Goal: Transaction & Acquisition: Purchase product/service

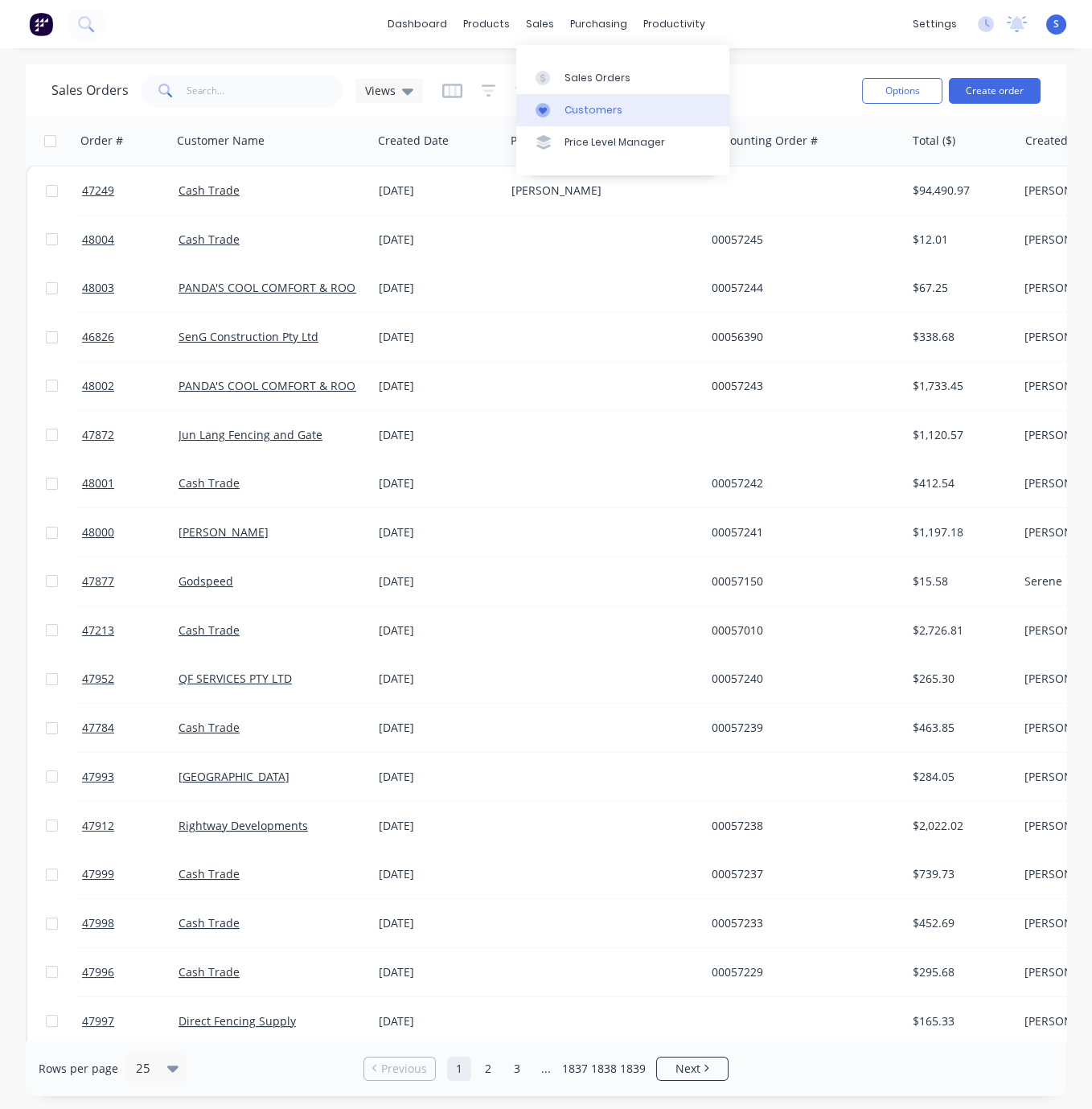
drag, startPoint x: 586, startPoint y: 111, endPoint x: 533, endPoint y: 105, distance: 53.3
click at [586, 111] on div "Customers" at bounding box center [593, 110] width 58 height 14
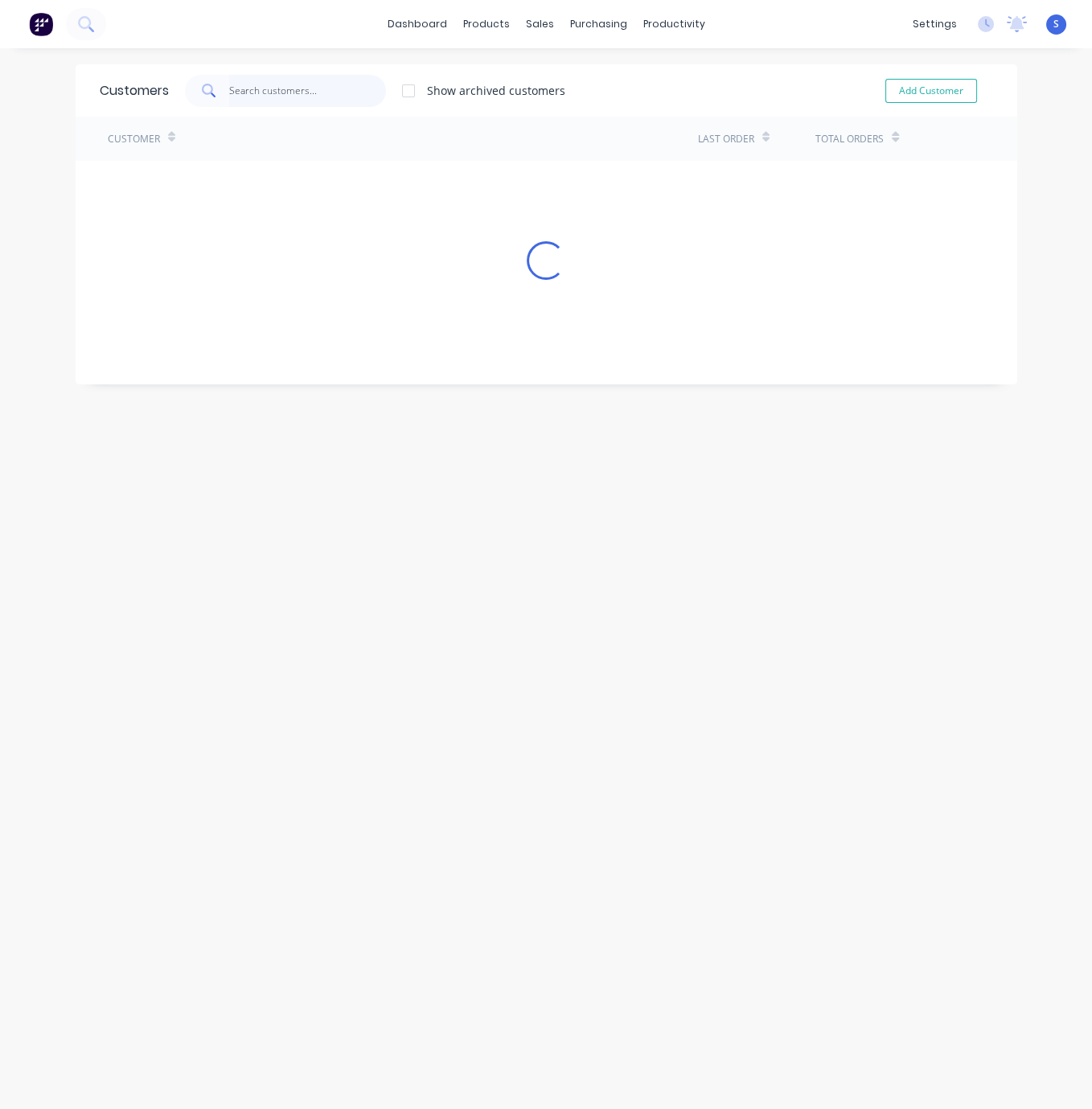
click at [267, 89] on input "text" at bounding box center [308, 91] width 157 height 32
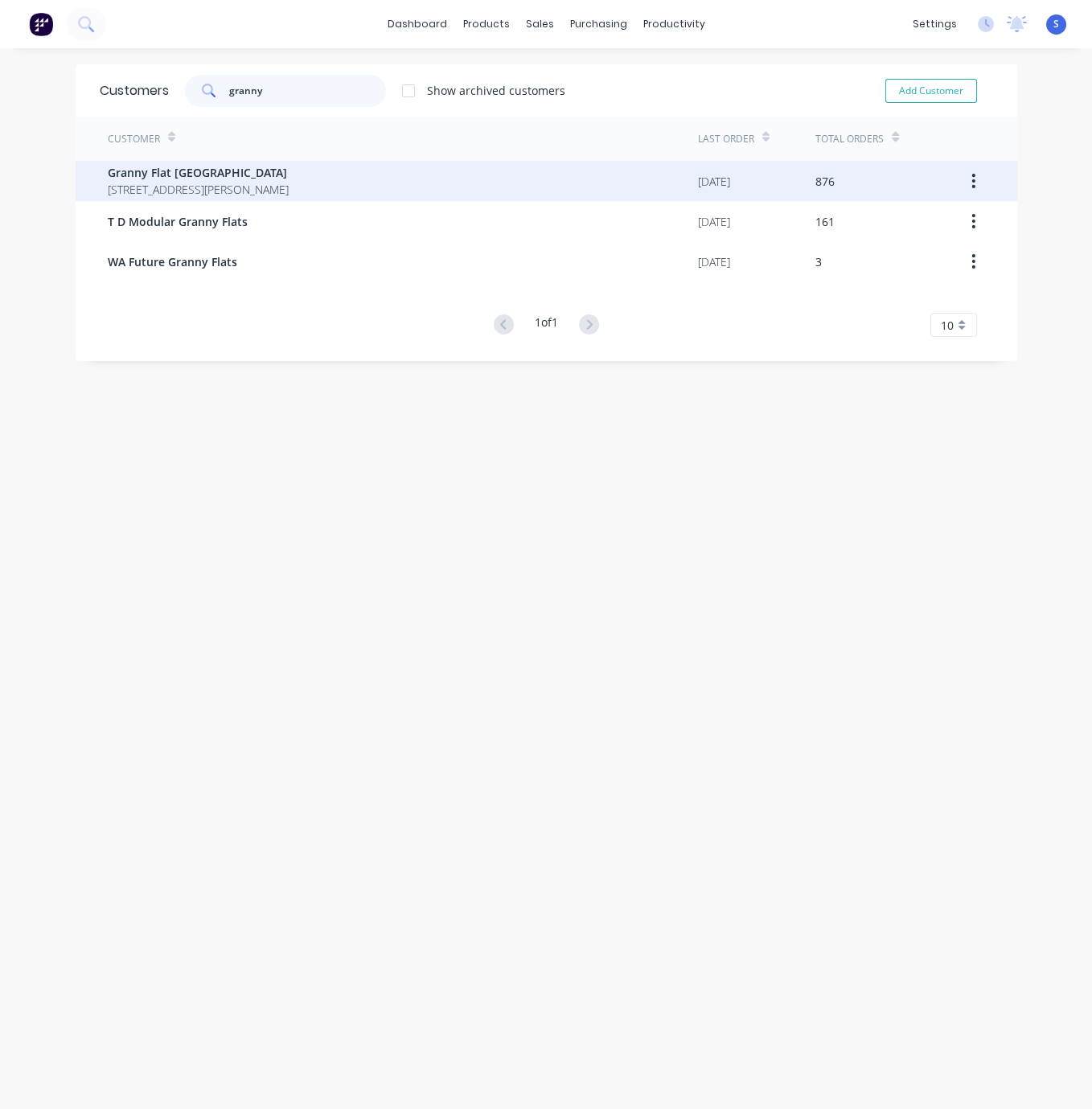
type input "granny"
click at [276, 181] on span "[STREET_ADDRESS][PERSON_NAME]" at bounding box center [198, 190] width 181 height 17
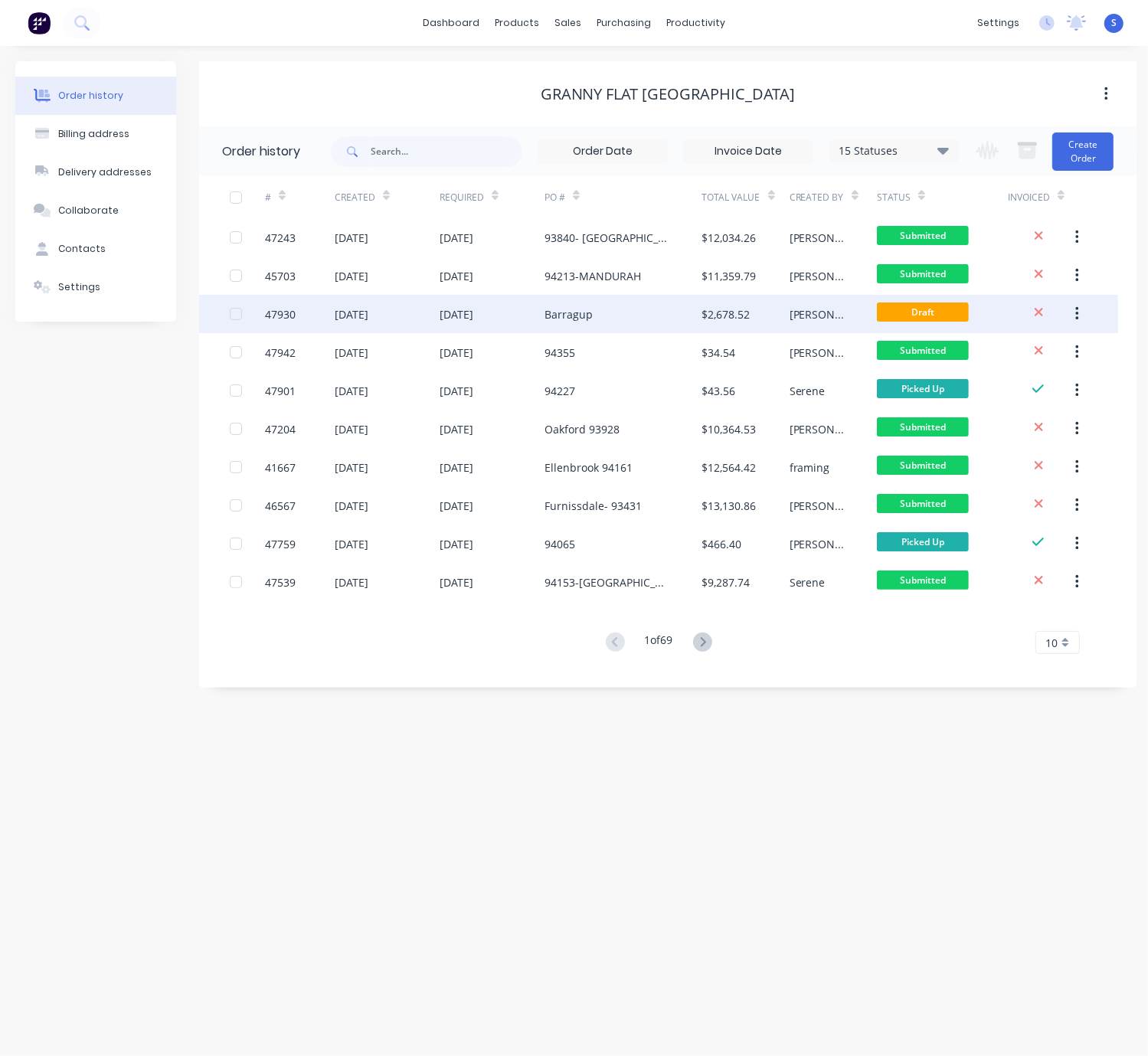
click at [590, 317] on div "Barragup" at bounding box center [569, 315] width 49 height 16
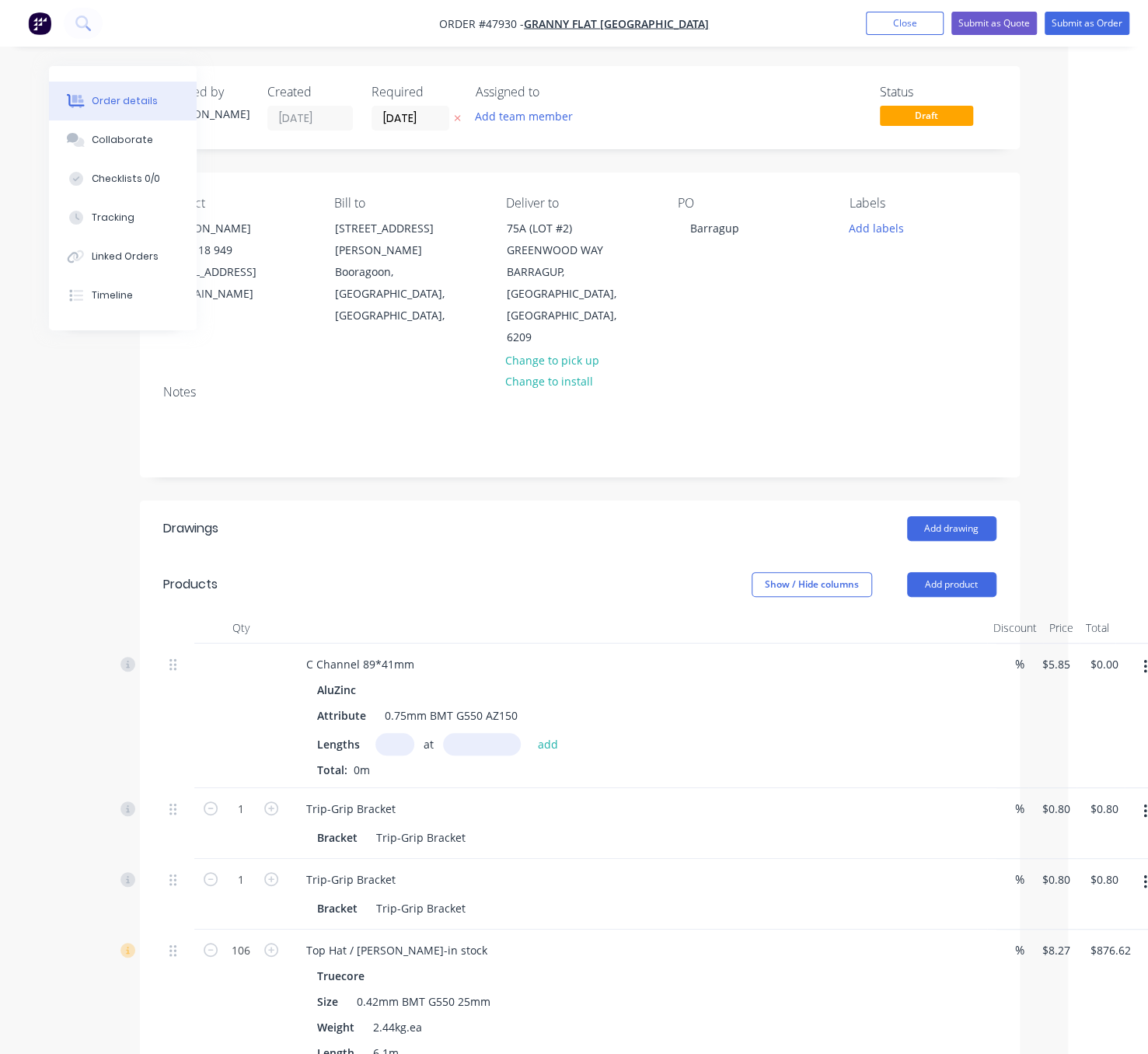
drag, startPoint x: 436, startPoint y: 524, endPoint x: 609, endPoint y: 524, distance: 173.0
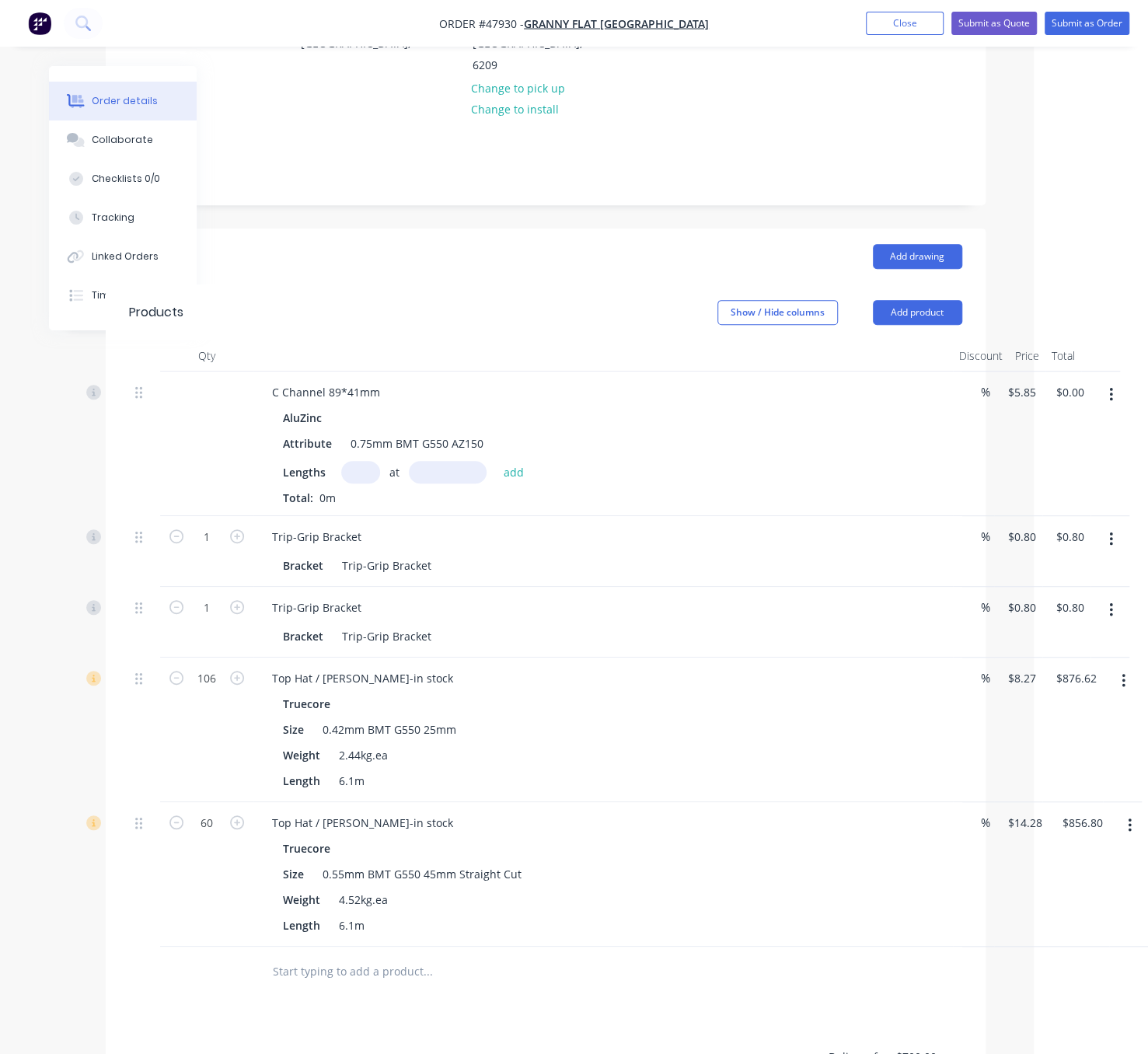
scroll to position [272, 6]
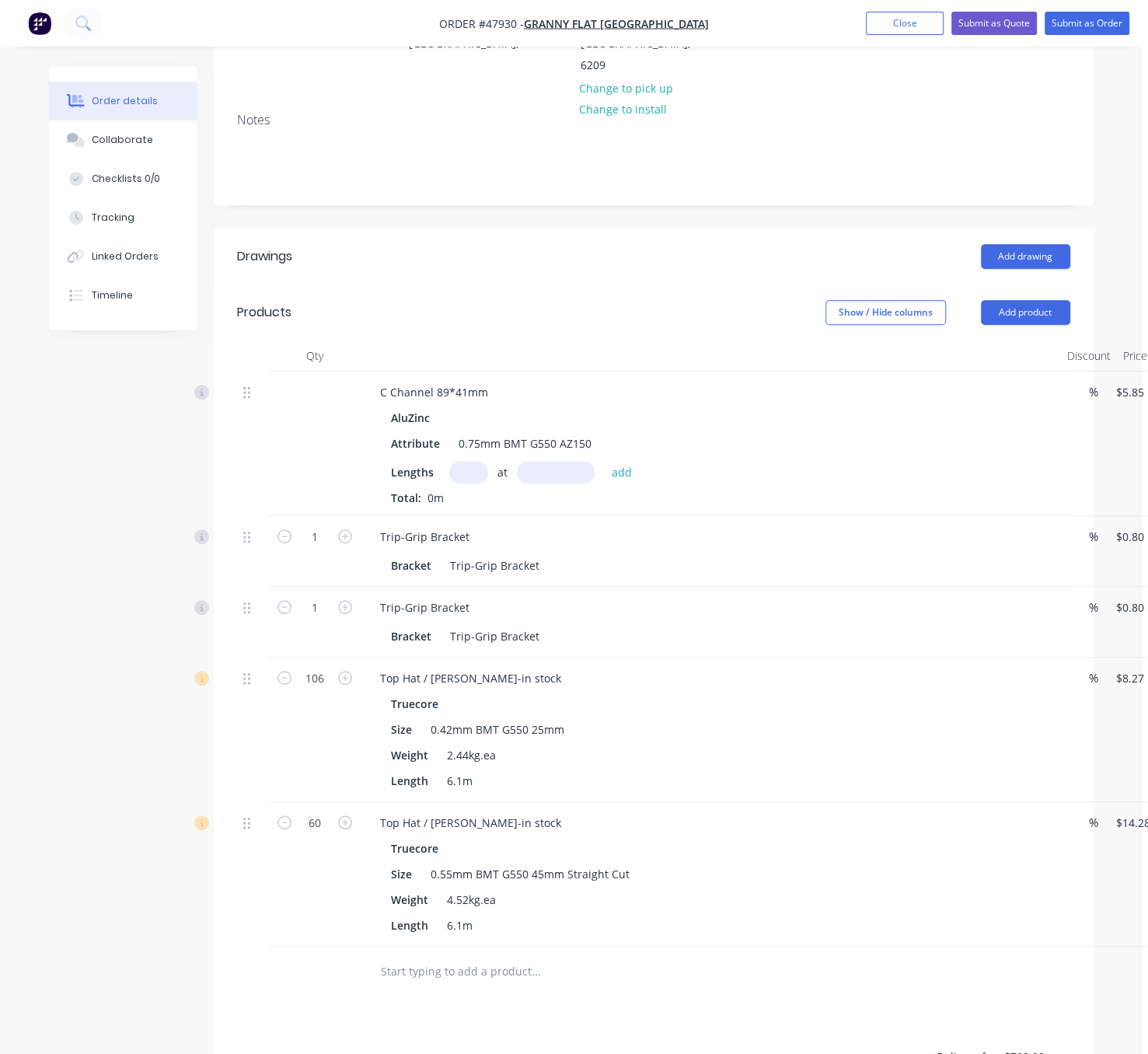
drag, startPoint x: 536, startPoint y: 302, endPoint x: 396, endPoint y: 294, distance: 140.2
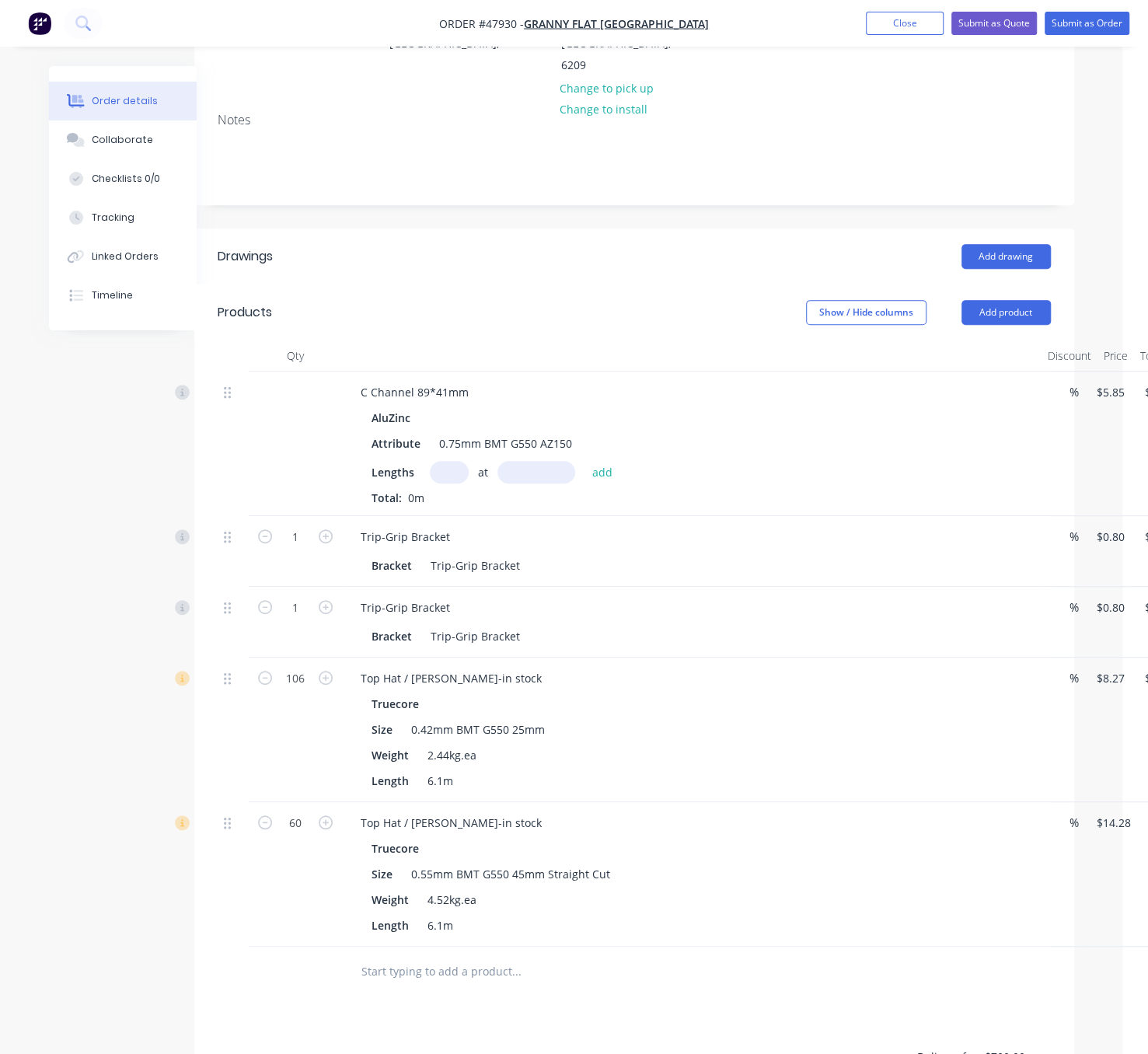
drag, startPoint x: 567, startPoint y: 302, endPoint x: 605, endPoint y: 301, distance: 38.0
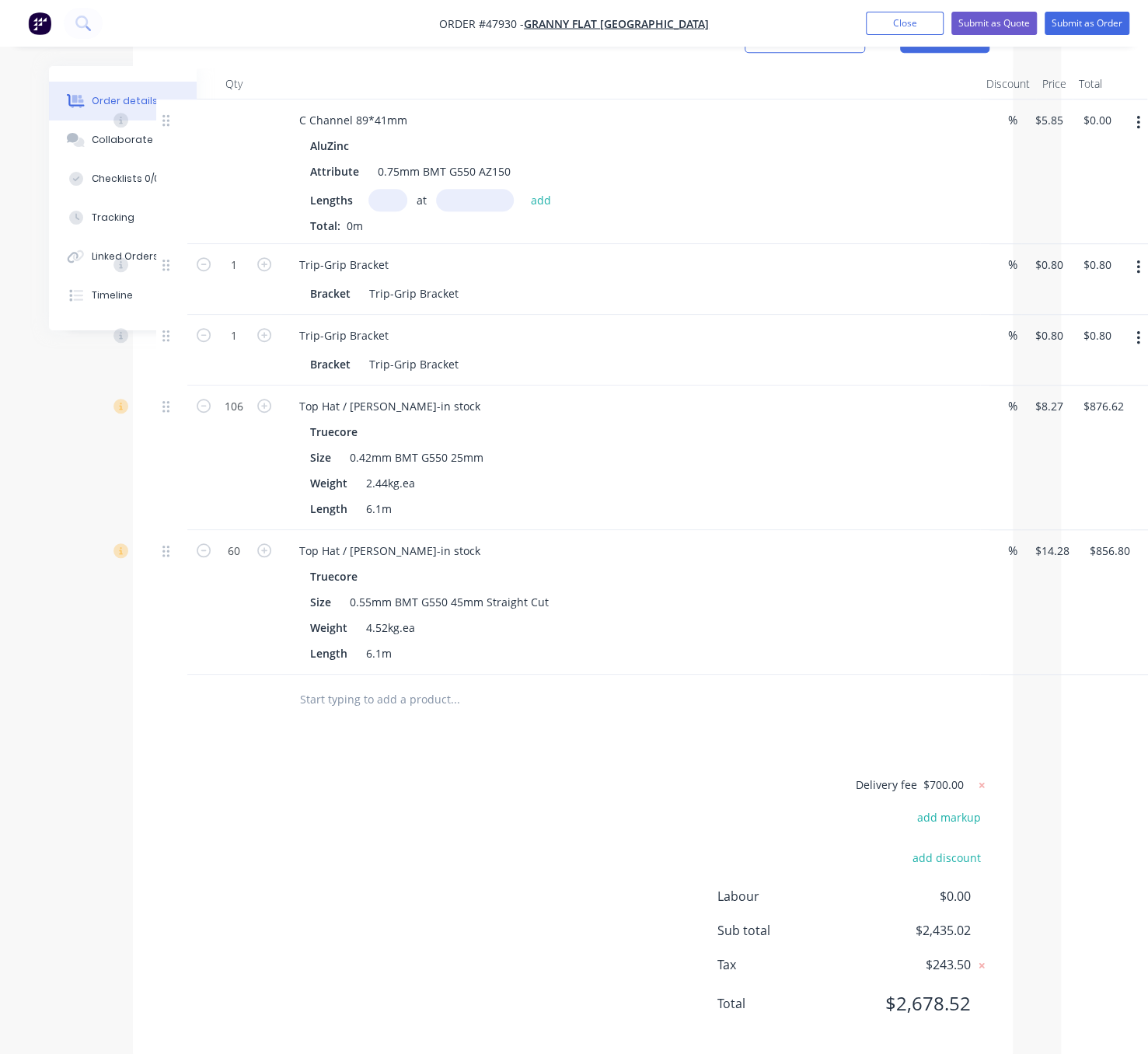
scroll to position [544, 120]
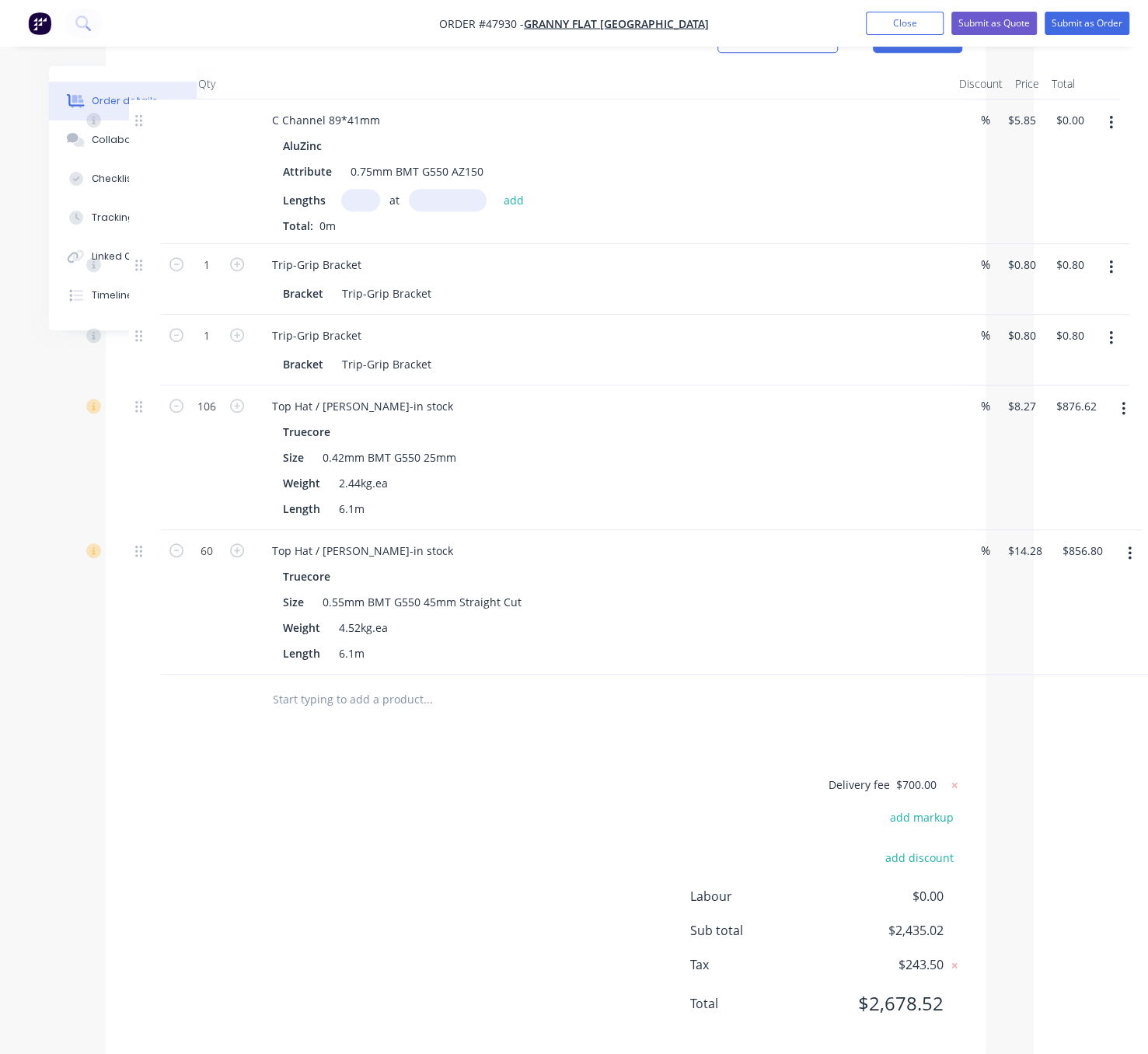
click at [424, 860] on div "Delivery fee $700.00 add markup add discount Labour $0.00 Sub total $2,435.02 T…" at bounding box center [545, 904] width 834 height 258
click at [364, 211] on input "text" at bounding box center [361, 200] width 39 height 23
type input "1"
type input "1191810"
click at [496, 189] on button "add" at bounding box center [514, 199] width 37 height 21
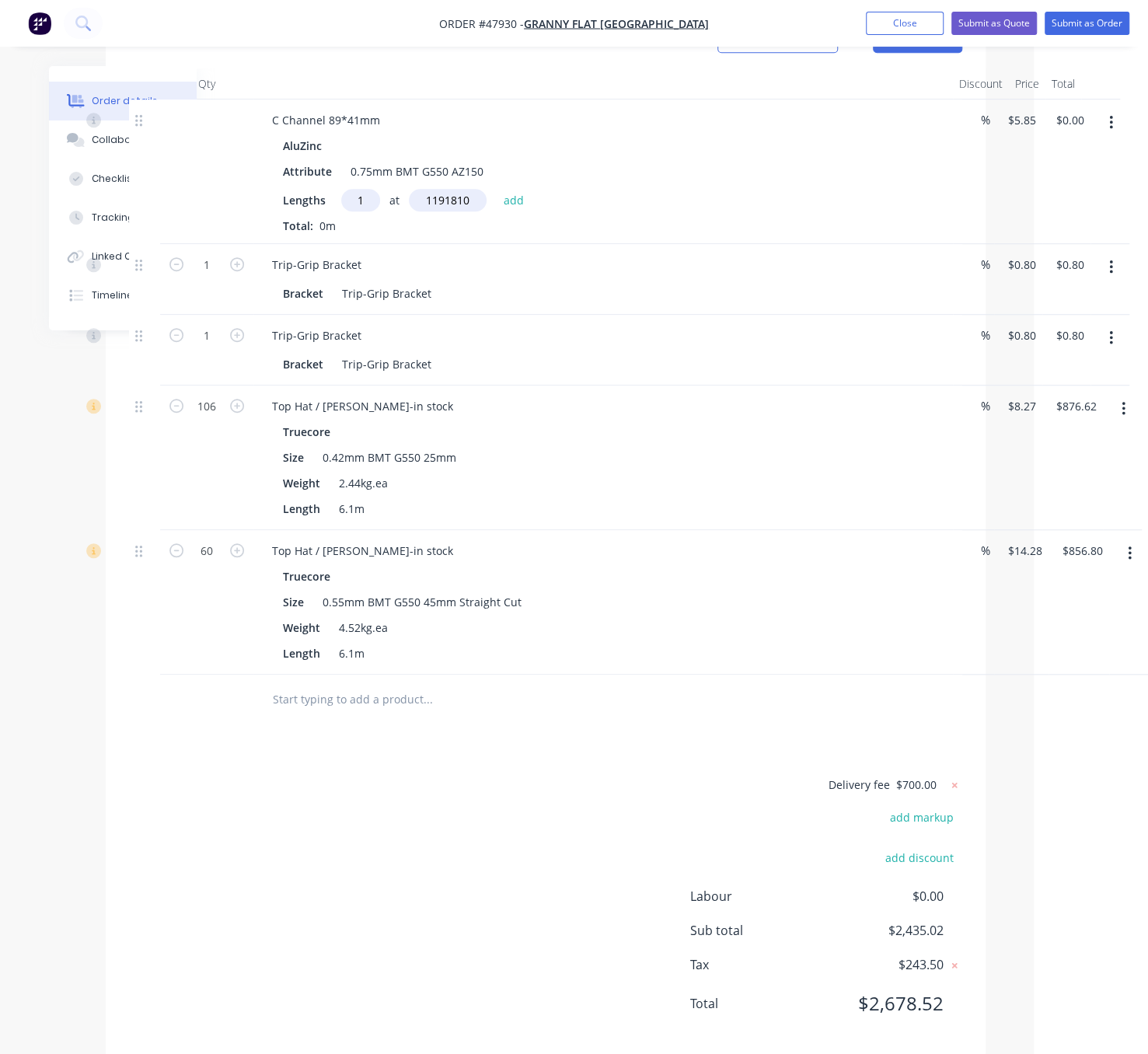
type input "$6,972.09"
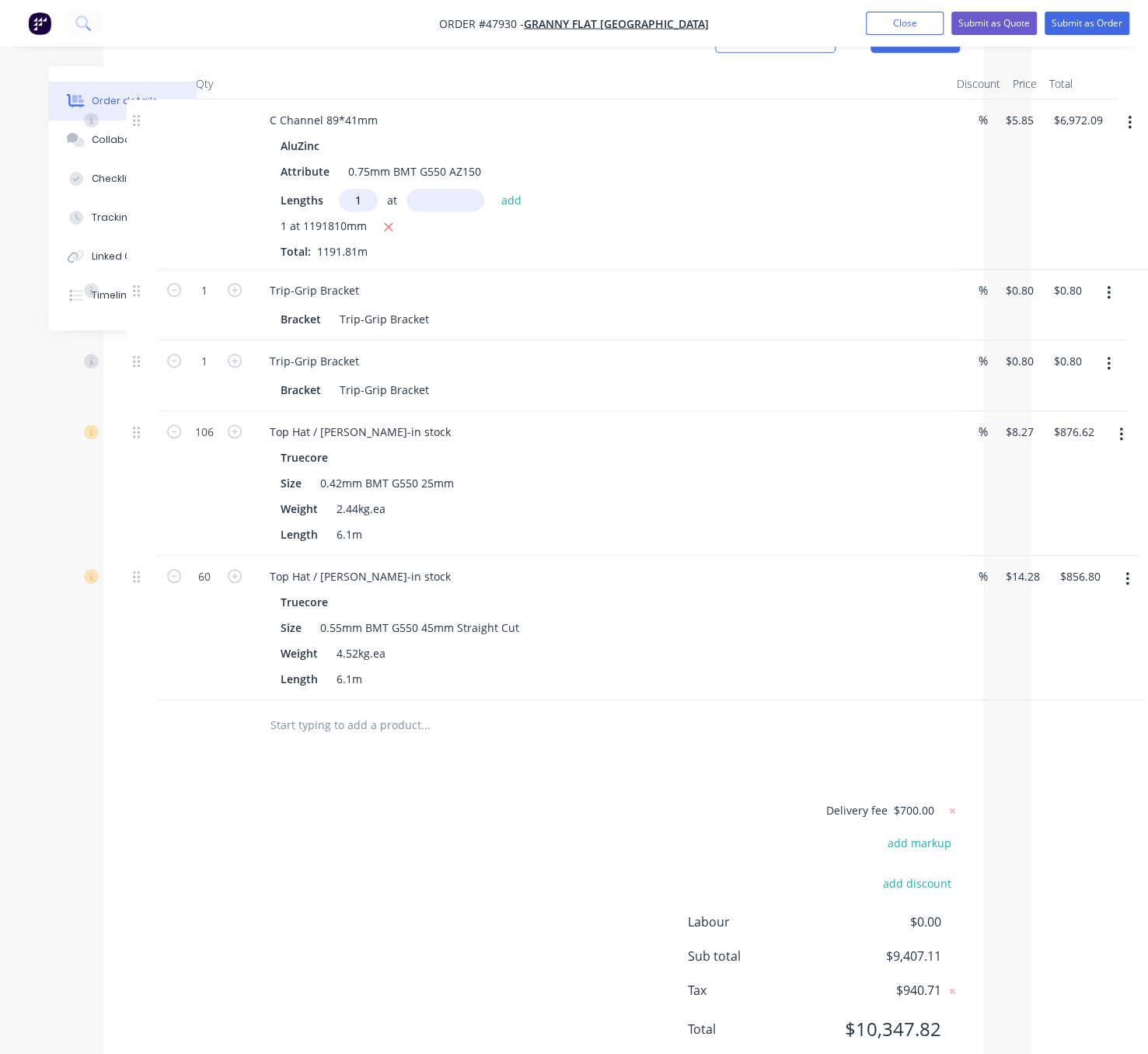
type input "1"
type input "741420"
click at [494, 189] on button "add" at bounding box center [512, 199] width 37 height 21
type input "$11,309.40"
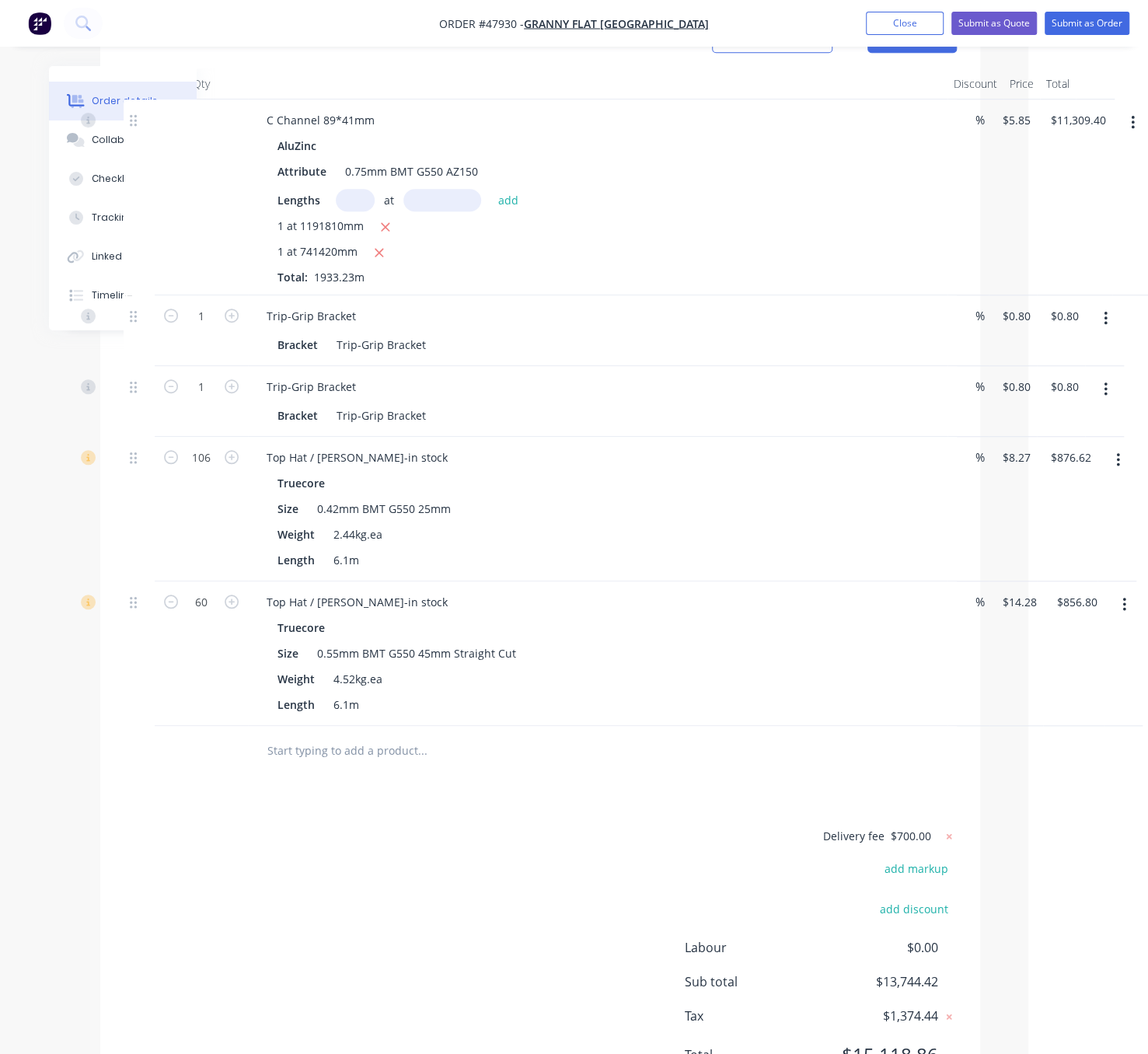
click at [734, 206] on div "Lengths at add" at bounding box center [597, 200] width 640 height 23
drag, startPoint x: 321, startPoint y: 859, endPoint x: 424, endPoint y: 855, distance: 103.1
click at [201, 328] on input "1" at bounding box center [198, 317] width 40 height 24
type input "40"
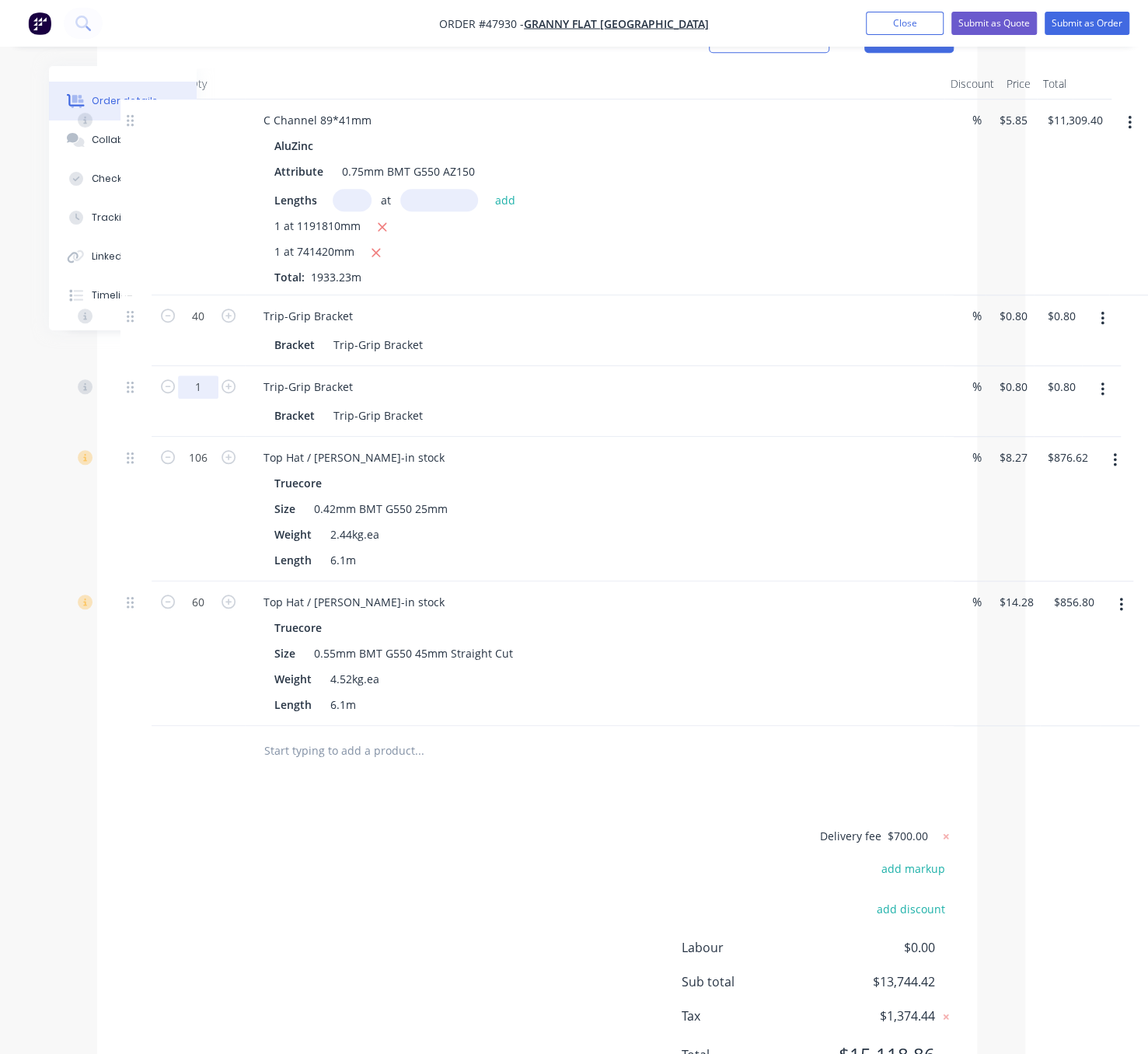
type input "$32.00"
click at [196, 328] on input "1" at bounding box center [198, 317] width 40 height 24
type input "40"
type input "$32.00"
click at [349, 830] on div "Drawings Add drawing Products Show / Hide columns Add product Qty Discount Pric…" at bounding box center [537, 532] width 880 height 1152
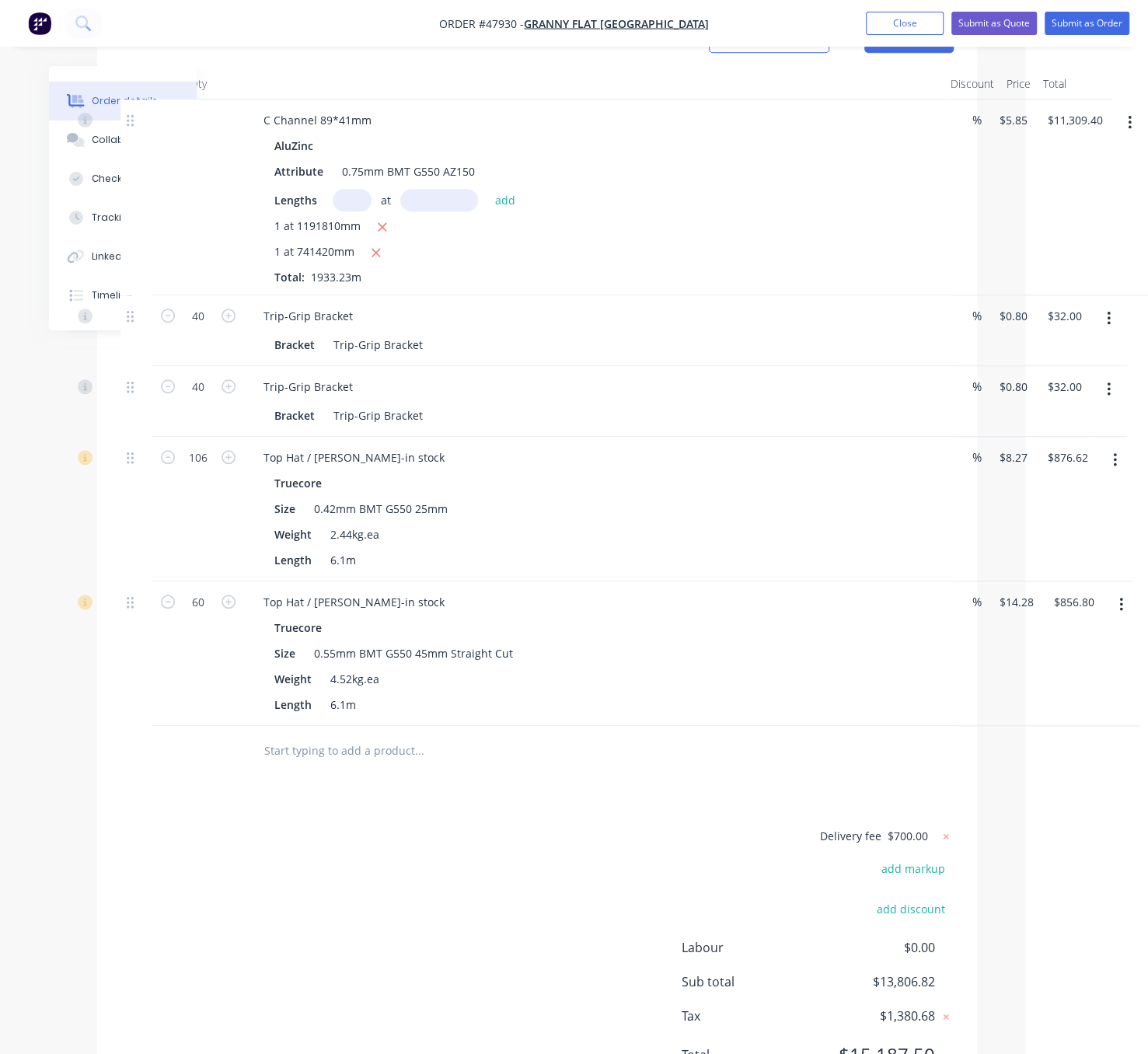
drag, startPoint x: 397, startPoint y: 834, endPoint x: 569, endPoint y: 819, distance: 172.7
click at [499, 845] on div "Drawings Add drawing Products Show / Hide columns Add product Qty Discount Pric…" at bounding box center [537, 532] width 880 height 1152
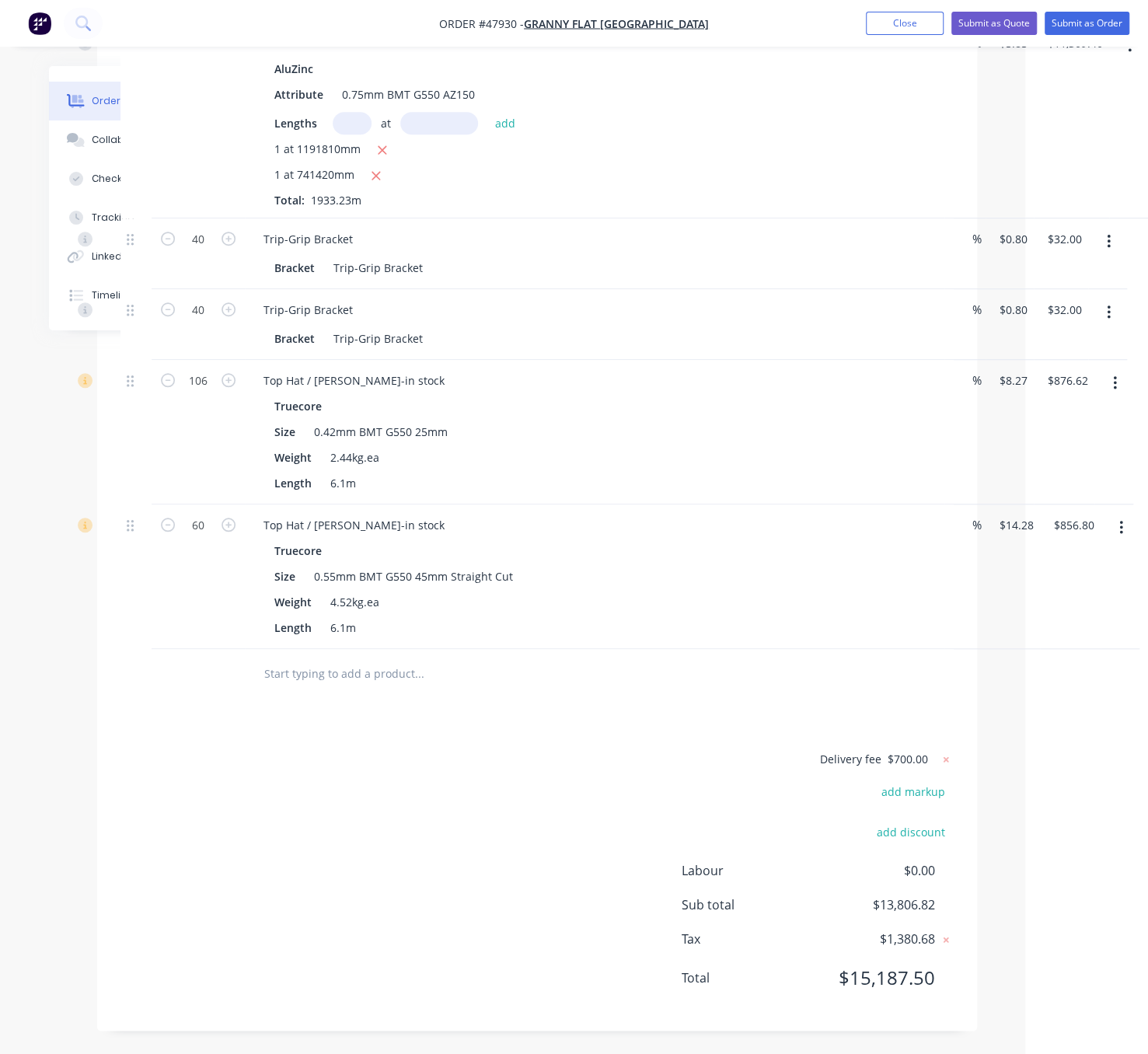
scroll to position [680, 129]
click at [784, 39] on nav "Order #47930 - Granny Flat [GEOGRAPHIC_DATA] Add product Close Submit as Quote …" at bounding box center [574, 23] width 1148 height 47
drag, startPoint x: 787, startPoint y: 29, endPoint x: 783, endPoint y: 39, distance: 10.8
click at [787, 28] on button "Add product" at bounding box center [816, 23] width 86 height 25
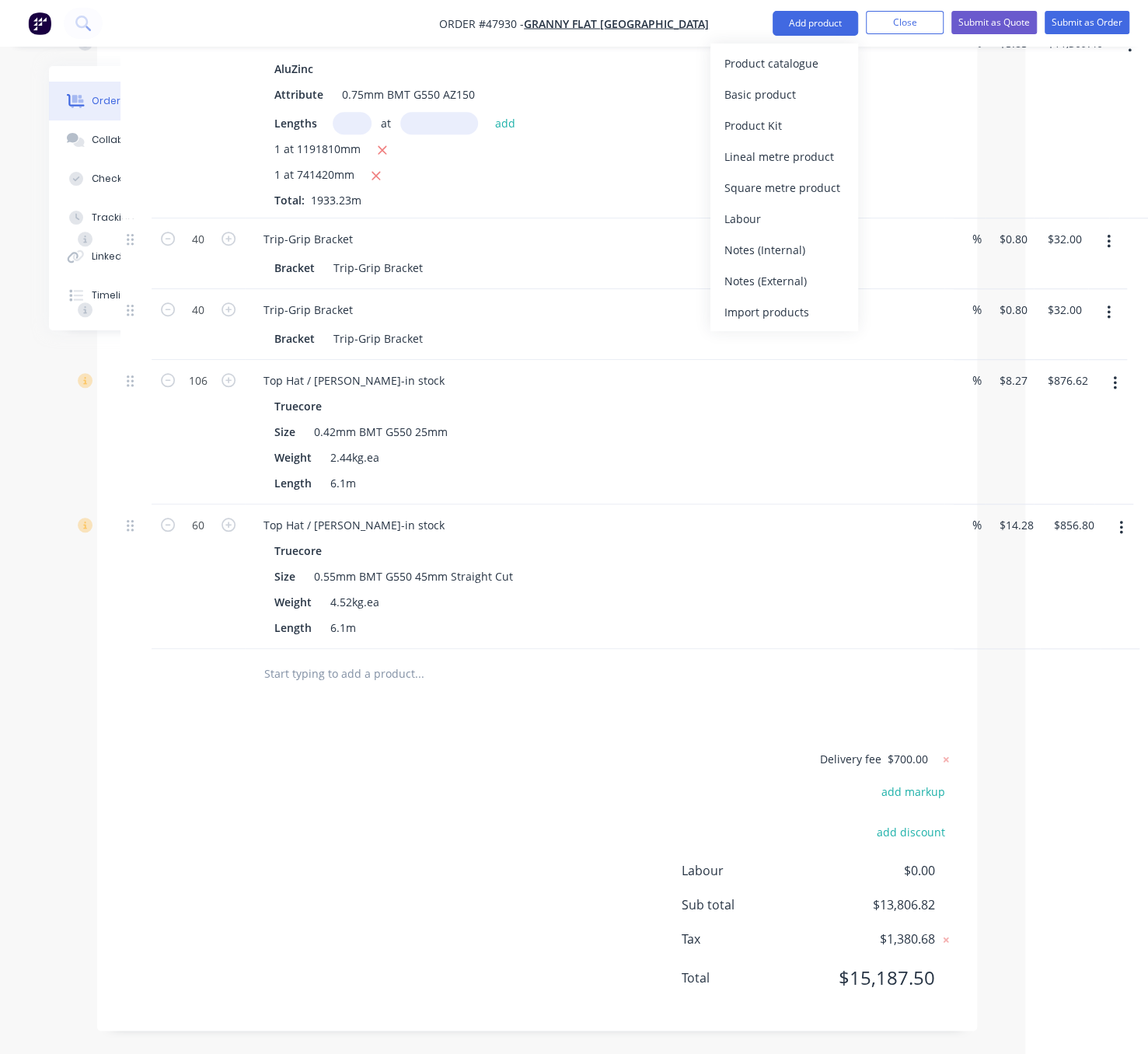
click at [774, 67] on div "Product catalogue" at bounding box center [784, 63] width 120 height 23
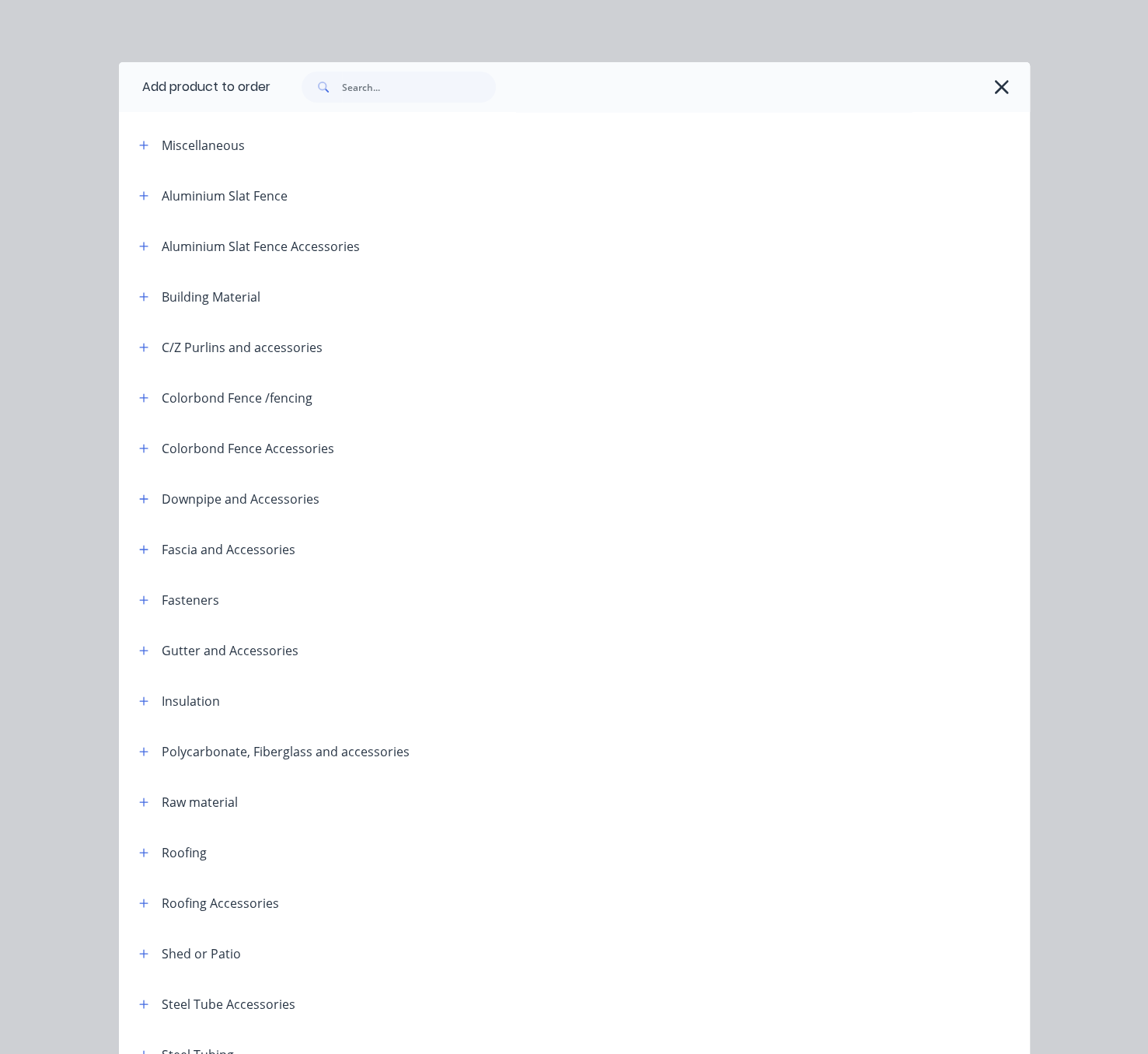
scroll to position [218, 0]
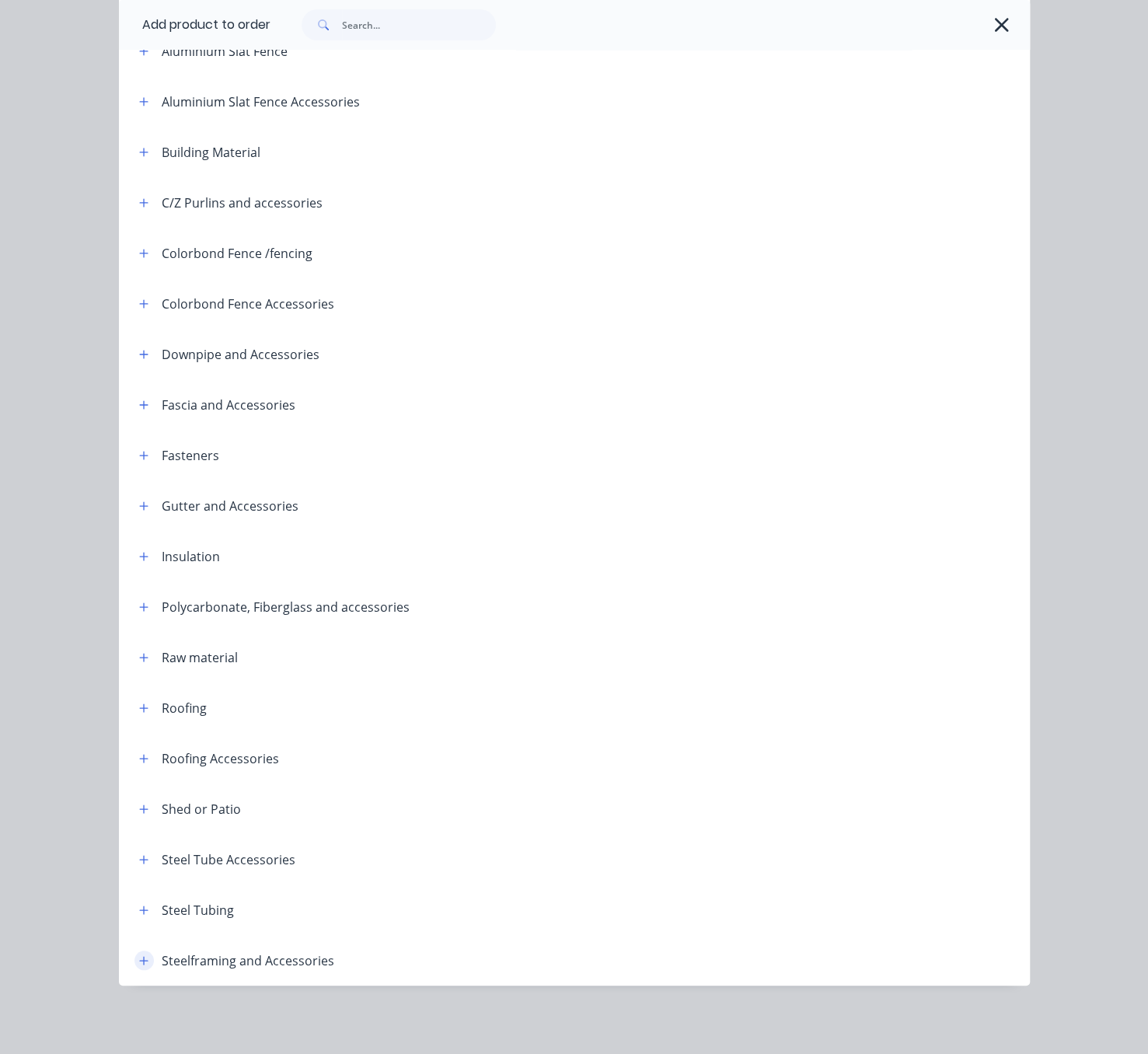
click at [139, 956] on icon "button" at bounding box center [142, 960] width 8 height 8
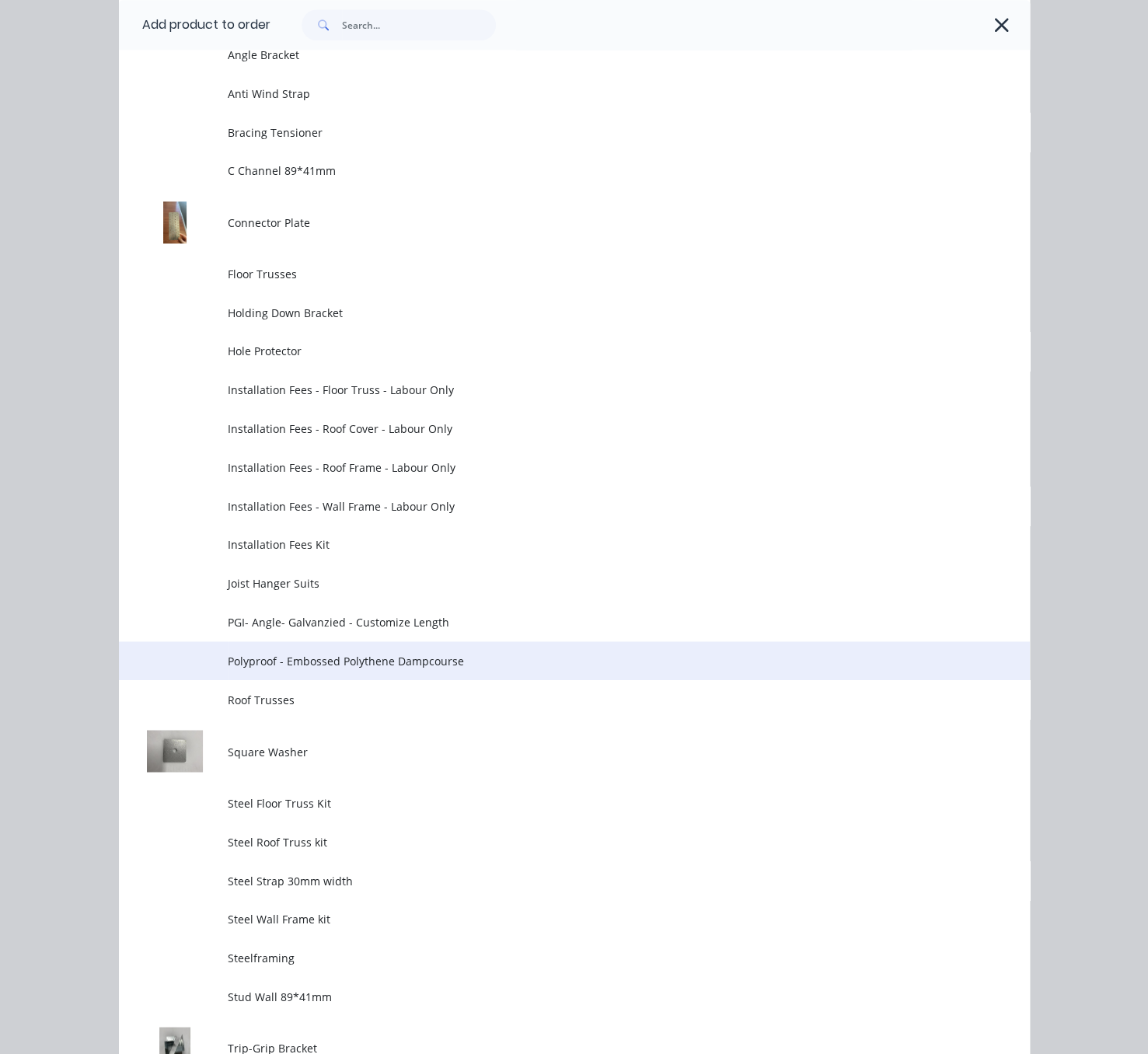
scroll to position [1444, 0]
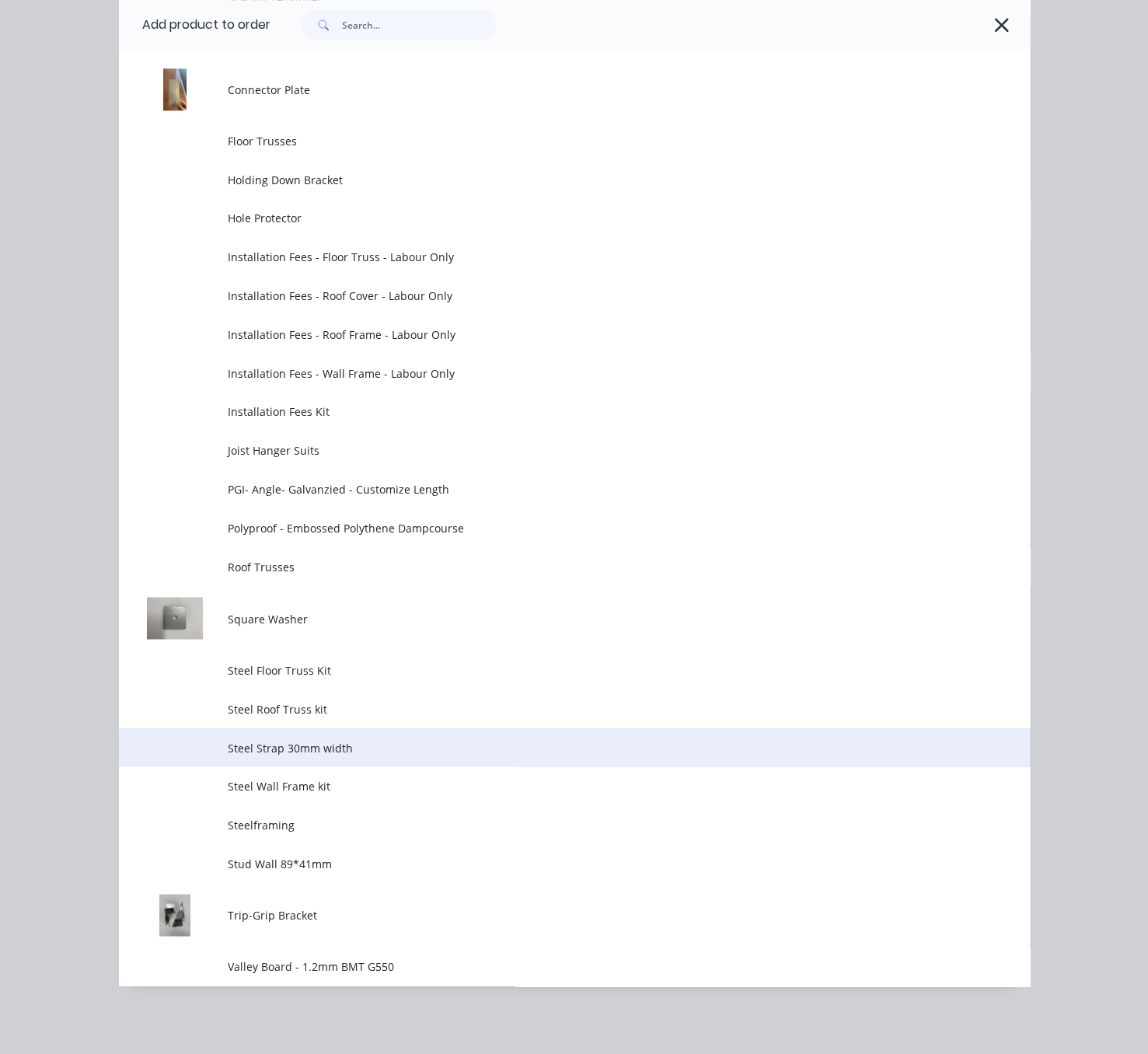
click at [346, 740] on span "Steel Strap 30mm width" at bounding box center [548, 748] width 641 height 16
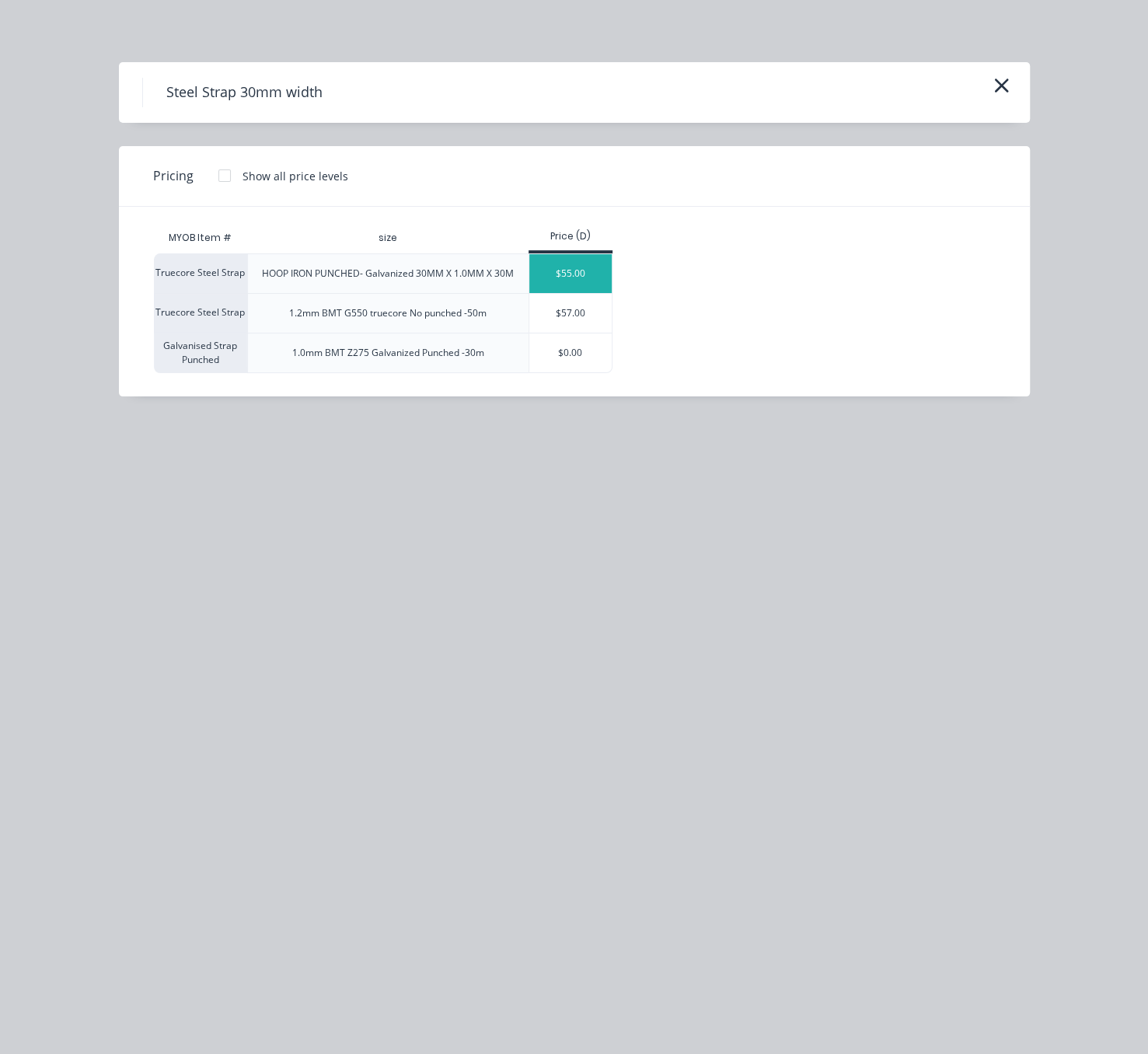
click at [591, 289] on div "$55.00" at bounding box center [571, 273] width 83 height 39
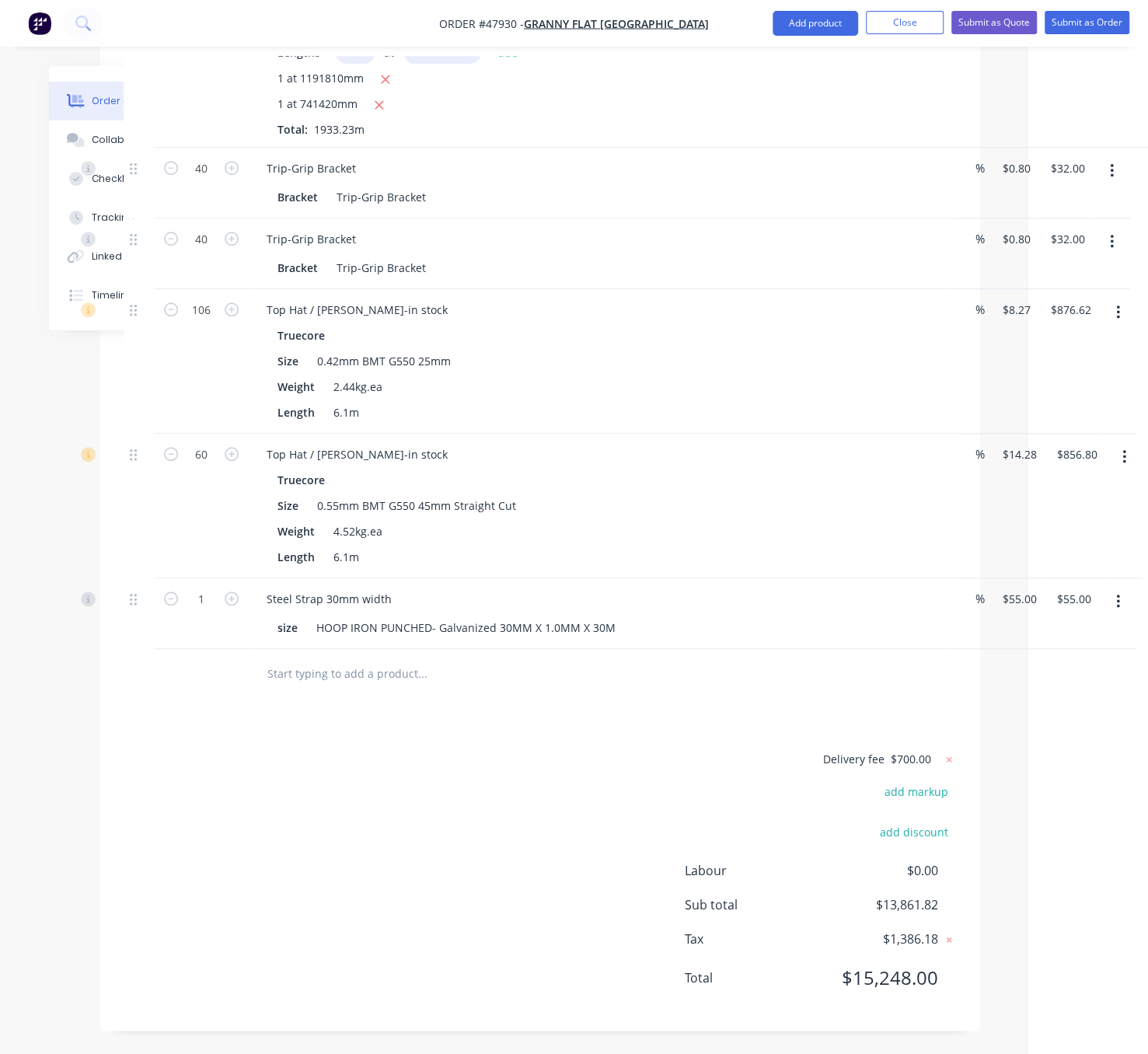
scroll to position [755, 120]
click at [793, 22] on button "Add product" at bounding box center [816, 23] width 86 height 25
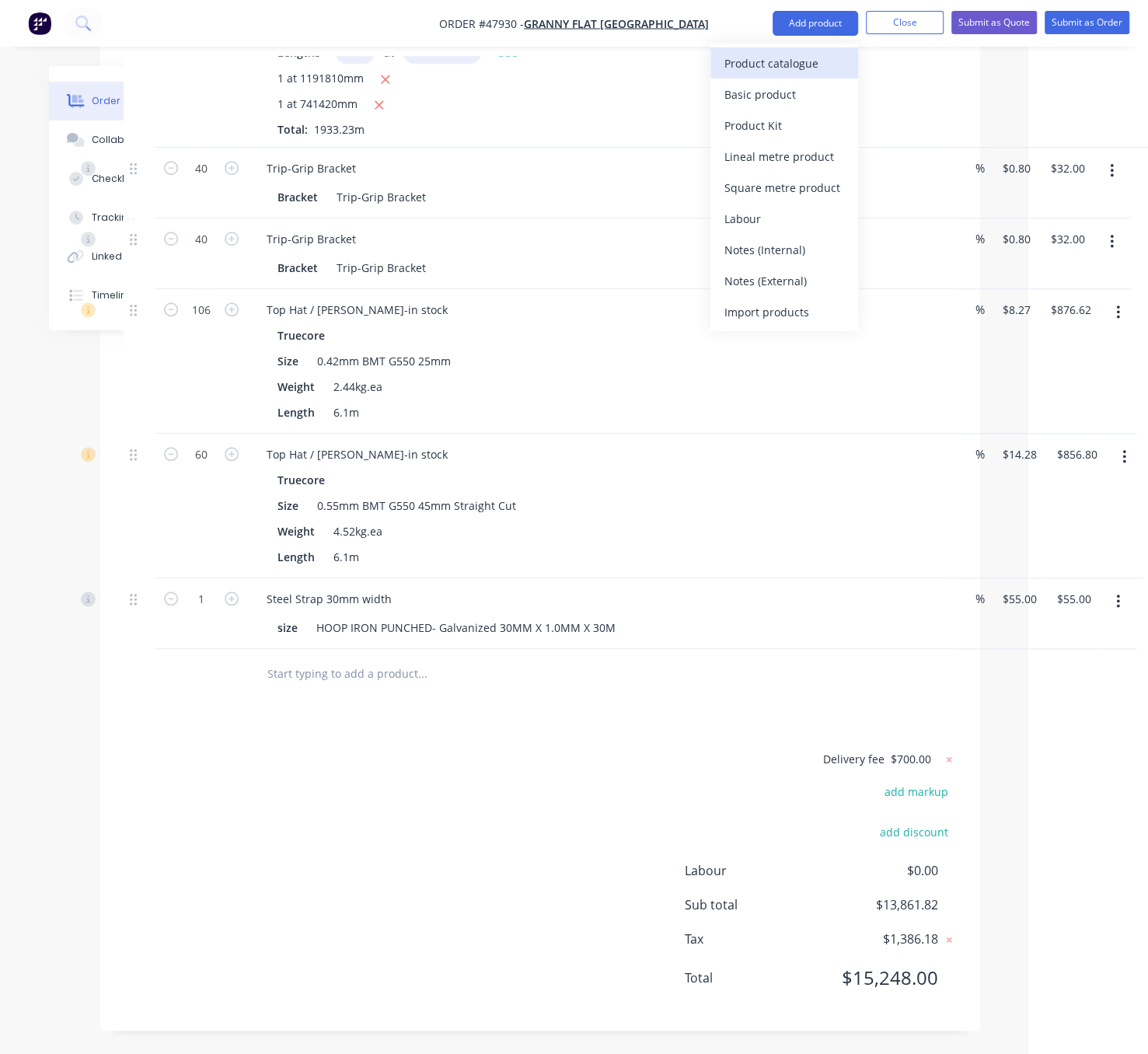
click at [784, 65] on div "Product catalogue" at bounding box center [784, 63] width 120 height 23
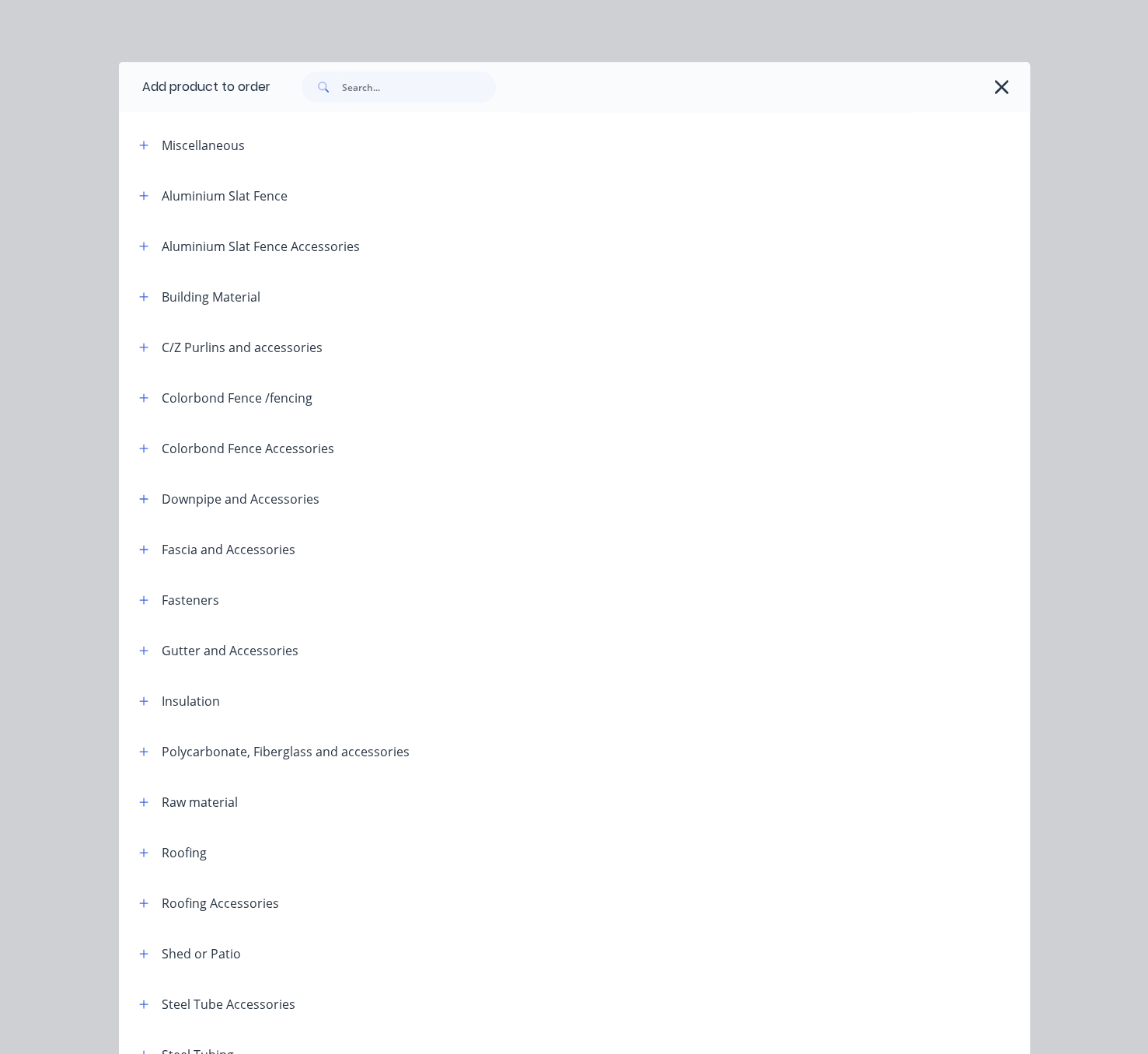
scroll to position [218, 0]
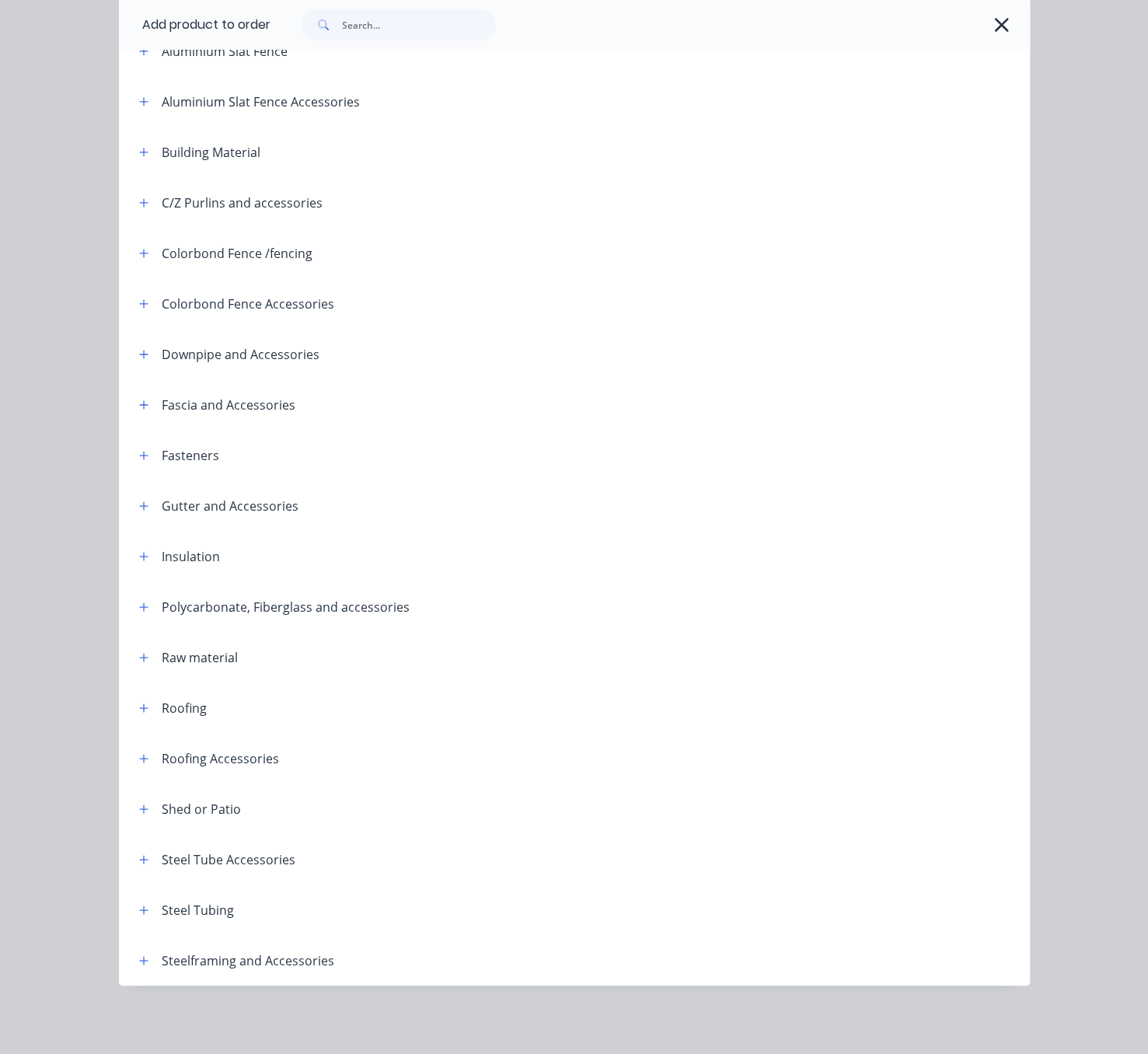
click at [421, 47] on div at bounding box center [650, 25] width 760 height 49
click at [422, 37] on input "text" at bounding box center [419, 25] width 154 height 31
type input "pgi"
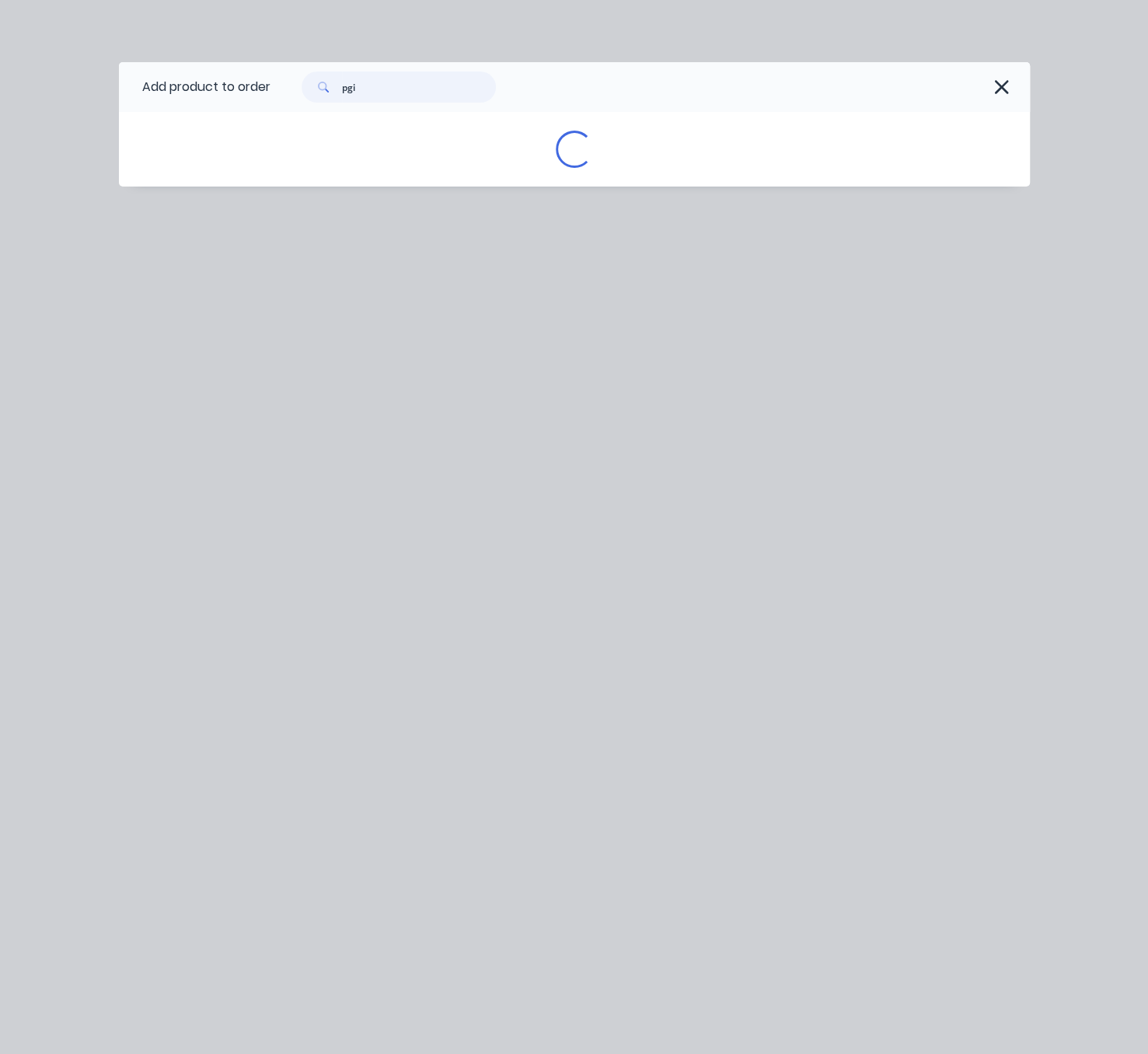
scroll to position [0, 0]
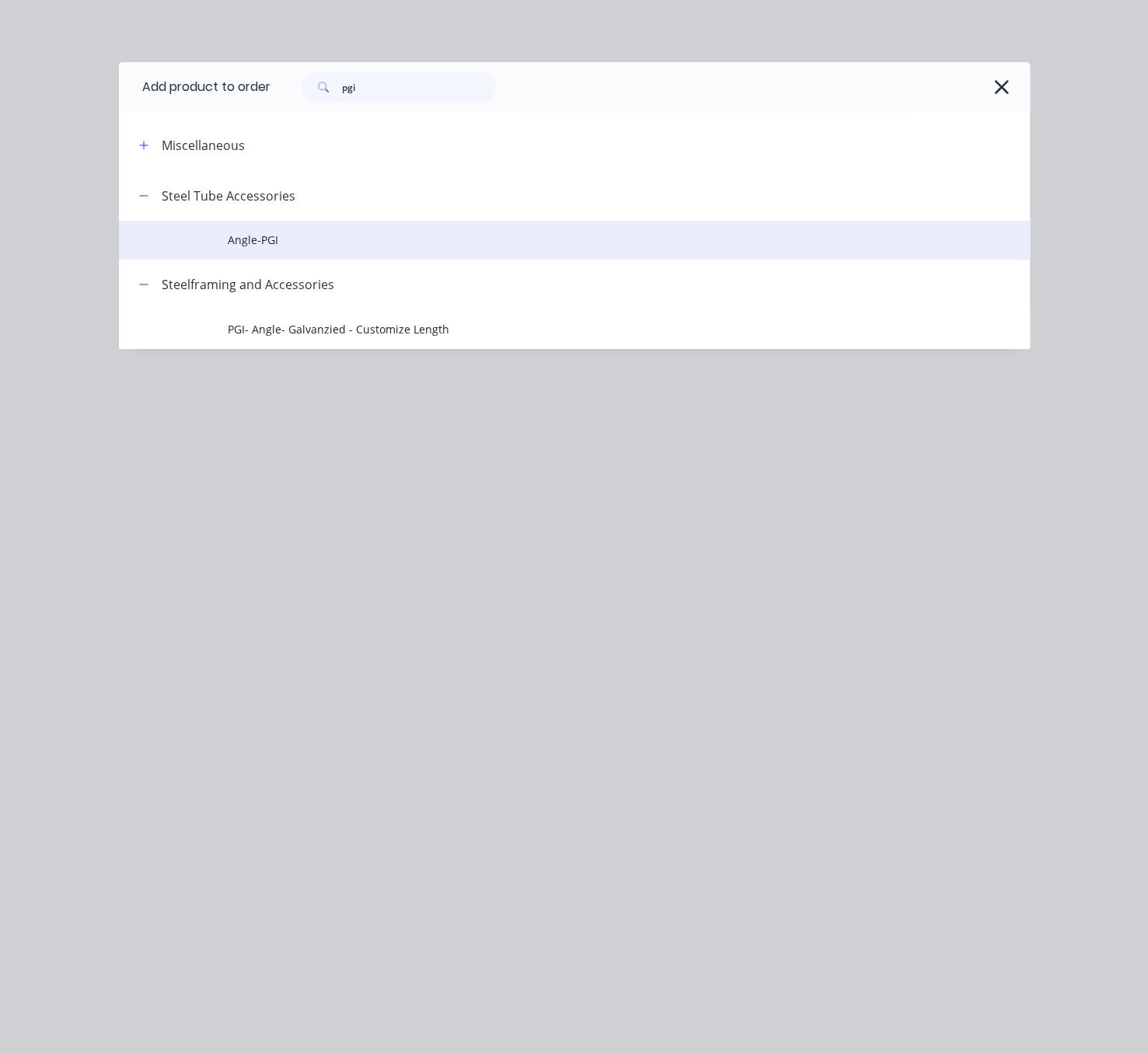
click at [338, 248] on span "Angle-PGI" at bounding box center [548, 240] width 641 height 16
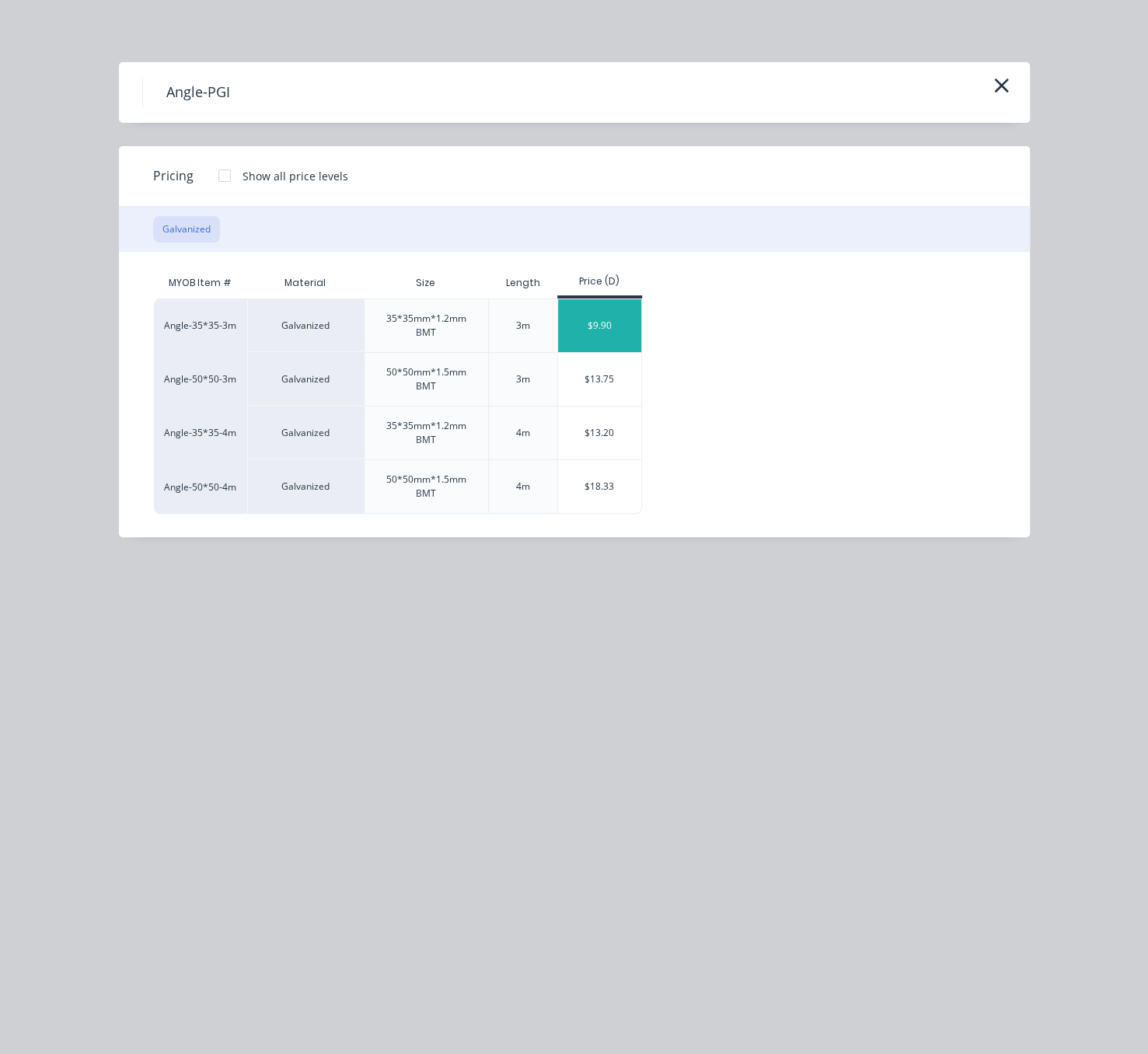
click at [625, 329] on div "$9.90" at bounding box center [599, 326] width 83 height 53
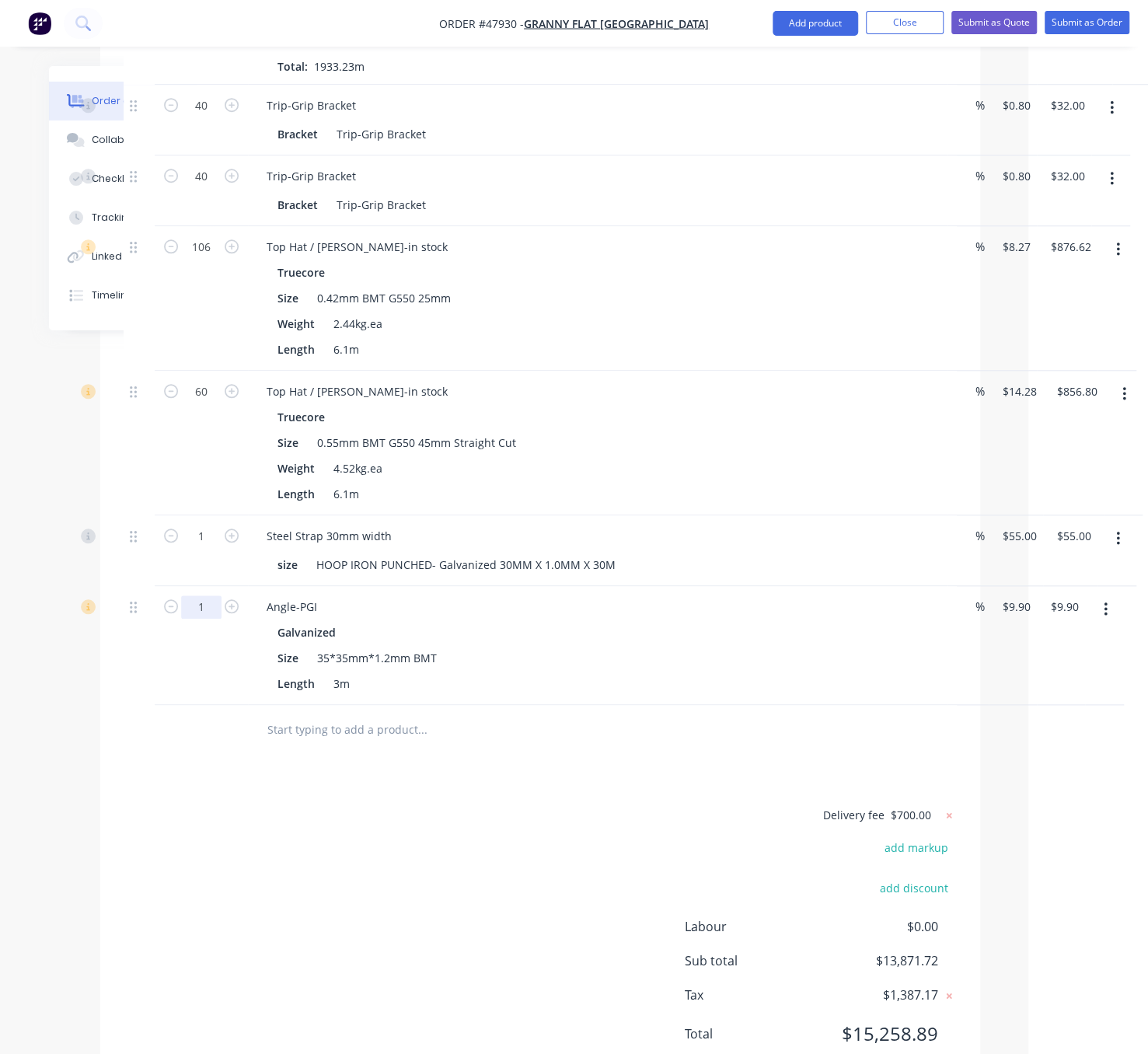
click at [197, 118] on input "1" at bounding box center [201, 106] width 40 height 24
type input "10"
type input "$99.00"
click at [479, 922] on div "Delivery fee $700.00 add markup add discount Labour $0.00 Sub total $13,871.72 …" at bounding box center [540, 934] width 834 height 258
click at [822, 25] on button "Add product" at bounding box center [816, 23] width 86 height 25
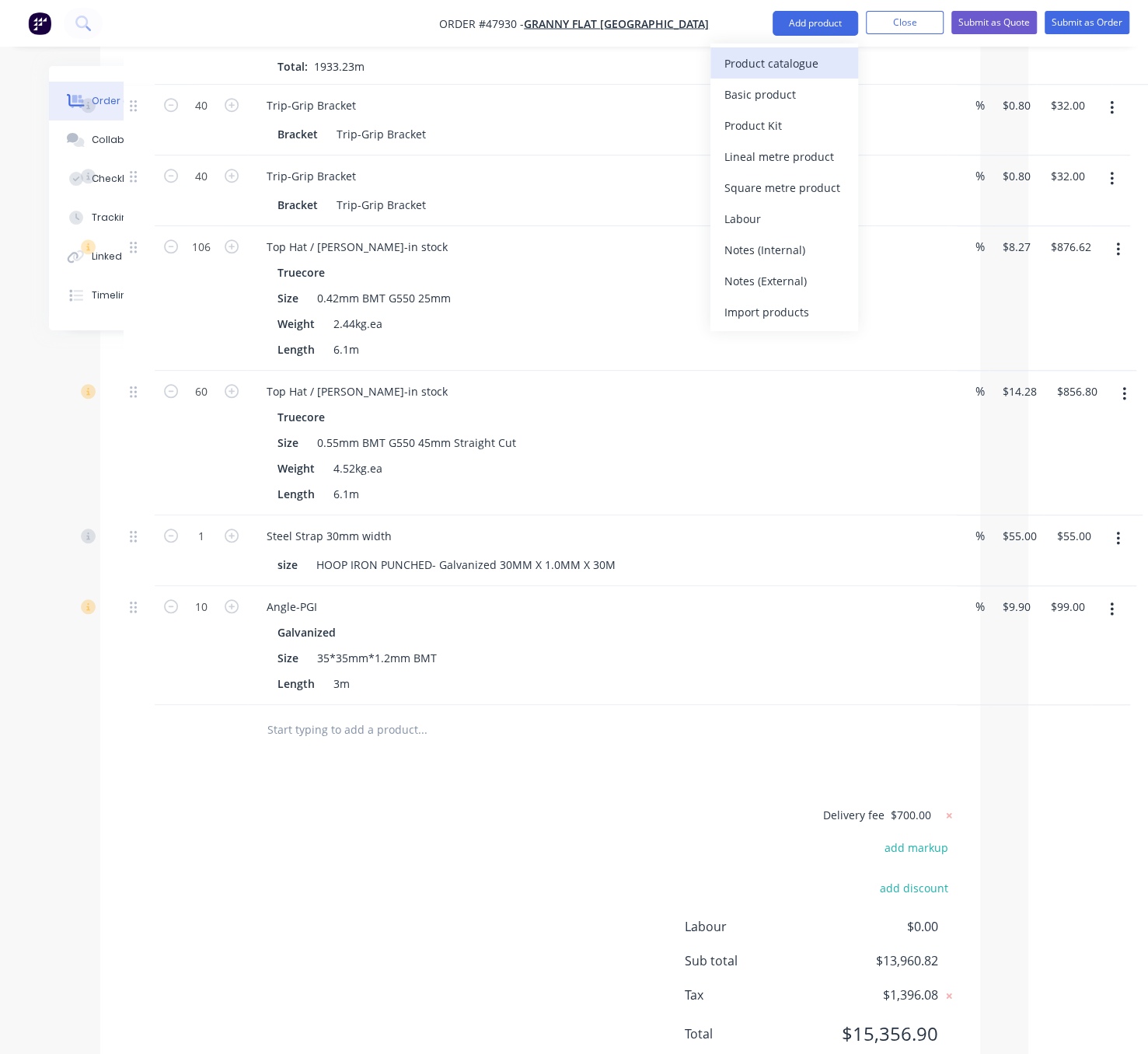
click at [785, 65] on div "Product catalogue" at bounding box center [784, 63] width 120 height 23
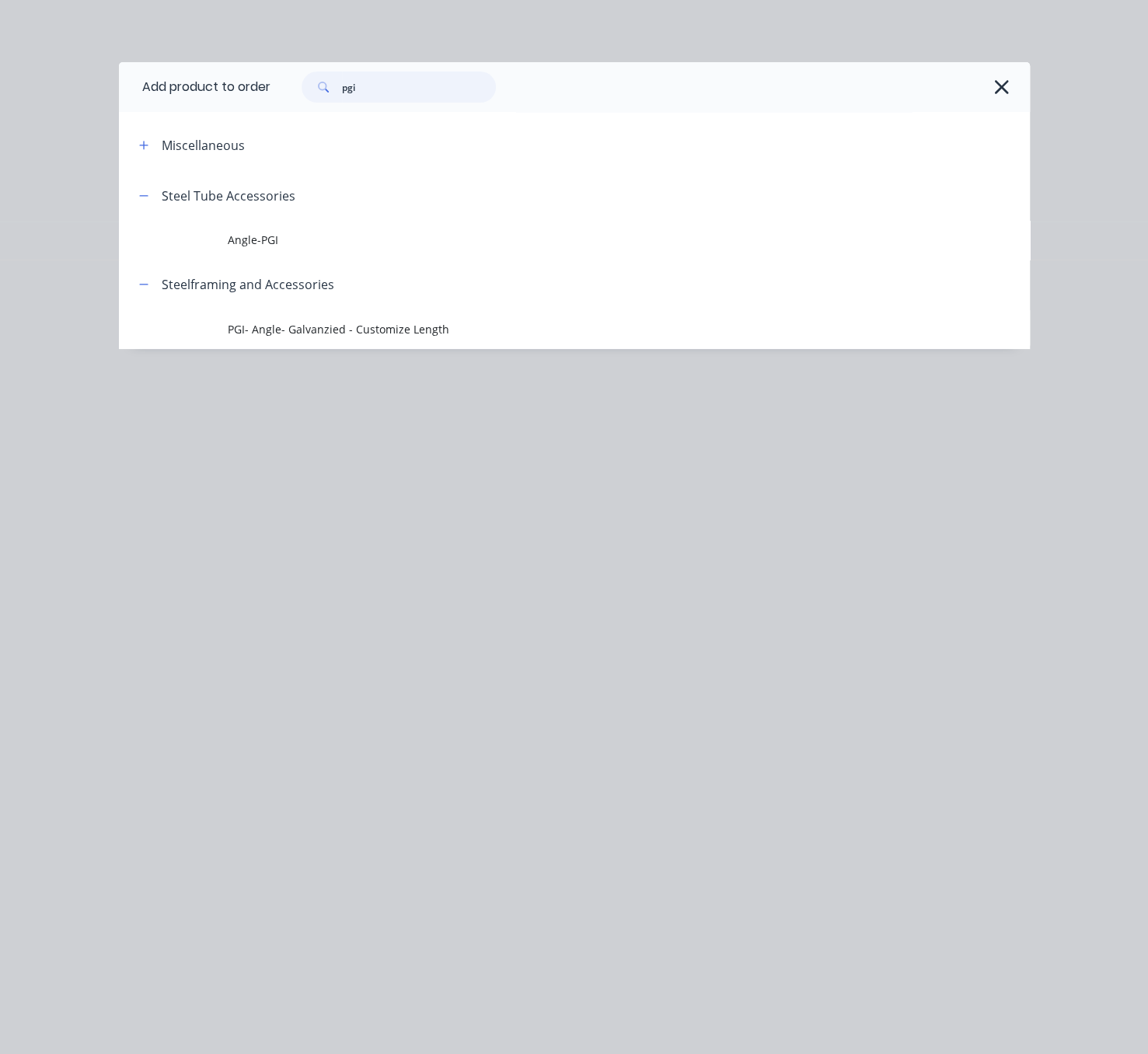
drag, startPoint x: 392, startPoint y: 98, endPoint x: 236, endPoint y: 96, distance: 156.0
click at [254, 97] on header "Add product to order pgi" at bounding box center [574, 87] width 911 height 49
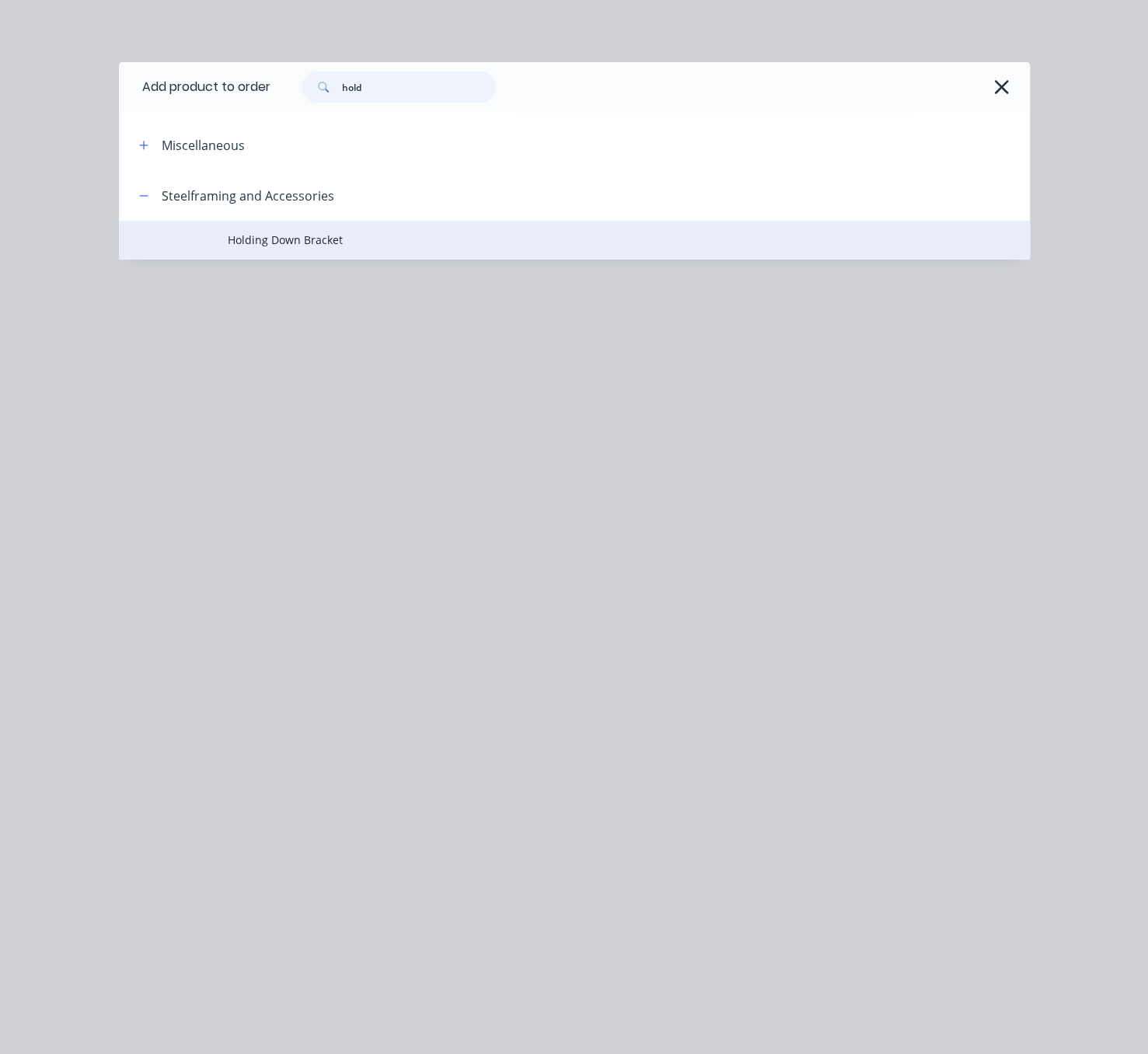
type input "hold"
click at [334, 248] on span "Holding Down Bracket" at bounding box center [548, 240] width 641 height 16
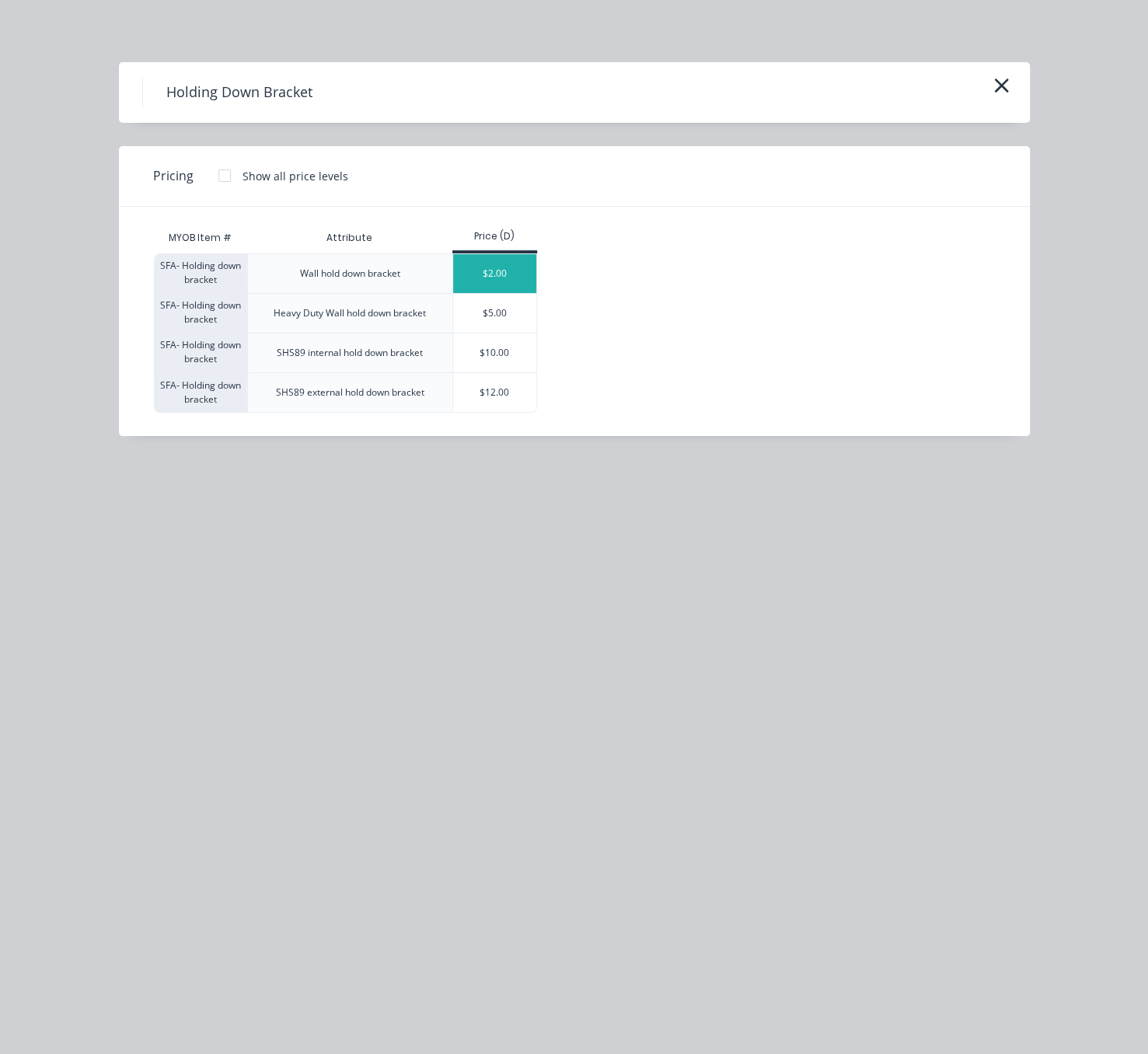
click at [514, 293] on div "$2.00" at bounding box center [494, 273] width 83 height 39
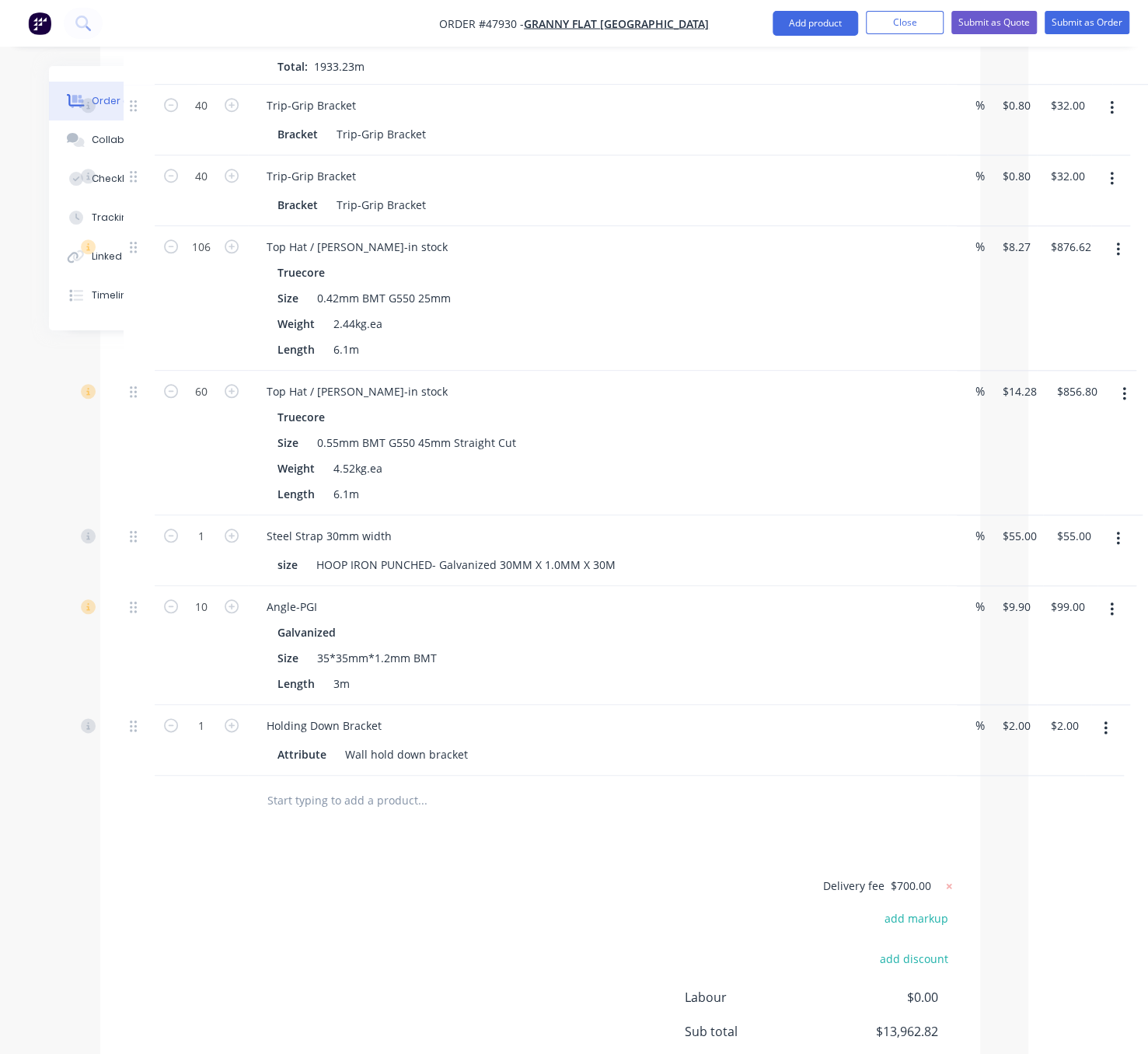
click at [206, 766] on div "1" at bounding box center [201, 740] width 93 height 70
click at [202, 118] on input "1" at bounding box center [201, 106] width 40 height 24
type input "20"
type input "$40.00"
click at [112, 908] on div "Drawings Add drawing Products Show / Hide columns Add product Qty Discount Pric…" at bounding box center [541, 452] width 880 height 1412
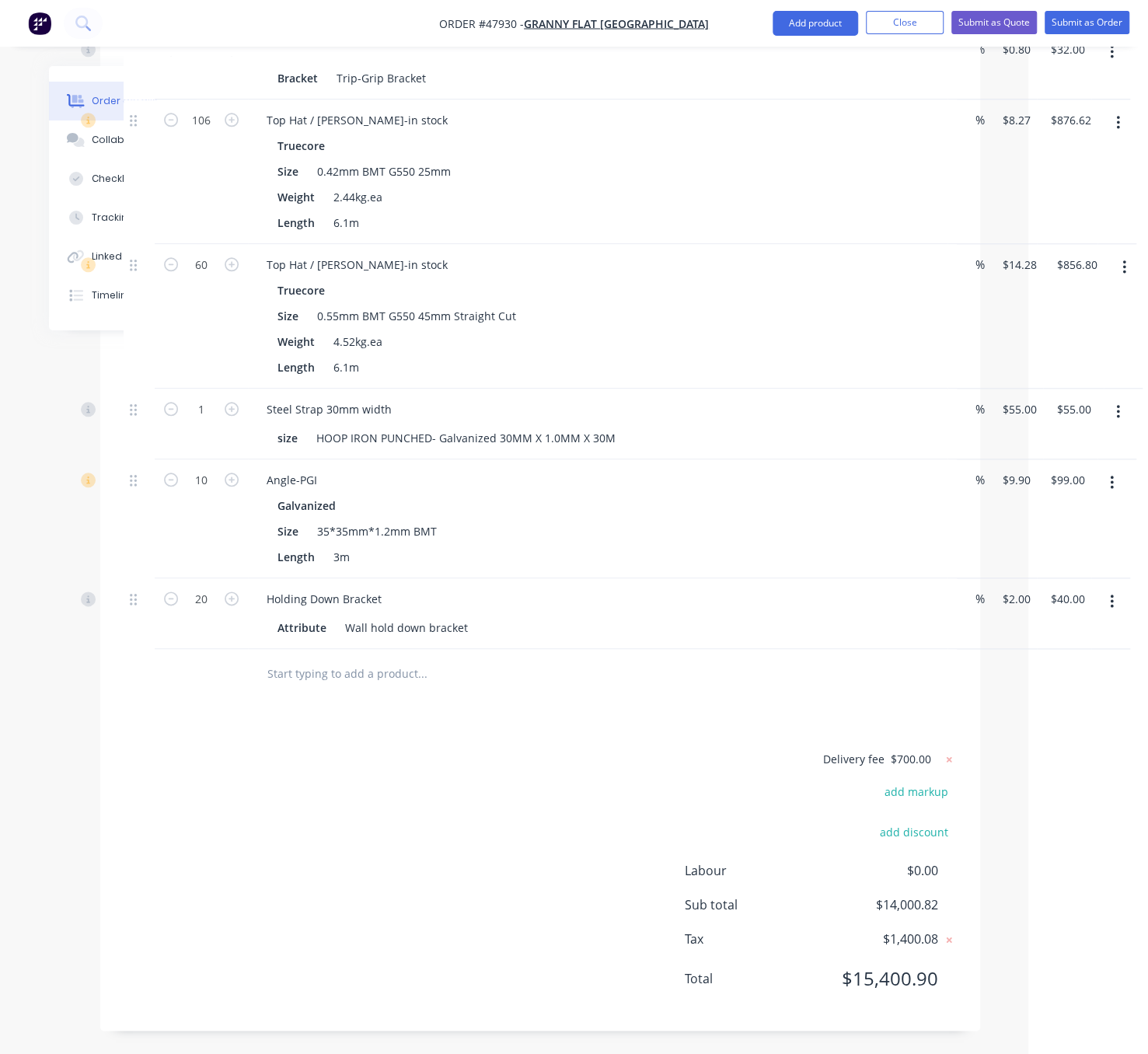
scroll to position [955, 120]
click at [429, 823] on div "Delivery fee $700.00 add markup add discount Labour $0.00 Sub total $14,000.82 …" at bounding box center [540, 879] width 834 height 258
click at [824, 13] on button "Add product" at bounding box center [816, 23] width 86 height 25
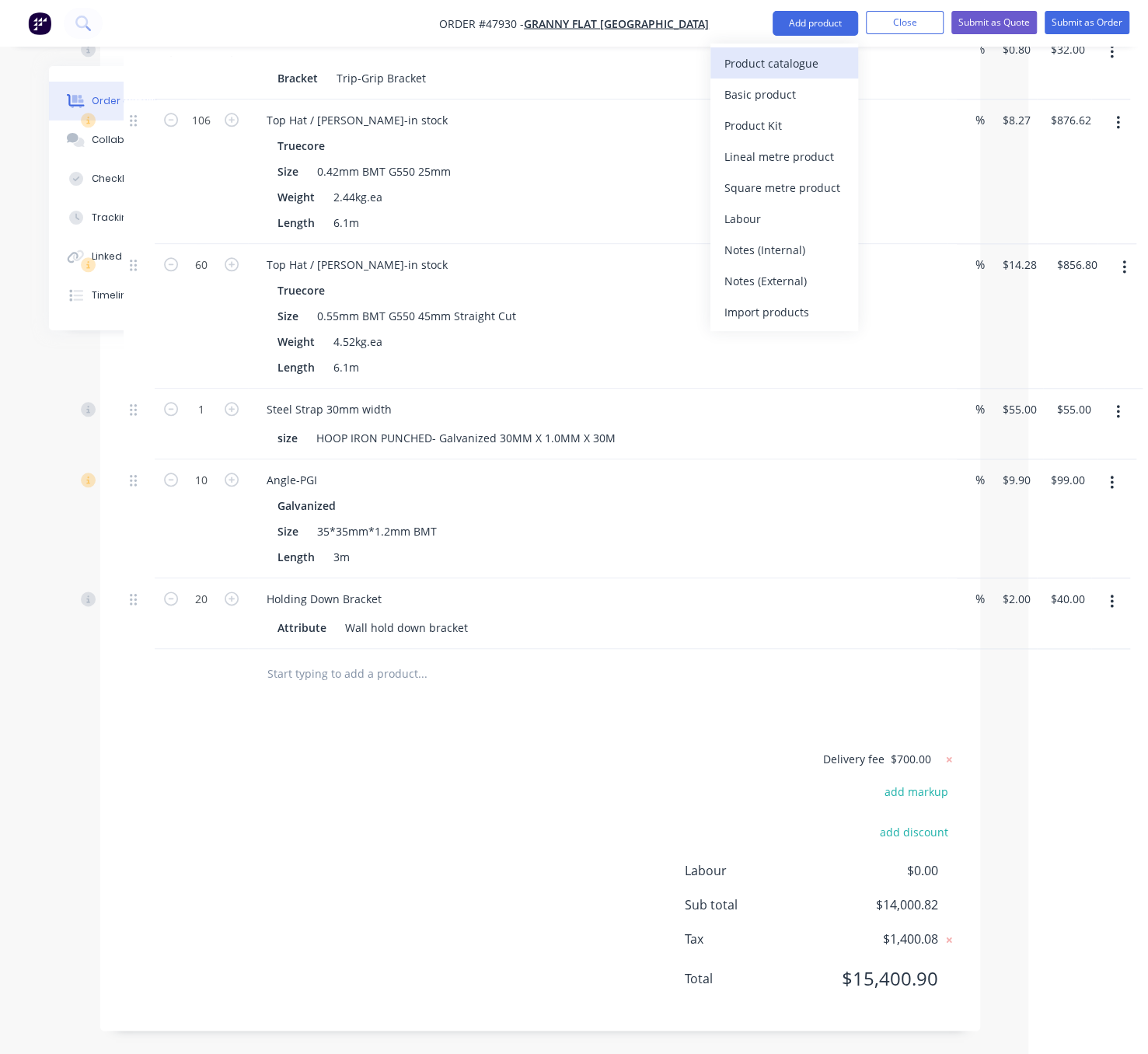
click at [758, 67] on div "Product catalogue" at bounding box center [784, 63] width 120 height 23
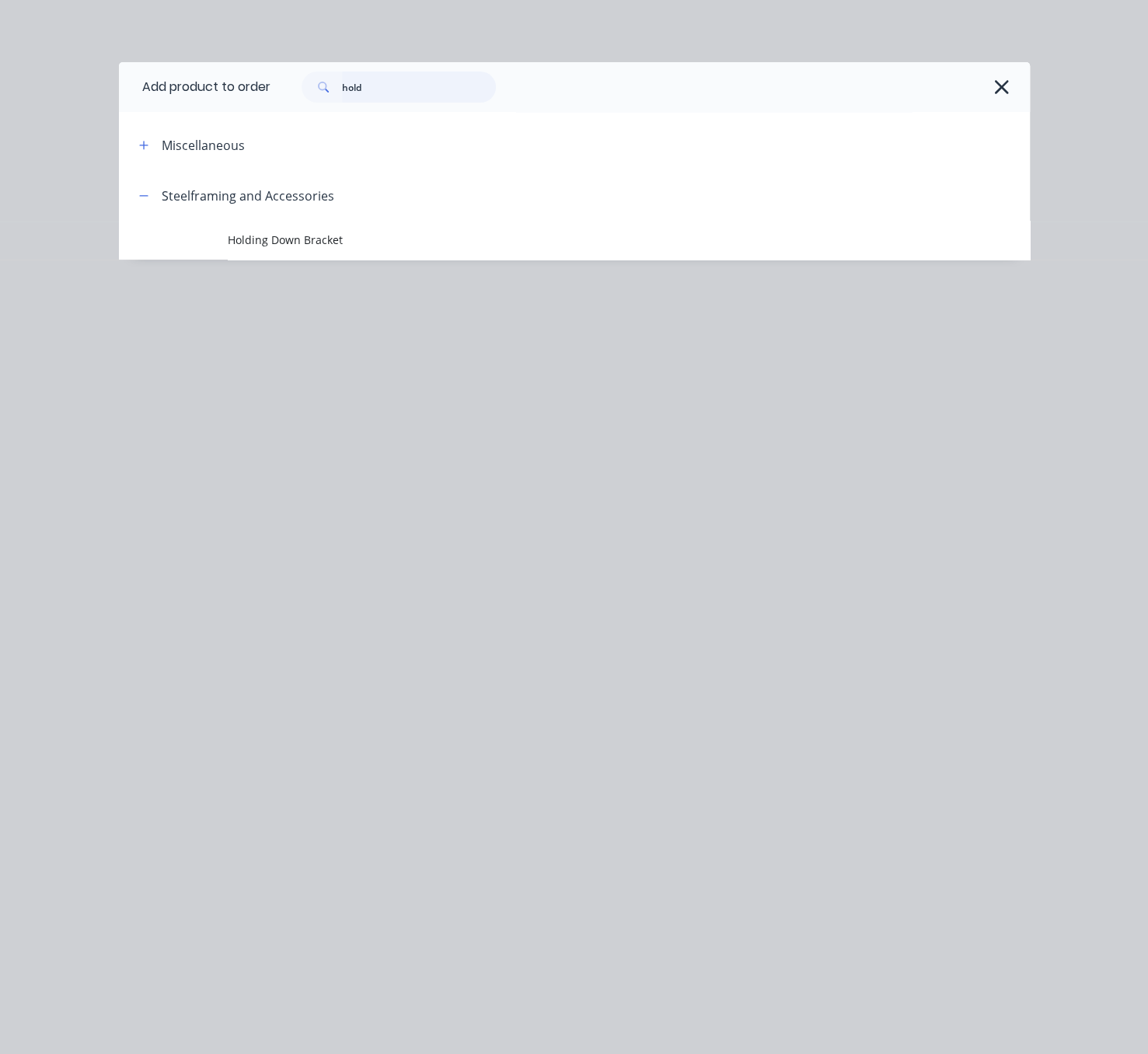
drag, startPoint x: 395, startPoint y: 91, endPoint x: 286, endPoint y: 91, distance: 109.0
click at [291, 92] on div "hold" at bounding box center [642, 87] width 744 height 31
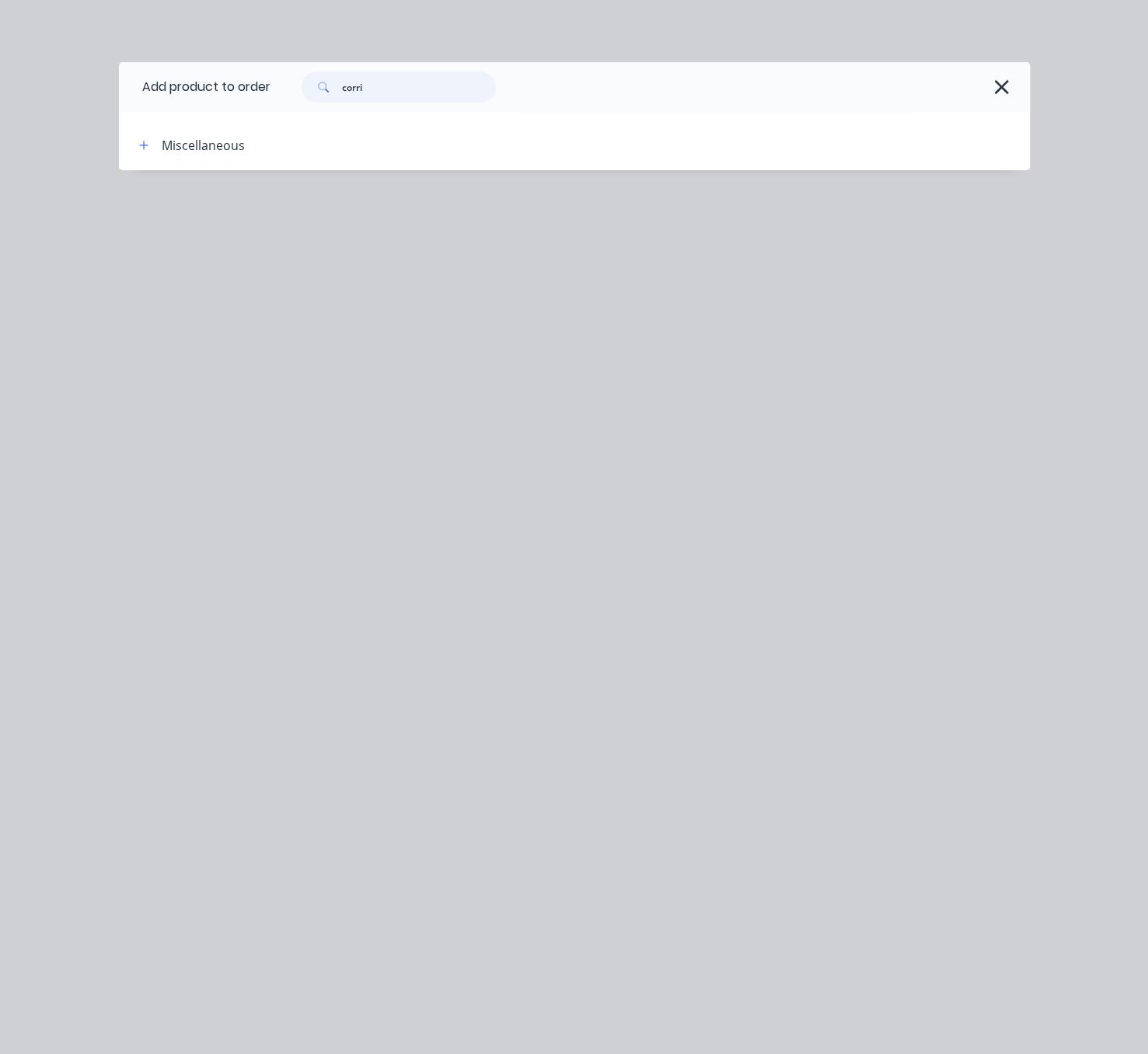
click at [390, 91] on input "corri" at bounding box center [419, 87] width 154 height 31
type input "corru"
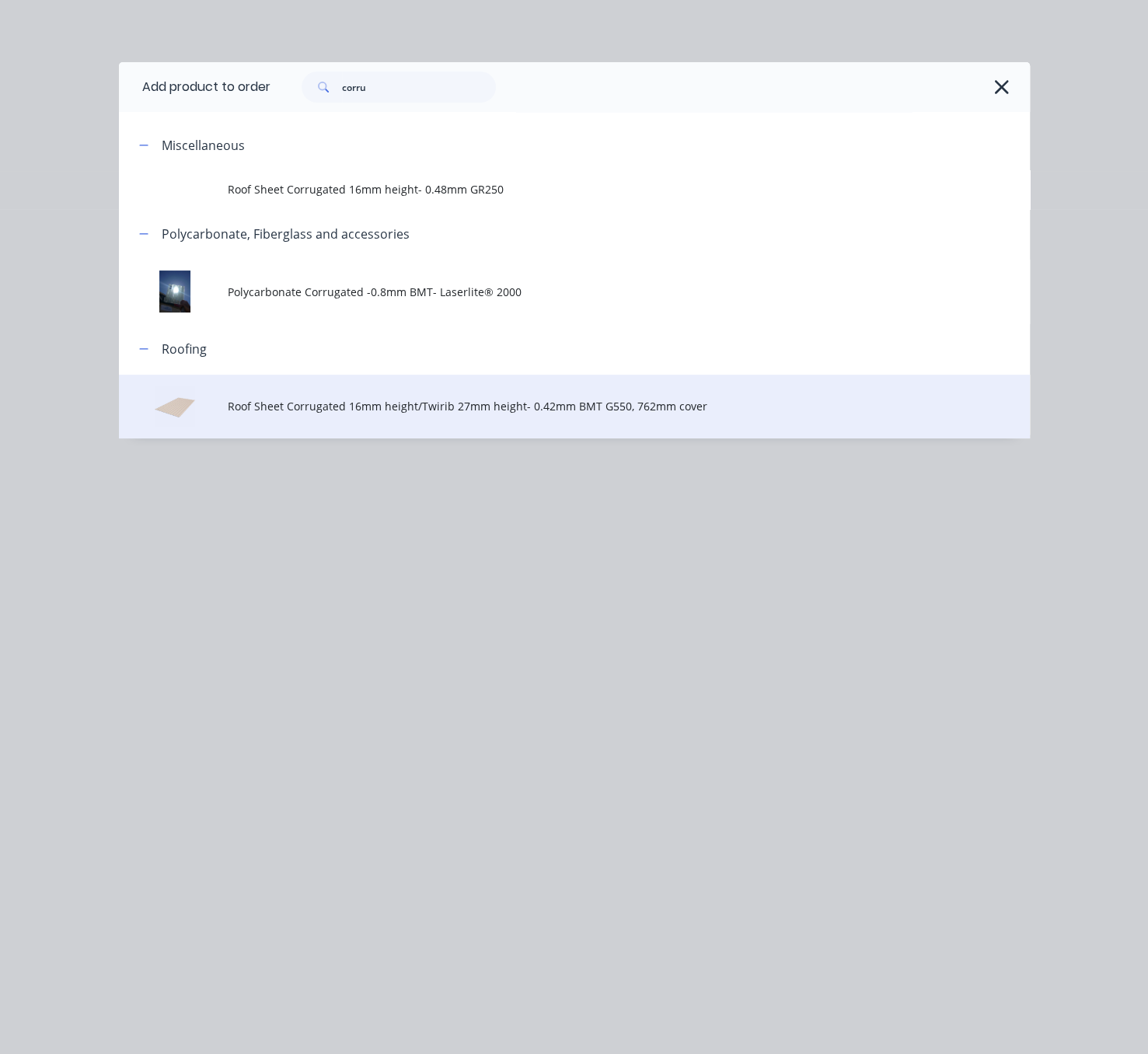
click at [396, 415] on span "Roof Sheet Corrugated 16mm height/Twirib 27mm height- 0.42mm BMT G550, 762mm co…" at bounding box center [548, 406] width 641 height 16
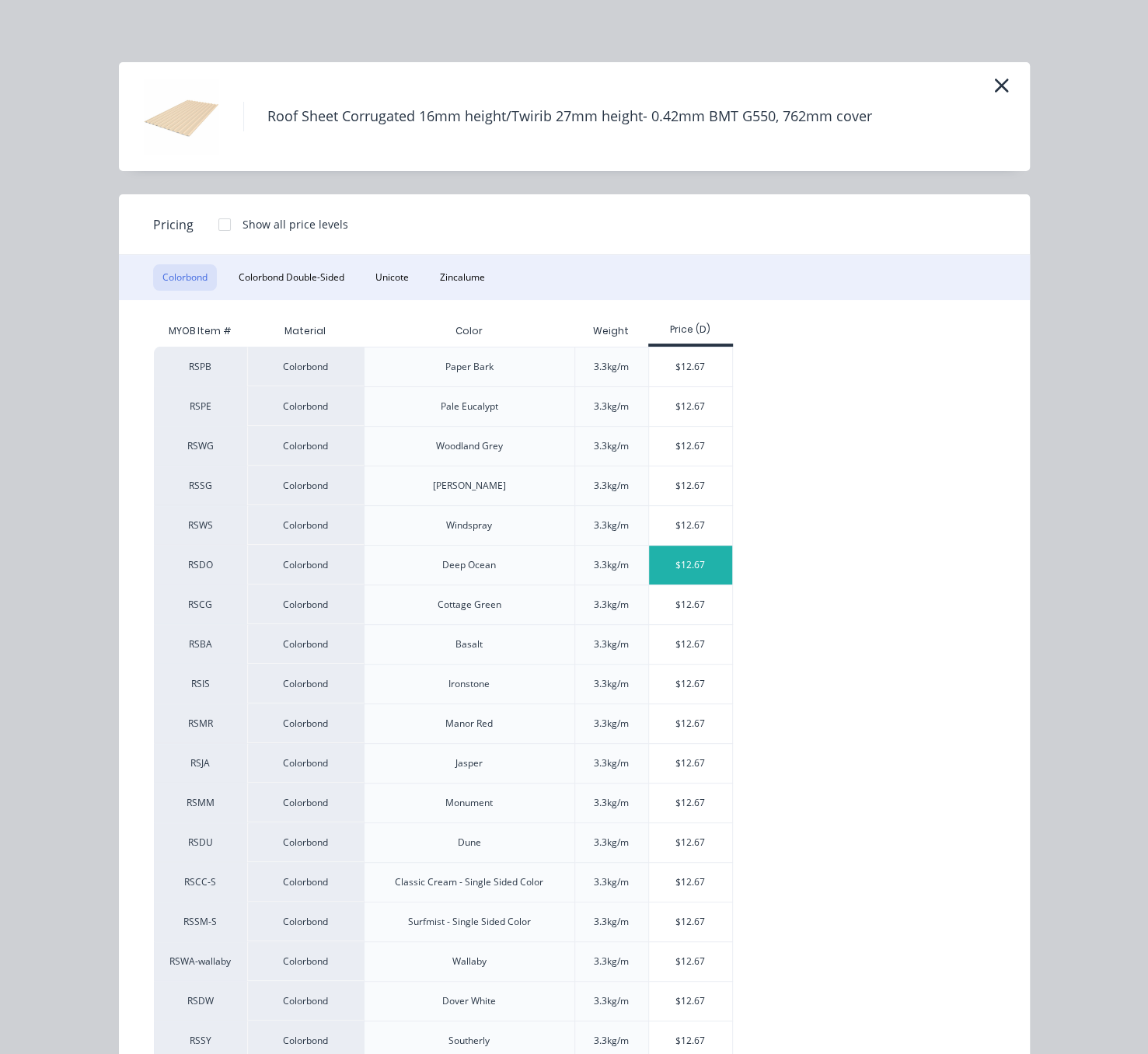
click at [675, 585] on div "$12.67" at bounding box center [690, 565] width 83 height 39
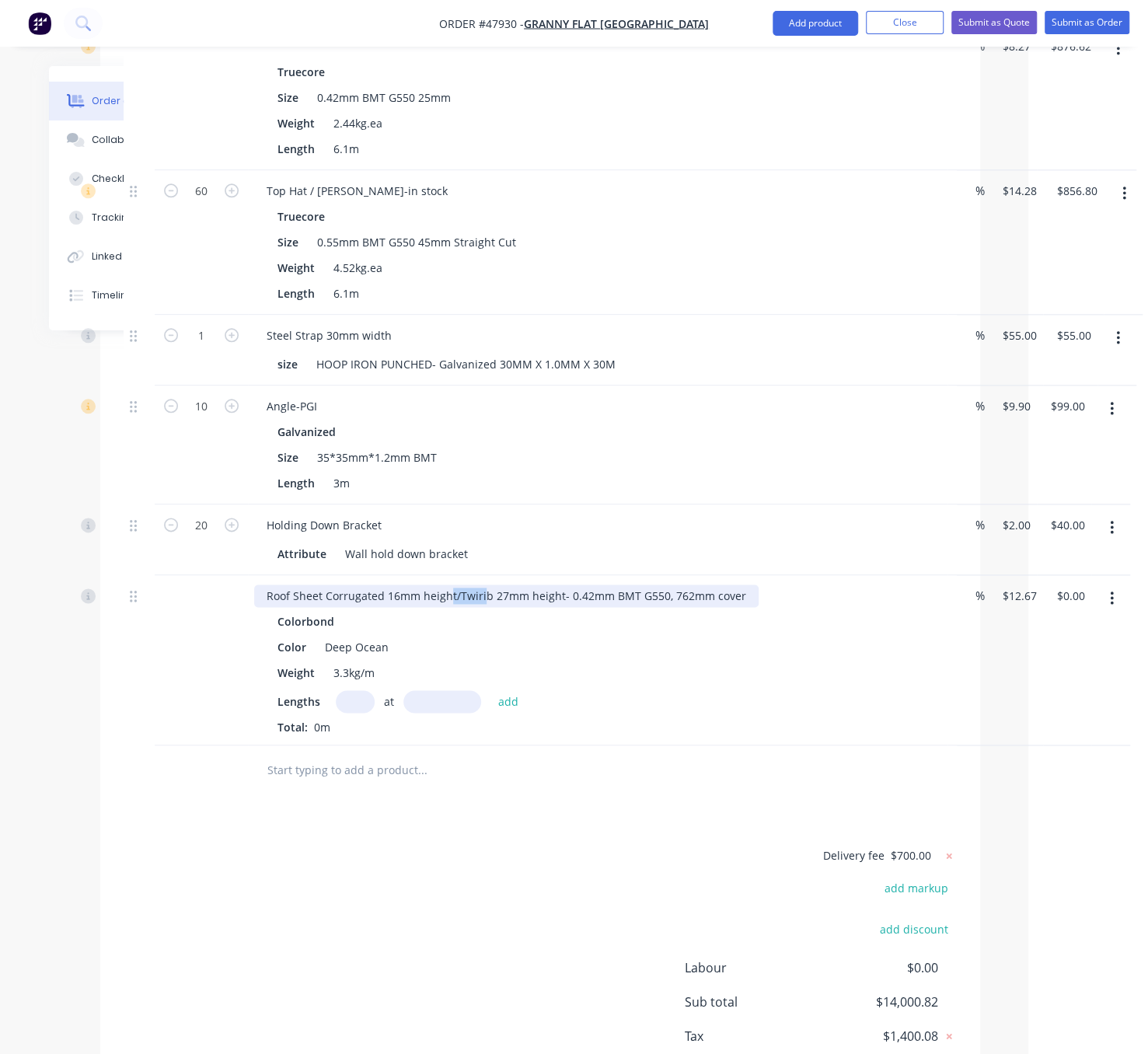
drag, startPoint x: 464, startPoint y: 661, endPoint x: 495, endPoint y: 660, distance: 31.0
click at [495, 607] on div "Roof Sheet Corrugated 16mm height/Twirib 27mm height- 0.42mm BMT G550, 762mm co…" at bounding box center [506, 596] width 505 height 23
click at [462, 607] on div "Roof Sheet Corrugated 16mm height/Twirib 27mm height- 0.42mm BMT G550, 762mm co…" at bounding box center [506, 596] width 505 height 23
drag, startPoint x: 469, startPoint y: 659, endPoint x: 582, endPoint y: 655, distance: 113.1
click at [582, 607] on div "Roof Sheet Corrugated 16mm height/Twirib 27mm height- 0.42mm BMT G550, 762mm co…" at bounding box center [506, 596] width 505 height 23
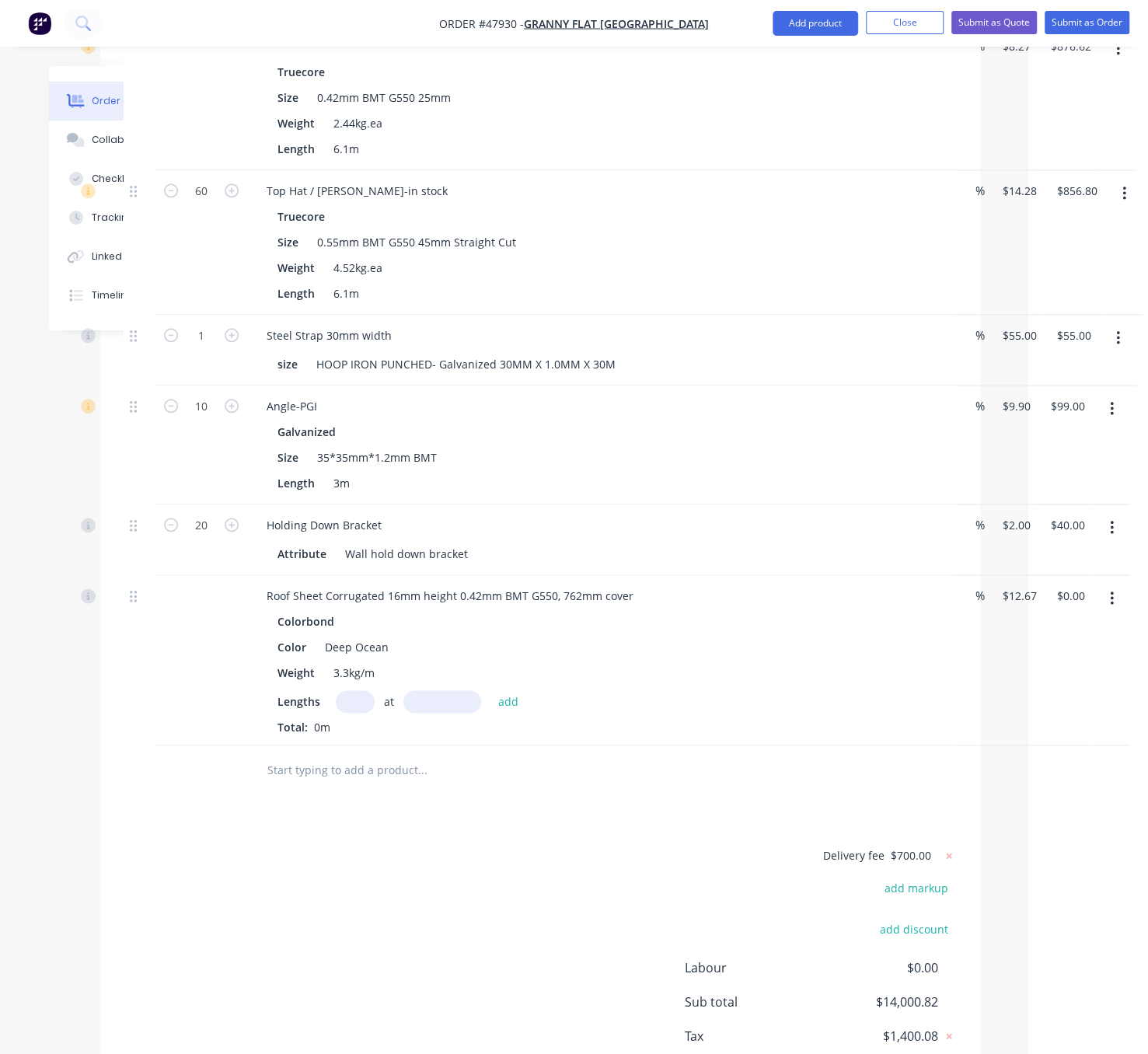
click at [363, 713] on input "text" at bounding box center [355, 701] width 39 height 23
click at [1023, 745] on div "$12.67 $12.67" at bounding box center [1016, 660] width 55 height 170
click at [356, 713] on input "text" at bounding box center [355, 701] width 39 height 23
type input "40"
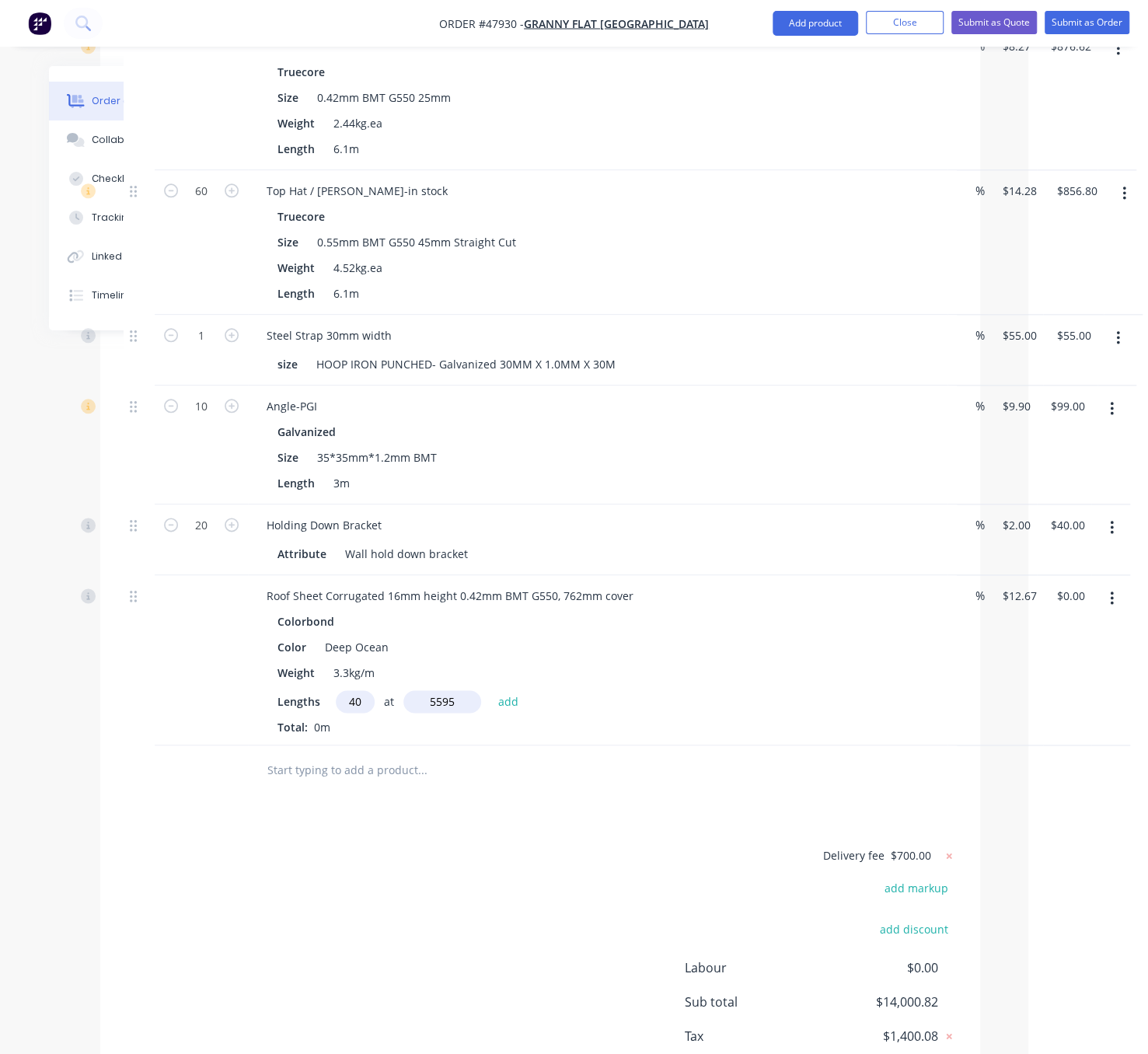
type input "5595"
click at [490, 690] on button "add" at bounding box center [509, 701] width 37 height 21
type input "$2,835.55"
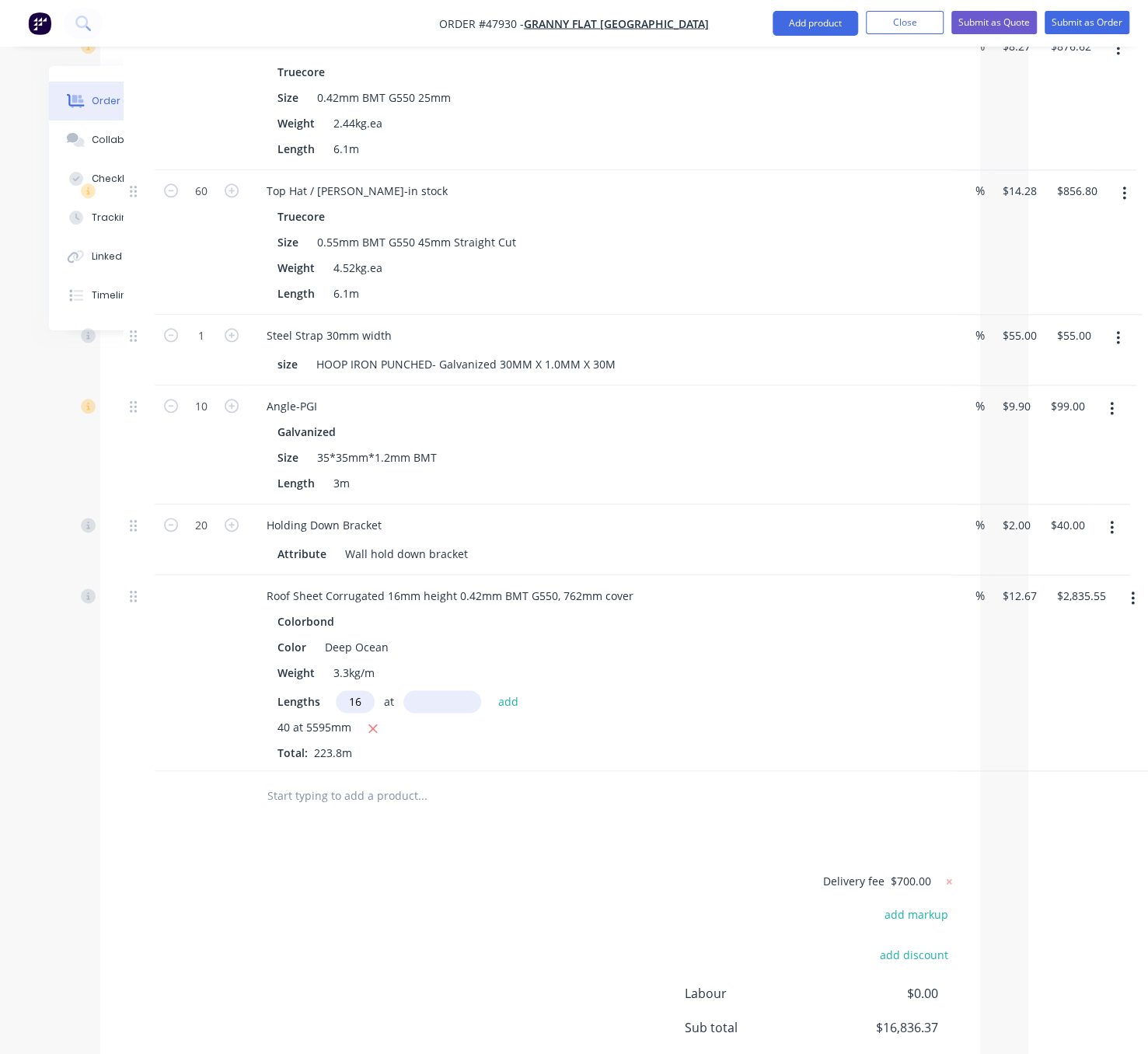
type input "16"
type input "3665"
click at [490, 690] on button "add" at bounding box center [509, 701] width 37 height 21
type input "$3,578.51"
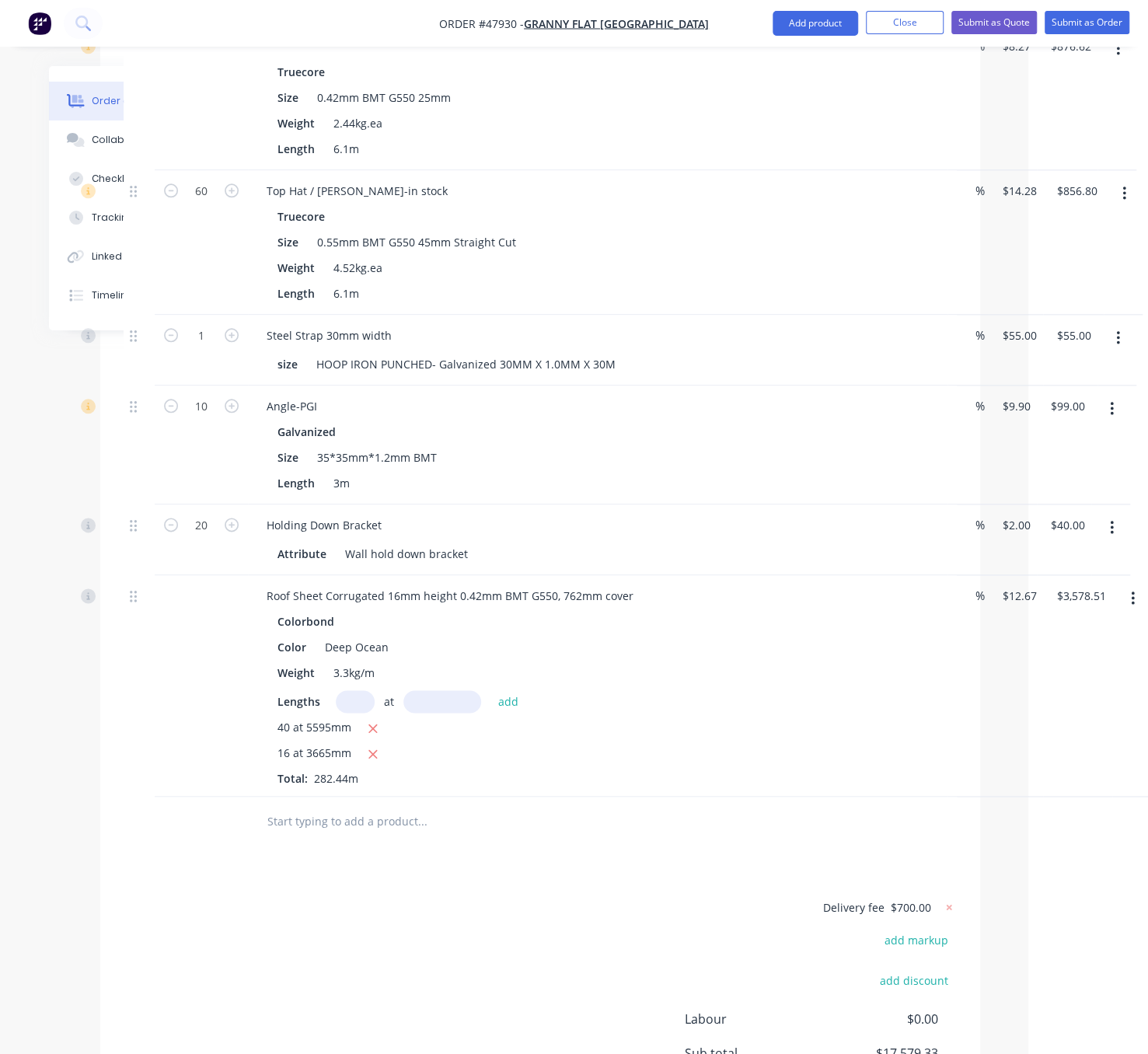
click at [785, 928] on div "Drawings Add drawing Products Show / Hide columns Add product Qty Discount Pric…" at bounding box center [541, 362] width 880 height 1634
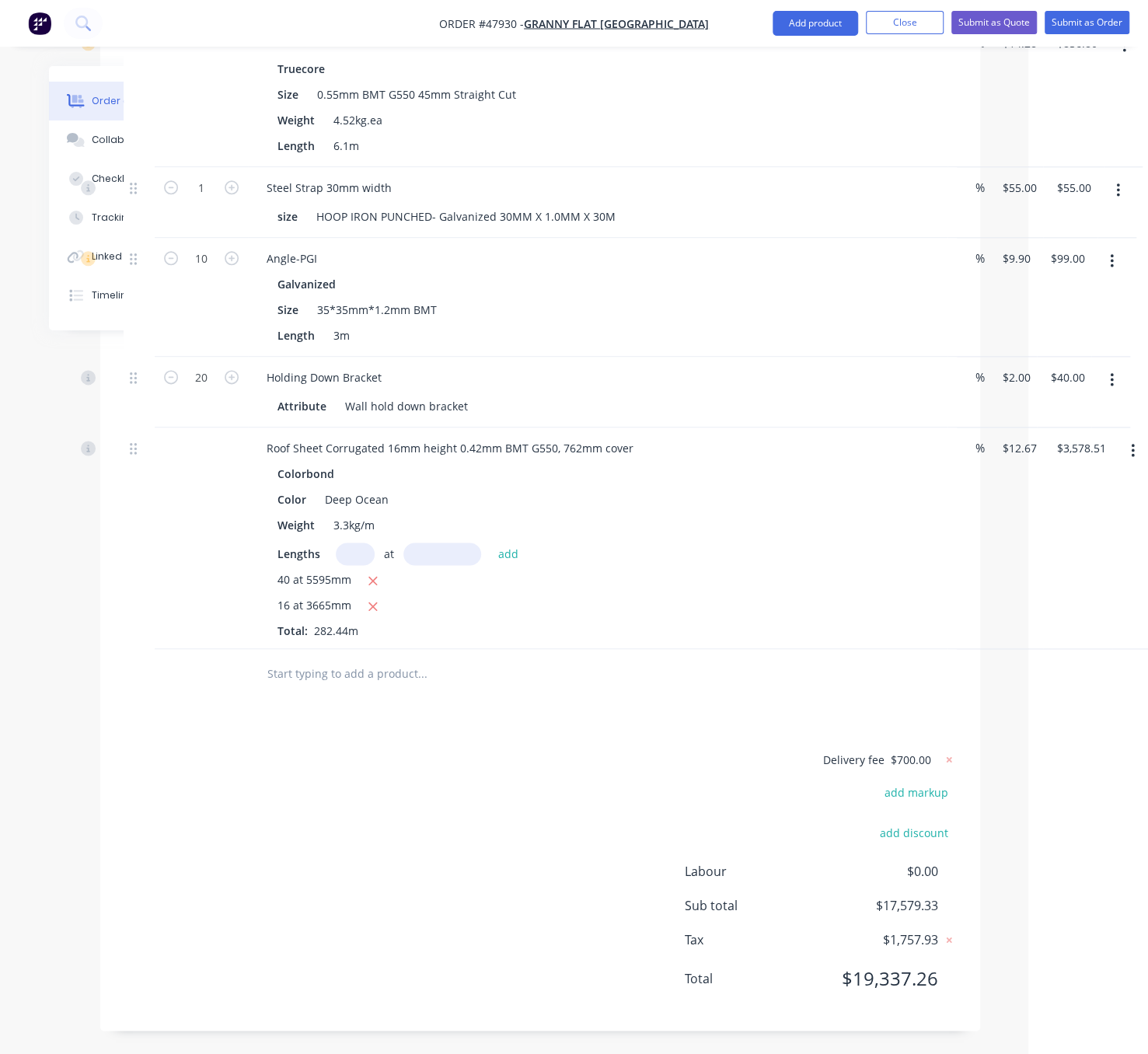
scroll to position [1191, 120]
click at [802, 18] on button "Add product" at bounding box center [816, 23] width 86 height 25
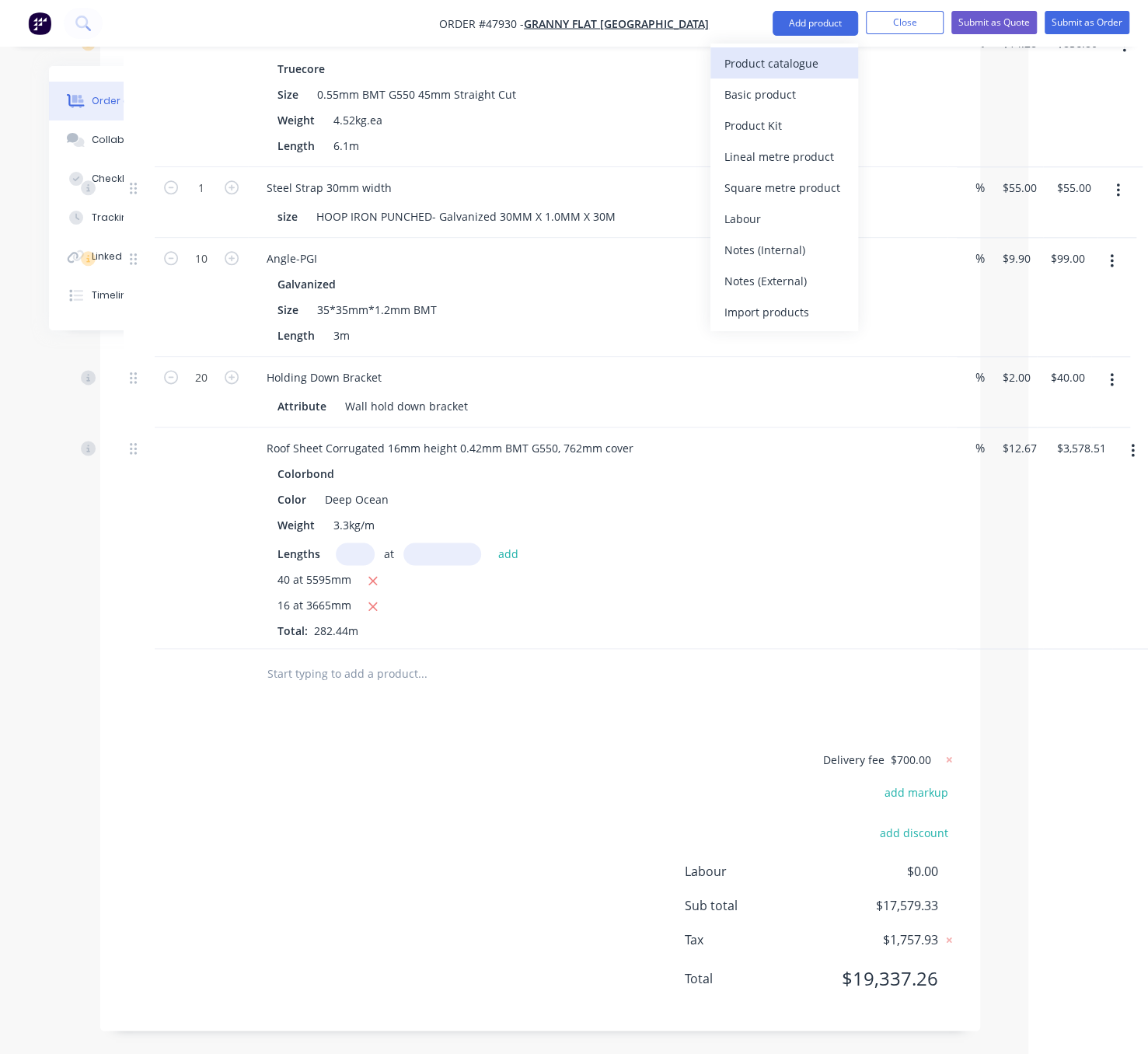
click at [766, 64] on div "Product catalogue" at bounding box center [784, 63] width 120 height 23
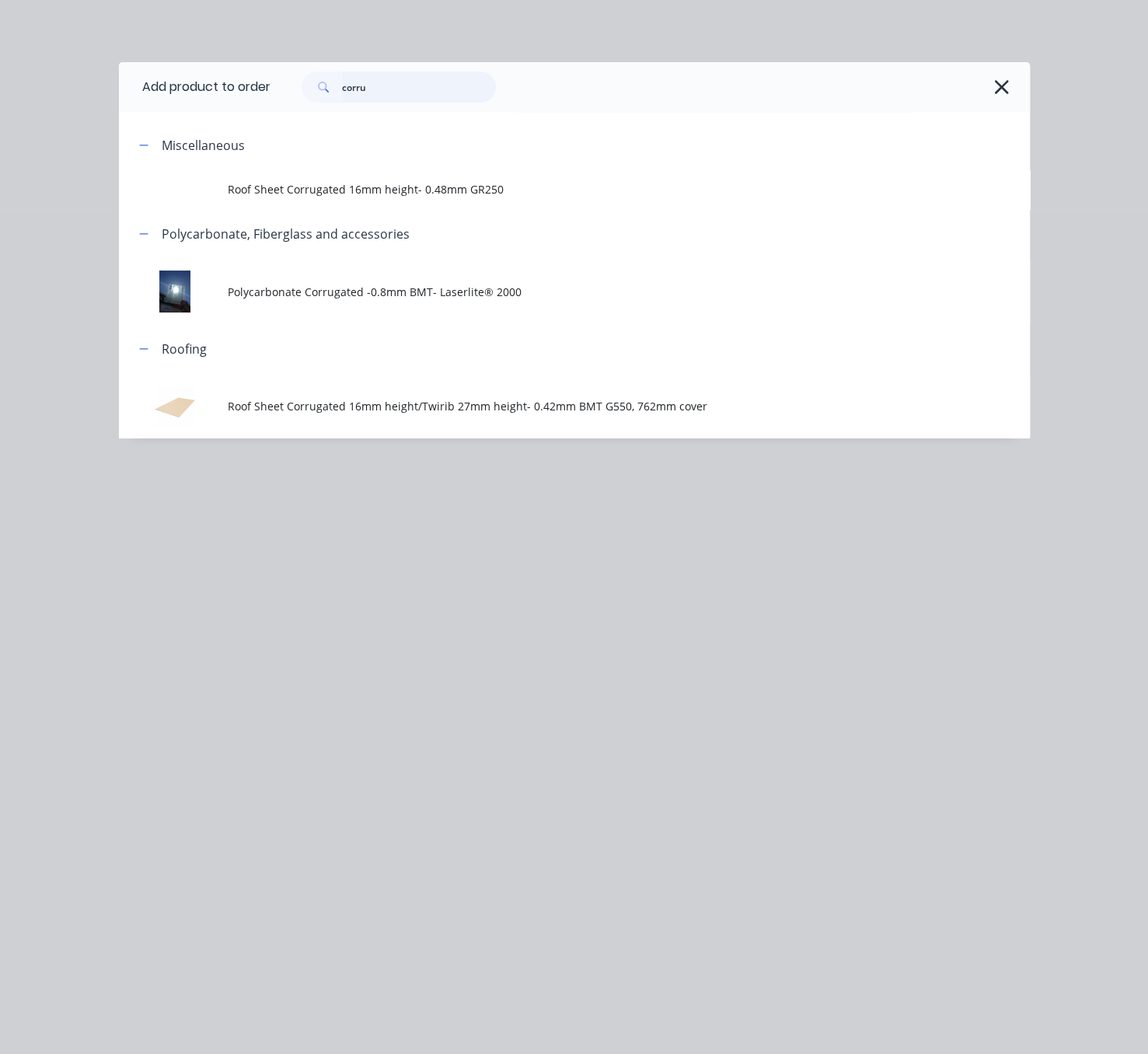
drag, startPoint x: 391, startPoint y: 94, endPoint x: 300, endPoint y: 91, distance: 91.0
click at [316, 90] on div "corru" at bounding box center [398, 87] width 195 height 31
type input "ridge"
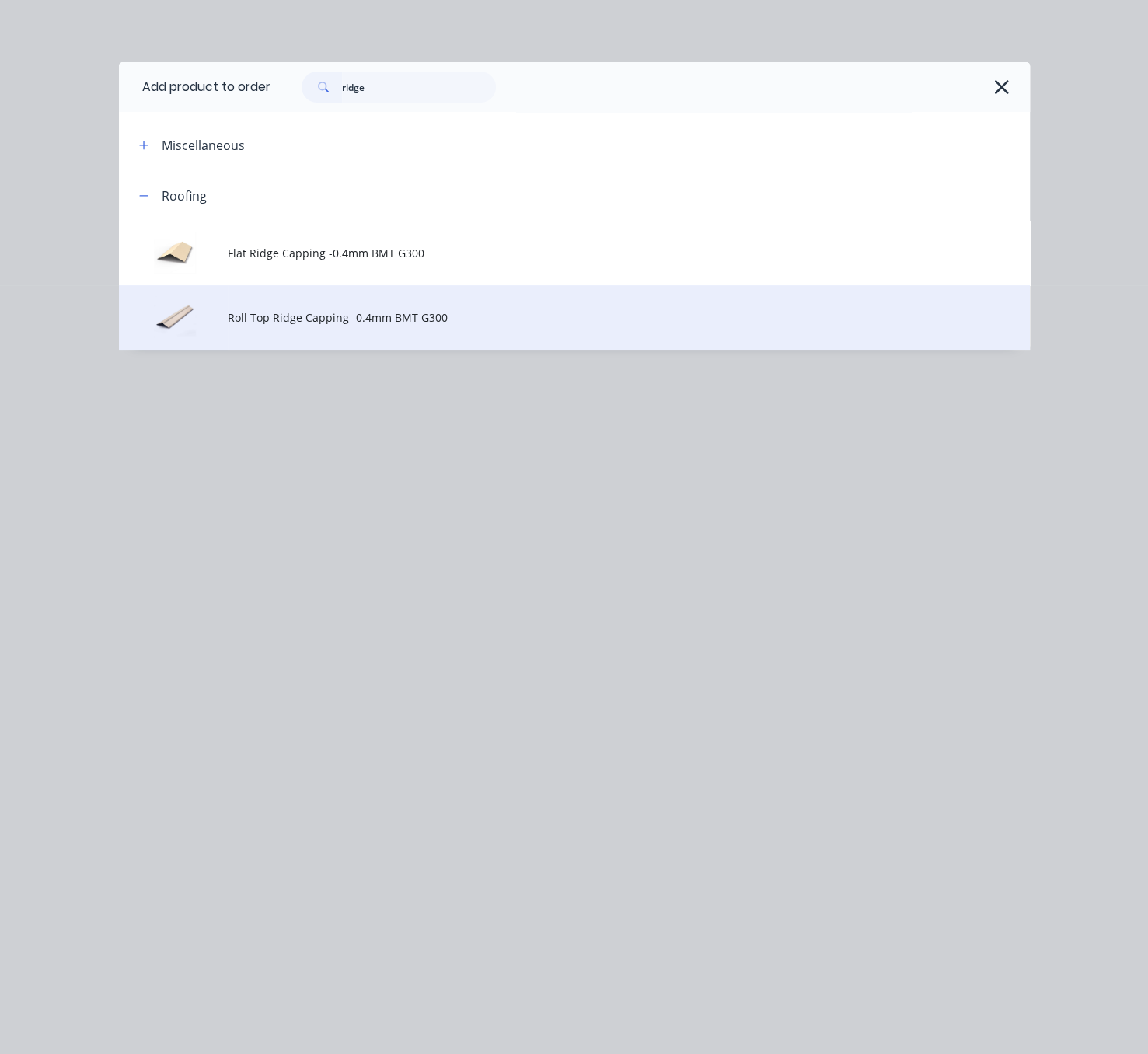
click at [348, 326] on span "Roll Top Ridge Capping- 0.4mm BMT G300" at bounding box center [548, 318] width 641 height 16
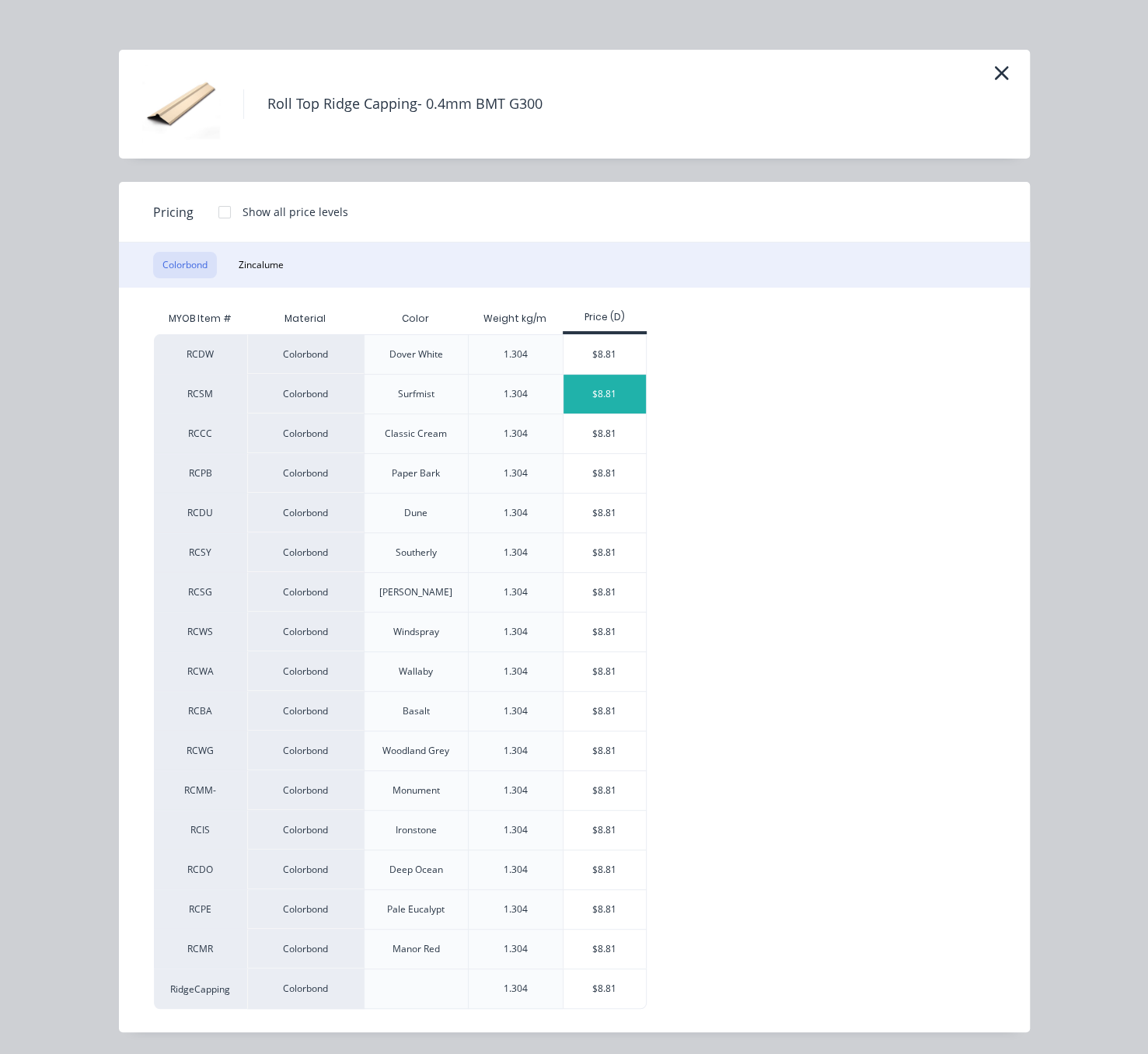
scroll to position [49, 0]
click at [599, 864] on div "$8.81" at bounding box center [605, 870] width 83 height 39
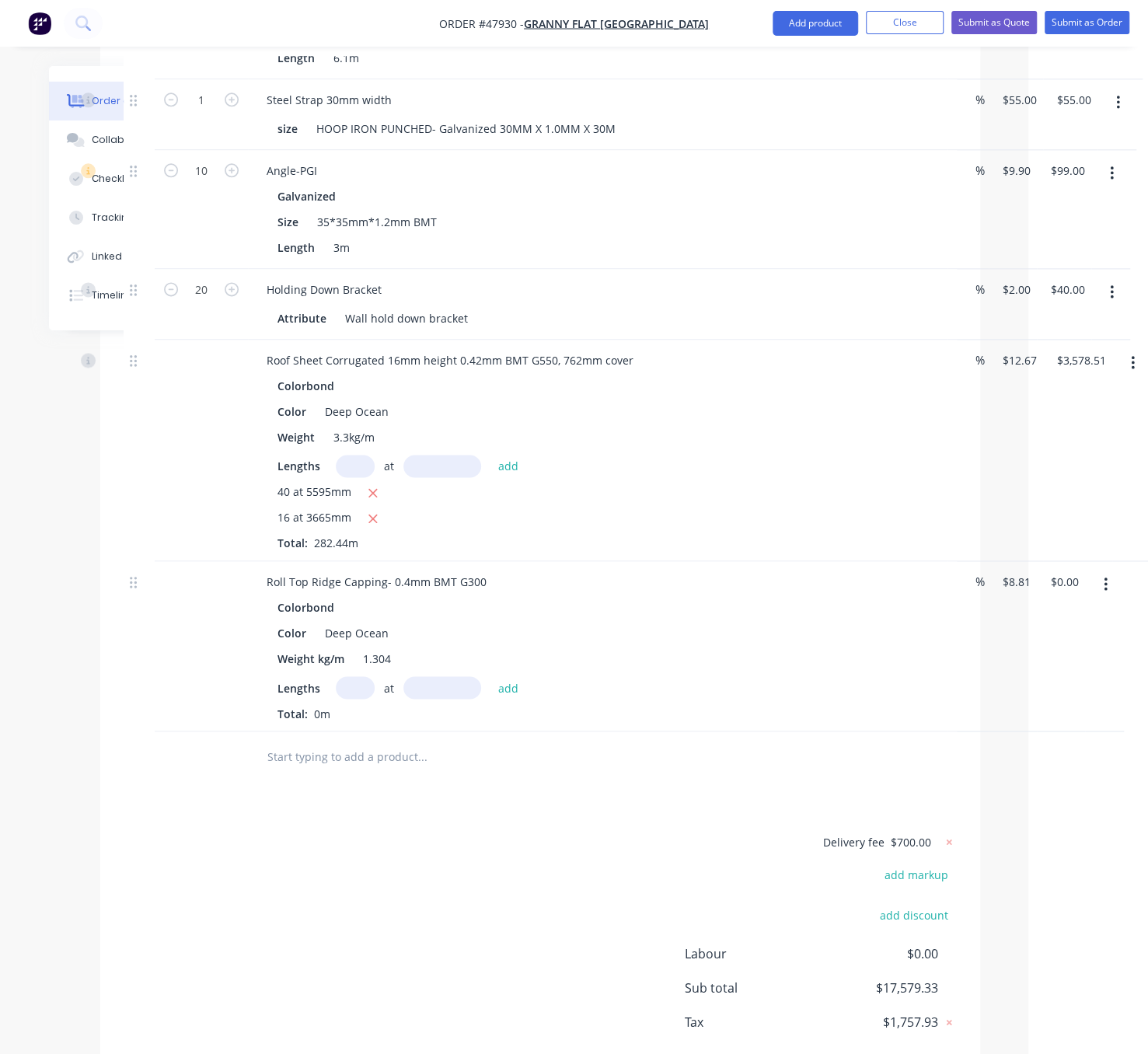
click at [362, 699] on input "text" at bounding box center [355, 688] width 39 height 23
click at [367, 699] on input "text" at bounding box center [355, 688] width 39 height 23
type input "2"
type input "8000"
click at [490, 677] on button "add" at bounding box center [509, 687] width 37 height 21
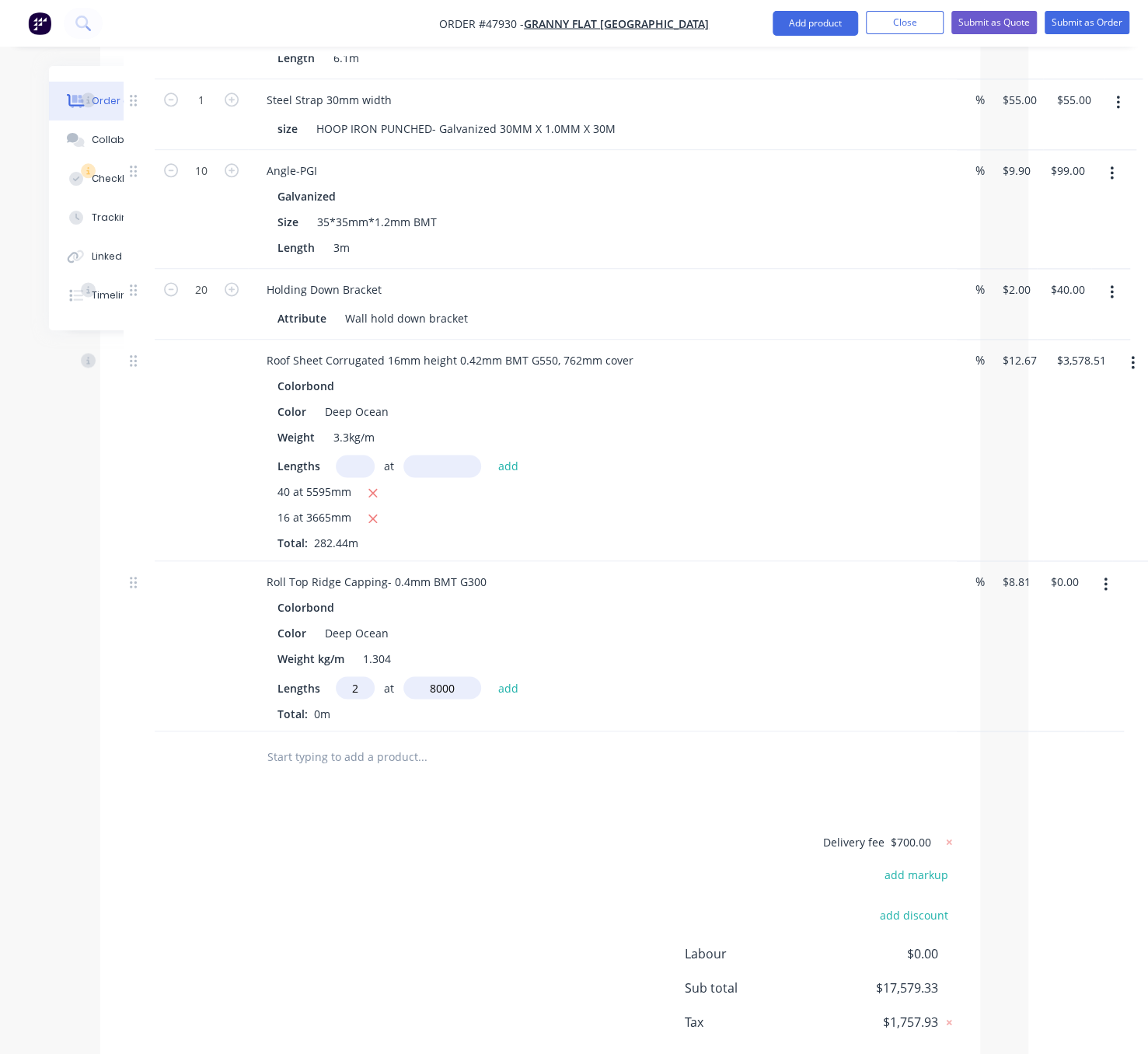
type input "$140.96"
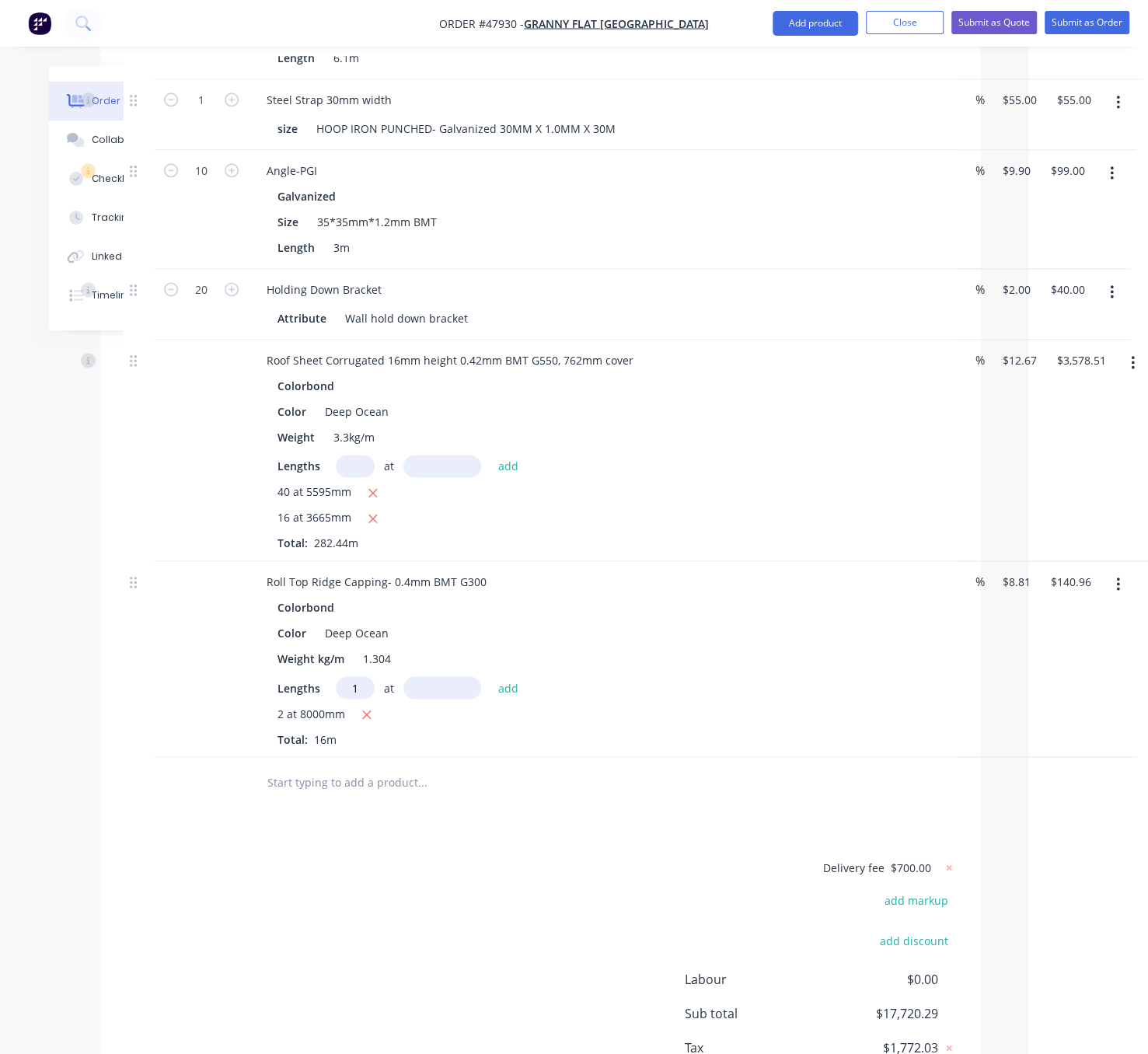
type input "1"
type input "6400"
click at [490, 677] on button "add" at bounding box center [509, 687] width 37 height 21
type input "$197.34"
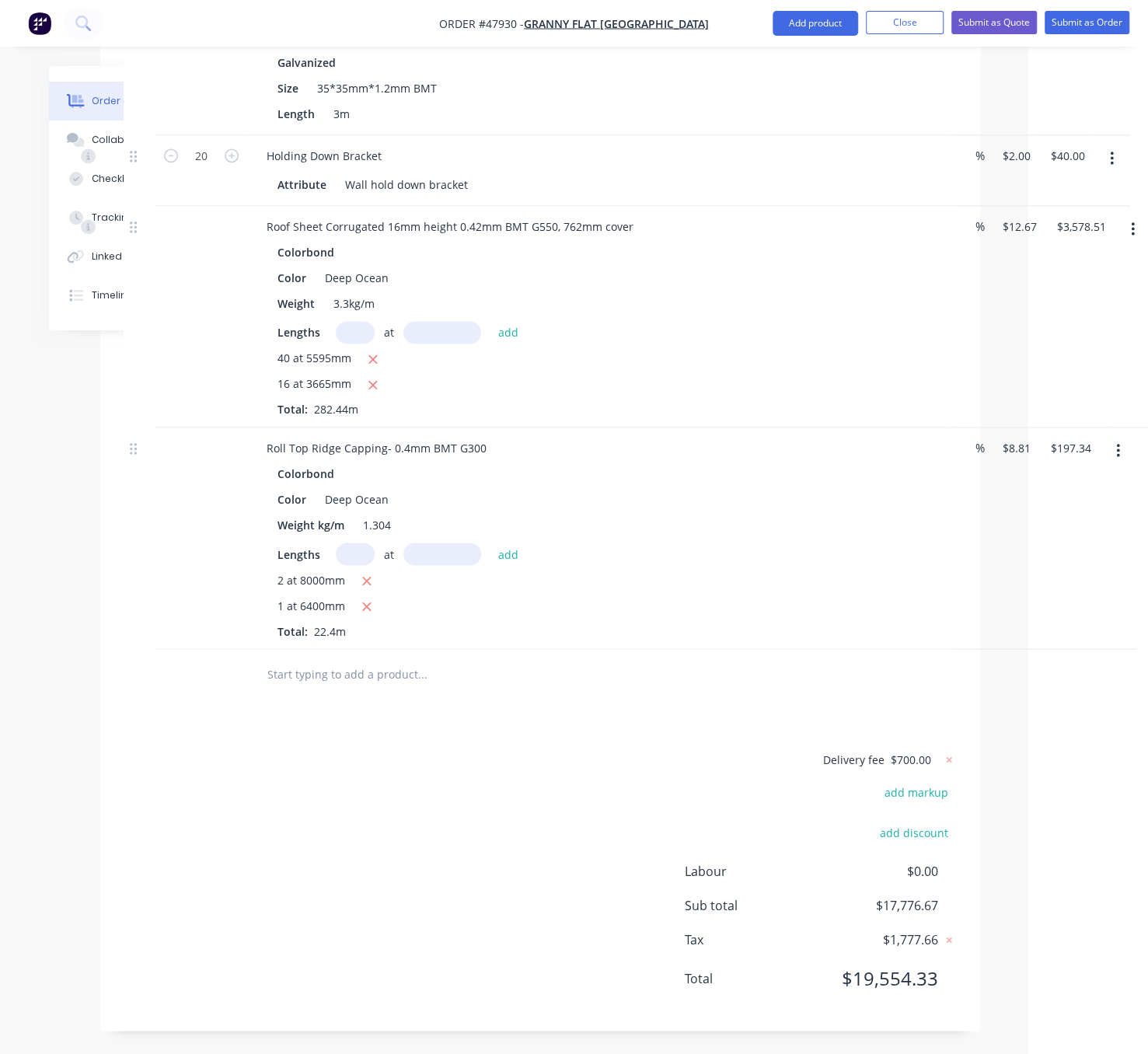
scroll to position [1426, 120]
click at [794, 26] on button "Add product" at bounding box center [816, 23] width 86 height 25
click at [792, 58] on div "Product catalogue" at bounding box center [784, 63] width 120 height 23
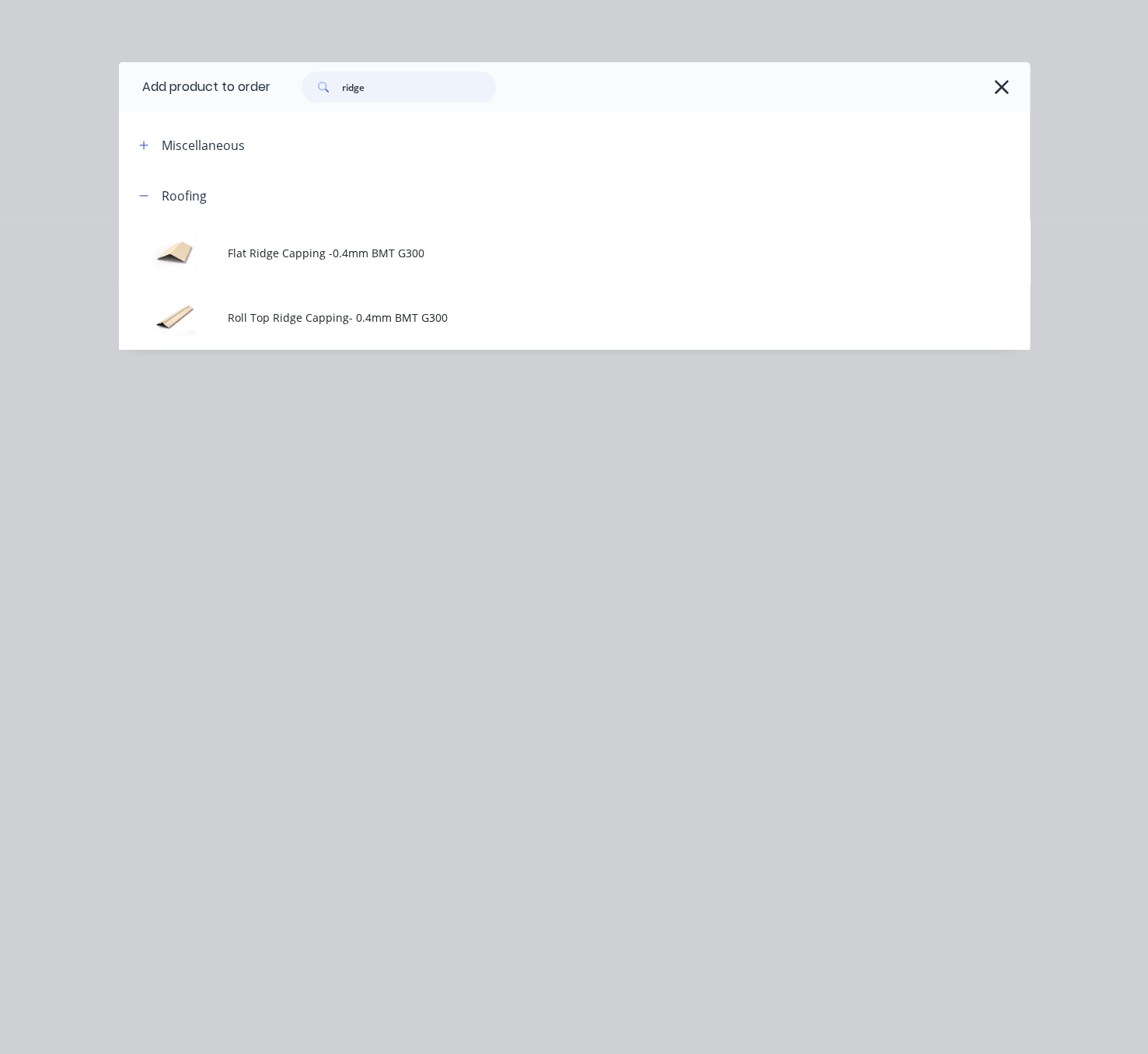
drag, startPoint x: 402, startPoint y: 82, endPoint x: 321, endPoint y: 101, distance: 83.2
click at [322, 101] on div "ridge" at bounding box center [398, 87] width 195 height 31
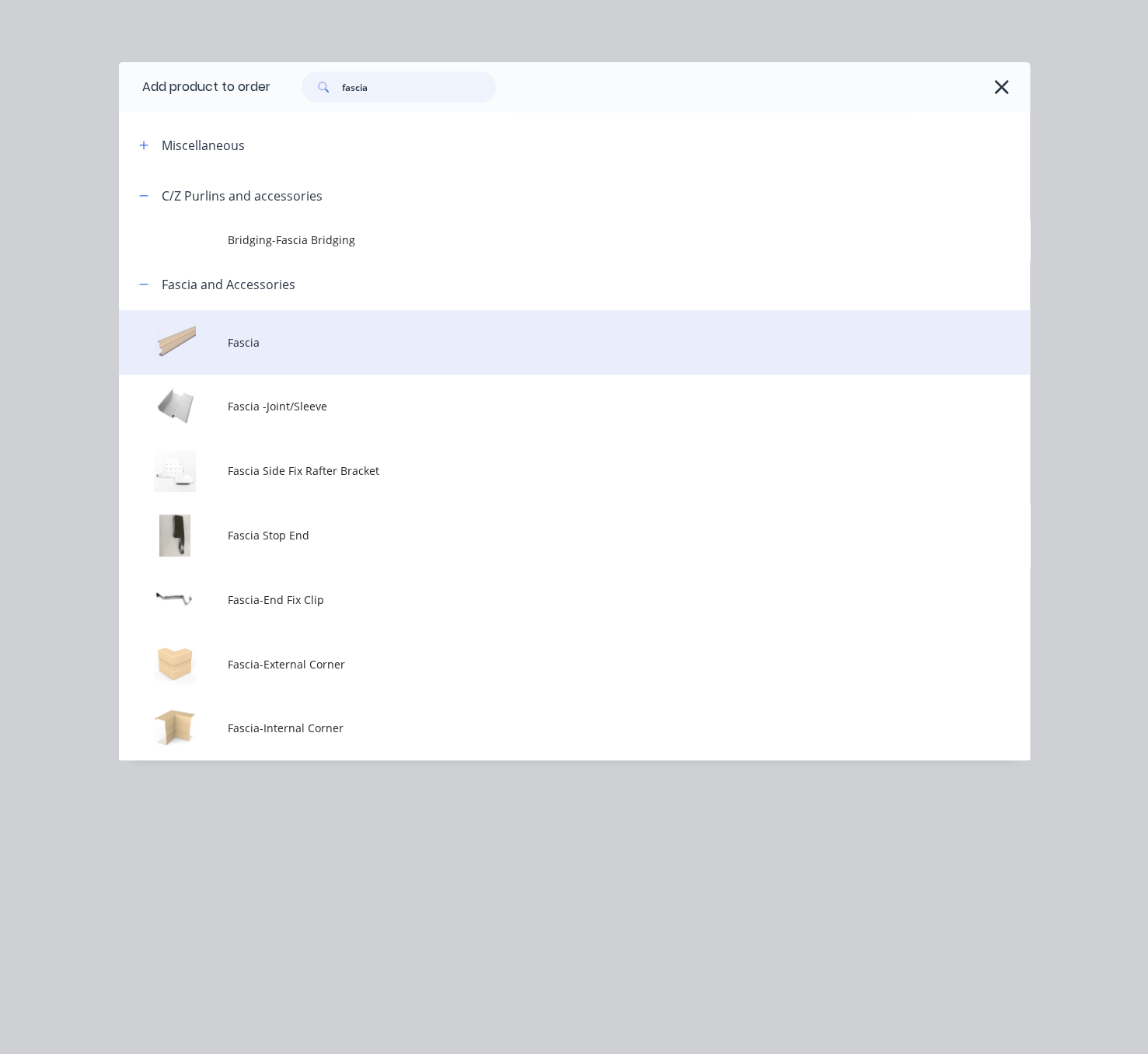
type input "fascia"
click at [342, 374] on td "Fascia" at bounding box center [628, 343] width 802 height 65
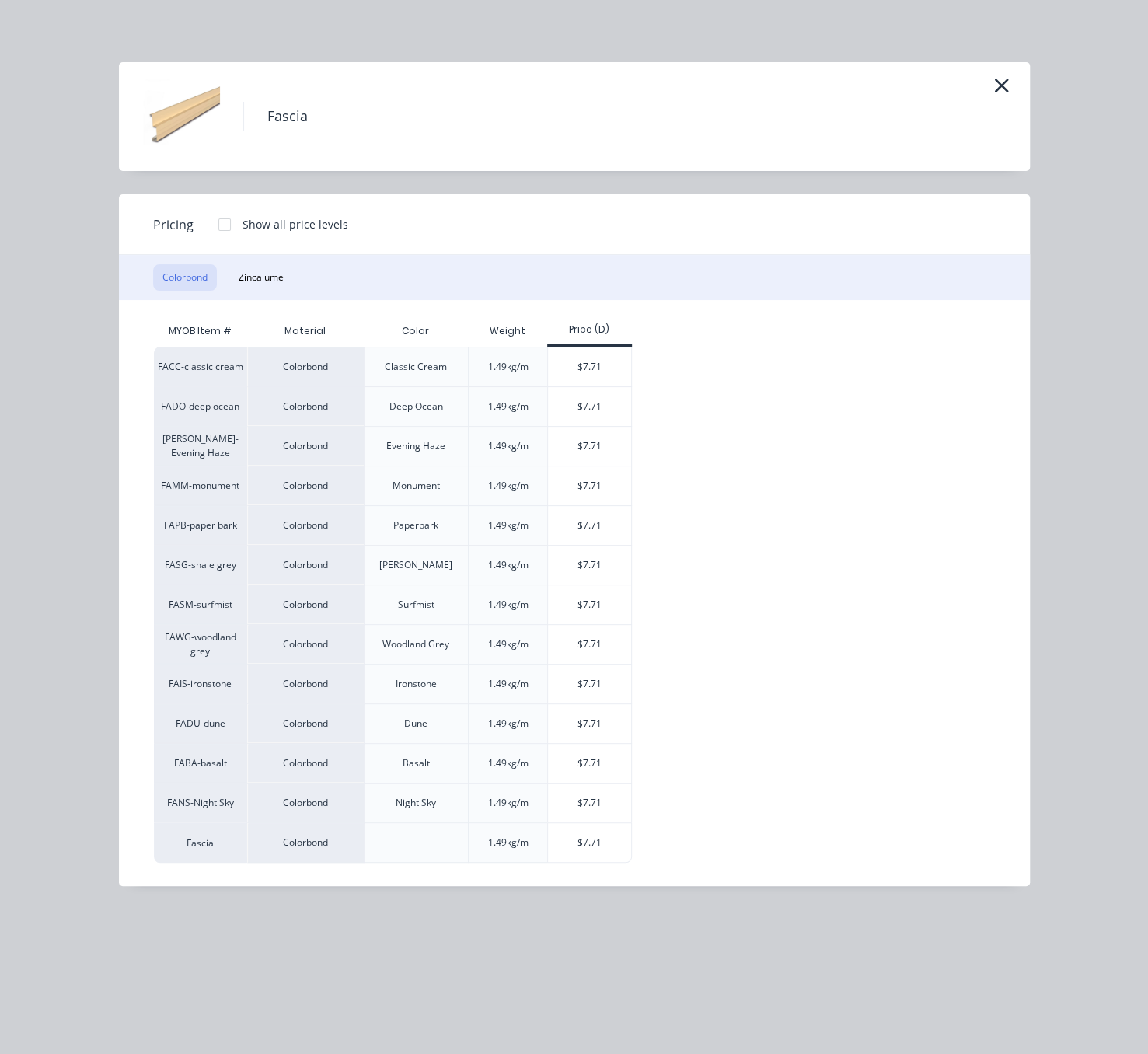
drag, startPoint x: 737, startPoint y: 482, endPoint x: 684, endPoint y: 451, distance: 61.4
click at [737, 482] on div "FACC-classic cream Colorbond Classic Cream 1.49kg/m $7.71 FADO-deep ocean Color…" at bounding box center [563, 605] width 818 height 516
click at [608, 421] on div "$7.71" at bounding box center [589, 406] width 83 height 39
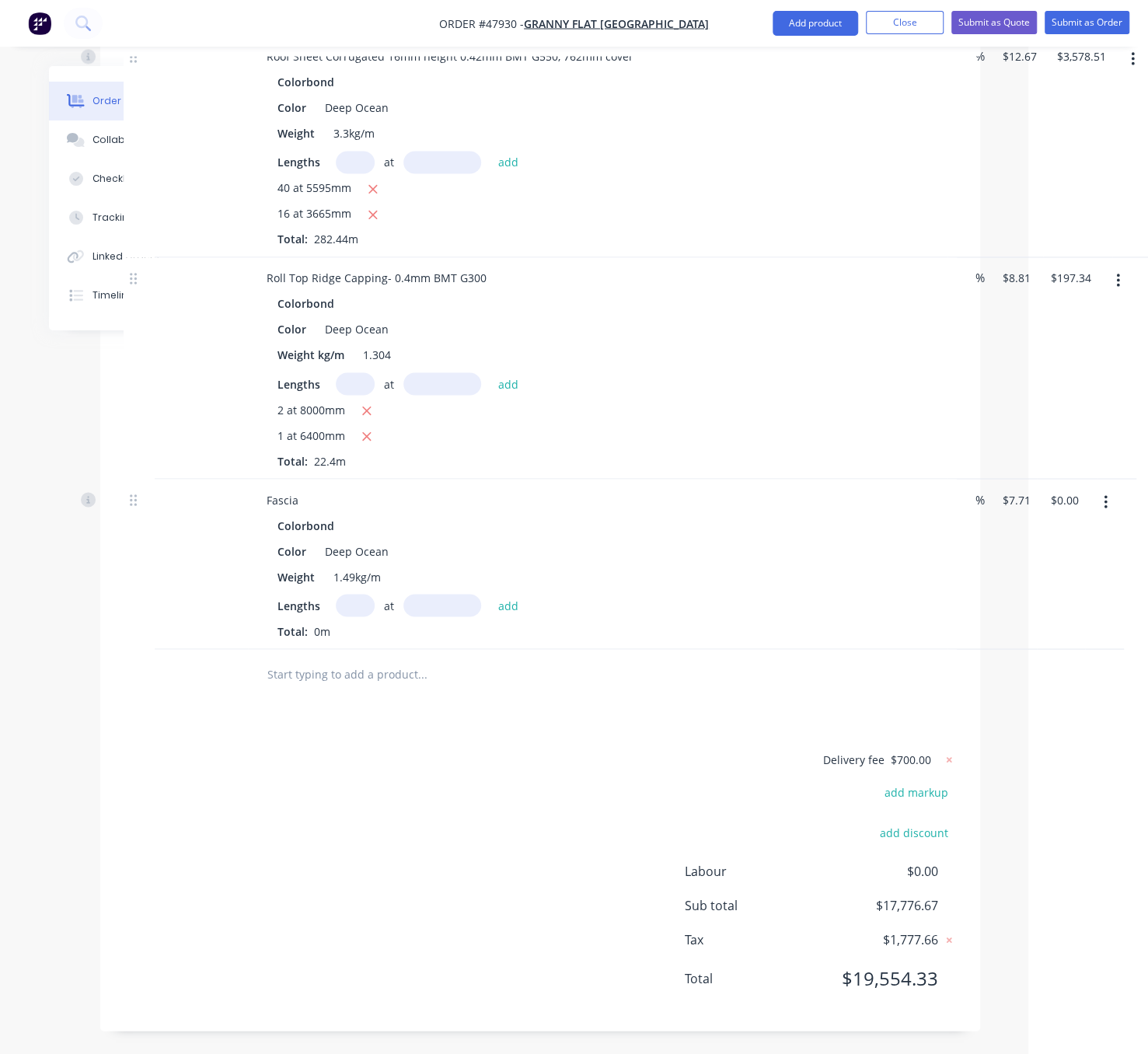
scroll to position [1607, 120]
click at [361, 594] on input "text" at bounding box center [355, 605] width 39 height 23
type input "3"
type input "7200"
click at [490, 594] on button "add" at bounding box center [509, 604] width 37 height 21
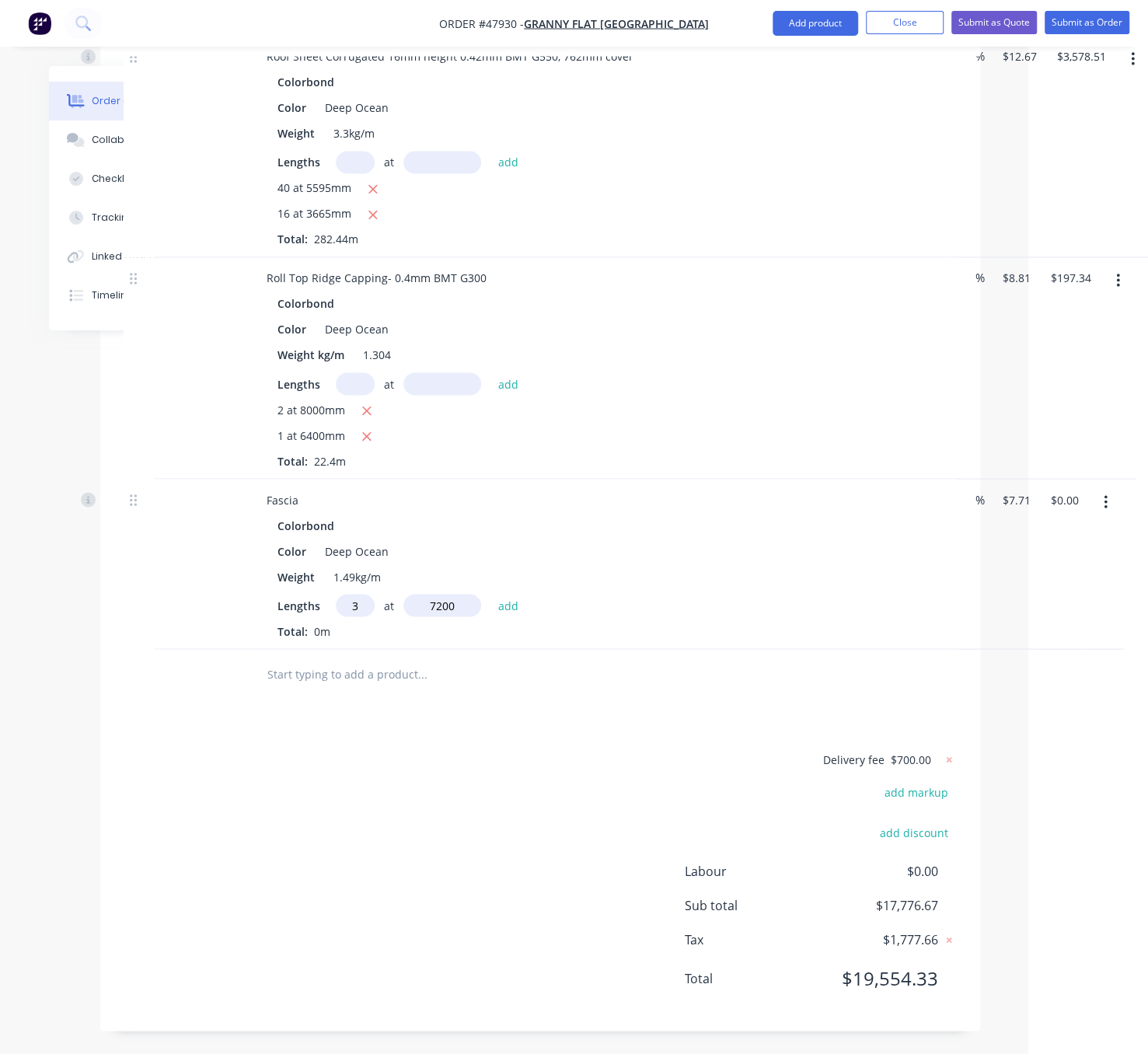
type input "$166.54"
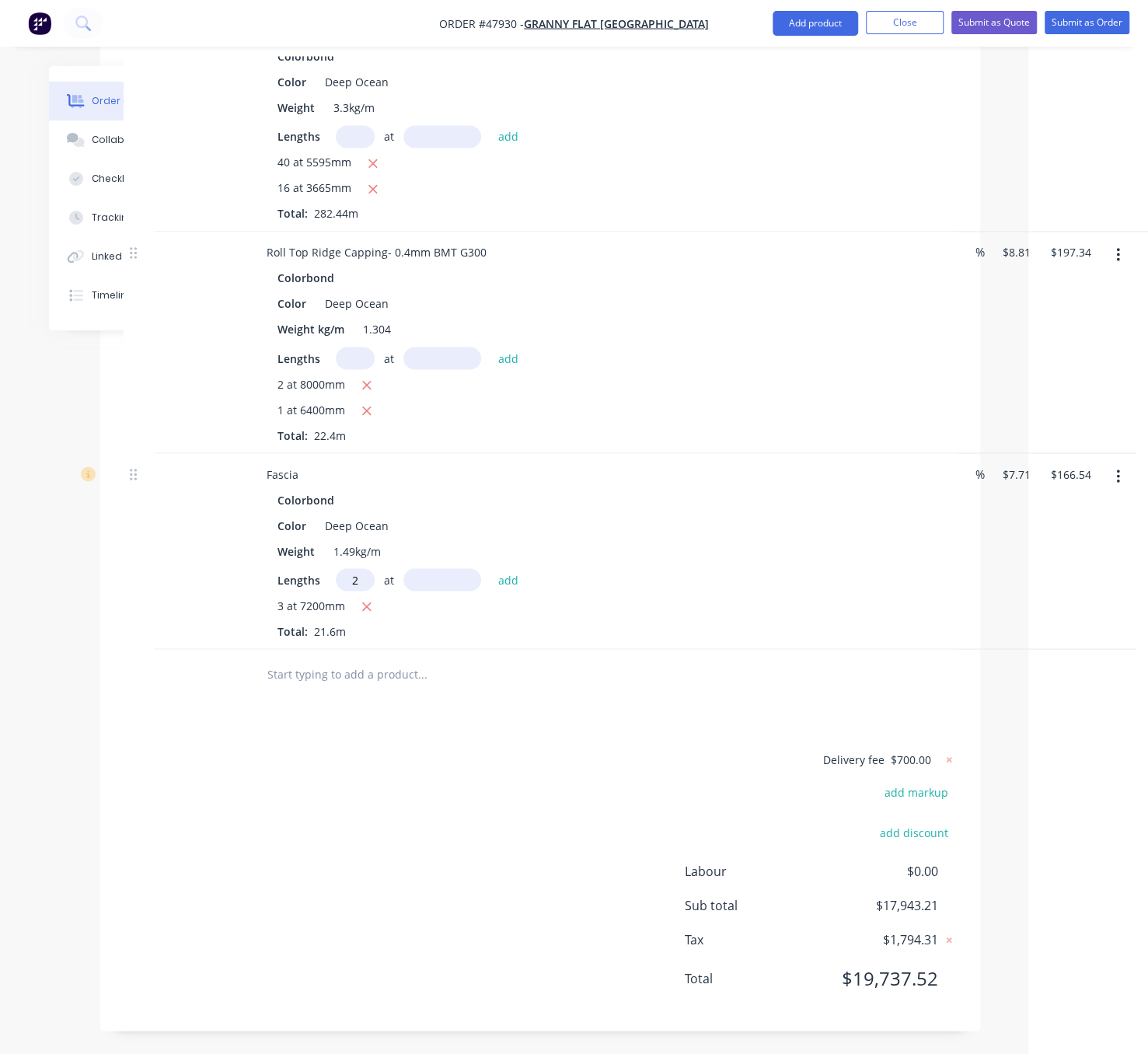
type input "2"
type input "7800"
click at [490, 568] on button "add" at bounding box center [509, 578] width 37 height 21
type input "$286.81"
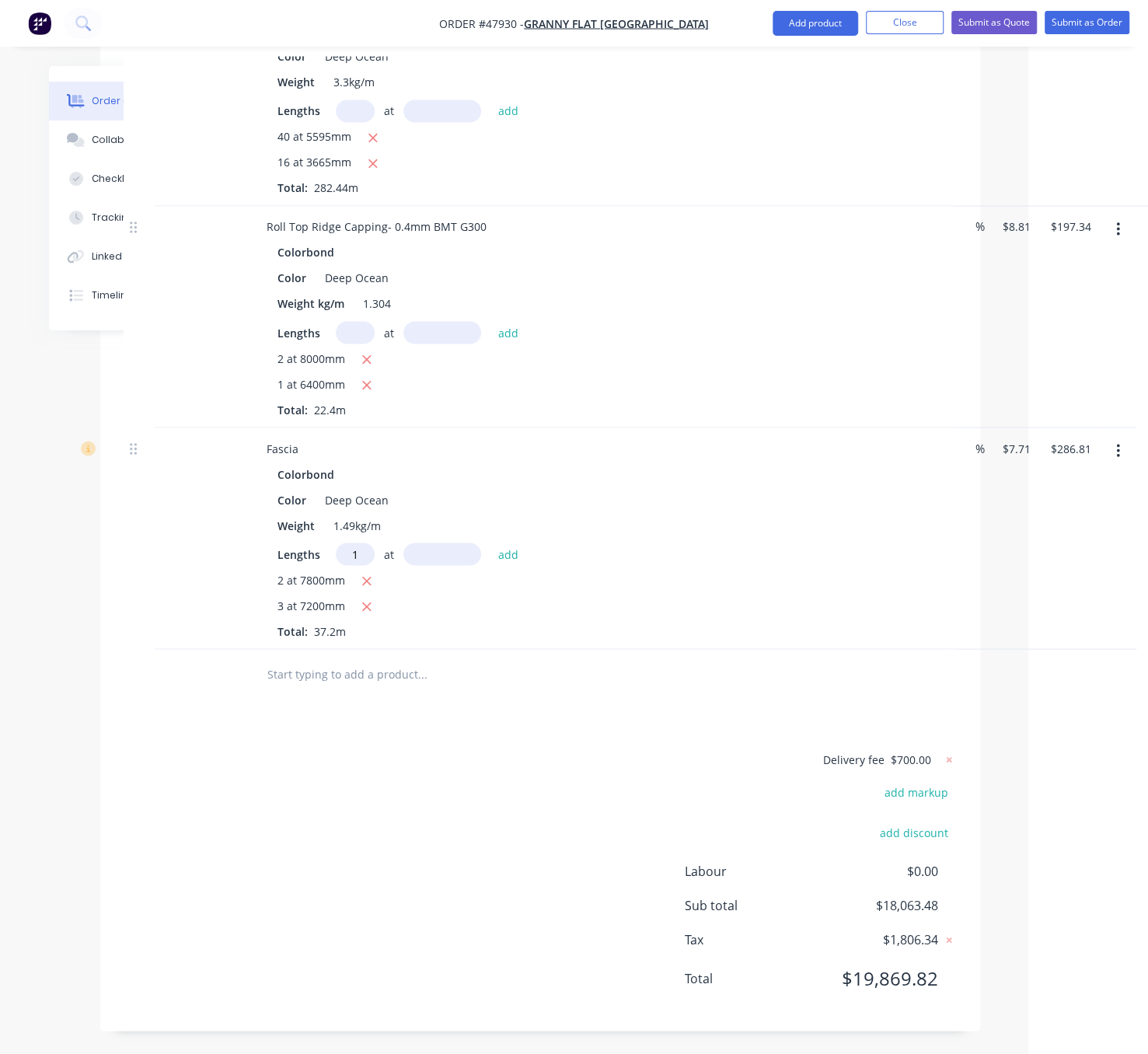
type input "1"
type input "6400"
click at [490, 543] on button "add" at bounding box center [509, 553] width 37 height 21
type input "$336.16"
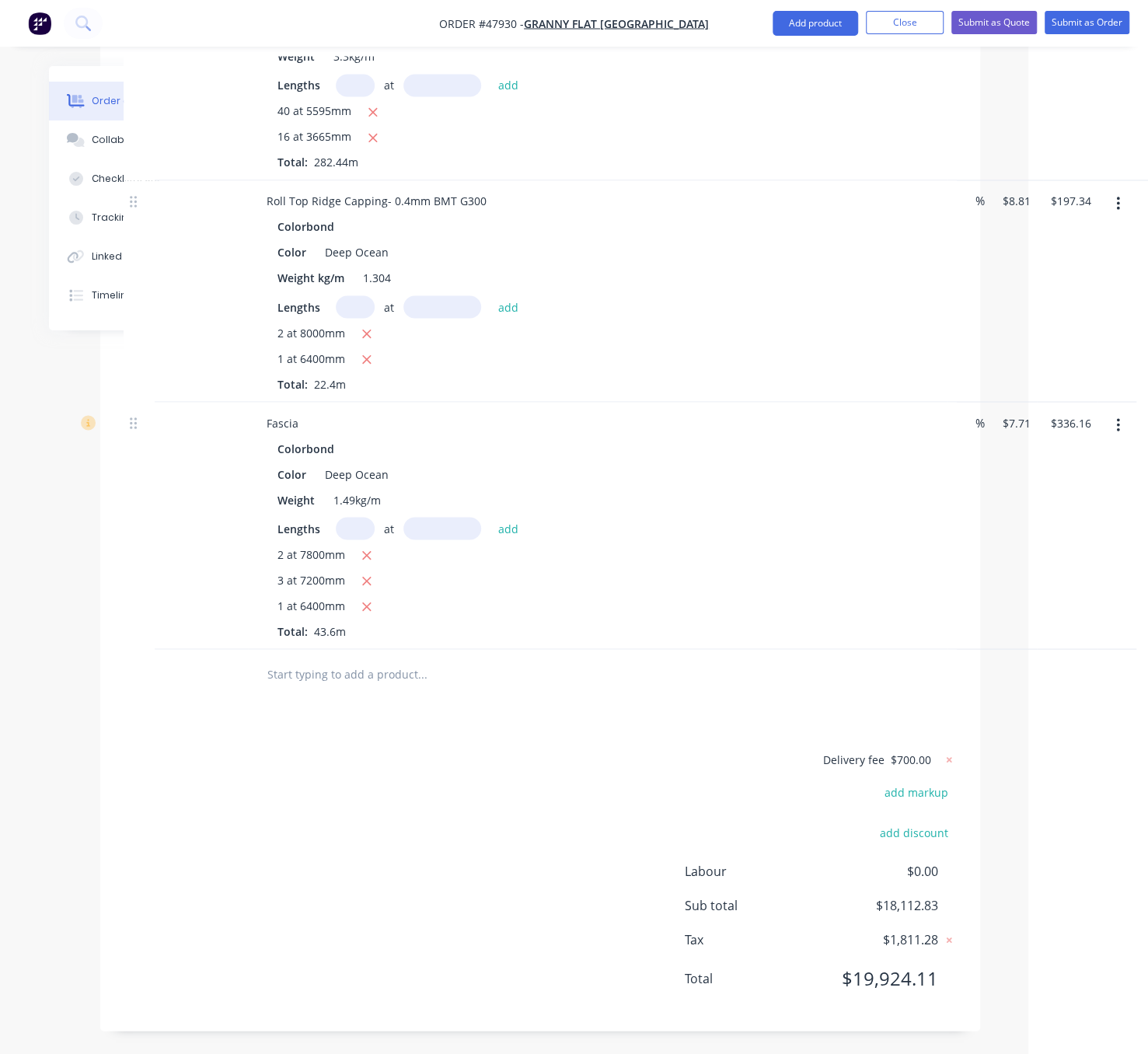
scroll to position [1688, 120]
click at [798, 26] on button "Add product" at bounding box center [816, 23] width 86 height 25
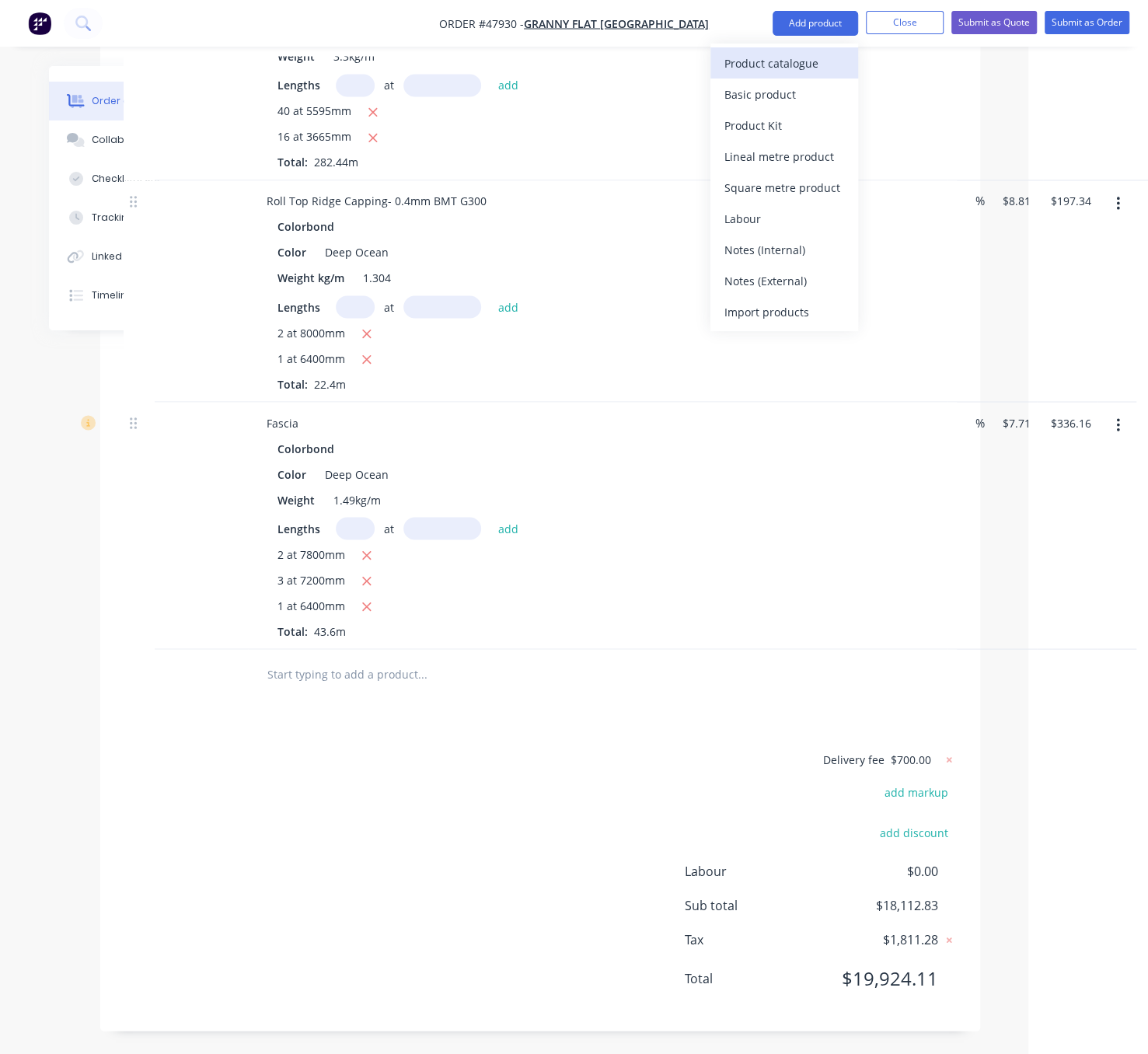
click at [798, 49] on button "Product catalogue" at bounding box center [785, 63] width 148 height 31
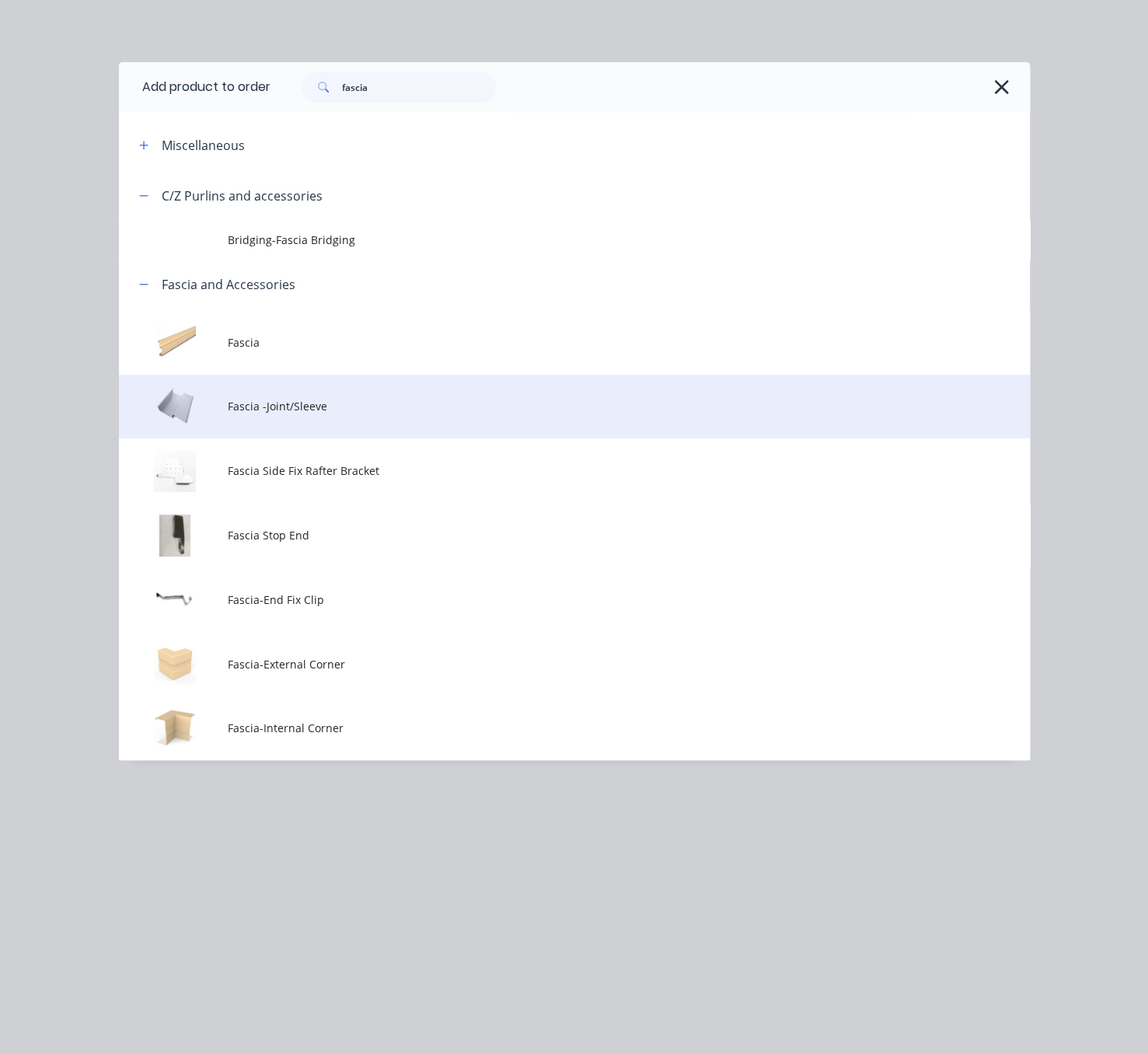
click at [301, 415] on span "Fascia -Joint/Sleeve" at bounding box center [548, 406] width 641 height 16
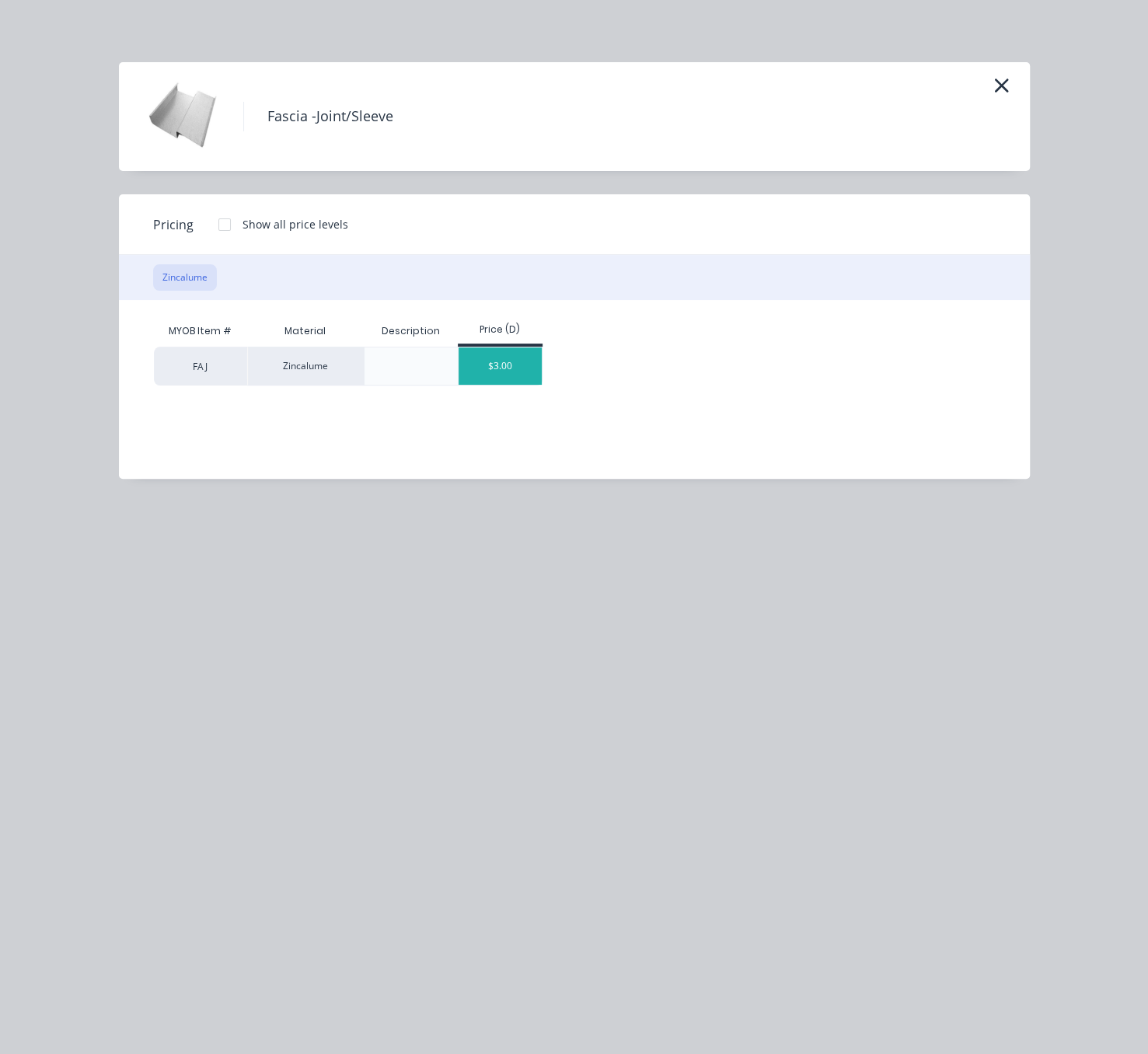
click at [484, 374] on div "$3.00" at bounding box center [500, 366] width 83 height 37
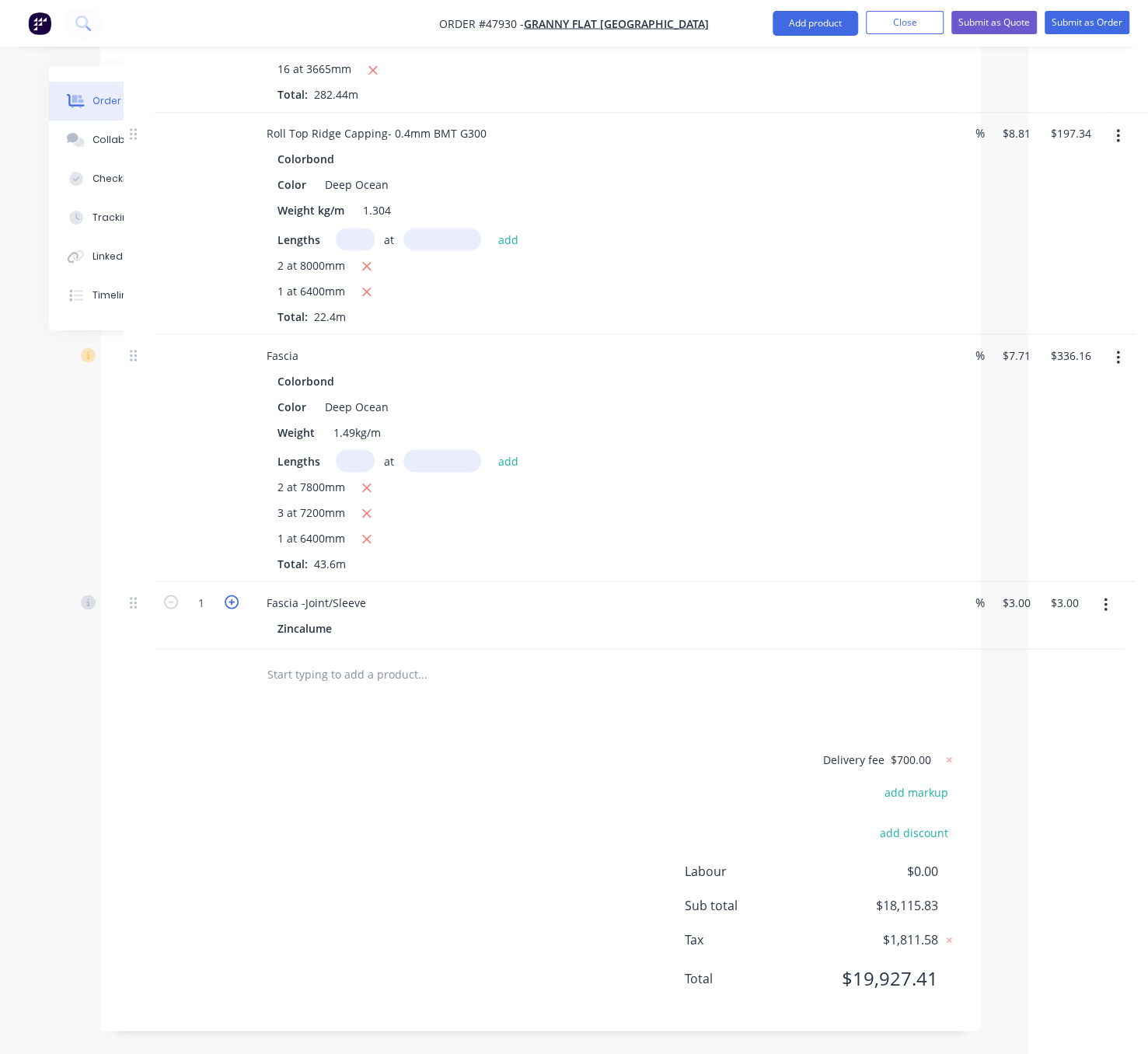
click at [233, 609] on icon "button" at bounding box center [231, 601] width 14 height 14
type input "2"
type input "$6.00"
click at [233, 609] on icon "button" at bounding box center [231, 601] width 14 height 14
type input "3"
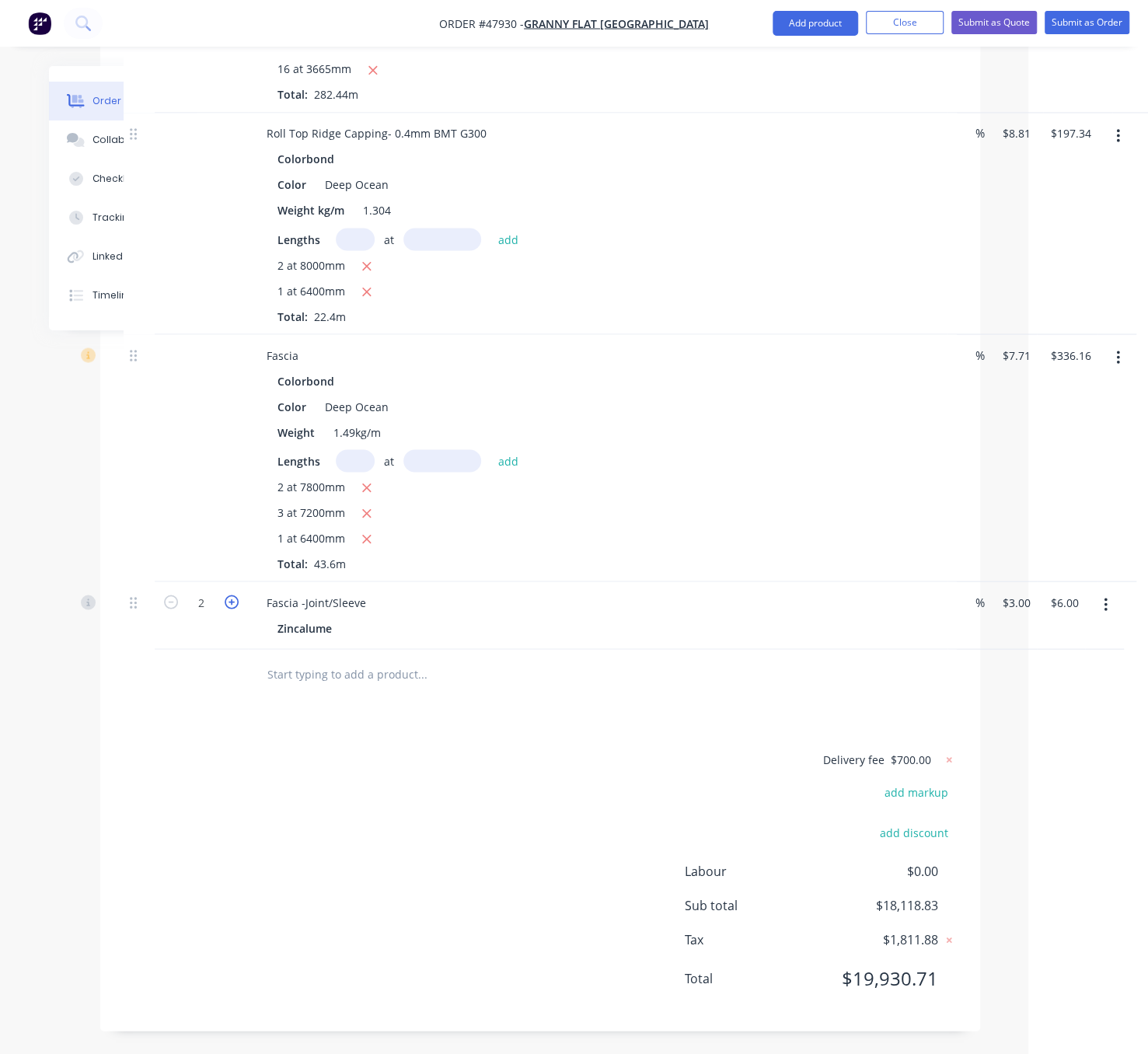
type input "$9.00"
click at [464, 833] on div "Delivery fee $700.00 add markup add discount Labour $0.00 Sub total $18,121.83 …" at bounding box center [540, 879] width 834 height 258
click at [804, 28] on button "Add product" at bounding box center [816, 23] width 86 height 25
click at [796, 66] on div "Product catalogue" at bounding box center [784, 63] width 120 height 23
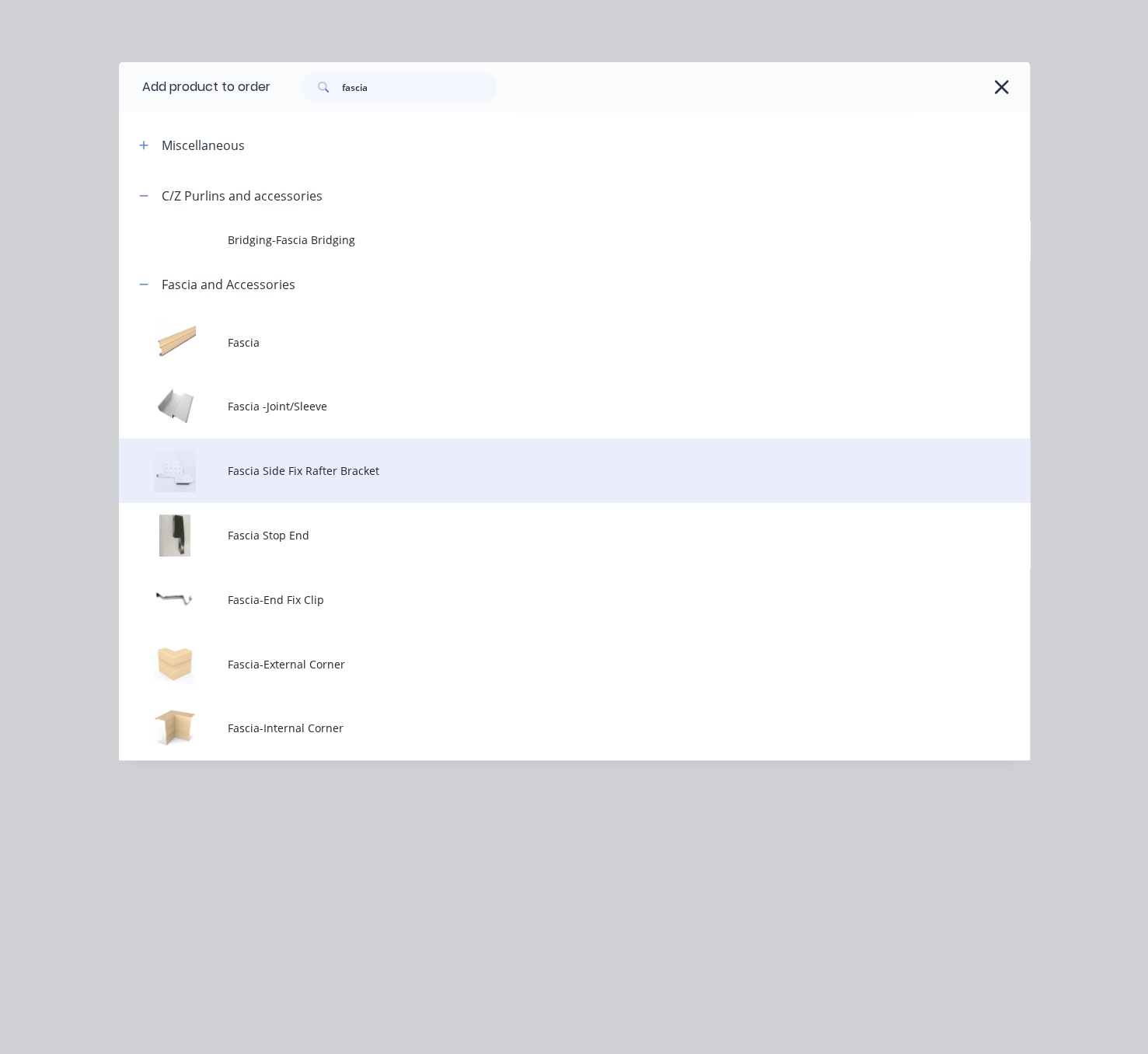
click at [354, 503] on td "Fascia Side Fix Rafter Bracket" at bounding box center [628, 470] width 802 height 65
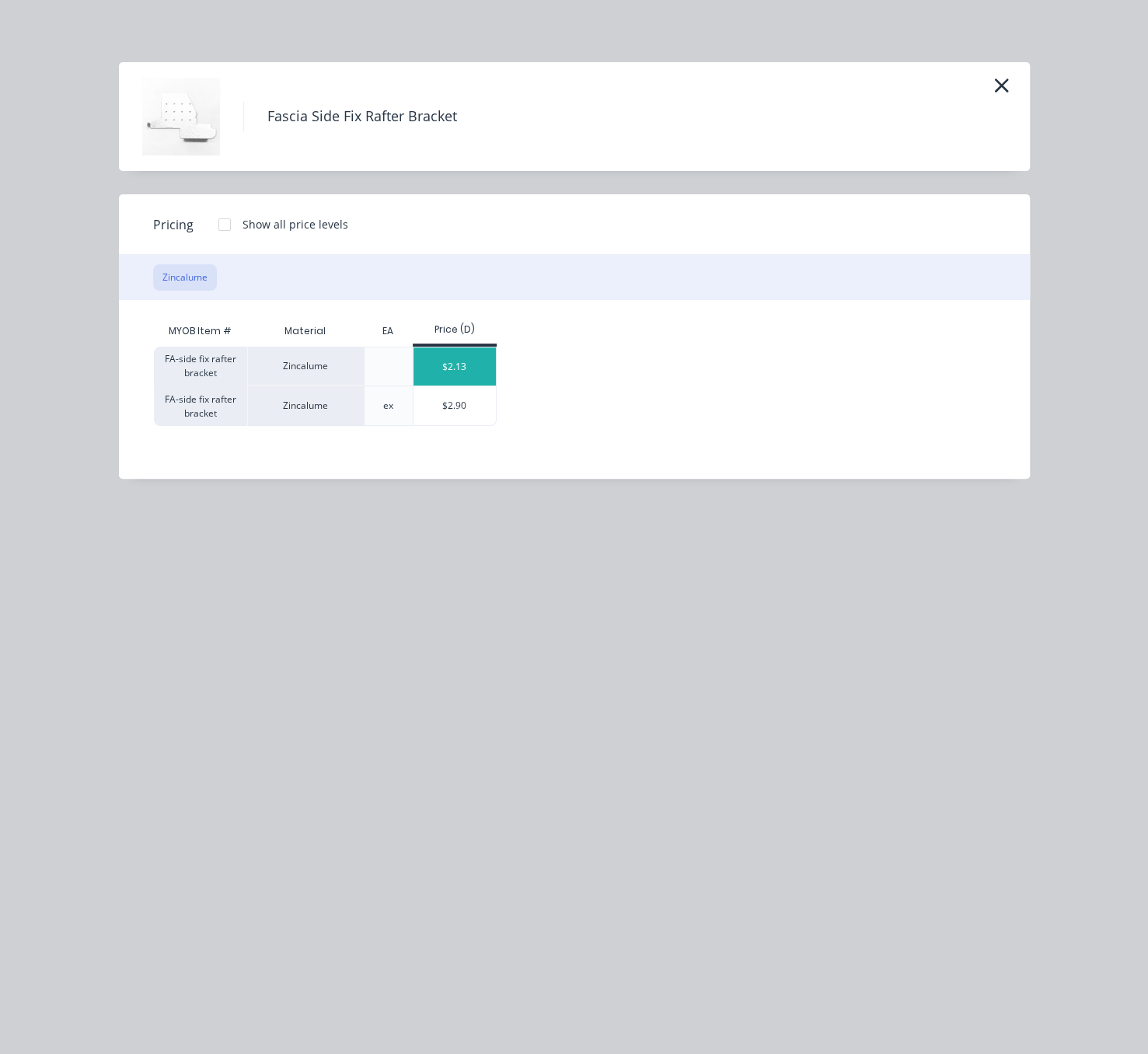
click at [475, 379] on div "$2.13" at bounding box center [455, 367] width 83 height 38
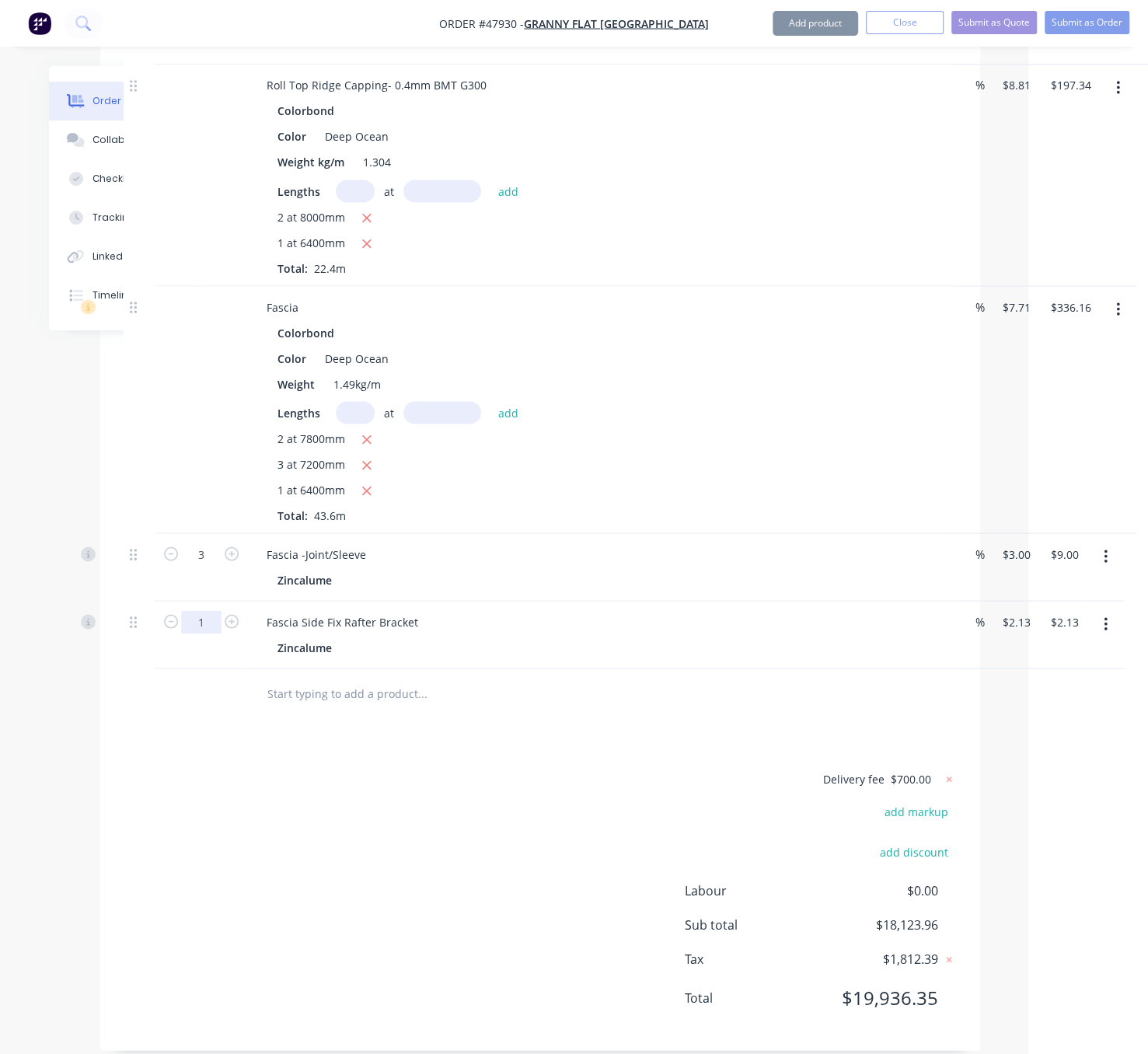
type input "40"
type input "$85.20"
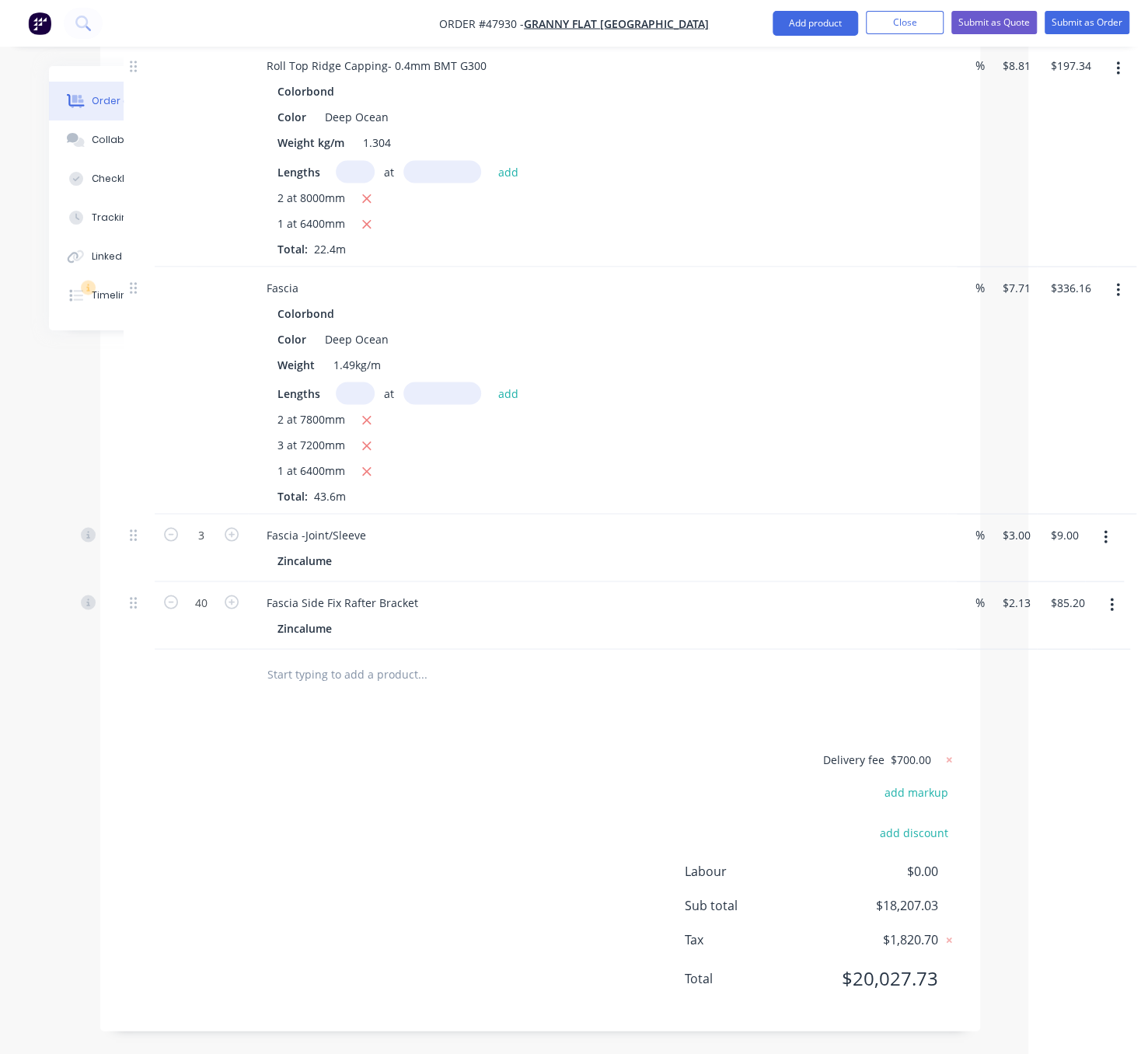
scroll to position [1831, 120]
click at [817, 37] on nav "Order #47930 - Granny Flat [GEOGRAPHIC_DATA] Add product Close Submit as Quote …" at bounding box center [574, 23] width 1148 height 47
click at [810, 22] on button "Add product" at bounding box center [816, 23] width 86 height 25
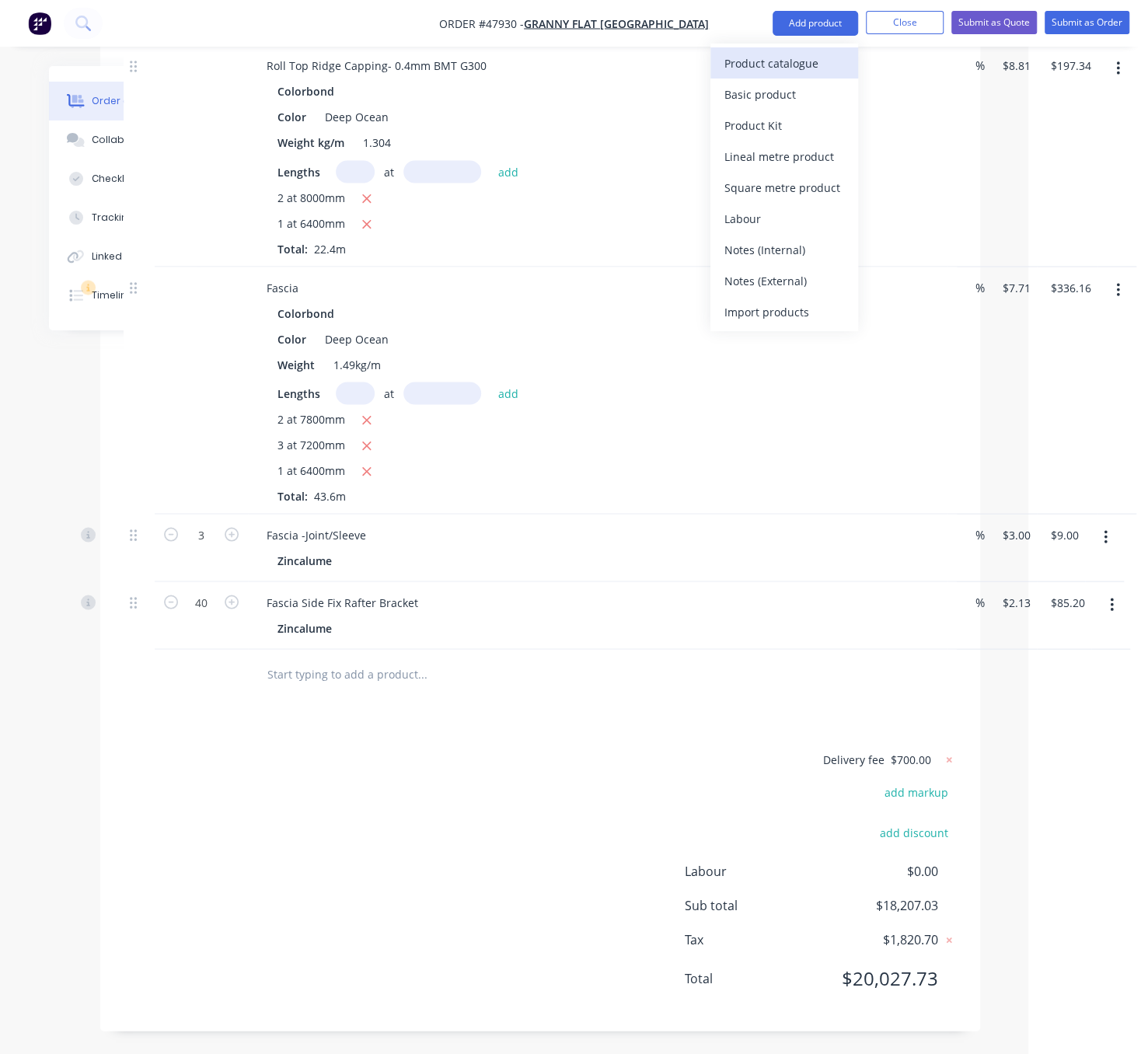
click at [798, 49] on button "Product catalogue" at bounding box center [785, 63] width 148 height 31
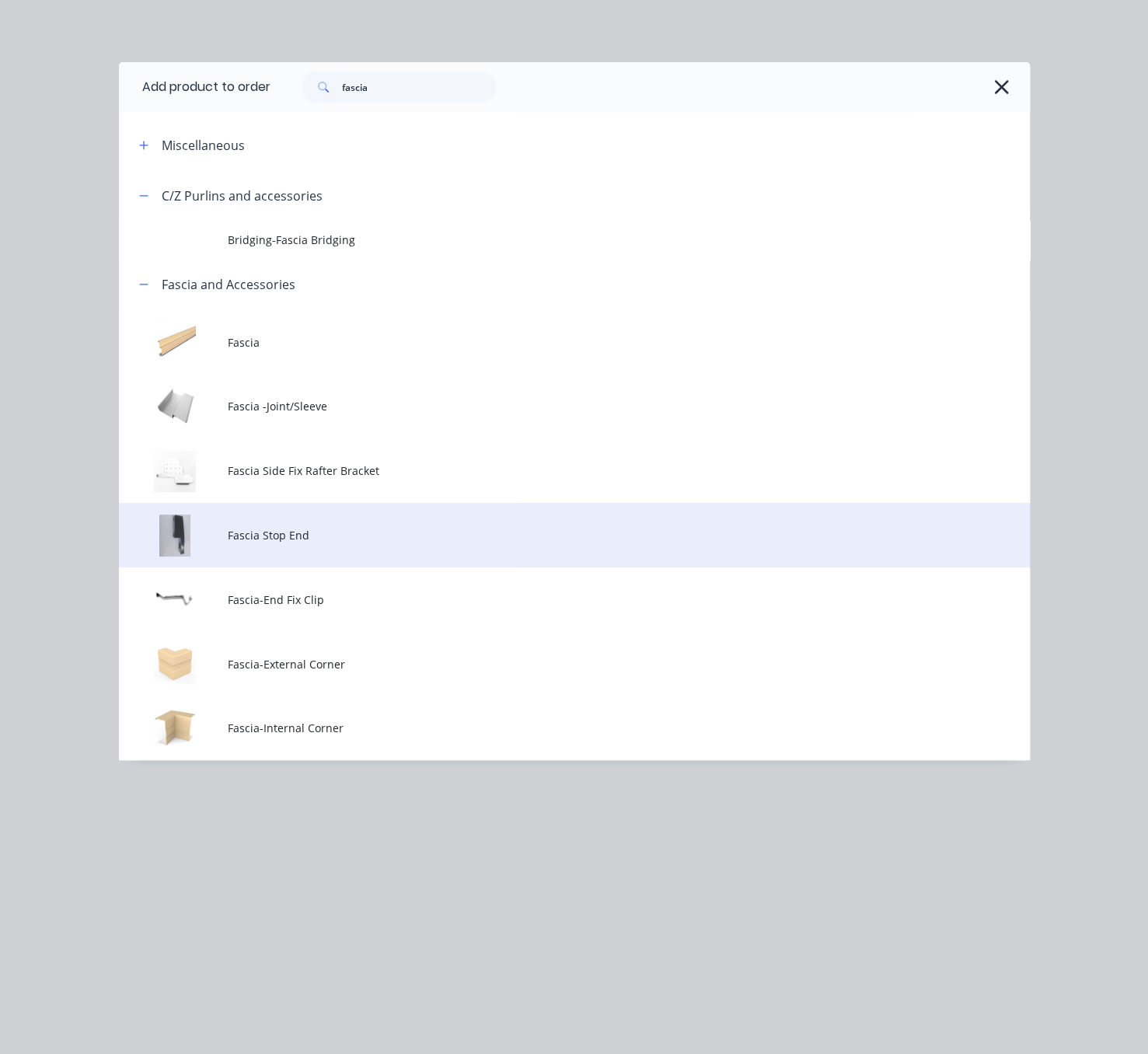
click at [306, 543] on span "Fascia Stop End" at bounding box center [548, 535] width 641 height 16
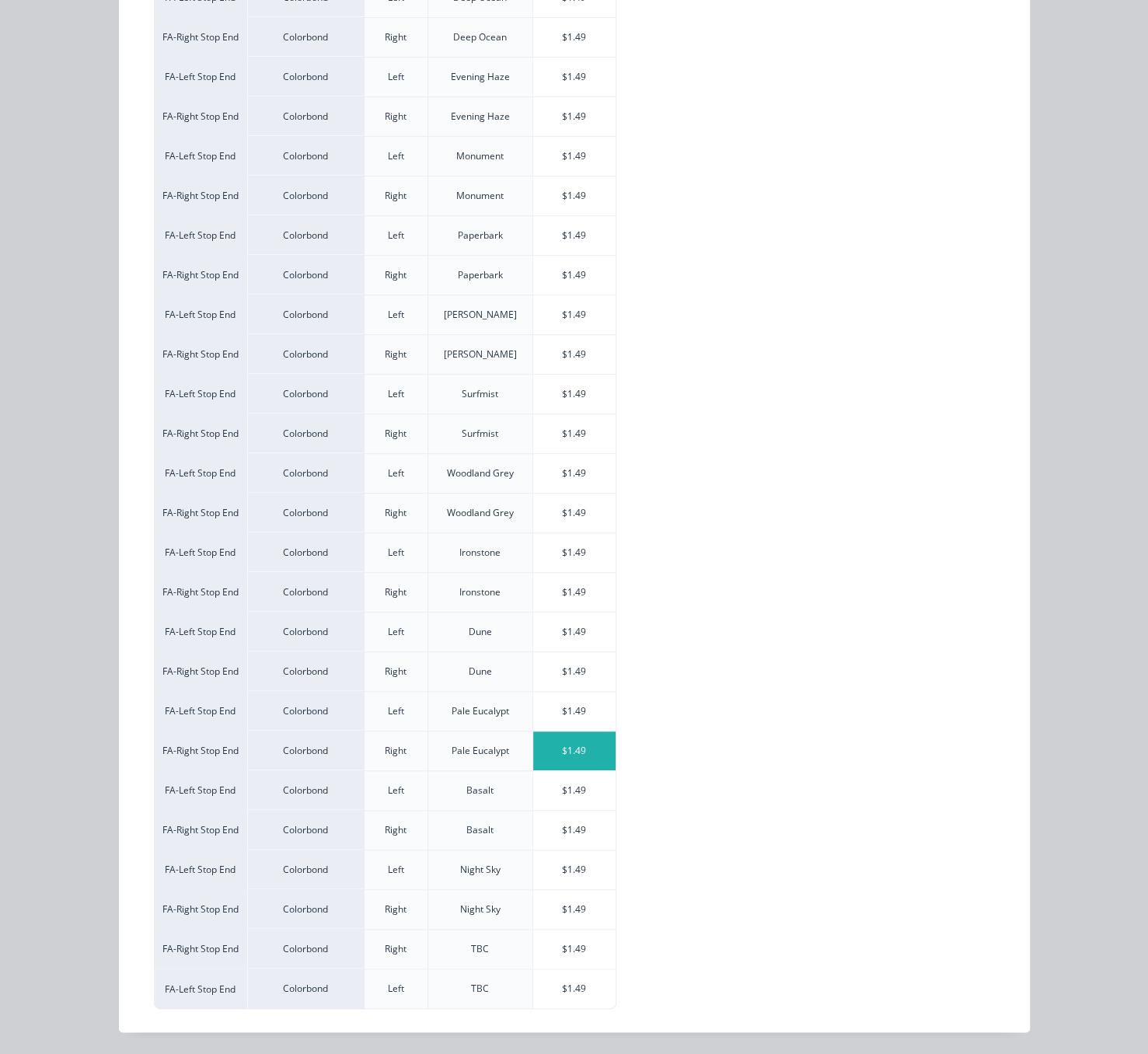
scroll to position [227, 0]
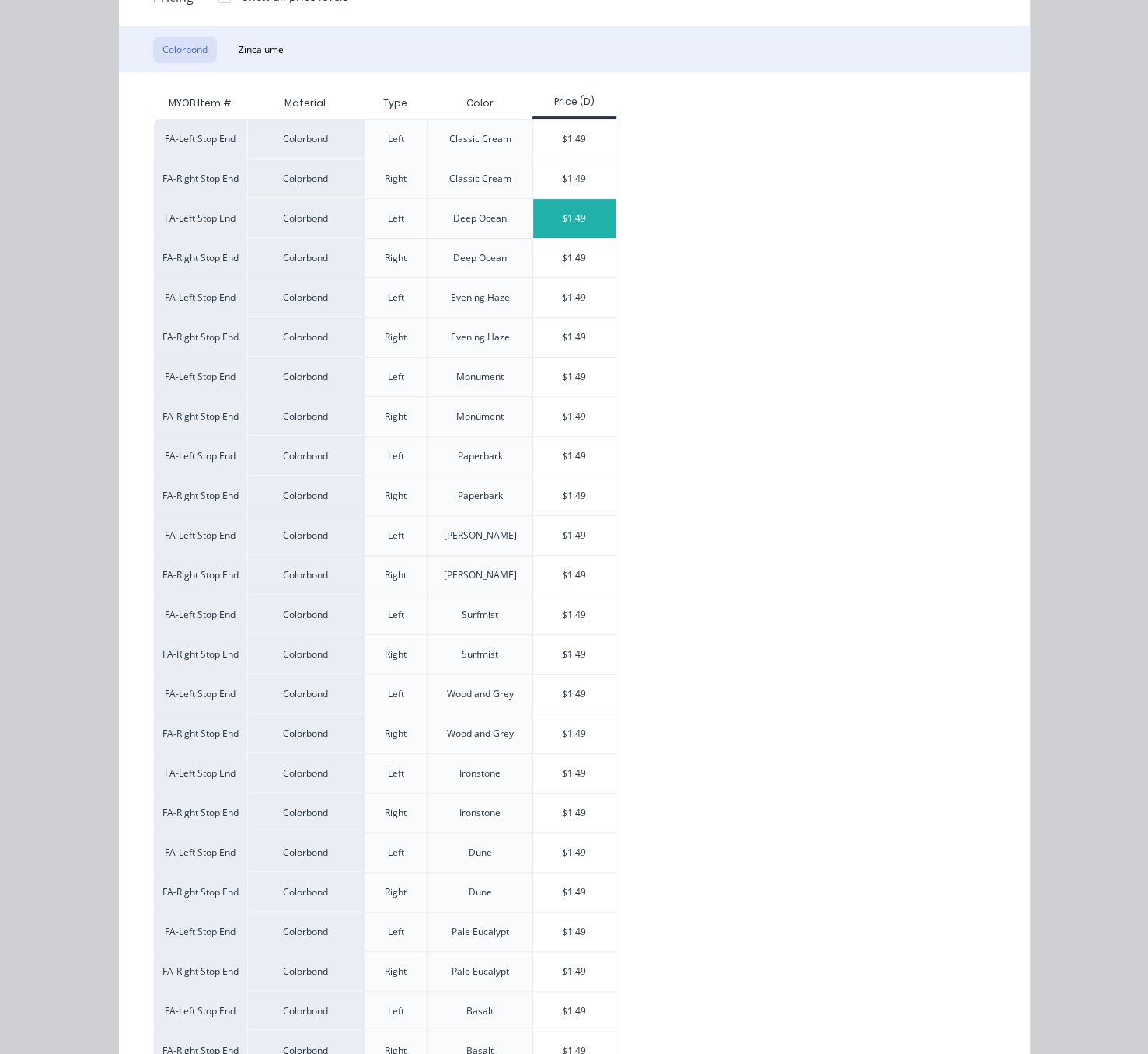
click at [553, 237] on div "$1.49" at bounding box center [574, 218] width 83 height 39
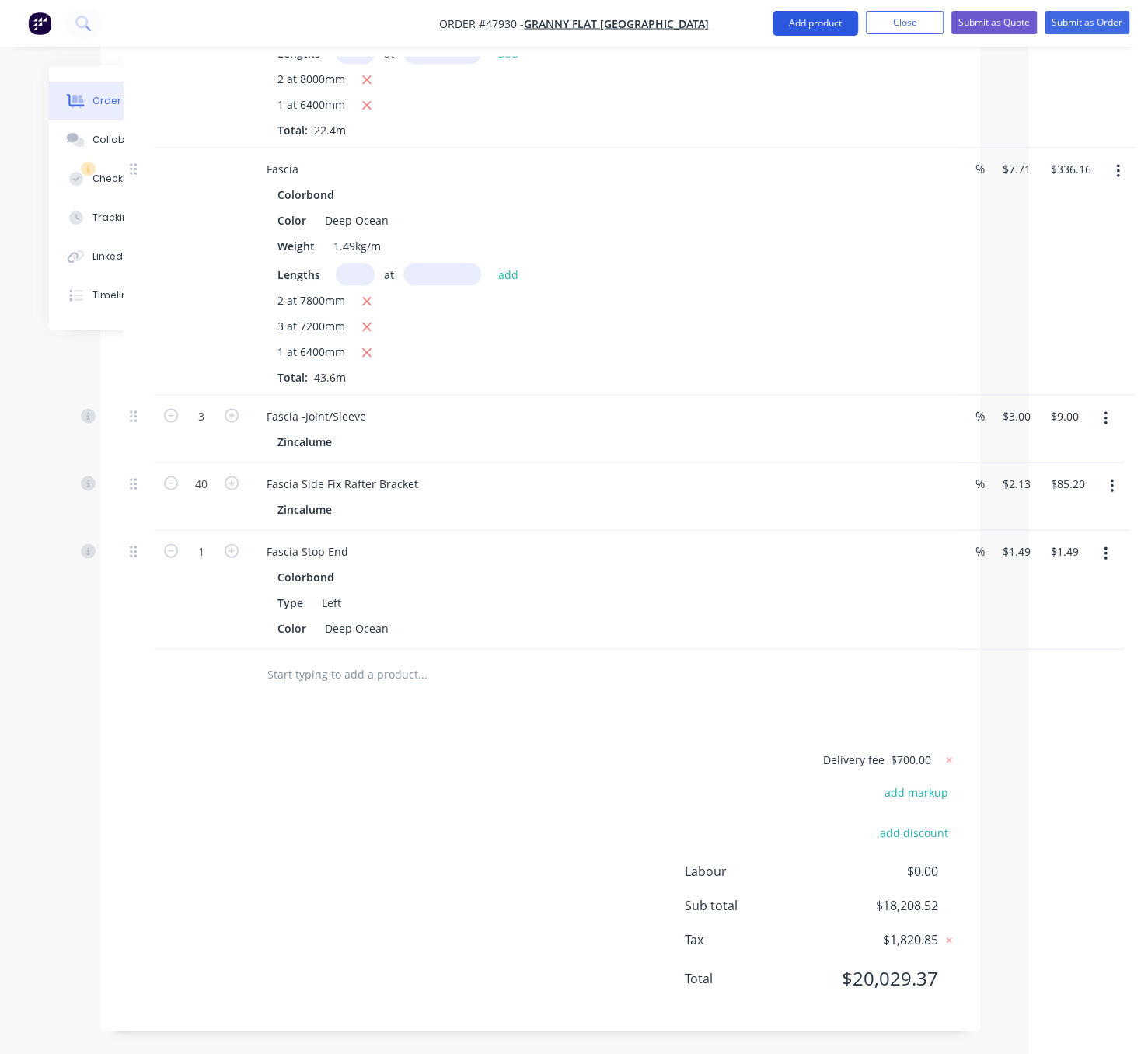
click at [810, 18] on button "Add product" at bounding box center [816, 23] width 86 height 25
click at [799, 58] on div "Product catalogue" at bounding box center [784, 63] width 120 height 23
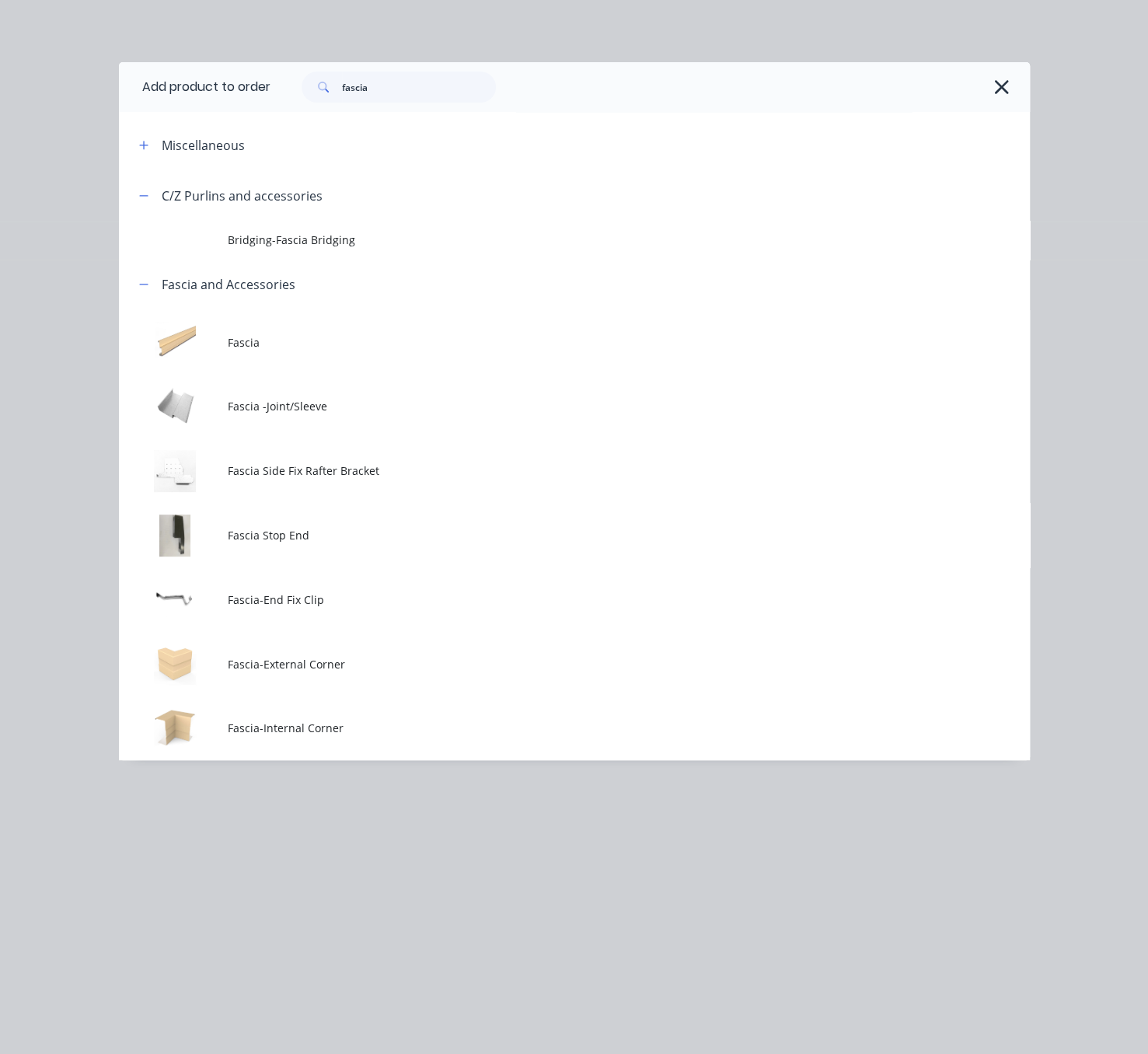
click at [342, 543] on span "Fascia Stop End" at bounding box center [548, 535] width 641 height 16
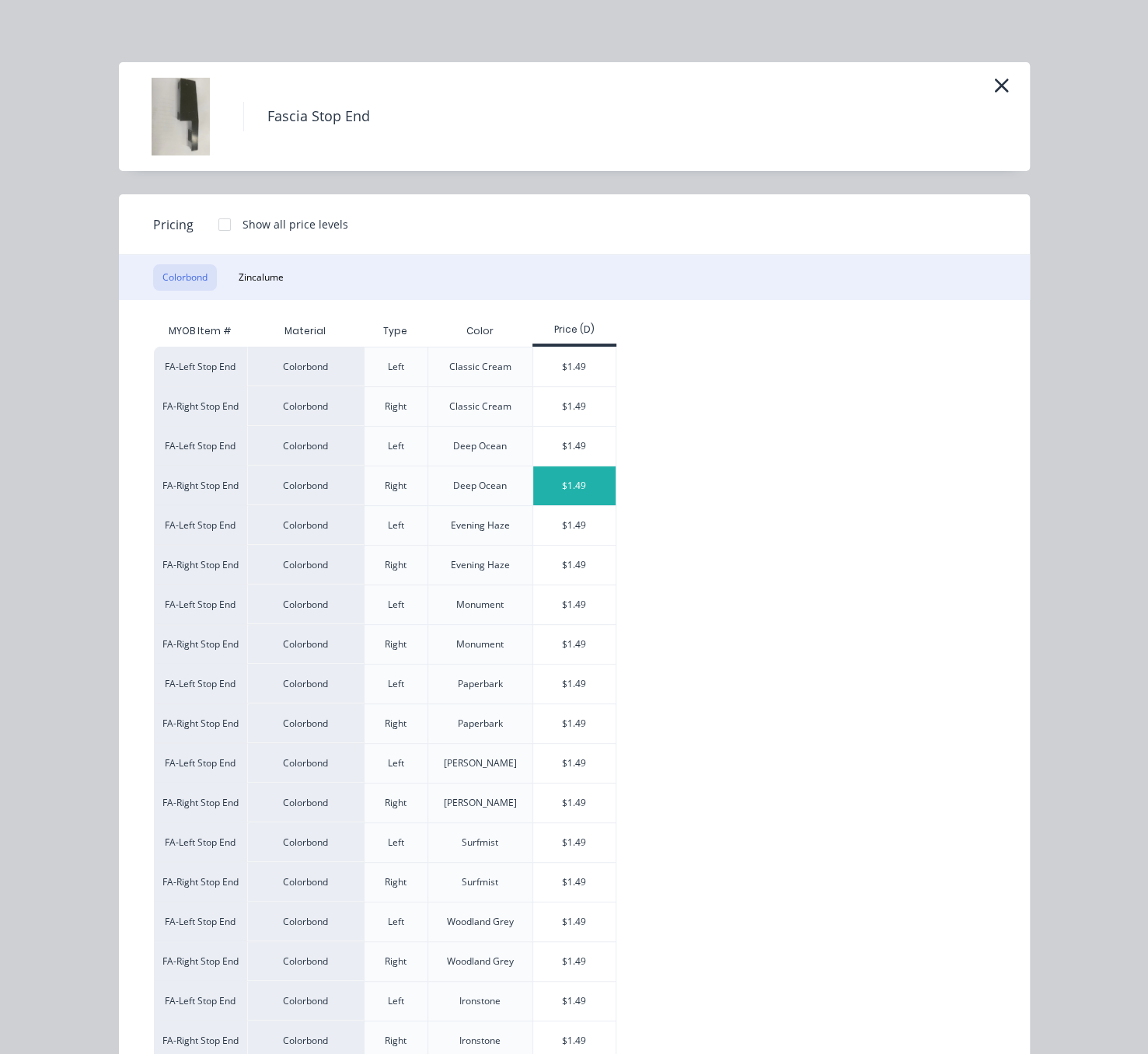
click at [573, 502] on div "$1.49" at bounding box center [574, 486] width 83 height 39
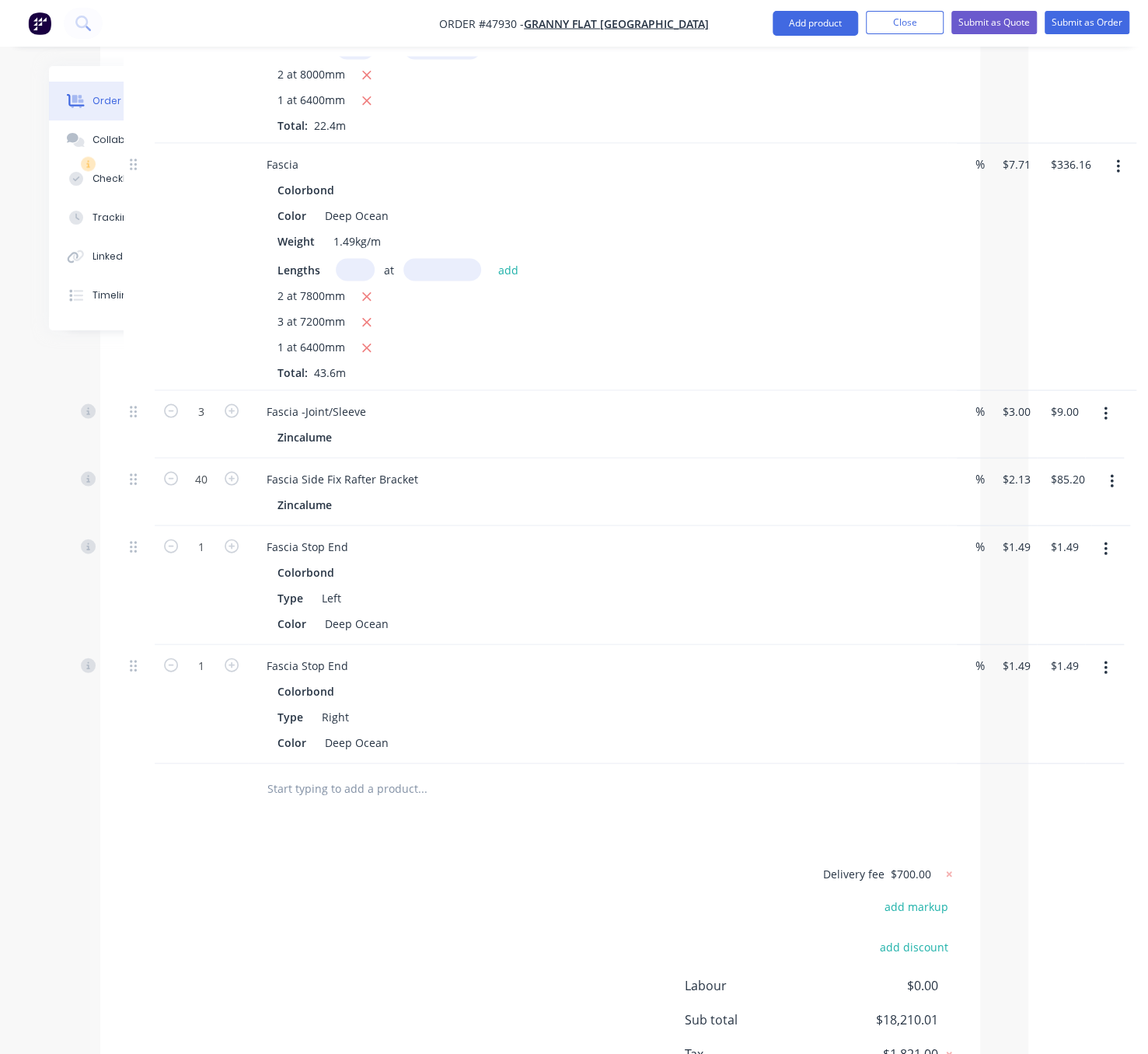
scroll to position [2084, 120]
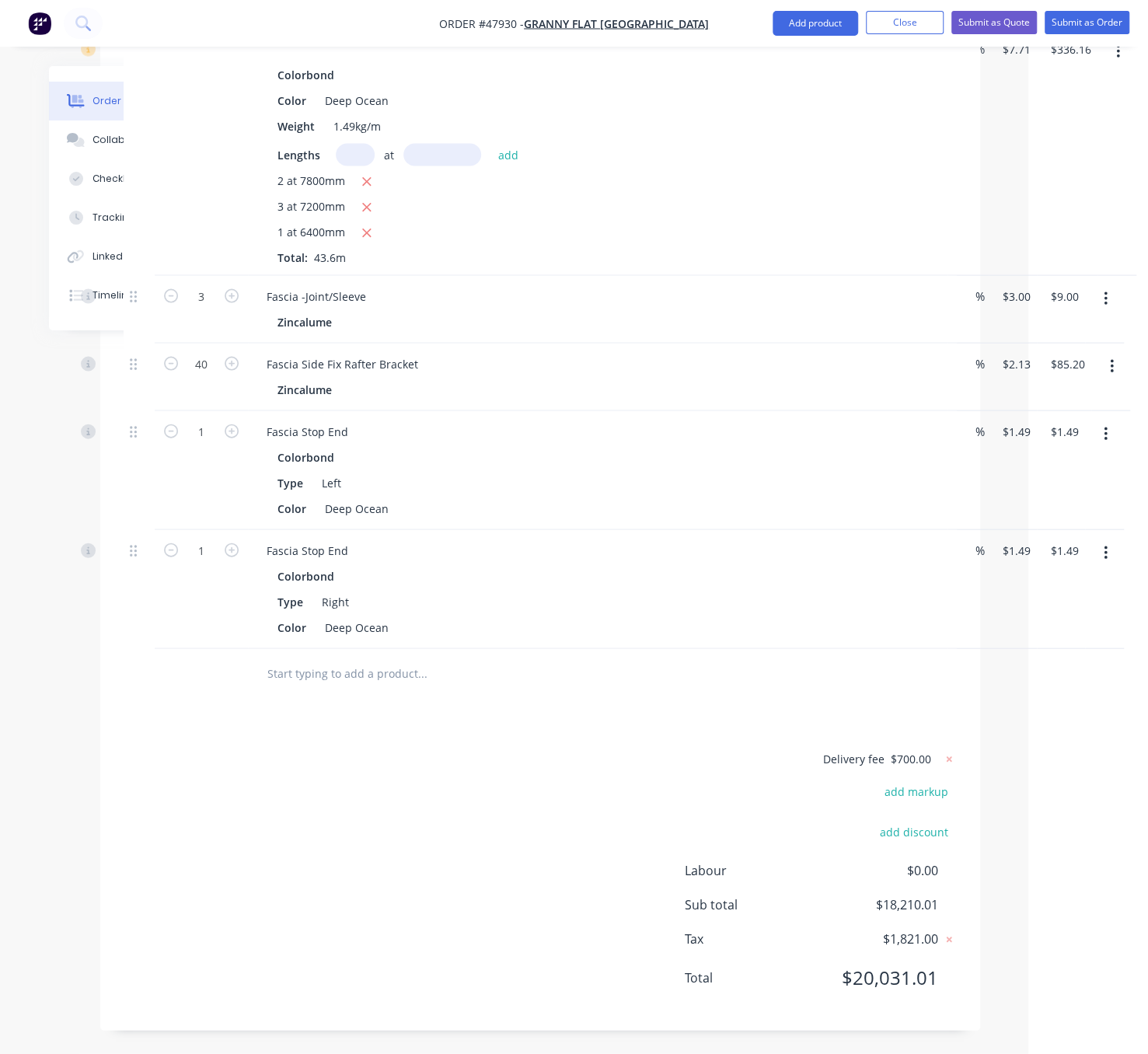
click at [234, 422] on button "button" at bounding box center [232, 430] width 20 height 16
type input "2"
type input "$2.98"
click at [234, 425] on icon "button" at bounding box center [231, 431] width 14 height 14
type input "3"
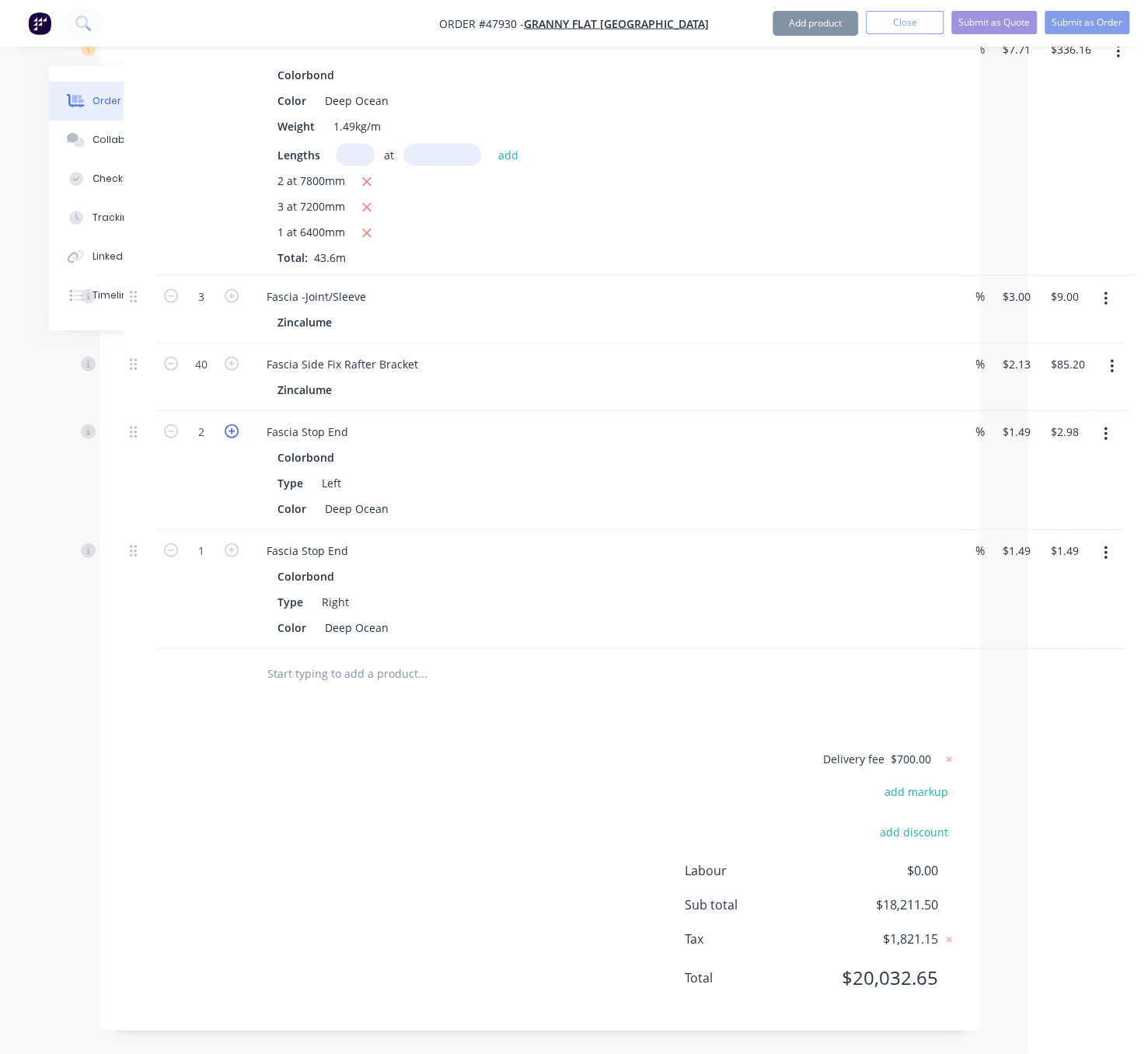
type input "$4.47"
click at [233, 543] on icon "button" at bounding box center [231, 550] width 14 height 14
type input "2"
type input "$2.98"
click at [231, 543] on icon "button" at bounding box center [231, 550] width 14 height 14
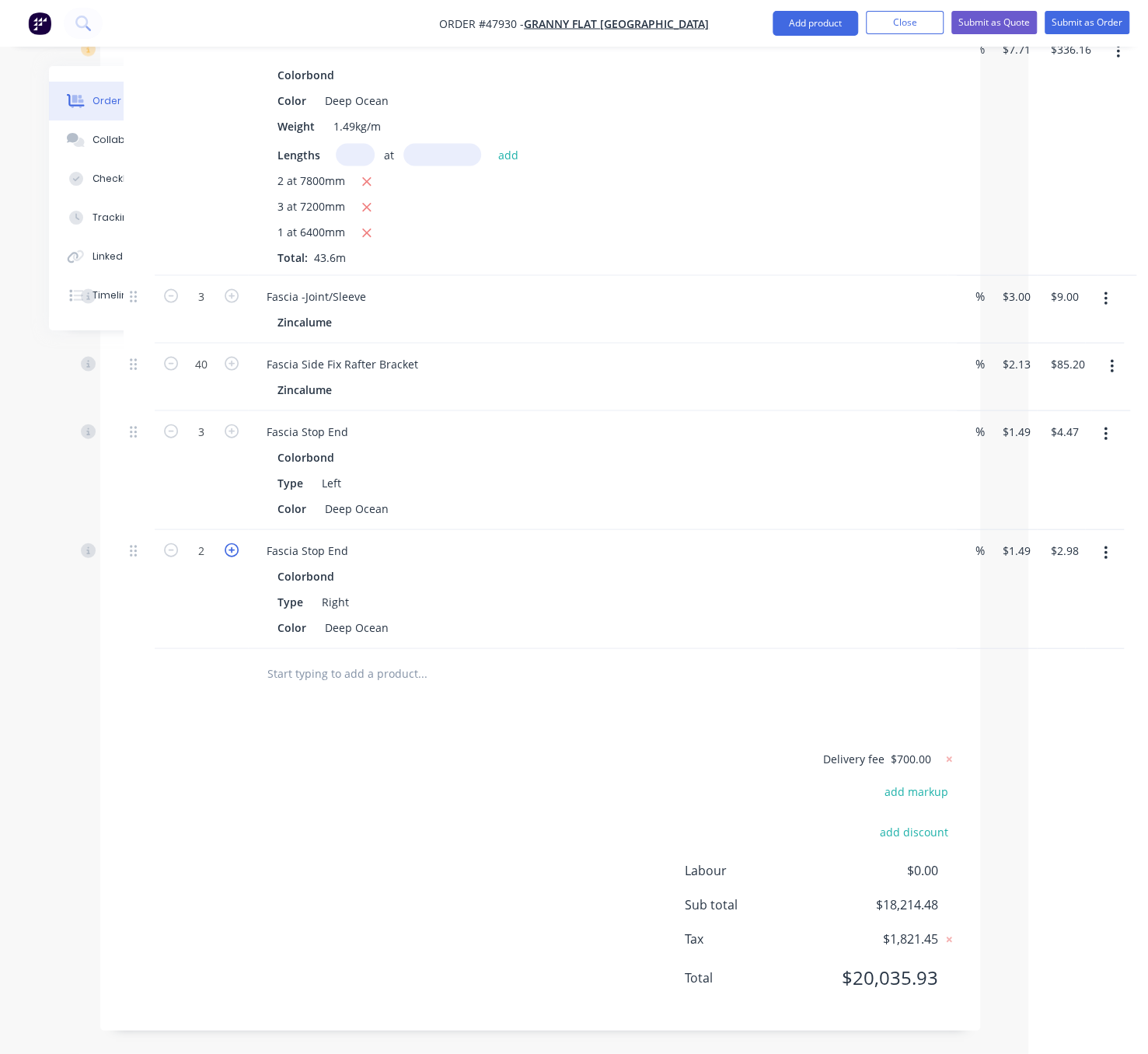
type input "3"
type input "$4.47"
click at [414, 781] on div "Delivery fee $700.00 add markup add discount Labour $0.00 Sub total $18,215.97 …" at bounding box center [540, 879] width 834 height 258
click at [796, 28] on button "Add product" at bounding box center [816, 23] width 86 height 25
click at [773, 65] on div "Product catalogue" at bounding box center [784, 63] width 120 height 23
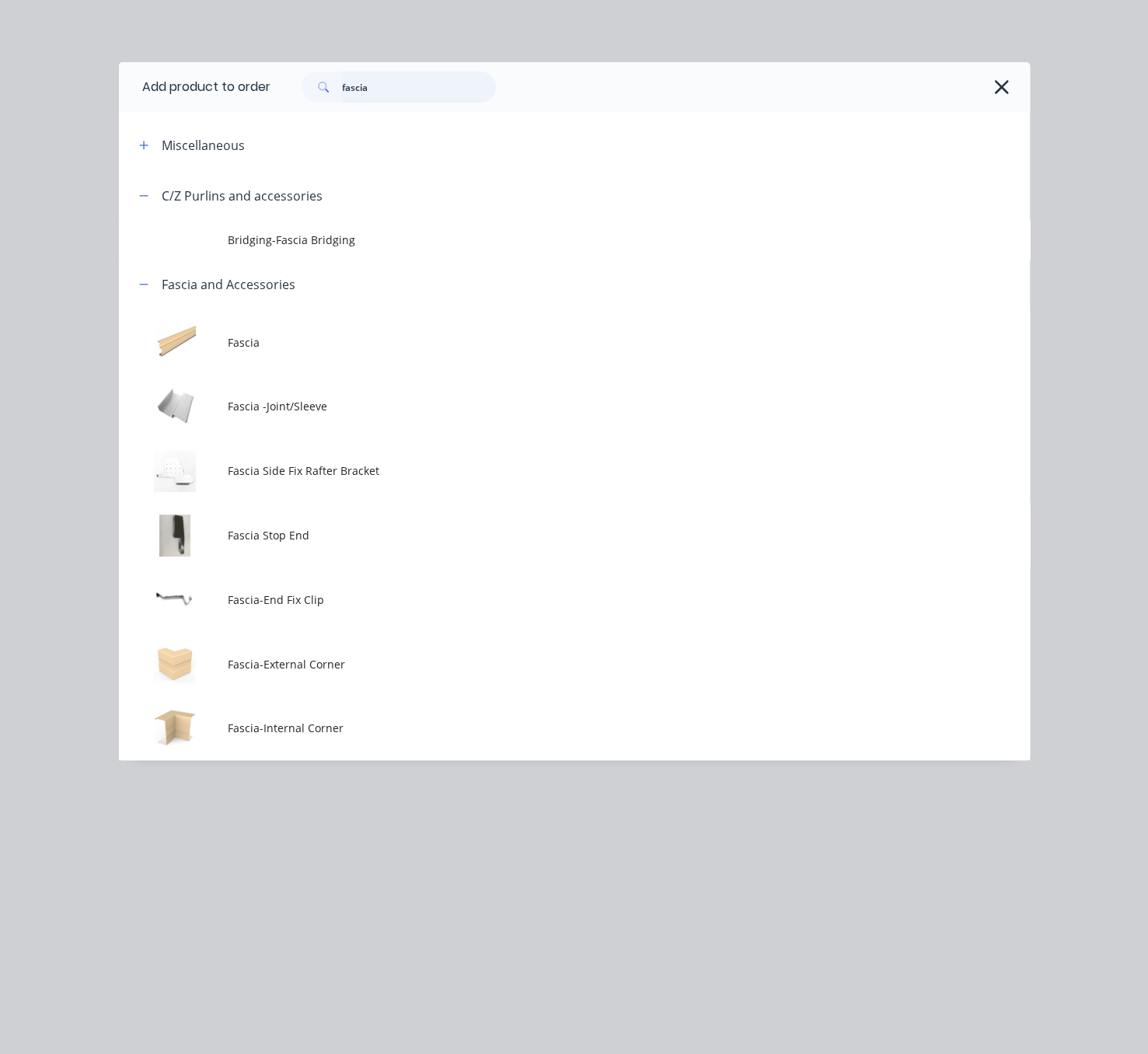
drag, startPoint x: 407, startPoint y: 79, endPoint x: 311, endPoint y: 81, distance: 96.0
click at [332, 88] on div "fascia" at bounding box center [398, 87] width 195 height 31
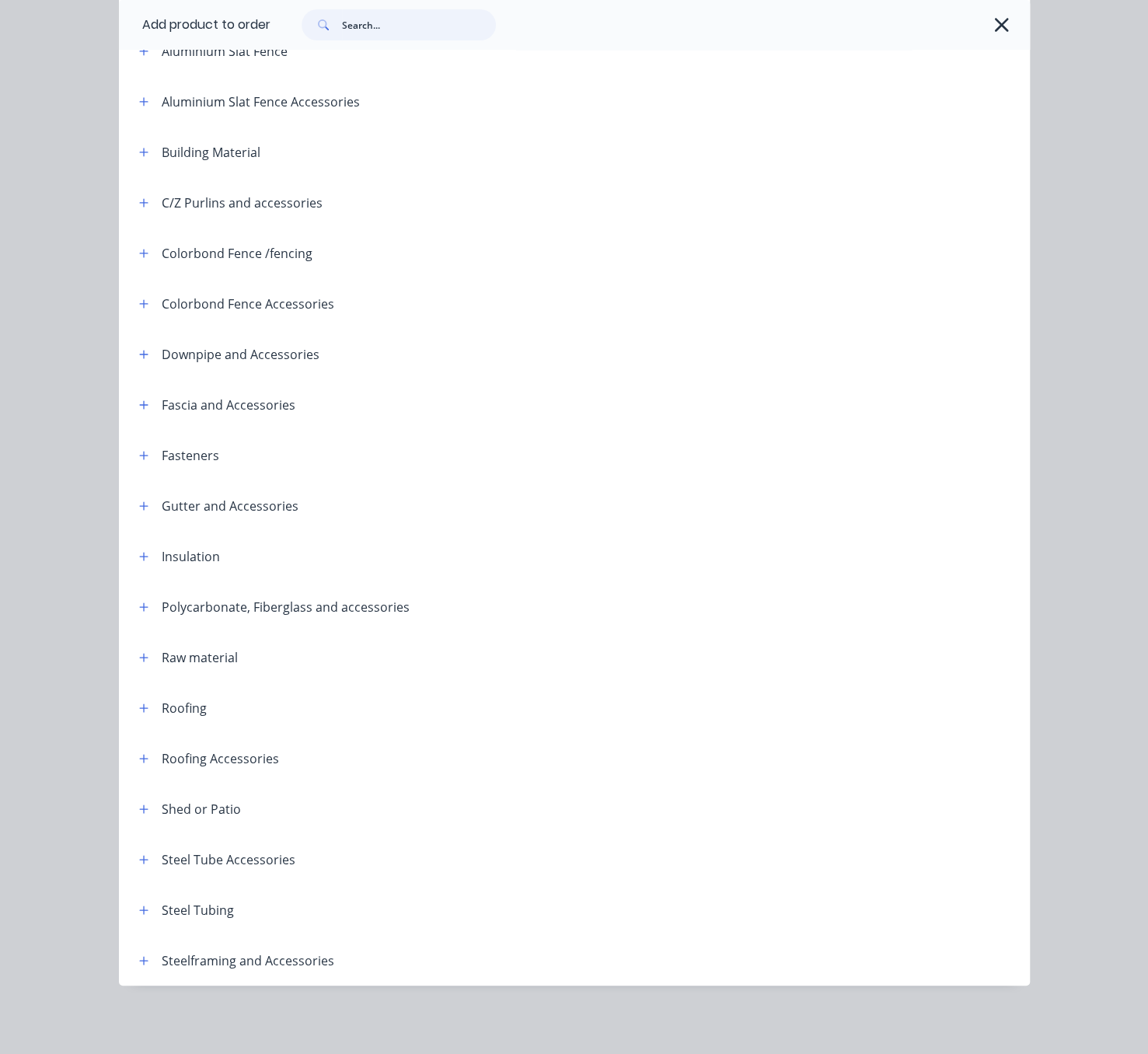
scroll to position [218, 0]
click at [141, 501] on icon "button" at bounding box center [143, 506] width 9 height 11
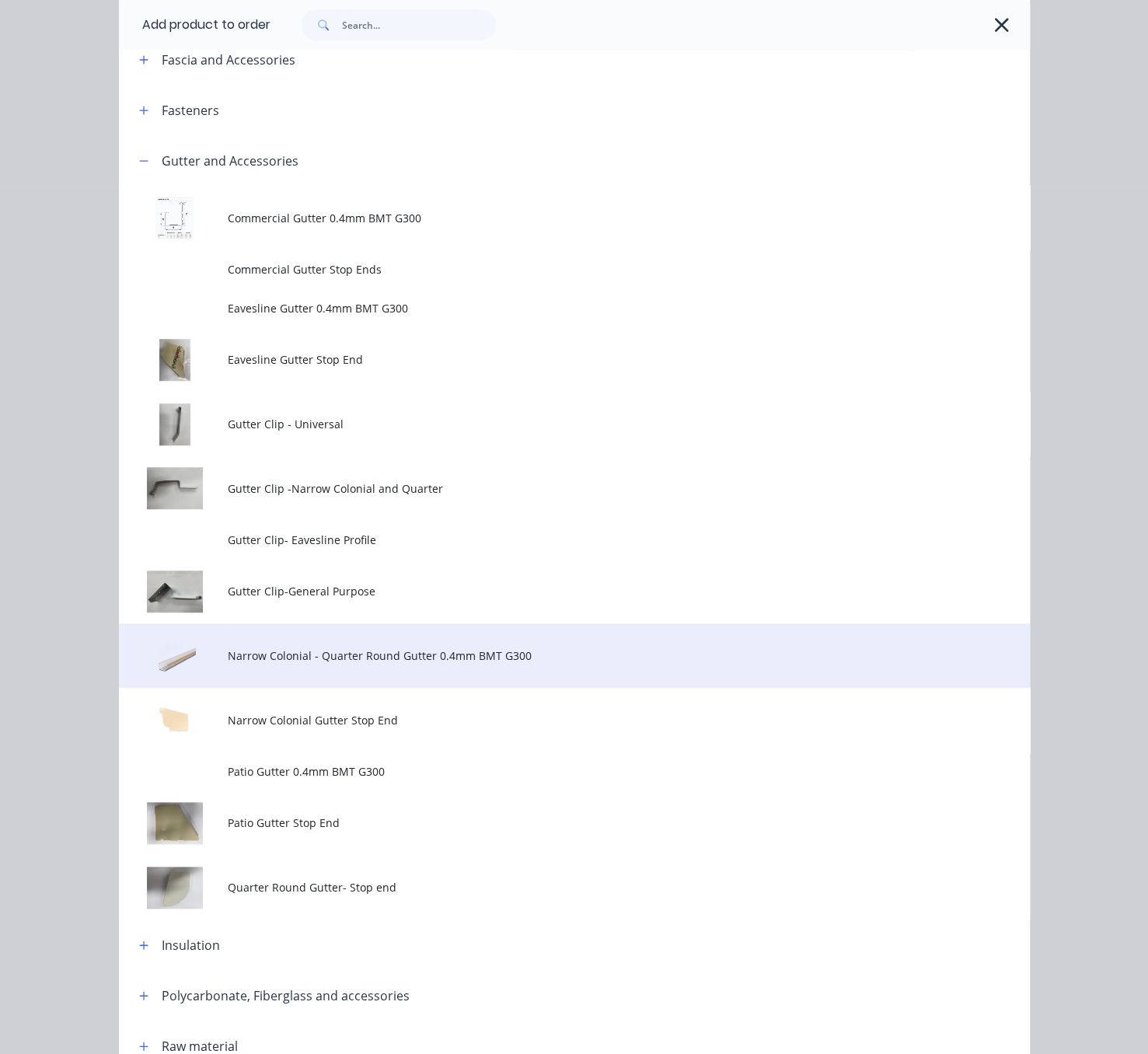
scroll to position [490, 0]
click at [384, 663] on span "Narrow Colonial - Quarter Round Gutter 0.4mm BMT G300" at bounding box center [548, 655] width 641 height 16
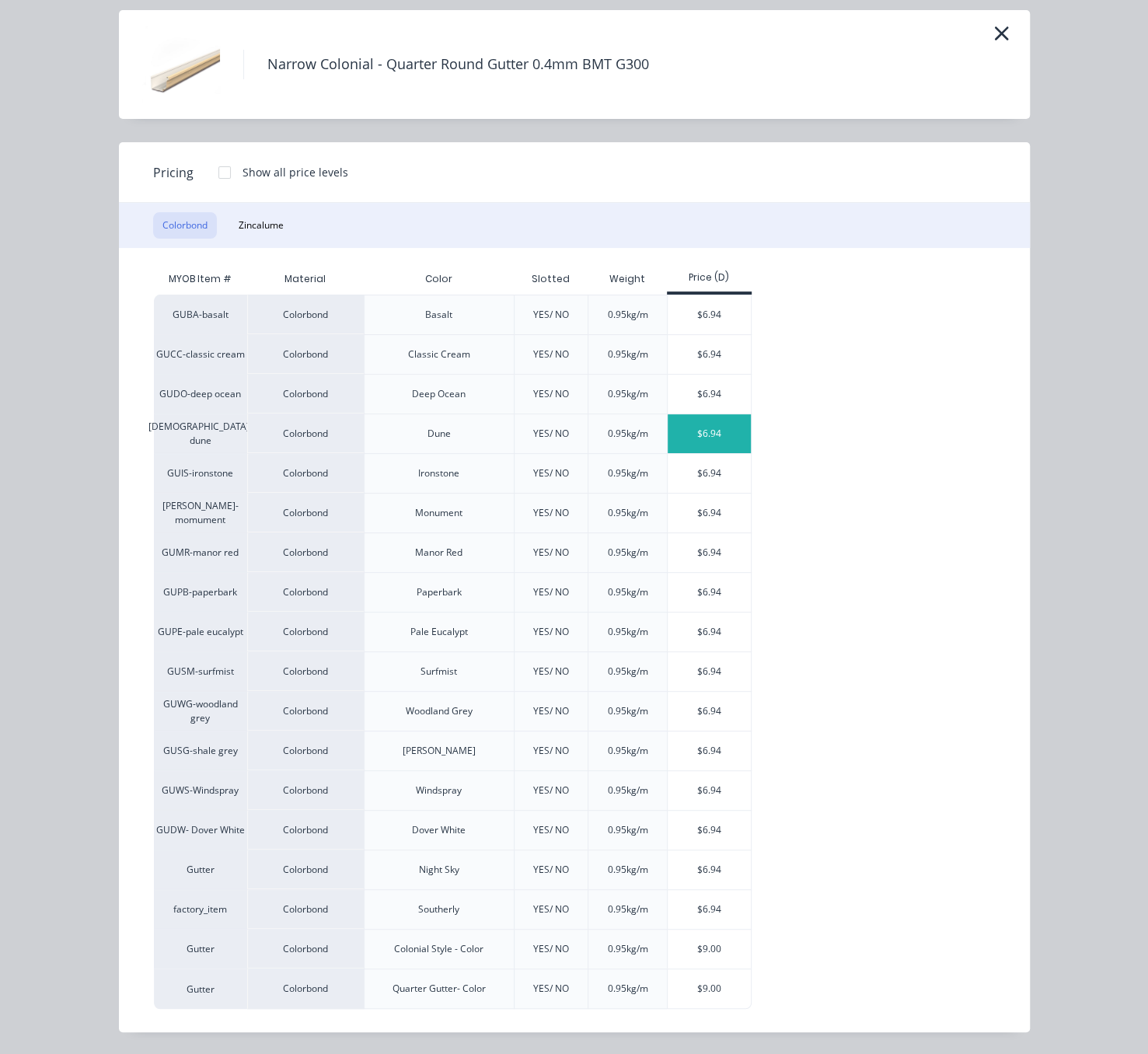
scroll to position [90, 0]
click at [714, 380] on div "$6.94" at bounding box center [709, 394] width 83 height 39
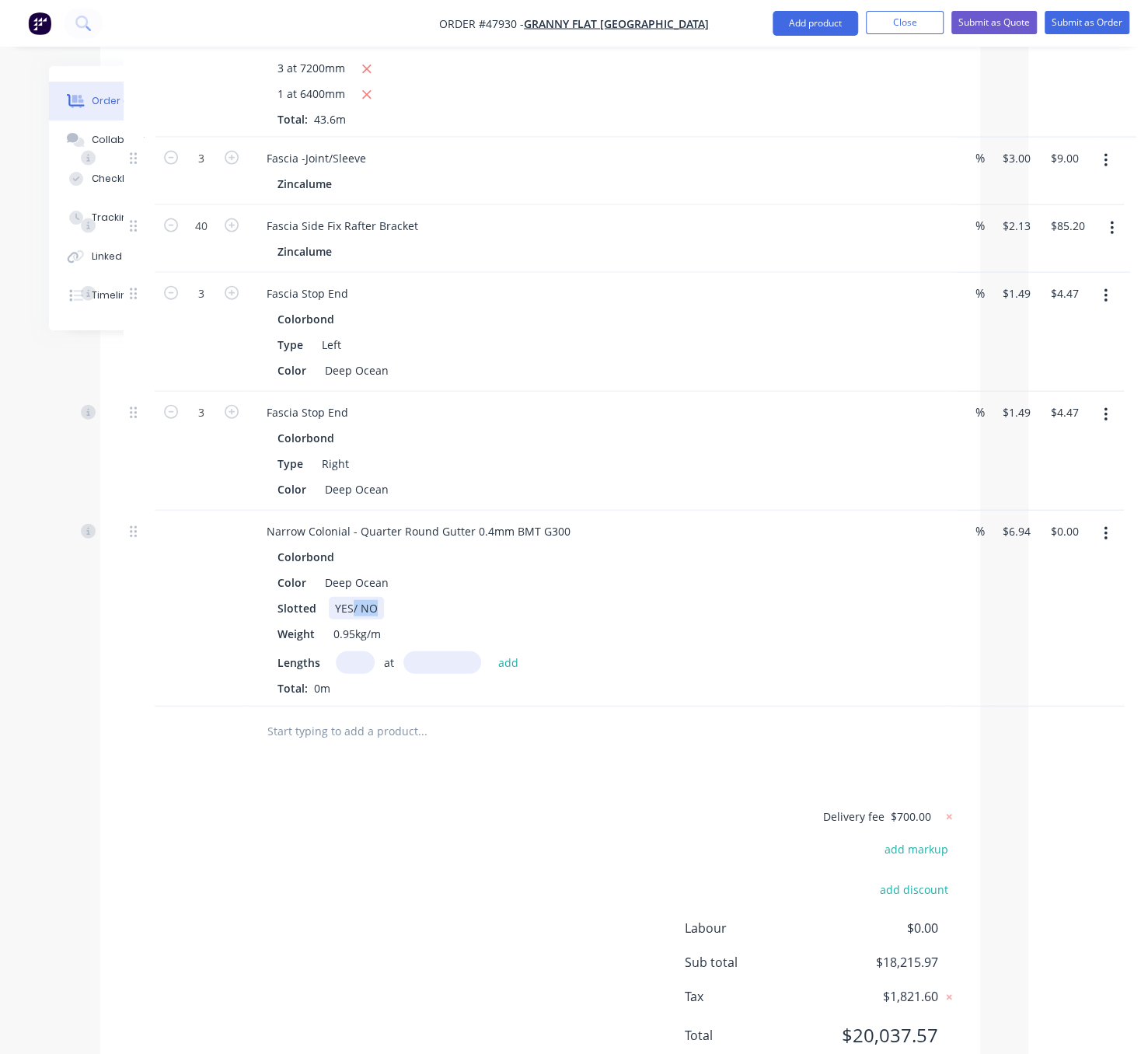
drag, startPoint x: 358, startPoint y: 733, endPoint x: 412, endPoint y: 734, distance: 54.0
click at [403, 620] on div "Slotted YES/ NO" at bounding box center [595, 608] width 647 height 23
drag, startPoint x: 358, startPoint y: 659, endPoint x: 449, endPoint y: 657, distance: 91.0
click at [449, 543] on div "Narrow Colonial - Quarter Round Gutter 0.4mm BMT G300" at bounding box center [418, 532] width 329 height 23
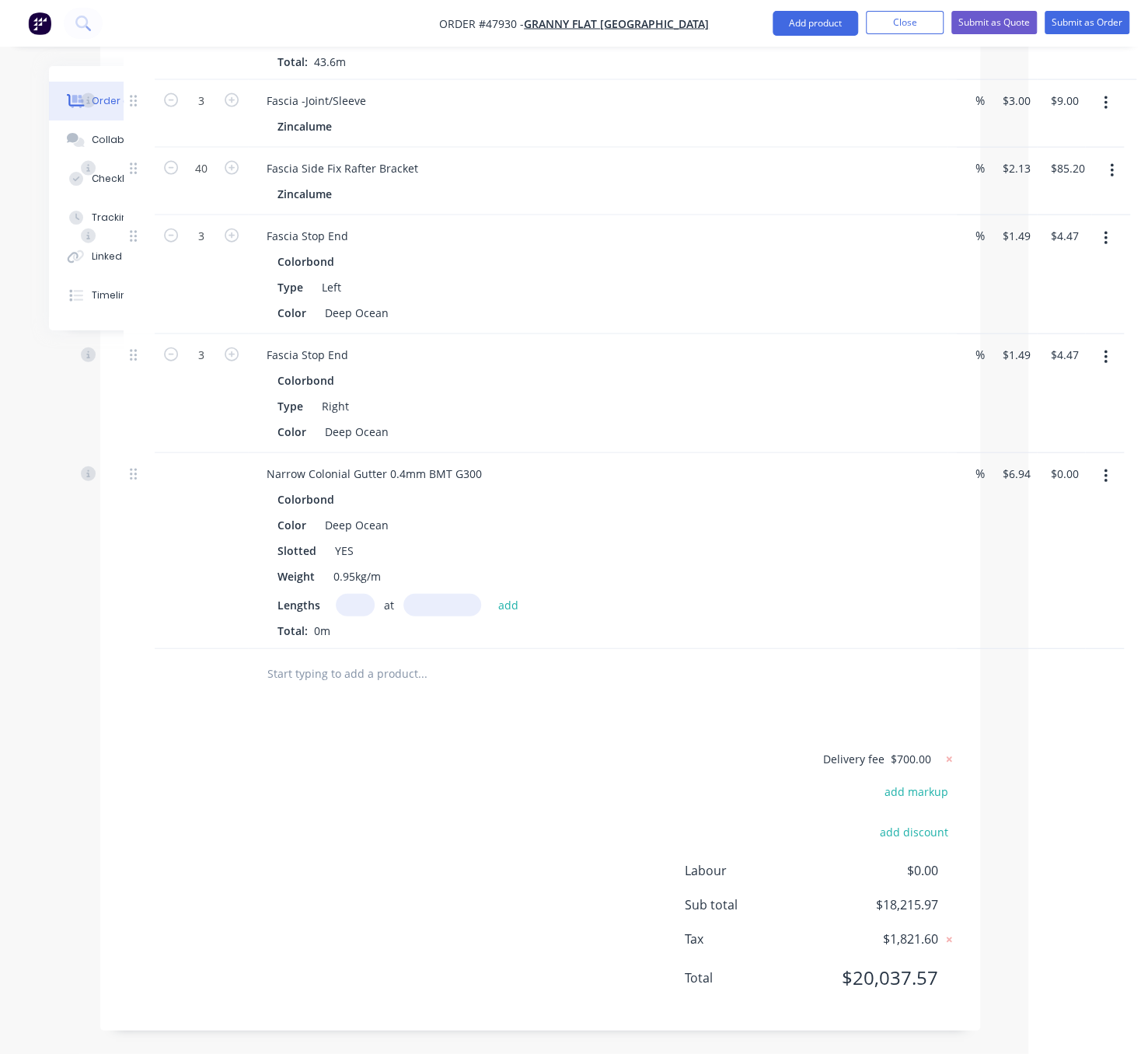
click at [358, 594] on input "text" at bounding box center [355, 605] width 39 height 23
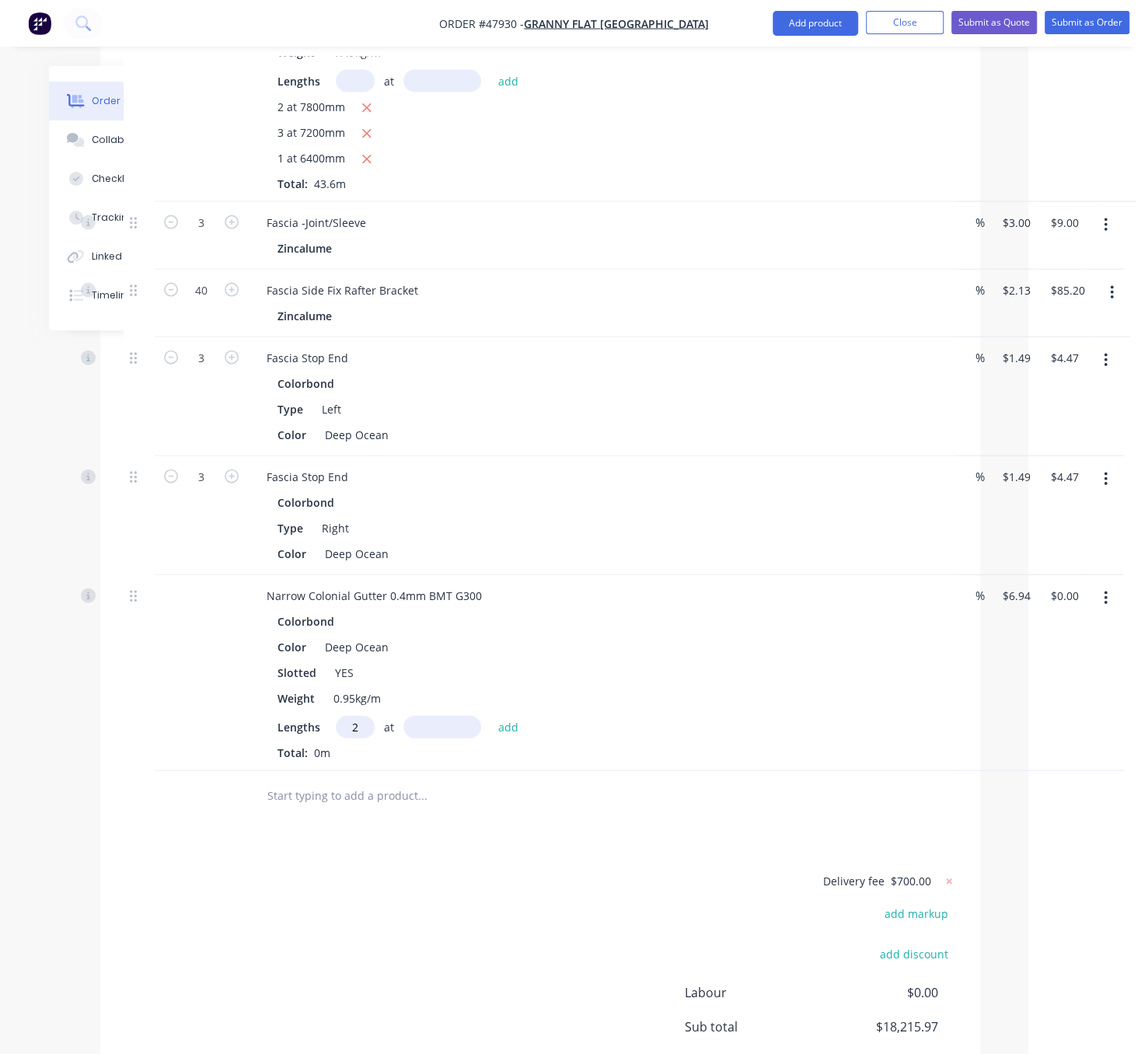
type input "2"
type input "8000"
click at [490, 716] on button "add" at bounding box center [509, 726] width 37 height 21
type input "$111.04"
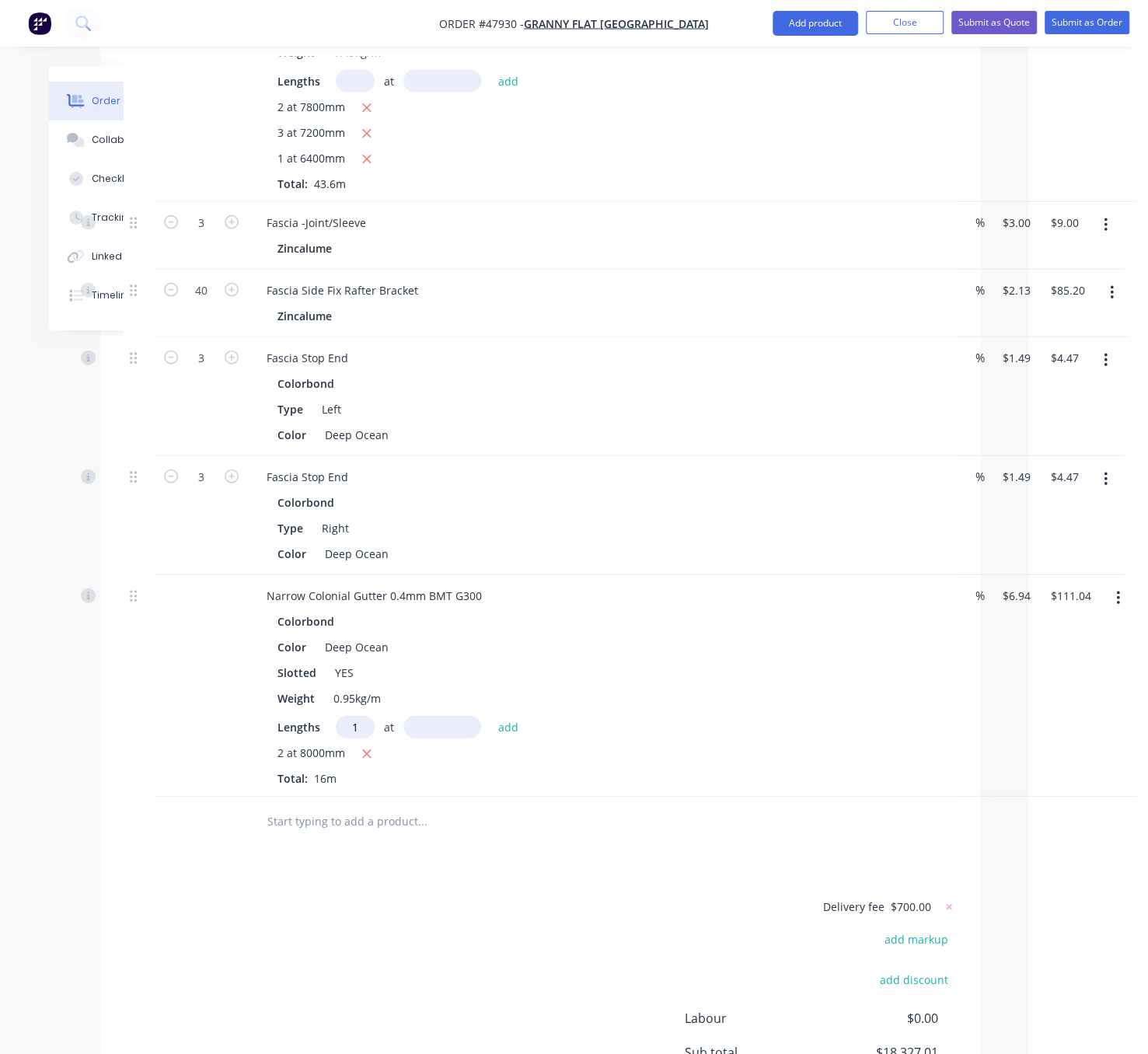
type input "1"
type input "6400"
click at [490, 716] on button "add" at bounding box center [509, 726] width 37 height 21
type input "$155.46"
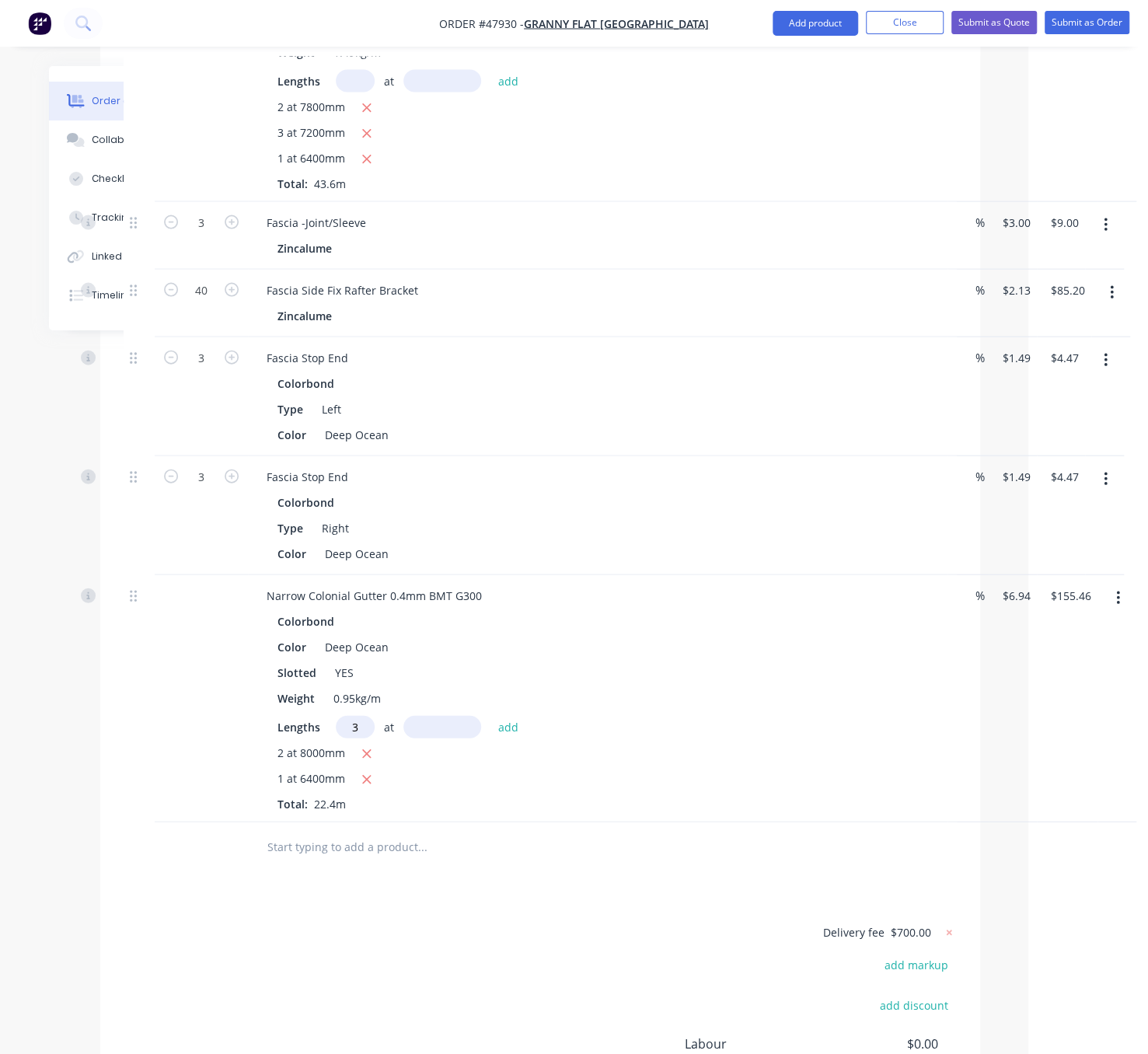
type input "3"
type input "7400"
click at [490, 716] on button "add" at bounding box center [509, 726] width 37 height 21
type input "$309.52"
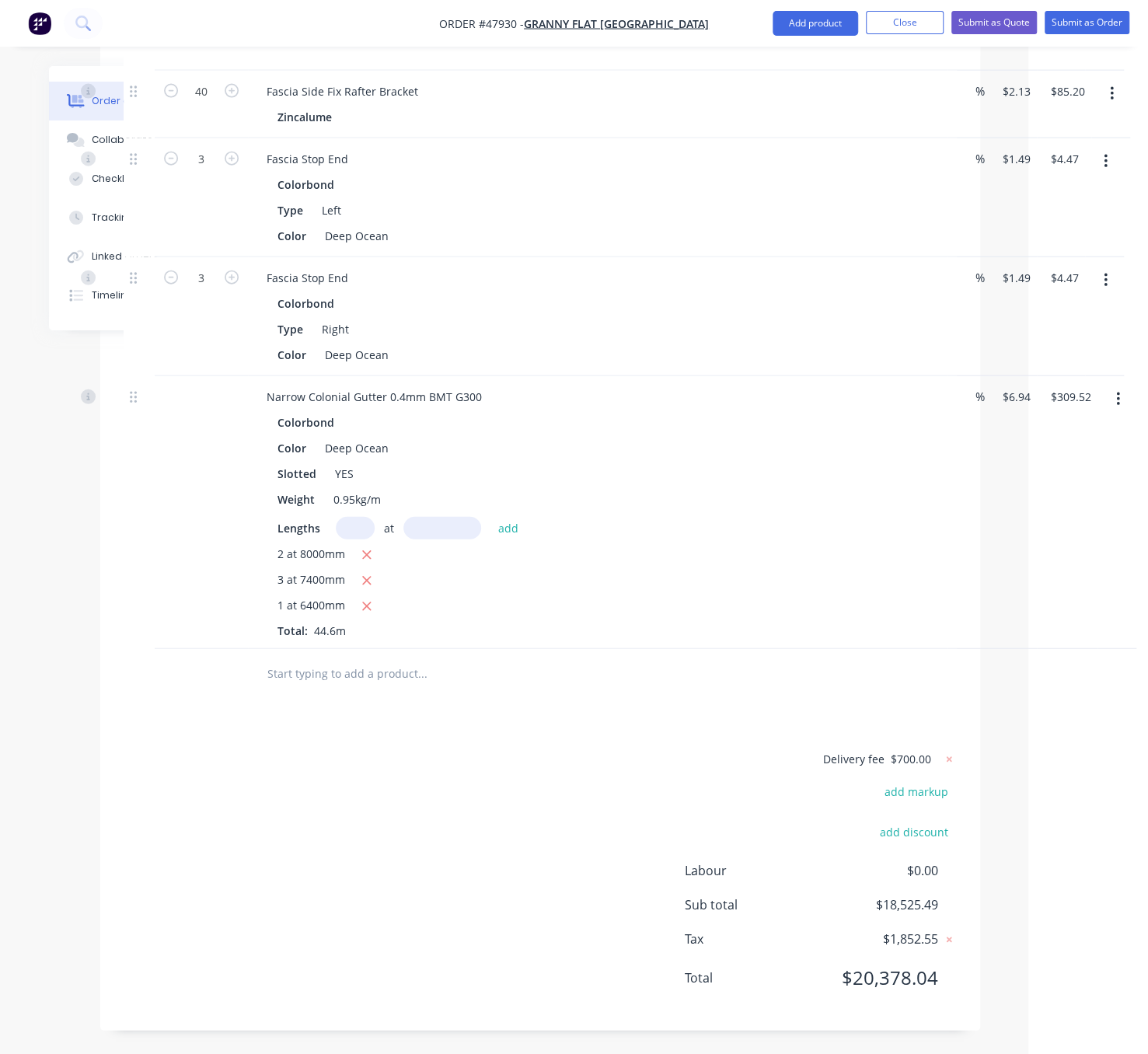
scroll to position [2373, 120]
click at [780, 17] on button "Add product" at bounding box center [816, 23] width 86 height 25
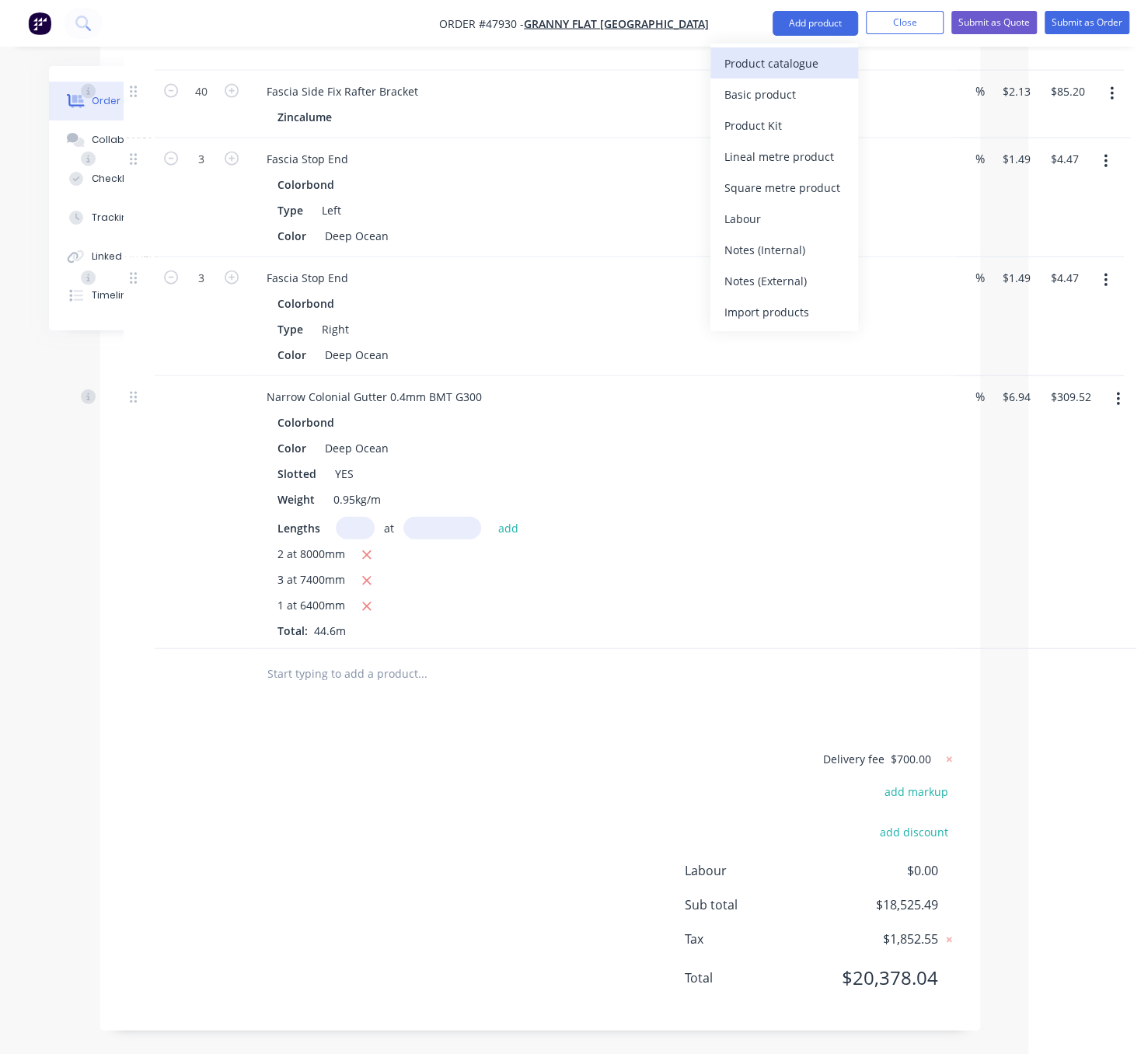
click at [775, 60] on div "Product catalogue" at bounding box center [784, 63] width 120 height 23
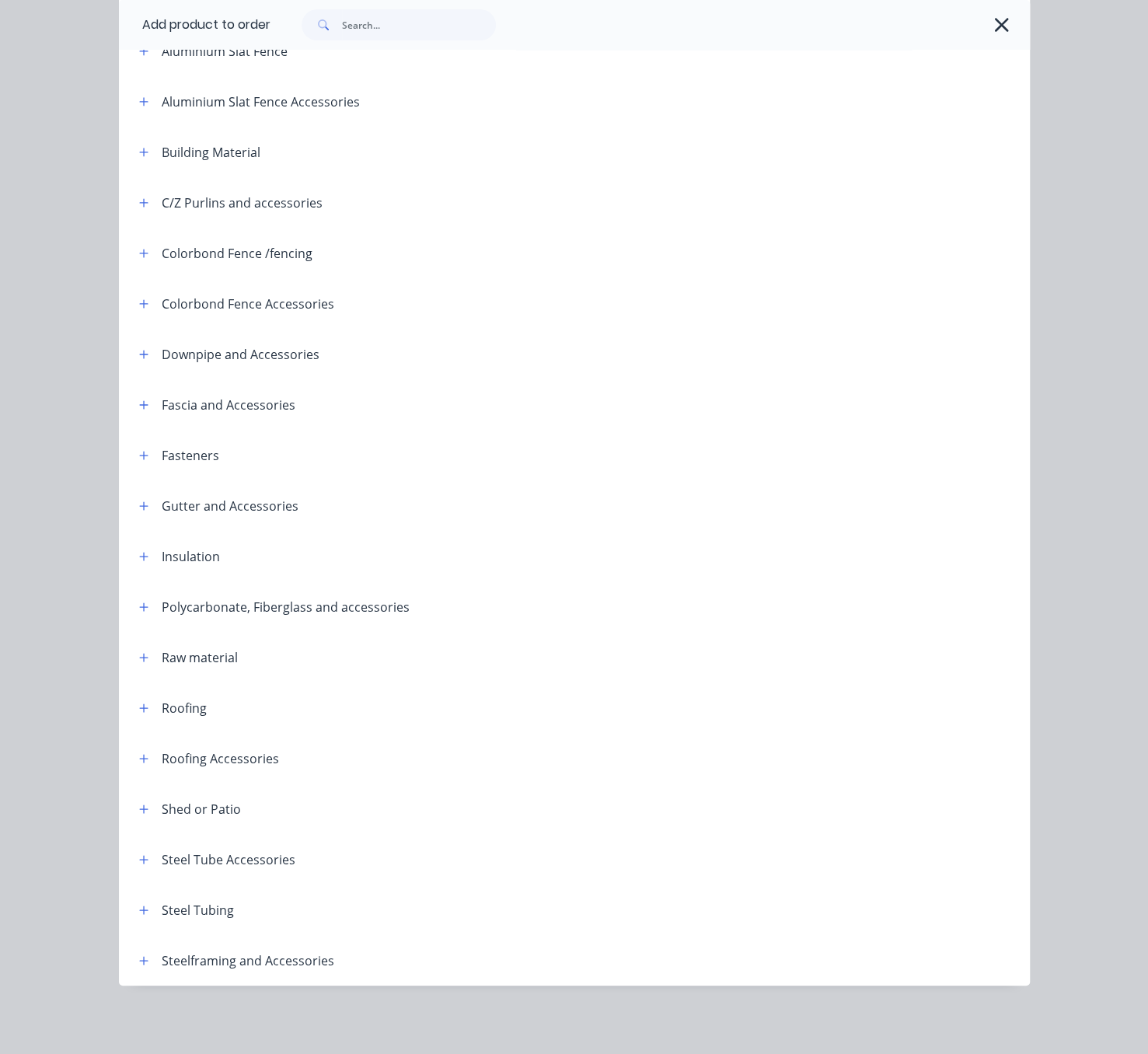
scroll to position [218, 0]
click at [139, 501] on icon "button" at bounding box center [143, 506] width 9 height 11
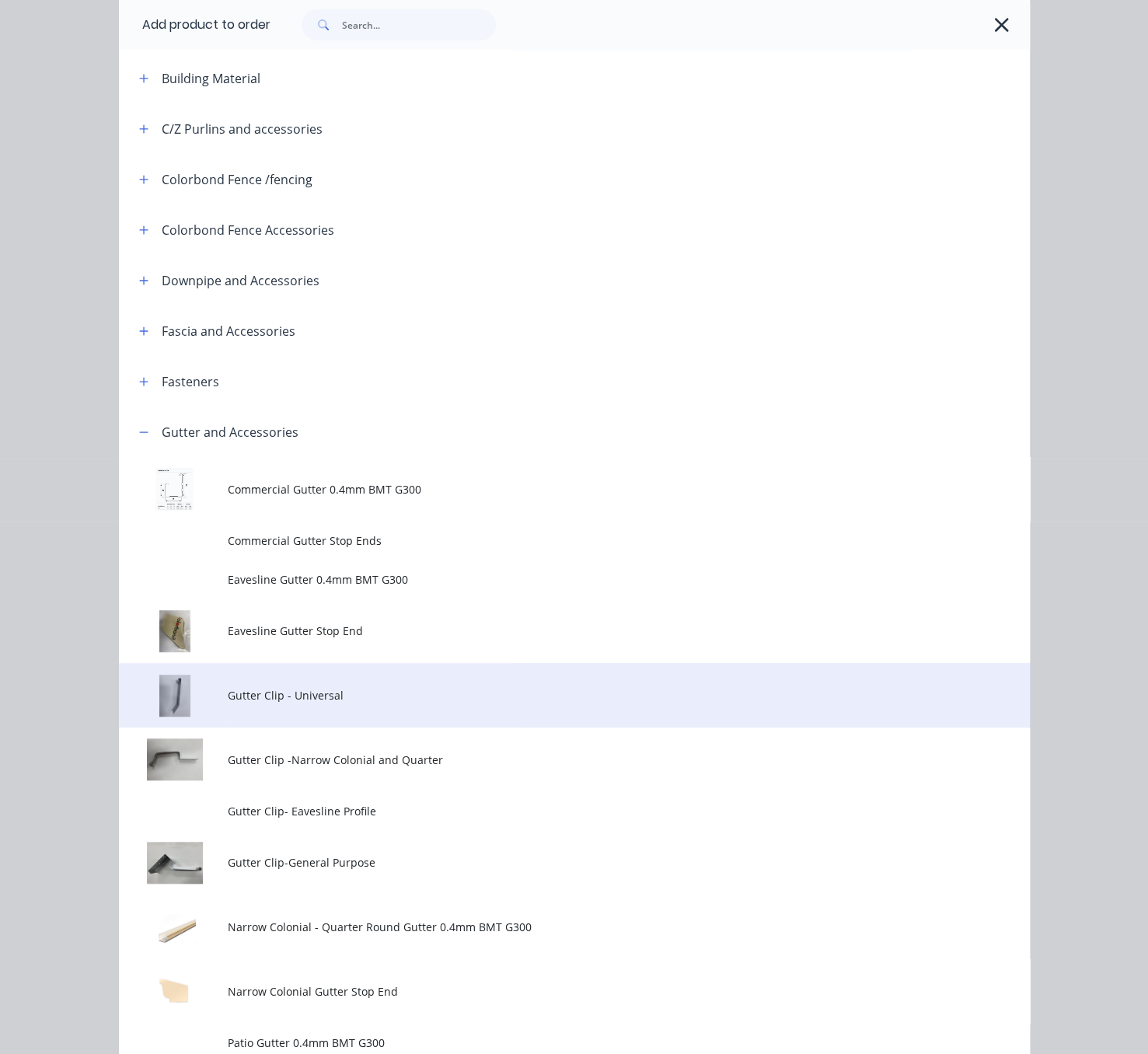
scroll to position [490, 0]
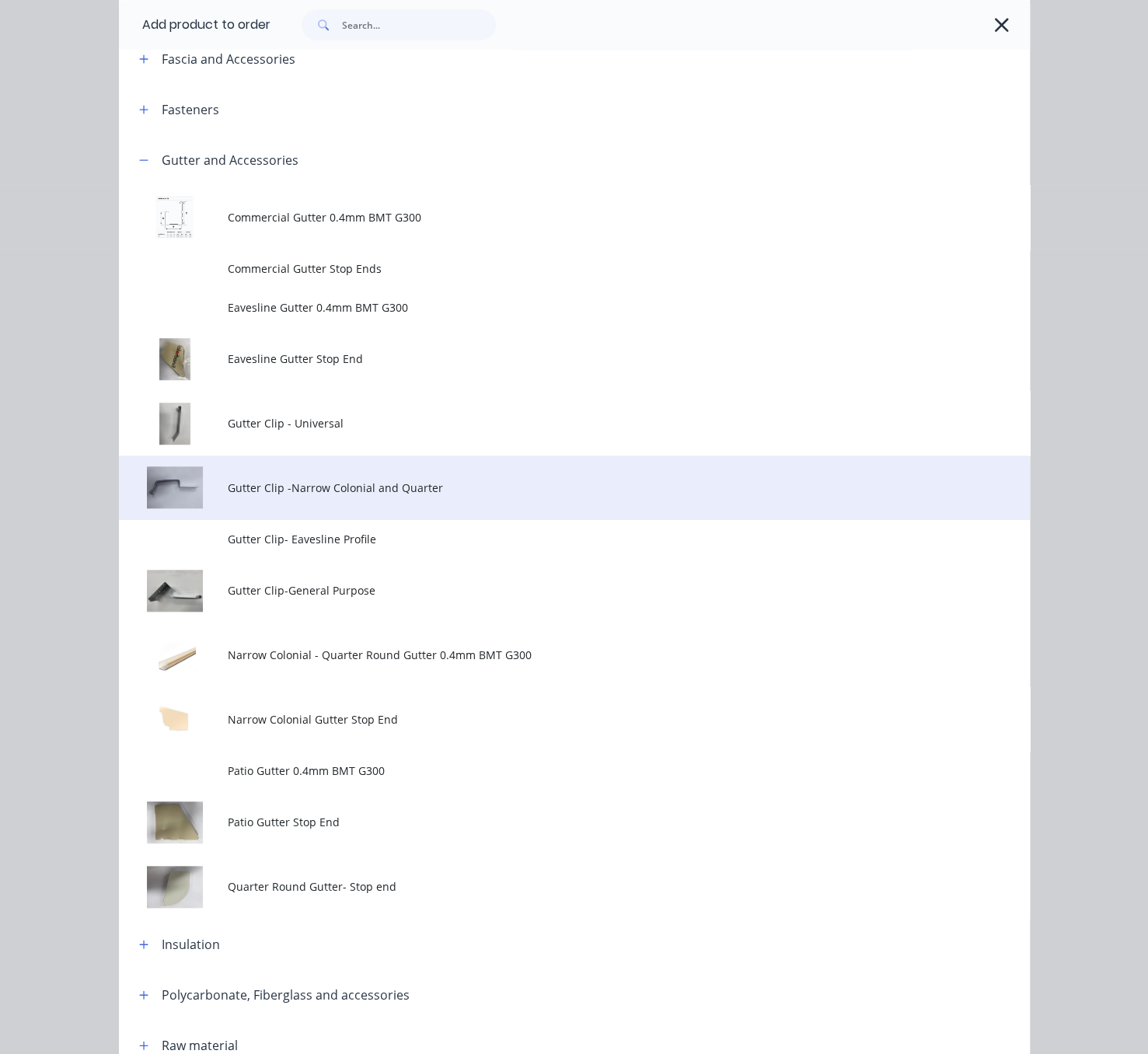
click at [455, 496] on span "Gutter Clip -Narrow Colonial and Quarter" at bounding box center [548, 488] width 641 height 16
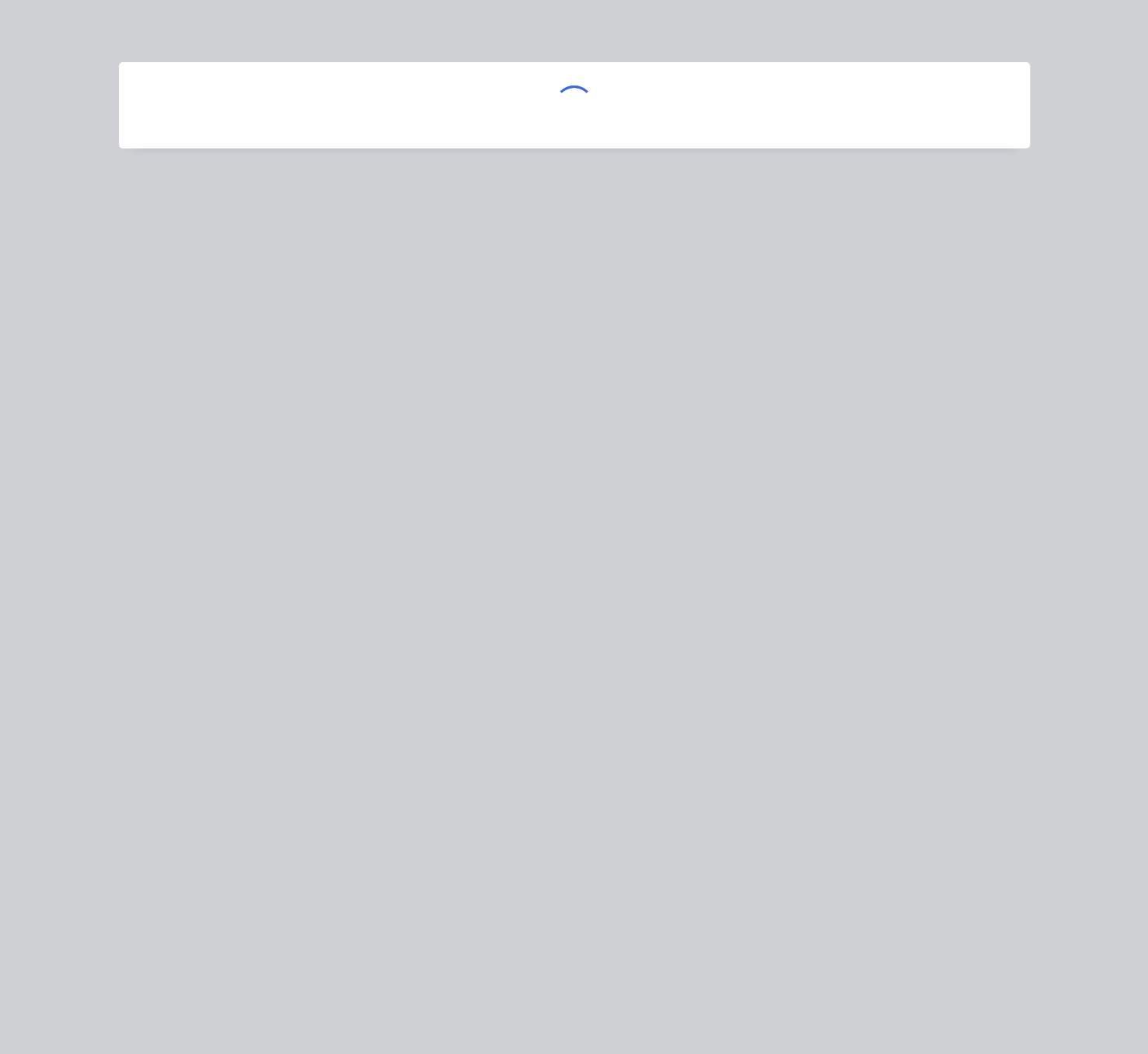
scroll to position [0, 0]
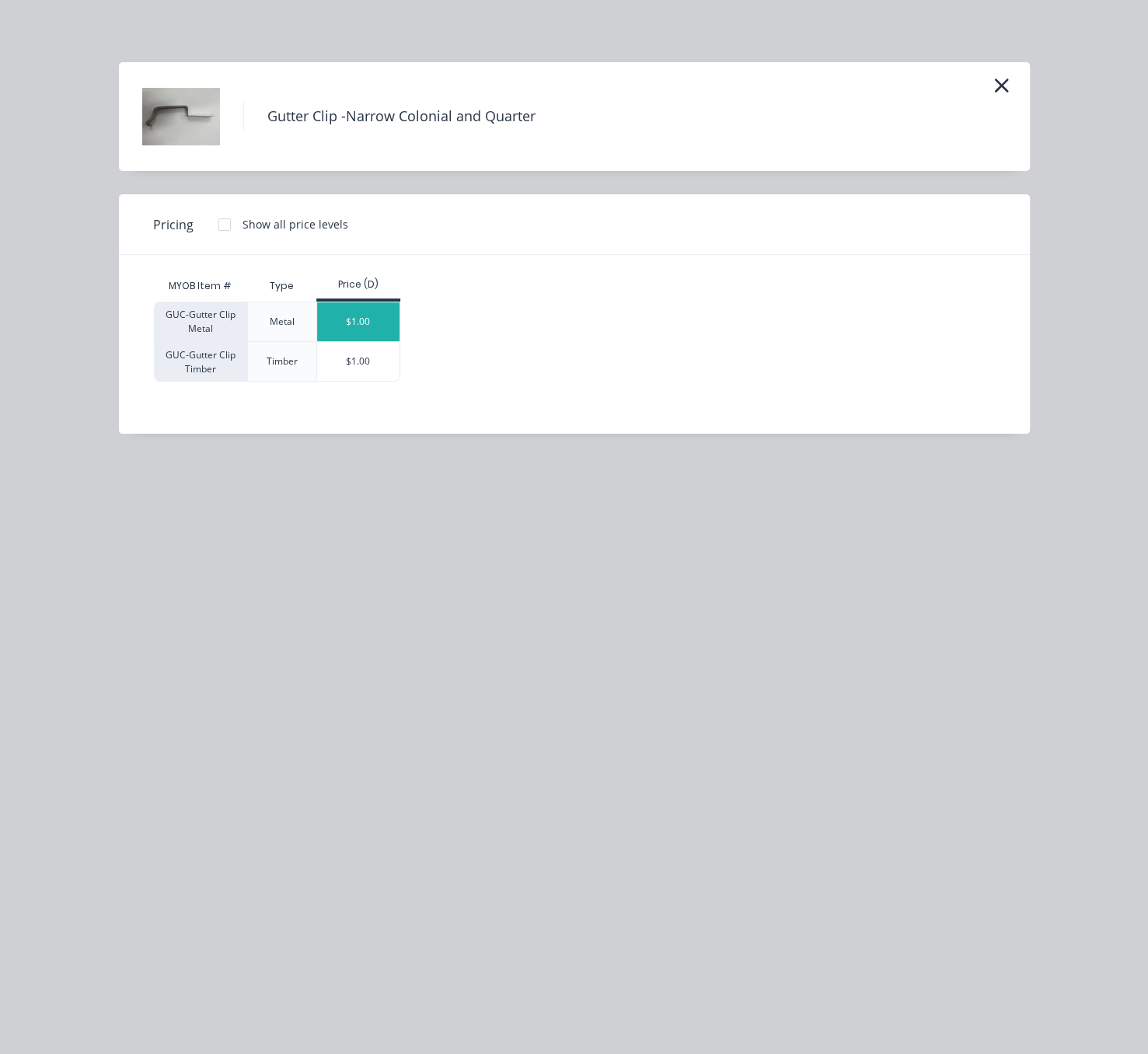
click at [381, 321] on div "$1.00" at bounding box center [358, 321] width 83 height 39
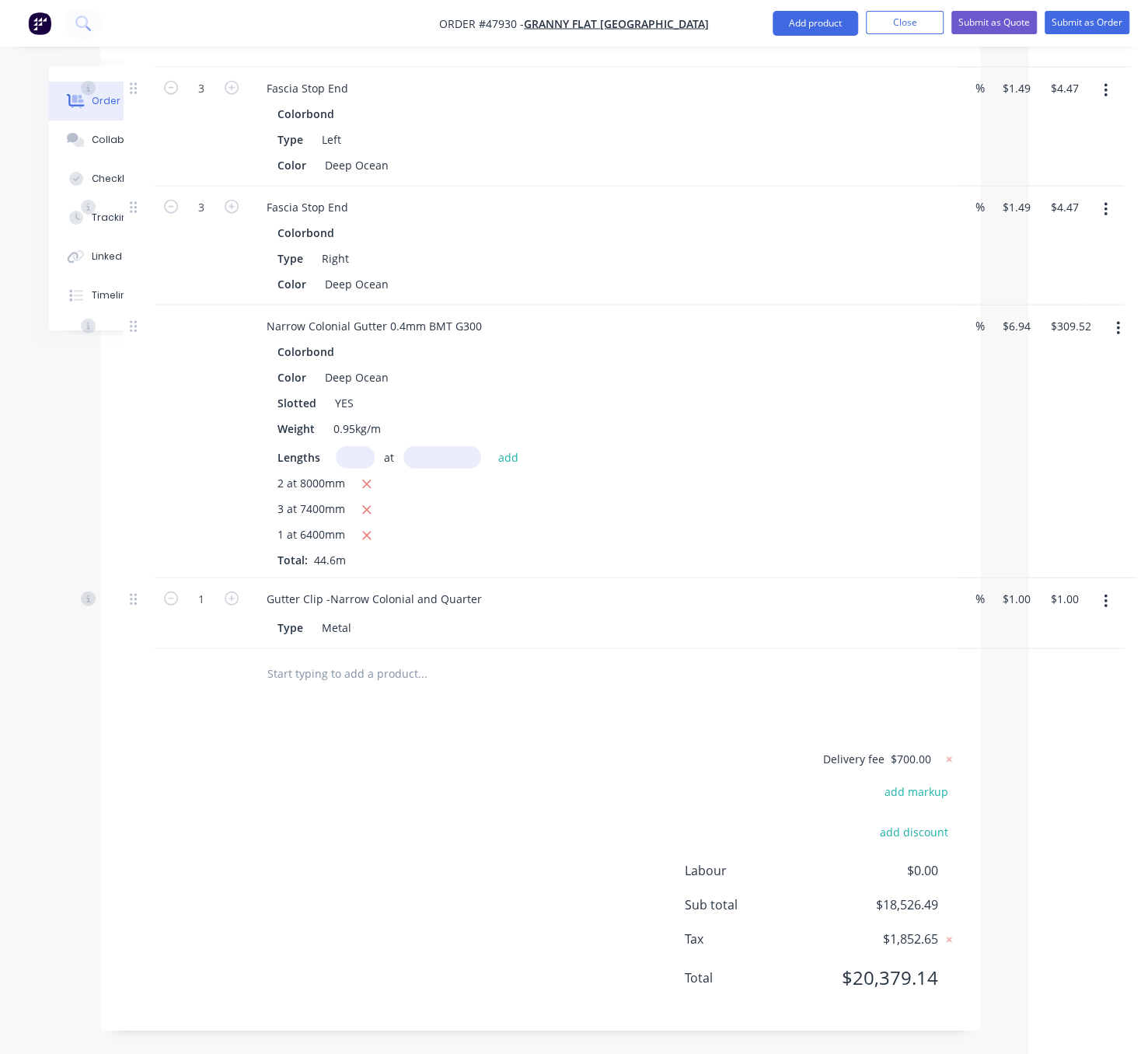
scroll to position [2448, 120]
type input "46"
type input "$46.00"
drag, startPoint x: 529, startPoint y: 781, endPoint x: 531, endPoint y: 769, distance: 12.2
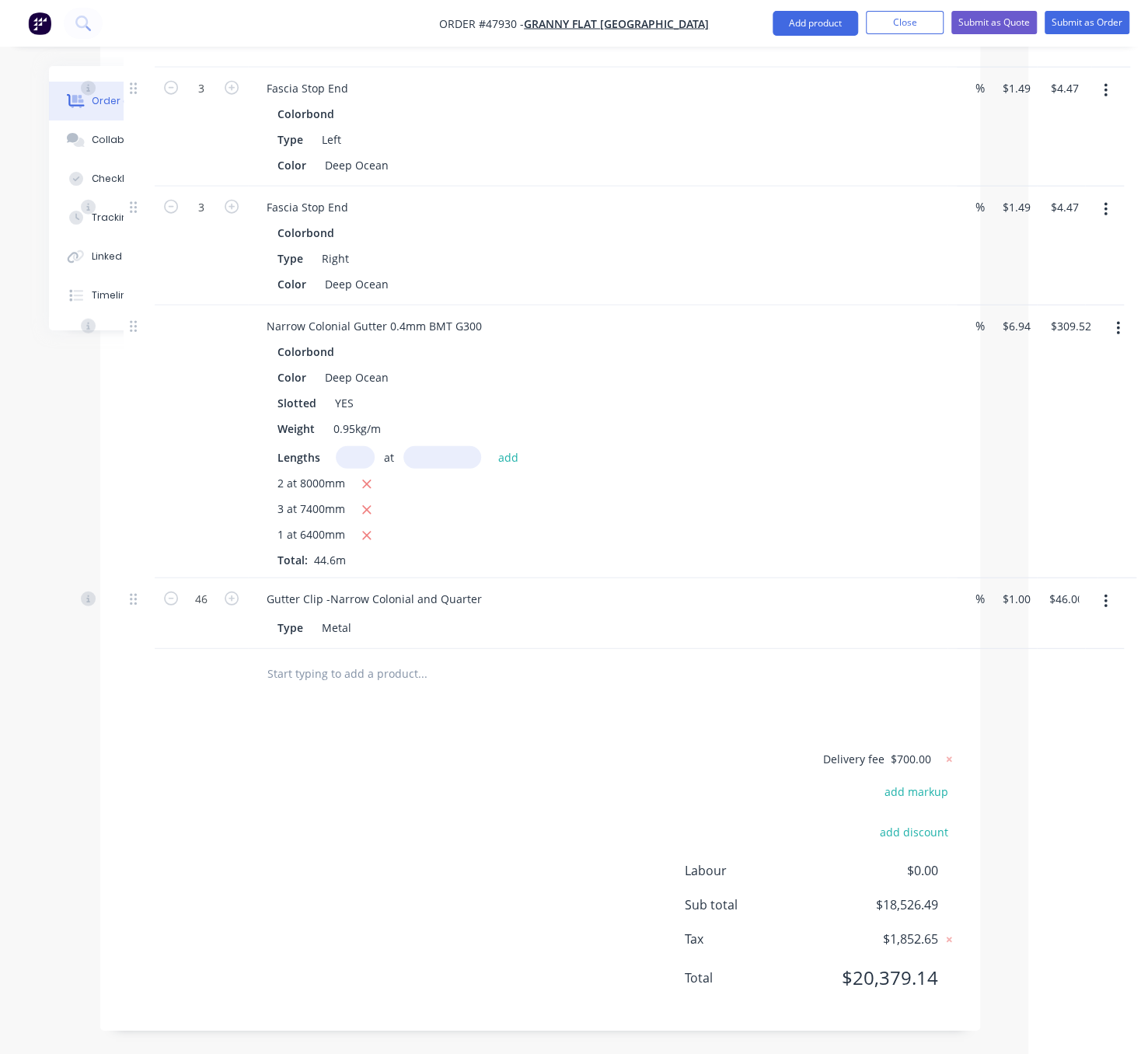
click at [529, 781] on div "Delivery fee $700.00 add markup add discount Labour $0.00 Sub total $18,526.49 …" at bounding box center [540, 879] width 834 height 258
click at [808, 29] on button "Add product" at bounding box center [816, 23] width 86 height 25
click at [786, 76] on button "Product catalogue" at bounding box center [785, 63] width 148 height 31
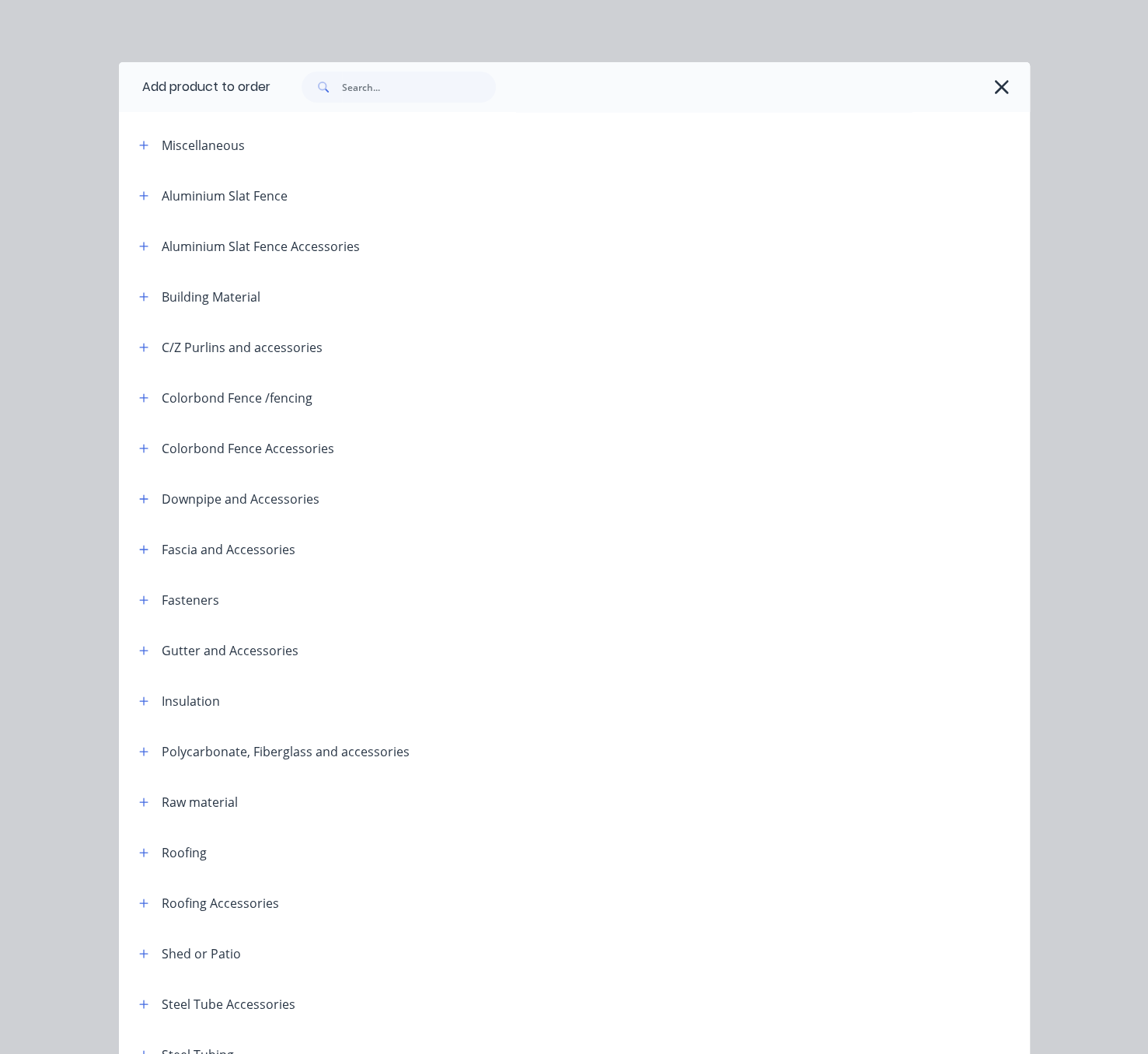
scroll to position [218, 0]
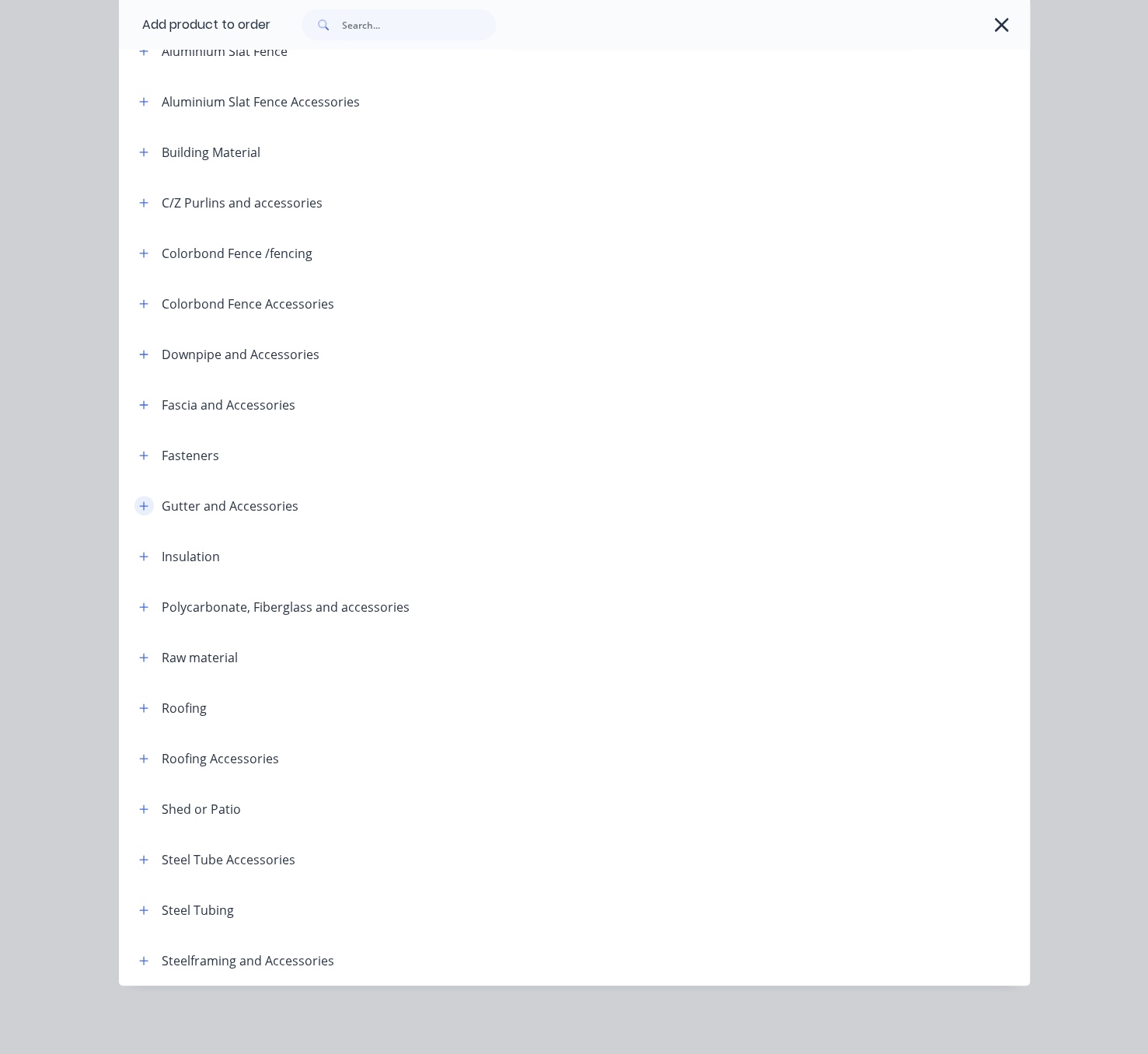
click at [142, 496] on button "button" at bounding box center [143, 505] width 19 height 19
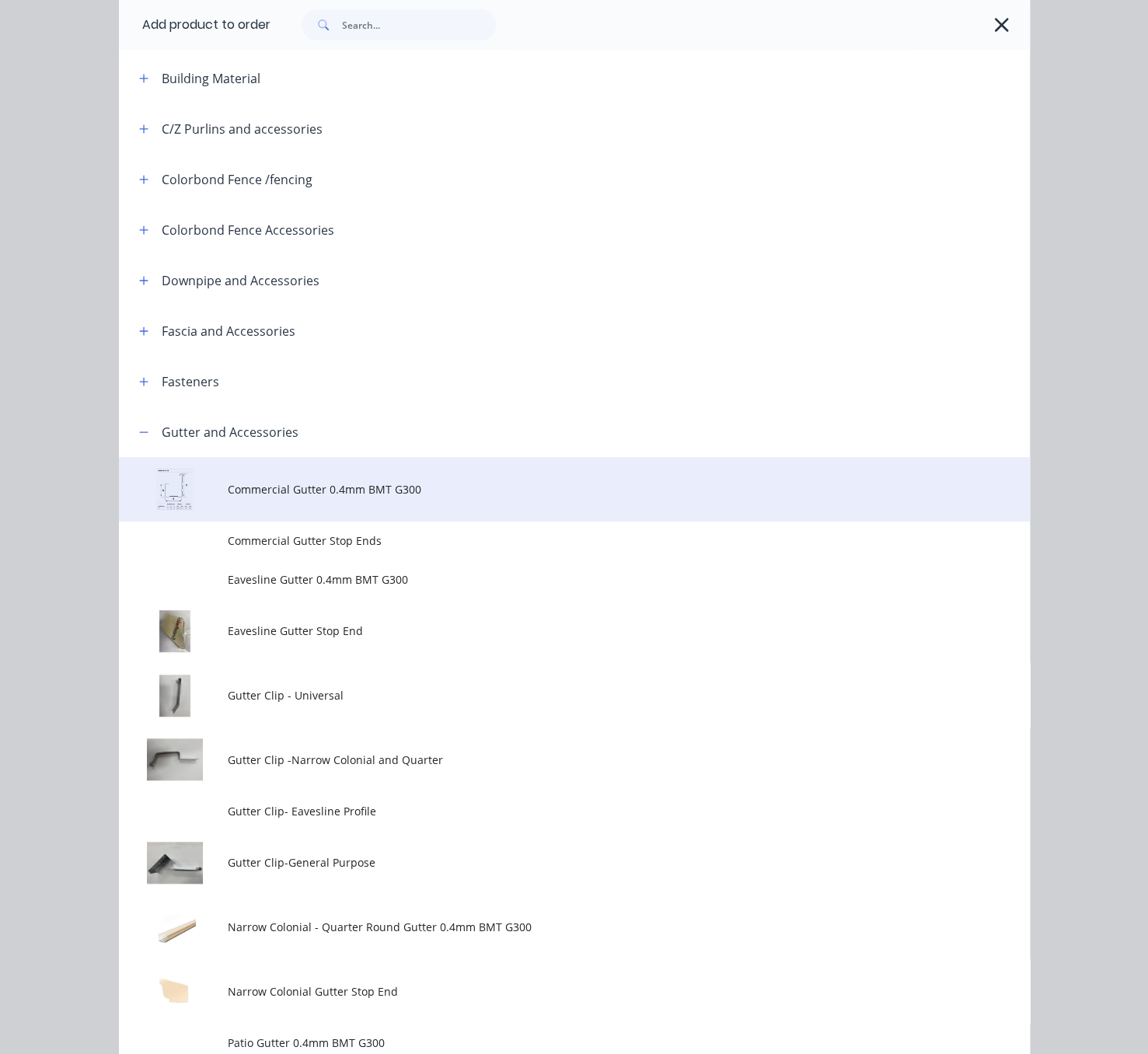
scroll to position [490, 0]
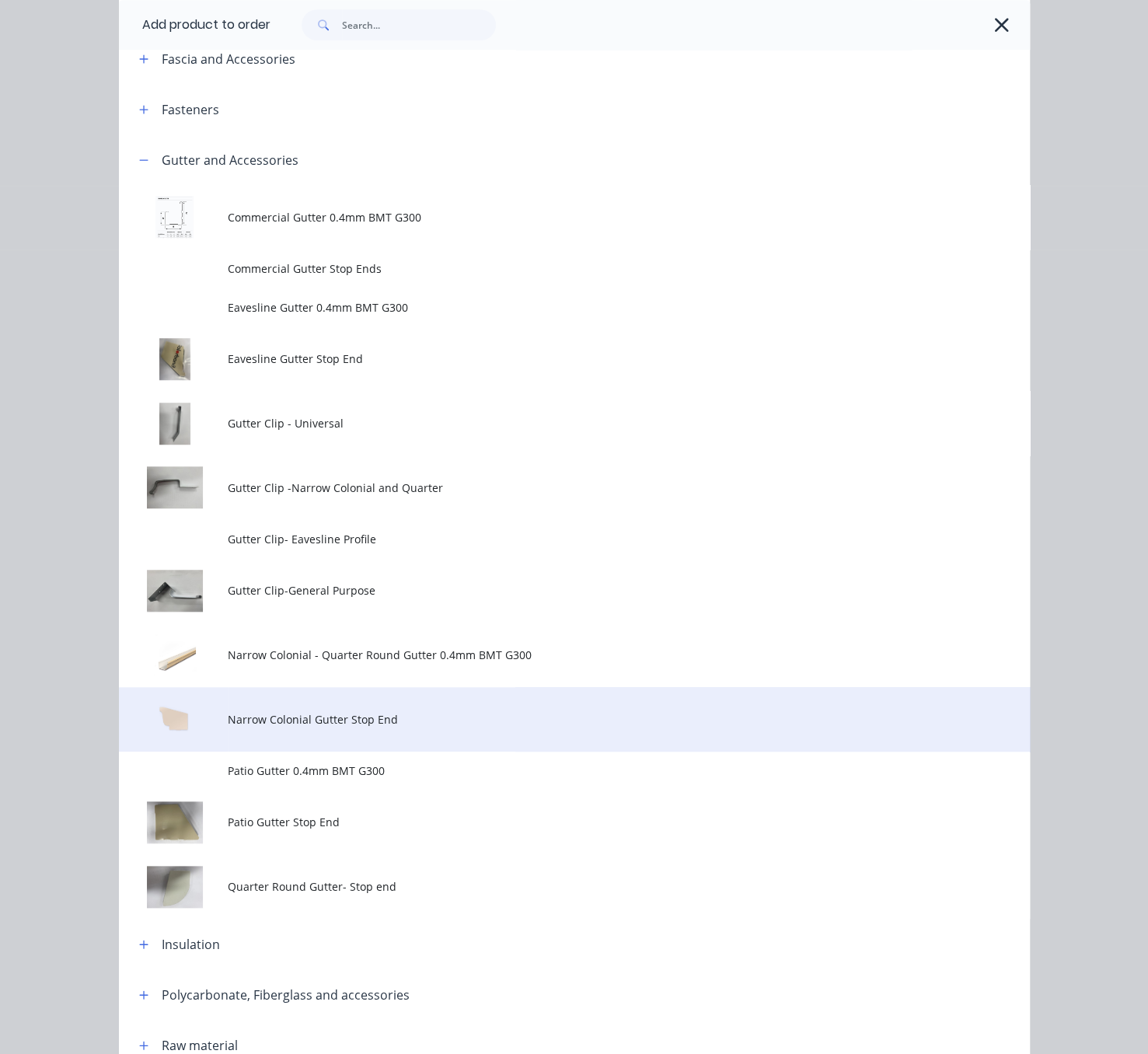
click at [389, 728] on span "Narrow Colonial Gutter Stop End" at bounding box center [548, 720] width 641 height 16
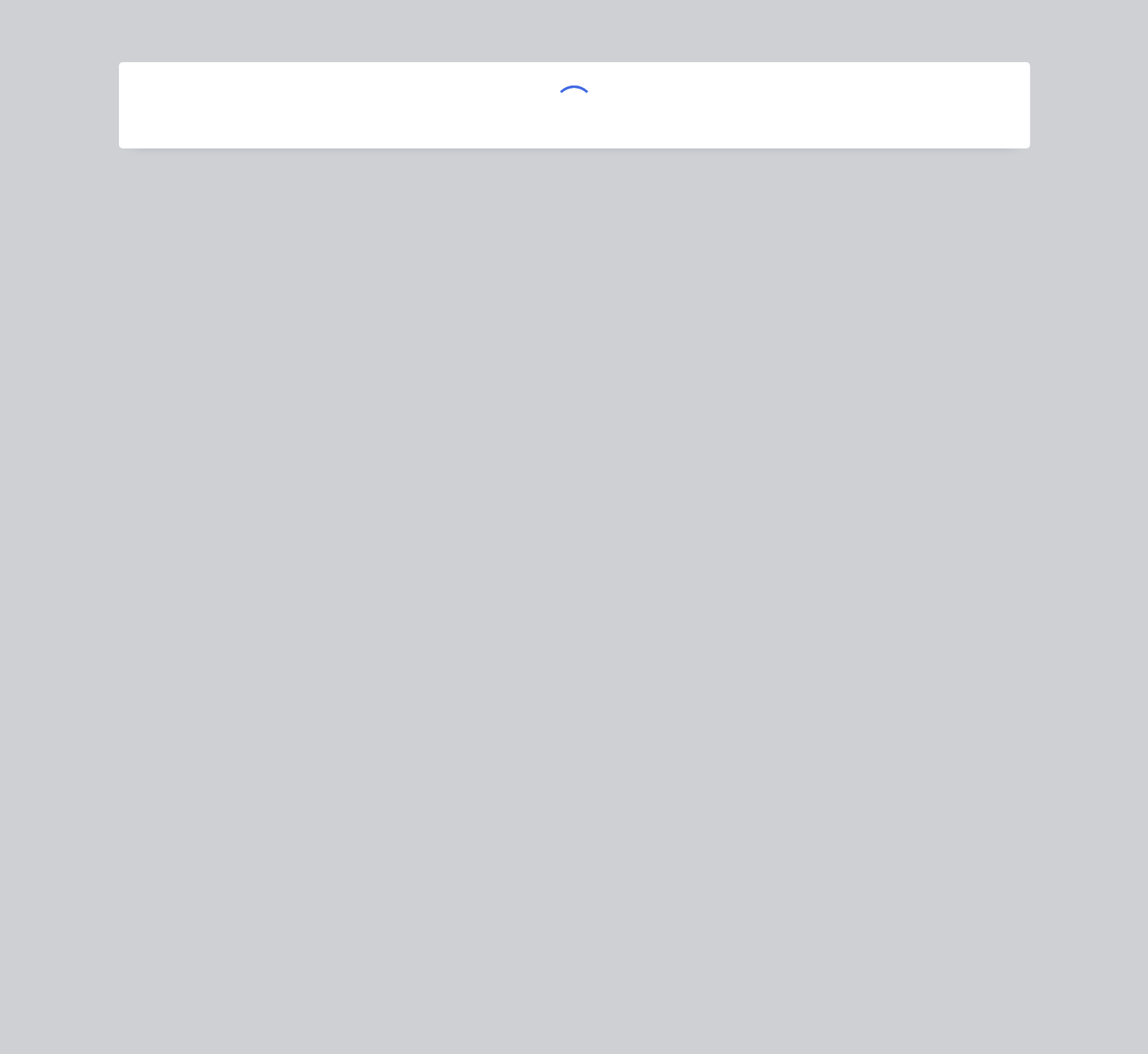
scroll to position [0, 0]
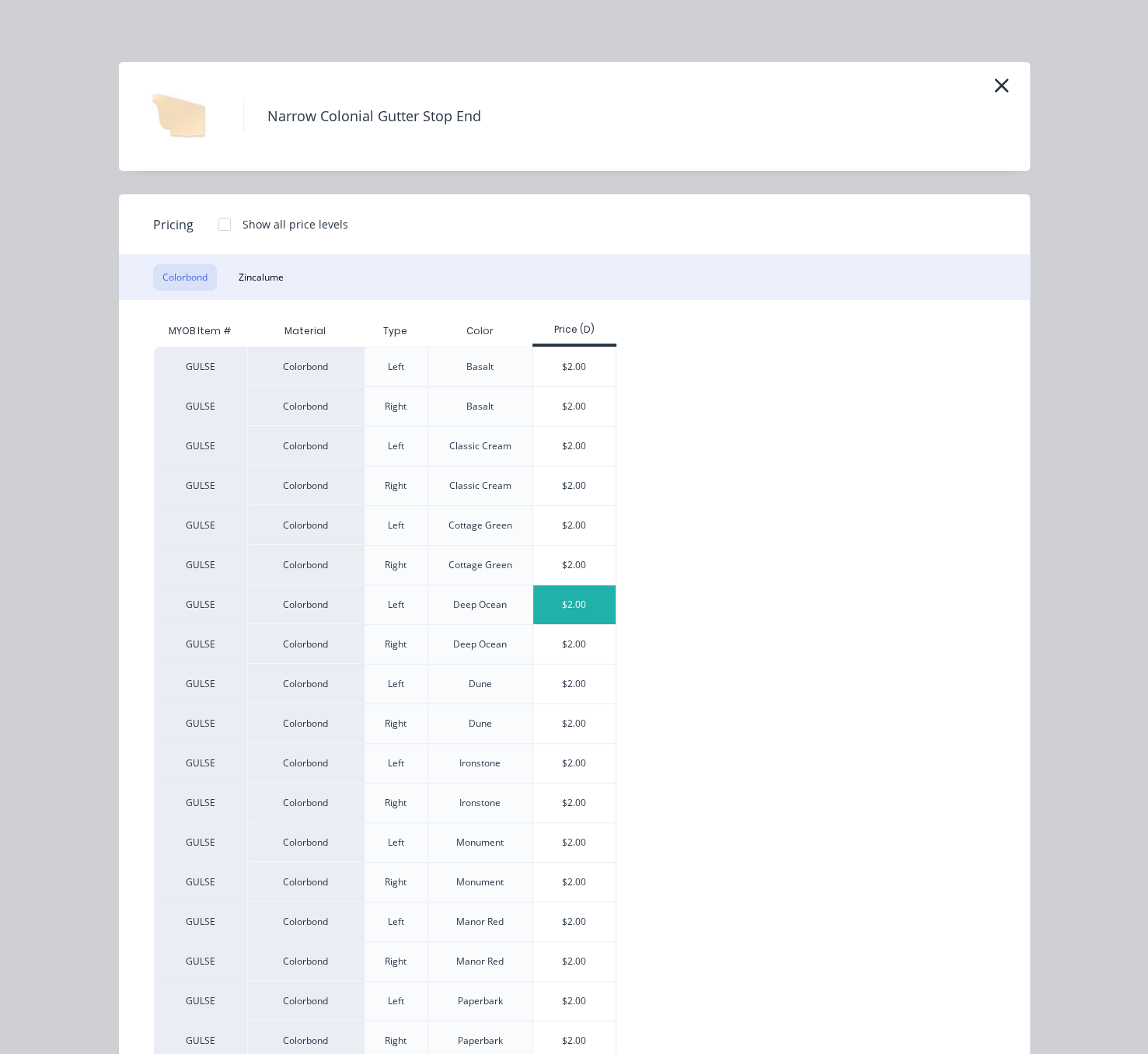
click at [567, 625] on div "$2.00" at bounding box center [574, 605] width 83 height 39
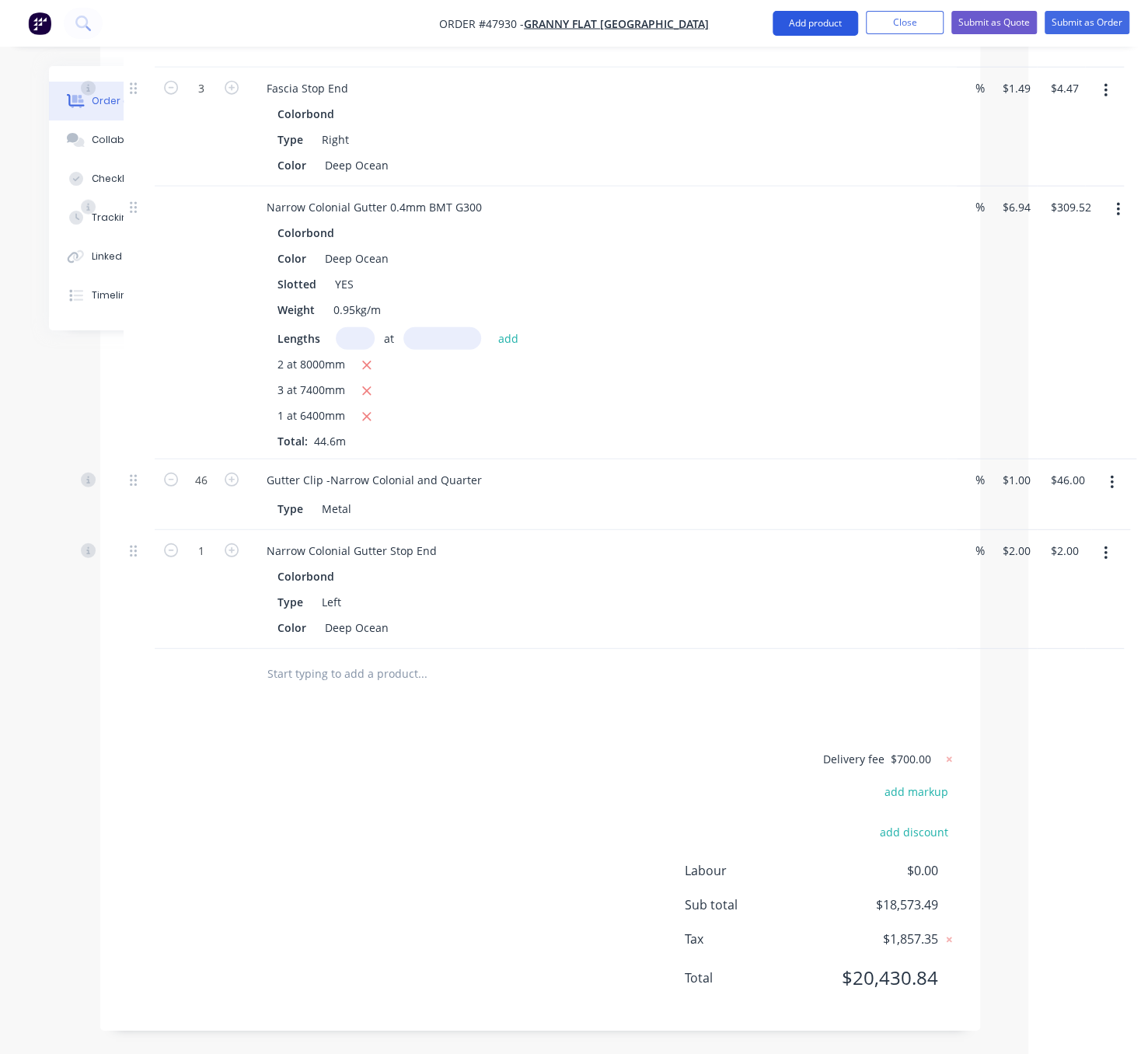
click at [819, 28] on button "Add product" at bounding box center [816, 23] width 86 height 25
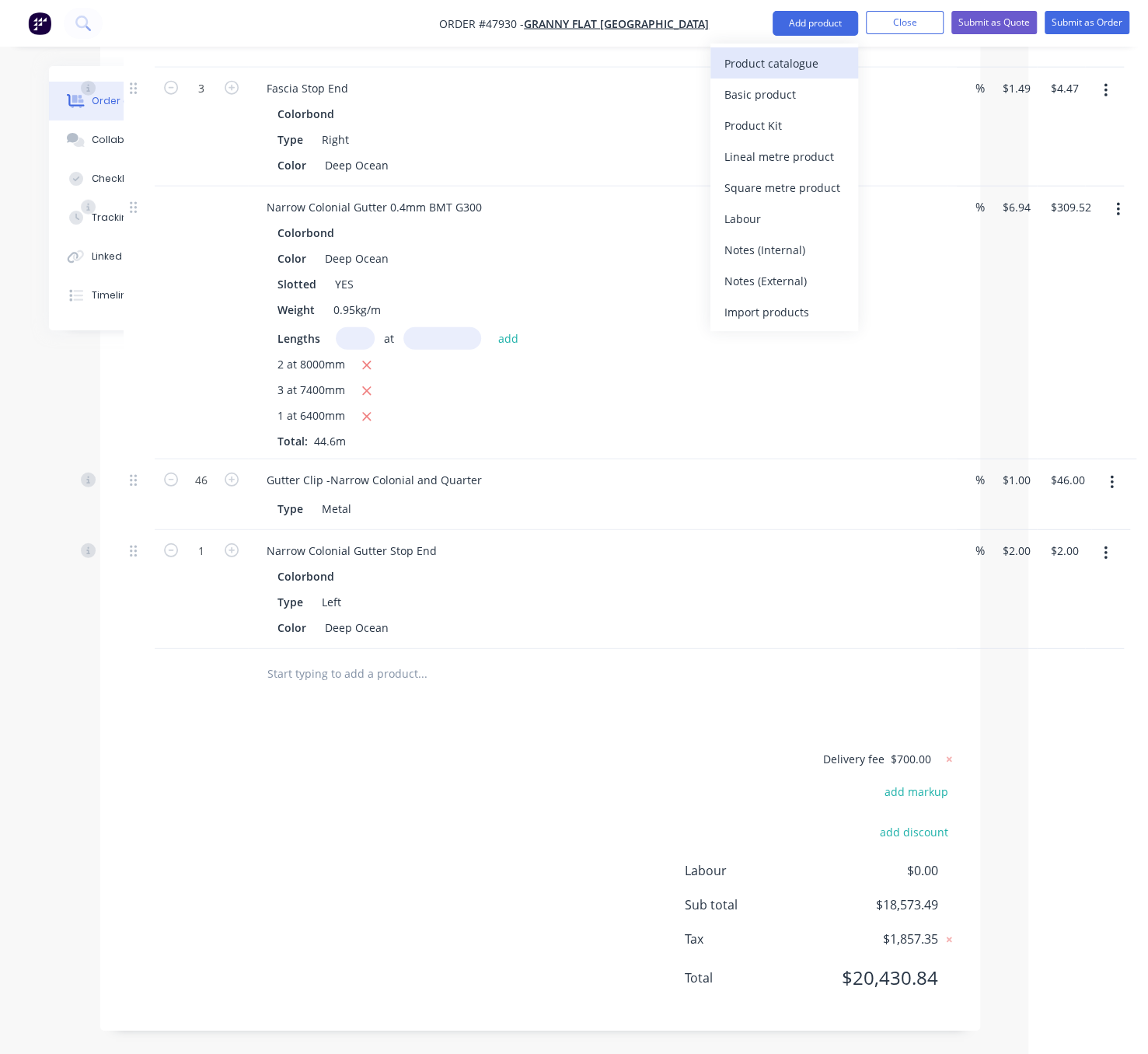
click at [815, 64] on div "Product catalogue" at bounding box center [784, 63] width 120 height 23
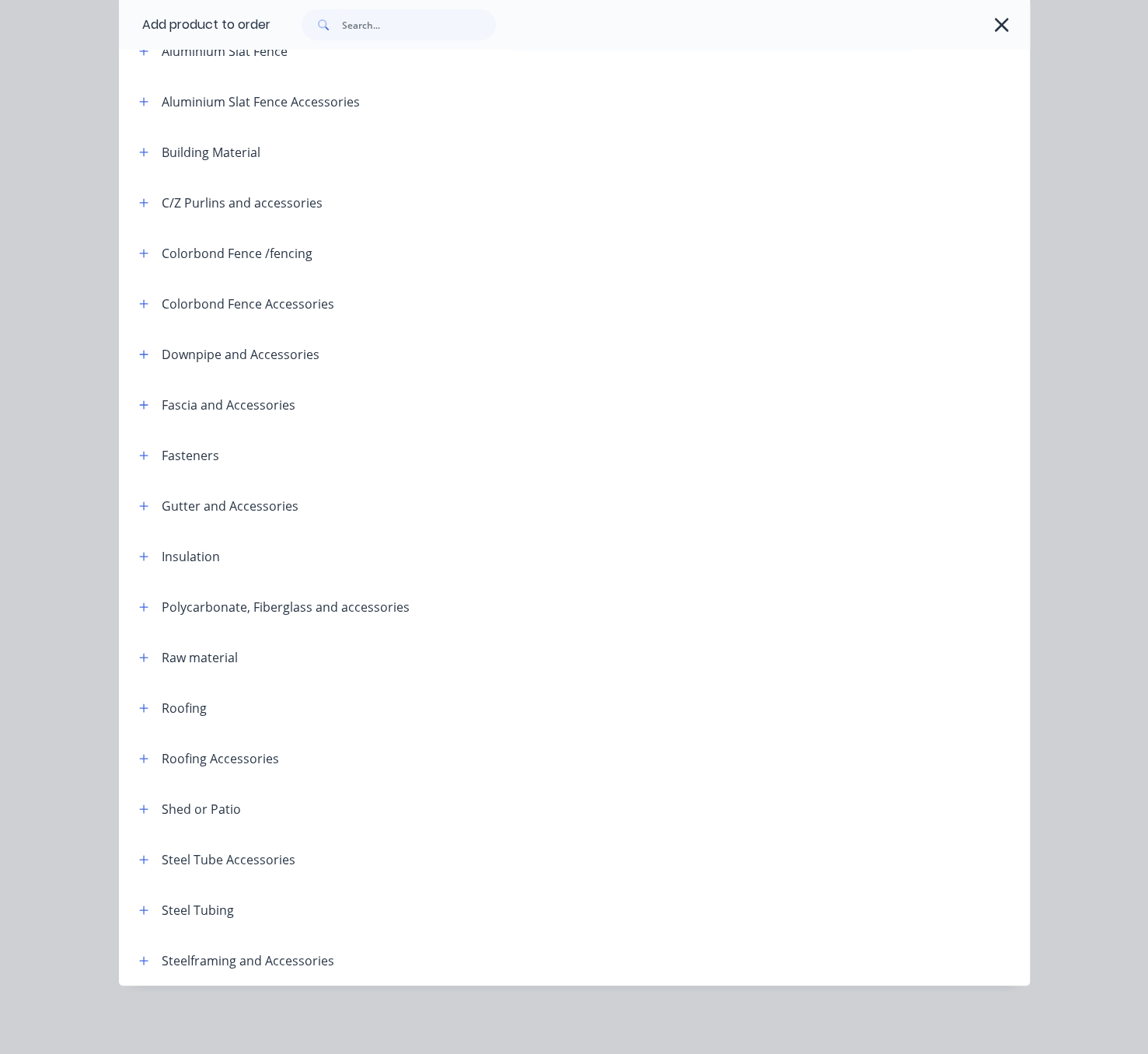
scroll to position [218, 0]
click at [141, 951] on button "button" at bounding box center [143, 960] width 19 height 19
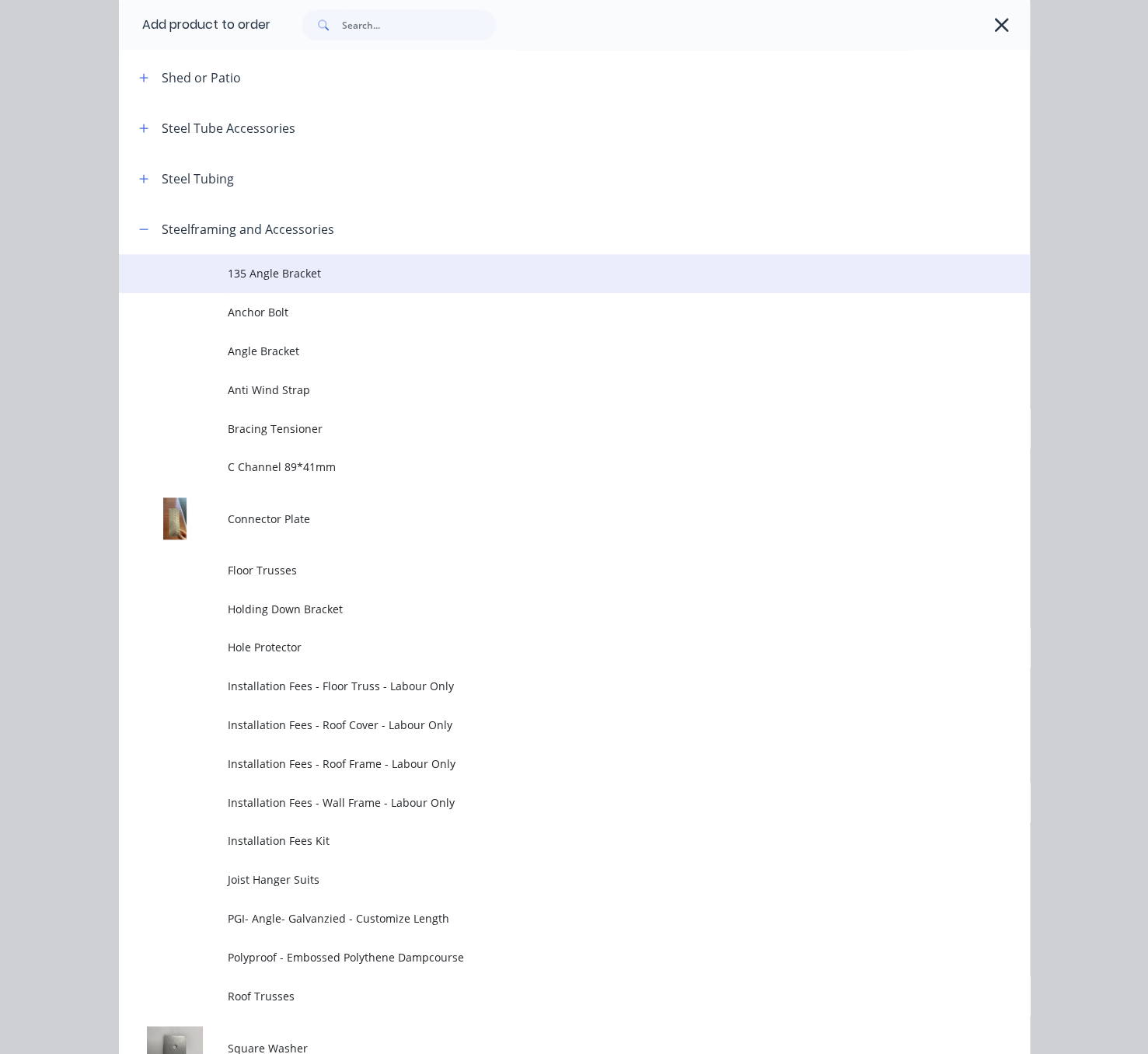
scroll to position [1035, 0]
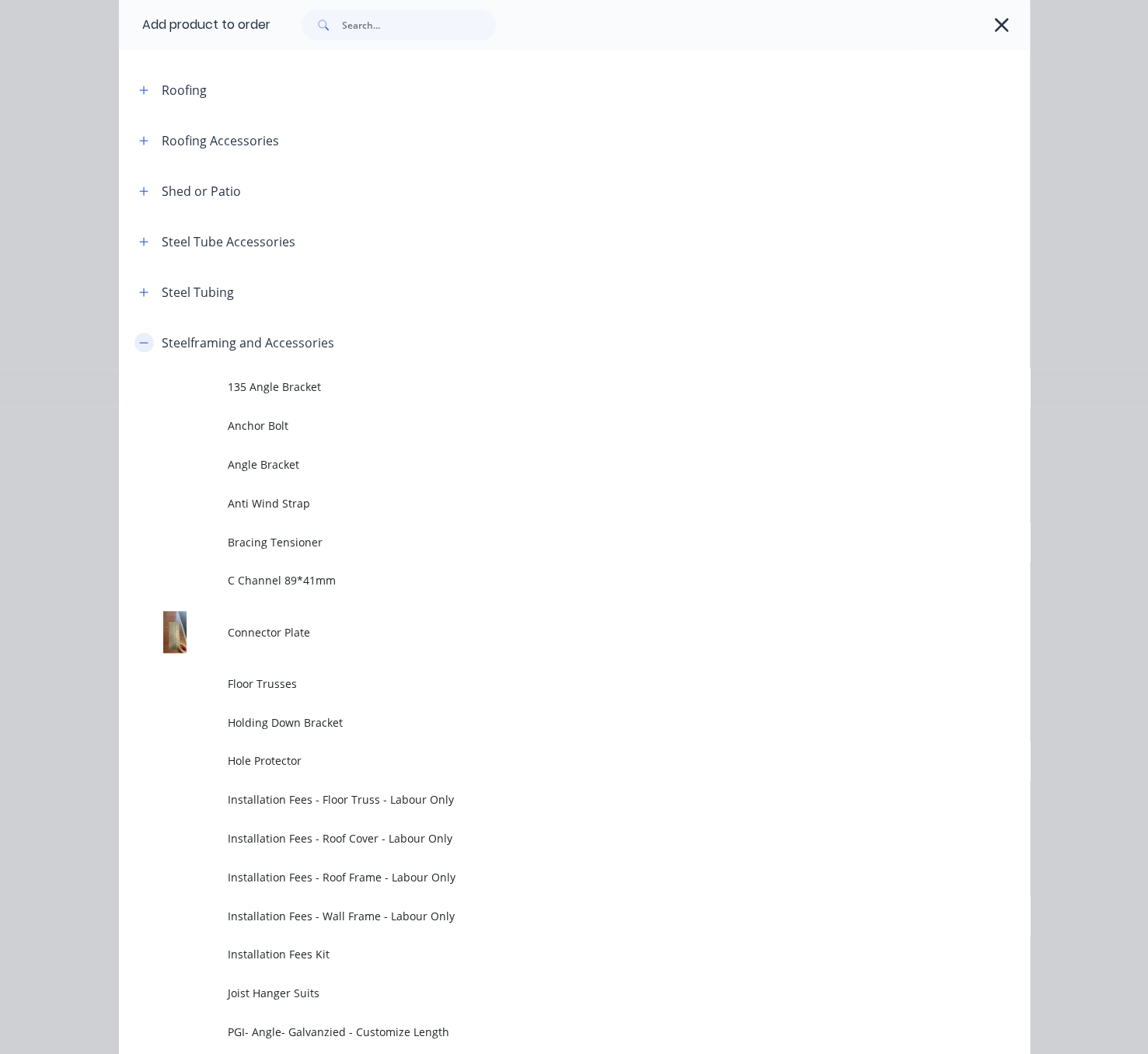
click at [139, 348] on icon "button" at bounding box center [143, 343] width 9 height 11
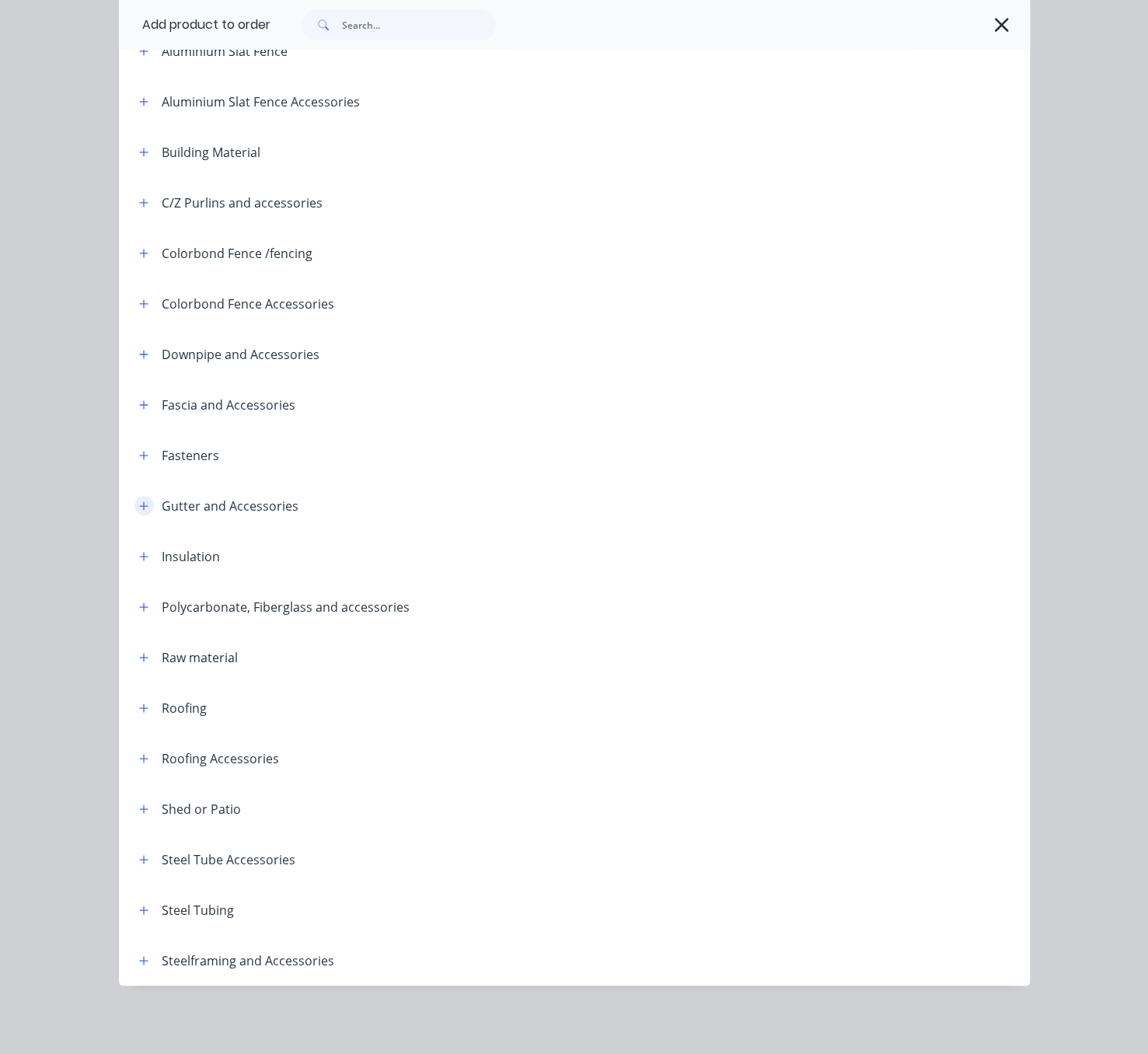
click at [139, 501] on icon "button" at bounding box center [143, 506] width 9 height 11
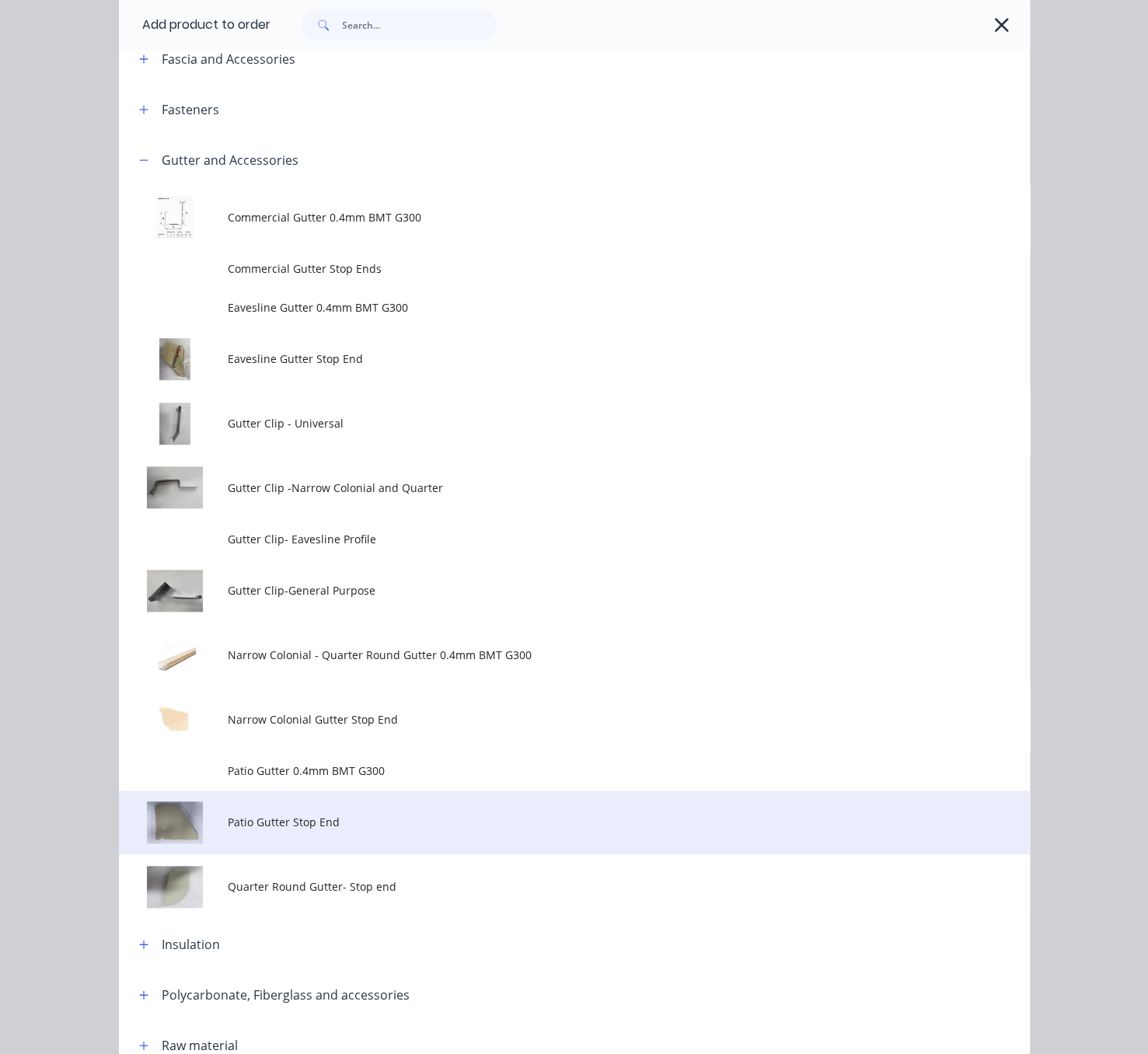
scroll to position [763, 0]
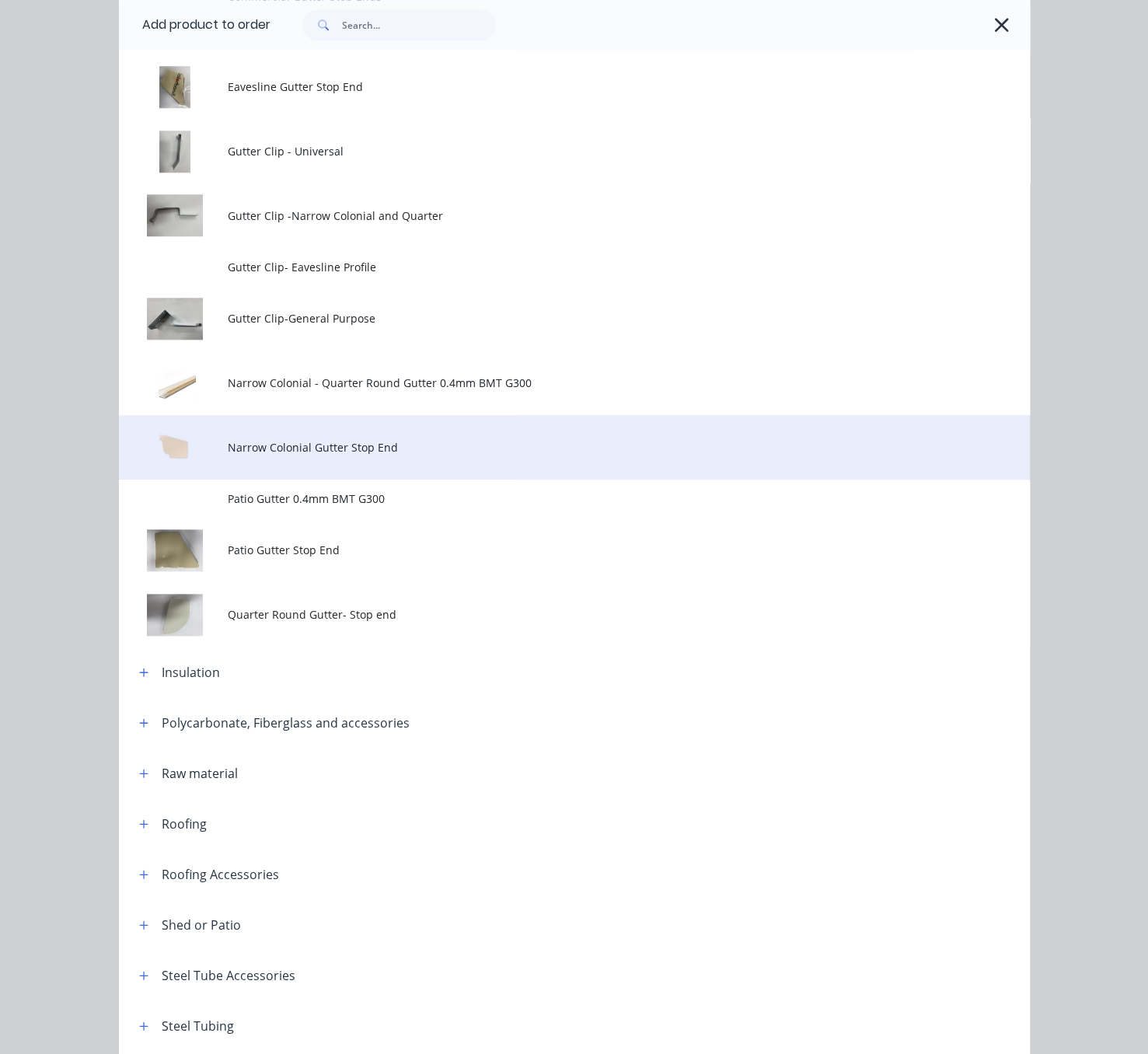
click at [436, 456] on span "Narrow Colonial Gutter Stop End" at bounding box center [548, 448] width 641 height 16
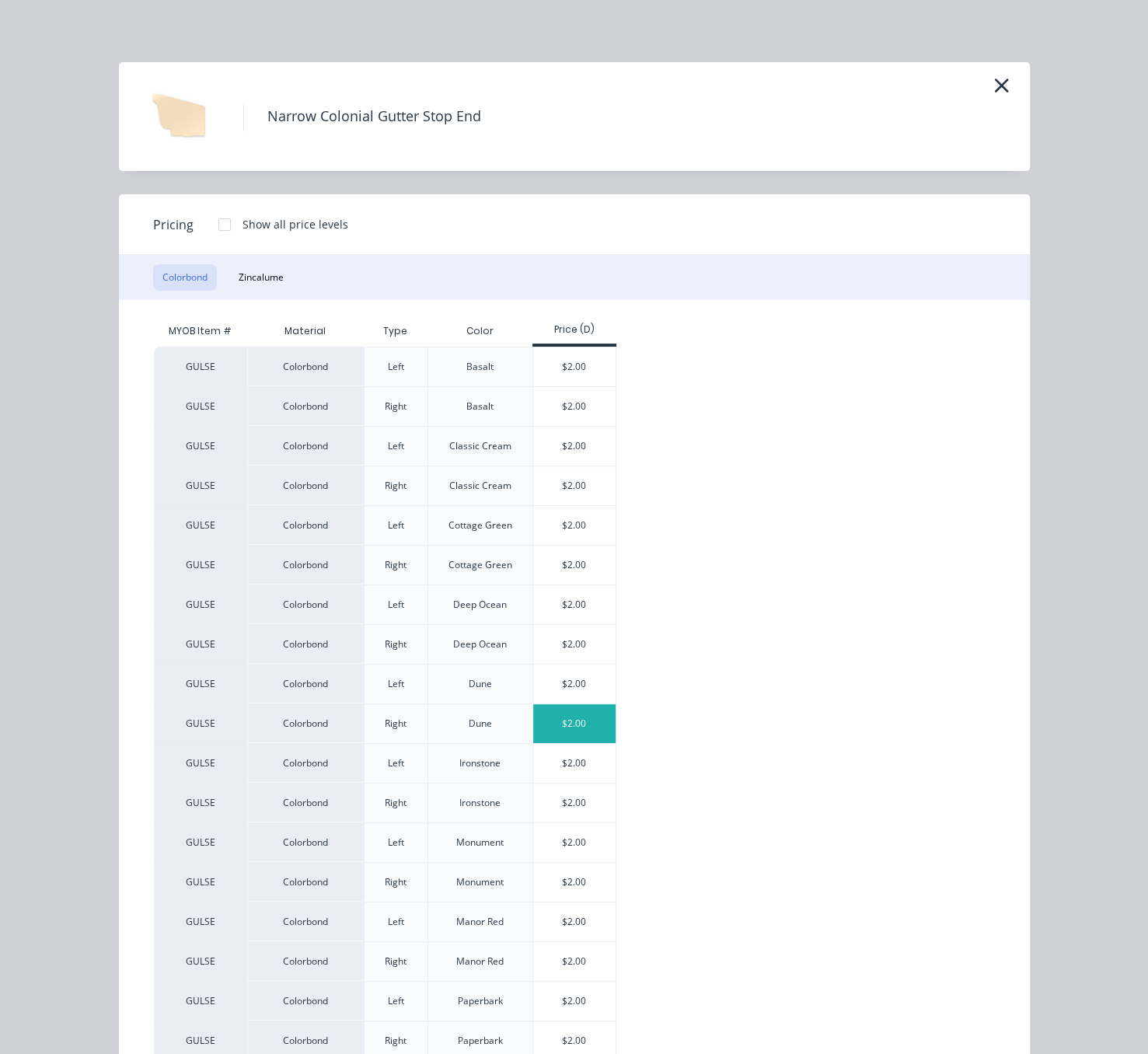
scroll to position [272, 0]
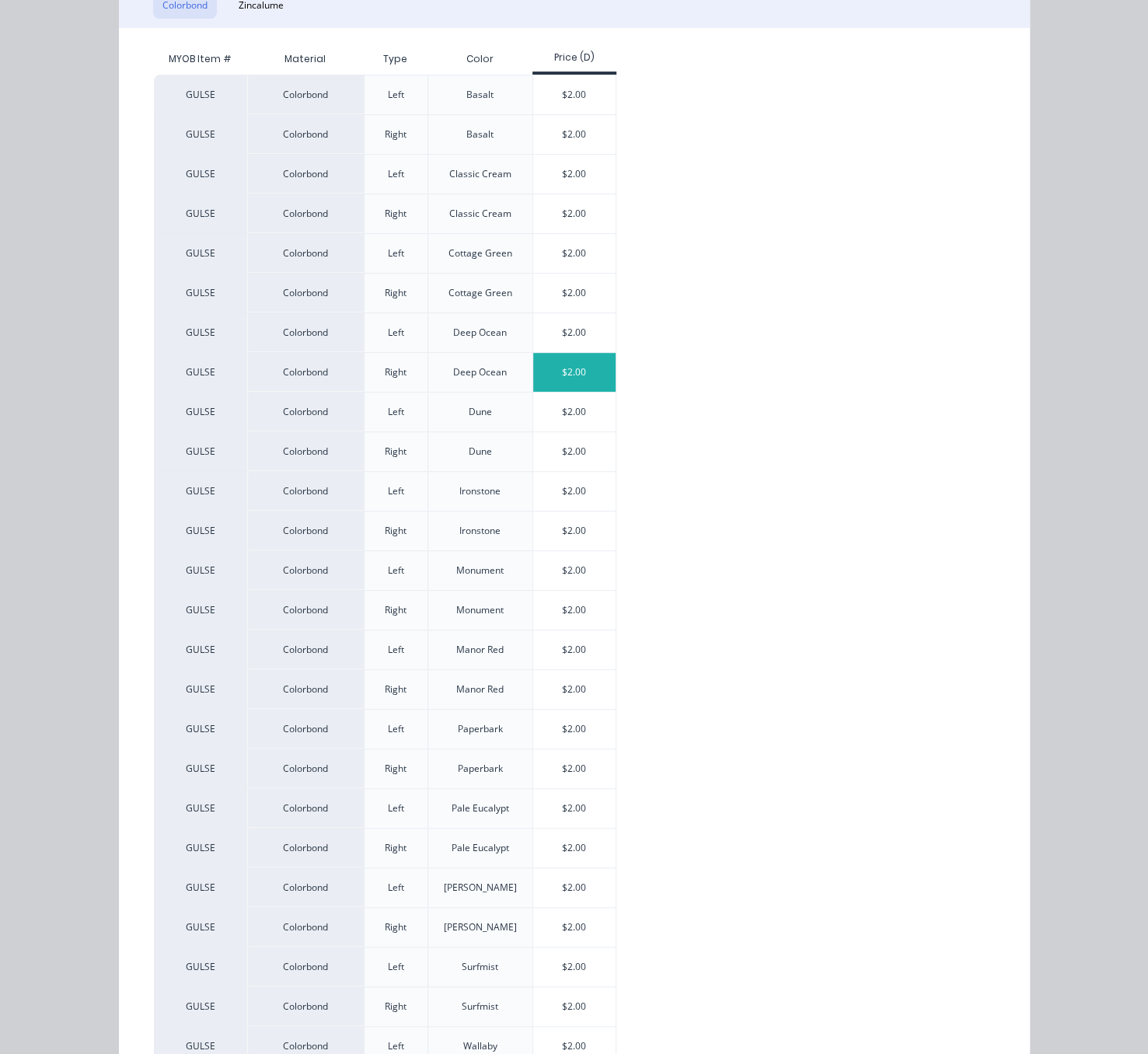
click at [571, 392] on div "$2.00" at bounding box center [574, 373] width 83 height 39
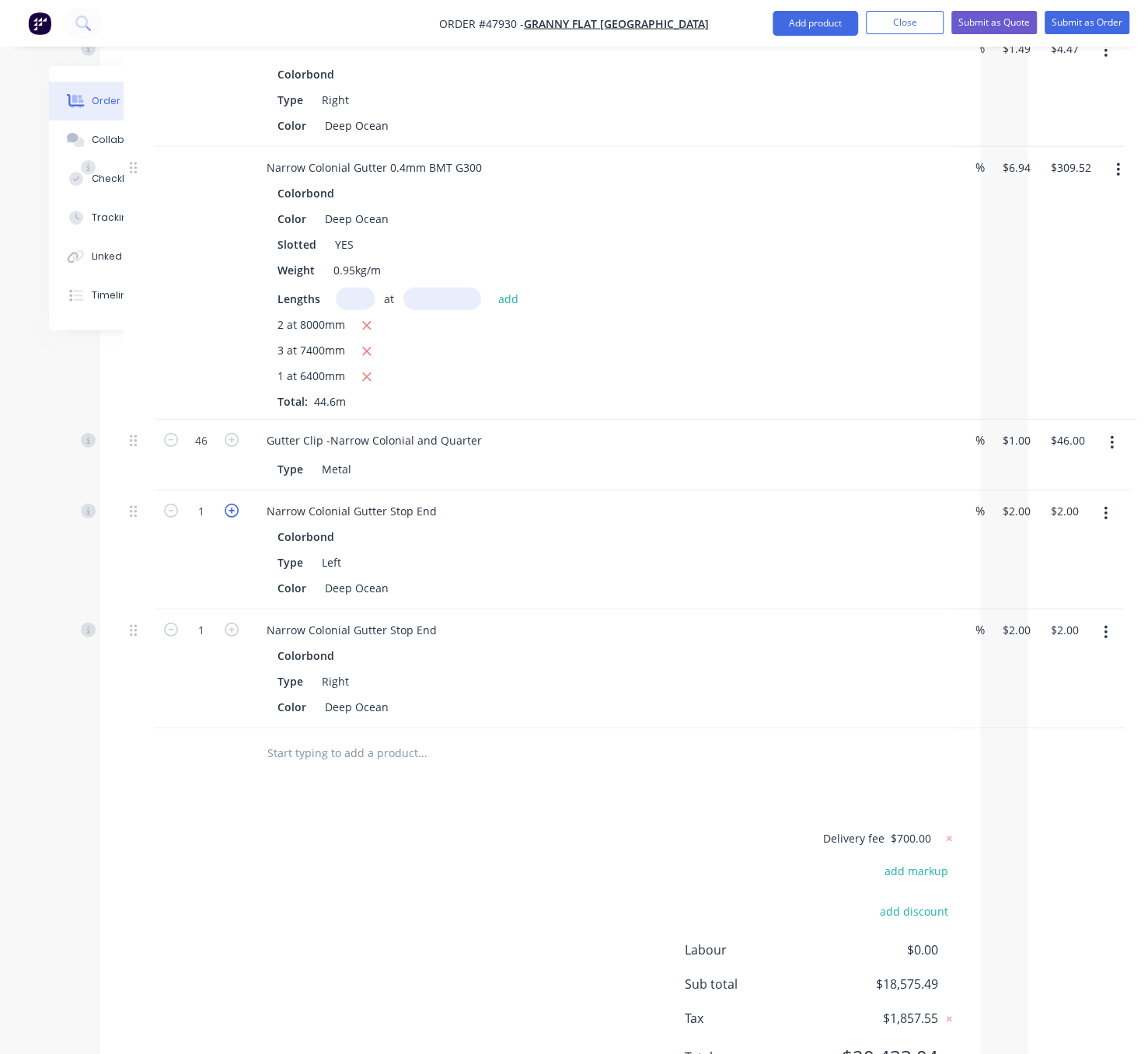
click at [235, 518] on icon "button" at bounding box center [231, 511] width 14 height 14
type input "2"
type input "$4.00"
click at [235, 518] on icon "button" at bounding box center [231, 511] width 14 height 14
type input "3"
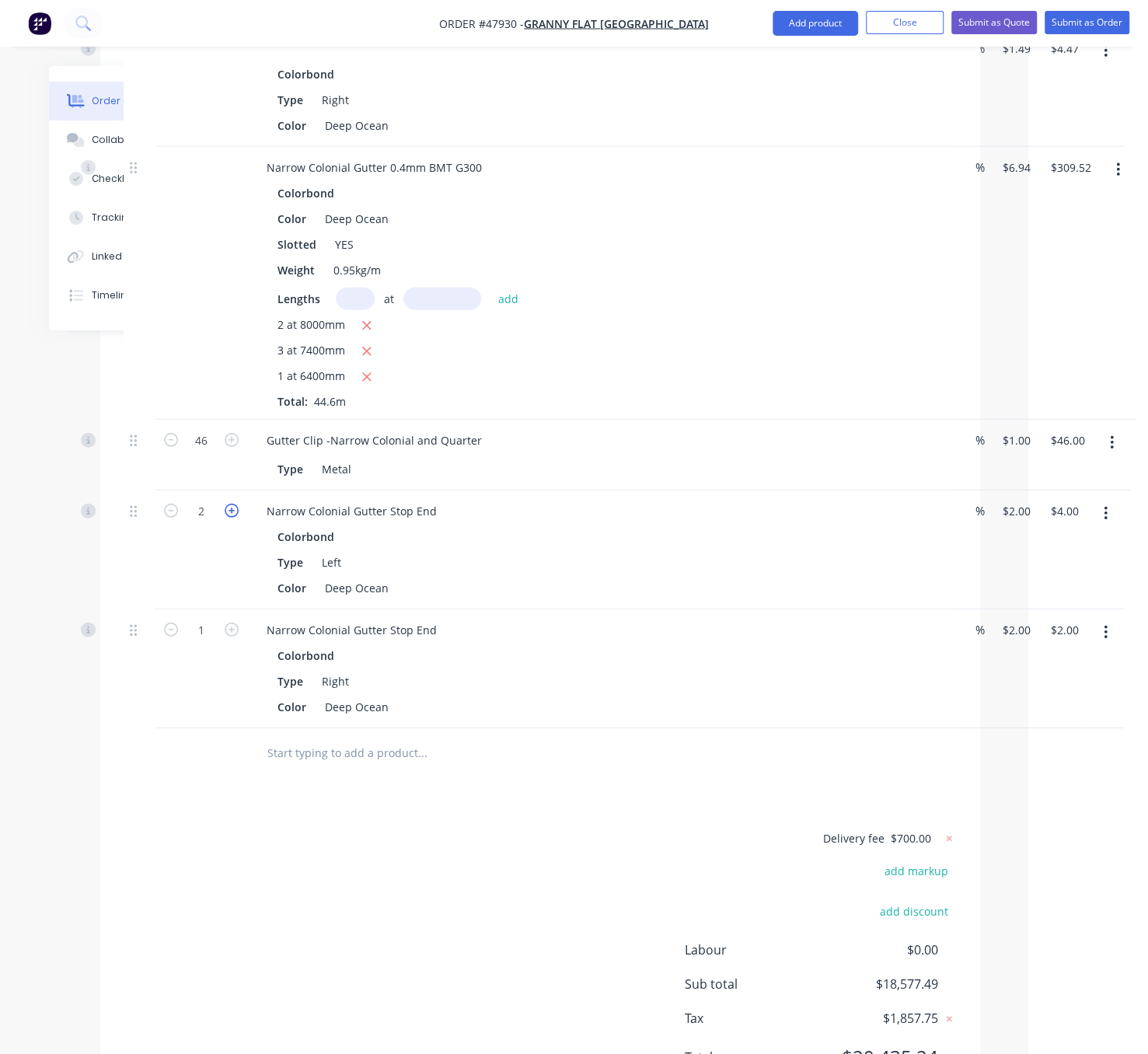
type input "$6.00"
click at [234, 637] on icon "button" at bounding box center [231, 629] width 14 height 14
type input "2"
type input "$4.00"
click at [234, 637] on icon "button" at bounding box center [231, 629] width 14 height 14
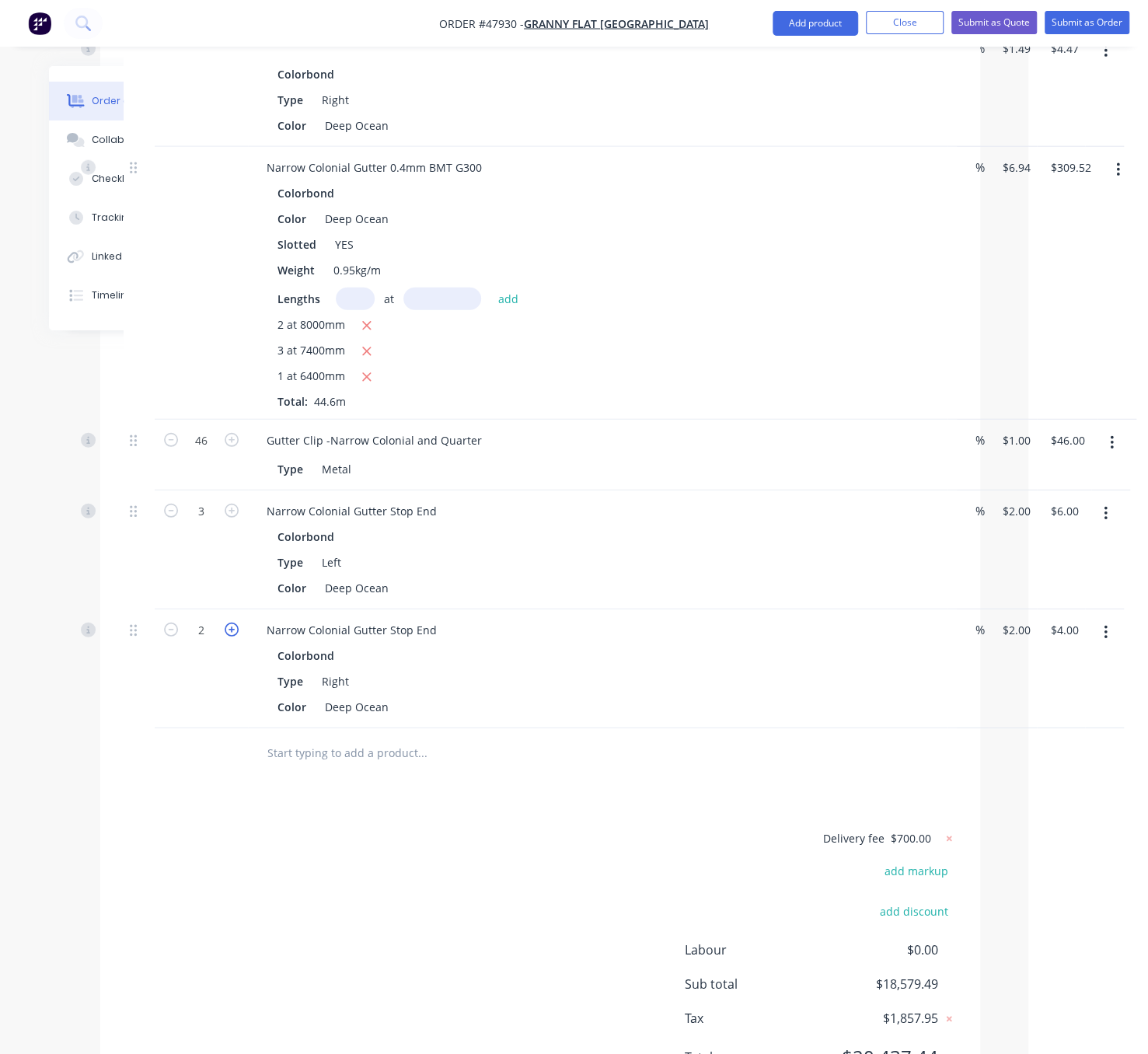
type input "3"
type input "$6.00"
click at [215, 779] on div at bounding box center [201, 754] width 93 height 50
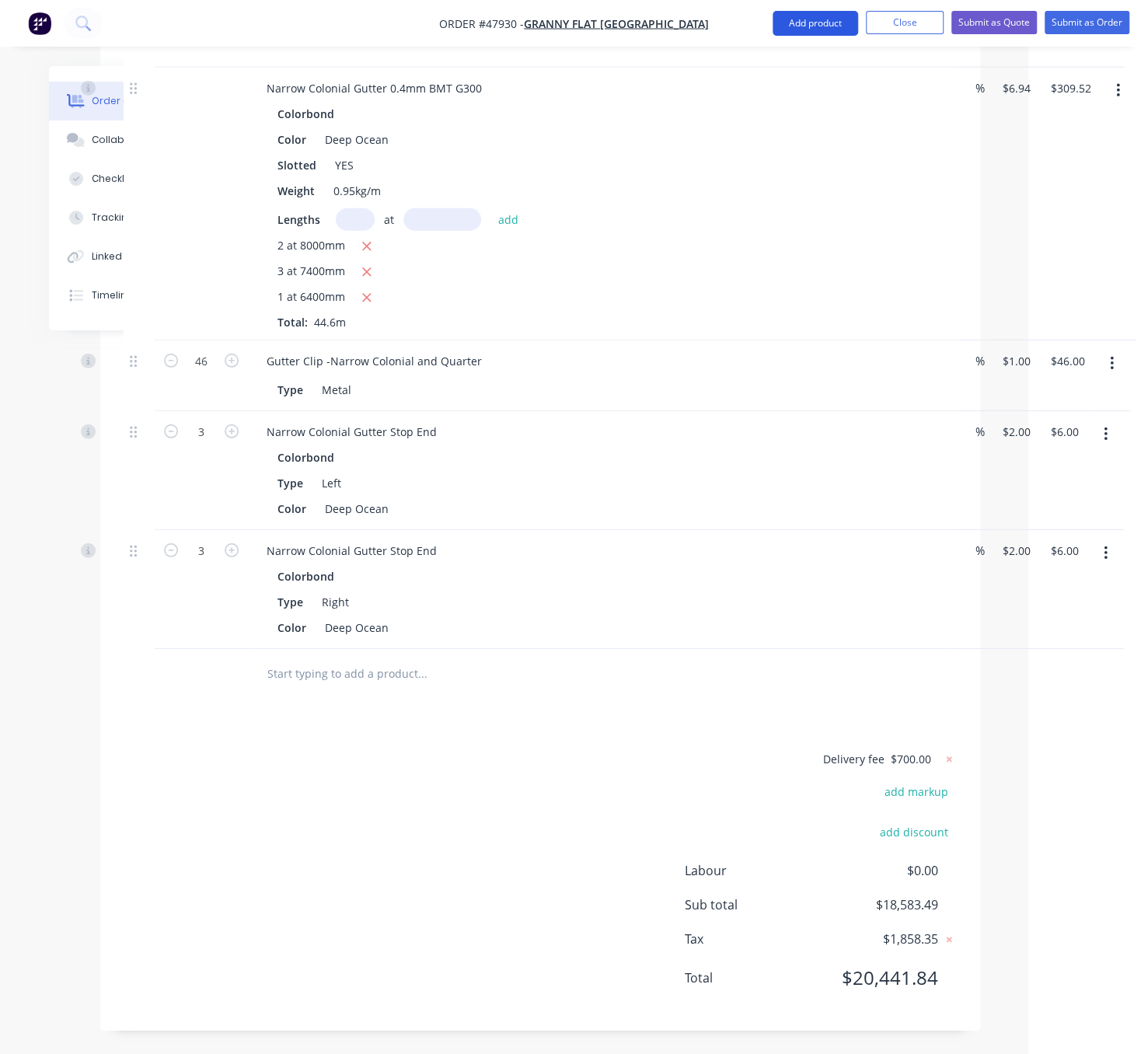
click at [818, 26] on button "Add product" at bounding box center [816, 23] width 86 height 25
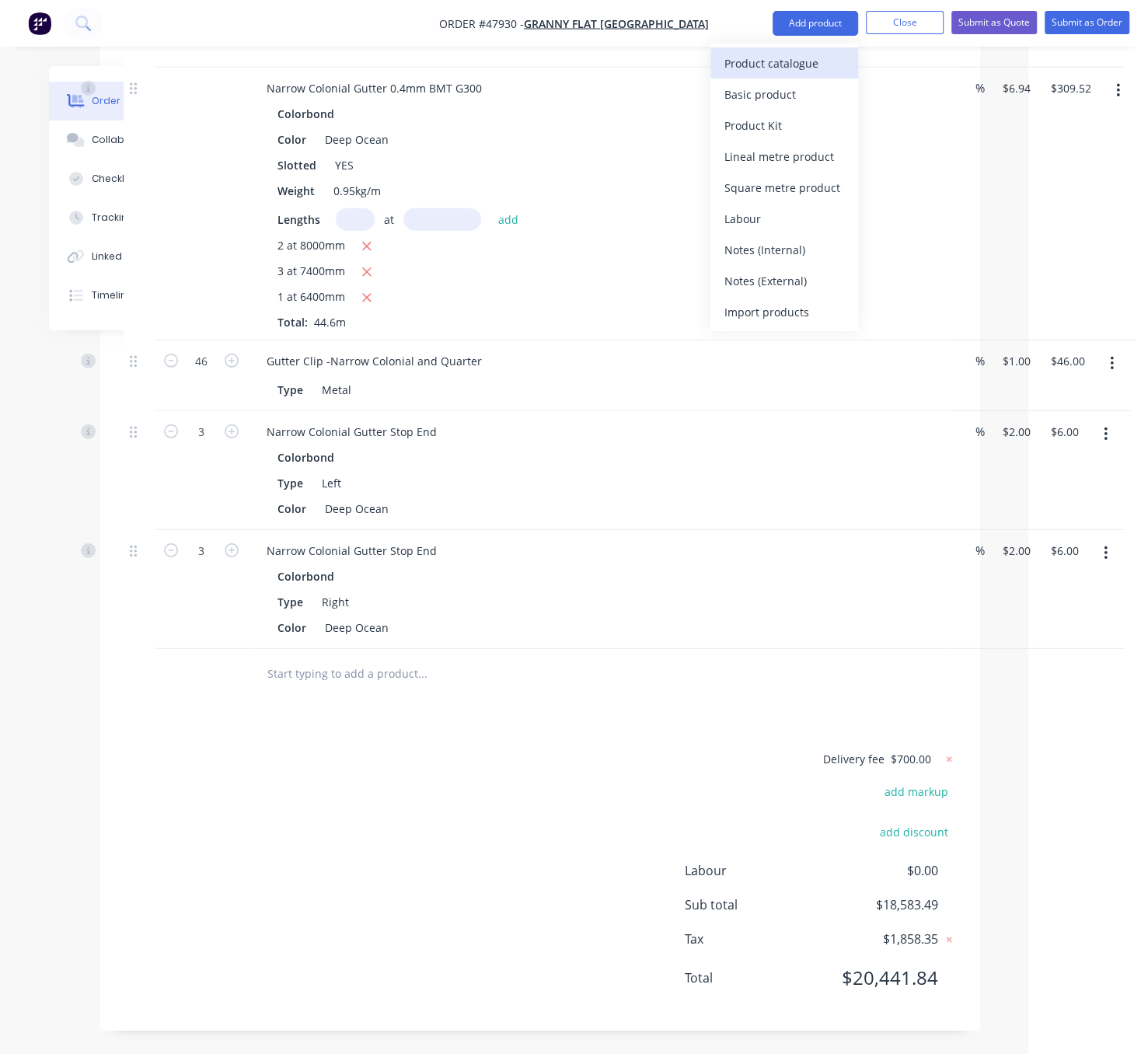
click at [795, 71] on div "Product catalogue" at bounding box center [784, 63] width 120 height 23
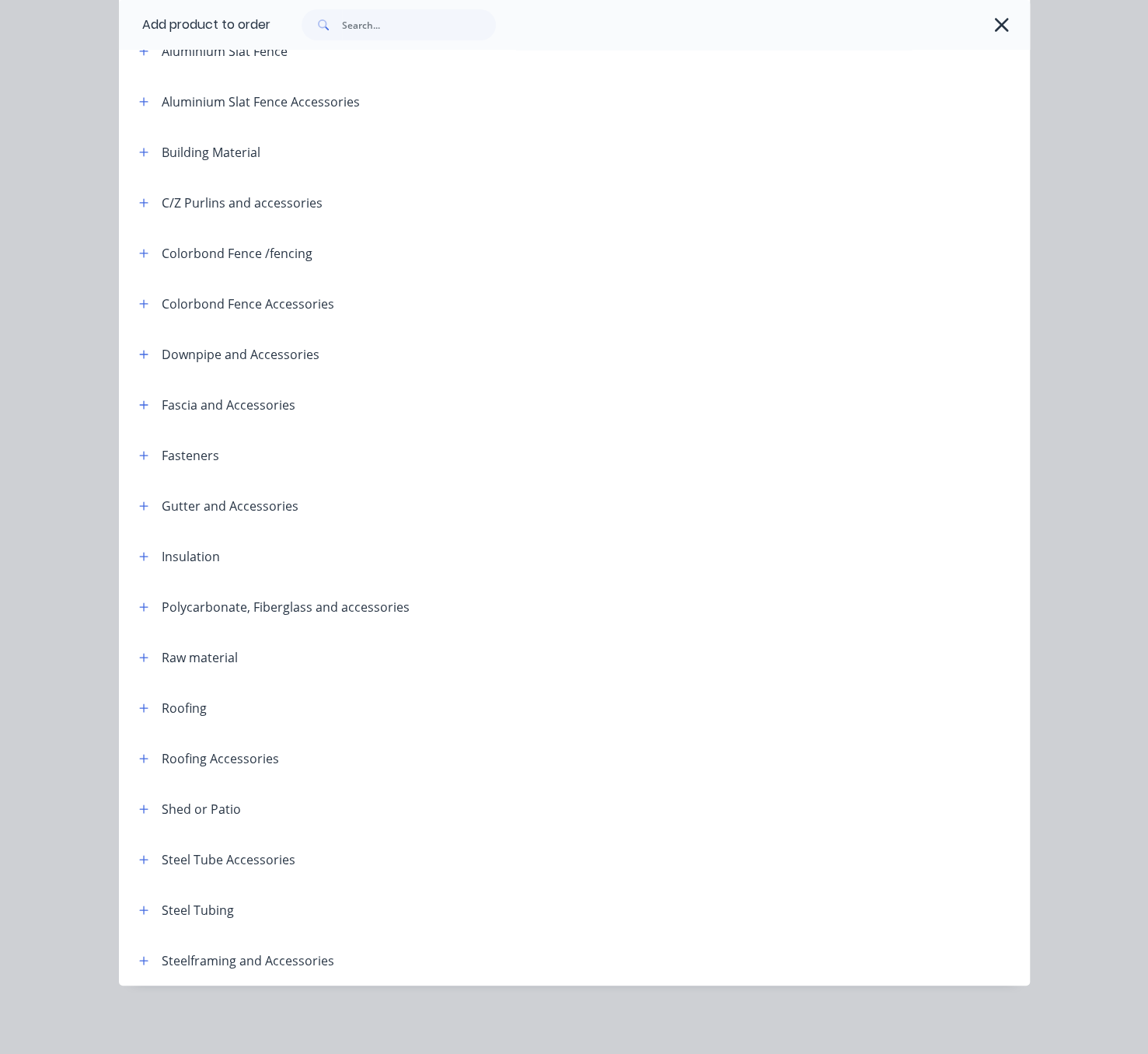
scroll to position [2724, 120]
click at [139, 349] on icon "button" at bounding box center [143, 354] width 9 height 11
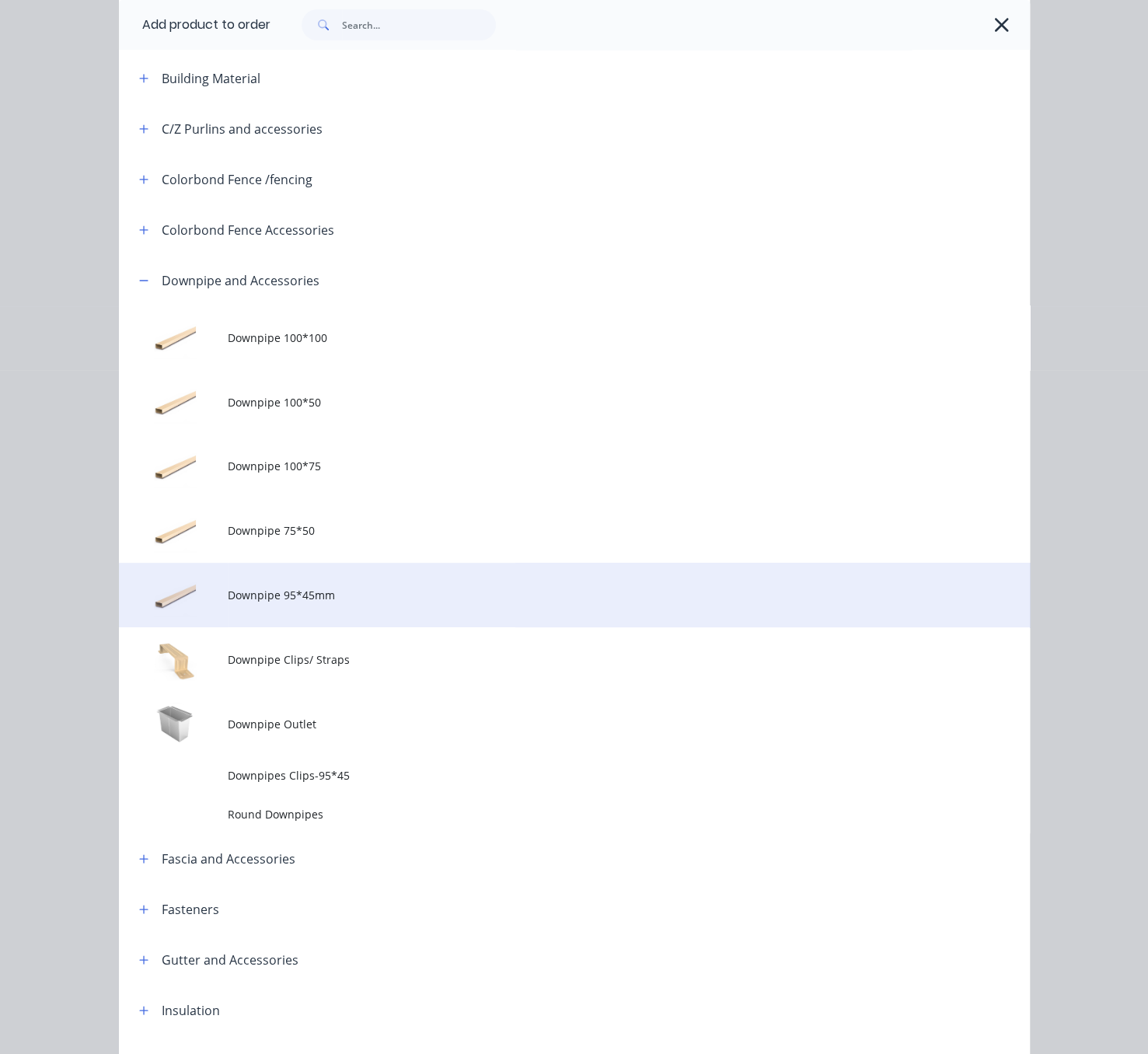
click at [352, 604] on span "Downpipe 95*45mm" at bounding box center [548, 596] width 641 height 16
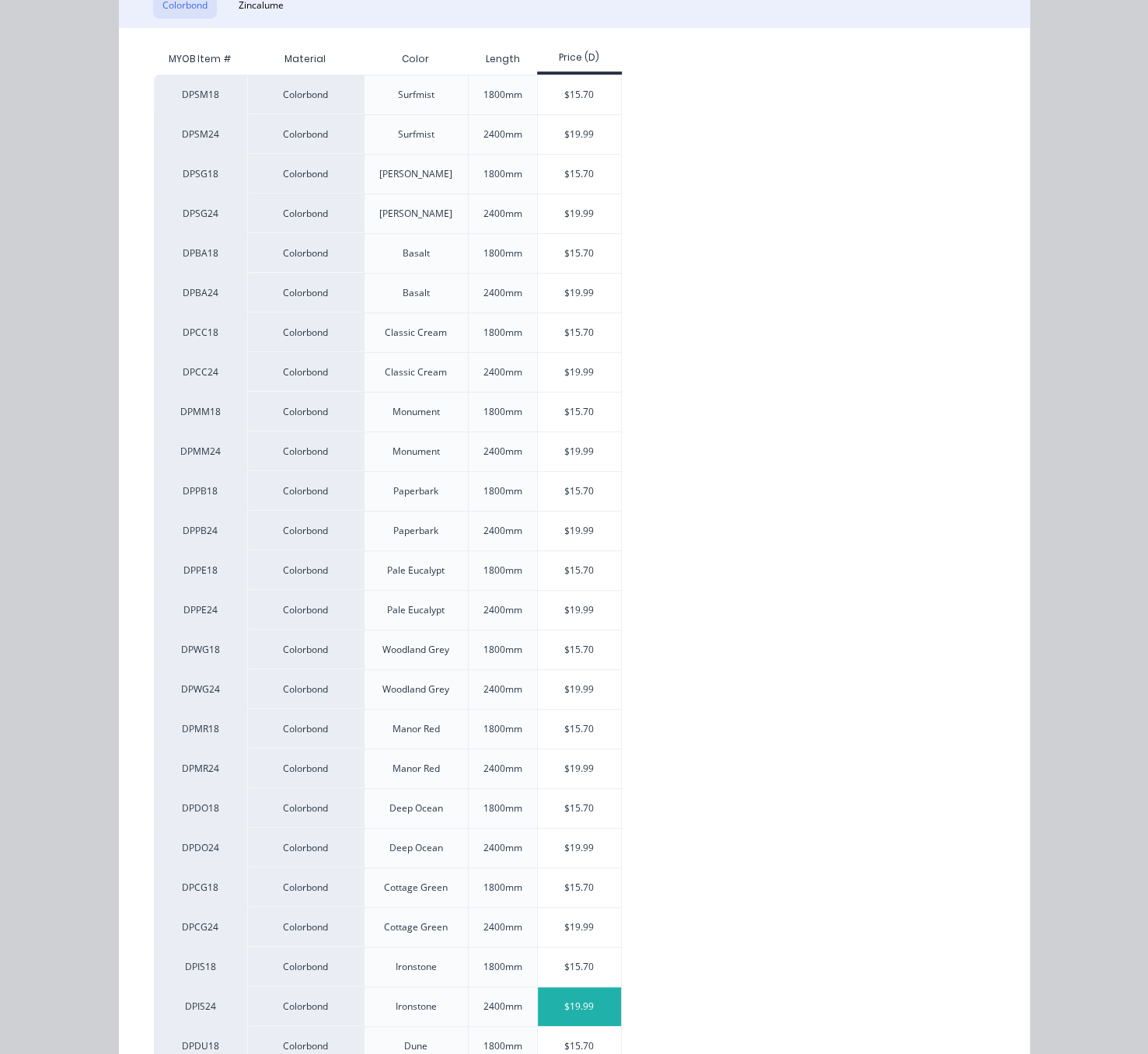
scroll to position [544, 0]
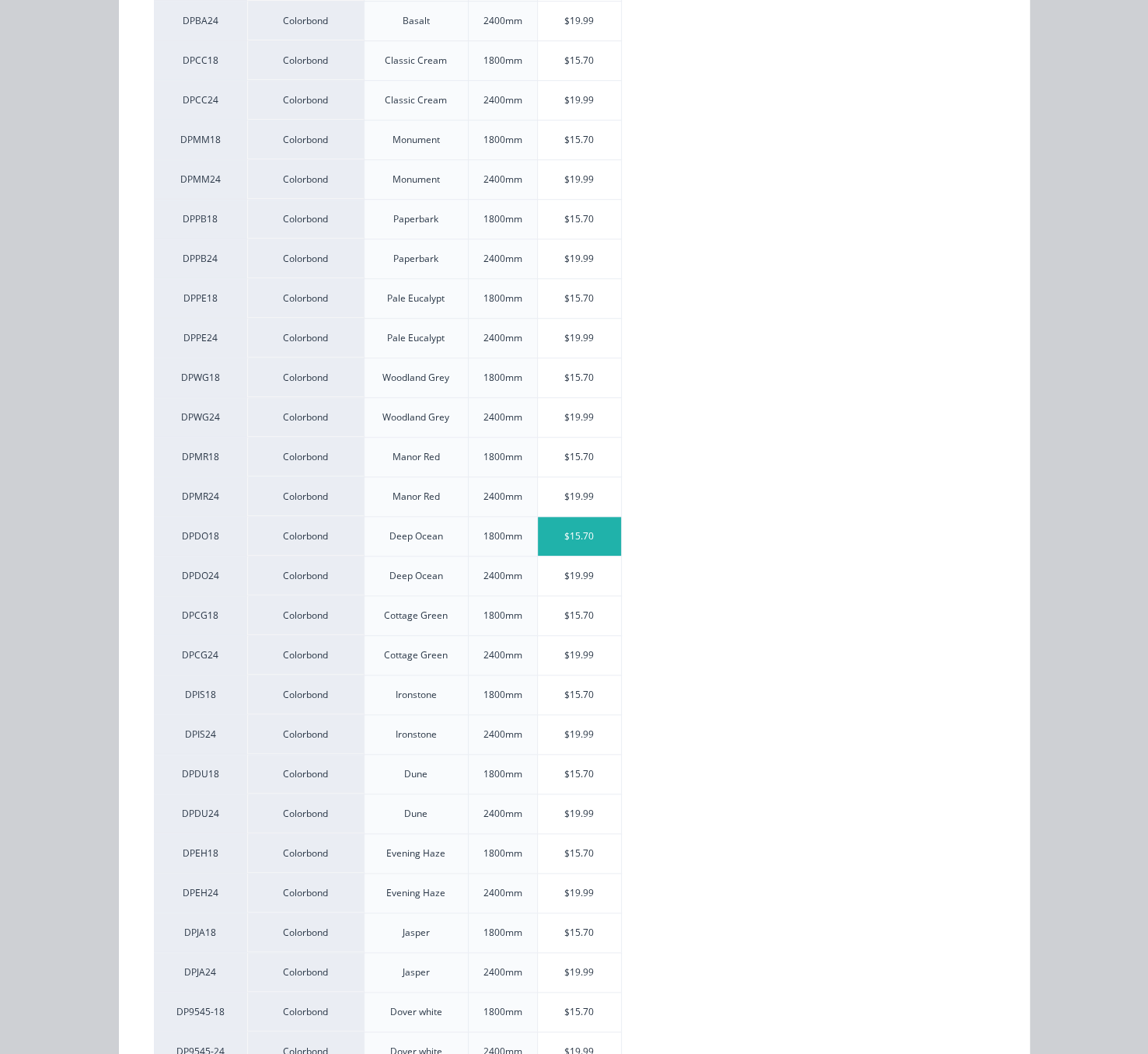
click at [574, 556] on div "$15.70" at bounding box center [579, 536] width 83 height 39
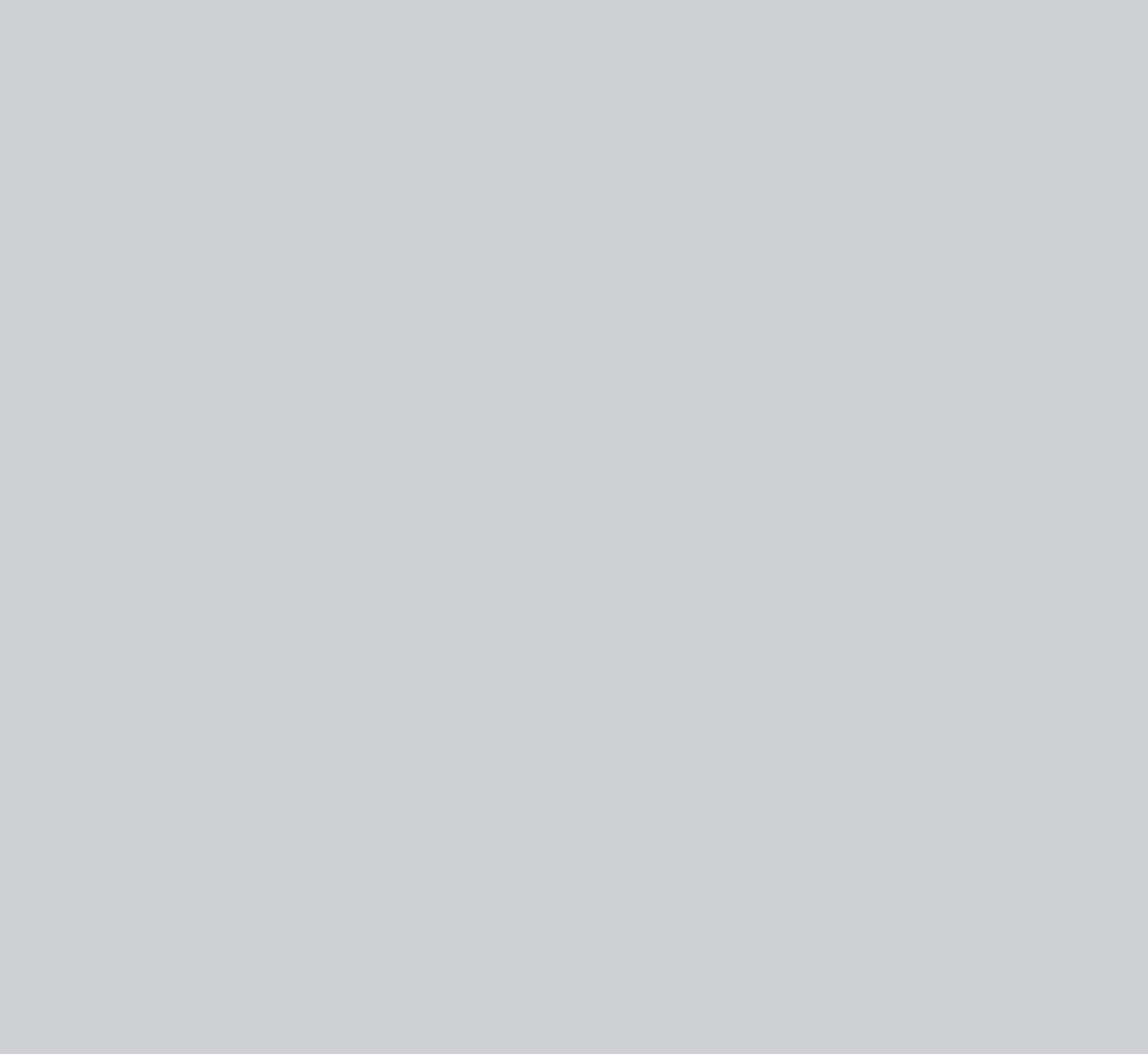
scroll to position [0, 0]
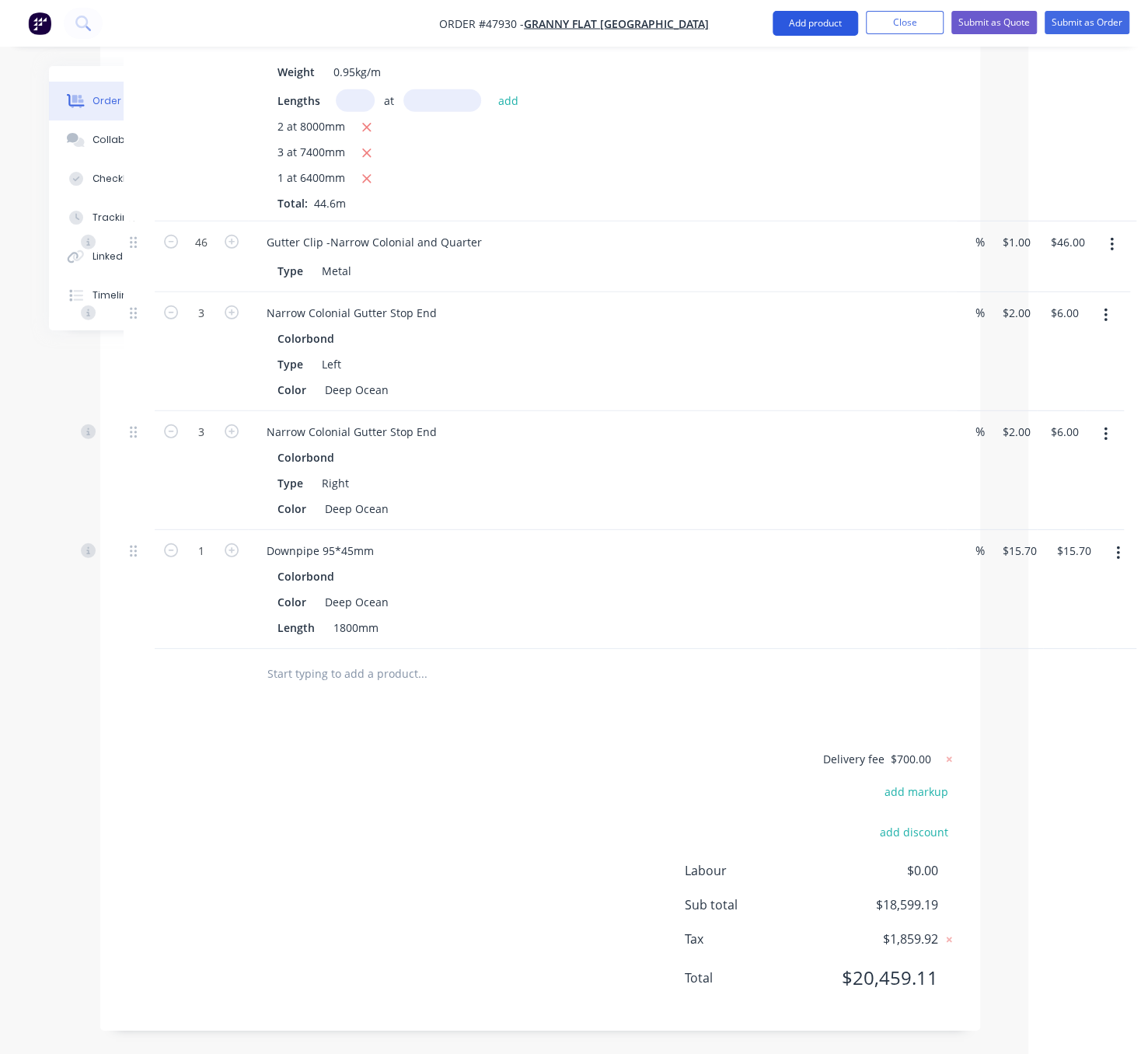
click at [800, 27] on button "Add product" at bounding box center [816, 23] width 86 height 25
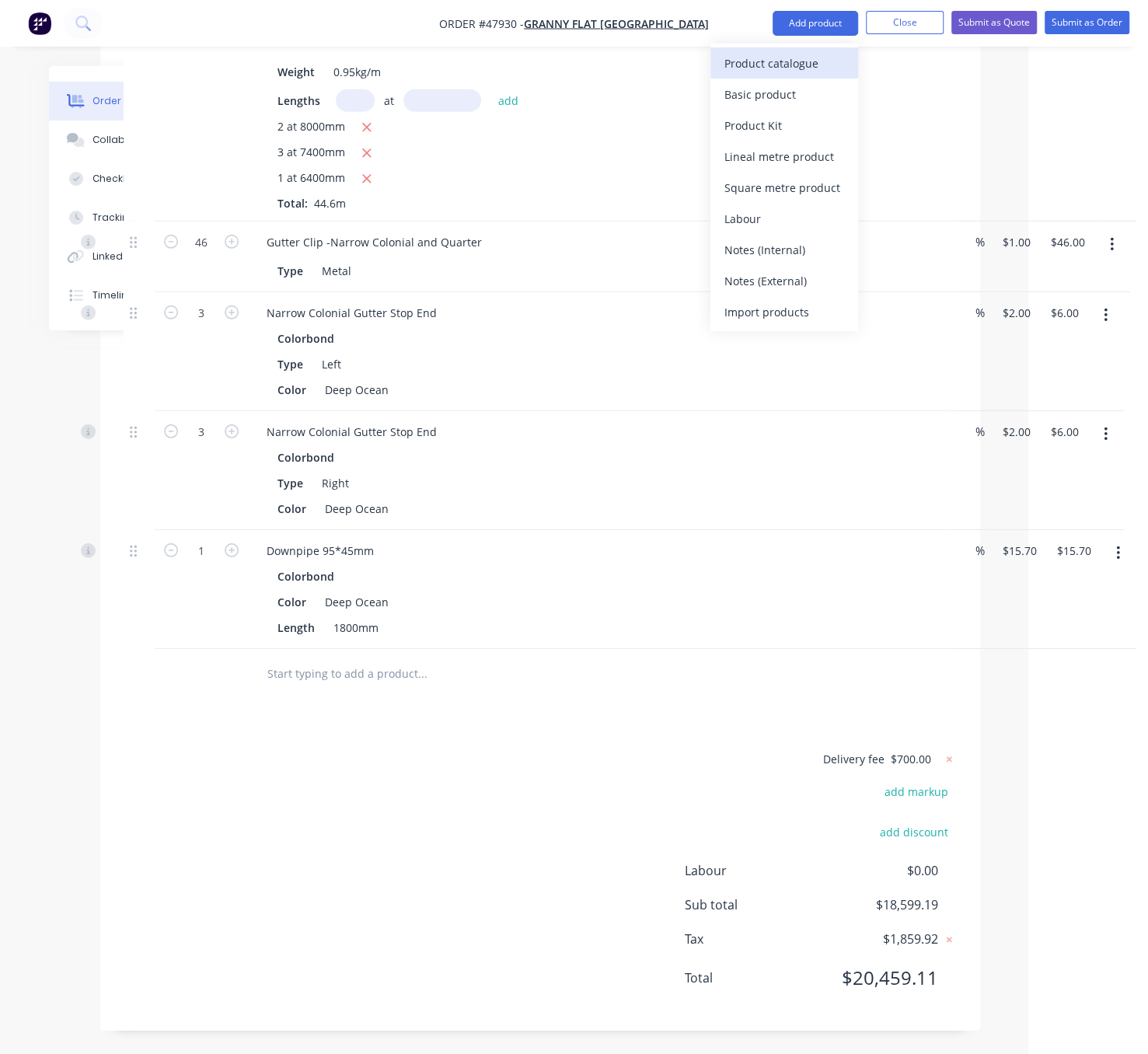
click at [782, 53] on div "Product catalogue" at bounding box center [784, 63] width 120 height 23
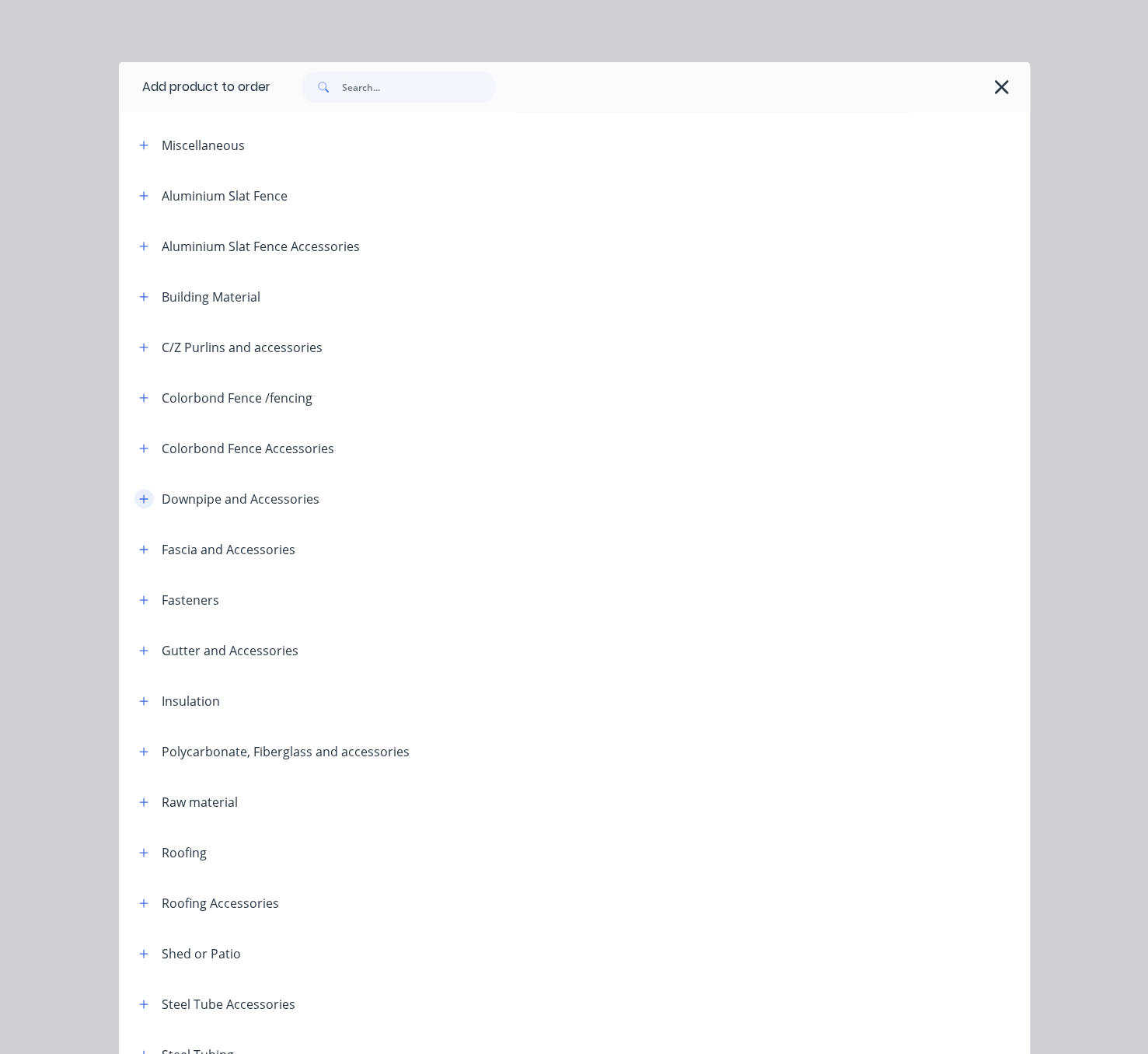
click at [139, 503] on icon "button" at bounding box center [142, 498] width 8 height 8
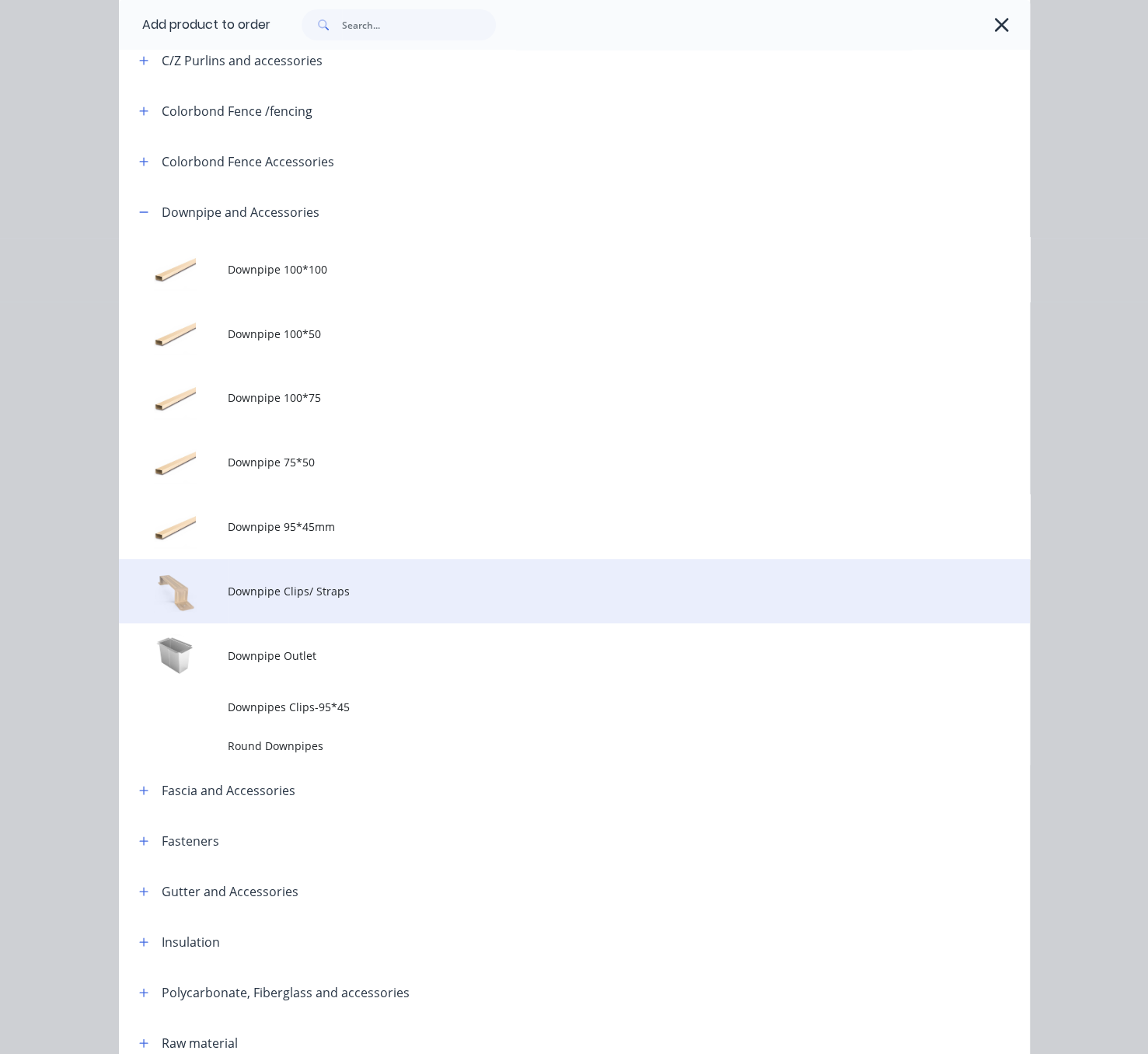
scroll to position [544, 0]
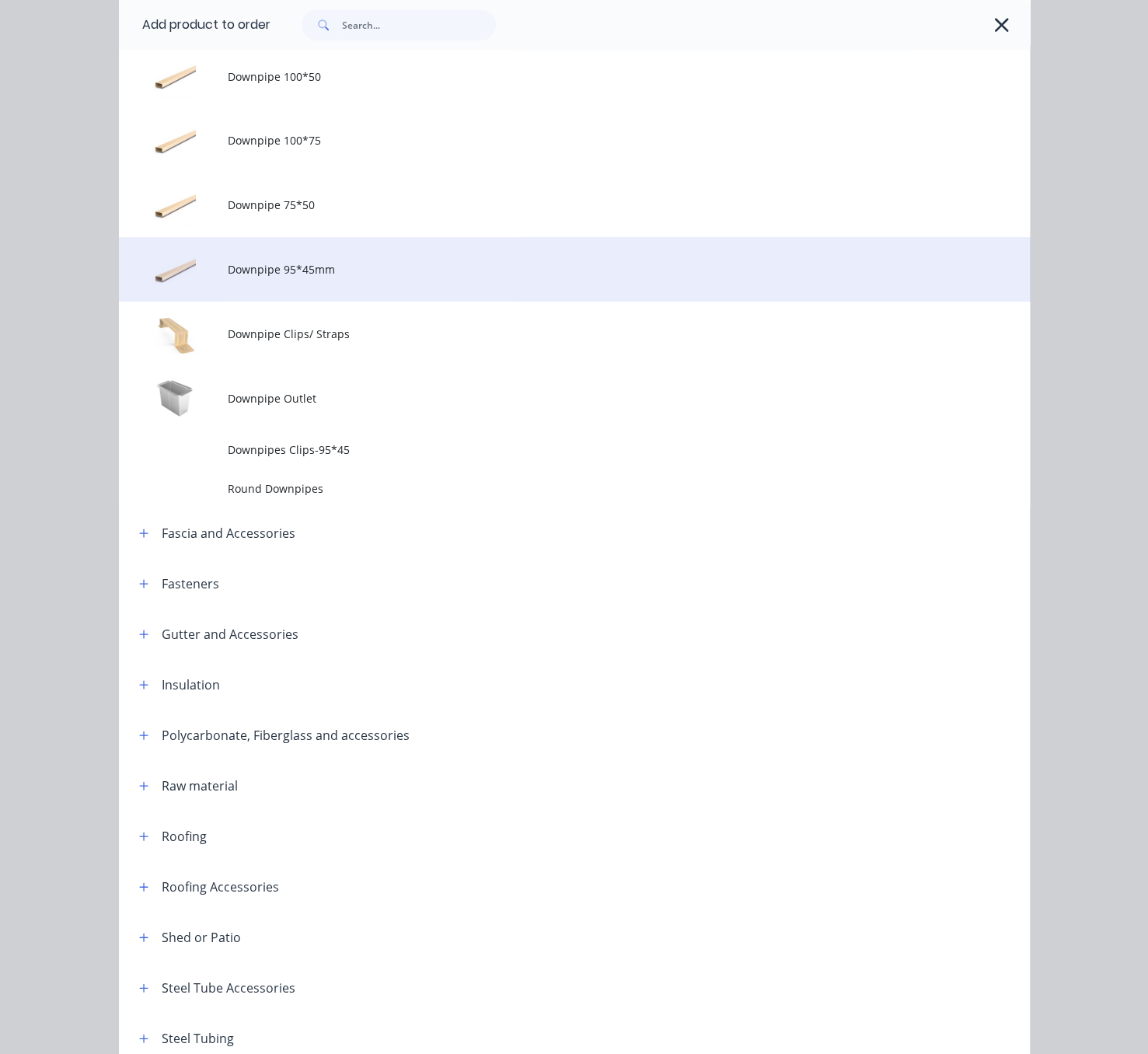
click at [345, 278] on span "Downpipe 95*45mm" at bounding box center [548, 269] width 641 height 16
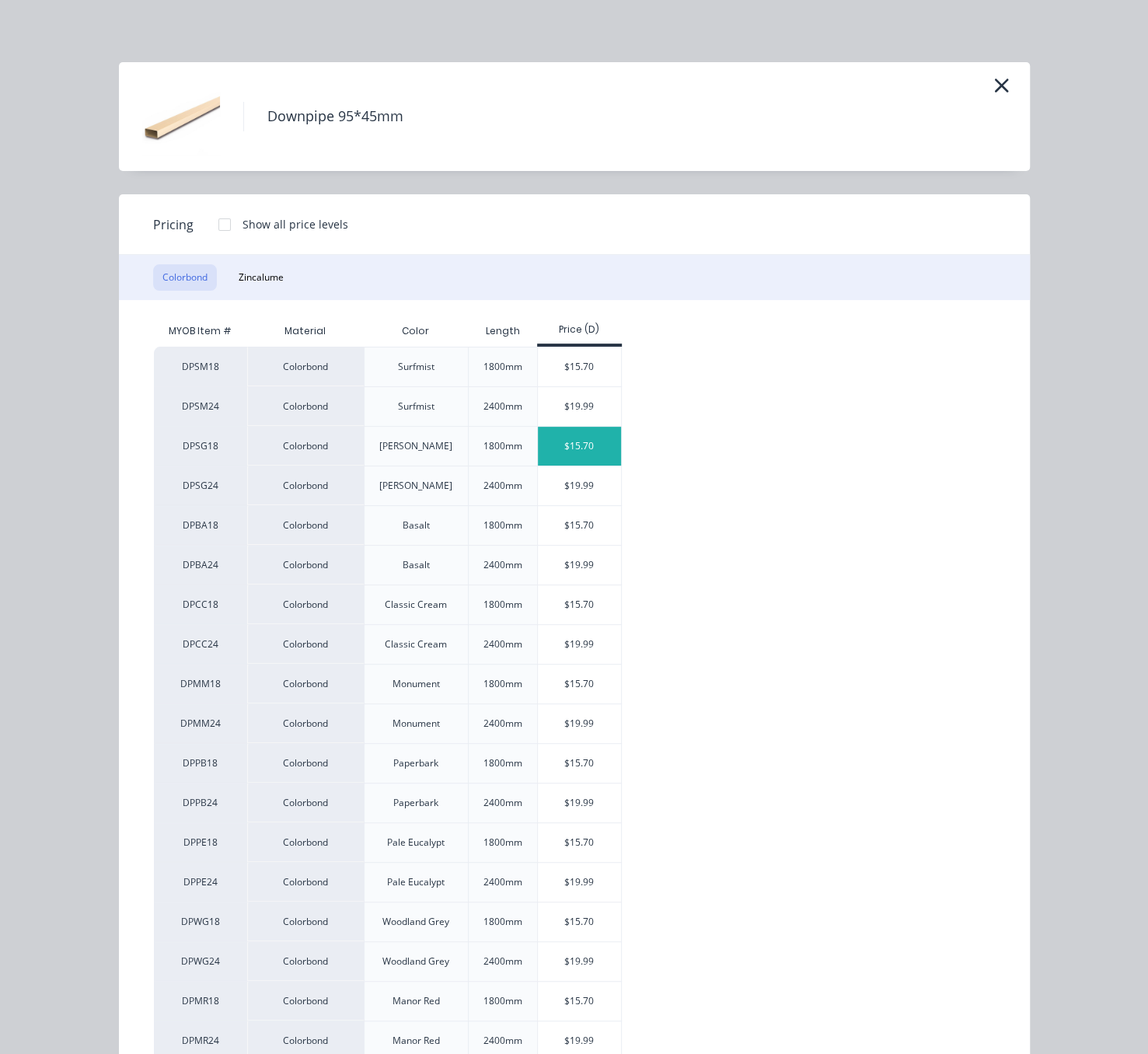
click at [577, 466] on div "$15.70" at bounding box center [579, 446] width 83 height 39
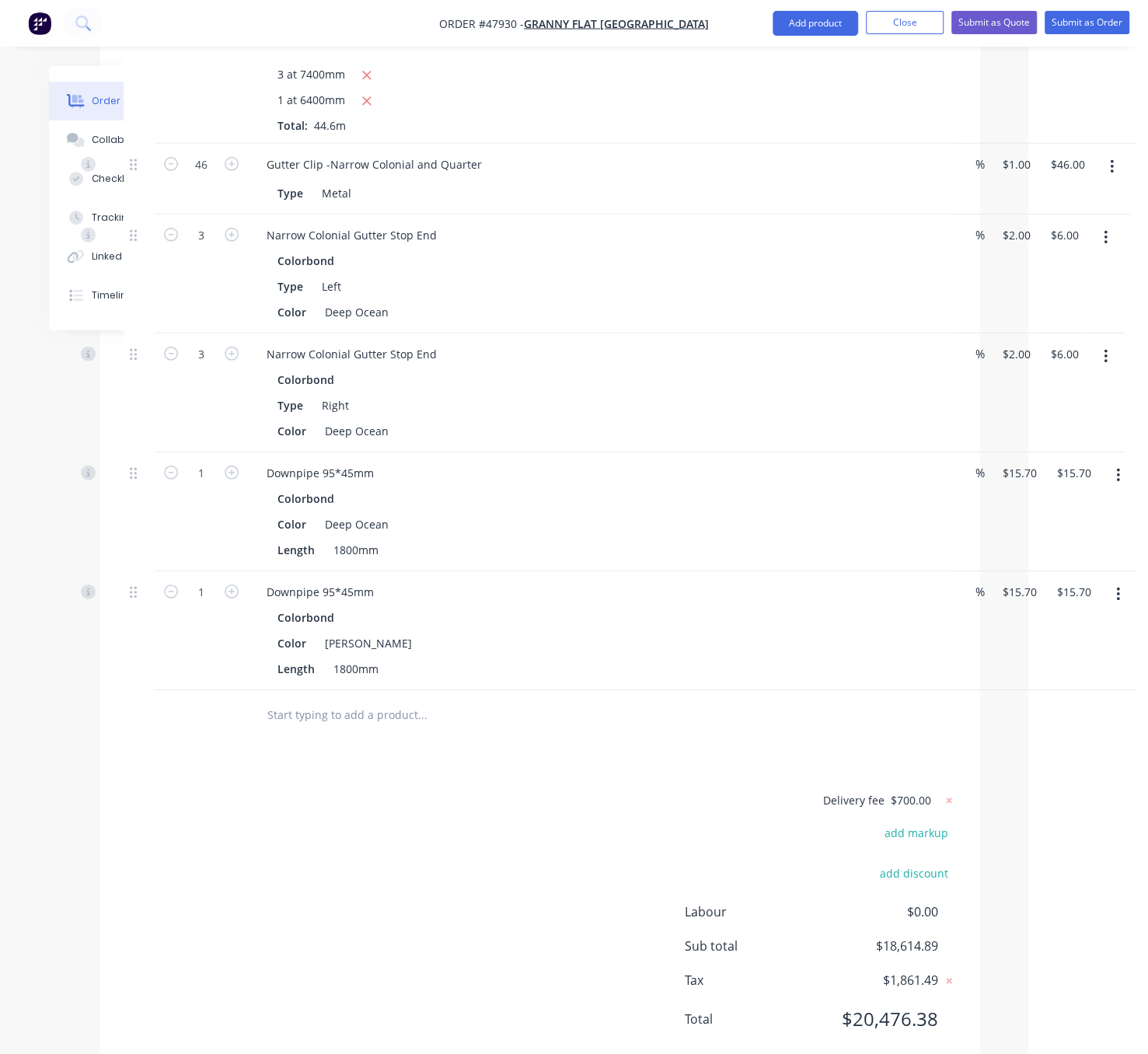
click at [1080, 609] on button "button" at bounding box center [1119, 595] width 37 height 28
click at [1080, 740] on div "Delete" at bounding box center [1062, 729] width 120 height 23
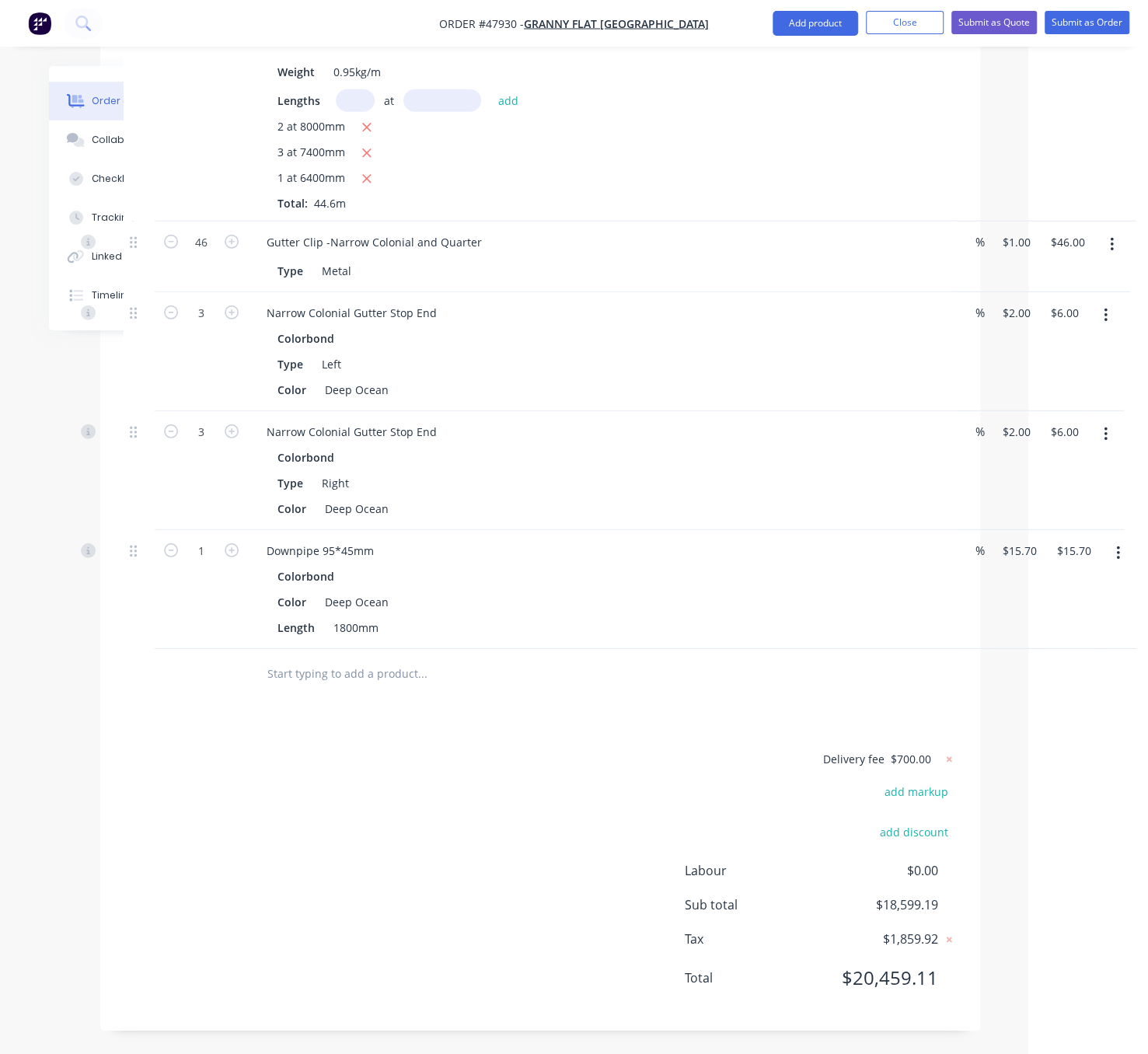
click at [1080, 561] on icon "button" at bounding box center [1118, 553] width 3 height 14
click at [1080, 699] on div "Delete" at bounding box center [1062, 688] width 120 height 23
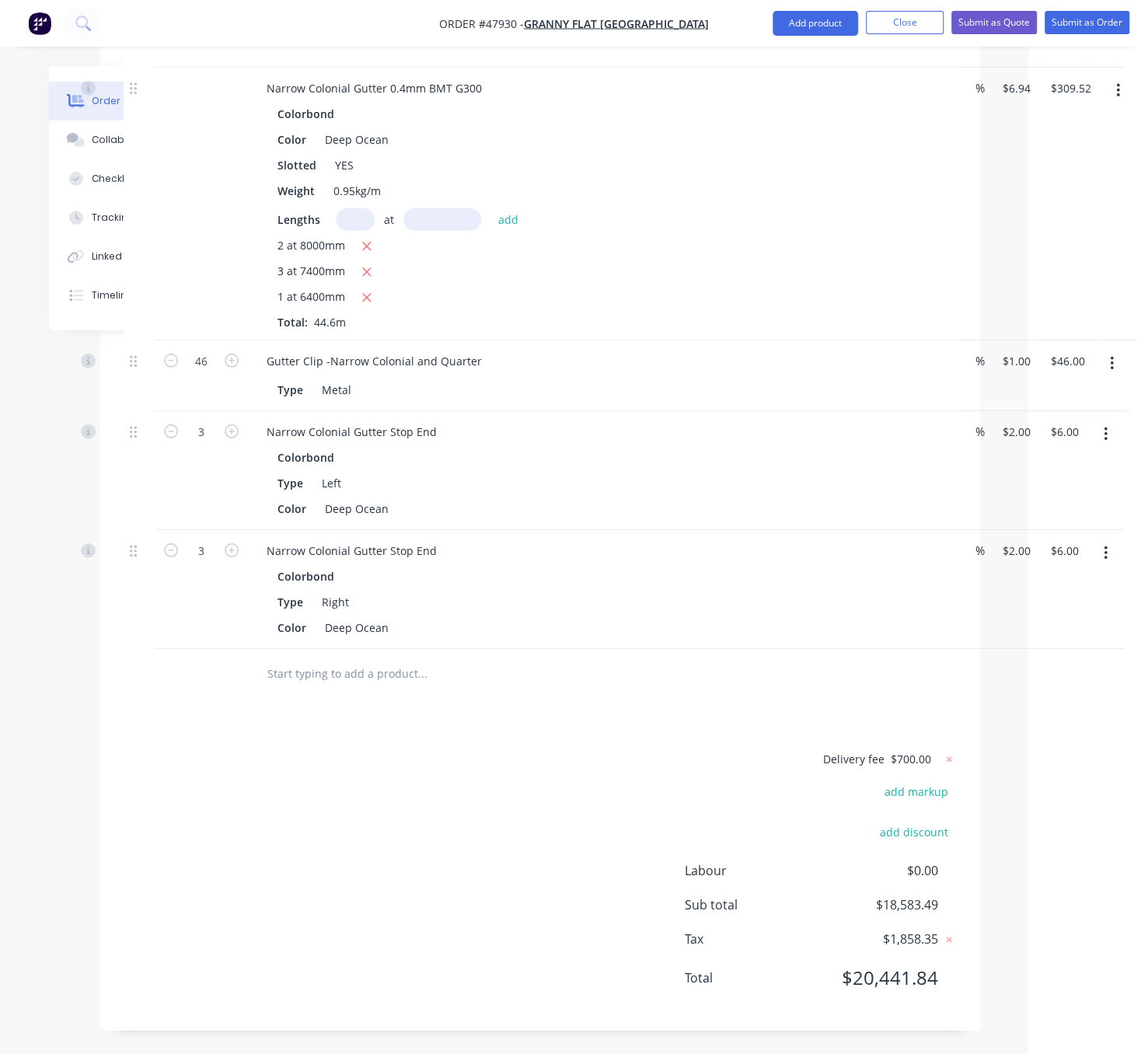
scroll to position [2700, 120]
click at [1080, 540] on button "button" at bounding box center [1106, 553] width 37 height 28
click at [1070, 677] on div "Delete" at bounding box center [1050, 688] width 120 height 23
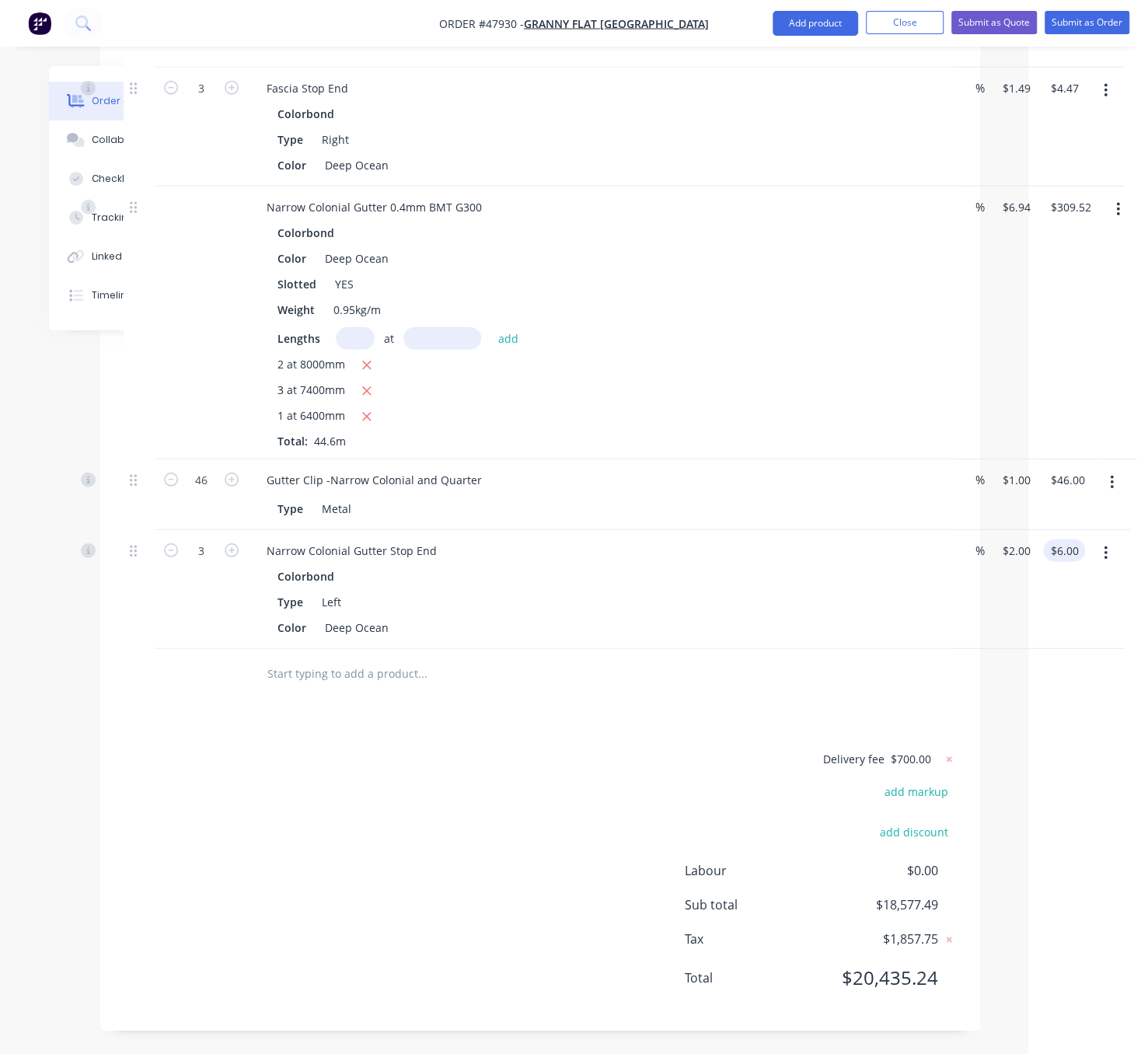
scroll to position [2575, 120]
click at [1080, 546] on icon "button" at bounding box center [1105, 553] width 3 height 14
click at [1055, 677] on div "Delete" at bounding box center [1050, 688] width 120 height 23
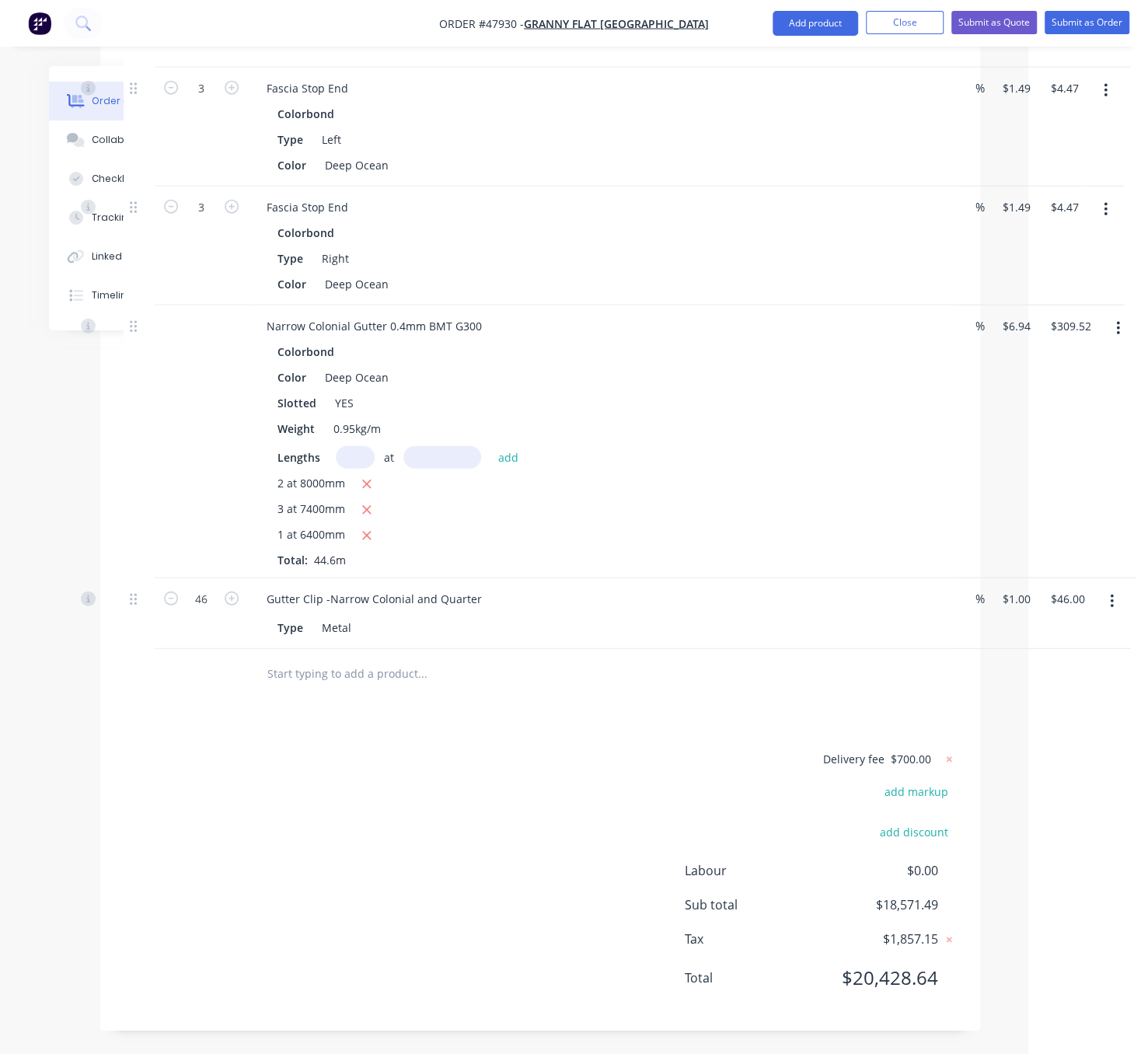
click at [1080, 595] on icon "button" at bounding box center [1111, 601] width 3 height 14
click at [1050, 724] on div "Delete" at bounding box center [1056, 735] width 120 height 23
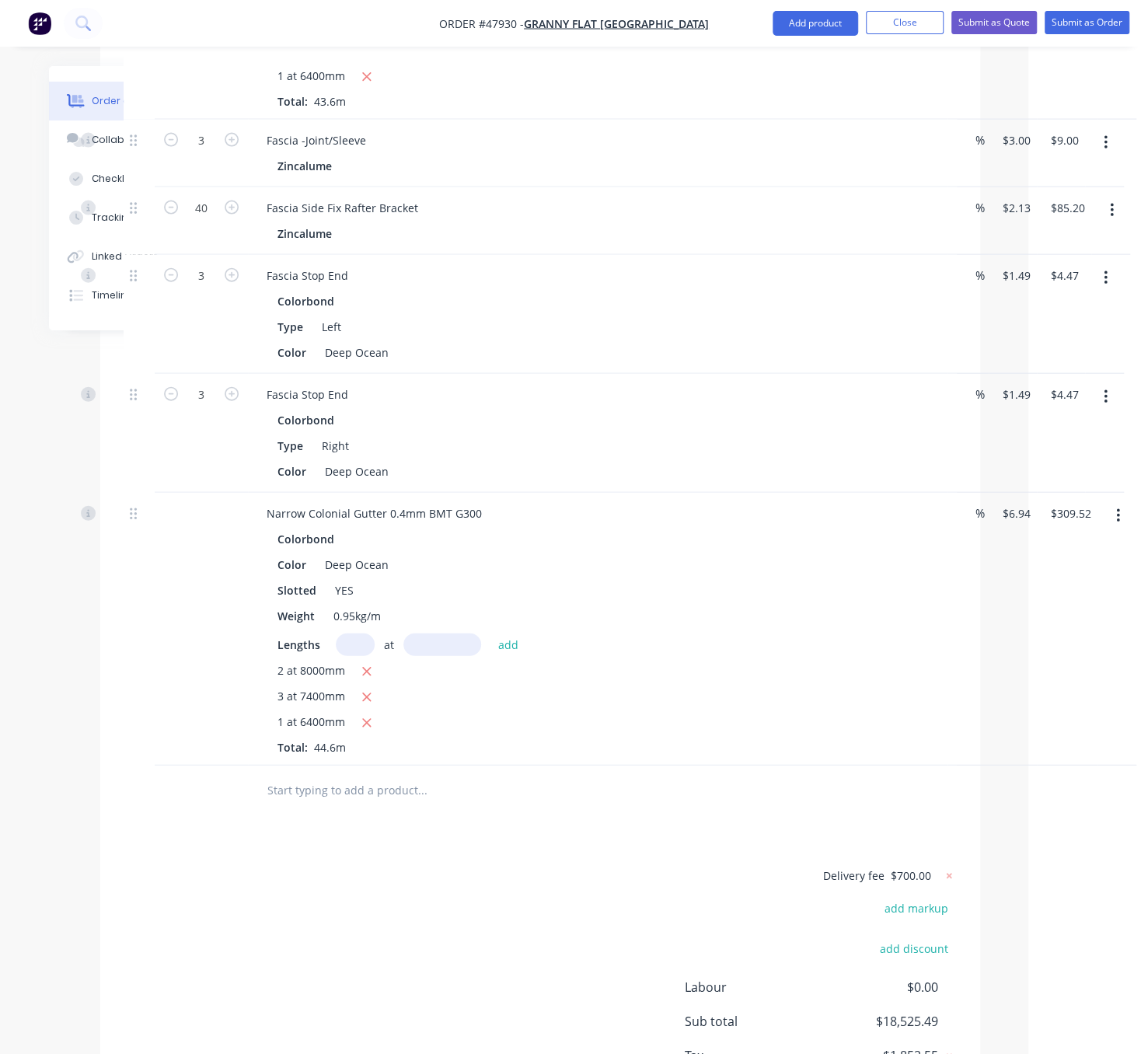
scroll to position [2373, 120]
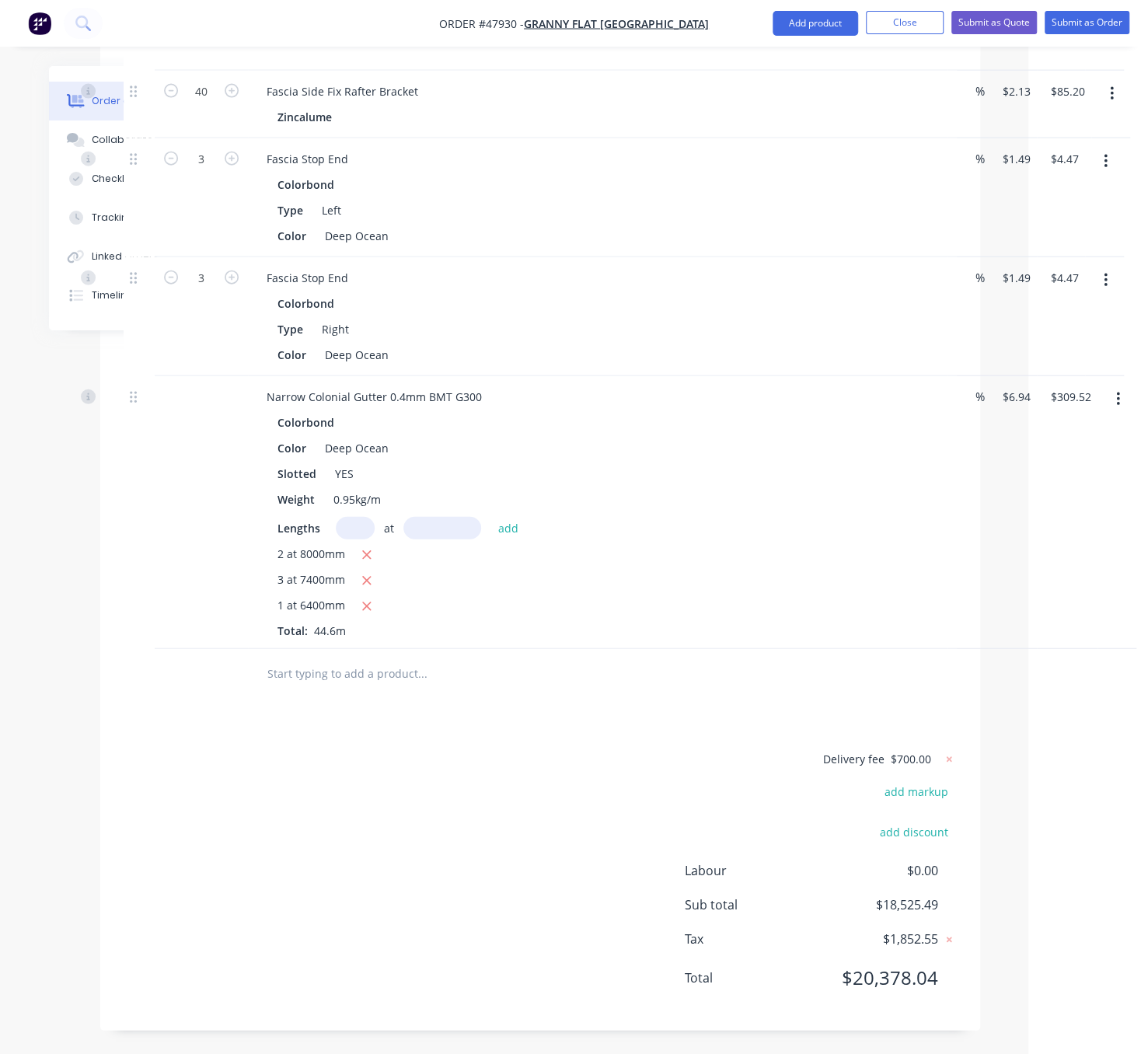
click at [518, 755] on div "Delivery fee $700.00 add markup add discount Labour $0.00 Sub total $18,525.49 …" at bounding box center [540, 879] width 834 height 258
click at [1080, 385] on button "button" at bounding box center [1119, 399] width 37 height 28
click at [1076, 522] on div "Delete" at bounding box center [1062, 533] width 120 height 23
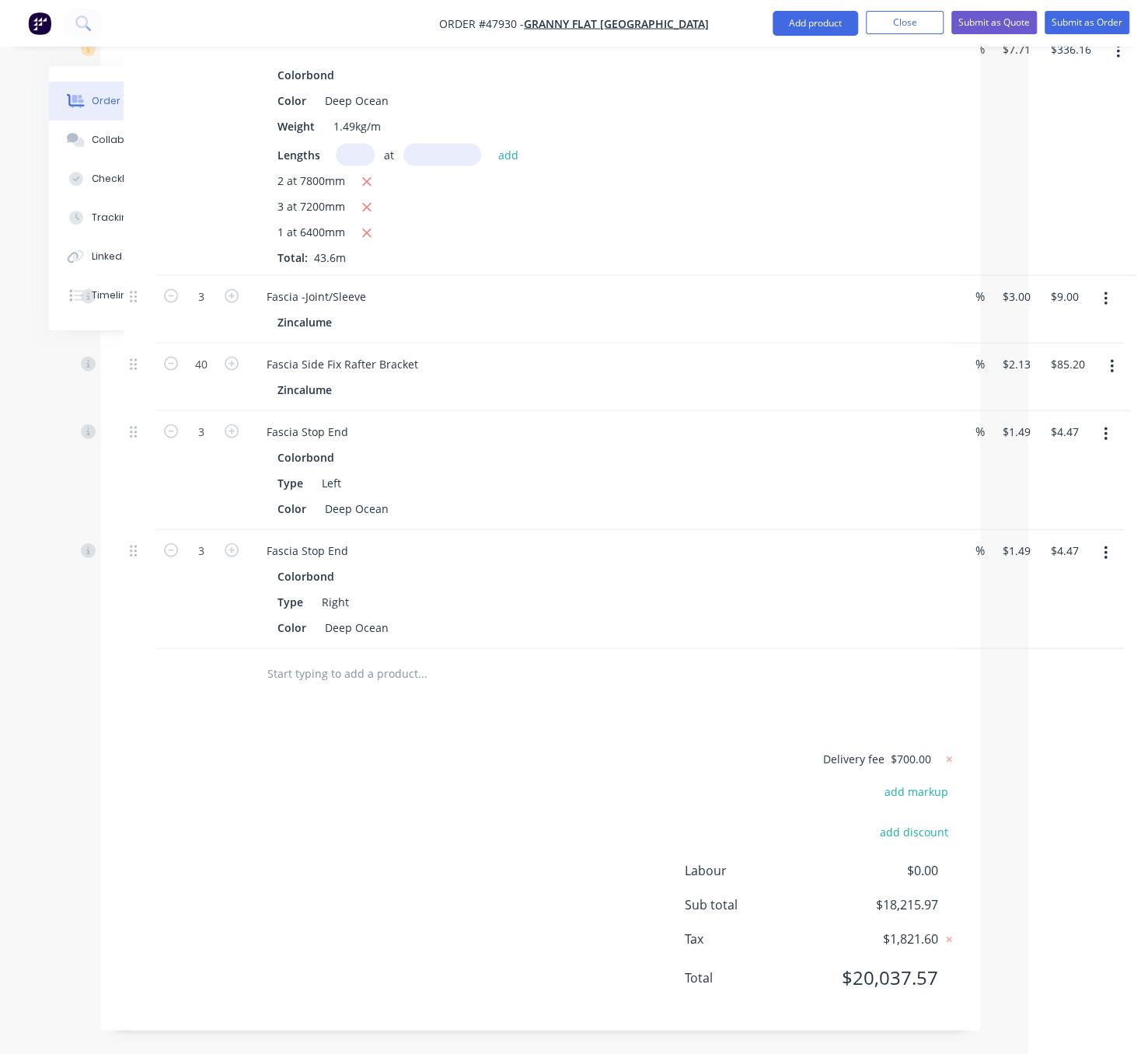
click at [533, 780] on div "Delivery fee $700.00 add markup add discount Labour $0.00 Sub total $18,215.97 …" at bounding box center [540, 879] width 834 height 258
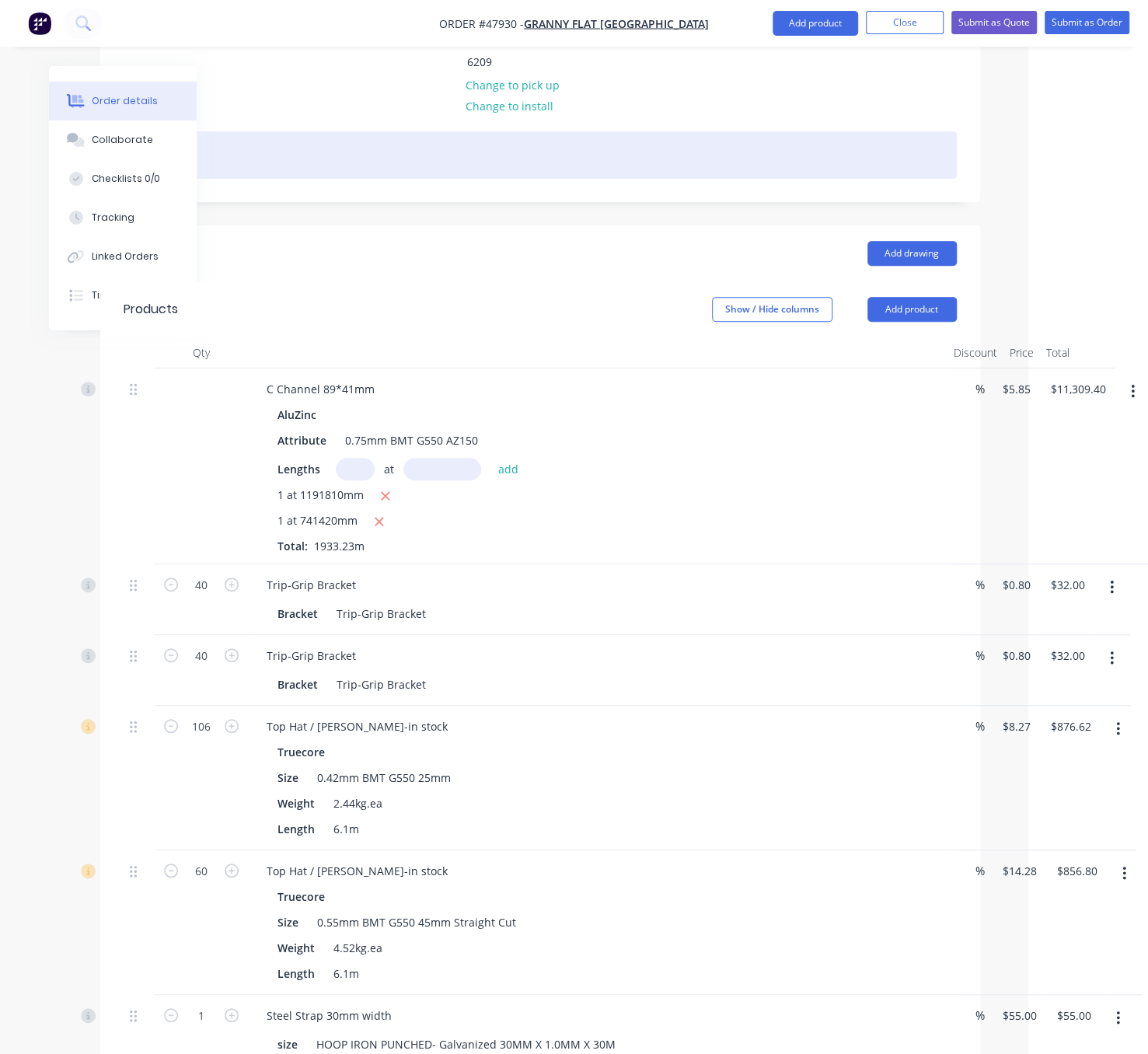
scroll to position [0, 120]
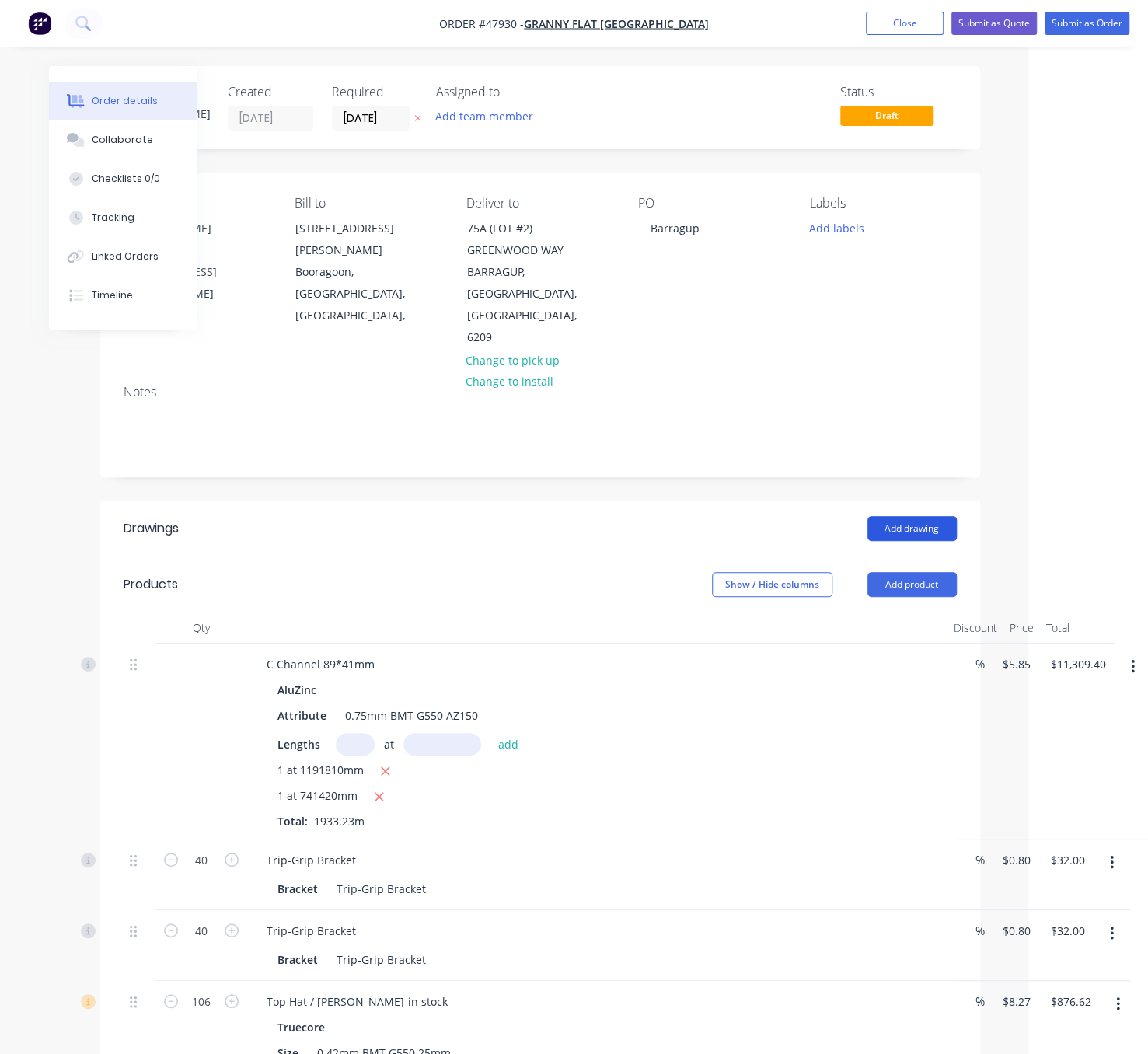
click at [915, 526] on button "Add drawing" at bounding box center [912, 528] width 90 height 25
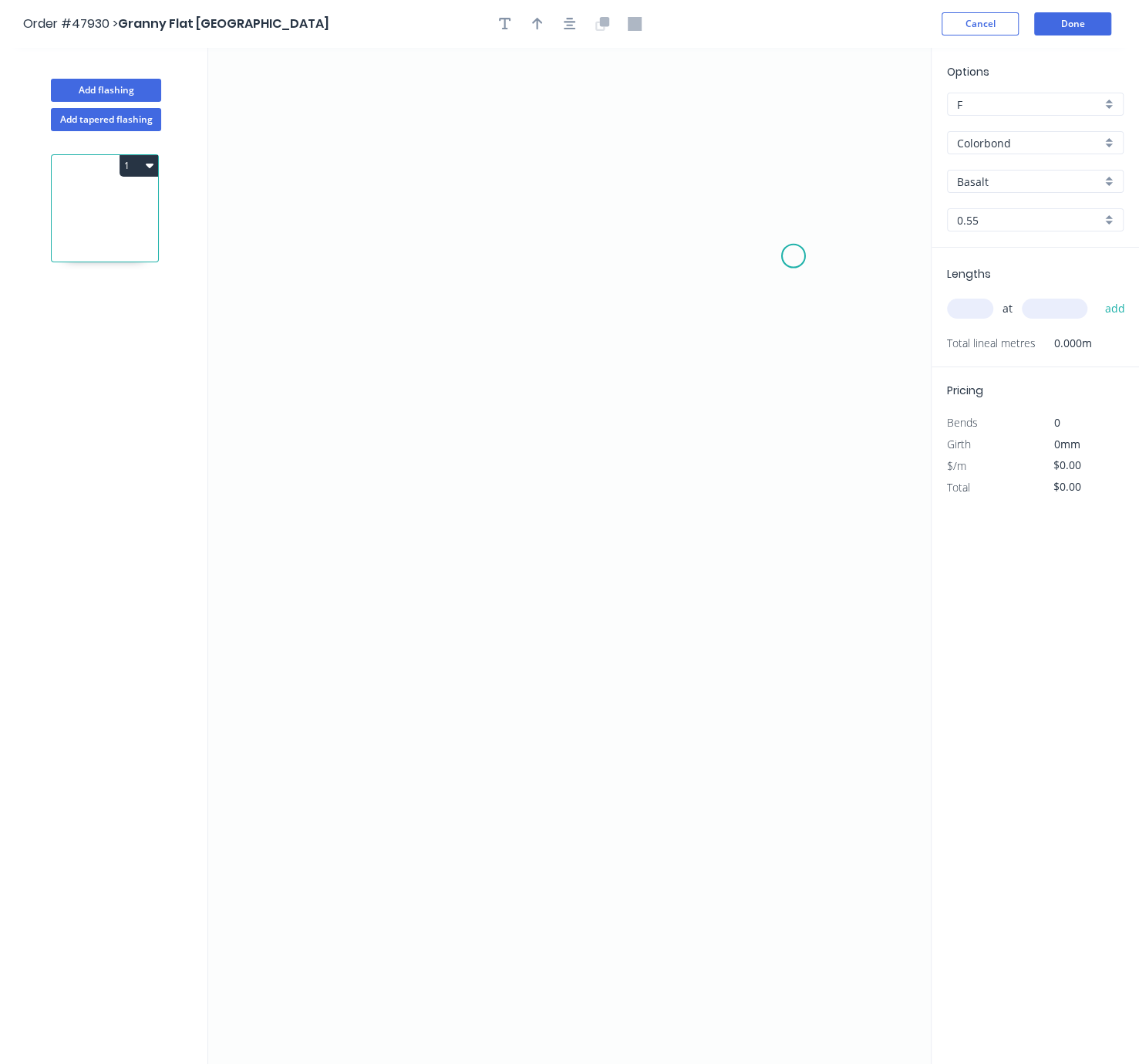
click at [795, 258] on icon "0" at bounding box center [570, 556] width 723 height 1016
click at [776, 247] on icon at bounding box center [785, 250] width 18 height 12
click at [373, 263] on icon "0 ?" at bounding box center [570, 556] width 723 height 1016
click at [369, 558] on icon "0 ? ? ? º" at bounding box center [570, 556] width 723 height 1016
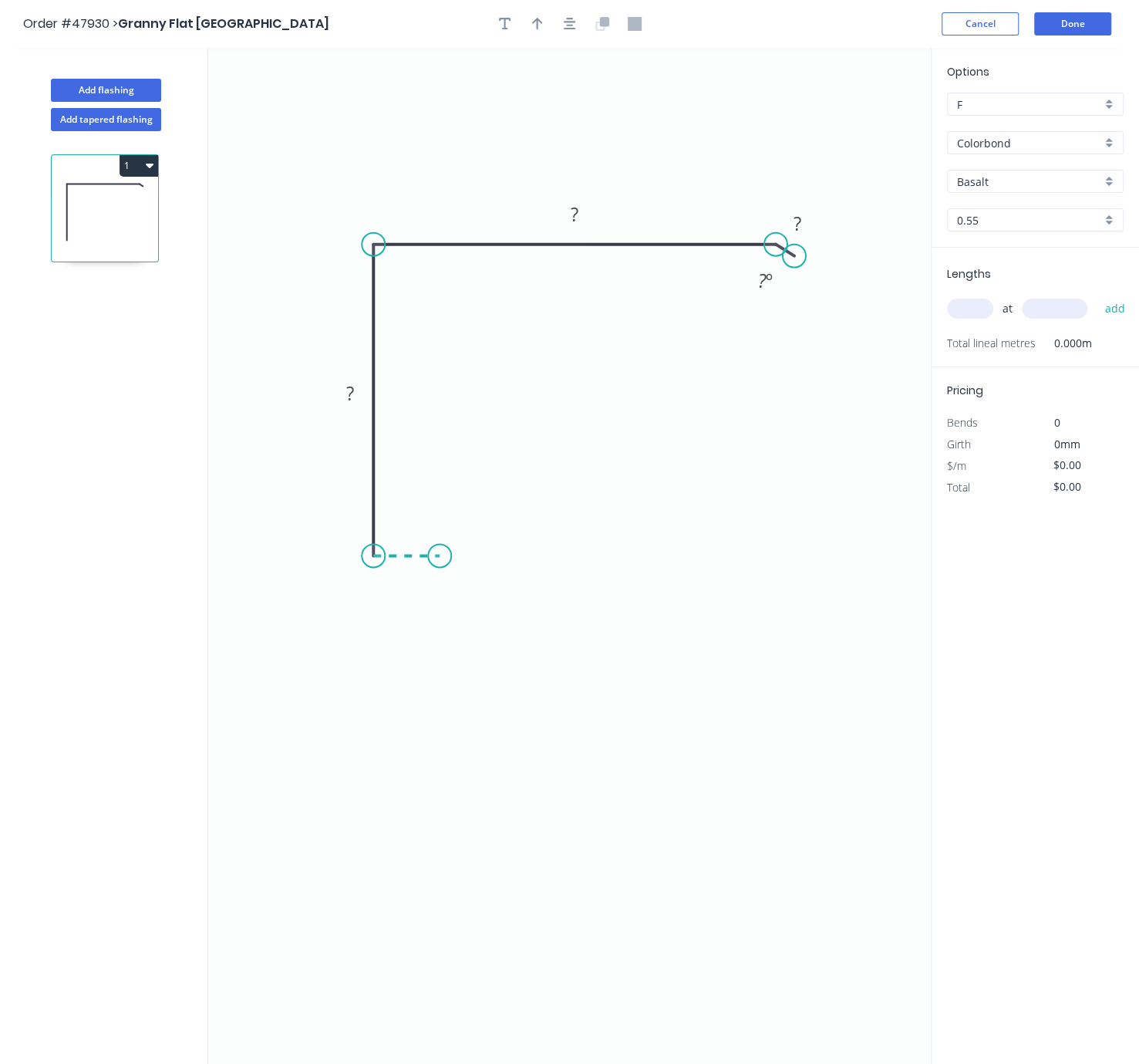
click at [439, 563] on icon "0 ? ? ? ? º" at bounding box center [570, 556] width 723 height 1016
click at [440, 627] on icon "0 ? ? ? ? ? º" at bounding box center [570, 556] width 723 height 1016
click at [458, 645] on icon "0 ? ? ? ? ? ? º" at bounding box center [570, 556] width 723 height 1016
click at [803, 218] on rect at bounding box center [797, 225] width 31 height 22
click at [574, 219] on tspan "?" at bounding box center [574, 214] width 8 height 25
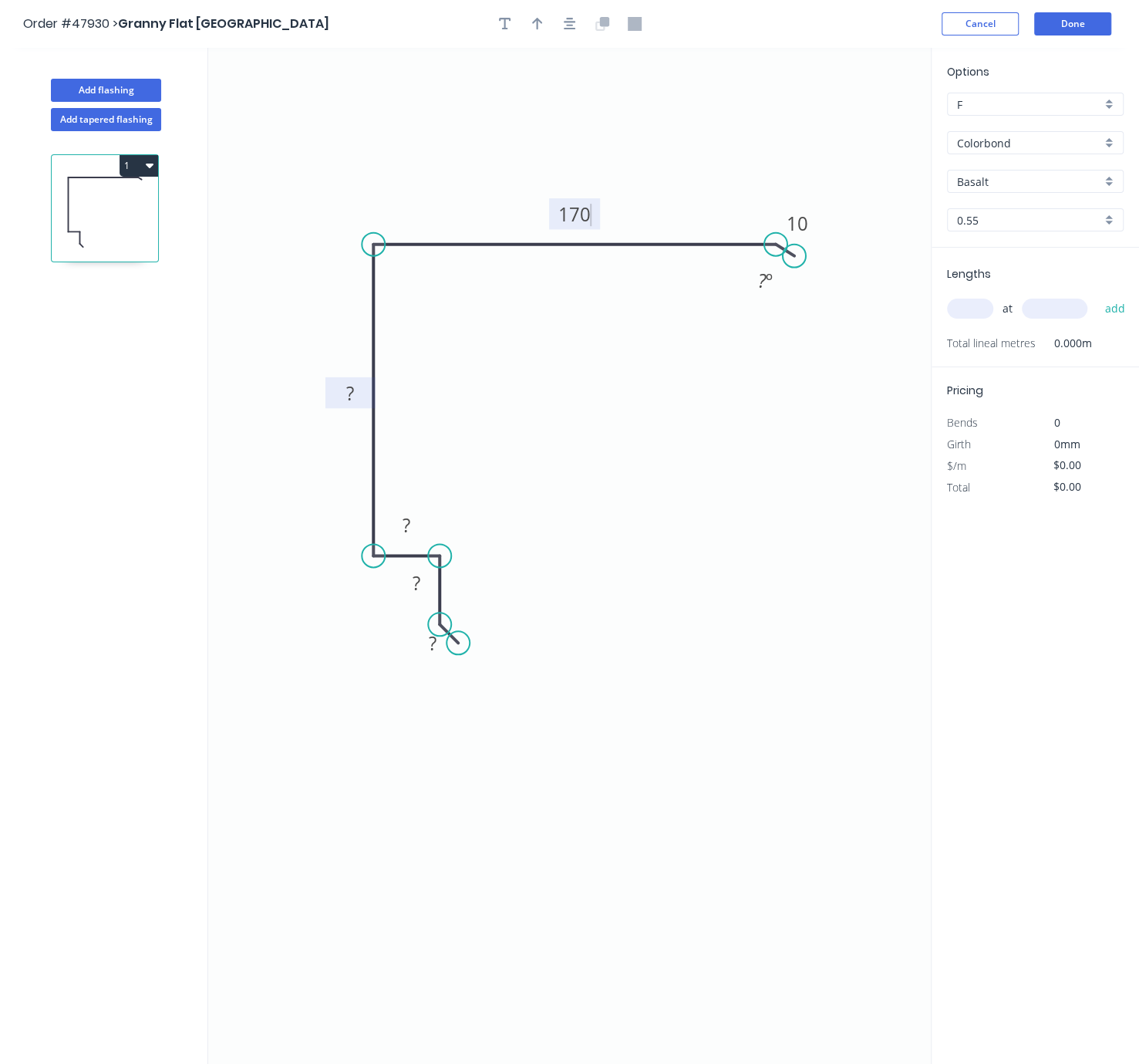
click at [359, 393] on rect at bounding box center [350, 393] width 31 height 22
click at [416, 533] on rect at bounding box center [407, 527] width 31 height 22
click at [416, 582] on tspan "?" at bounding box center [416, 583] width 8 height 25
click at [441, 641] on rect at bounding box center [433, 643] width 31 height 22
click at [497, 750] on icon "0 10 15 20 150 170 10 ? º" at bounding box center [570, 556] width 723 height 1016
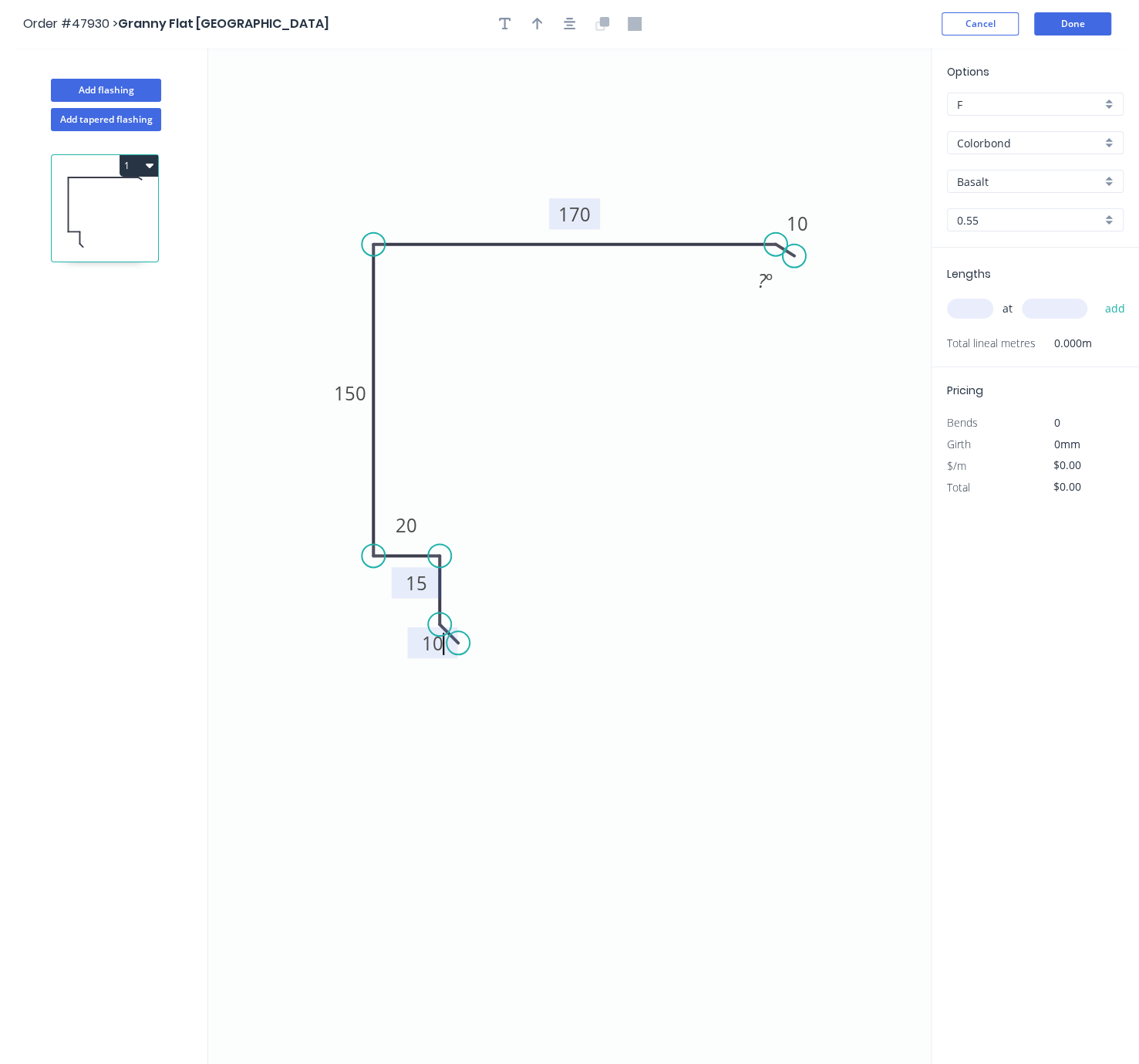
type input "$14.07"
click at [537, 21] on icon "button" at bounding box center [537, 24] width 11 height 13
drag, startPoint x: 848, startPoint y: 122, endPoint x: 480, endPoint y: 193, distance: 374.8
click at [480, 193] on icon at bounding box center [480, 172] width 14 height 49
click at [1016, 189] on input "Basalt" at bounding box center [1029, 182] width 144 height 16
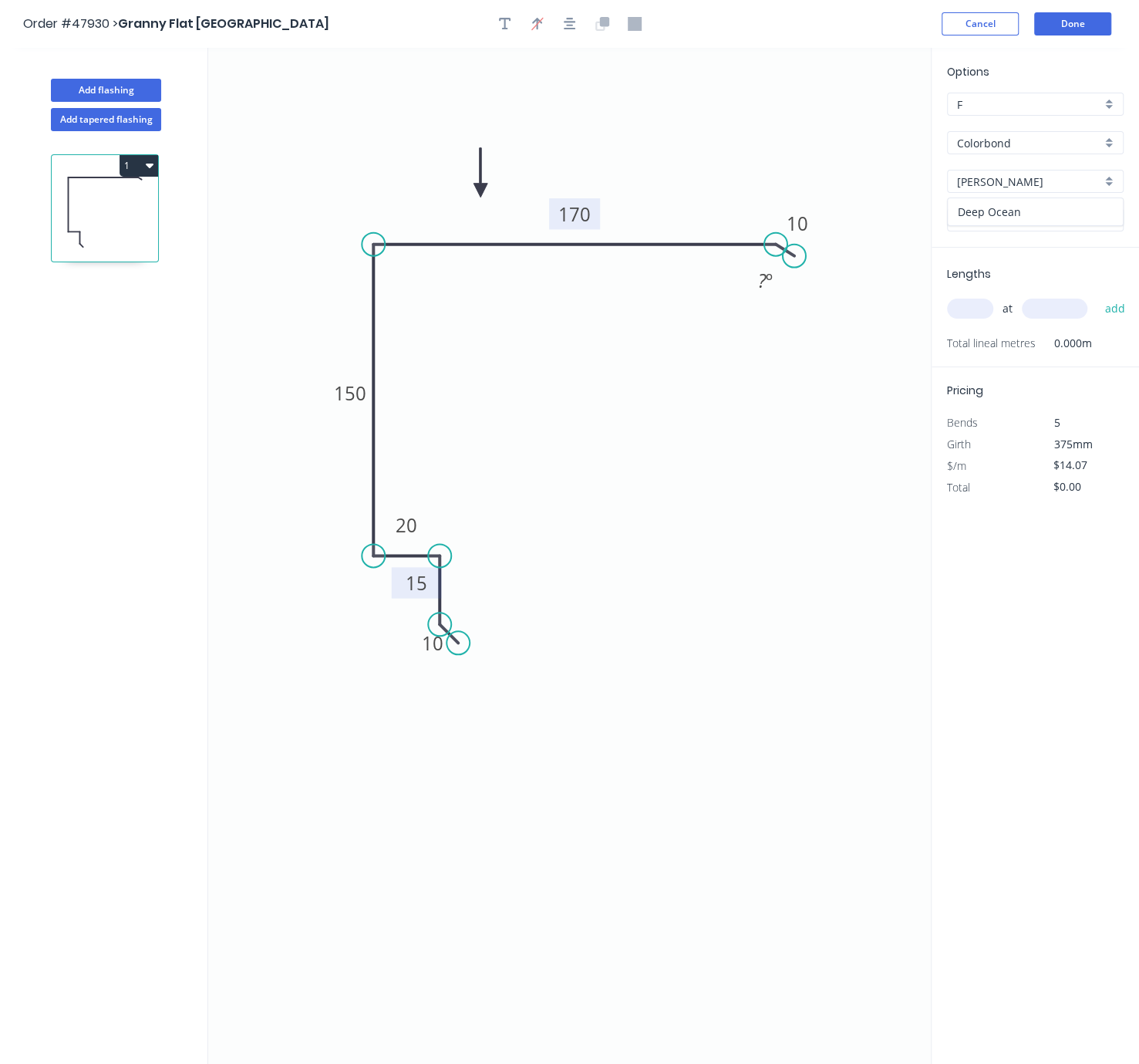
click at [1011, 226] on div "Deep Ocean" at bounding box center [1035, 212] width 175 height 27
type input "Deep Ocean"
click at [977, 319] on input "text" at bounding box center [970, 308] width 46 height 20
click at [985, 319] on input "text" at bounding box center [970, 308] width 46 height 20
type input "3"
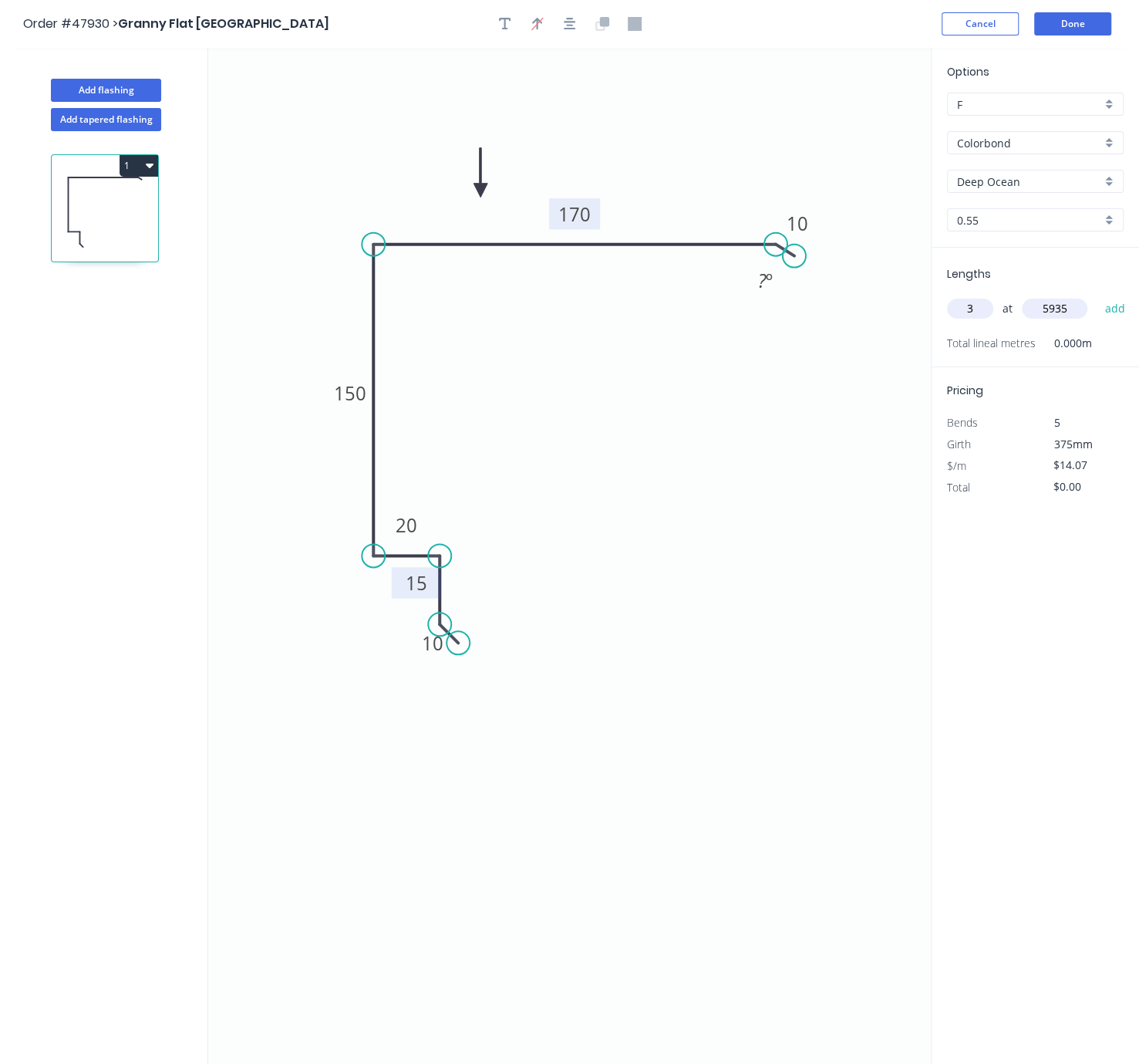
type input "5935"
click at [1071, 295] on button "add" at bounding box center [1115, 308] width 36 height 26
type input "$250.52"
type input "2"
type input "4000"
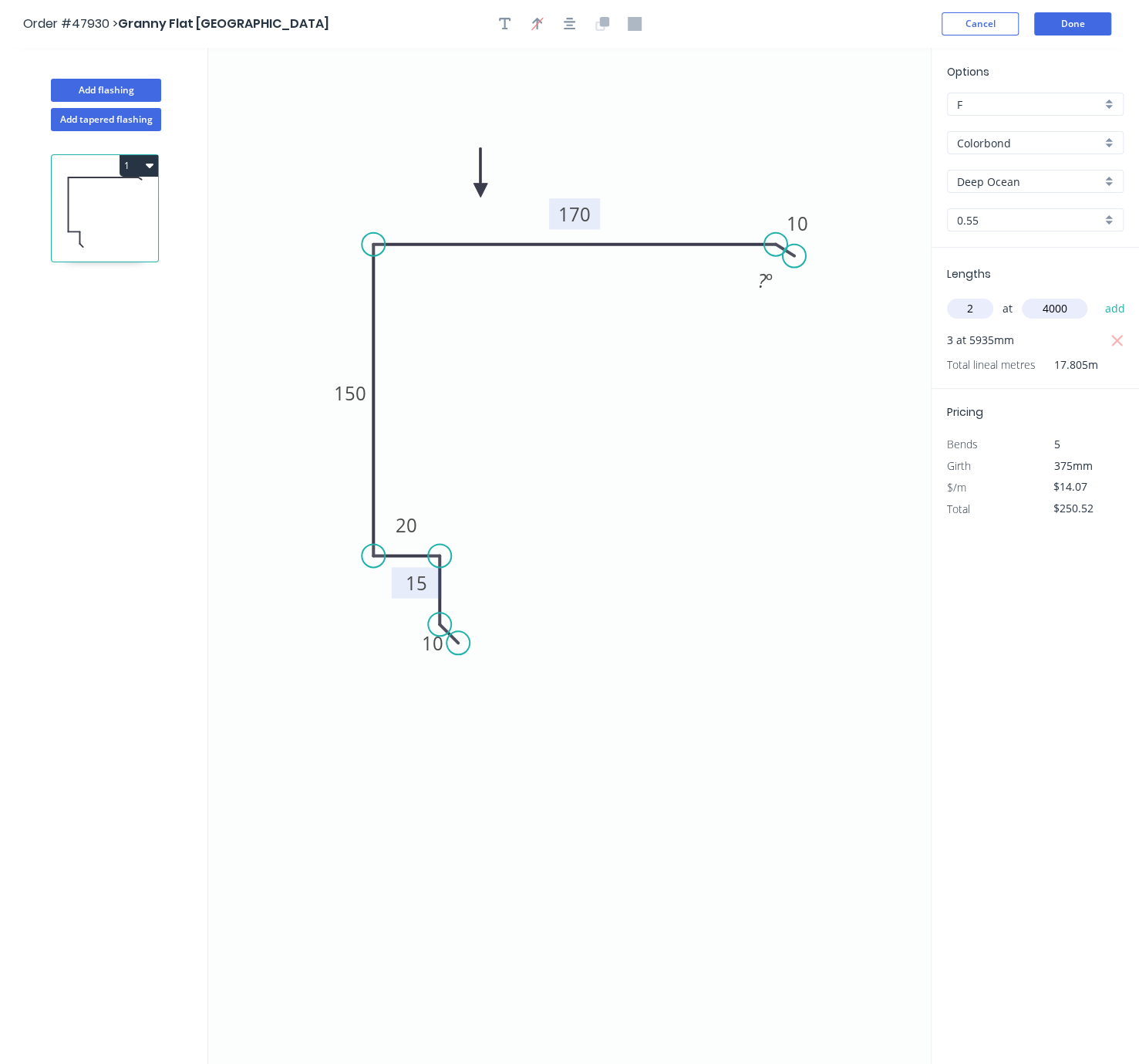
click at [1071, 295] on button "add" at bounding box center [1115, 308] width 36 height 26
type input "$363.08"
type input "1"
click at [938, 683] on div "Options F F Colorbond Colorbond Deep Ocean Deep Ocean 0.55 0.55 Lengths 1 at ad…" at bounding box center [1036, 556] width 208 height 1018
click at [1071, 319] on input "text" at bounding box center [1055, 308] width 65 height 20
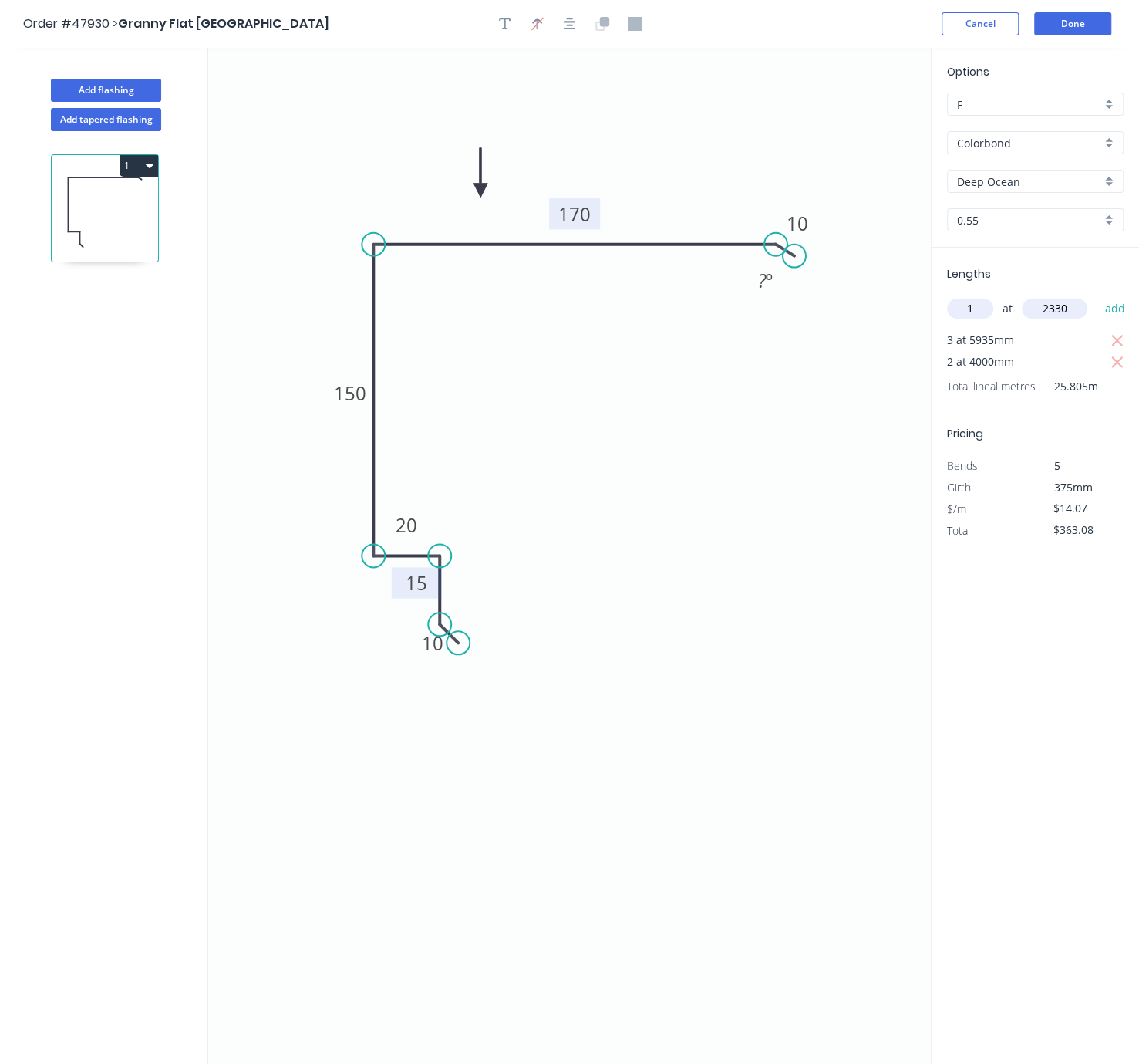
type input "2330"
click at [1071, 295] on button "add" at bounding box center [1115, 308] width 36 height 26
type input "$395.86"
click at [993, 719] on div "Options F F Colorbond Colorbond Deep Ocean Deep Ocean 0.55 0.55 Lengths at add …" at bounding box center [1036, 556] width 208 height 1018
click at [121, 95] on button "Add flashing" at bounding box center [106, 91] width 111 height 24
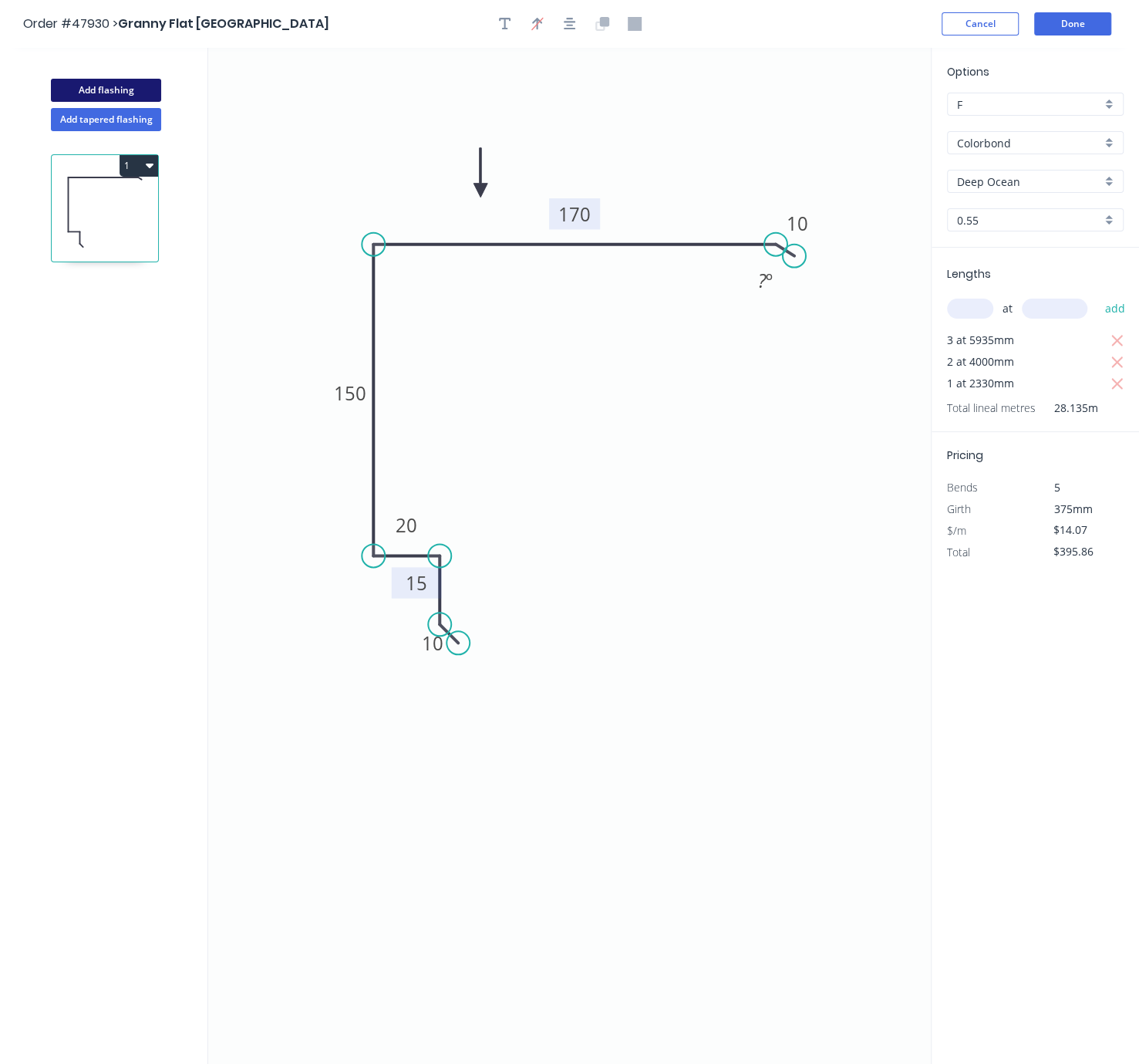
type input "$0.00"
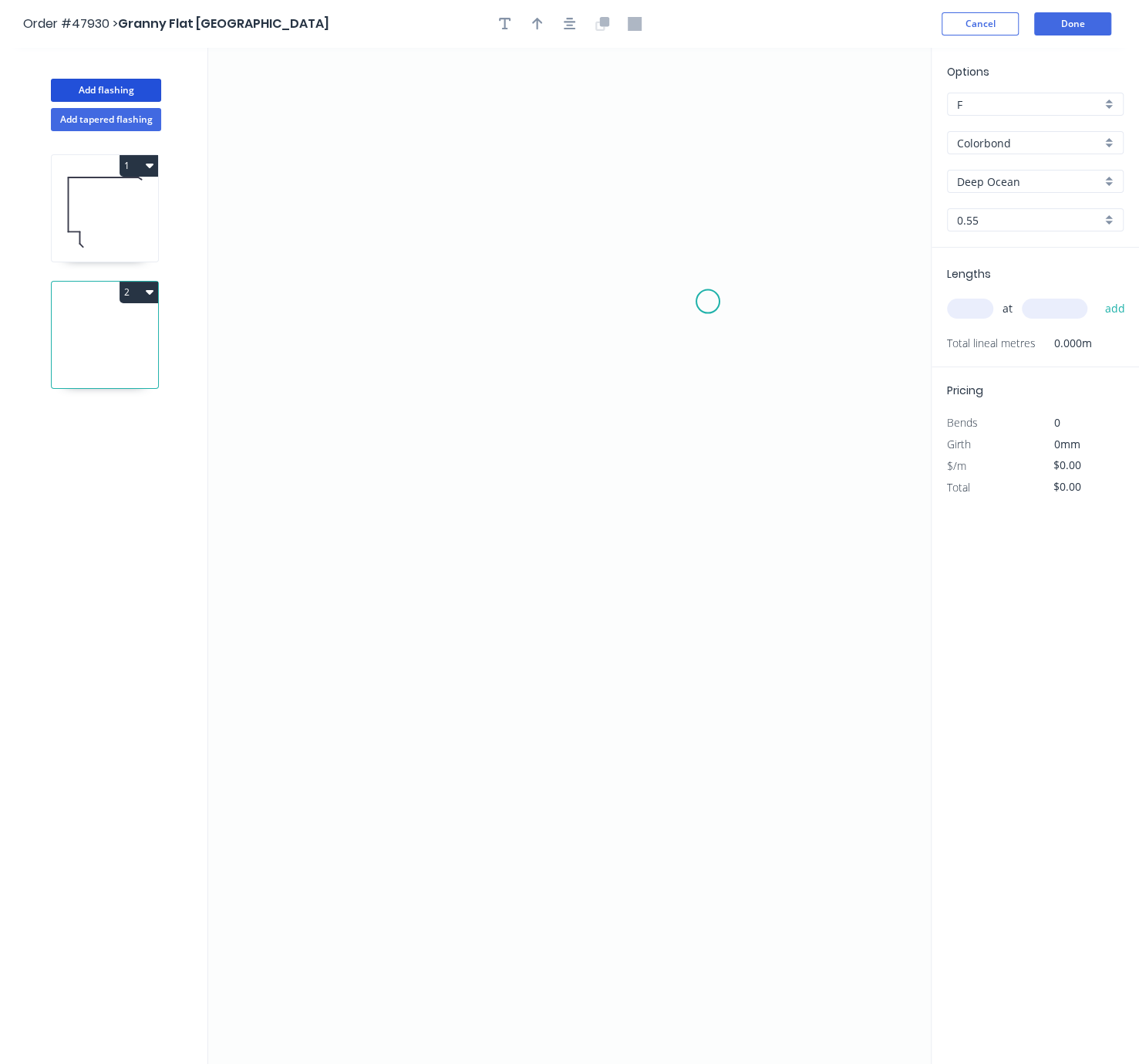
click at [709, 303] on icon "0" at bounding box center [570, 556] width 723 height 1016
click at [694, 322] on icon "0" at bounding box center [570, 556] width 723 height 1016
click at [695, 458] on icon "0 ?" at bounding box center [570, 556] width 723 height 1016
click at [391, 461] on icon "0 ? ? ? º" at bounding box center [570, 556] width 723 height 1016
click at [367, 478] on icon "0 ? ? ? ? º" at bounding box center [570, 556] width 723 height 1016
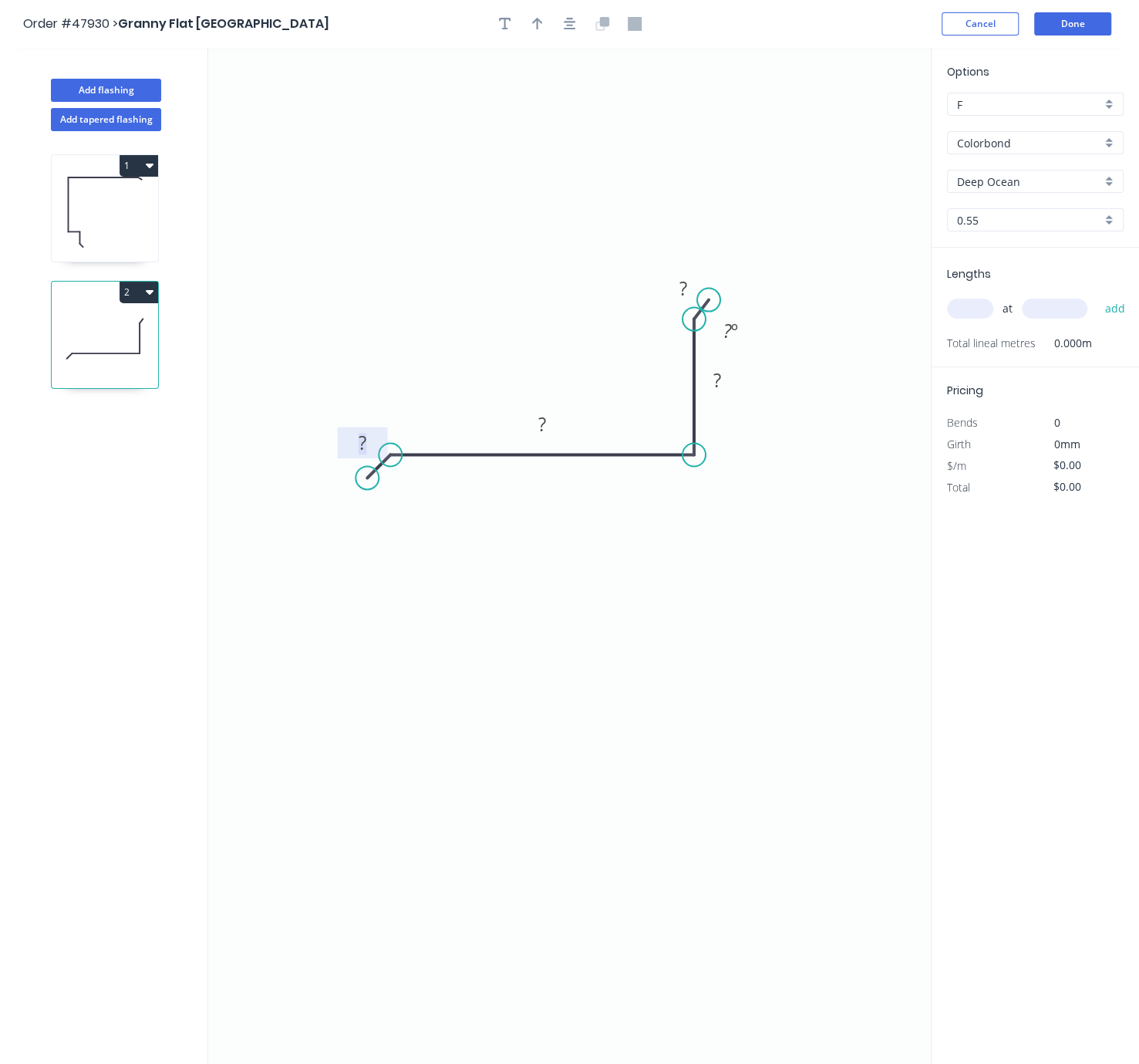
click at [374, 440] on rect at bounding box center [362, 444] width 31 height 22
click at [536, 428] on rect at bounding box center [542, 425] width 31 height 22
click at [723, 387] on rect at bounding box center [718, 381] width 31 height 22
click at [752, 459] on icon "0 10 150 ? ? ? º" at bounding box center [570, 556] width 723 height 1016
click at [724, 380] on rect at bounding box center [718, 381] width 31 height 22
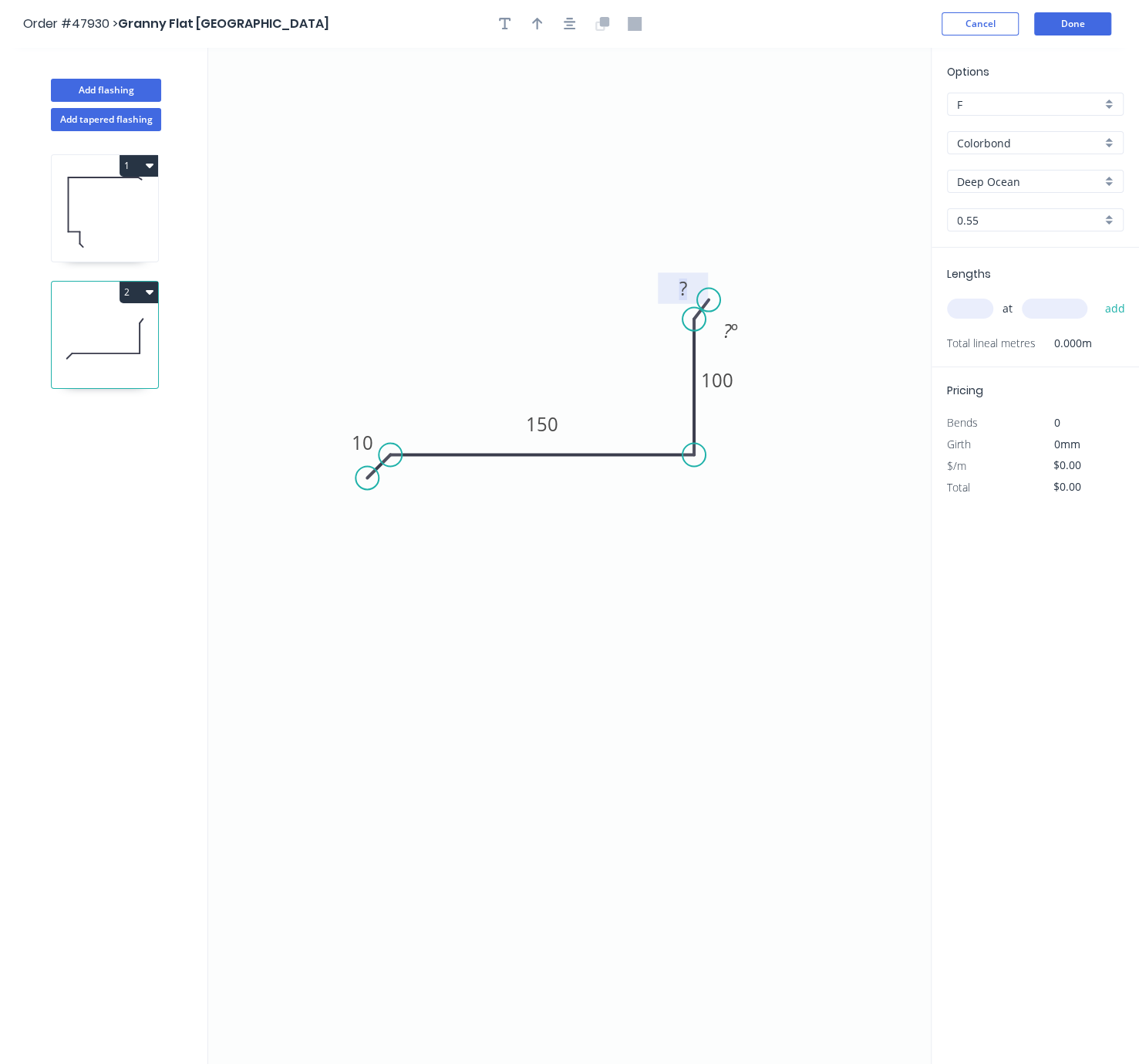
click at [680, 289] on tspan "?" at bounding box center [683, 288] width 8 height 25
click at [761, 531] on icon "0 10 150 100 10 ? º" at bounding box center [570, 556] width 723 height 1016
type input "$12.72"
click at [977, 319] on input "text" at bounding box center [970, 308] width 46 height 20
type input "1"
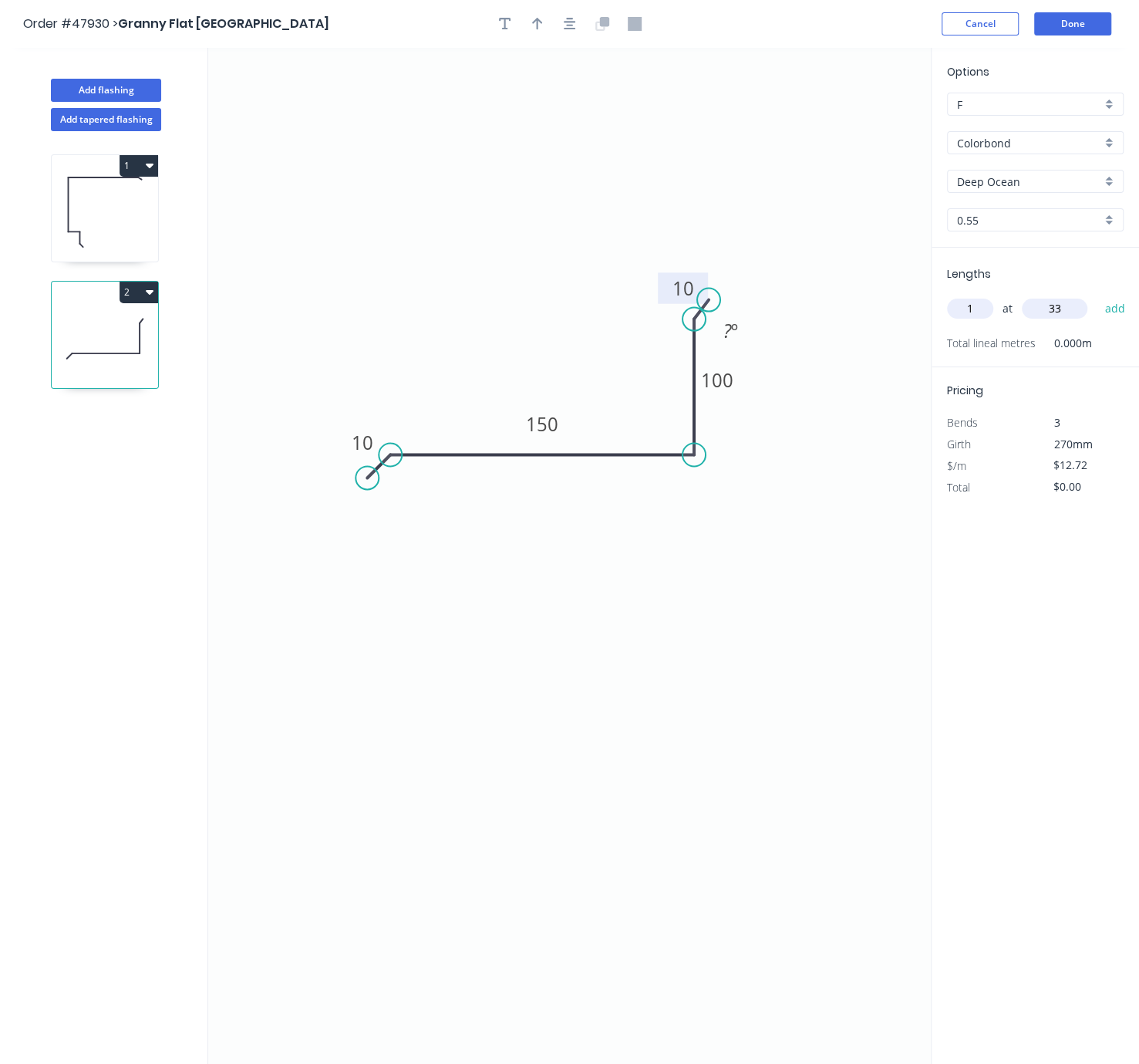
type input "3"
type input "4000"
click at [1071, 295] on button "add" at bounding box center [1115, 308] width 36 height 26
type input "$50.88"
click at [555, 650] on icon "0 10 150 100 10 ? º" at bounding box center [570, 556] width 723 height 1016
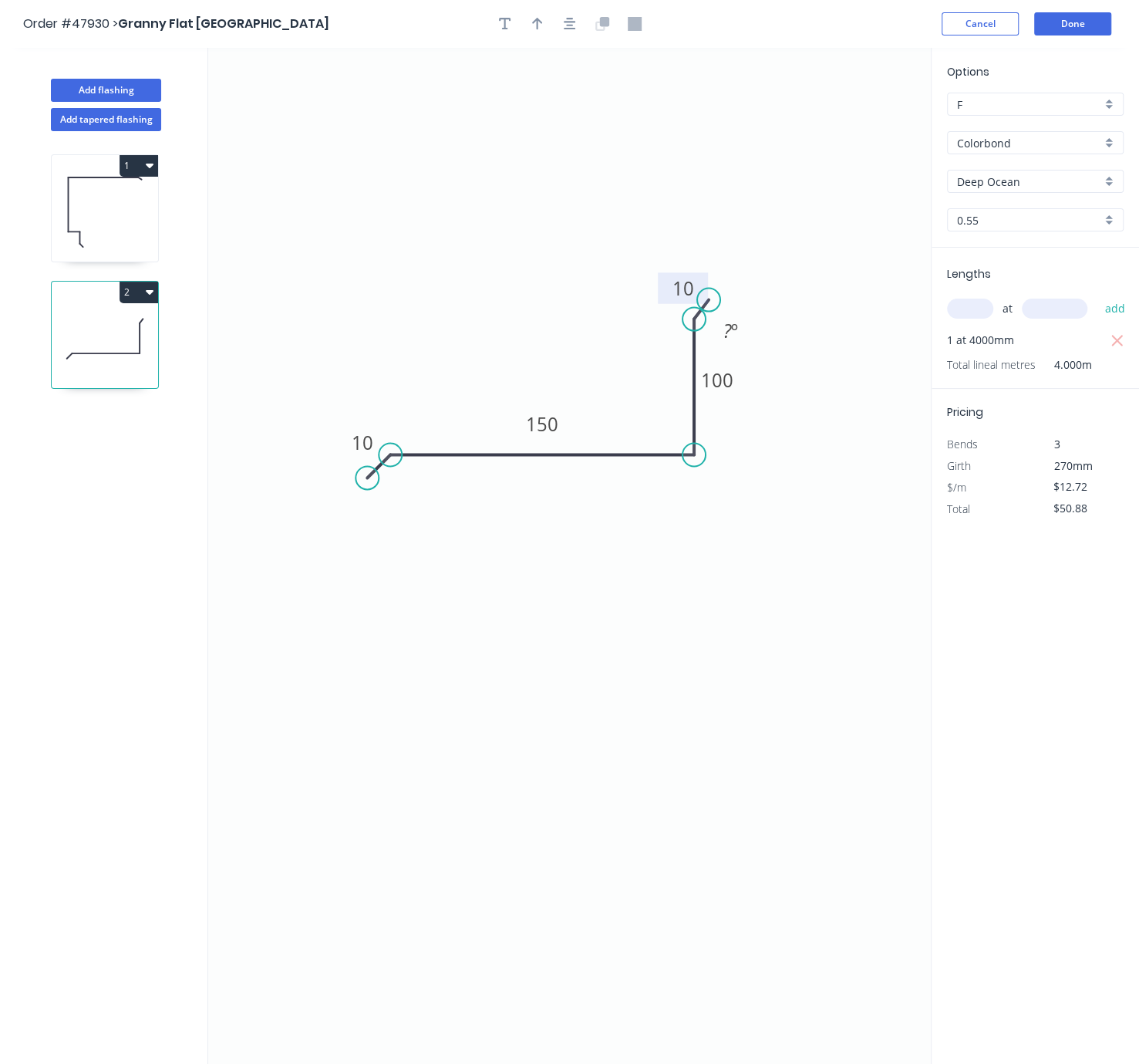
click at [661, 650] on icon "0 10 150 100 10 ? º" at bounding box center [570, 556] width 723 height 1016
click at [1070, 15] on button "Done" at bounding box center [1073, 24] width 77 height 24
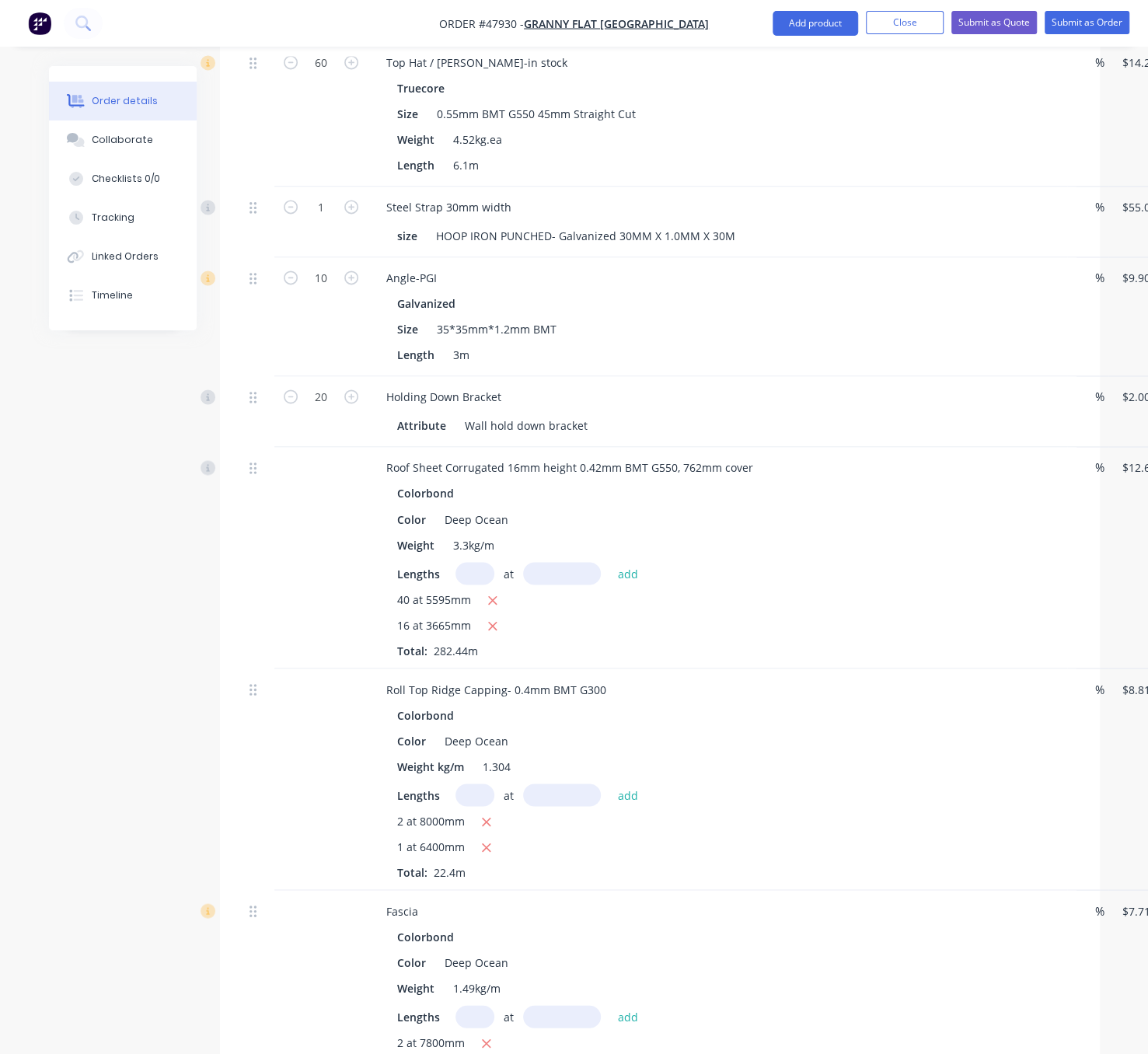
scroll to position [2362, 0]
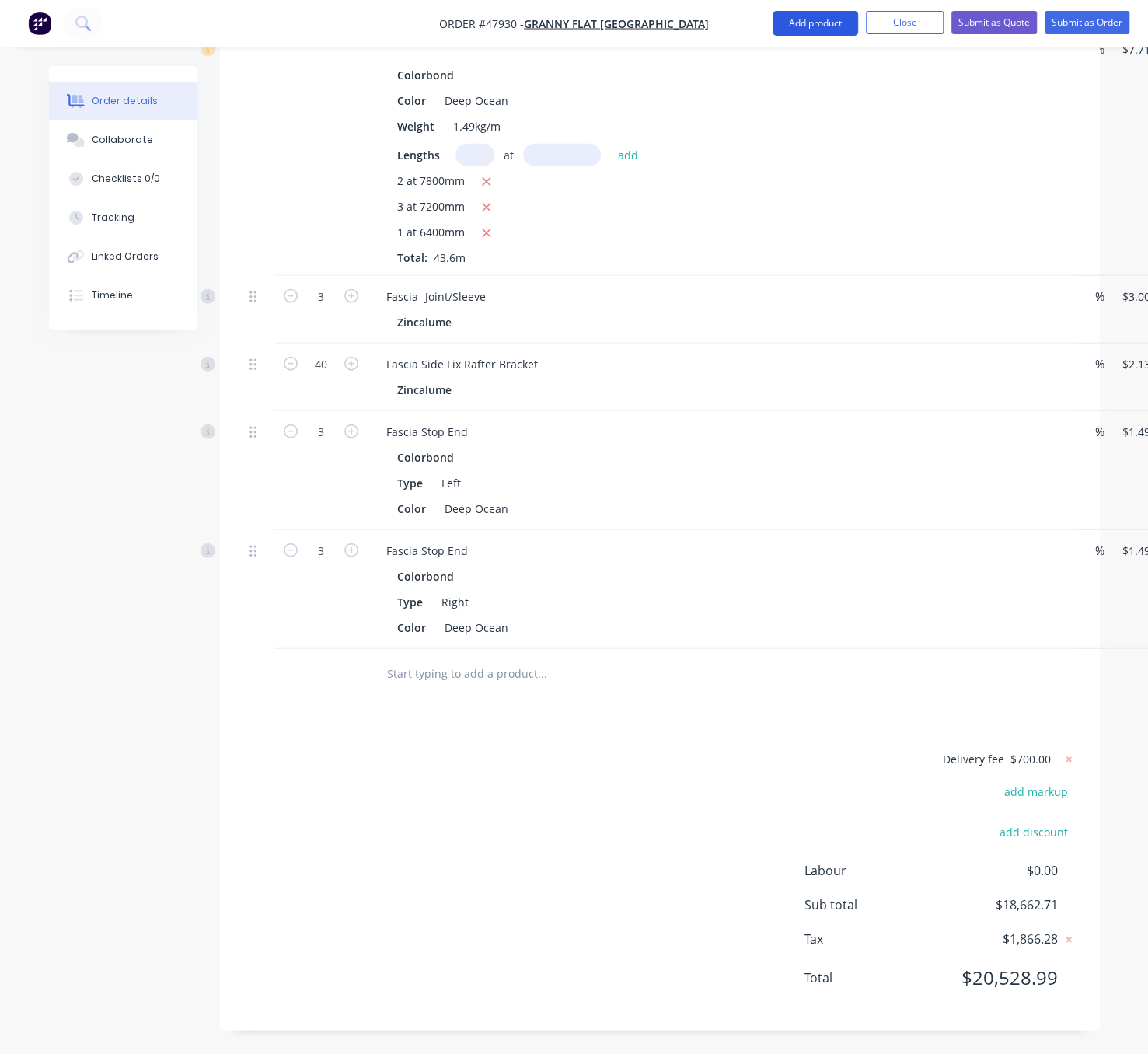
click at [802, 27] on button "Add product" at bounding box center [816, 23] width 86 height 25
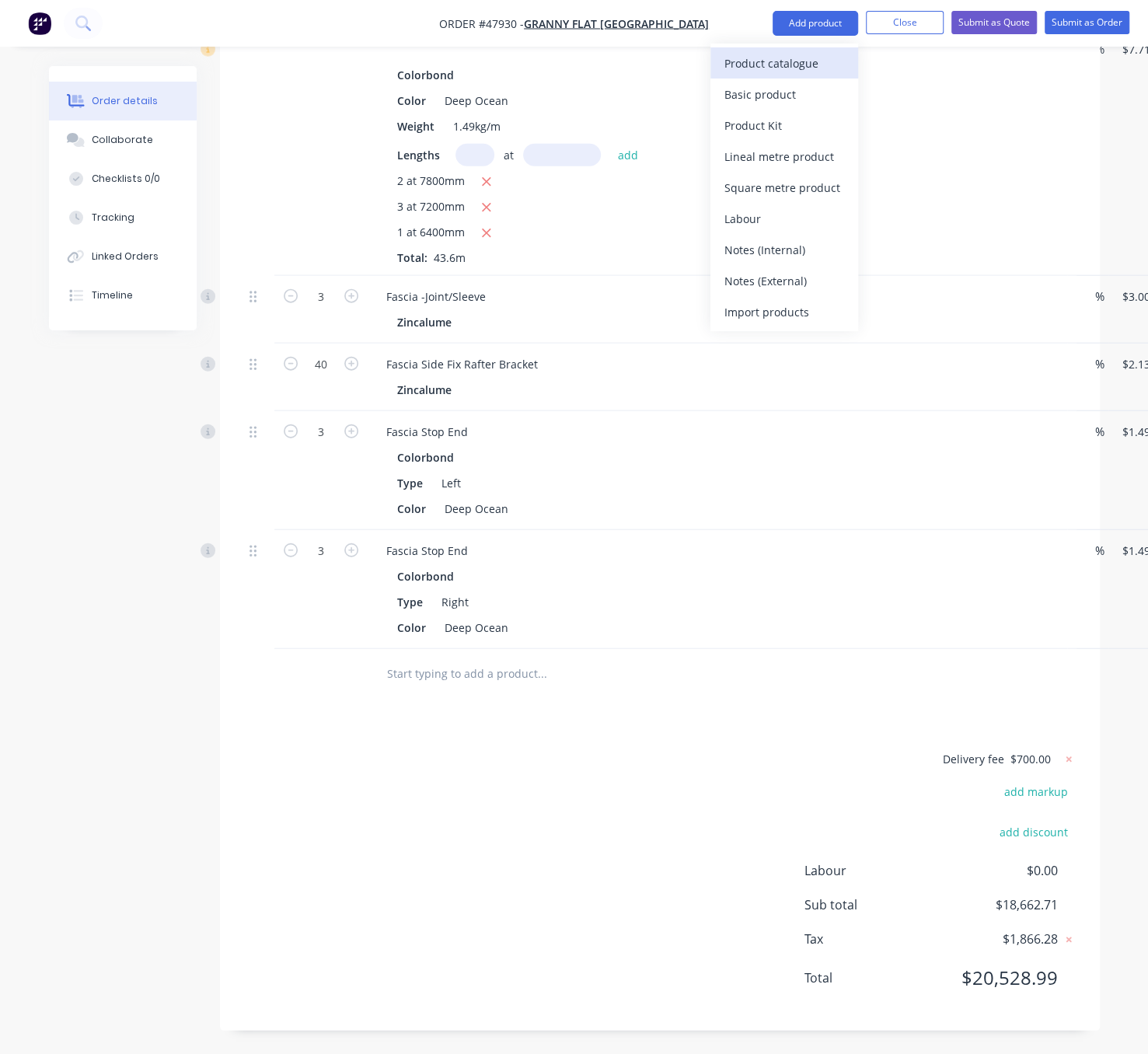
click at [800, 58] on div "Product catalogue" at bounding box center [784, 63] width 120 height 23
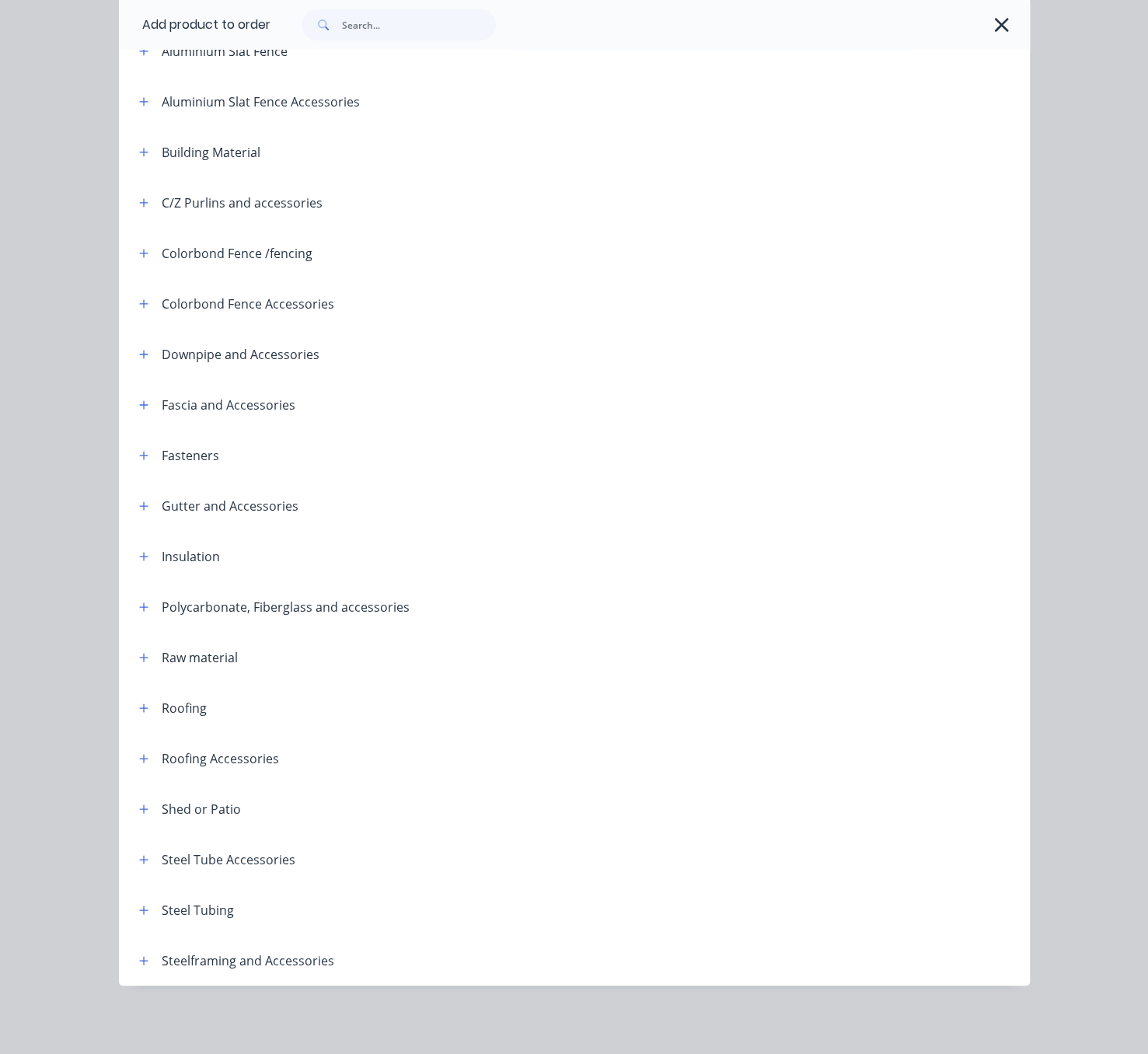
scroll to position [218, 0]
click at [139, 906] on icon "button" at bounding box center [142, 910] width 8 height 8
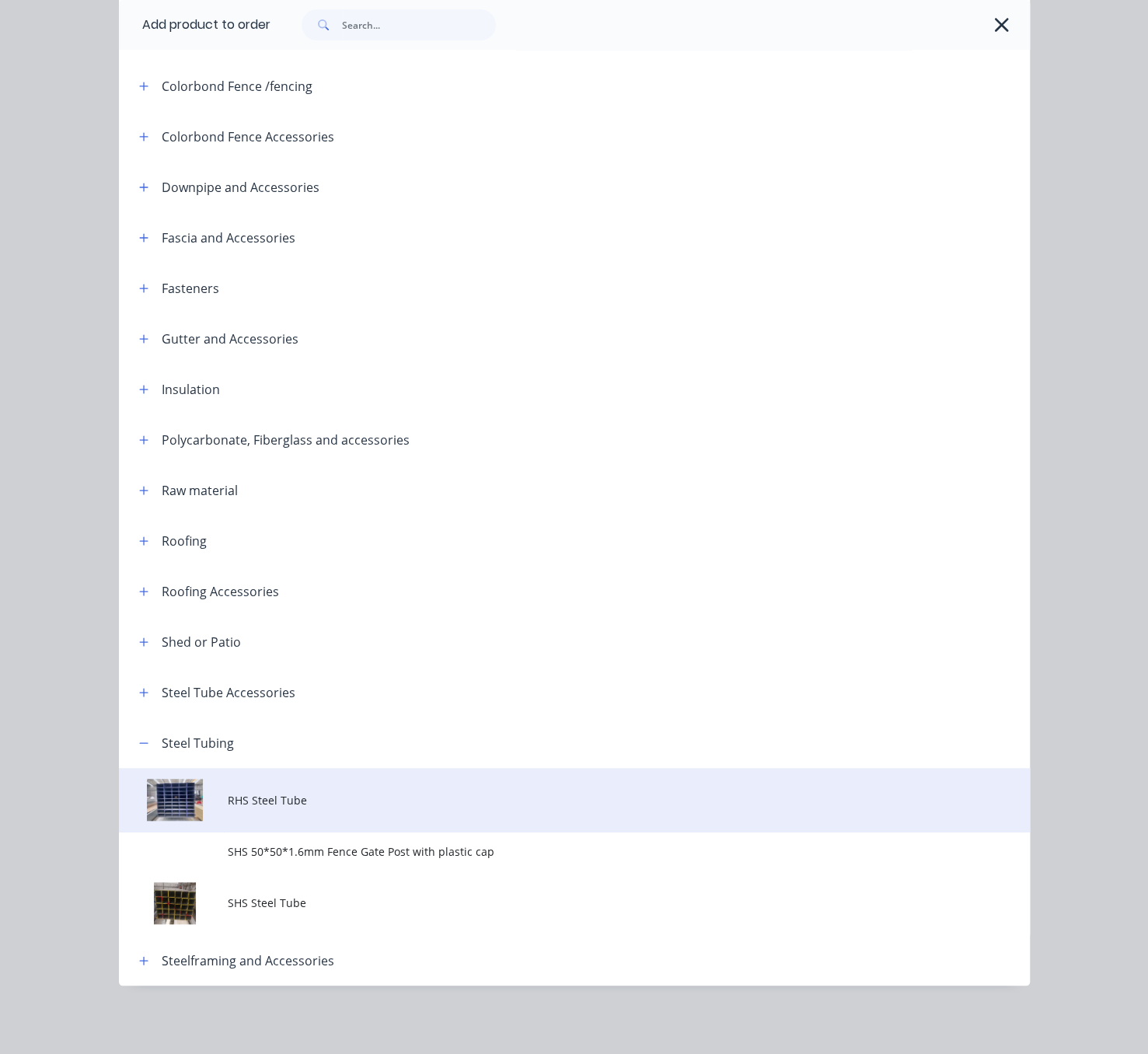
scroll to position [391, 0]
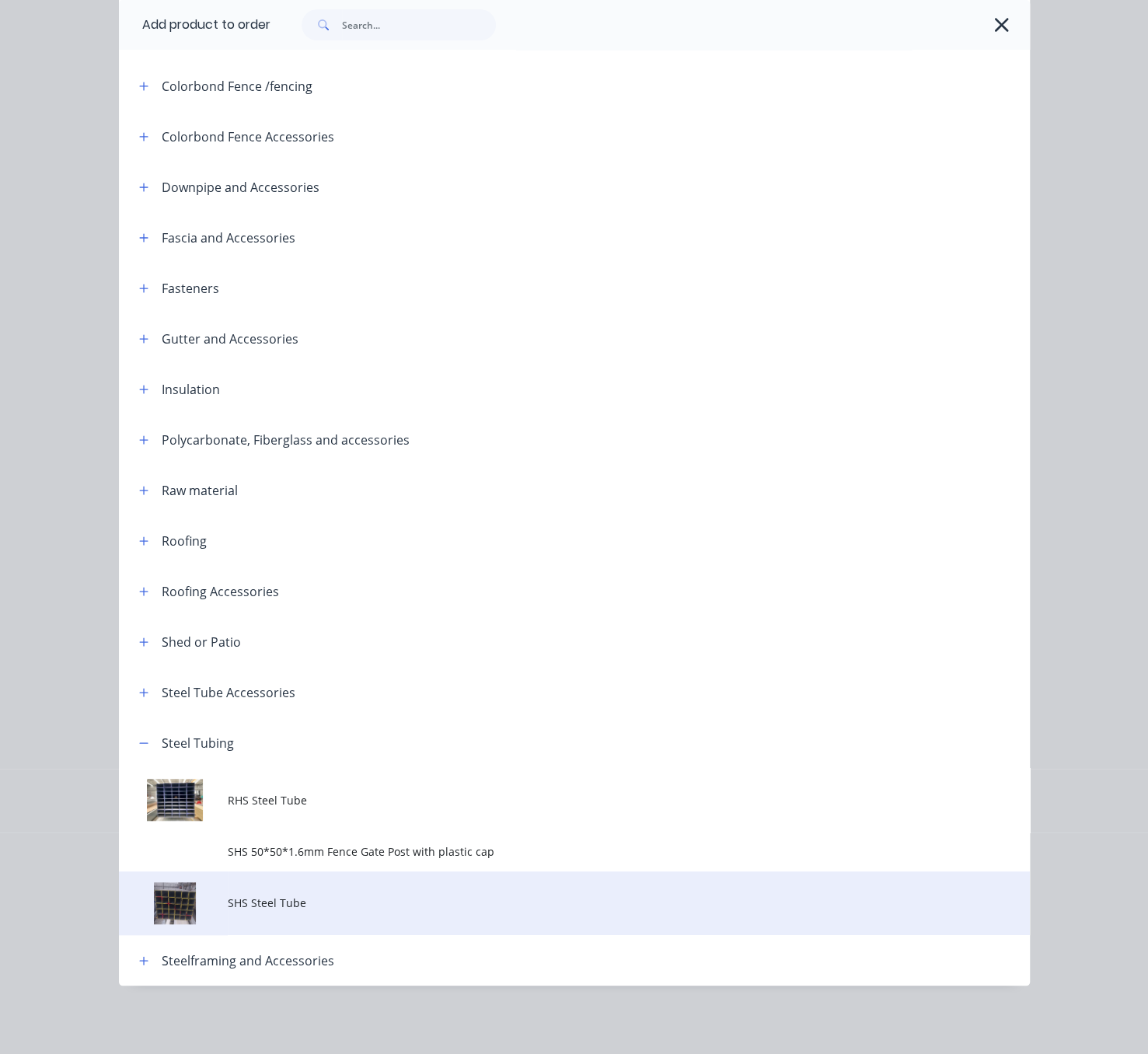
click at [293, 900] on span "SHS Steel Tube" at bounding box center [548, 903] width 641 height 16
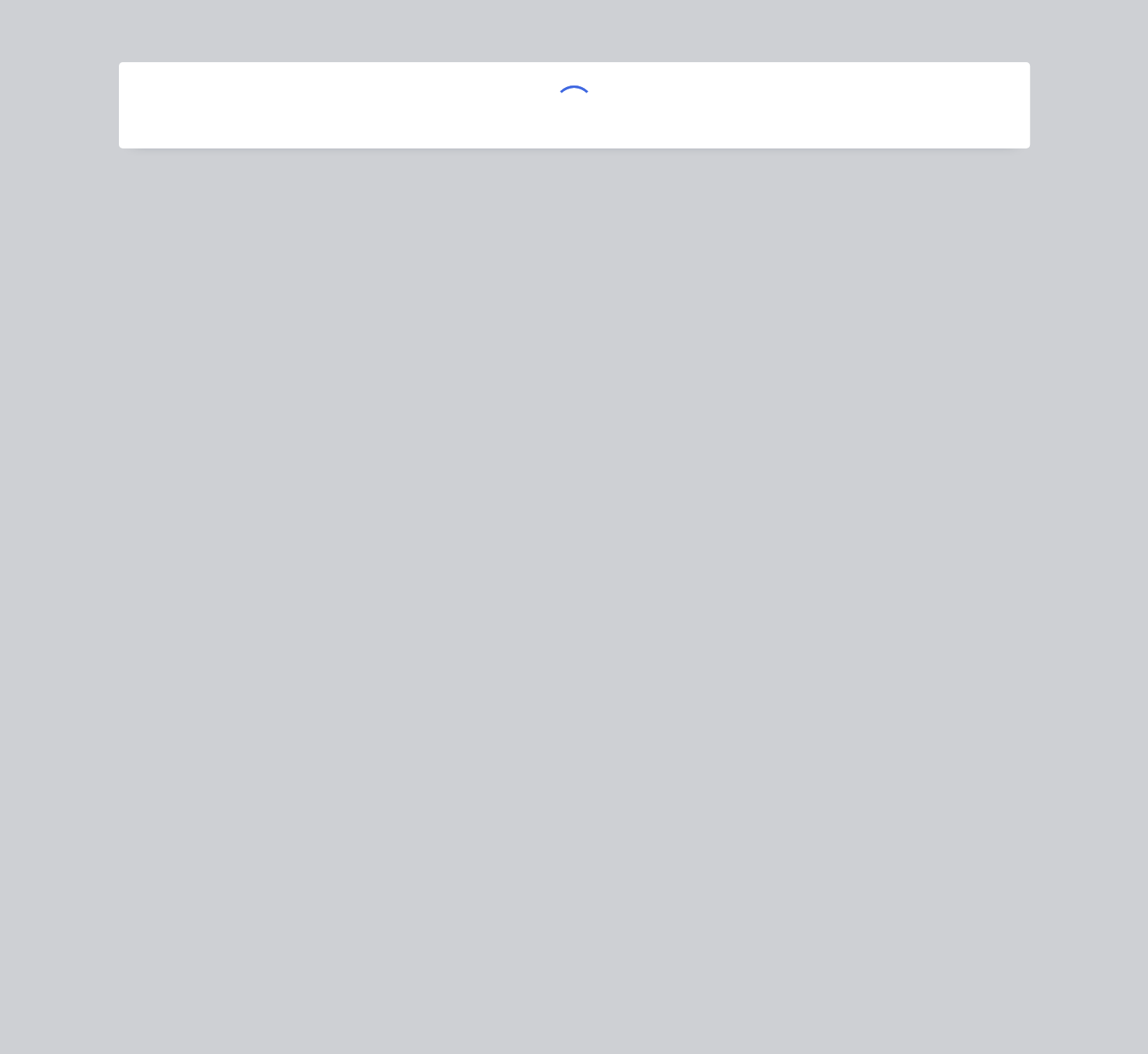
scroll to position [0, 0]
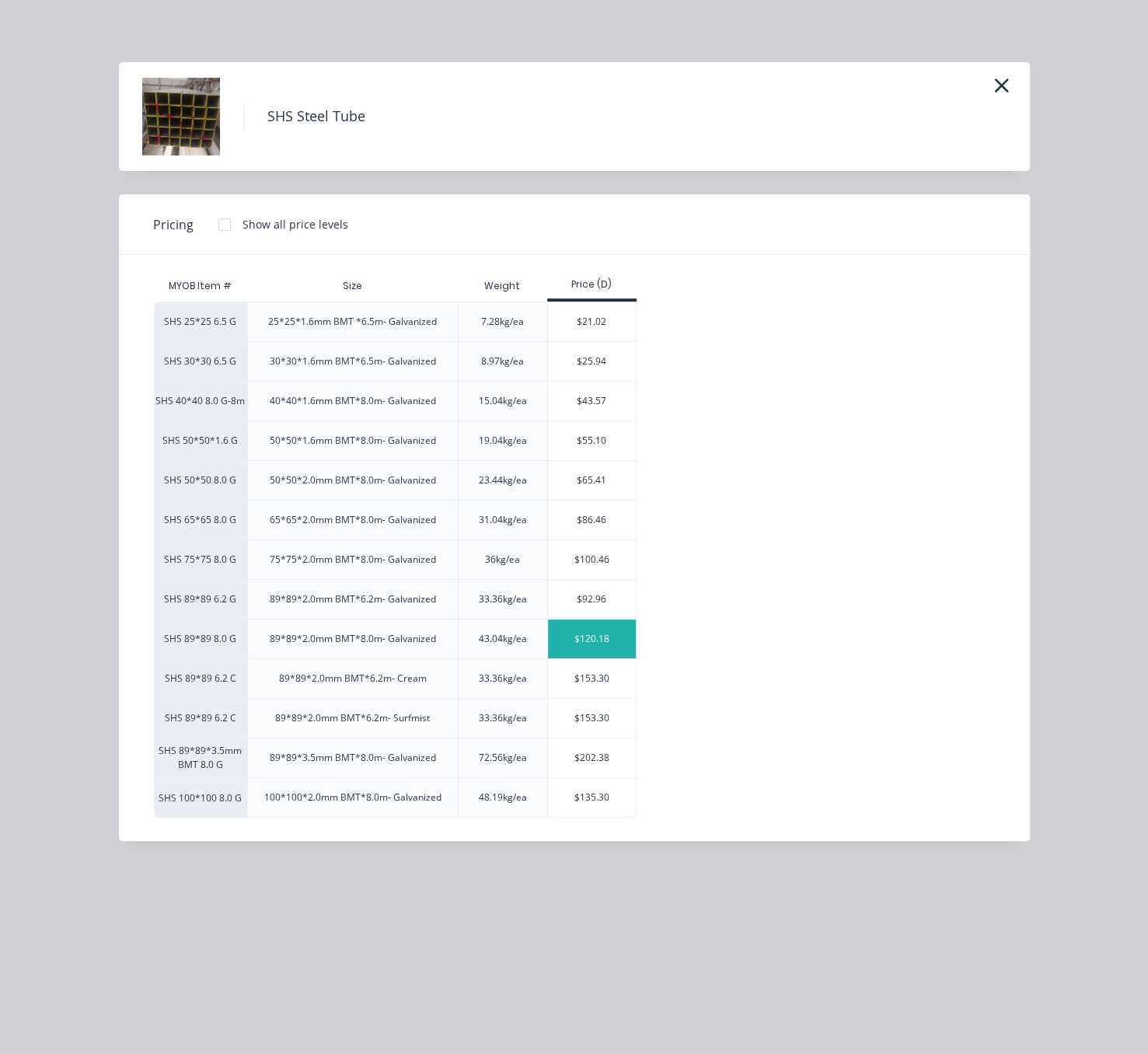
click at [597, 659] on div "$120.18" at bounding box center [592, 639] width 88 height 39
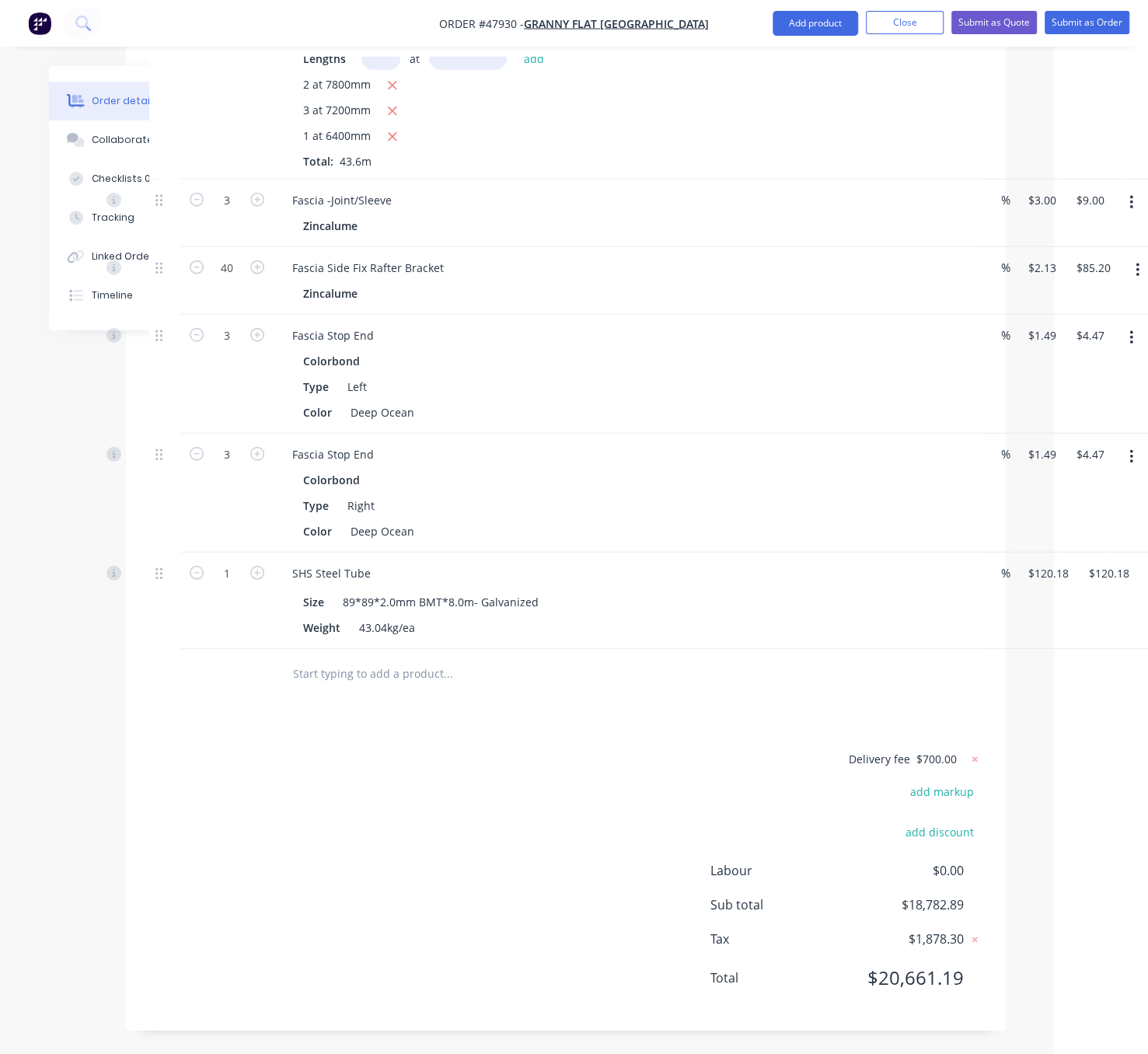
scroll to position [2362, 129]
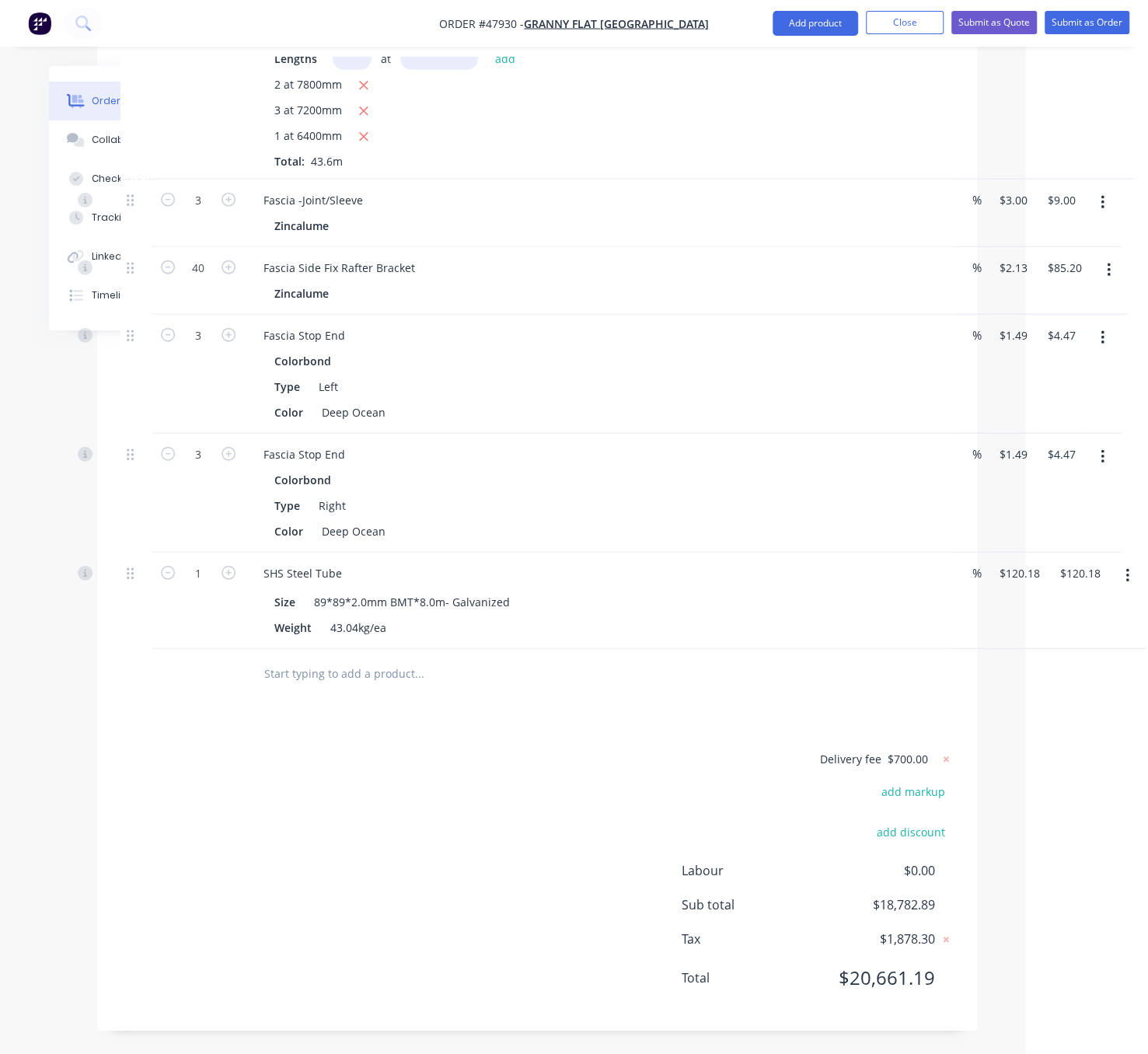
drag, startPoint x: 541, startPoint y: 796, endPoint x: 669, endPoint y: 806, distance: 128.4
type input "4"
type input "$480.72"
click at [557, 899] on div "Delivery fee $700.00 add markup add discount Labour $0.00 Sub total $18,782.89 …" at bounding box center [537, 879] width 834 height 258
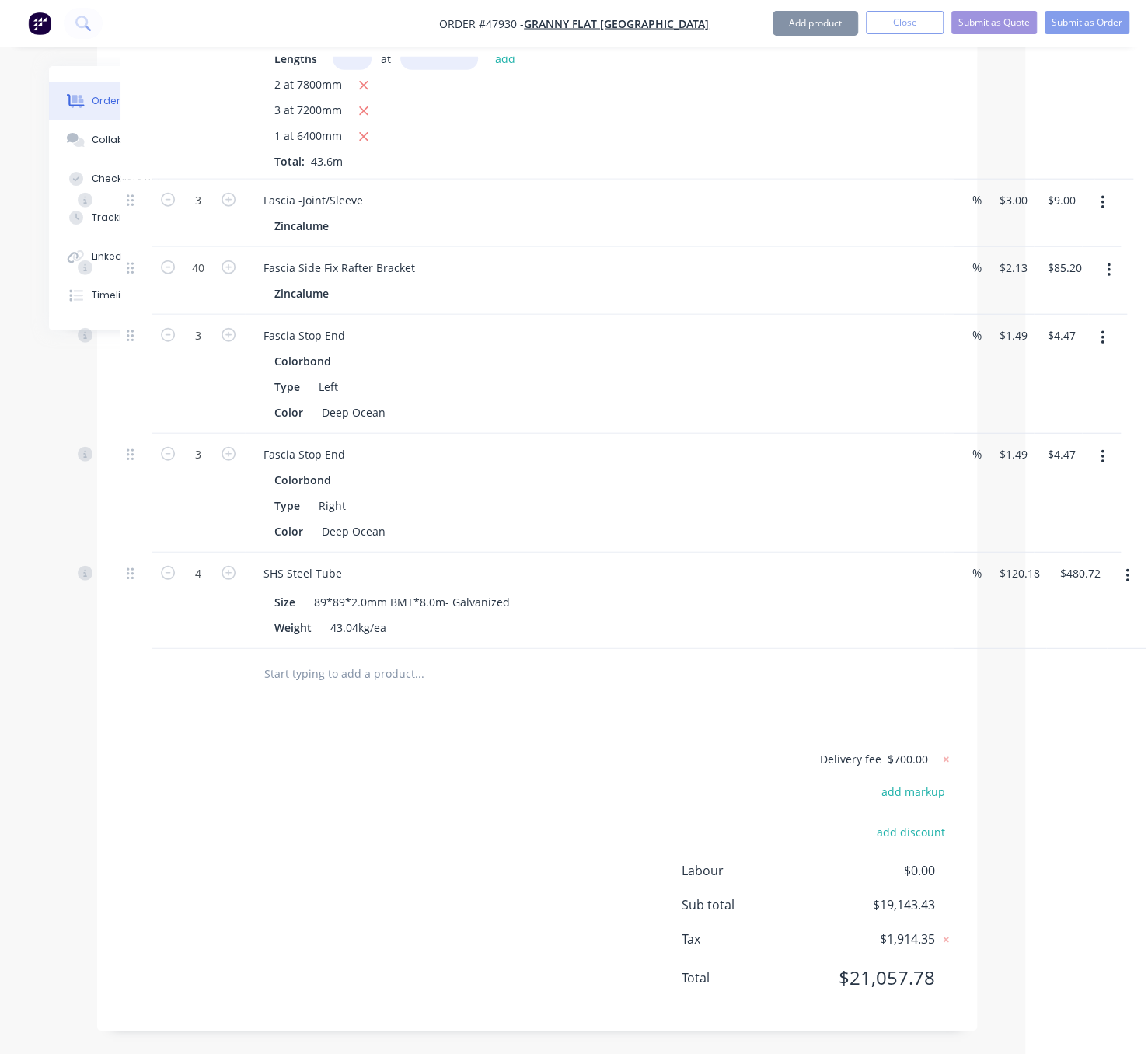
scroll to position [2464, 129]
click at [795, 21] on button "Add product" at bounding box center [816, 23] width 86 height 25
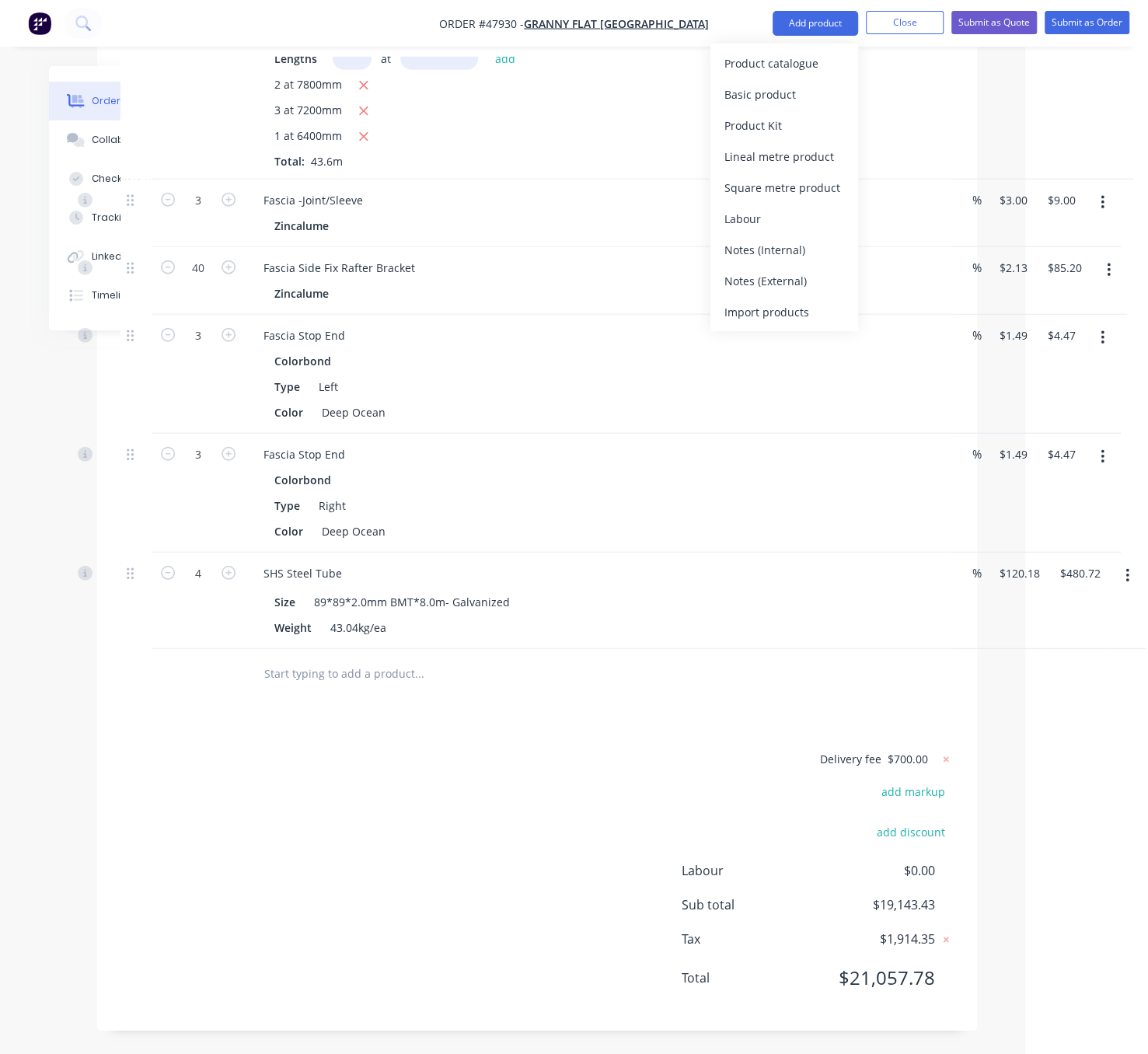
click at [794, 53] on div "Product catalogue" at bounding box center [784, 63] width 120 height 23
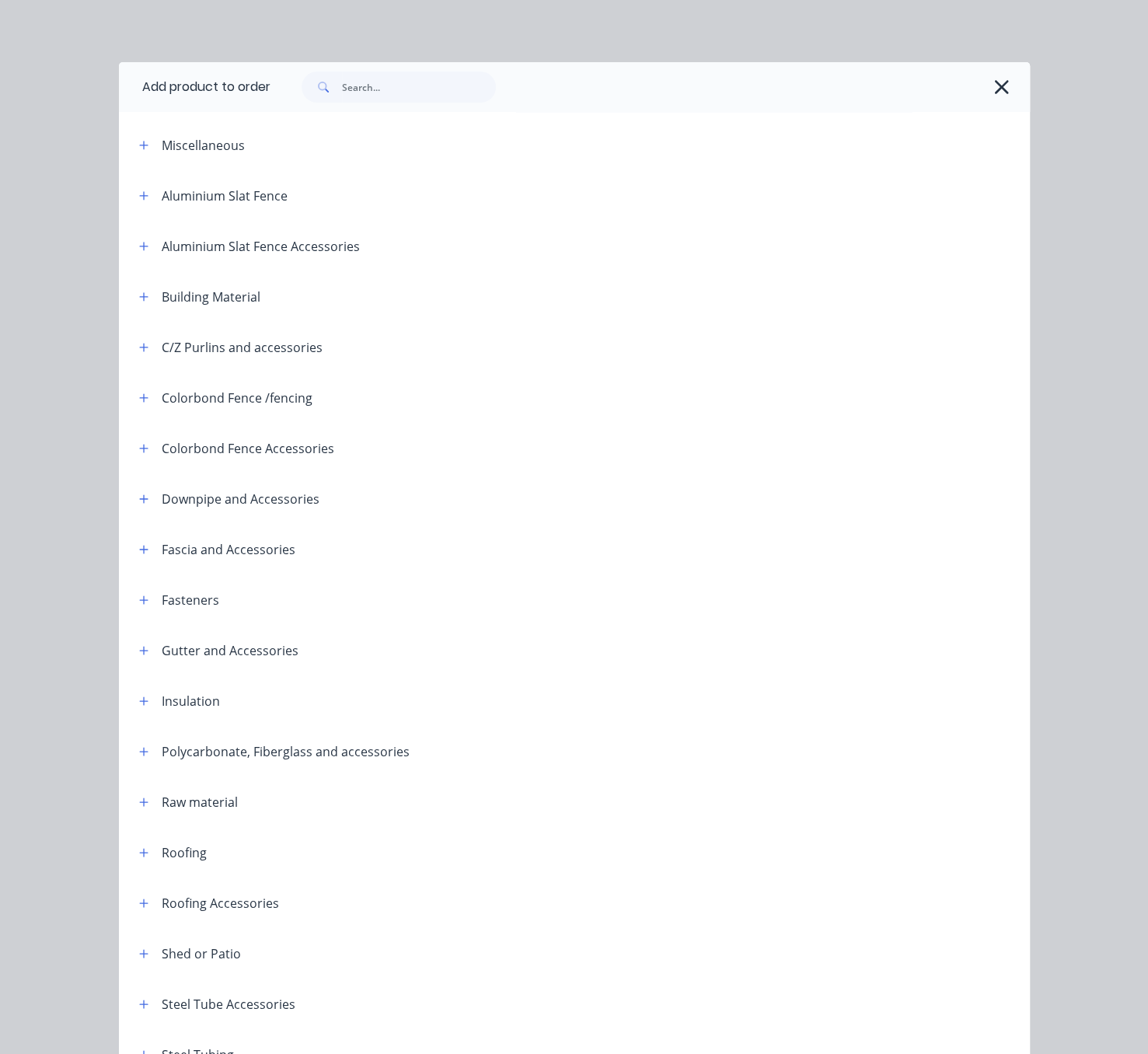
scroll to position [218, 0]
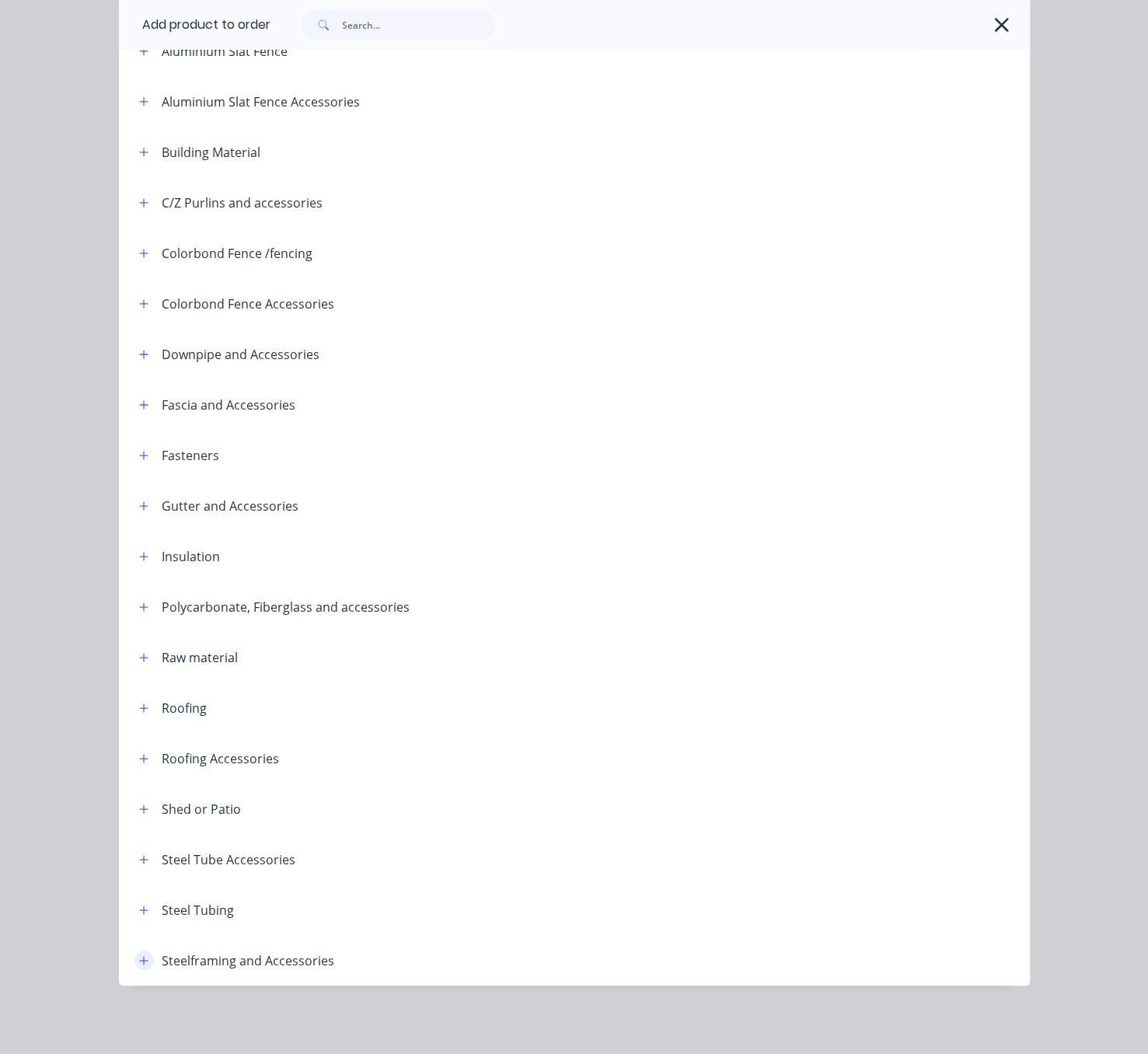
click at [139, 960] on icon "button" at bounding box center [143, 961] width 9 height 11
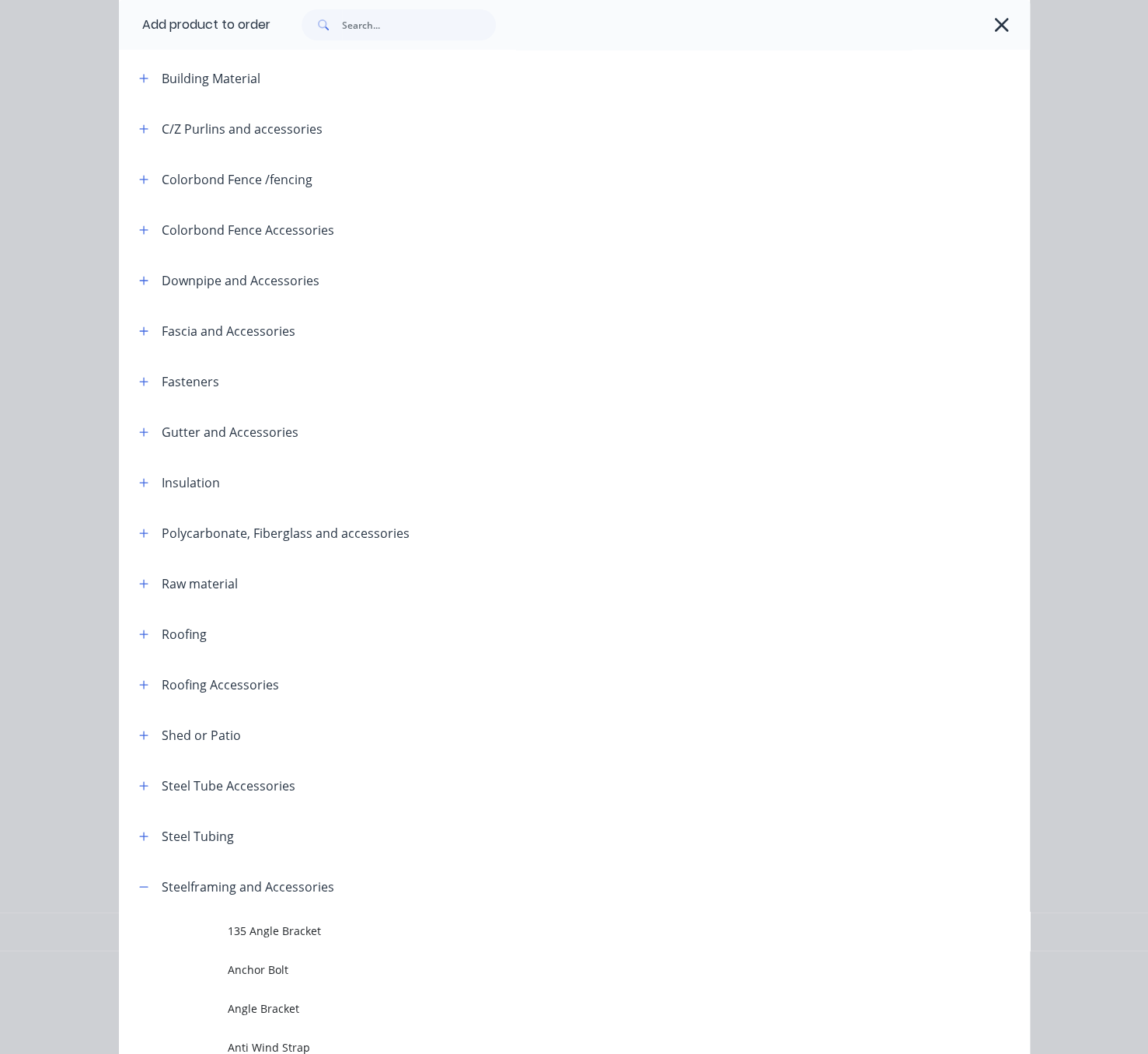
scroll to position [763, 0]
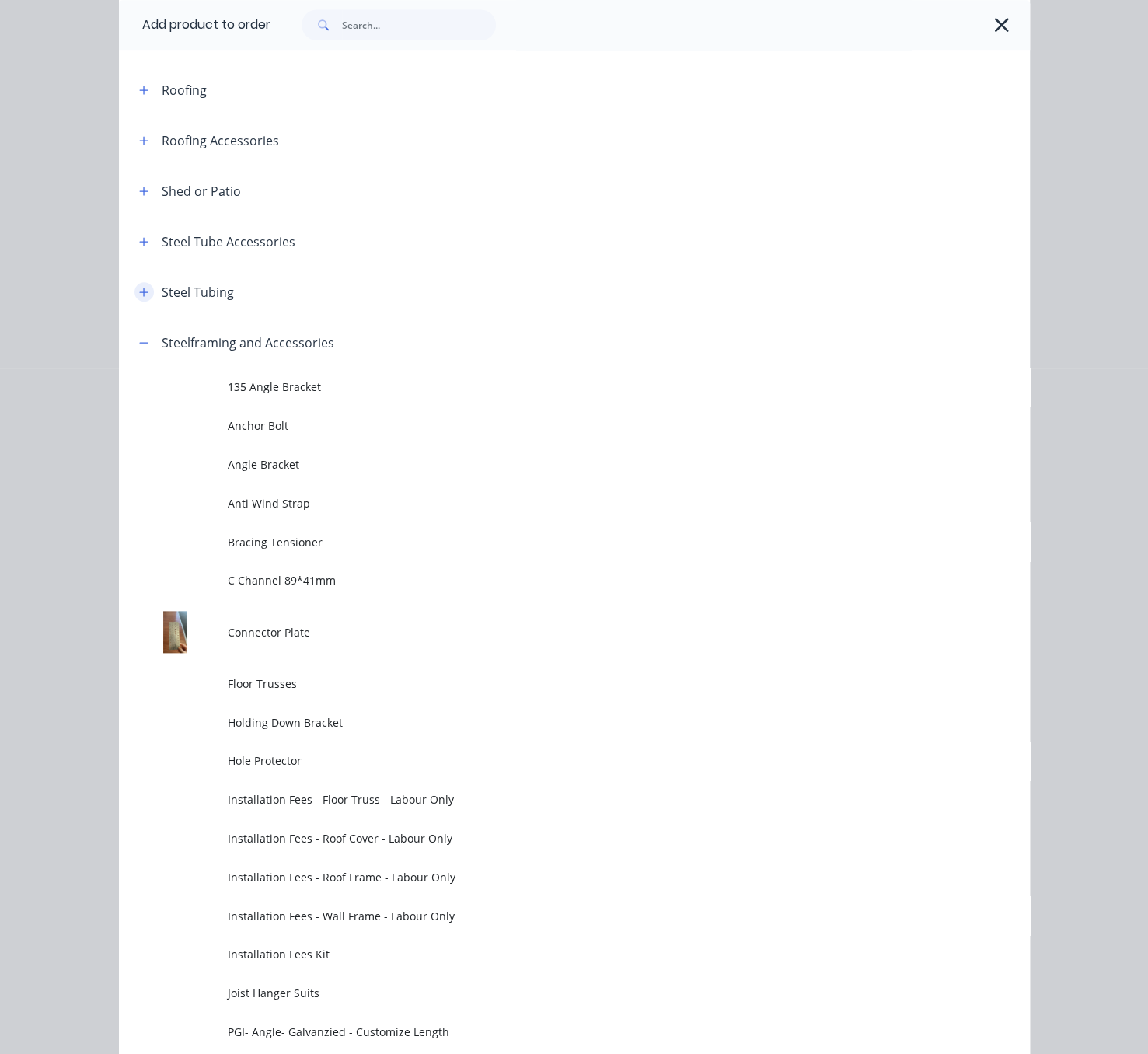
click at [134, 301] on button "button" at bounding box center [143, 291] width 19 height 19
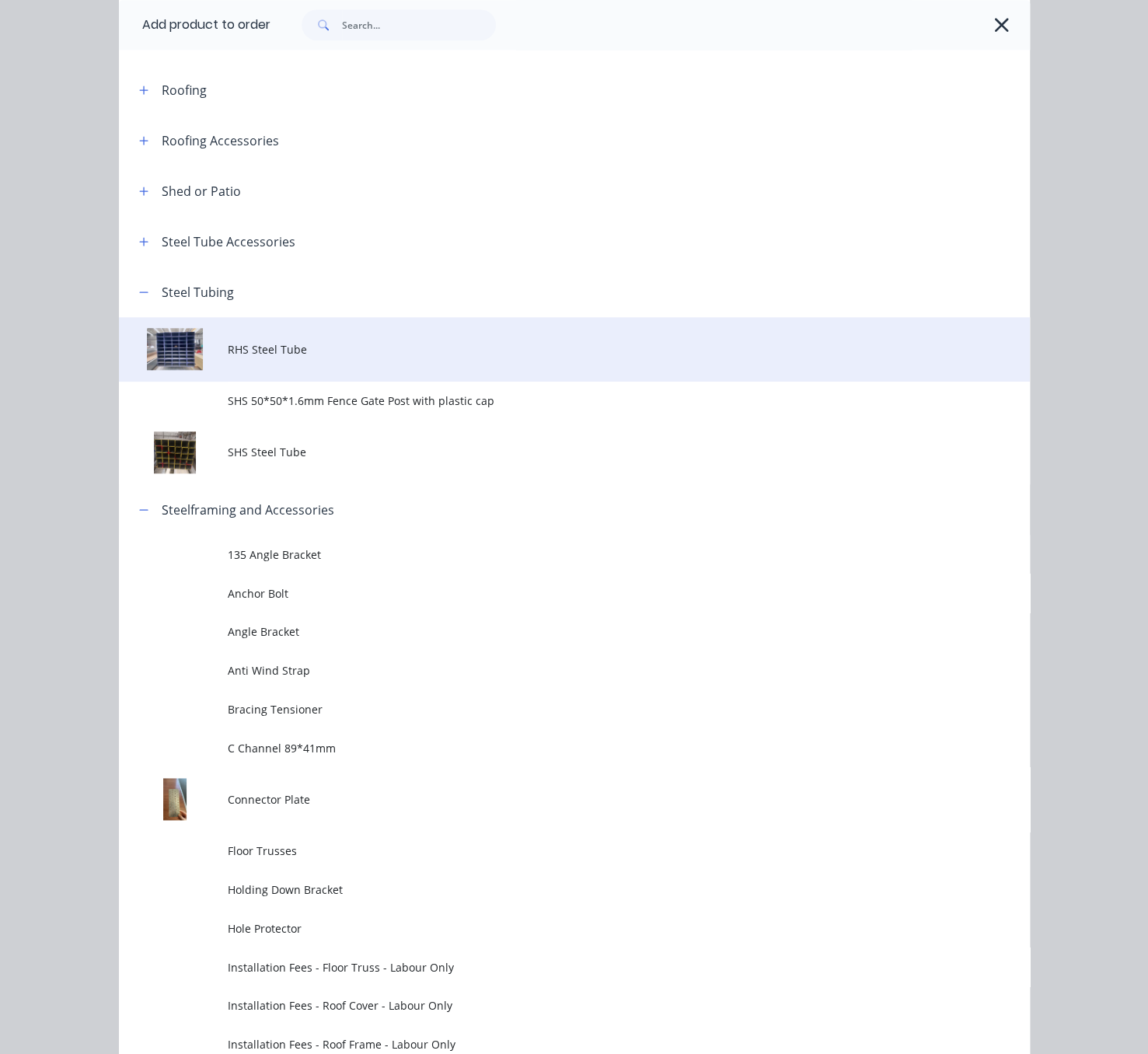
click at [300, 358] on span "RHS Steel Tube" at bounding box center [548, 350] width 641 height 16
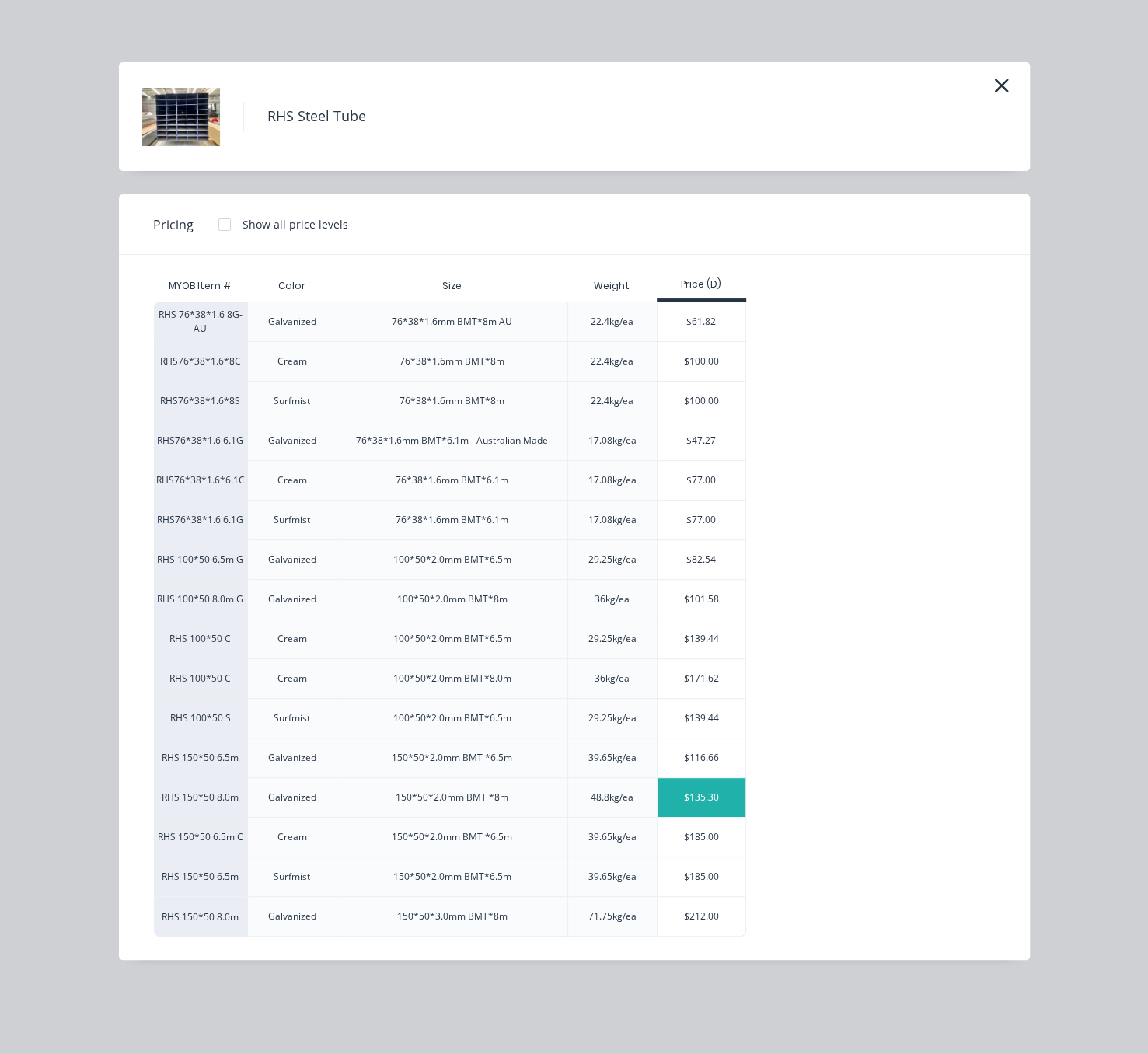
click at [704, 817] on div "$135.30" at bounding box center [701, 797] width 88 height 39
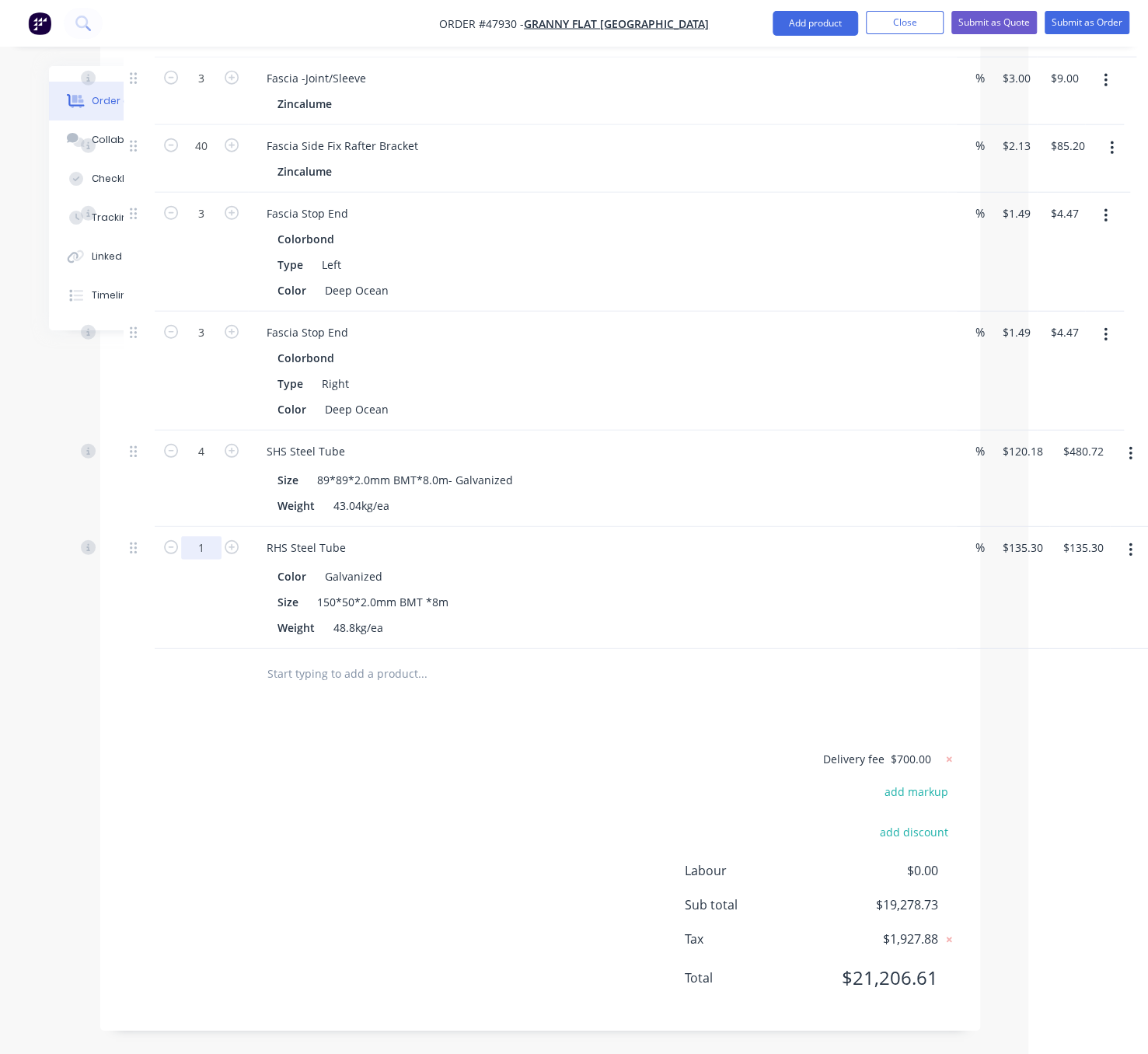
type input "8"
type input "$1,082.40"
click at [797, 16] on button "Add product" at bounding box center [816, 23] width 86 height 25
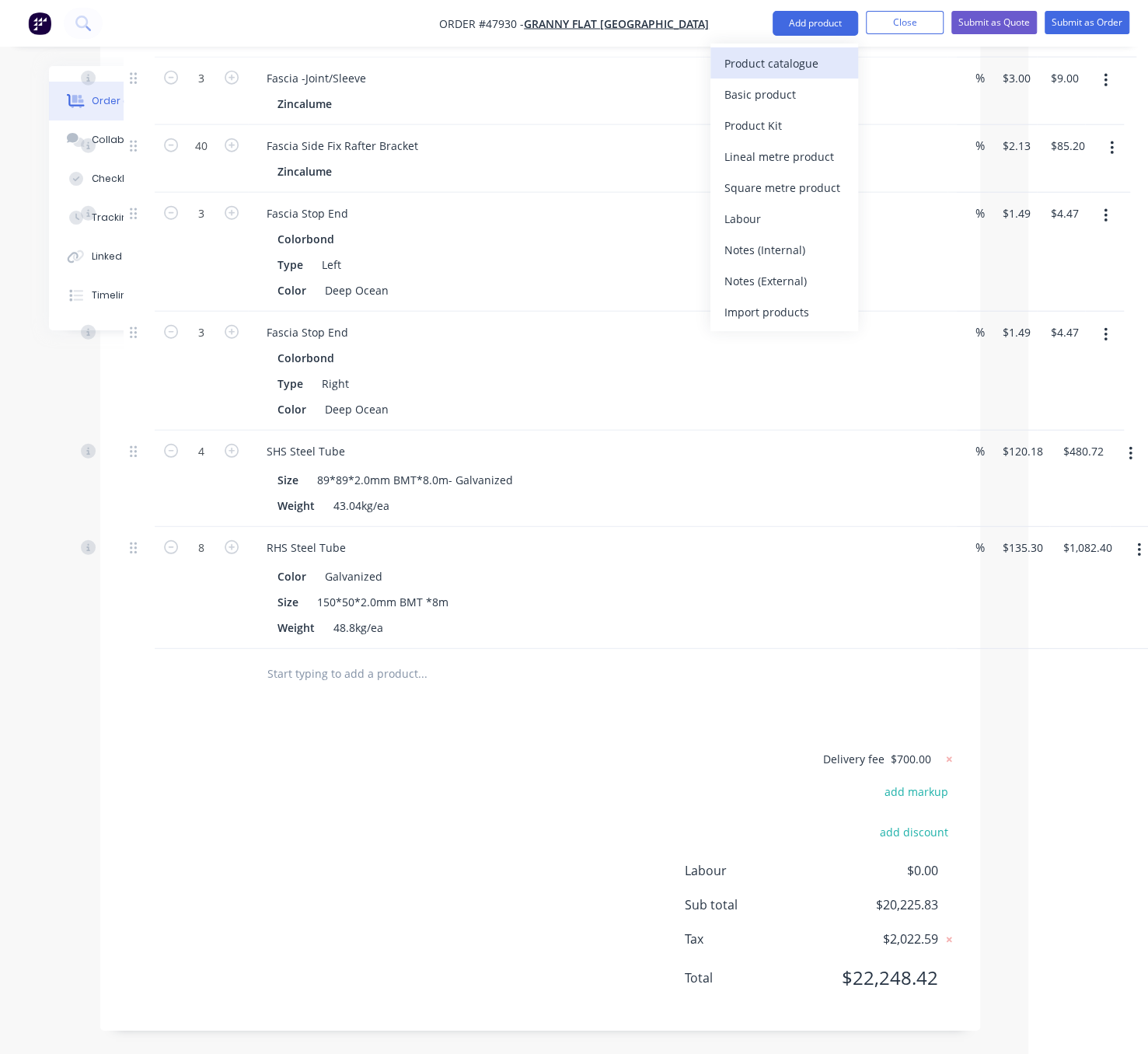
click at [784, 53] on div "Product catalogue" at bounding box center [784, 63] width 120 height 23
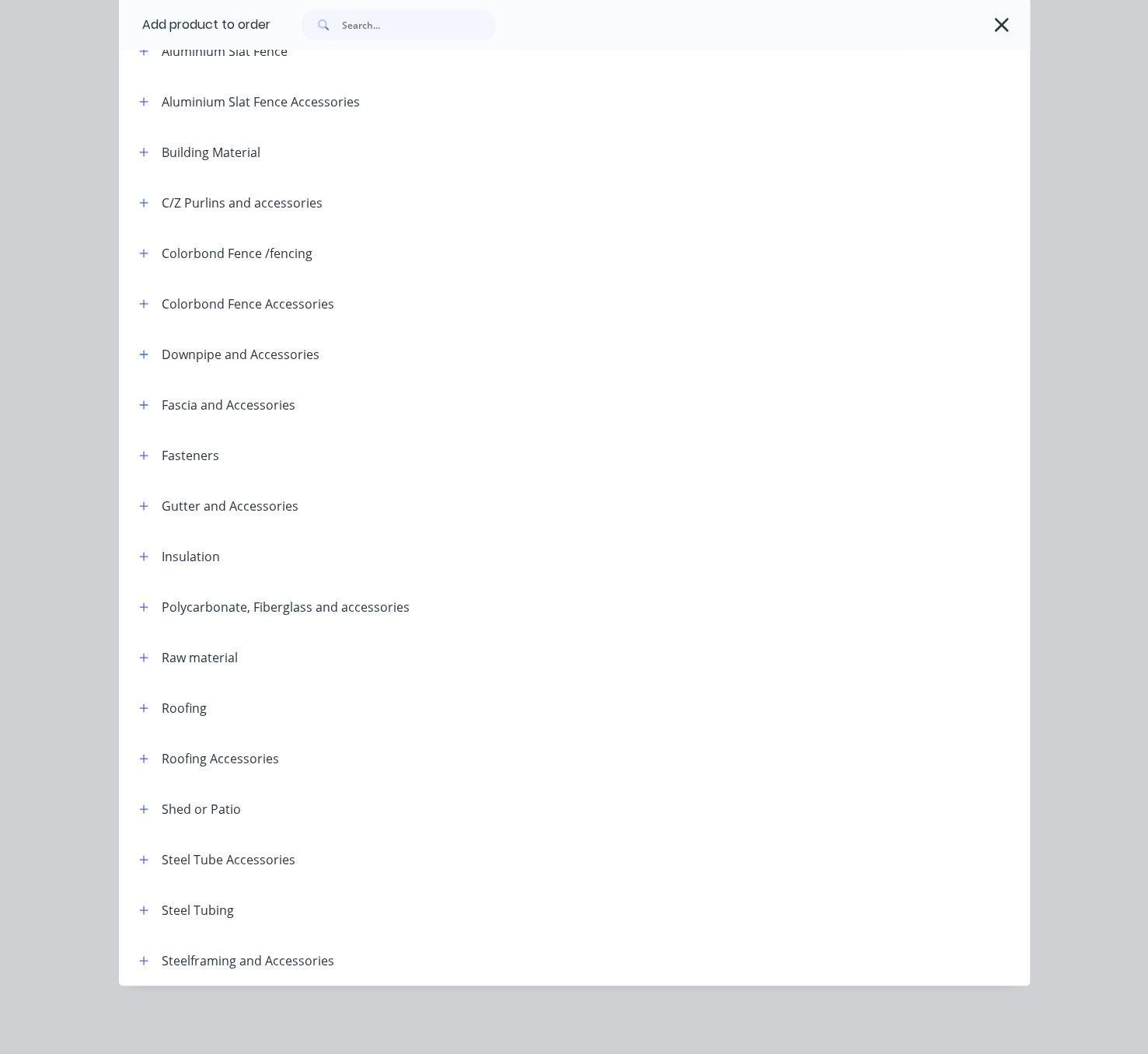
scroll to position [218, 0]
click at [139, 855] on icon "button" at bounding box center [143, 860] width 9 height 11
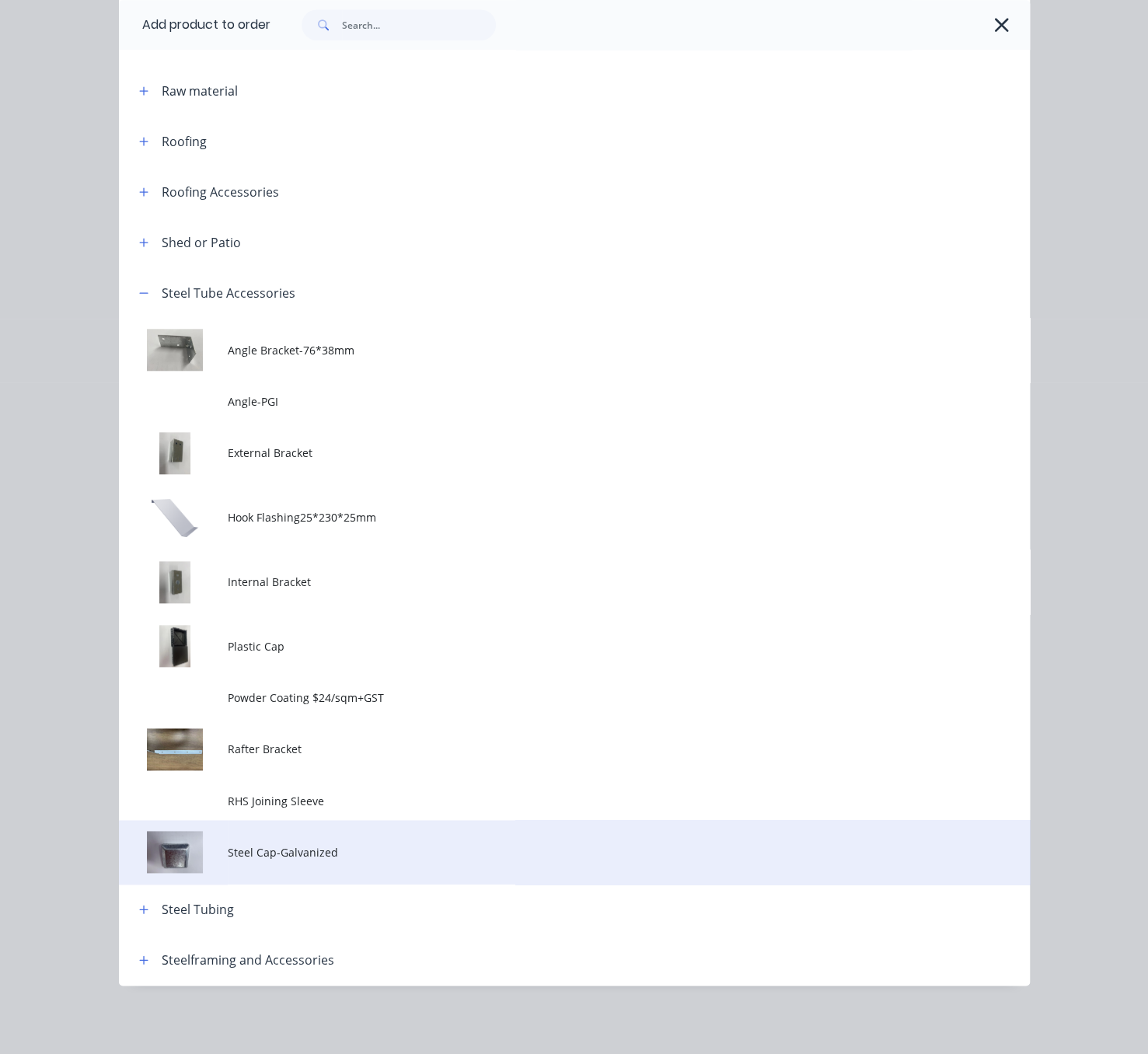
scroll to position [803, 0]
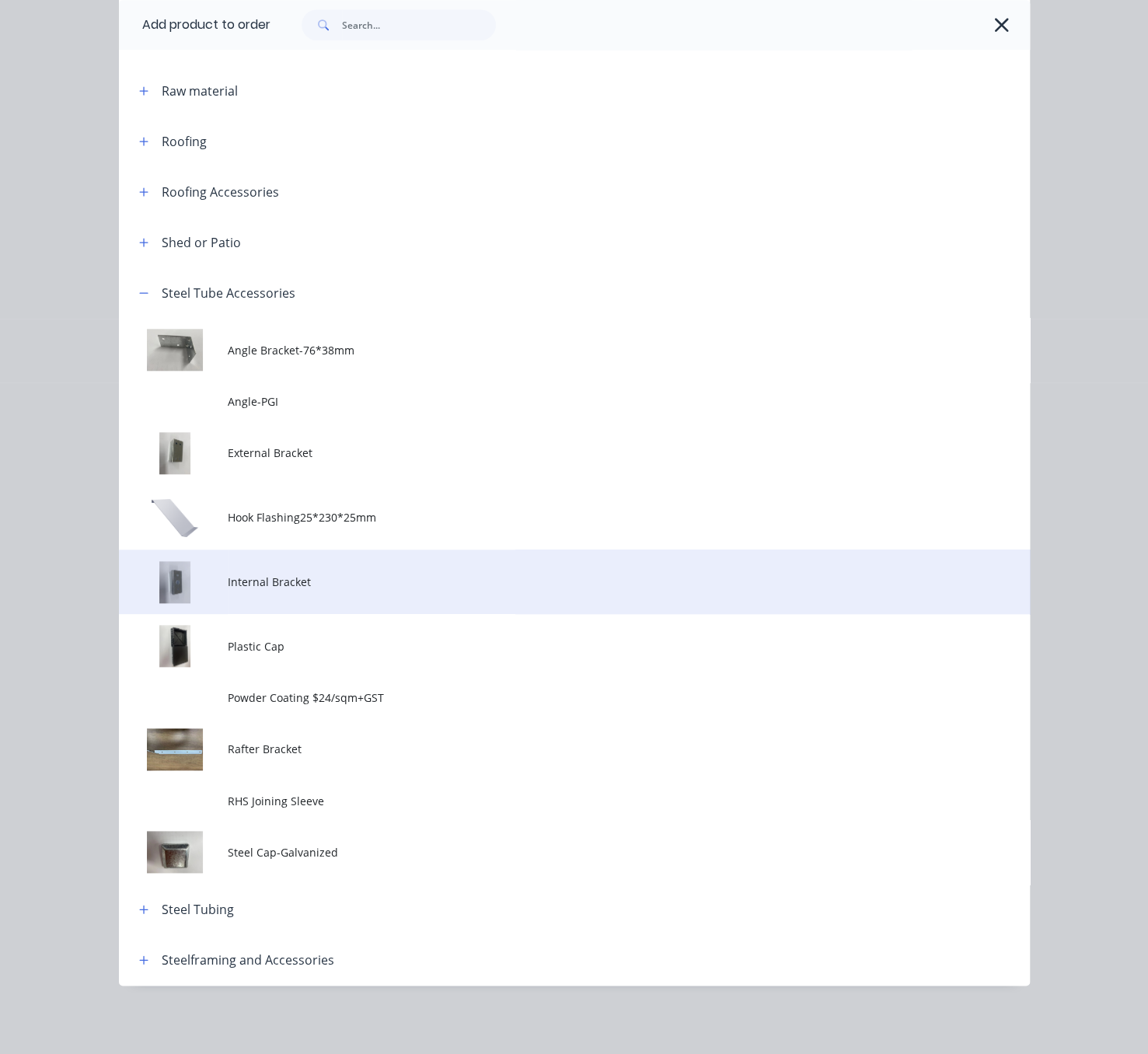
click at [358, 574] on span "Internal Bracket" at bounding box center [548, 582] width 641 height 16
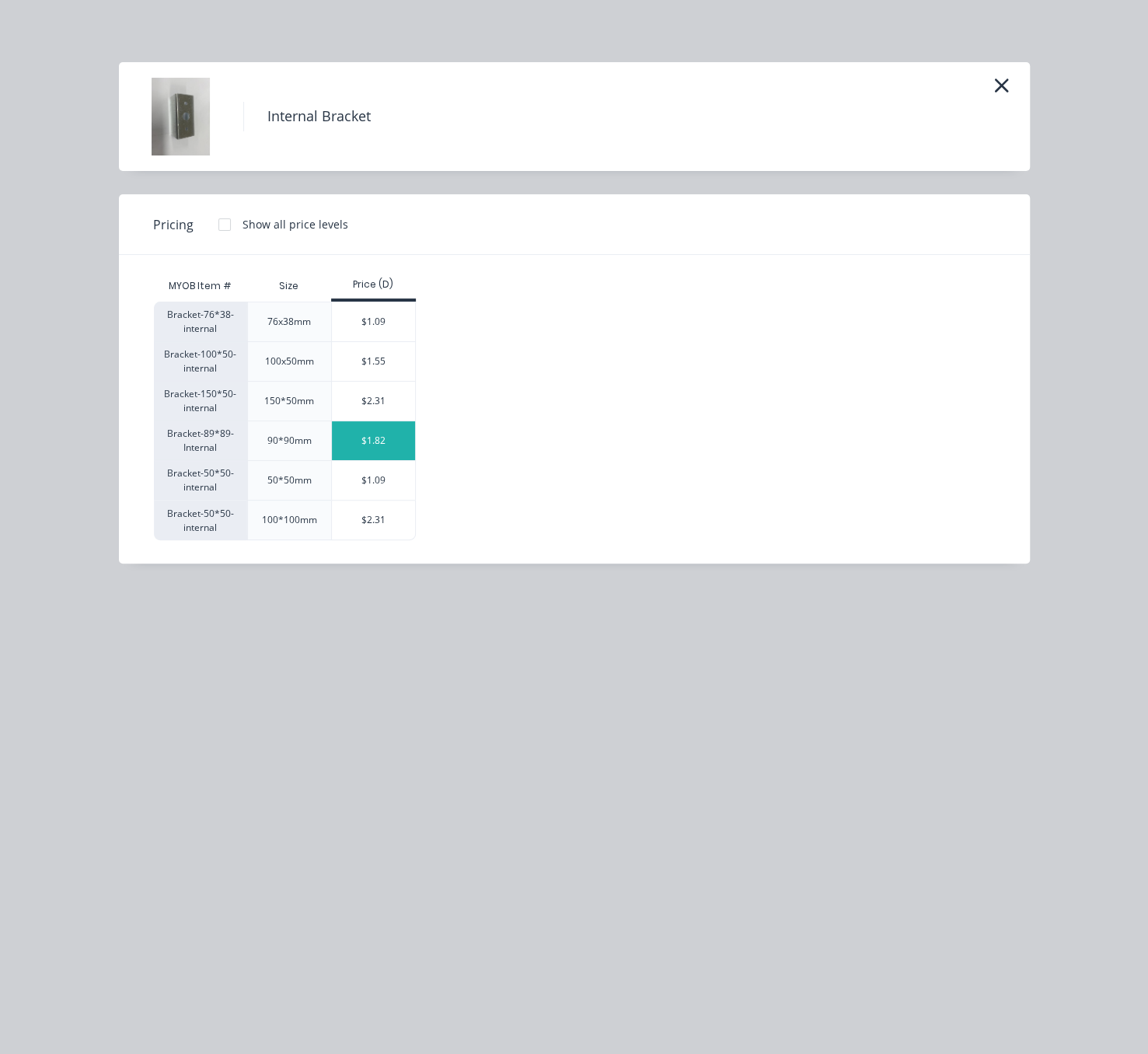
click at [384, 459] on div "$1.82" at bounding box center [374, 440] width 83 height 39
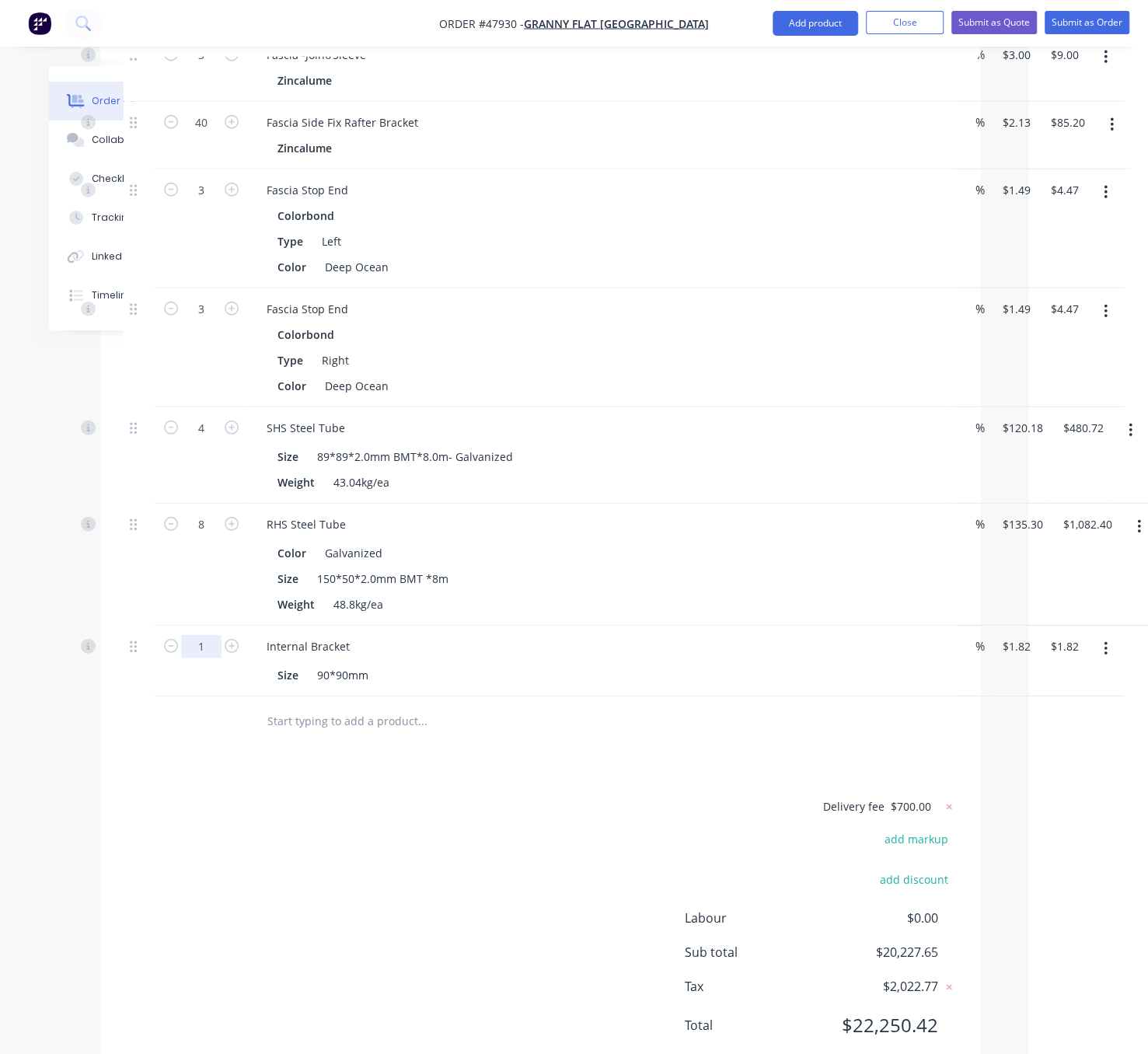
type input "7"
type input "$12.74"
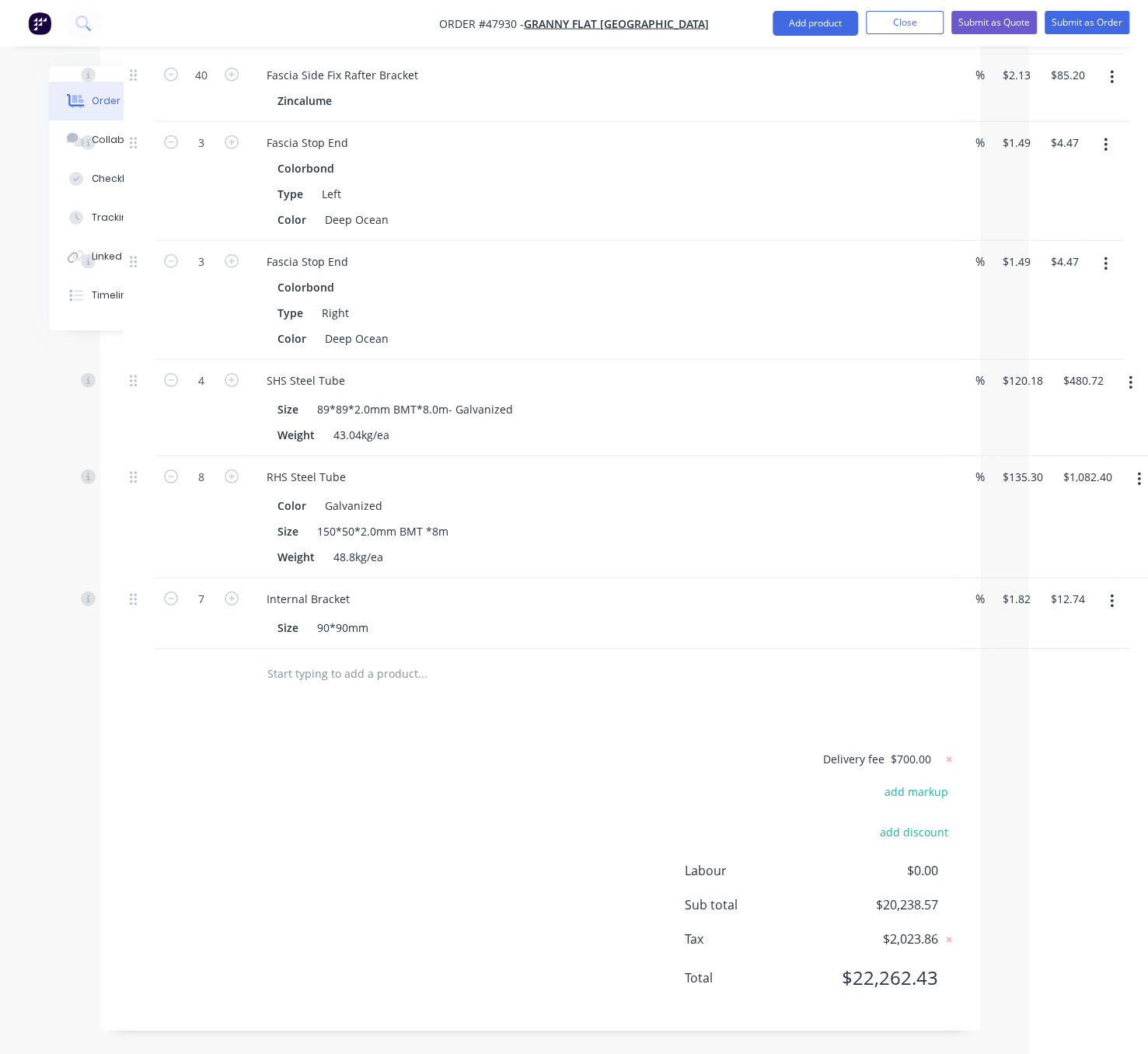
scroll to position [2669, 120]
click at [786, 26] on button "Add product" at bounding box center [816, 23] width 86 height 25
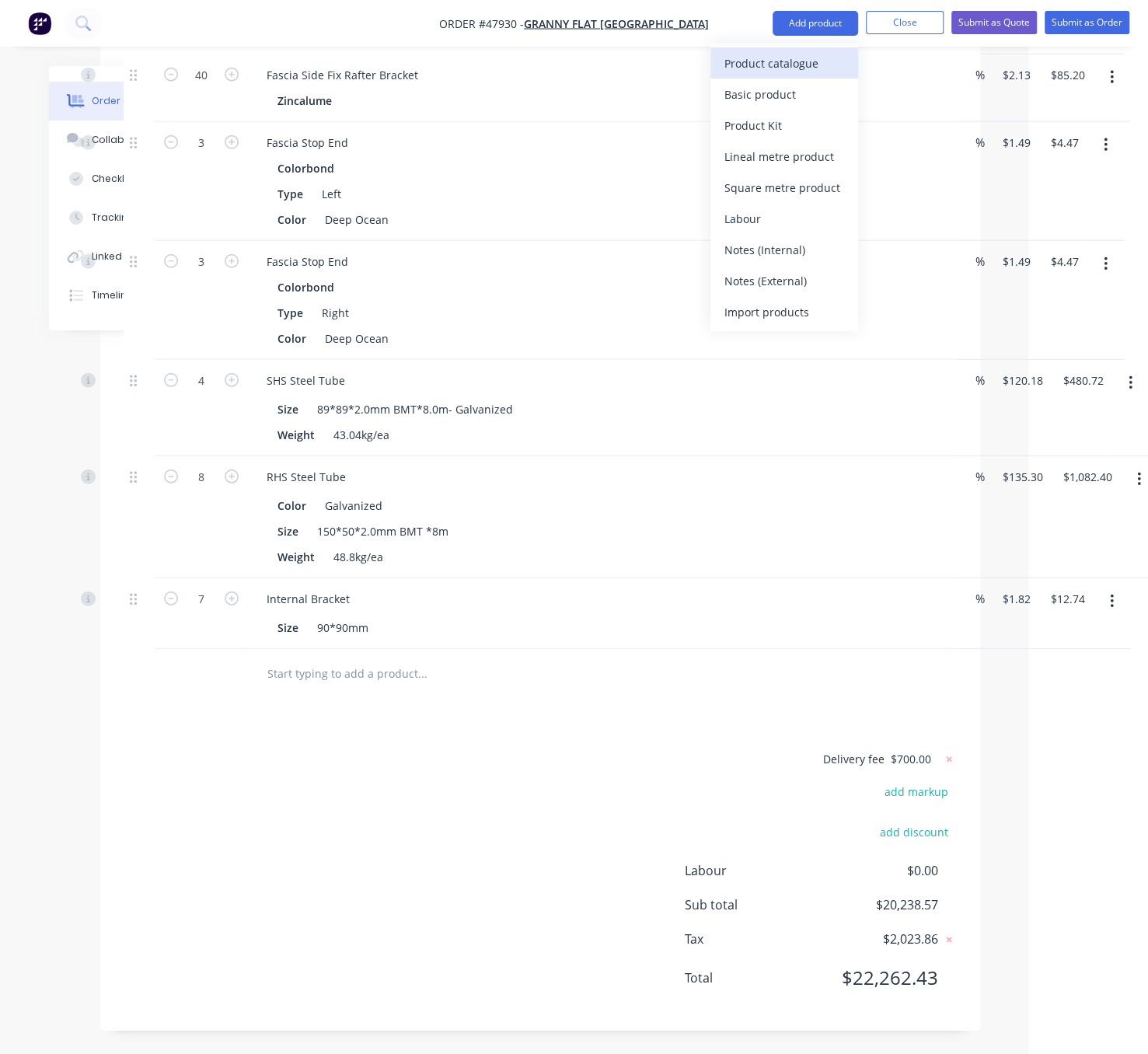
click at [785, 56] on div "Product catalogue" at bounding box center [784, 63] width 120 height 23
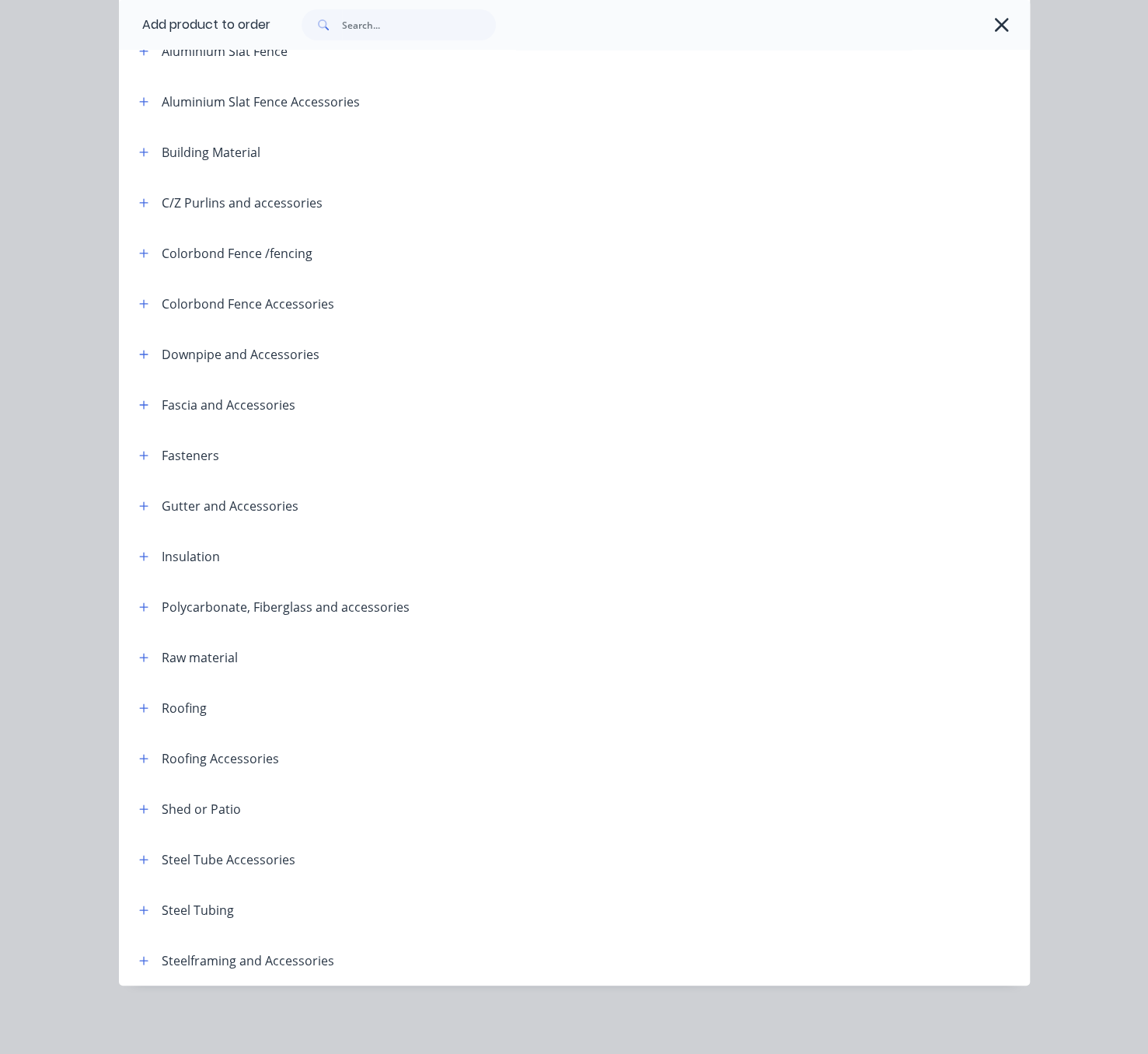
scroll to position [218, 0]
click at [139, 855] on icon "button" at bounding box center [143, 860] width 9 height 11
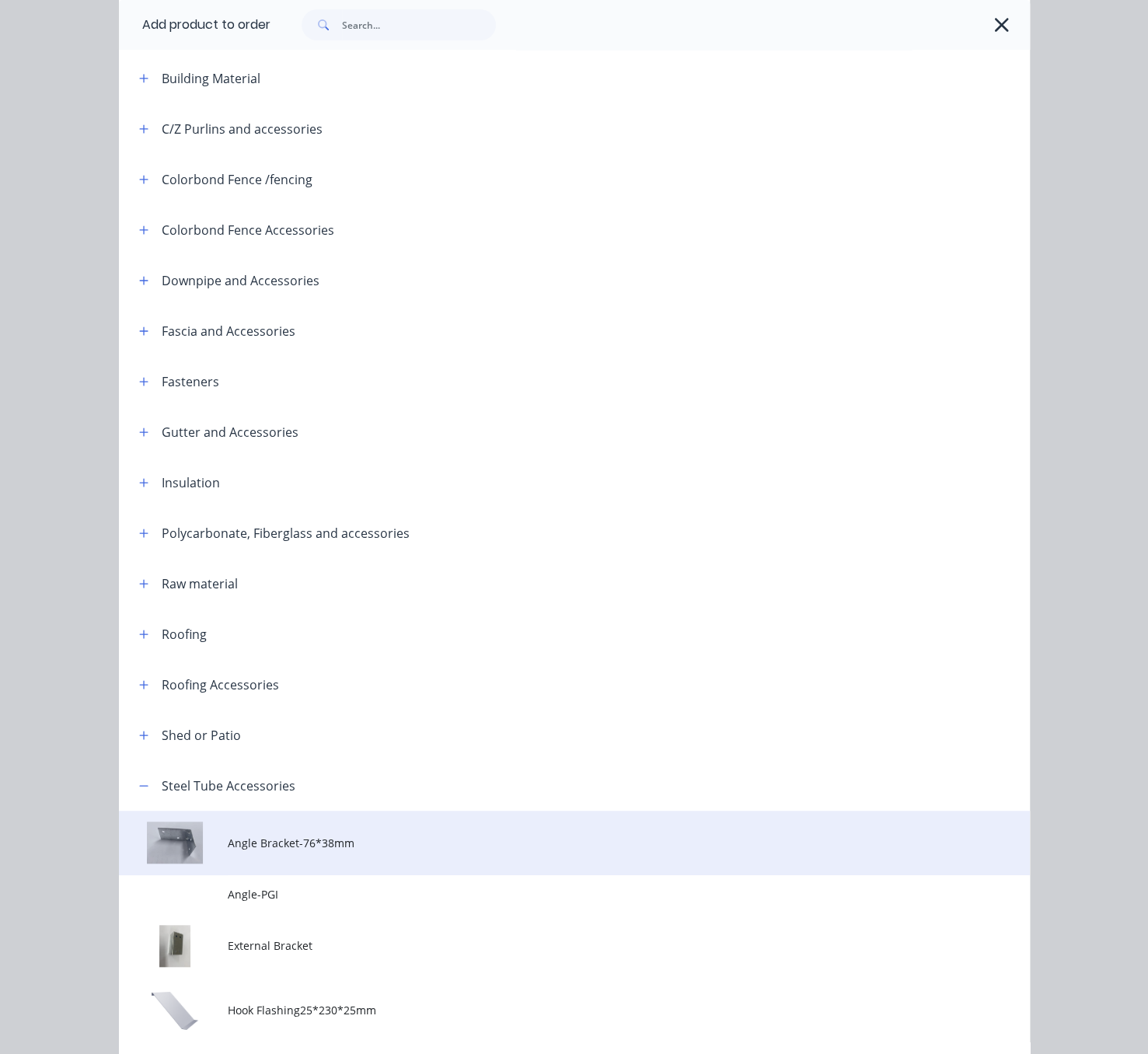
scroll to position [803, 0]
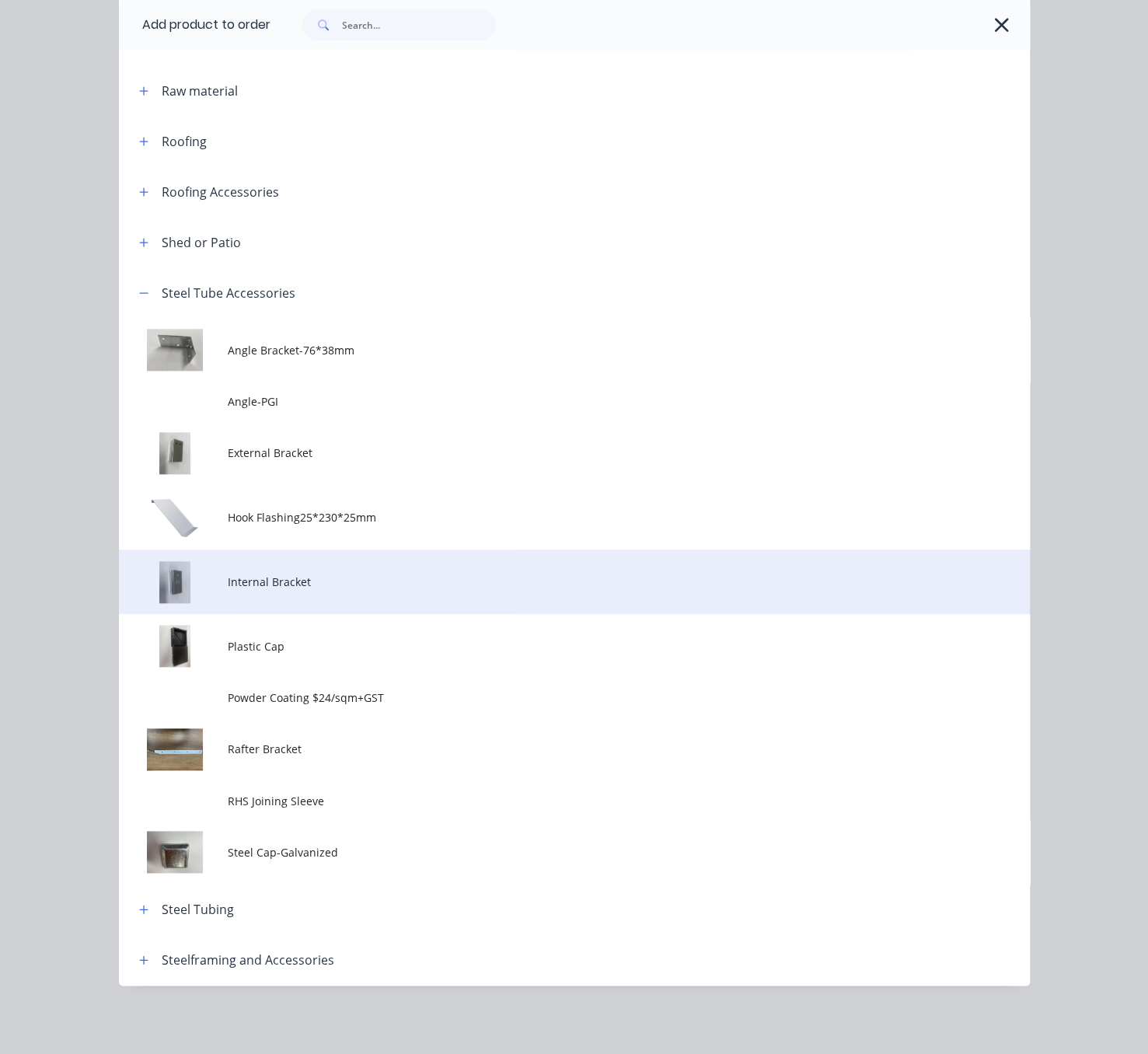
click at [317, 574] on span "Internal Bracket" at bounding box center [548, 582] width 641 height 16
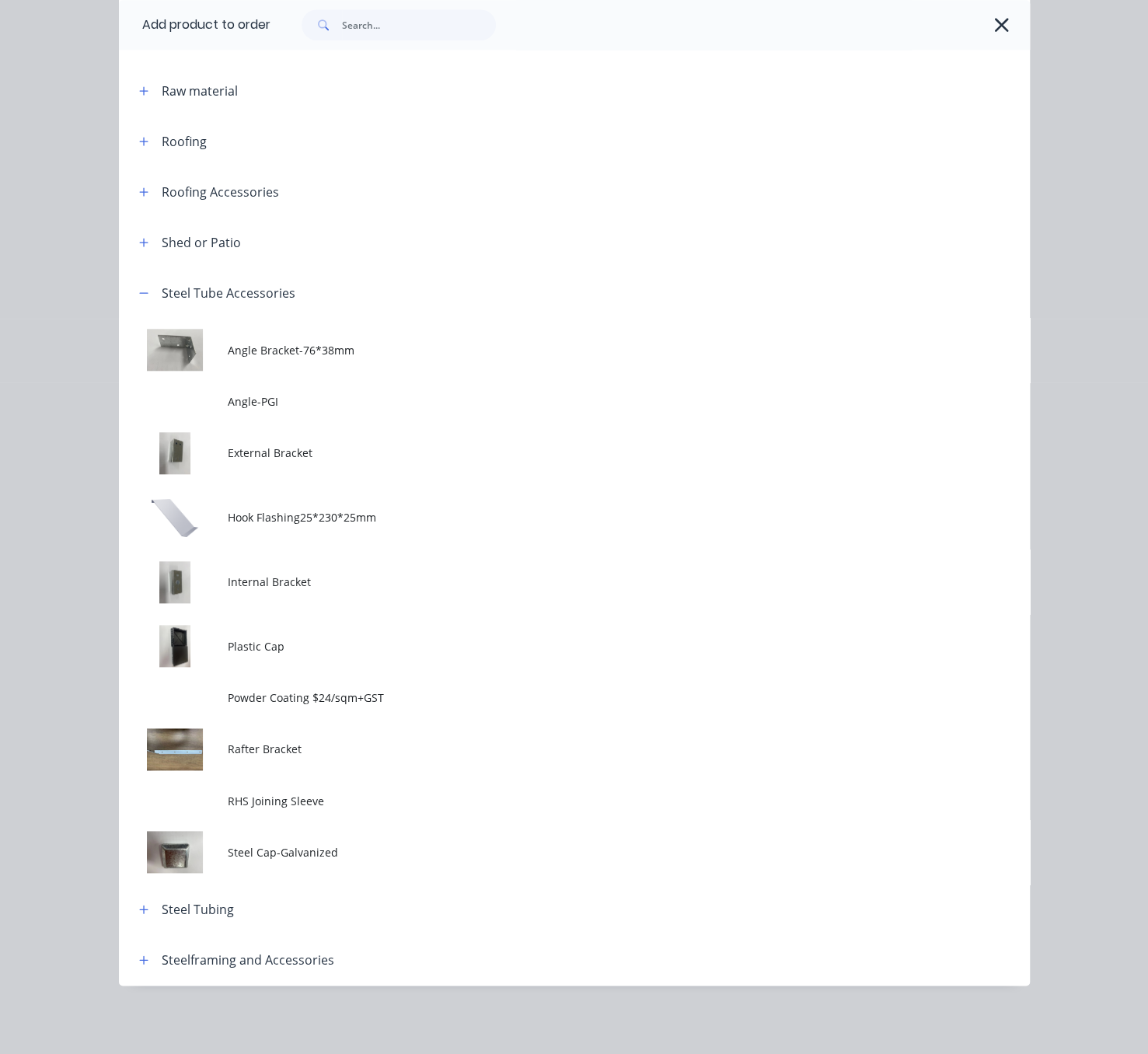
scroll to position [0, 0]
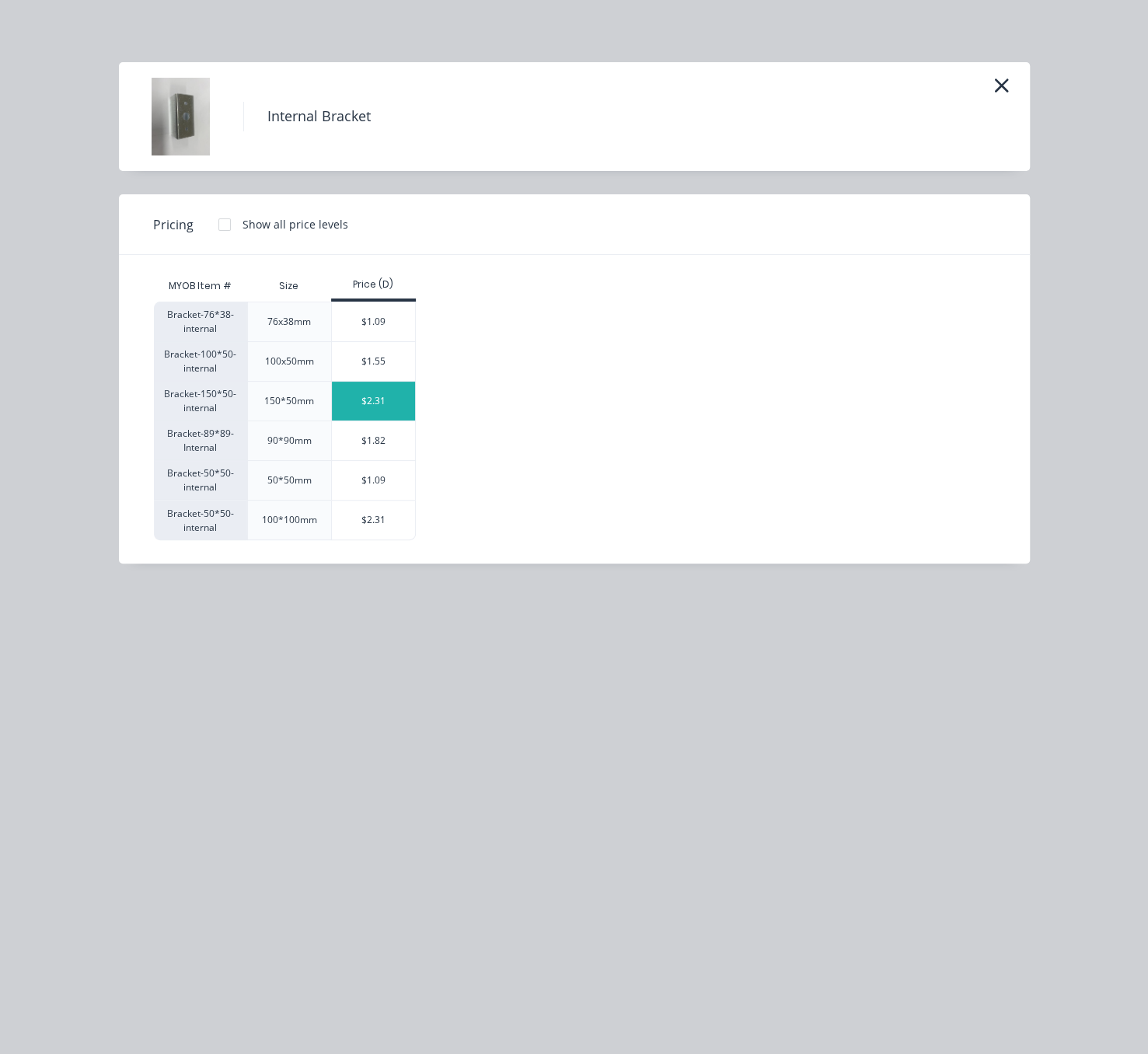
click at [370, 405] on div "$2.31" at bounding box center [374, 401] width 83 height 39
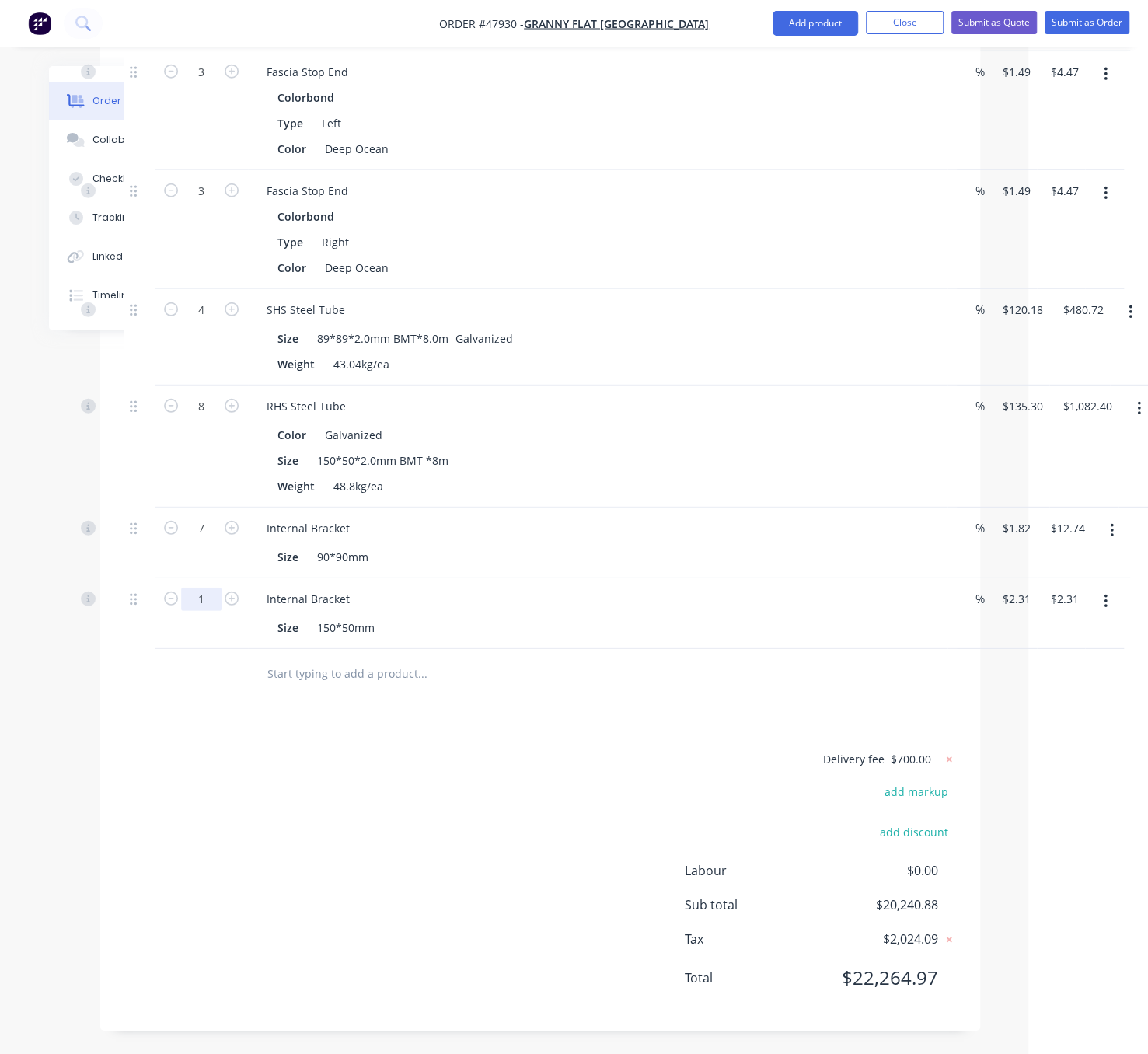
type input "16"
type input "$36.96"
click at [376, 881] on div "Delivery fee $700.00 add markup add discount Labour $0.00 Sub total $20,240.88 …" at bounding box center [540, 879] width 834 height 258
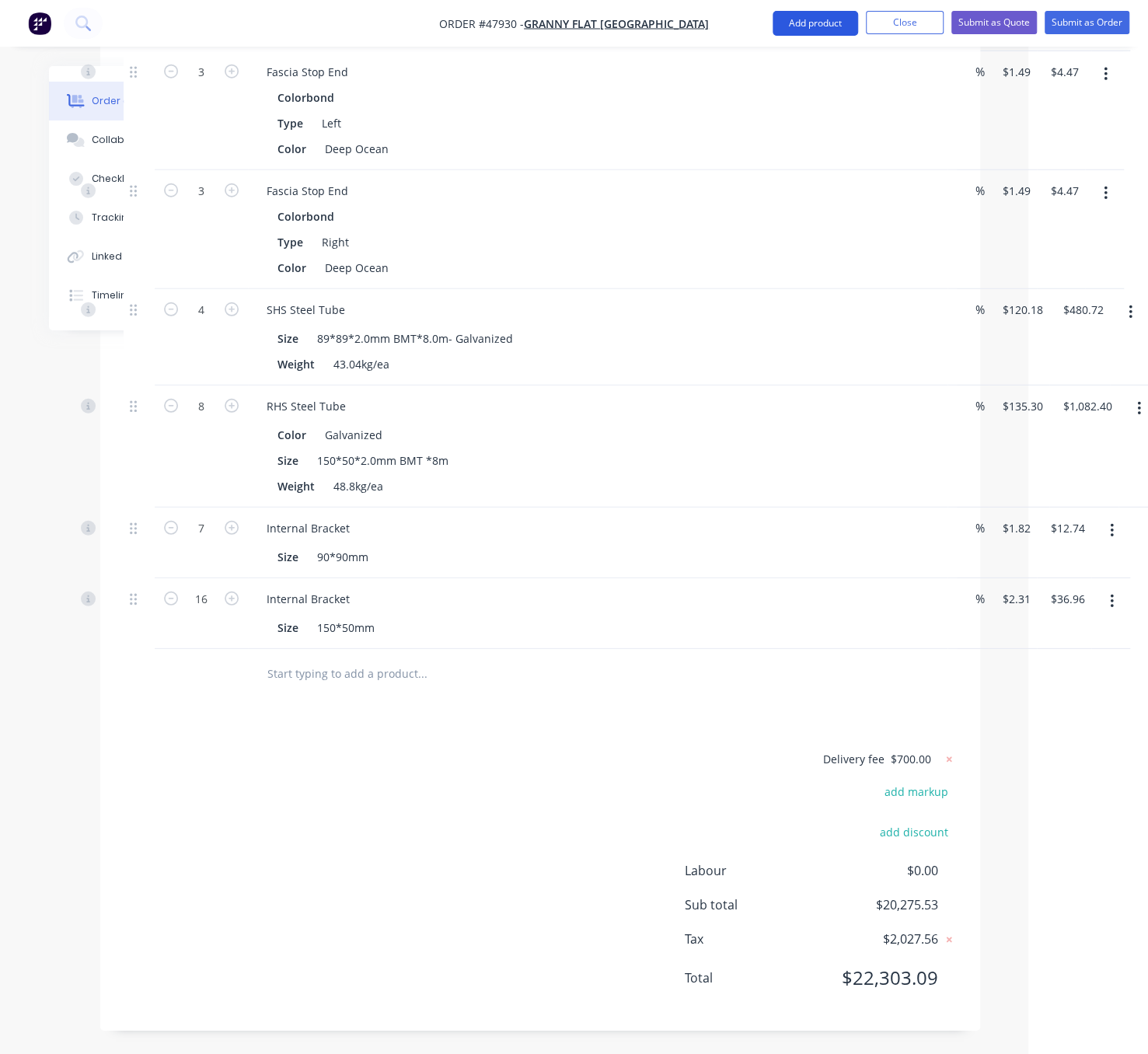
click at [804, 25] on button "Add product" at bounding box center [816, 23] width 86 height 25
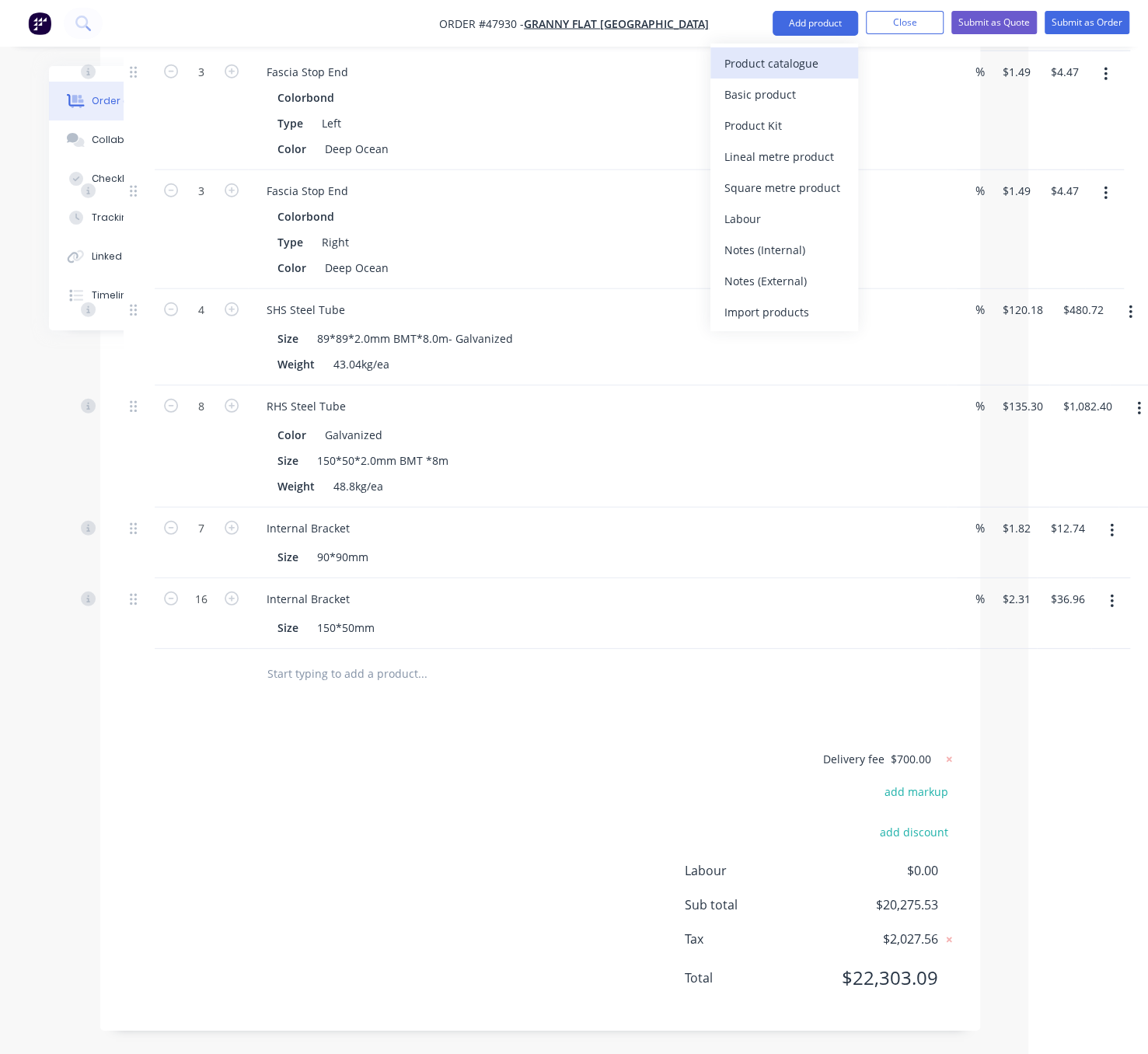
click at [785, 62] on div "Product catalogue" at bounding box center [784, 63] width 120 height 23
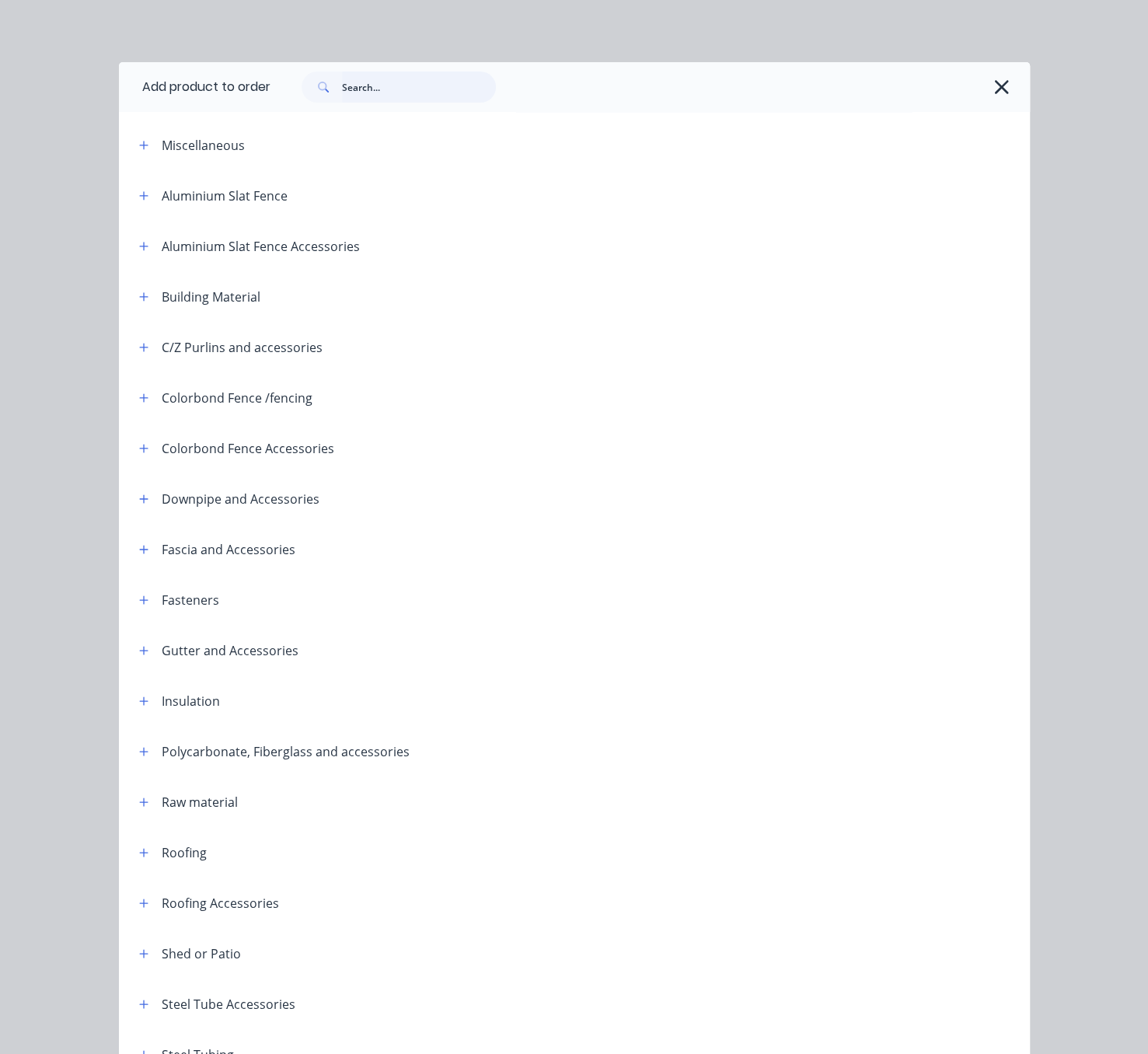
click at [395, 100] on input "text" at bounding box center [419, 87] width 154 height 31
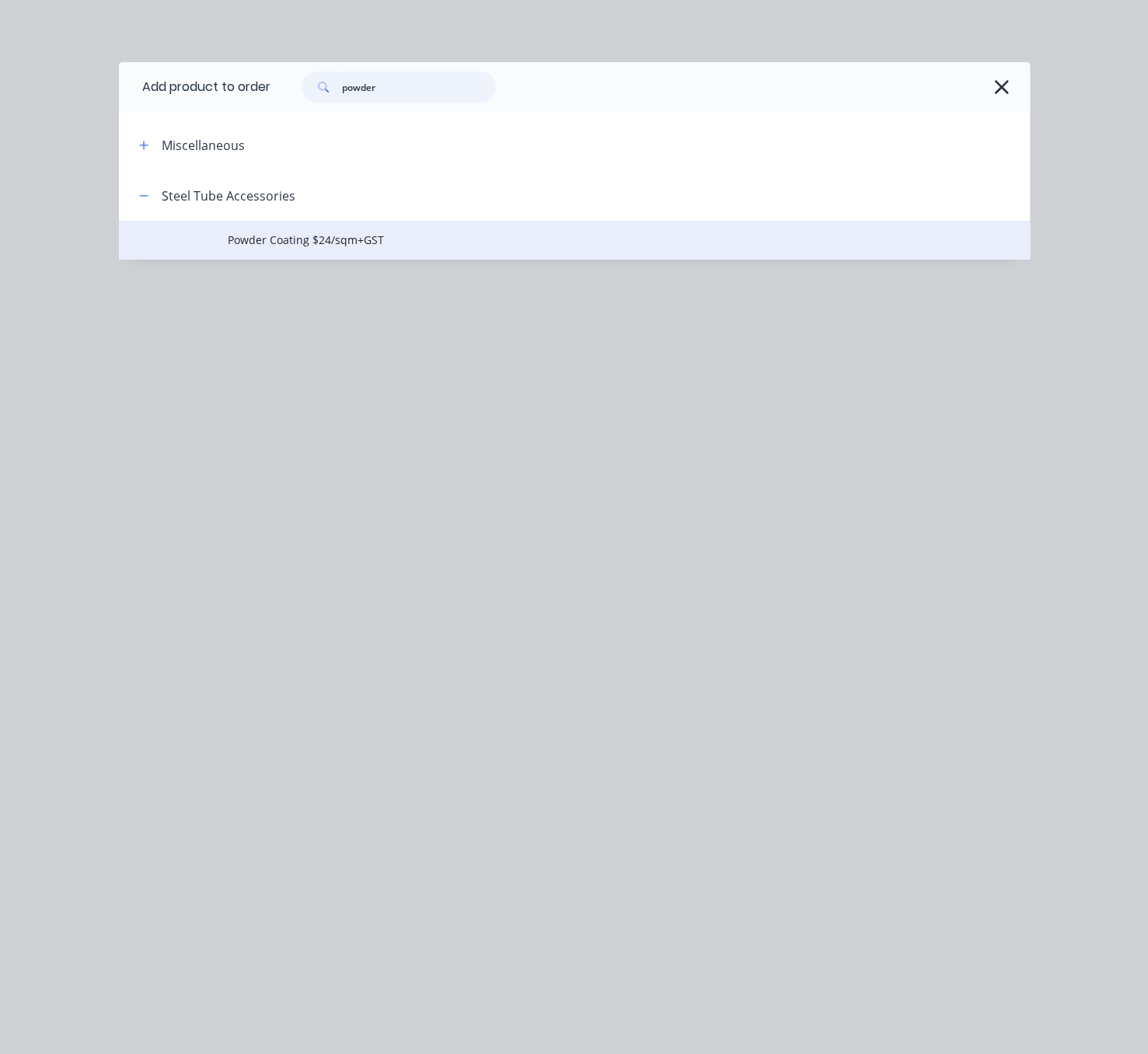
type input "powder"
click at [353, 244] on td "Powder Coating $24/sqm+GST" at bounding box center [628, 240] width 802 height 39
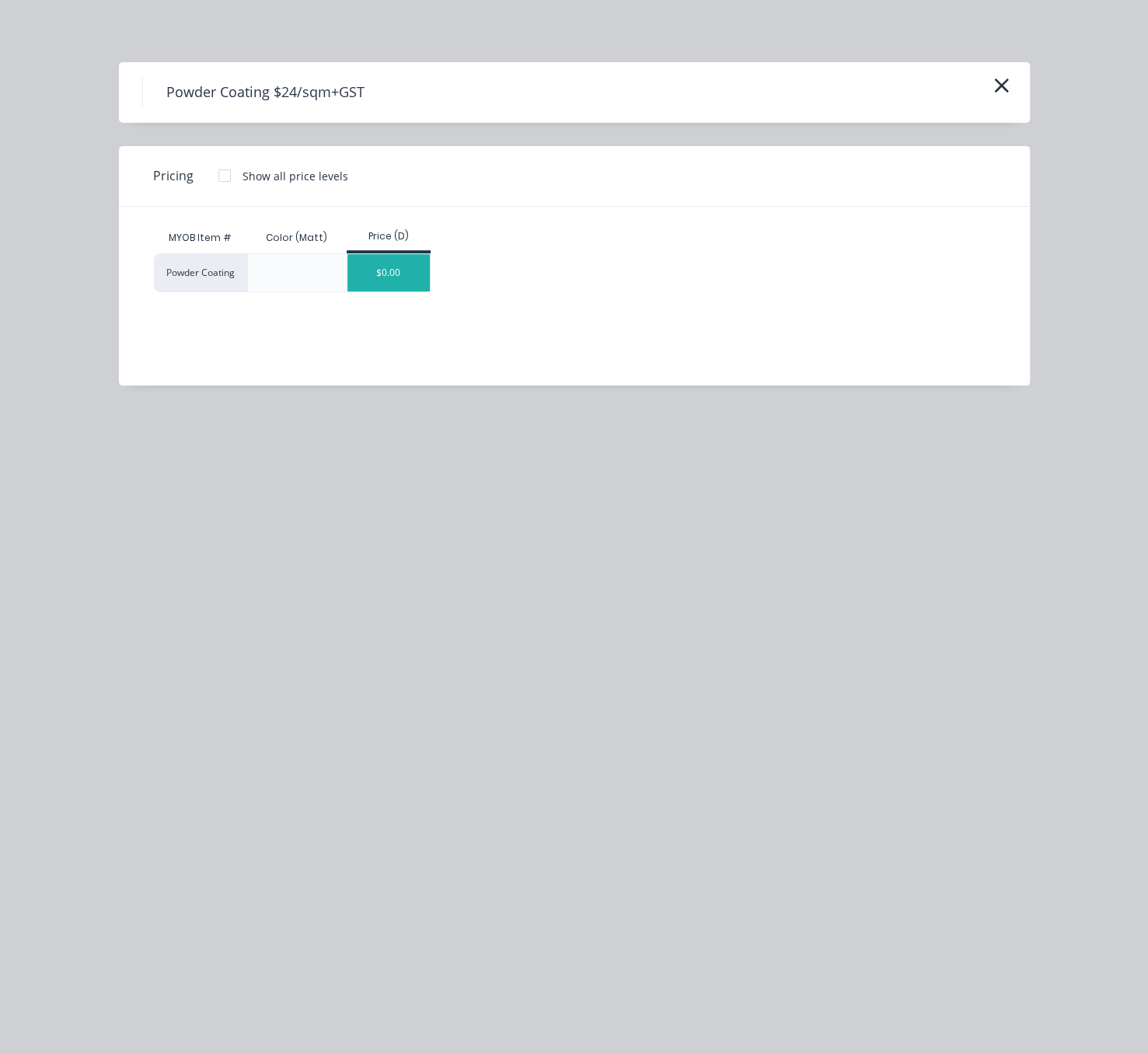
click at [402, 291] on div "$0.00" at bounding box center [389, 272] width 83 height 37
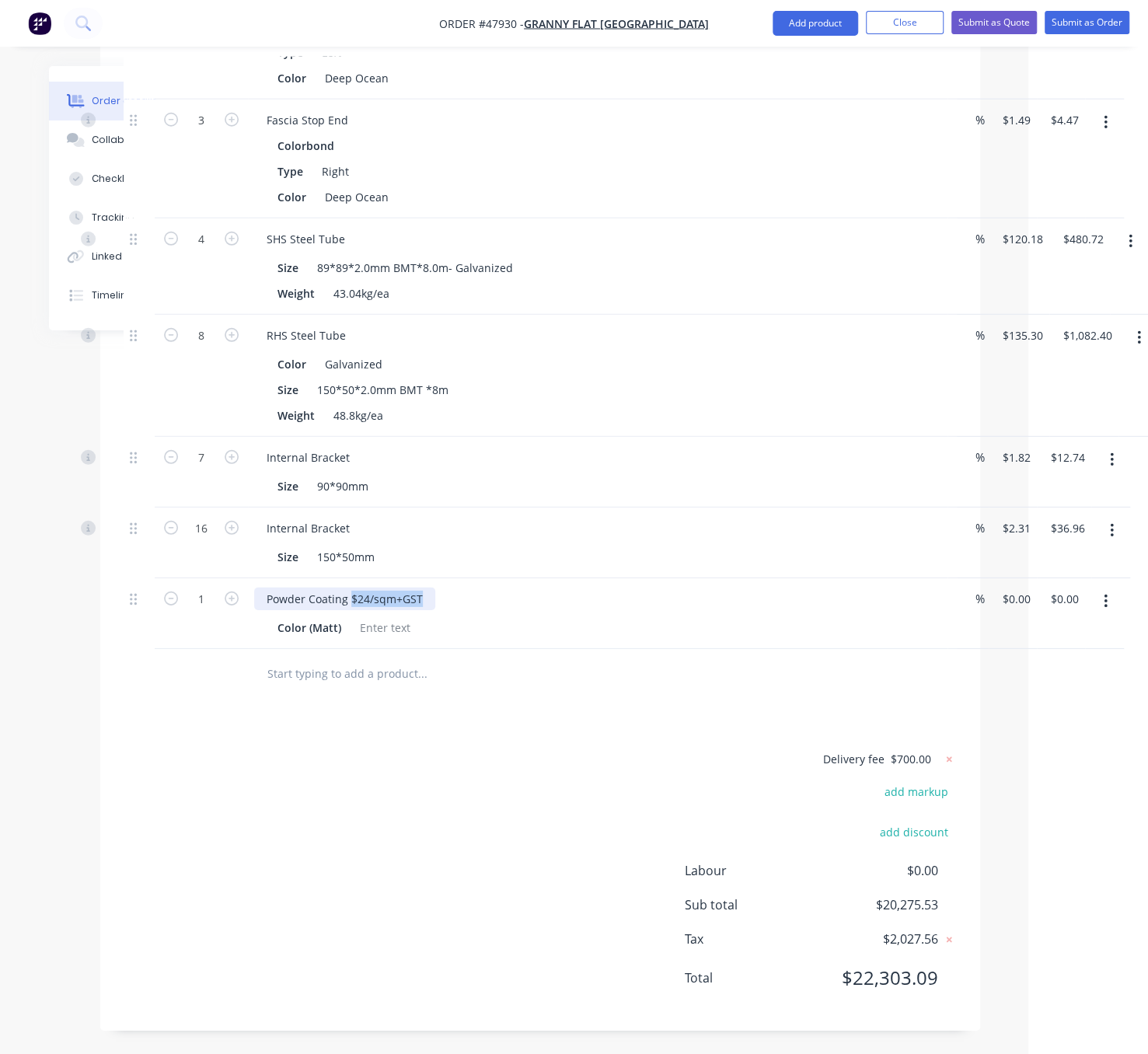
drag, startPoint x: 360, startPoint y: 659, endPoint x: 511, endPoint y: 664, distance: 151.1
click at [499, 610] on div "Powder Coating $24/sqm+GST" at bounding box center [597, 599] width 688 height 23
click at [389, 639] on div at bounding box center [384, 627] width 63 height 23
click at [361, 832] on div "Delivery fee $700.00 add markup add discount Labour $0.00 Sub total $20,275.53 …" at bounding box center [540, 879] width 834 height 258
click at [957, 649] on div "1 Powder Coating (7off SHS89*89*2*8000, 8 off RHS150*50*2*8000) Color (Matt) Sh…" at bounding box center [540, 613] width 834 height 70
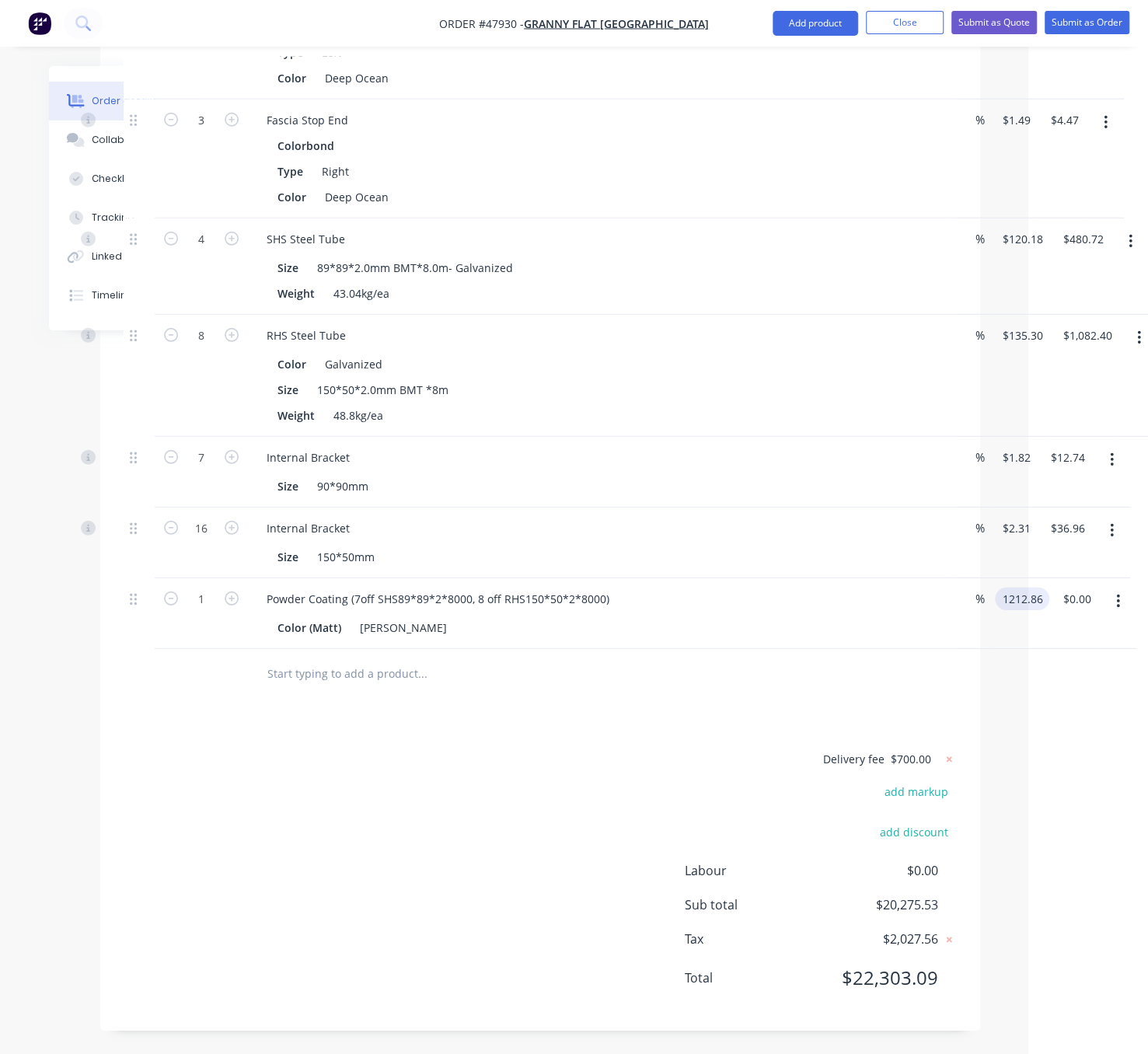
type input "$1,212.86"
click at [525, 818] on div "Delivery fee $700.00 add markup add discount Labour $0.00 Sub total $20,275.53 …" at bounding box center [540, 879] width 834 height 258
click at [445, 832] on div "Delivery fee $700.00 add markup add discount Labour $0.00 Sub total $21,488.39 …" at bounding box center [540, 879] width 834 height 258
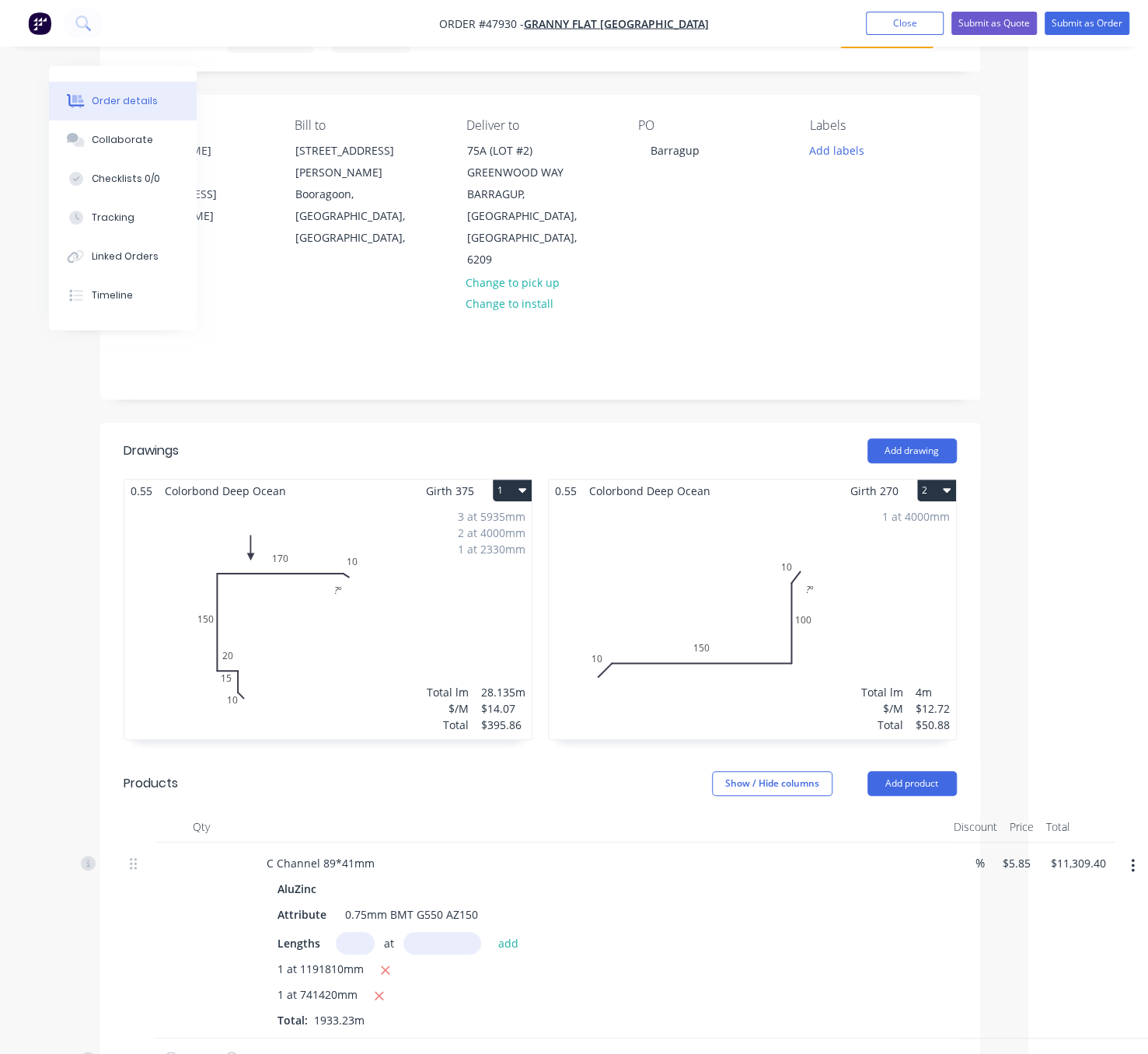
scroll to position [0, 120]
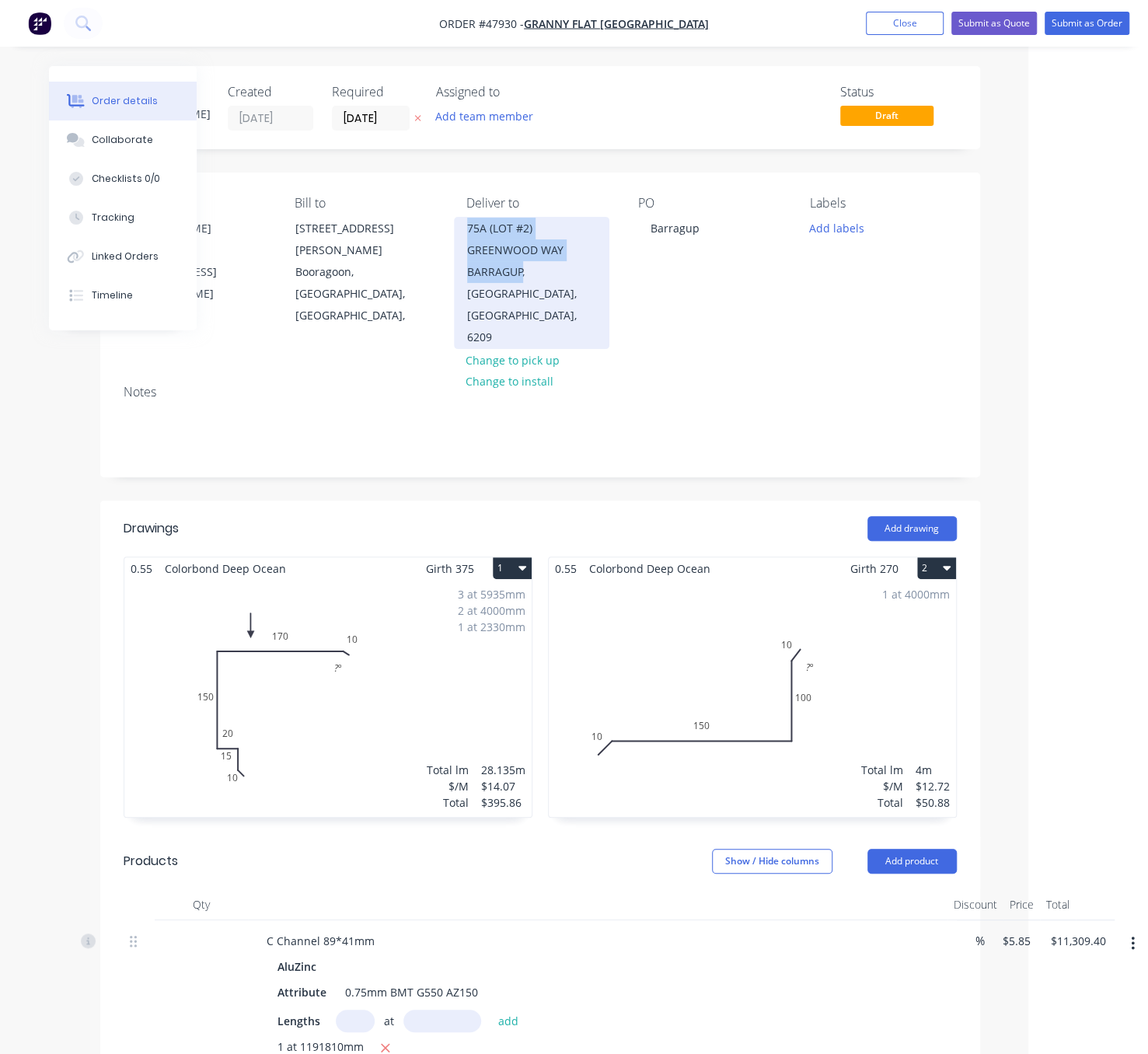
drag, startPoint x: 525, startPoint y: 277, endPoint x: 466, endPoint y: 244, distance: 67.6
click at [466, 244] on div "[STREET_ADDRESS]" at bounding box center [532, 283] width 155 height 132
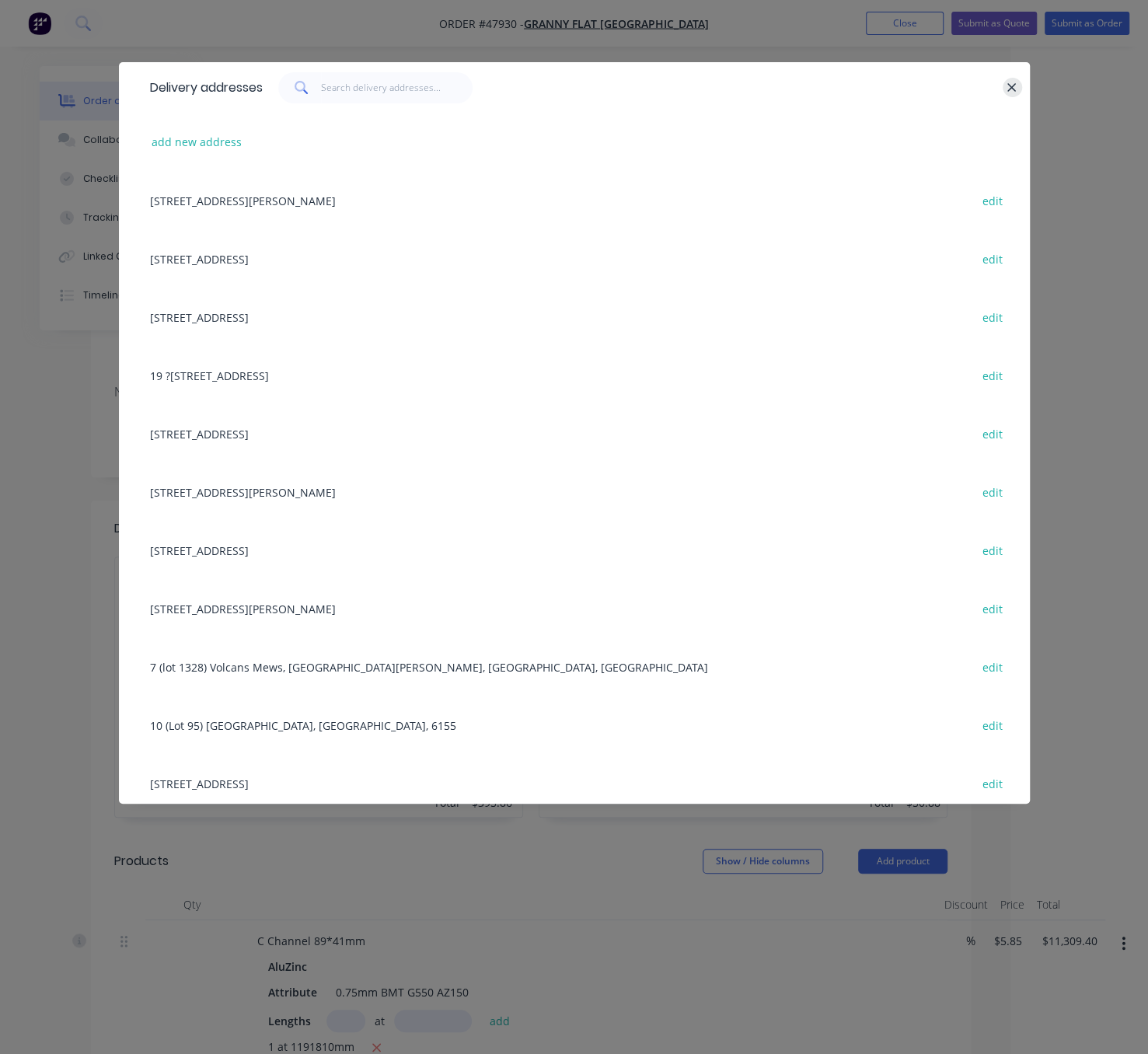
click at [1008, 88] on icon "button" at bounding box center [1012, 87] width 8 height 8
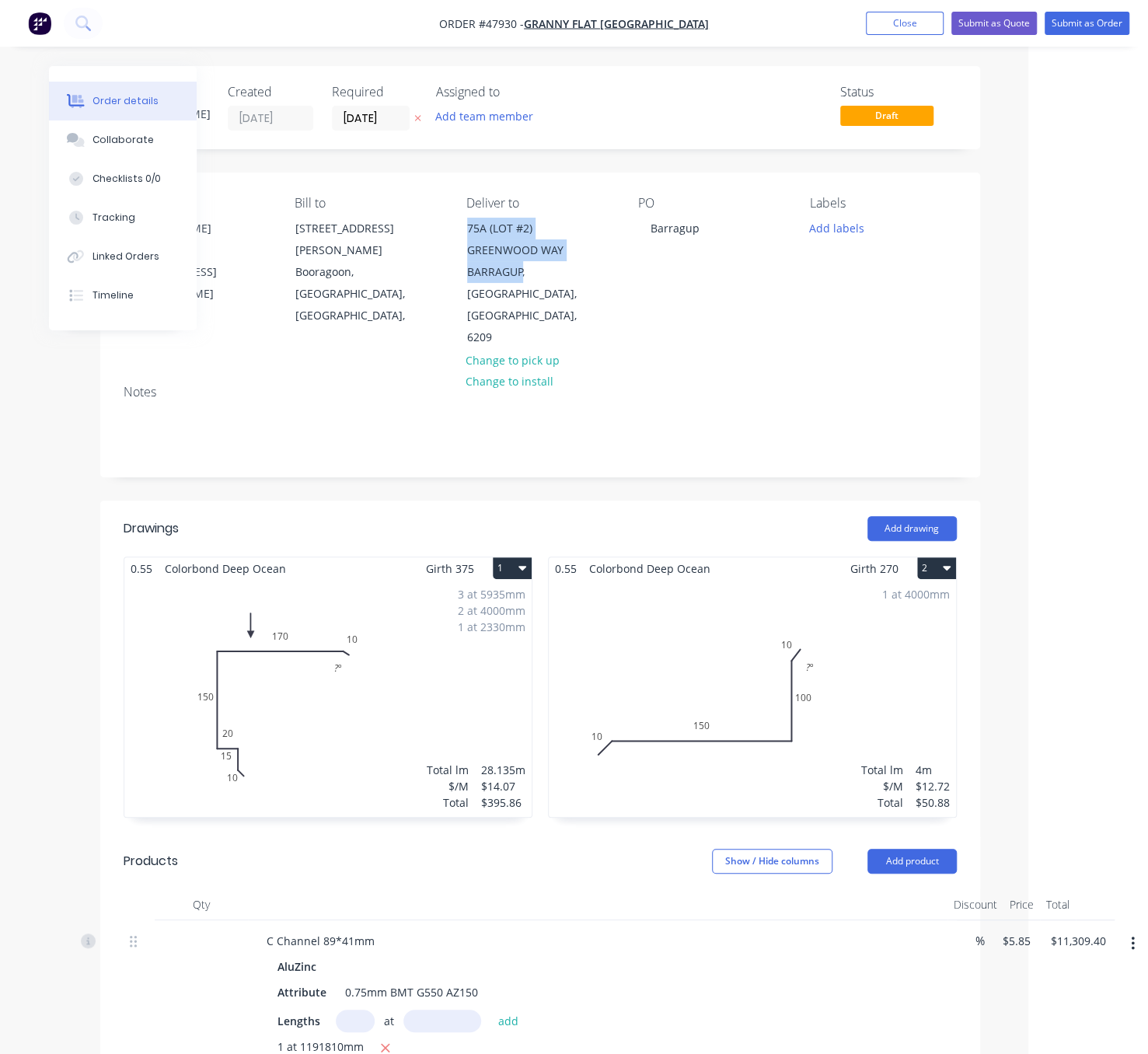
copy div "75A (LOT #2) GREENWOOD WAY BARRAGUP"
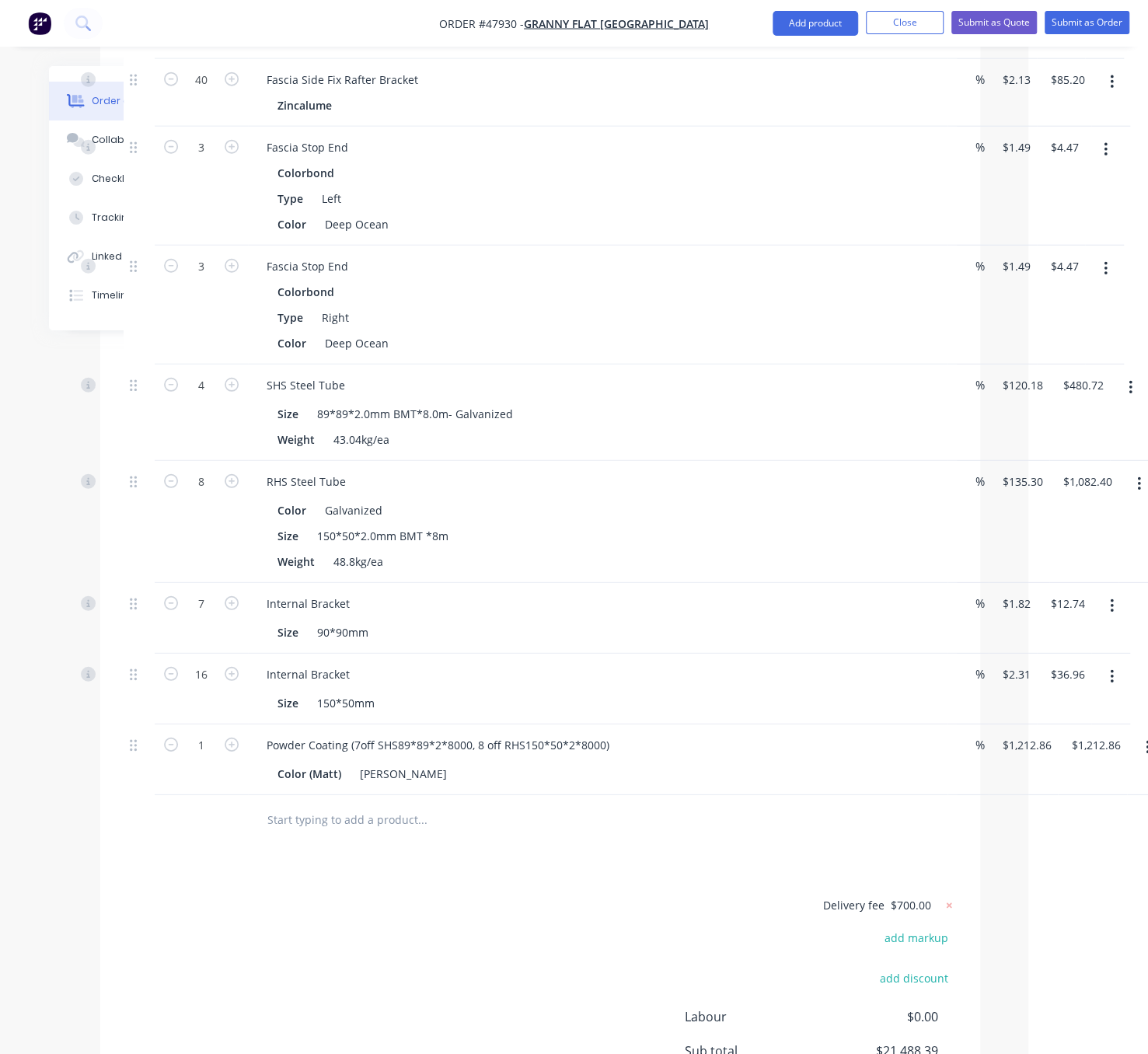
scroll to position [2819, 120]
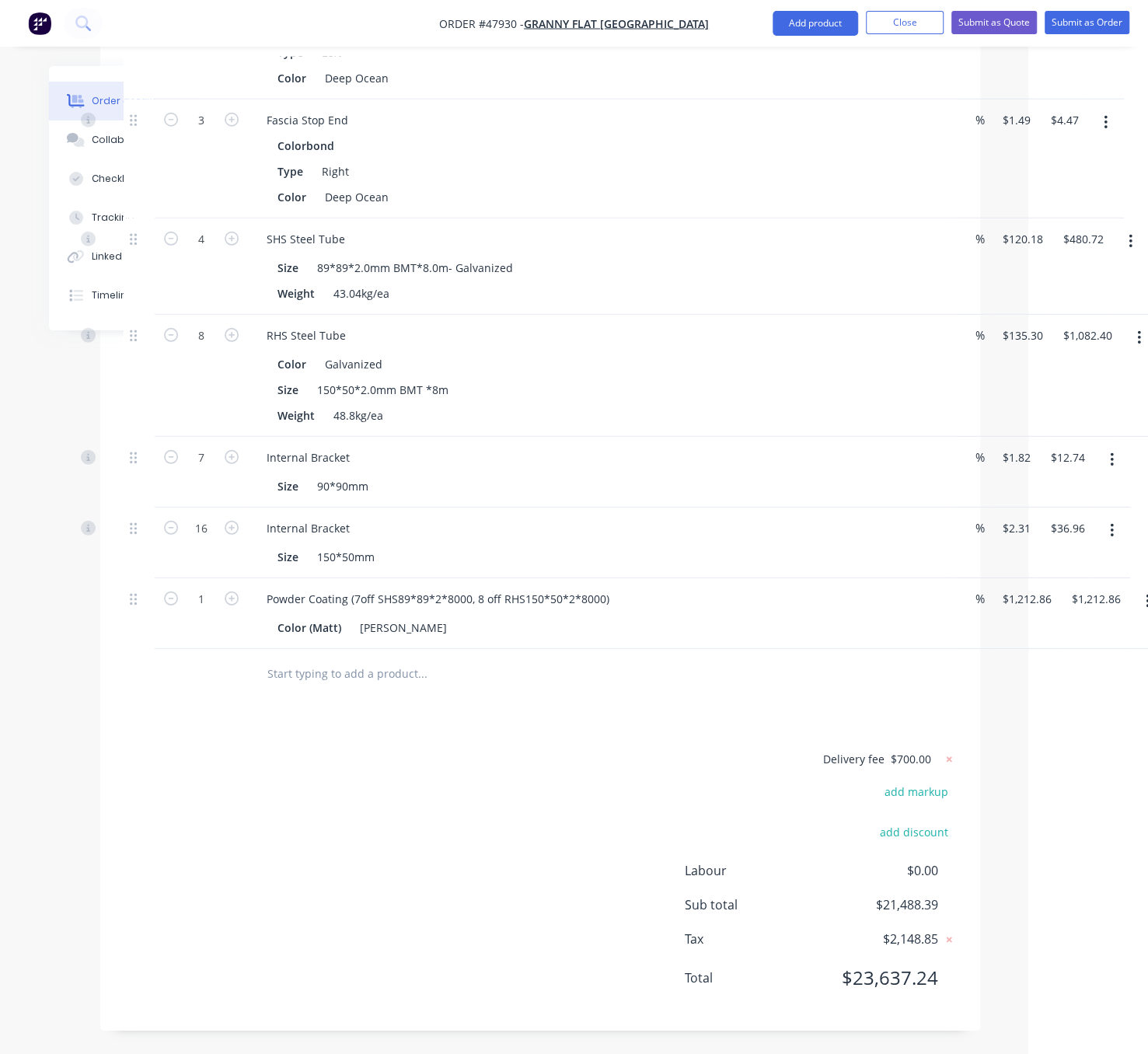
click at [427, 778] on div "Delivery fee $700.00 add markup add discount Labour $0.00 Sub total $21,488.39 …" at bounding box center [540, 879] width 834 height 258
click at [469, 797] on div "Delivery fee $700.00 add markup add discount Labour $0.00 Sub total $21,488.39 …" at bounding box center [540, 879] width 834 height 258
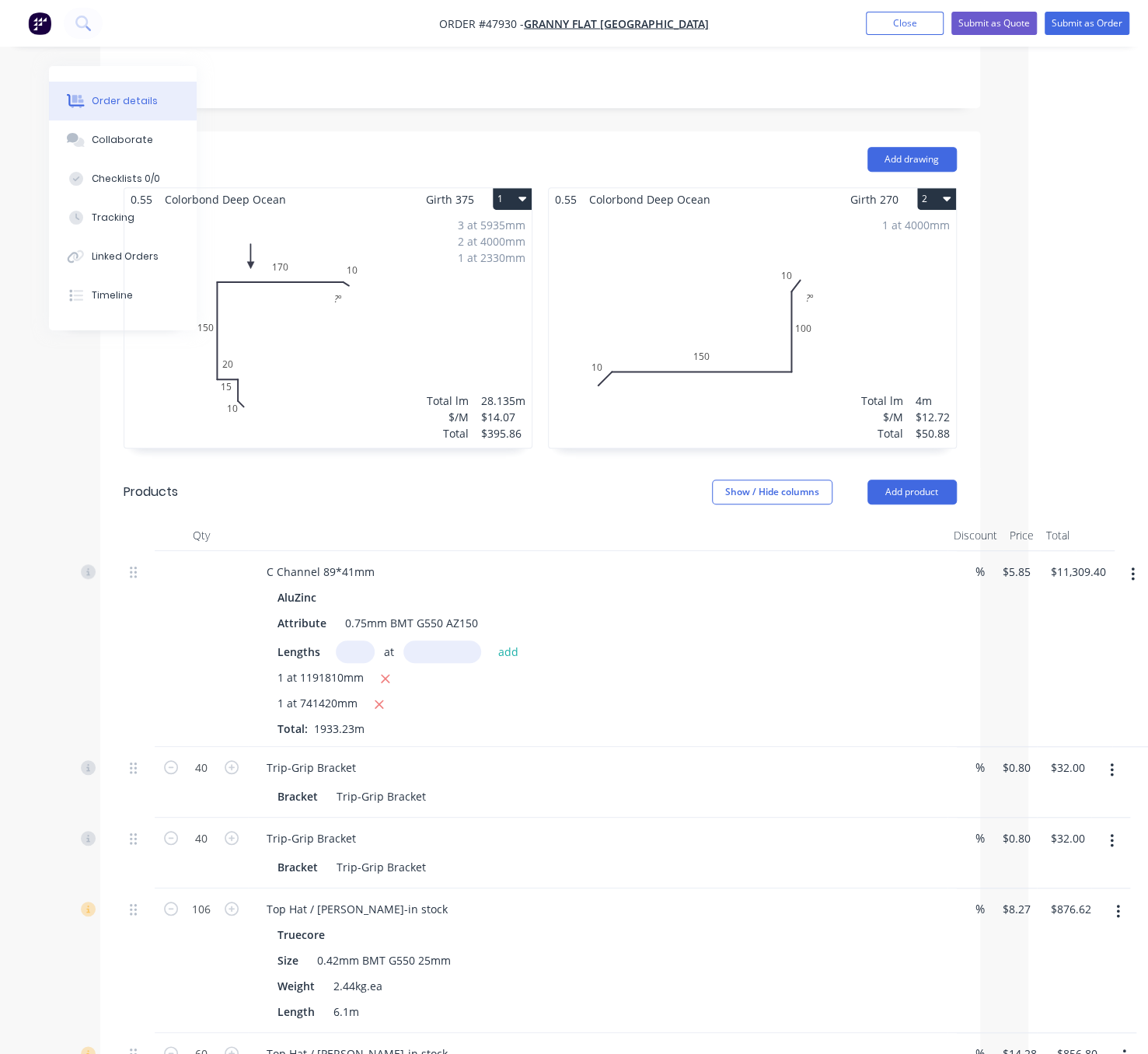
scroll to position [641, 120]
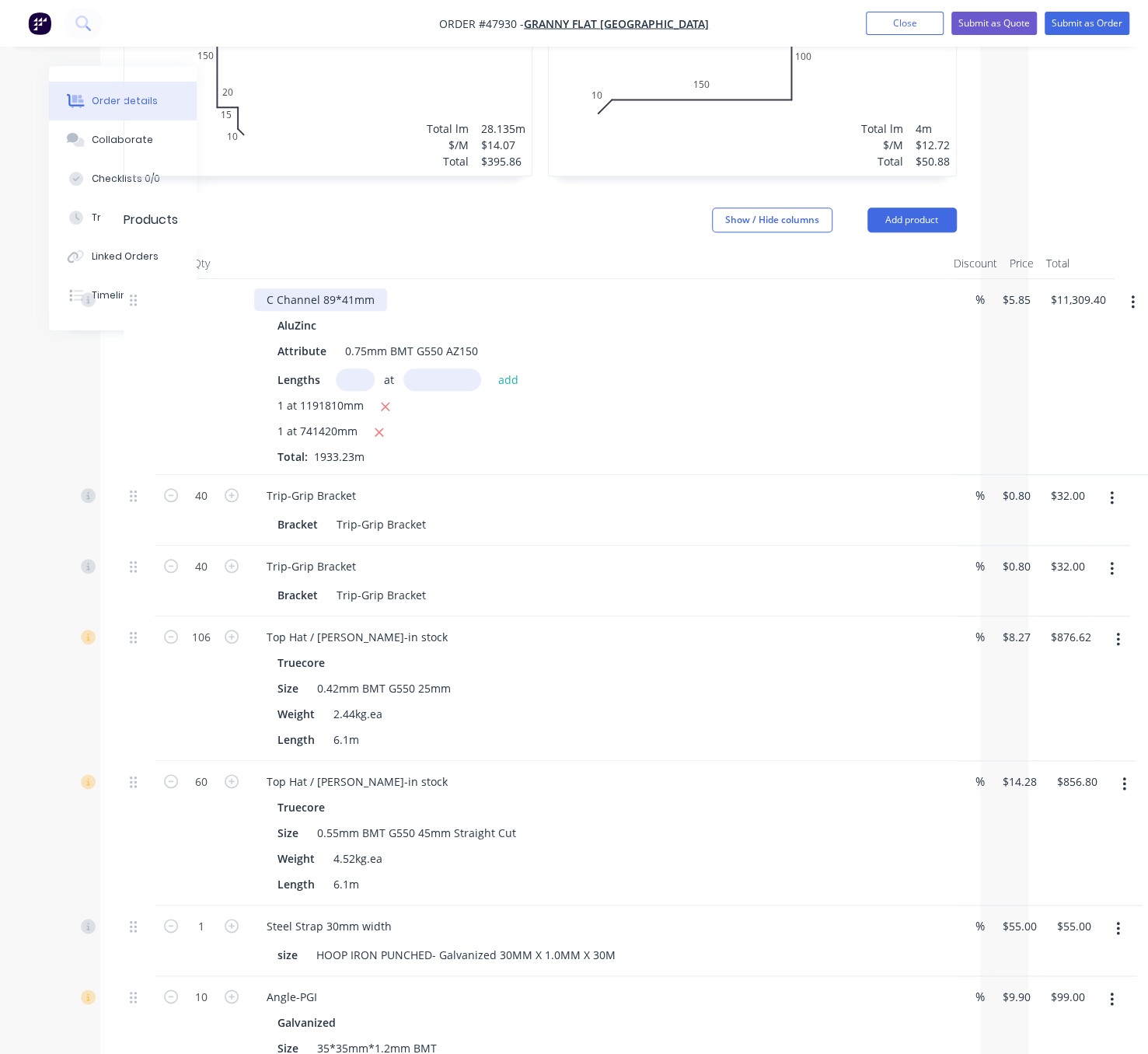
click at [385, 311] on div "C Channel 89*41mm" at bounding box center [321, 300] width 133 height 23
click at [680, 355] on div "Attribute 0.75mm BMT G550 AZ150" at bounding box center [595, 351] width 647 height 23
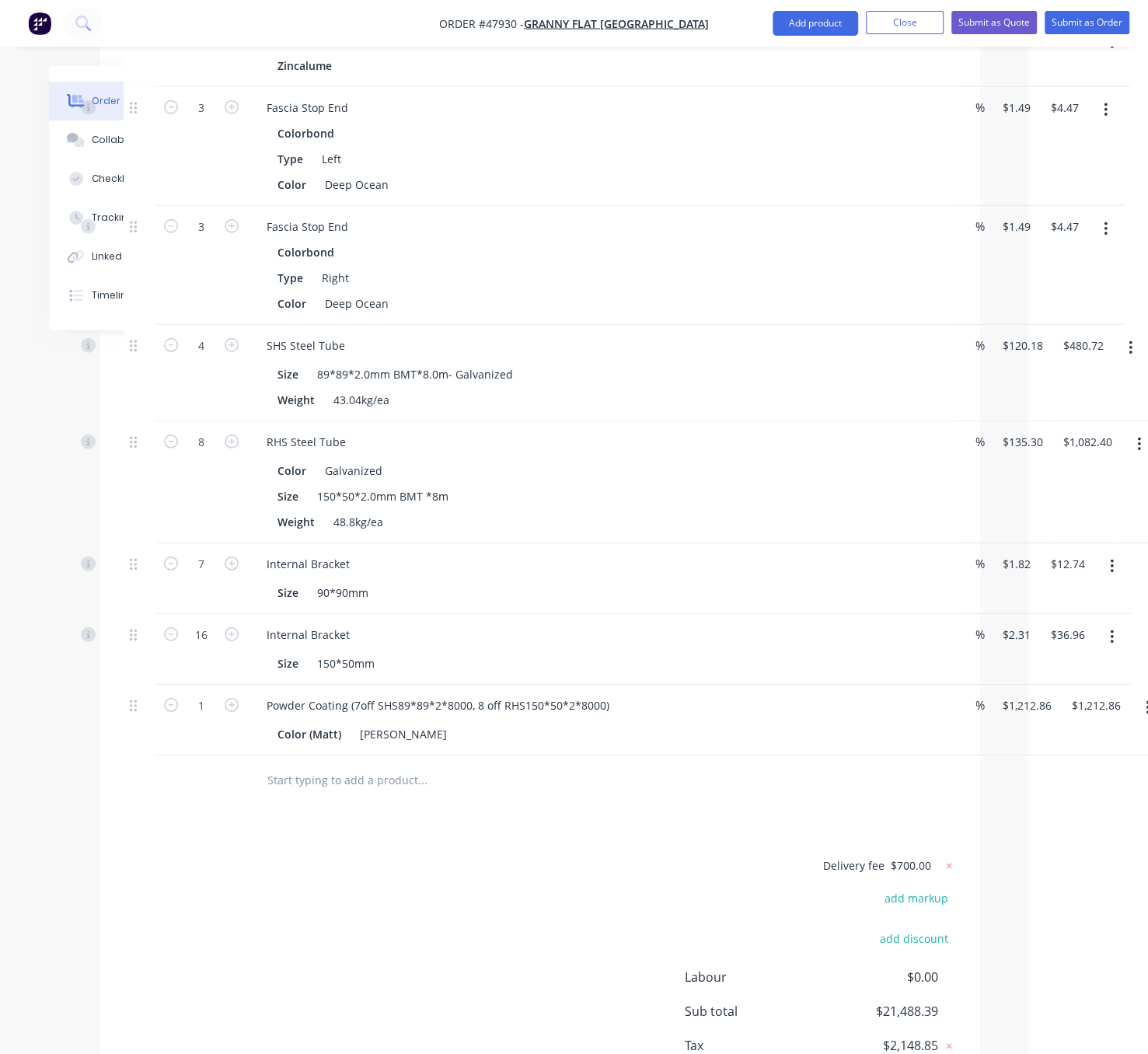
scroll to position [2819, 120]
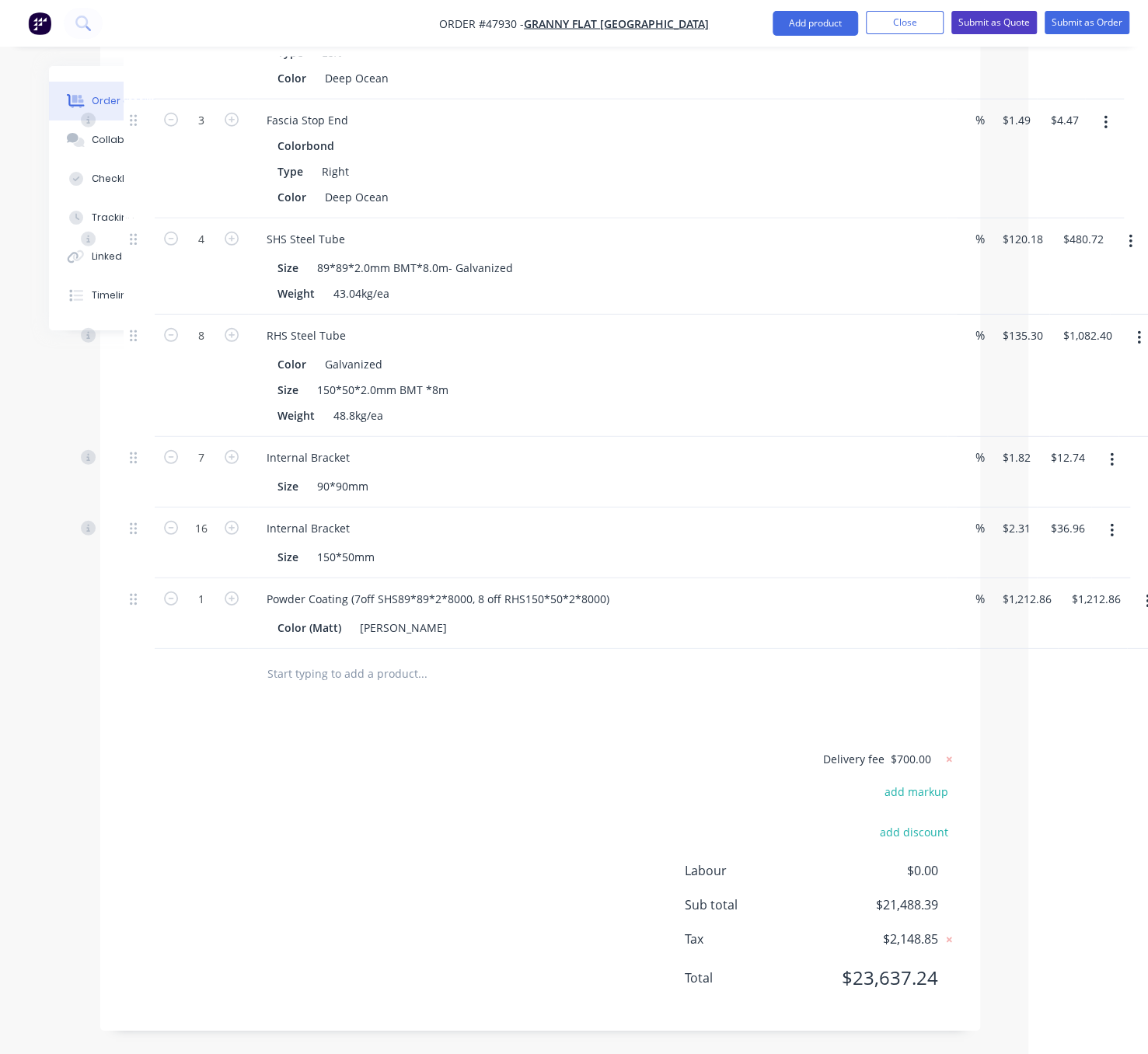
click at [981, 24] on button "Submit as Quote" at bounding box center [995, 23] width 86 height 24
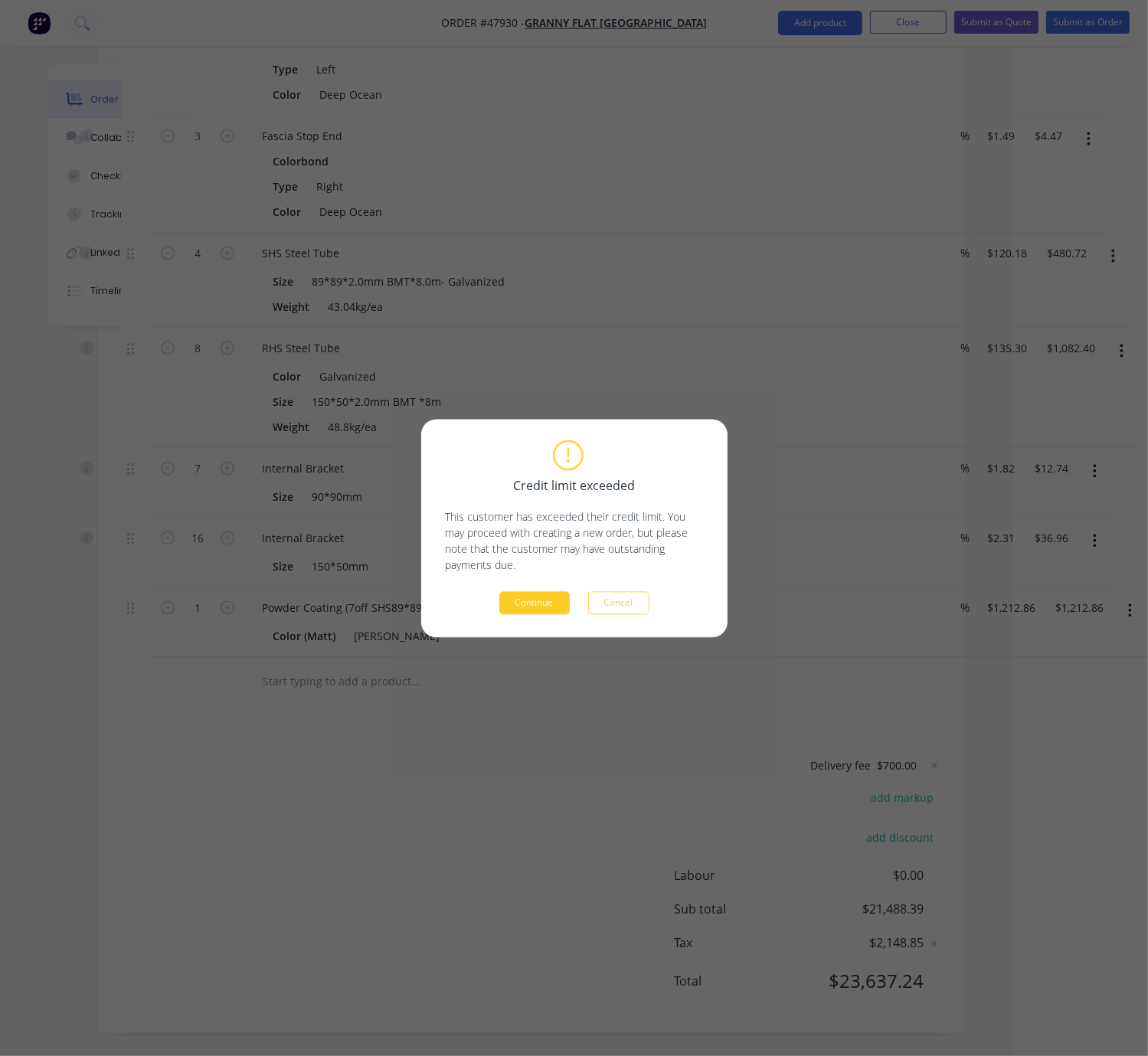
click at [539, 600] on button "Continue" at bounding box center [534, 603] width 70 height 23
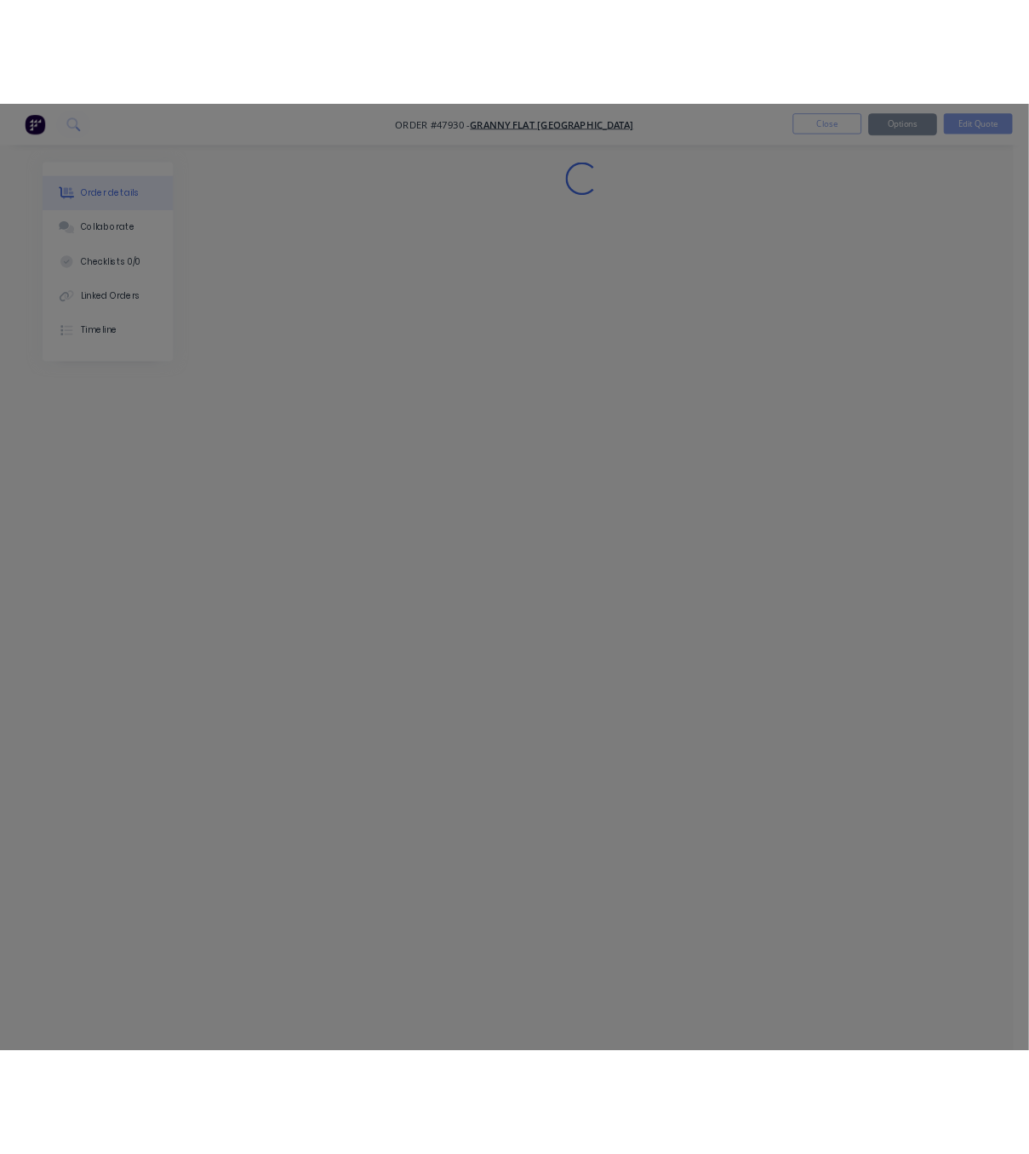
scroll to position [0, 0]
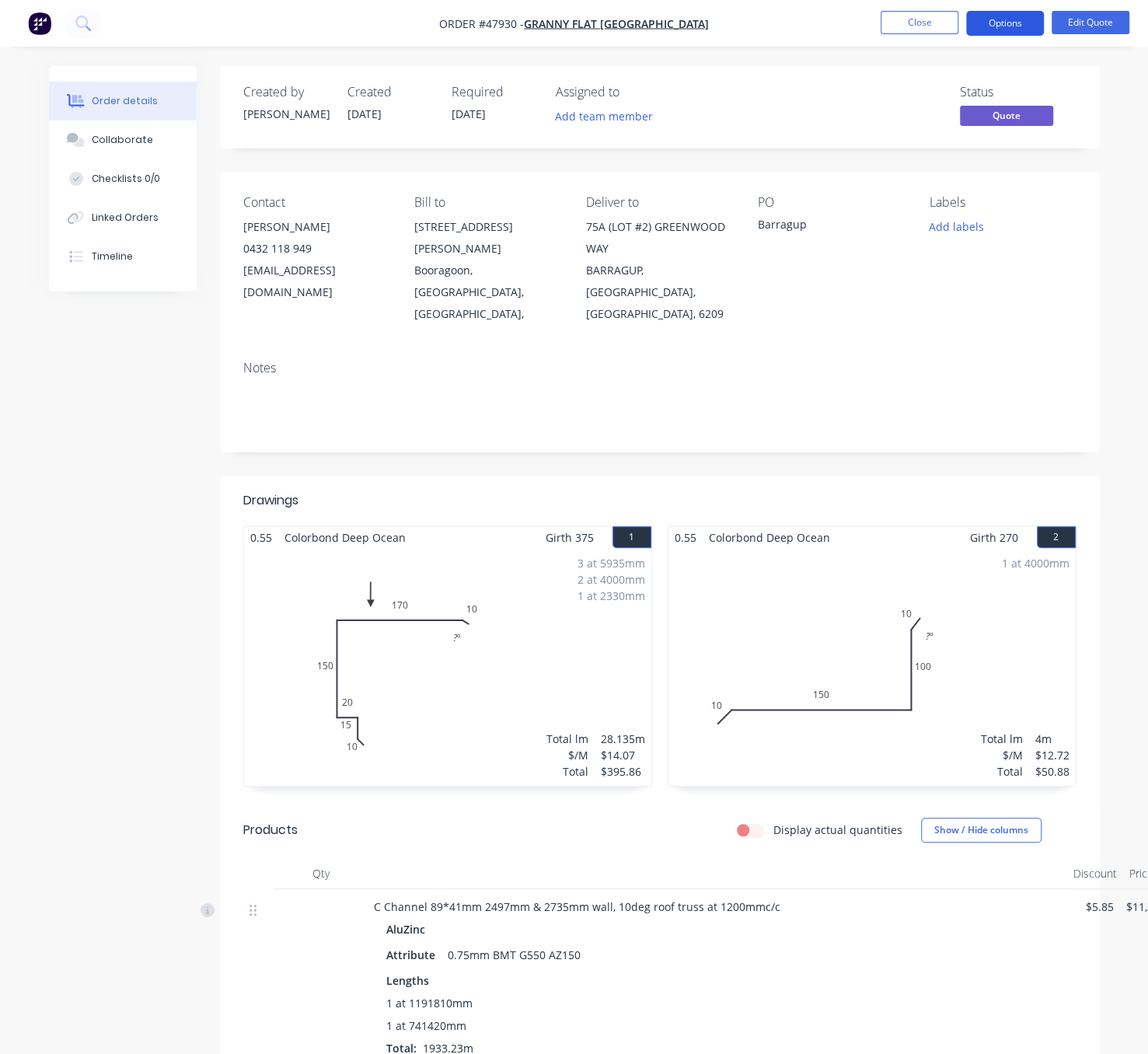
click at [1022, 23] on button "Options" at bounding box center [1005, 23] width 78 height 25
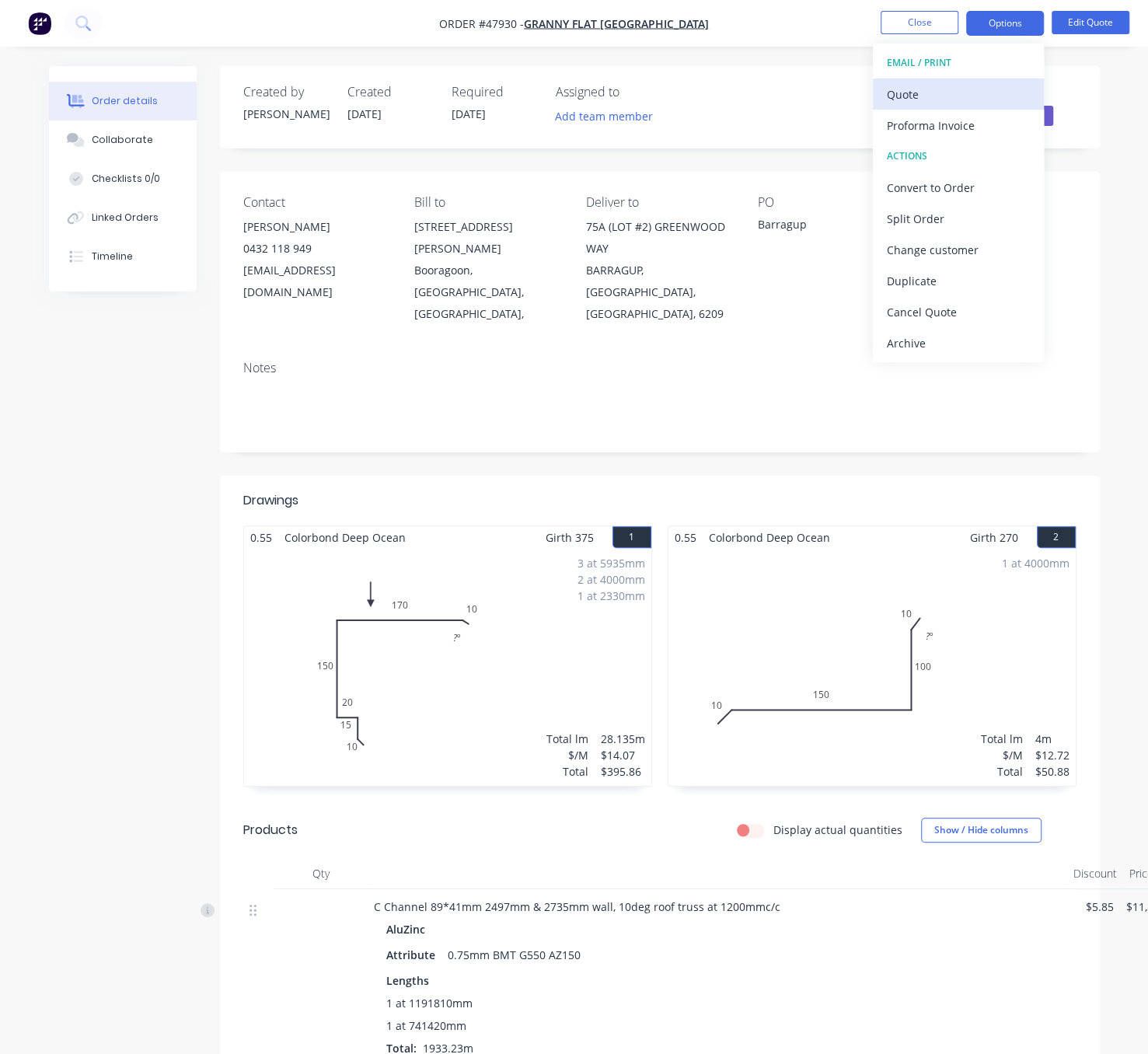
click at [939, 86] on div "Quote" at bounding box center [958, 94] width 143 height 23
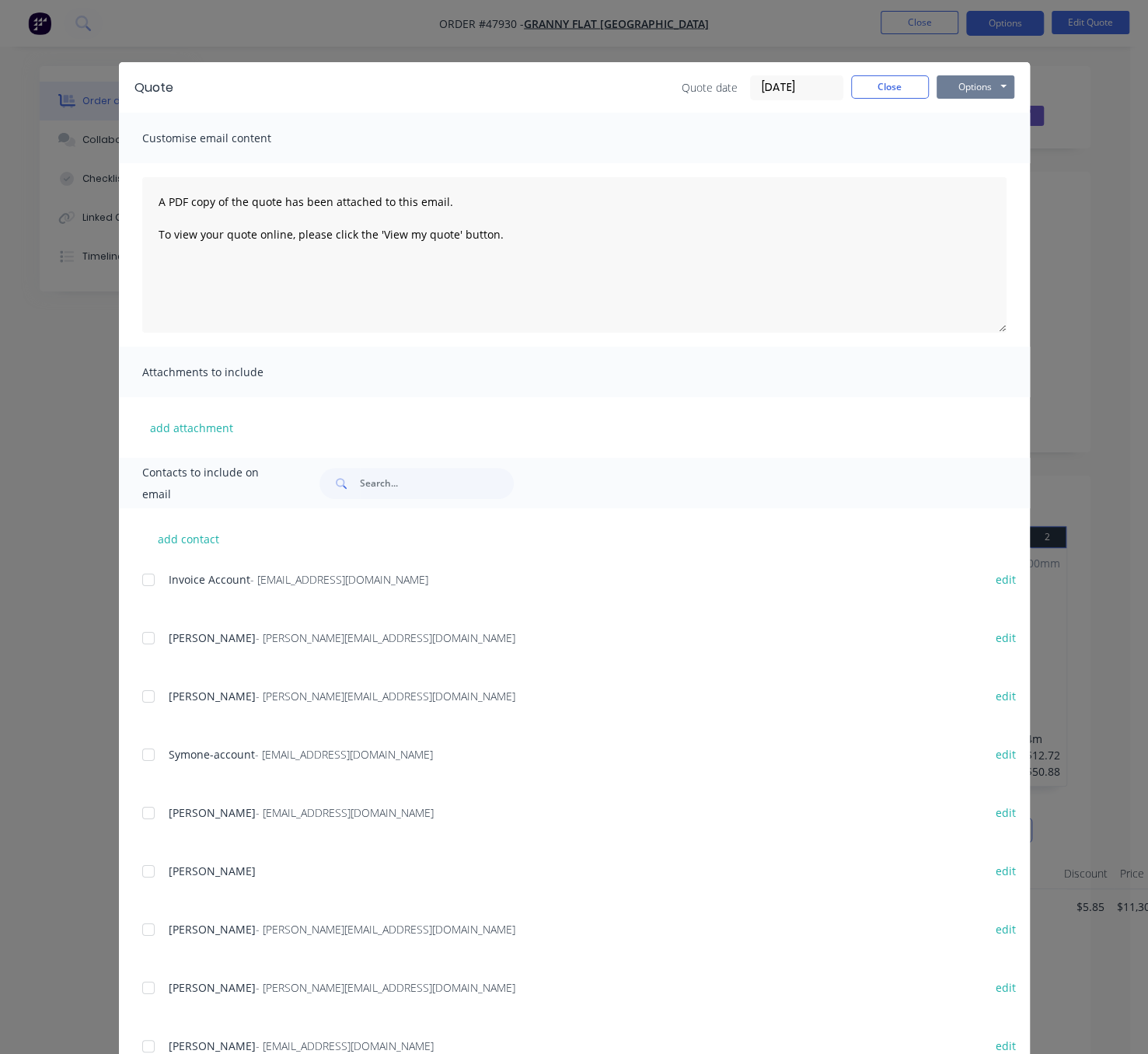
click at [975, 86] on button "Options" at bounding box center [975, 88] width 78 height 24
click at [963, 137] on button "Print" at bounding box center [986, 140] width 100 height 26
click at [895, 94] on button "Close" at bounding box center [890, 88] width 78 height 24
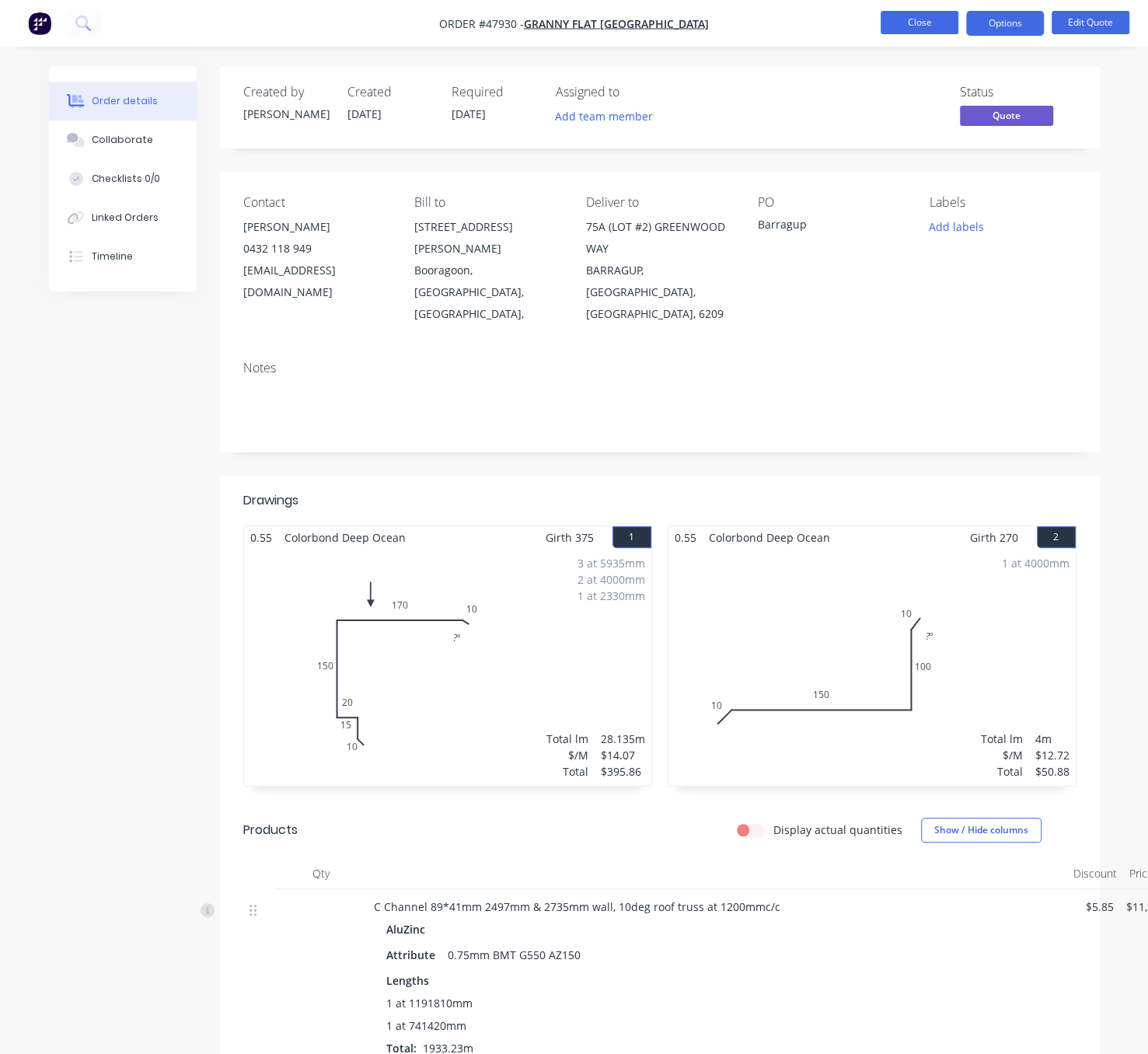
click at [923, 25] on button "Close" at bounding box center [920, 23] width 78 height 24
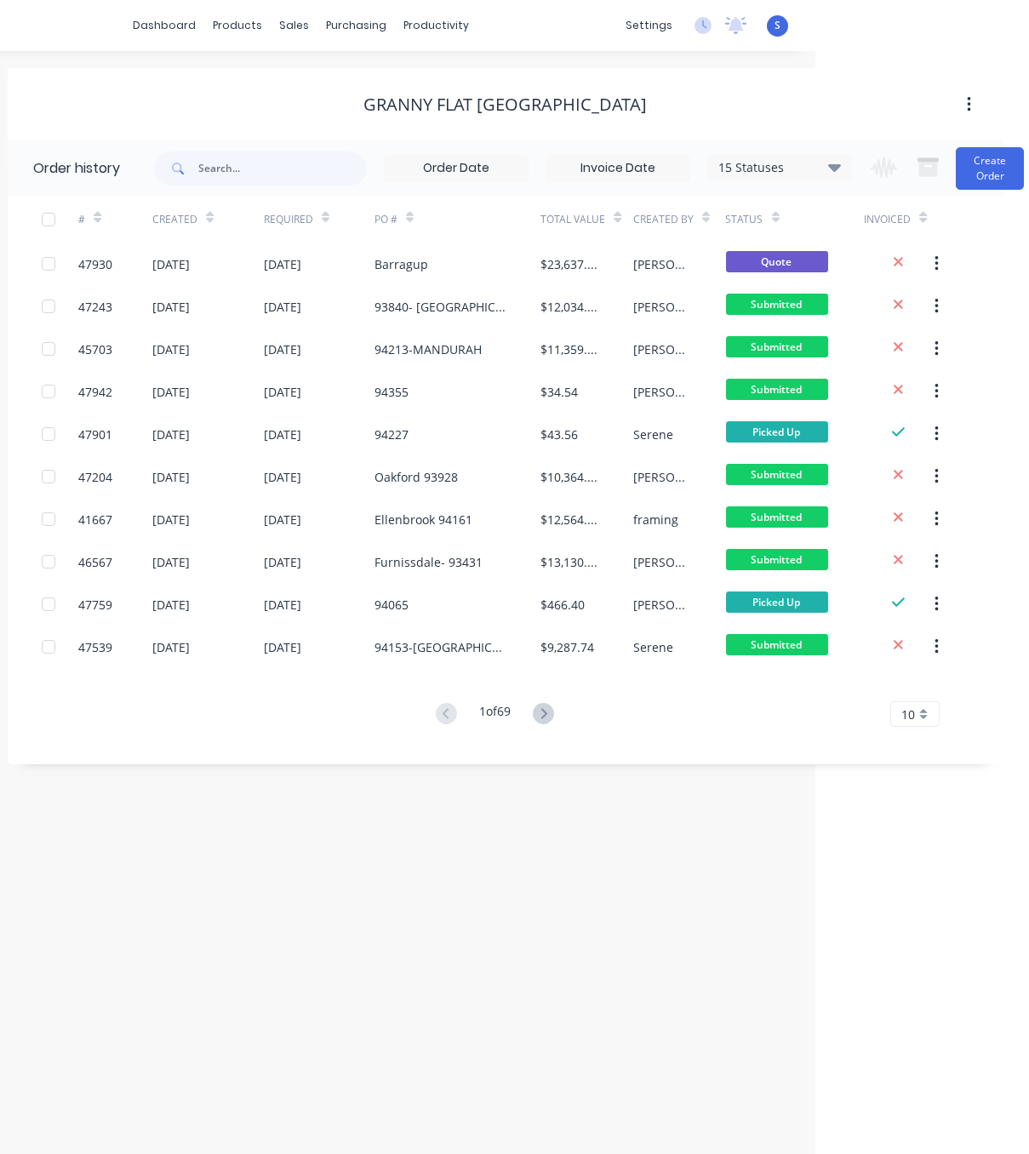
drag, startPoint x: 424, startPoint y: 83, endPoint x: 627, endPoint y: 92, distance: 202.8
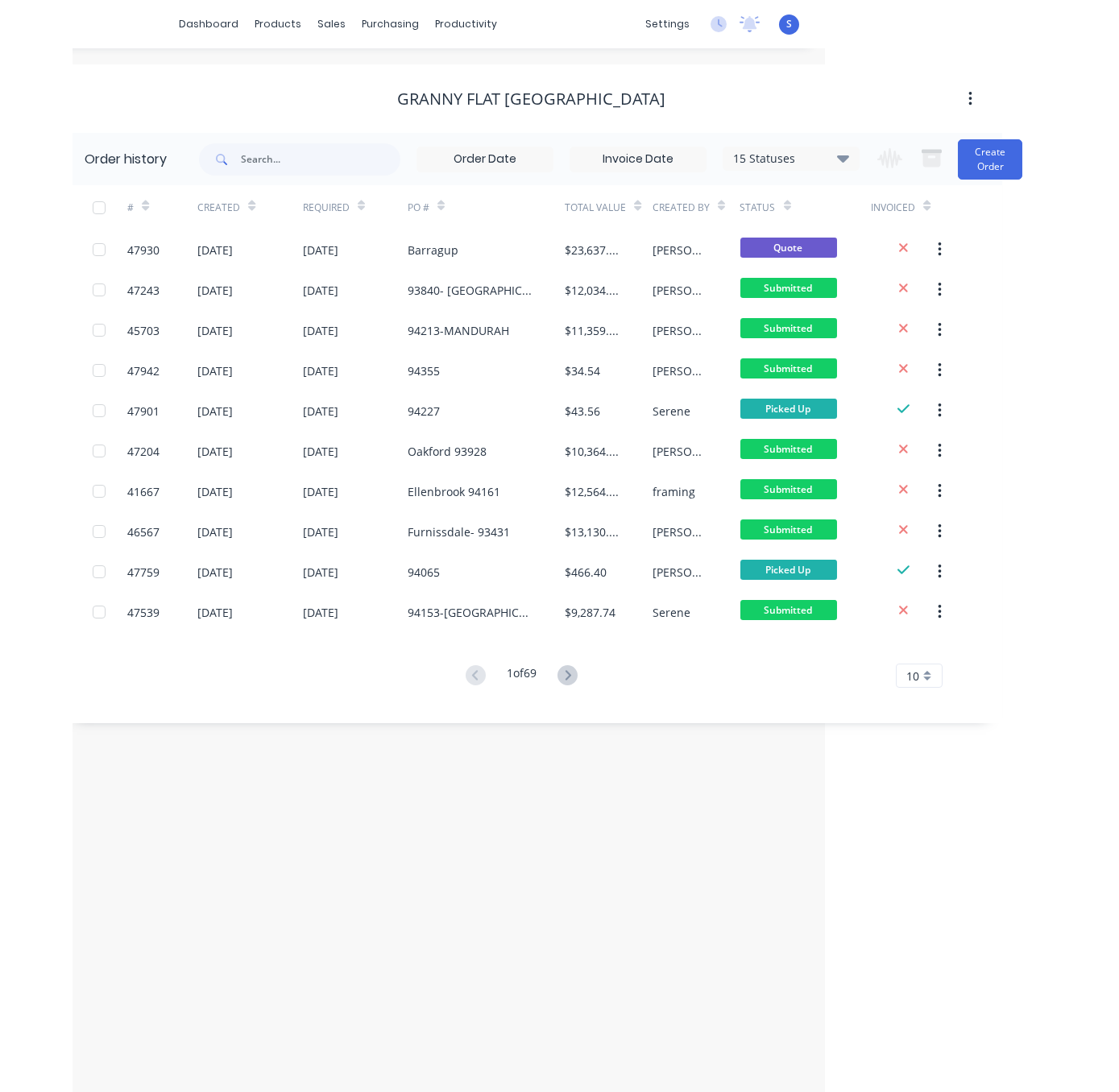
scroll to position [0, 50]
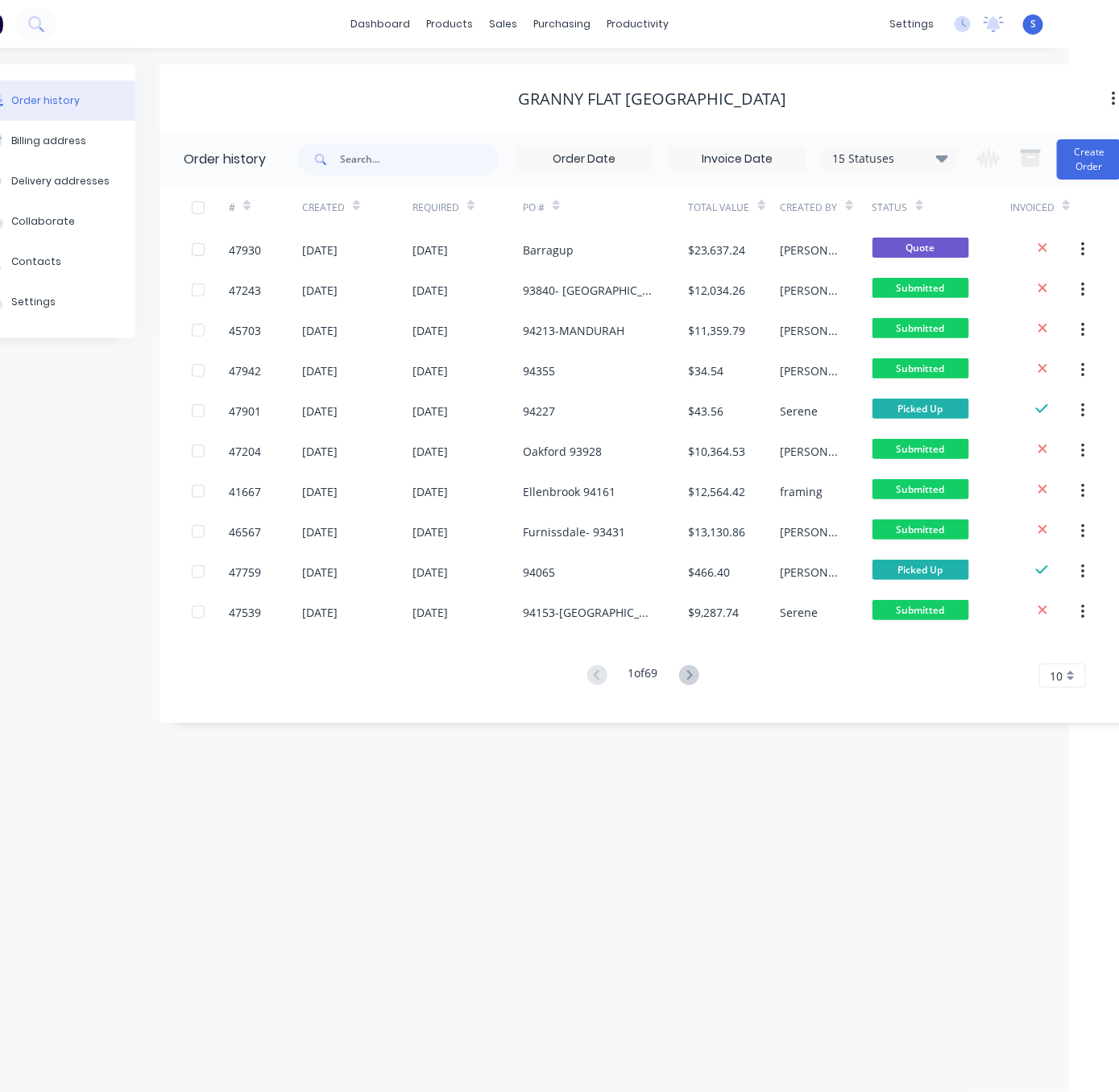
click at [254, 783] on div "Order history Billing address Delivery addresses Collaborate Contacts Settings …" at bounding box center [509, 570] width 1119 height 1044
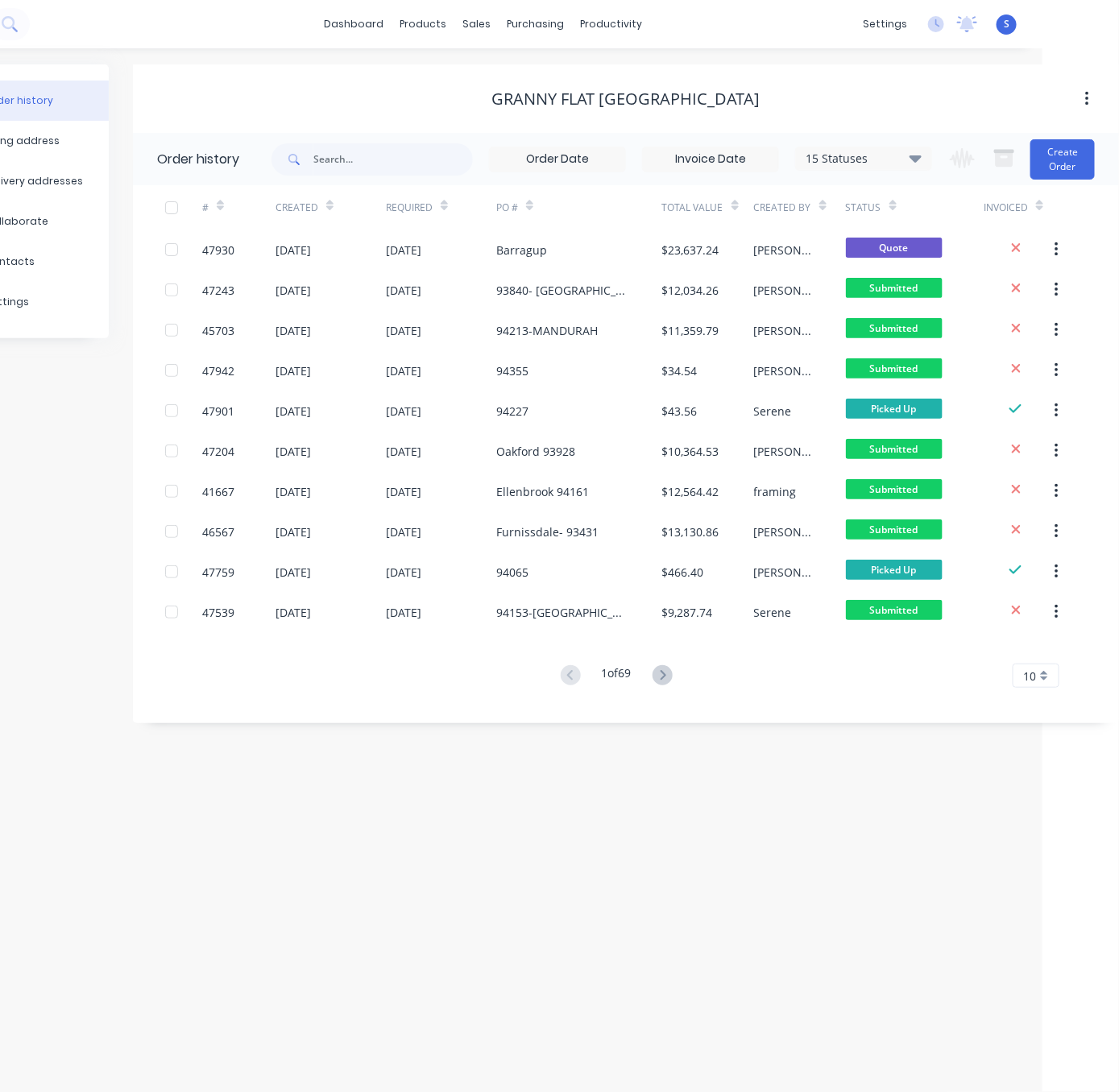
drag, startPoint x: 514, startPoint y: 72, endPoint x: 468, endPoint y: 163, distance: 102.0
click at [1065, 156] on button "Create Order" at bounding box center [1062, 159] width 64 height 41
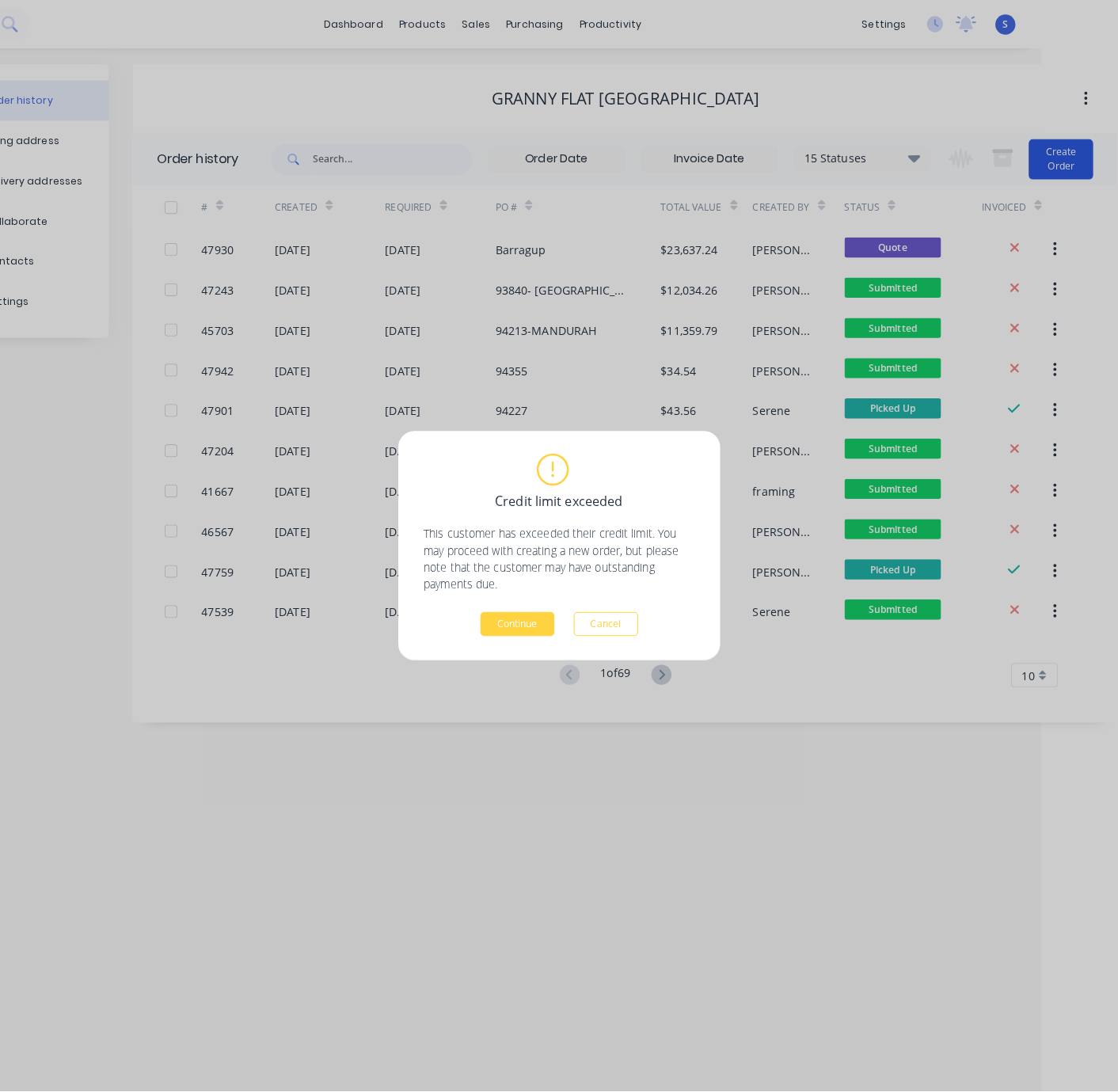
scroll to position [0, 61]
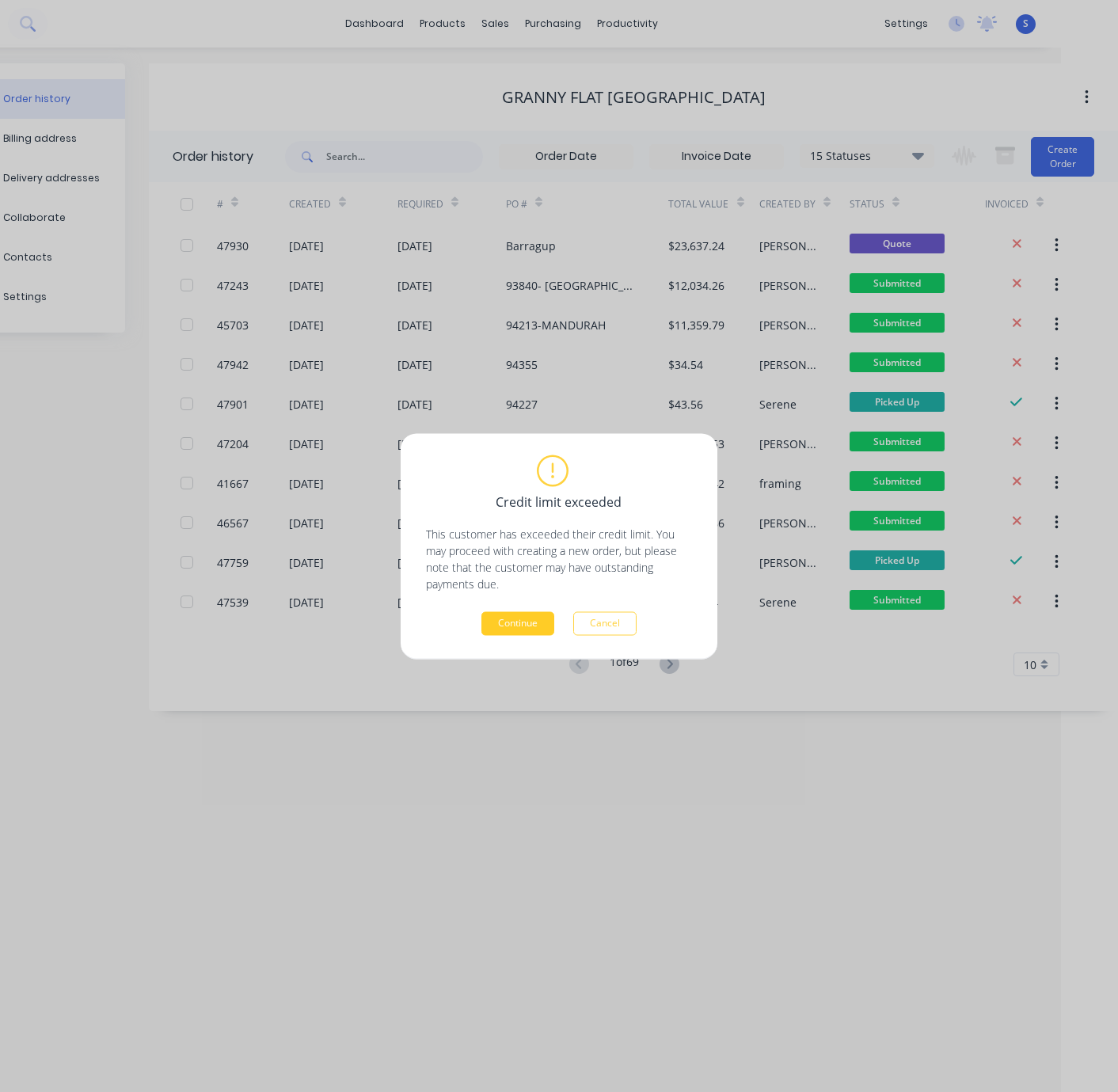
click at [501, 628] on button "Continue" at bounding box center [518, 623] width 73 height 24
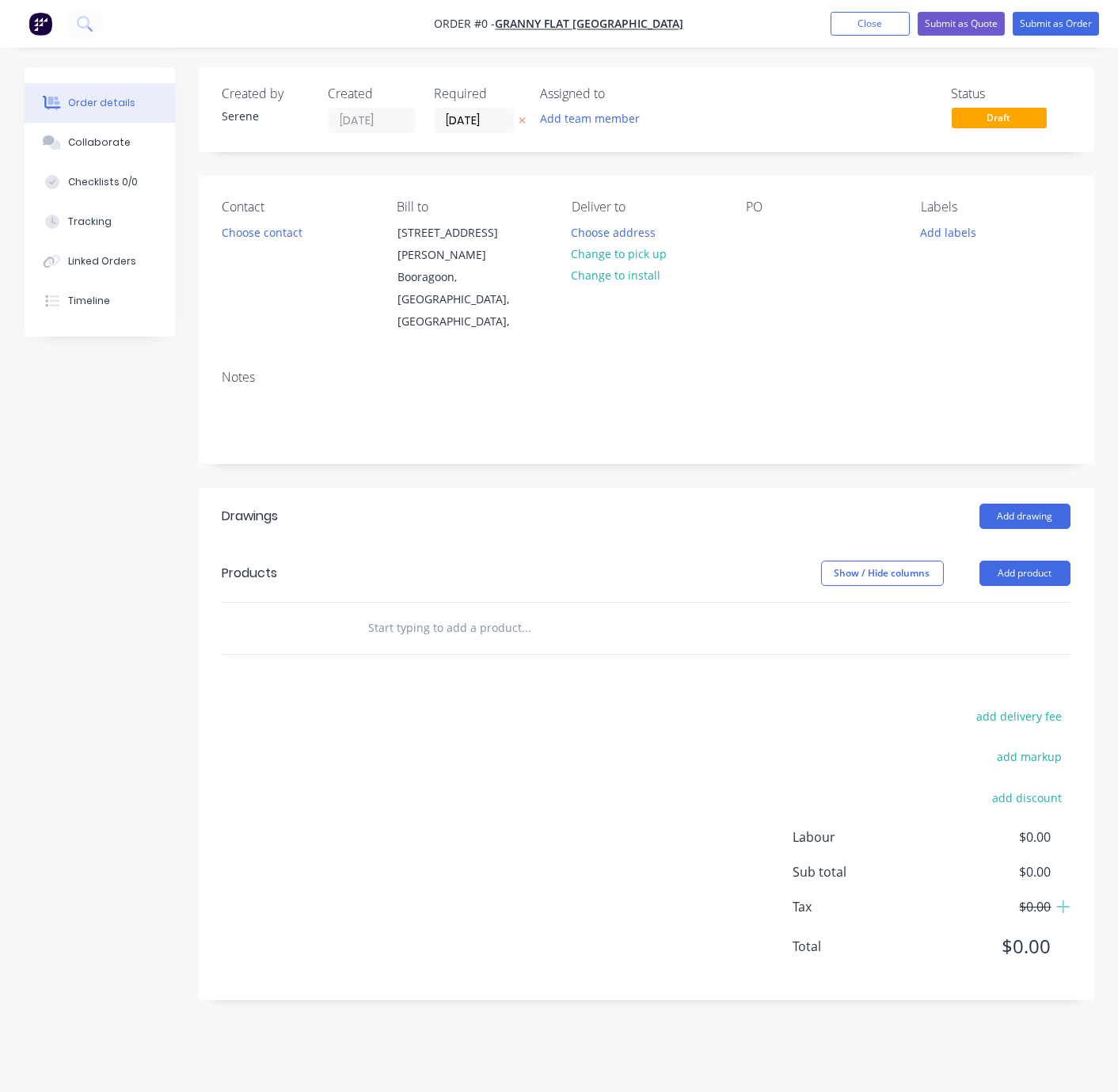
drag, startPoint x: 513, startPoint y: 504, endPoint x: 641, endPoint y: 483, distance: 129.7
click at [628, 264] on button "Change to pick up" at bounding box center [619, 253] width 113 height 21
click at [559, 520] on header "Drawings Add drawing" at bounding box center [646, 515] width 896 height 57
click at [868, 24] on button "Close" at bounding box center [870, 24] width 79 height 24
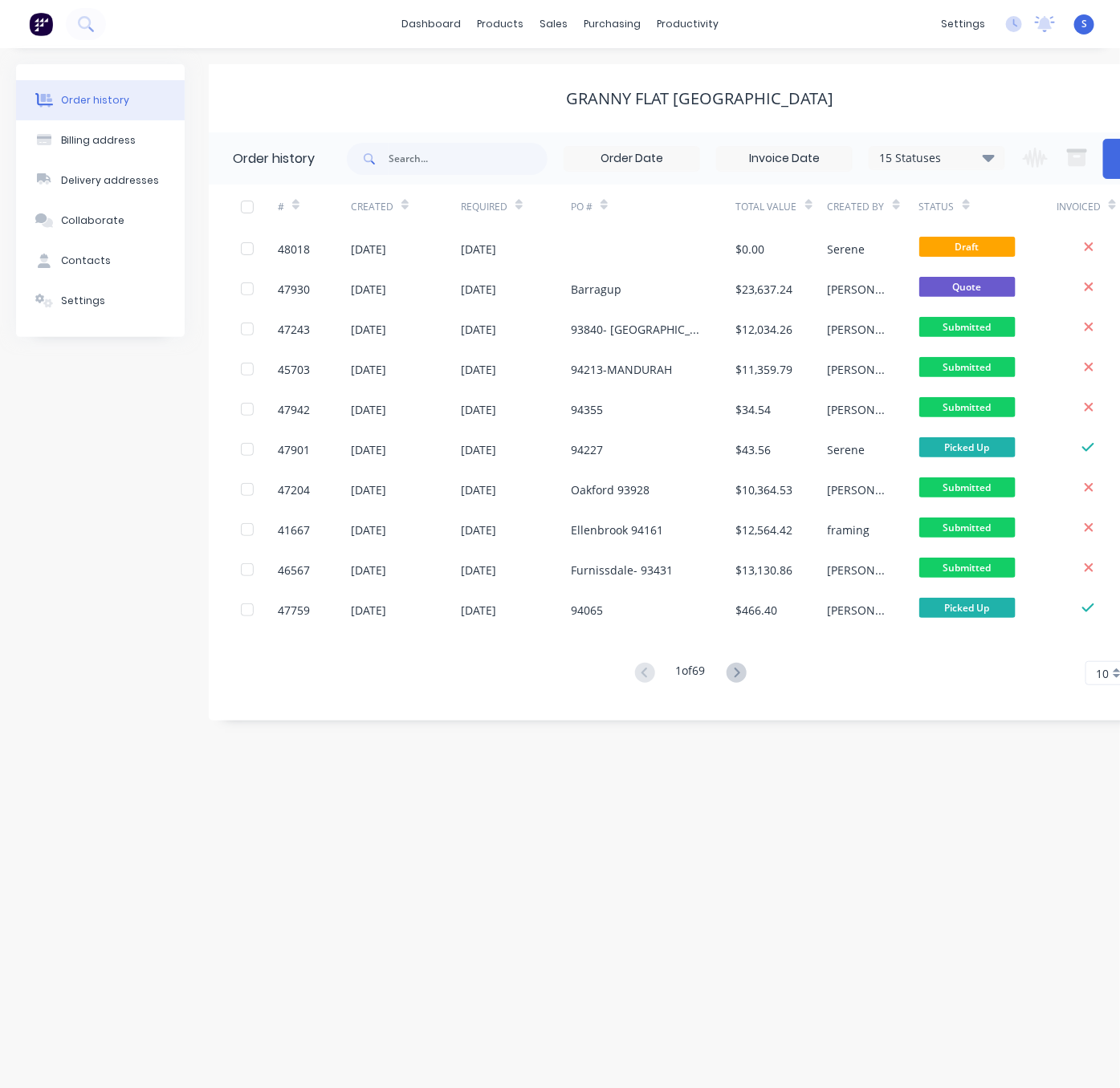
click at [541, 752] on div "Order history Billing address Delivery addresses Collaborate Contacts Settings …" at bounding box center [560, 568] width 1120 height 1040
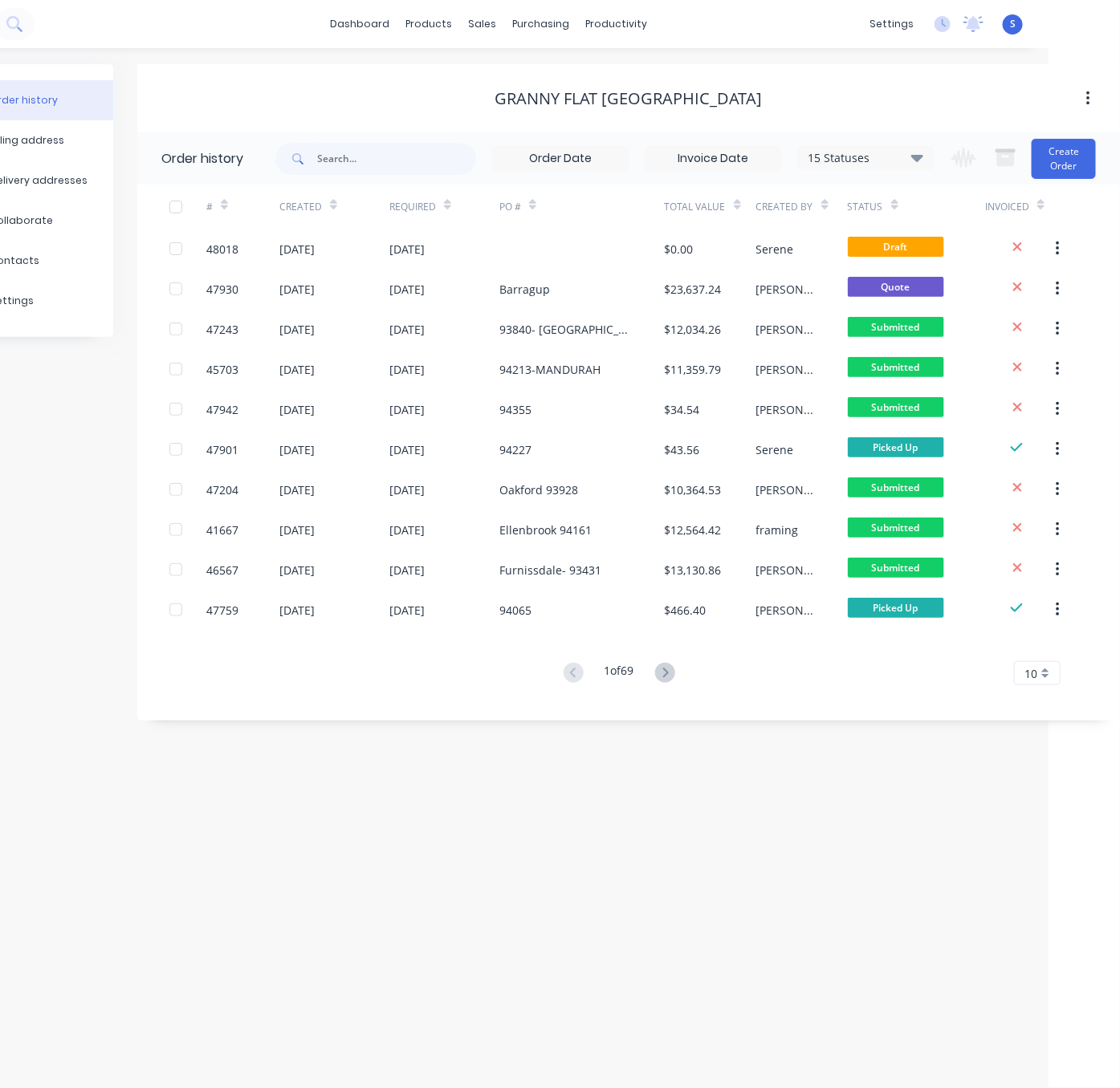
drag, startPoint x: 688, startPoint y: 819, endPoint x: 792, endPoint y: 815, distance: 104.1
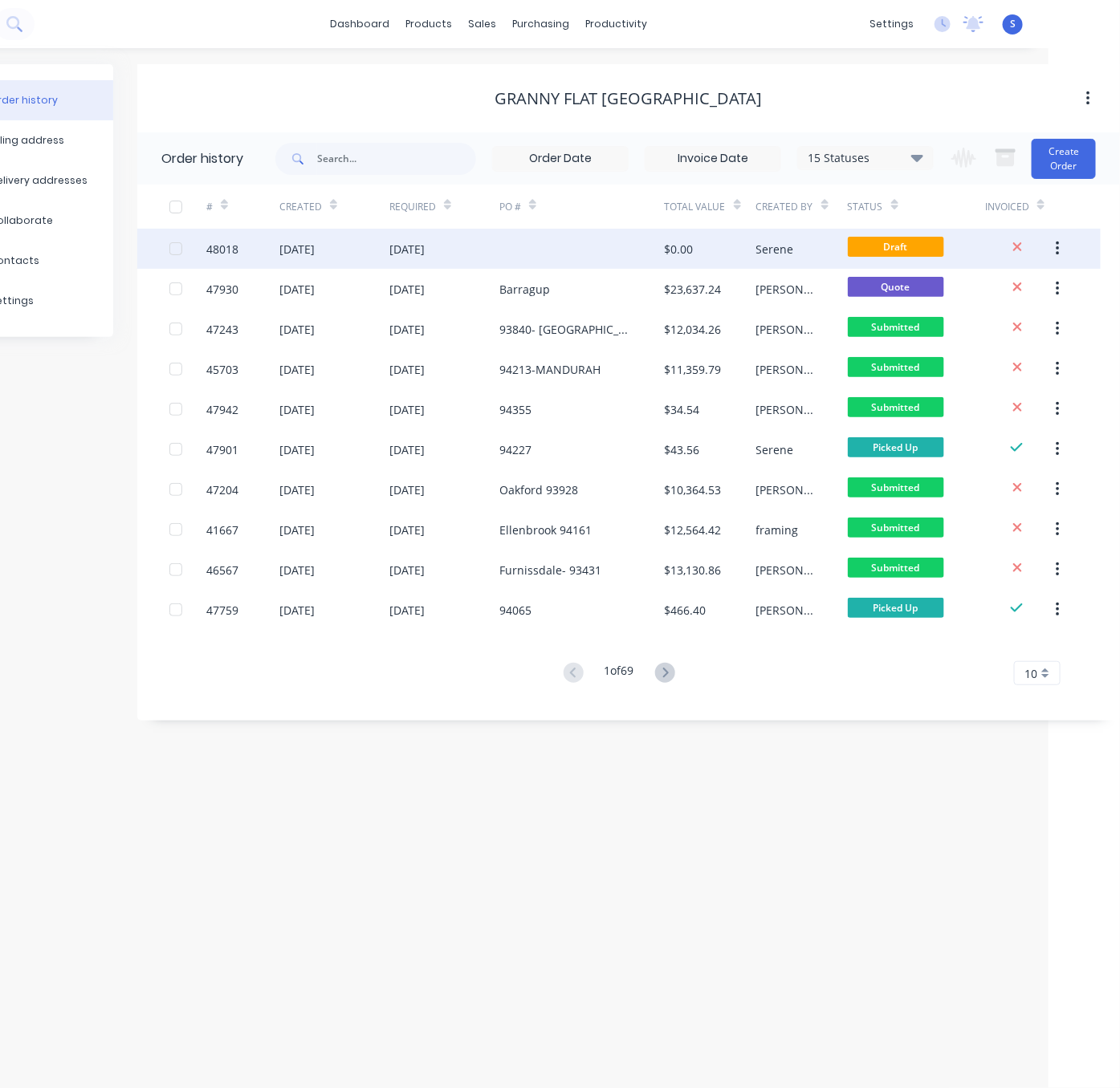
click at [422, 251] on div "[DATE]" at bounding box center [406, 249] width 35 height 17
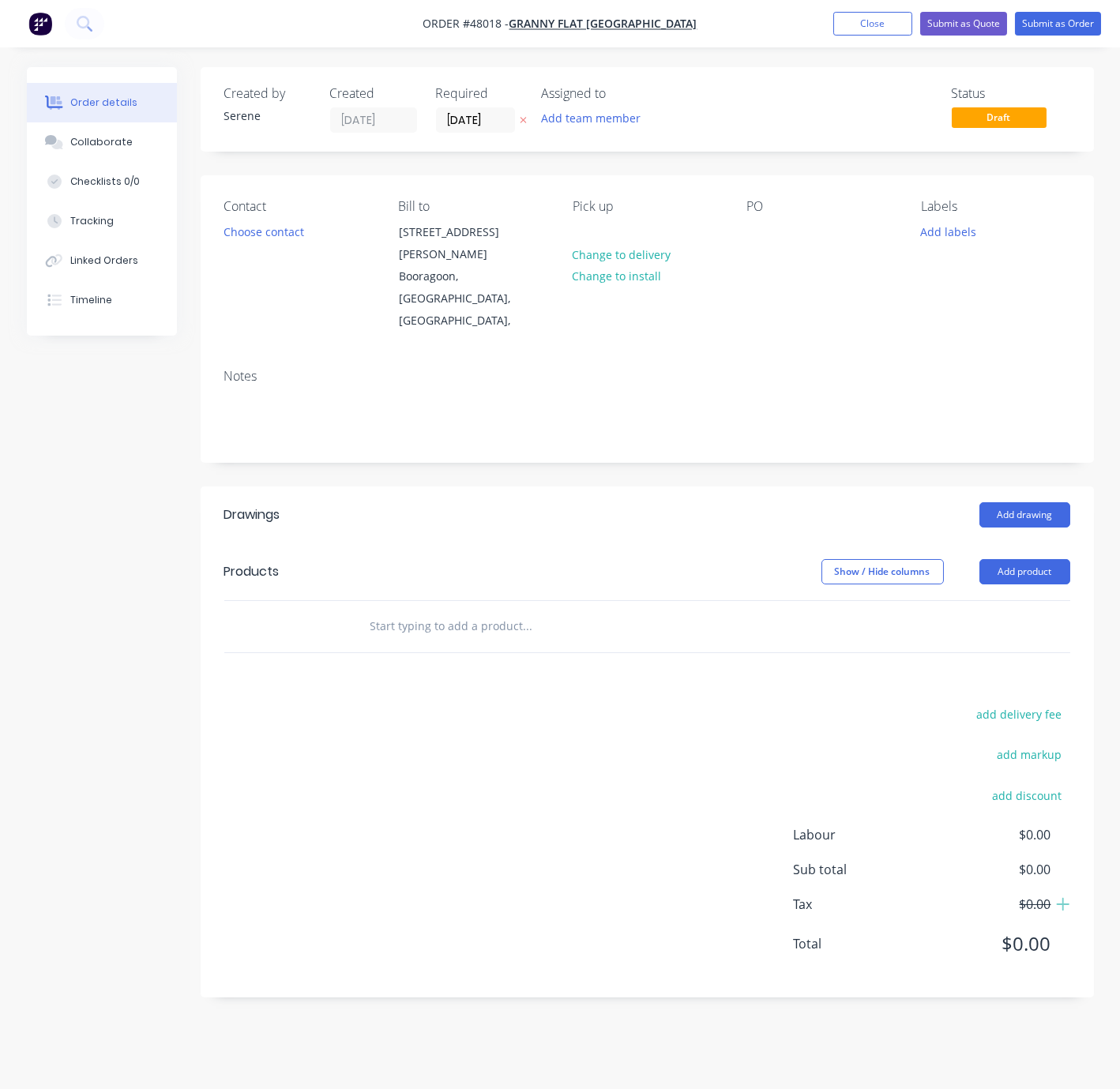
drag, startPoint x: 517, startPoint y: 511, endPoint x: 651, endPoint y: 500, distance: 134.5
click at [277, 242] on button "Choose contact" at bounding box center [264, 231] width 97 height 21
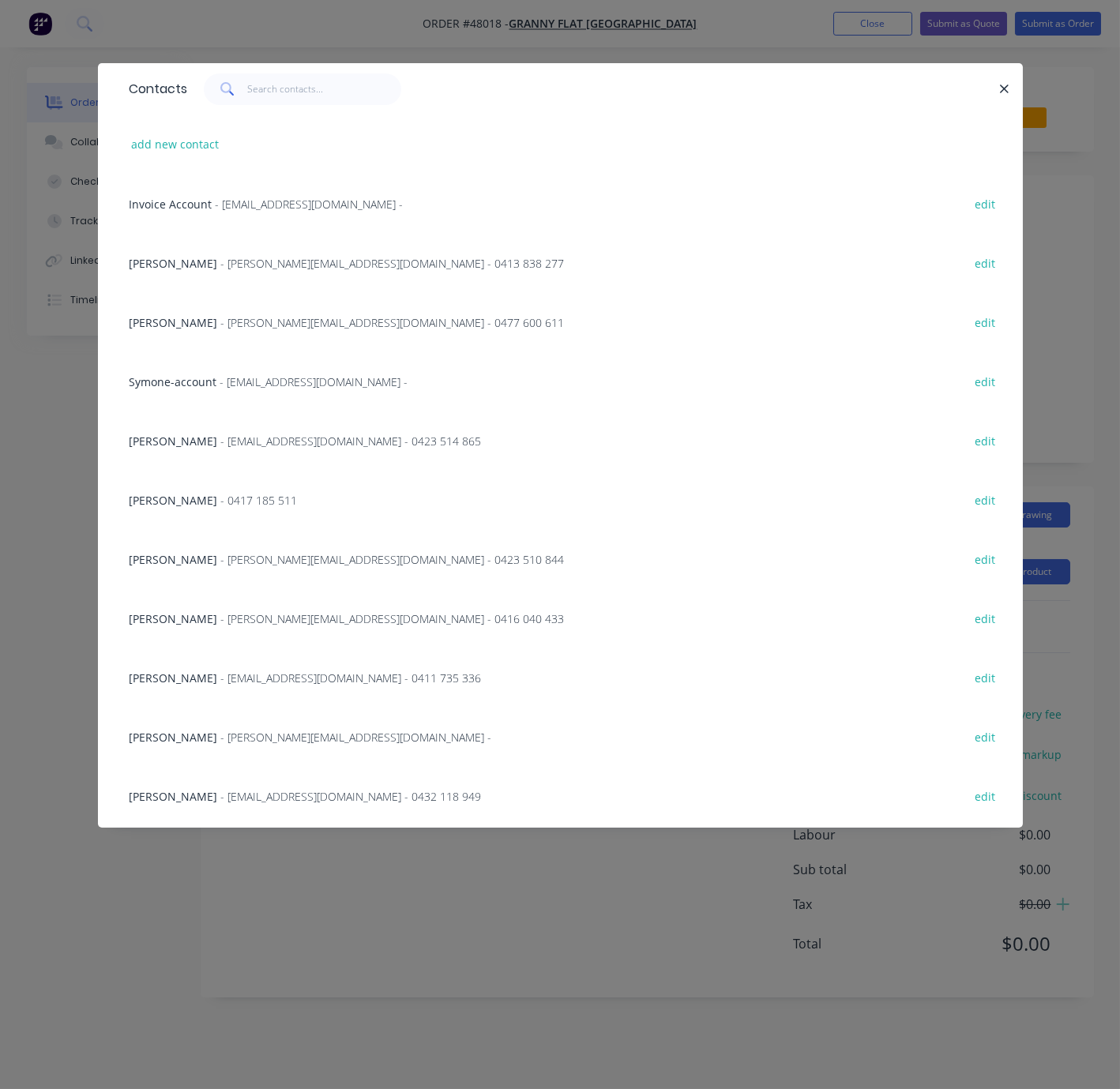
click at [221, 327] on span "- [PERSON_NAME][EMAIL_ADDRESS][DOMAIN_NAME] - 0477 600 611" at bounding box center [393, 323] width 343 height 15
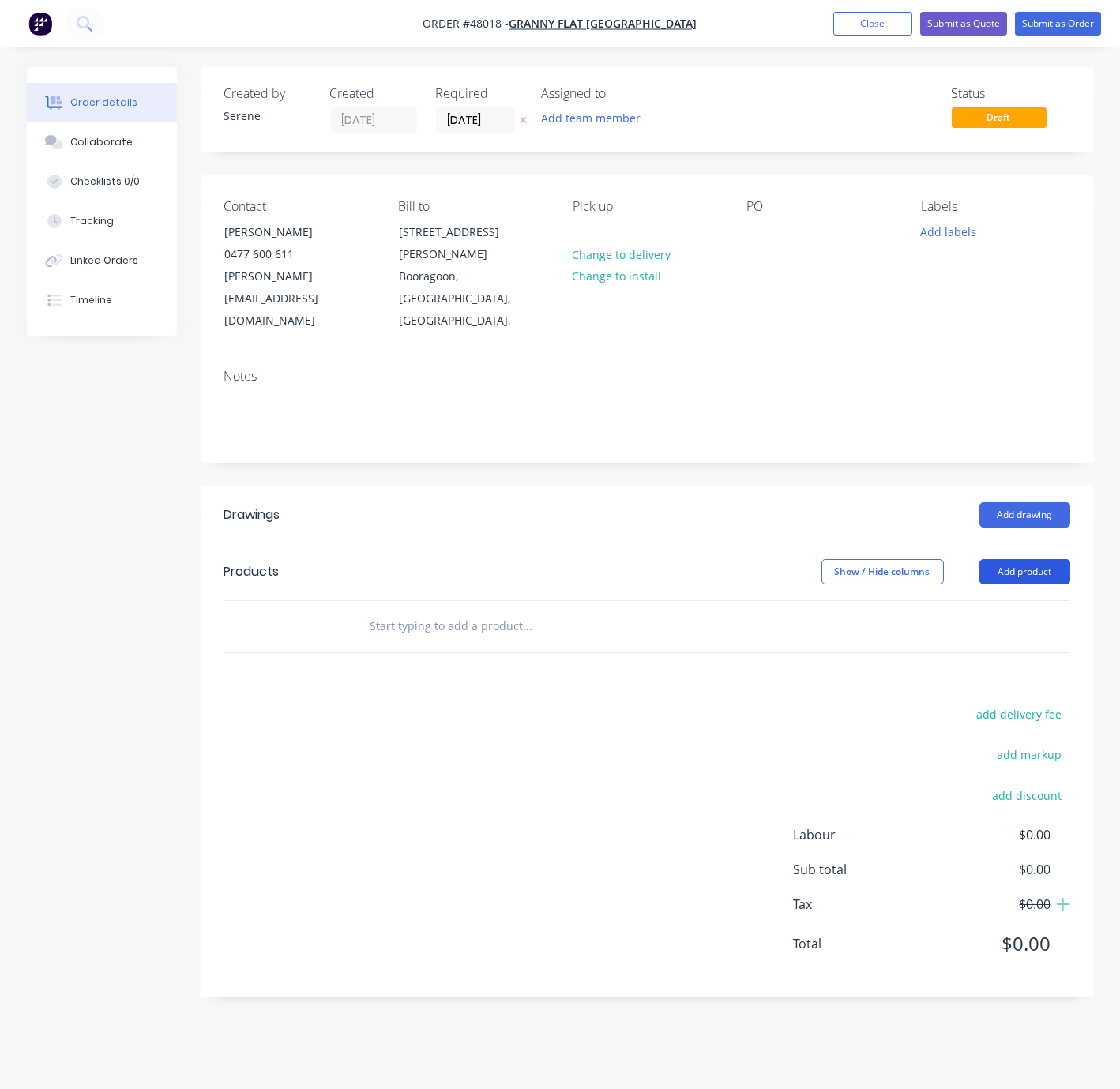
click at [1014, 559] on button "Add product" at bounding box center [1025, 571] width 91 height 25
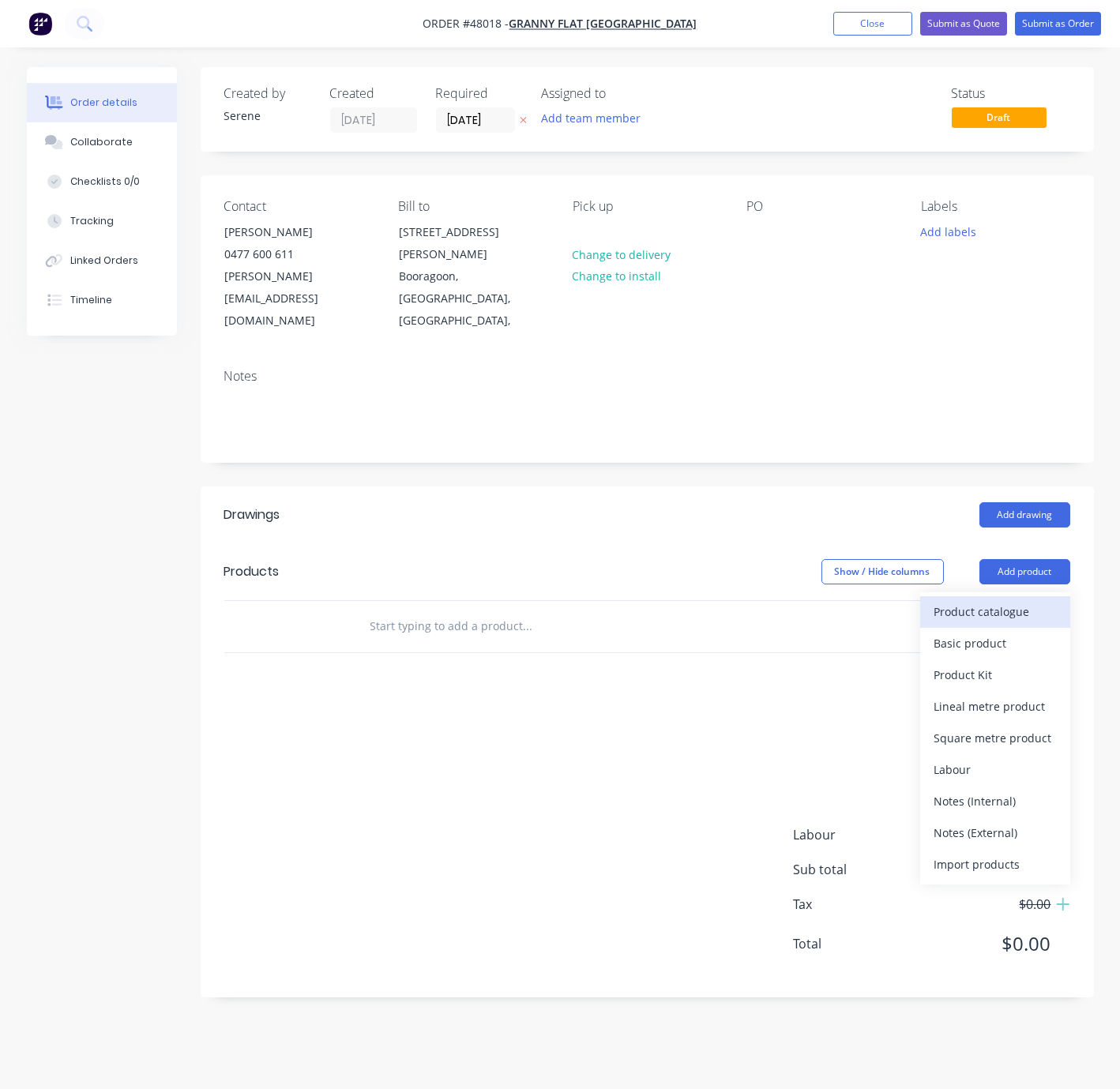
click at [1010, 600] on div "Product catalogue" at bounding box center [995, 611] width 122 height 23
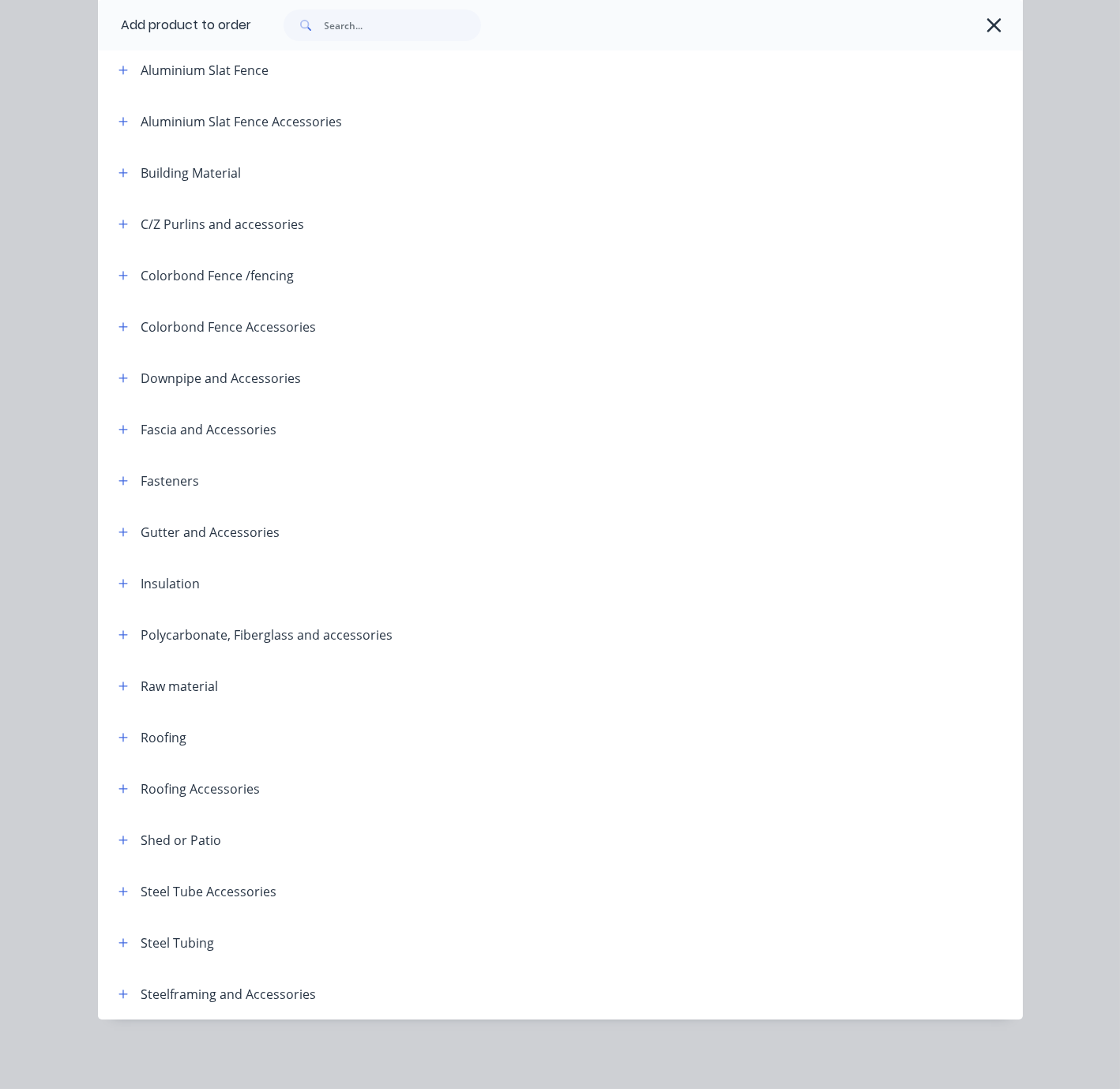
scroll to position [204, 0]
click at [119, 938] on icon "button" at bounding box center [123, 943] width 9 height 11
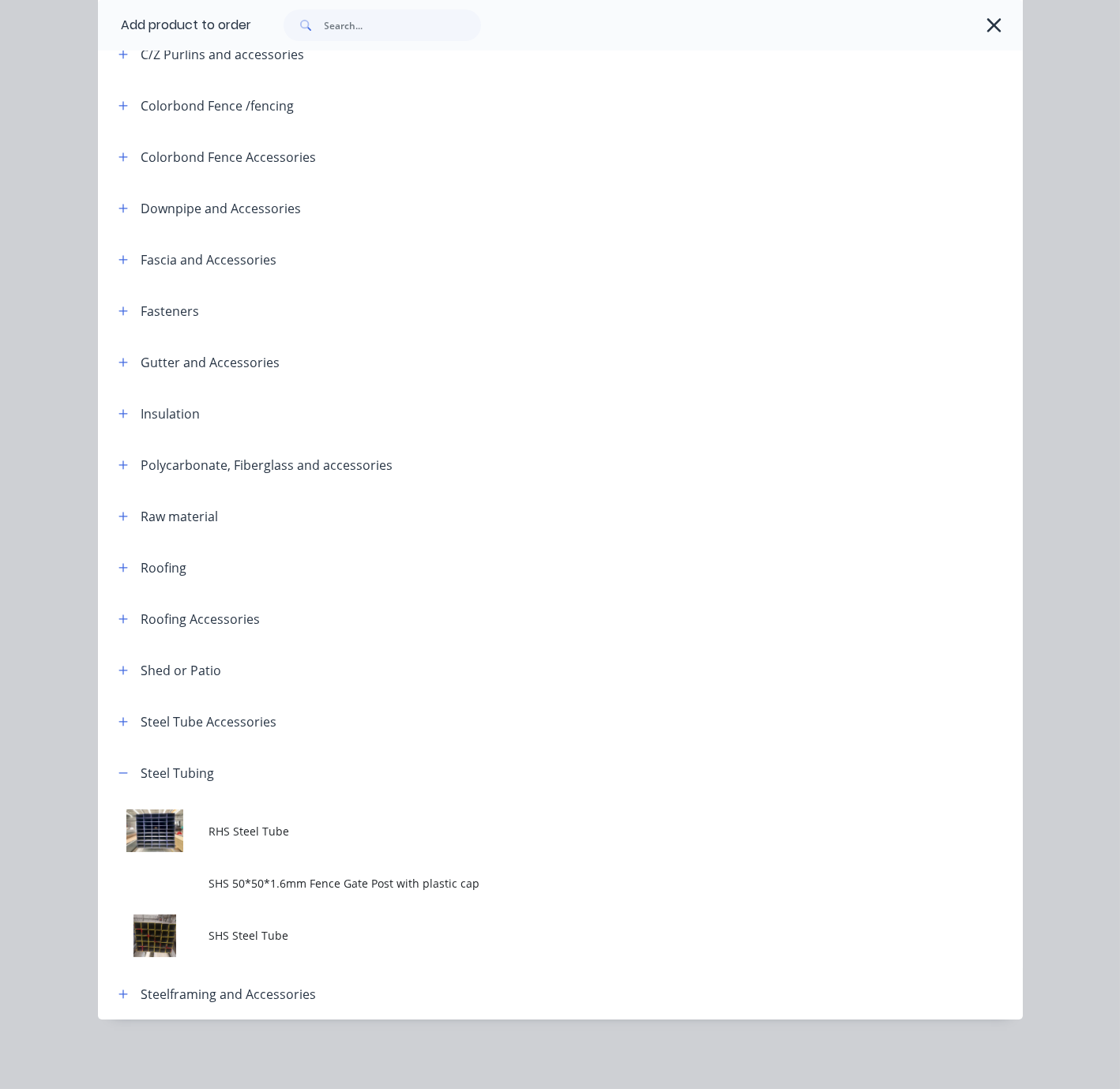
scroll to position [379, 0]
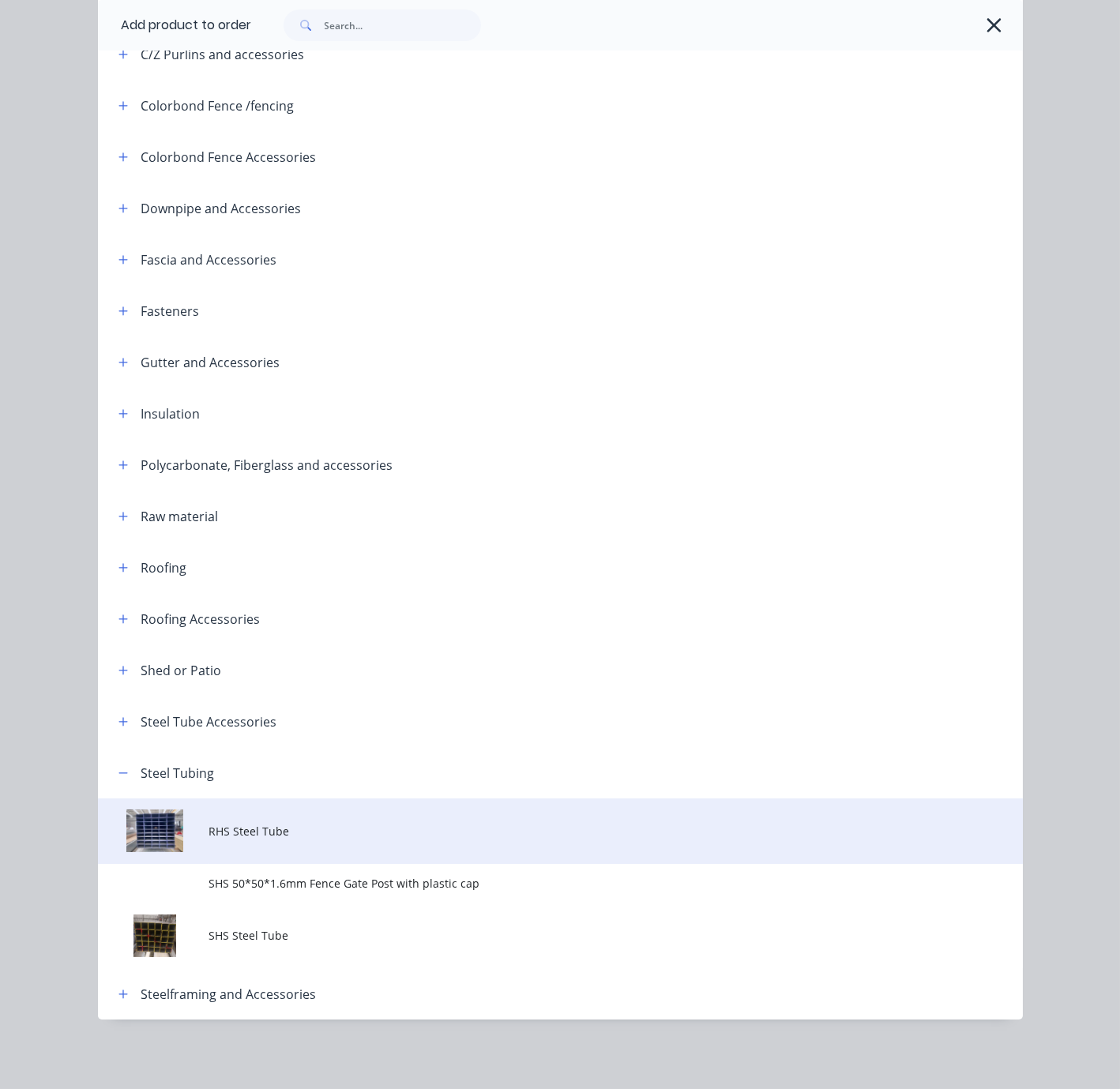
click at [339, 823] on span "RHS Steel Tube" at bounding box center [534, 831] width 650 height 17
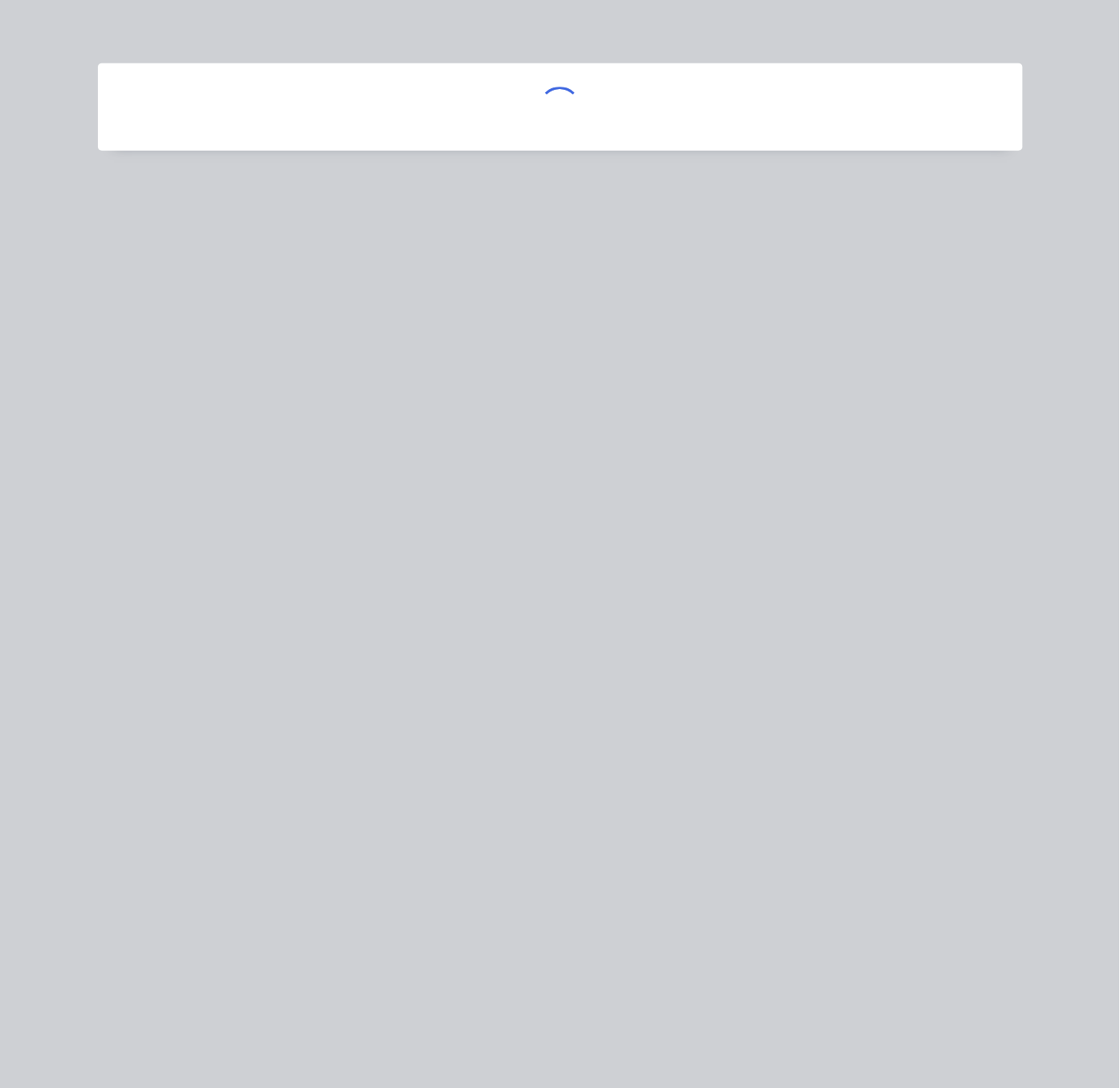
scroll to position [0, 0]
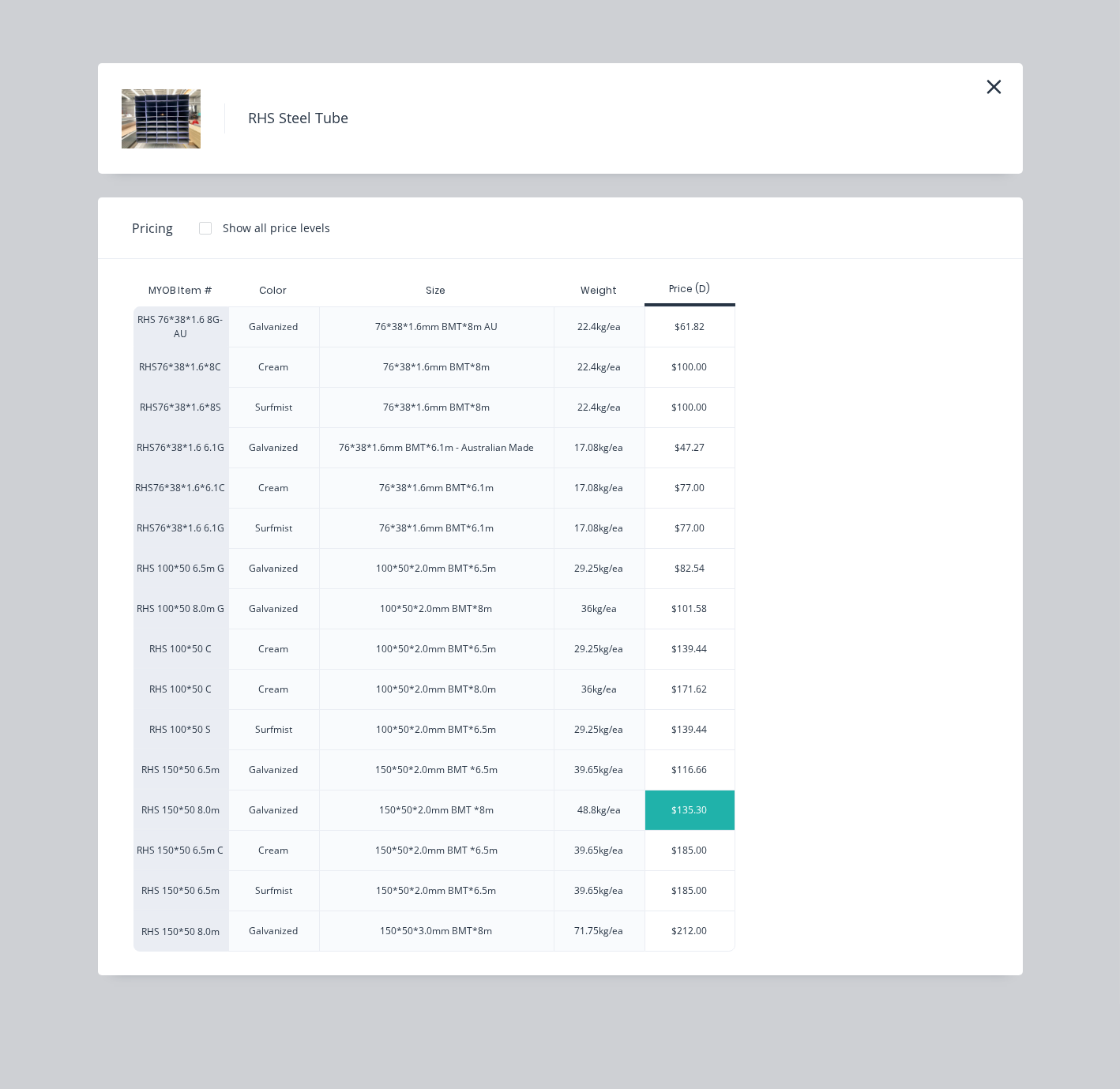
click at [691, 830] on div "$135.30" at bounding box center [690, 810] width 89 height 40
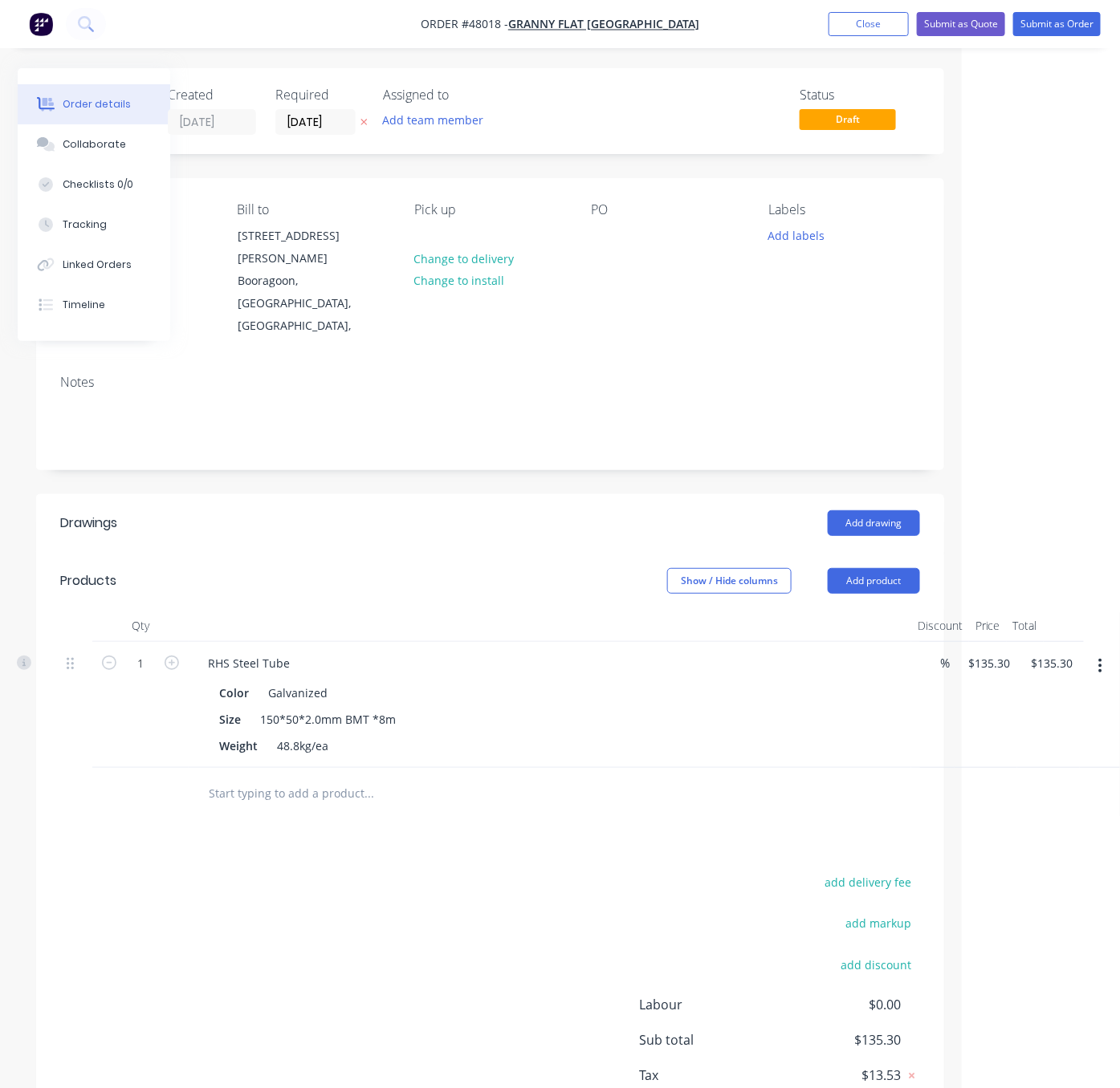
drag, startPoint x: 632, startPoint y: 862, endPoint x: 865, endPoint y: 699, distance: 284.4
click at [861, 569] on button "Add product" at bounding box center [874, 581] width 92 height 25
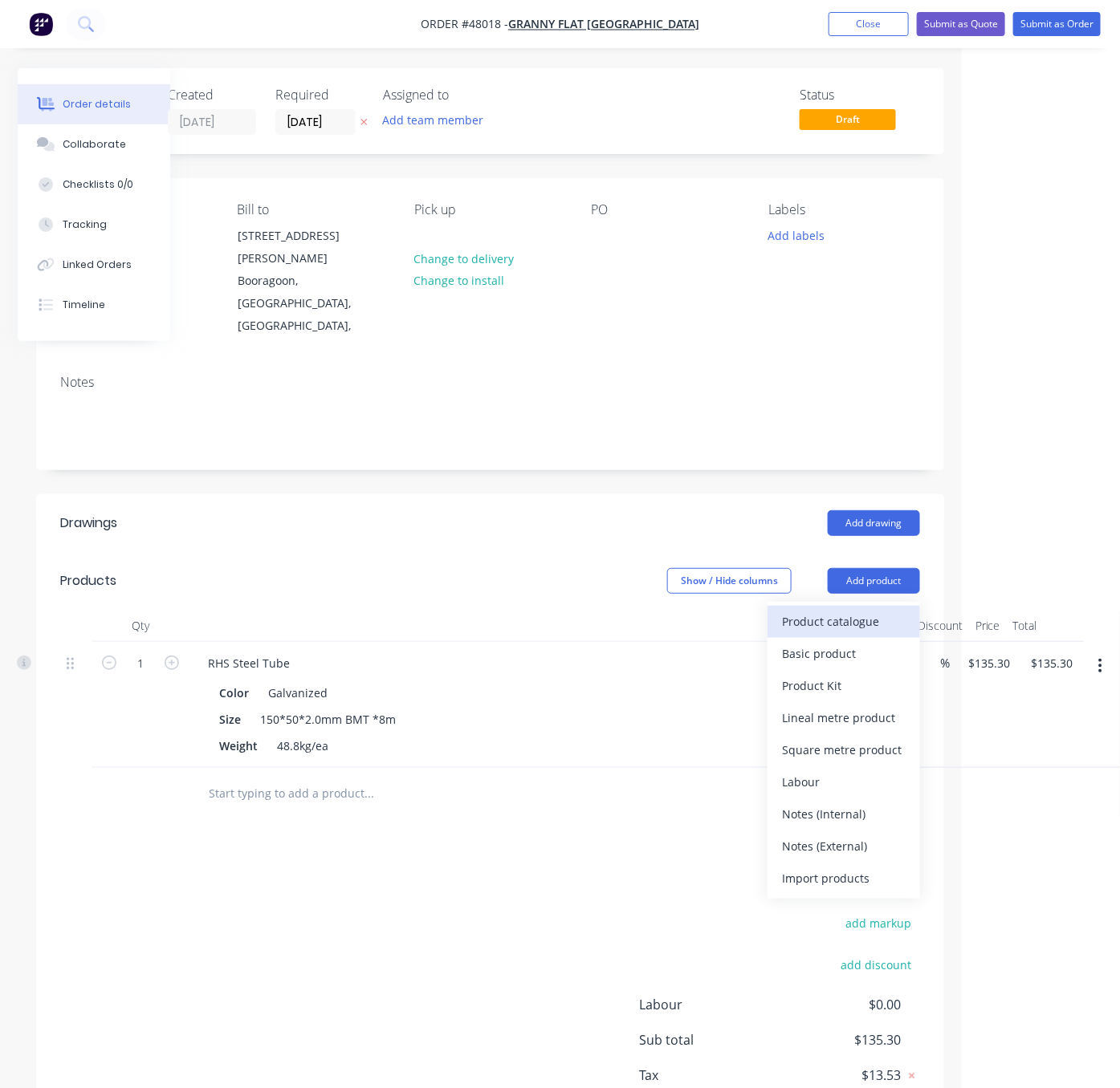
click at [854, 610] on div "Product catalogue" at bounding box center [843, 621] width 124 height 24
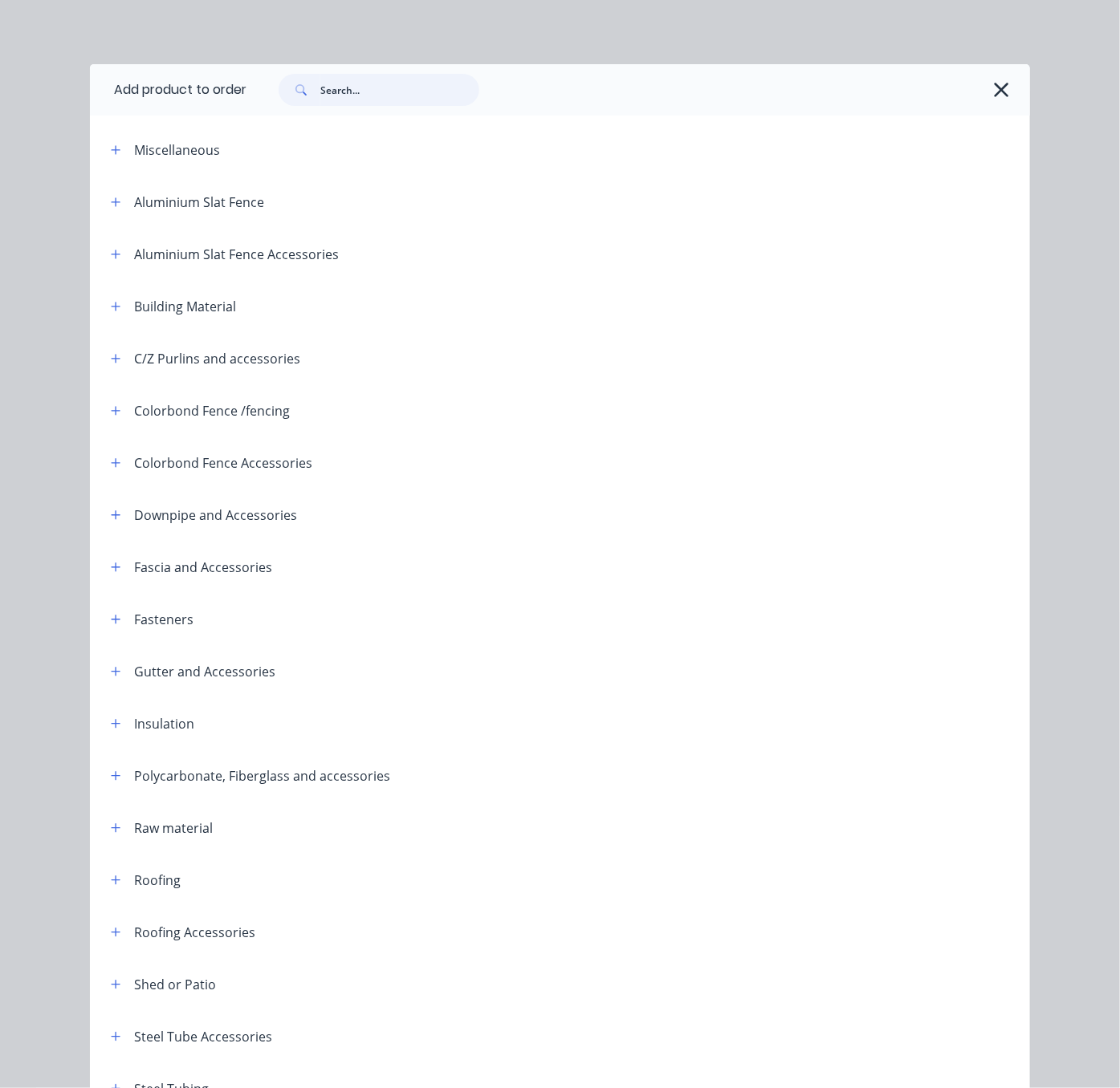
click at [367, 96] on input "text" at bounding box center [400, 90] width 159 height 32
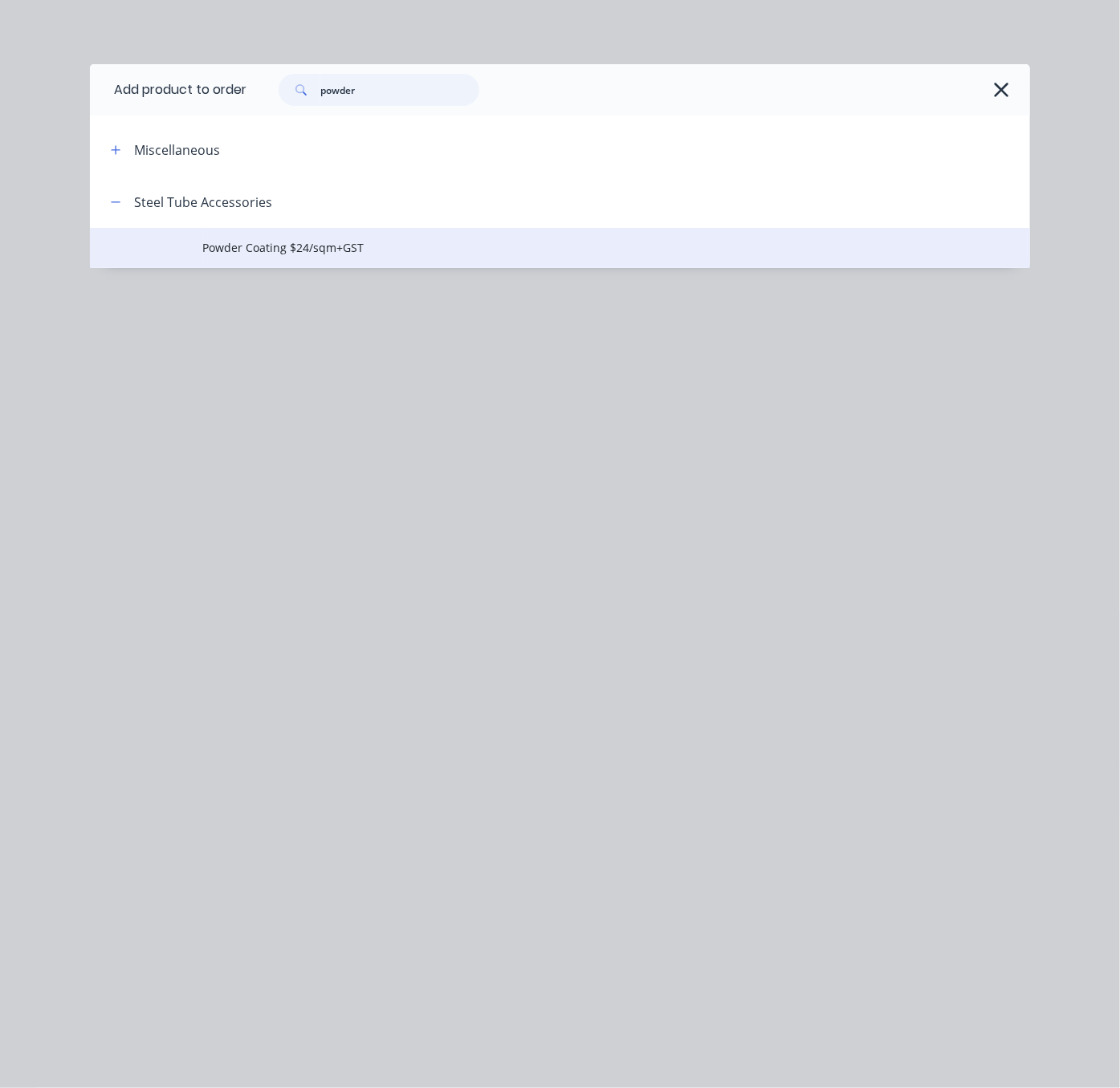
type input "powder"
click at [380, 256] on span "Powder Coating $24/sqm+GST" at bounding box center [533, 248] width 661 height 17
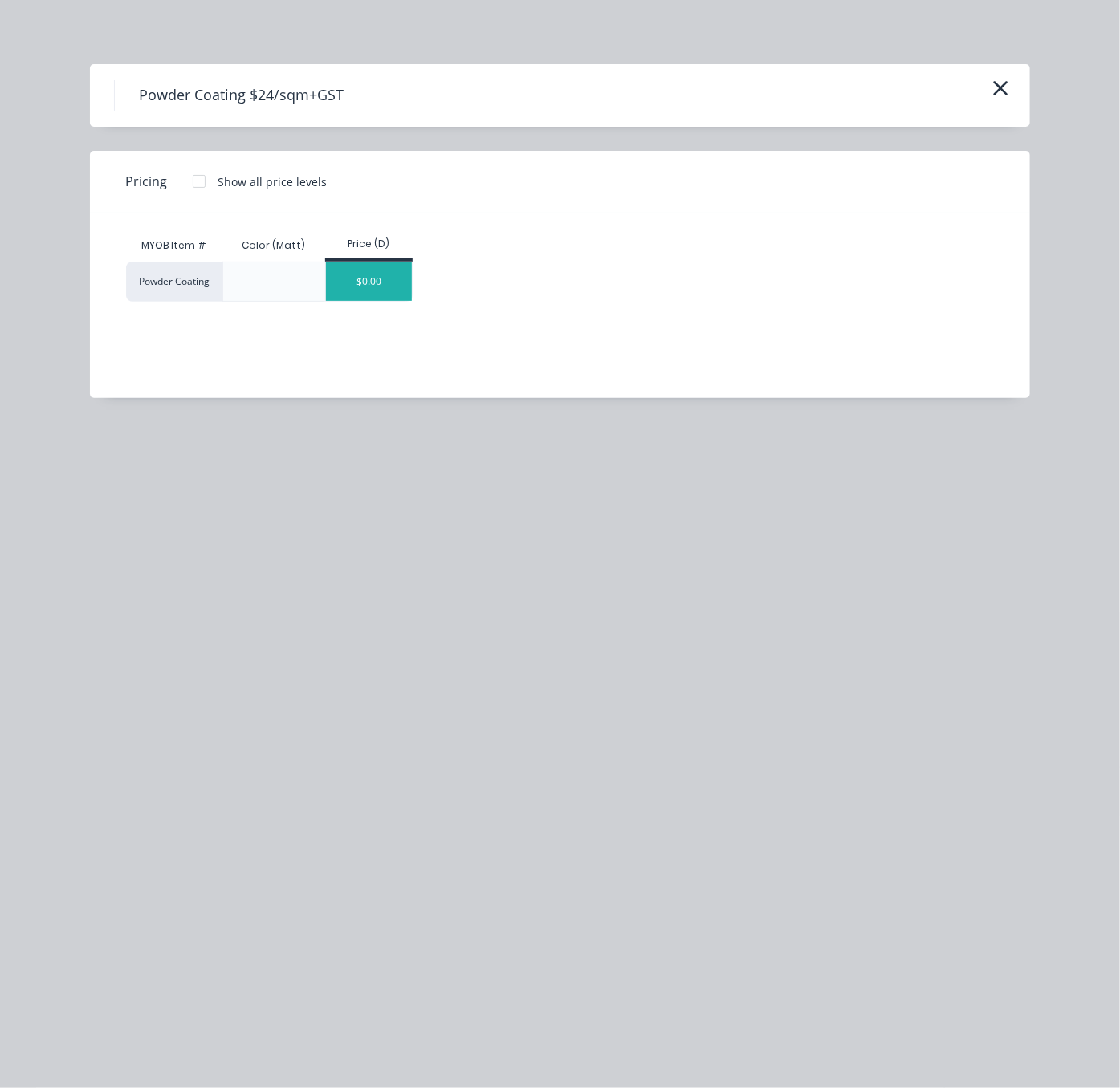
click at [379, 288] on div "$0.00" at bounding box center [369, 281] width 86 height 39
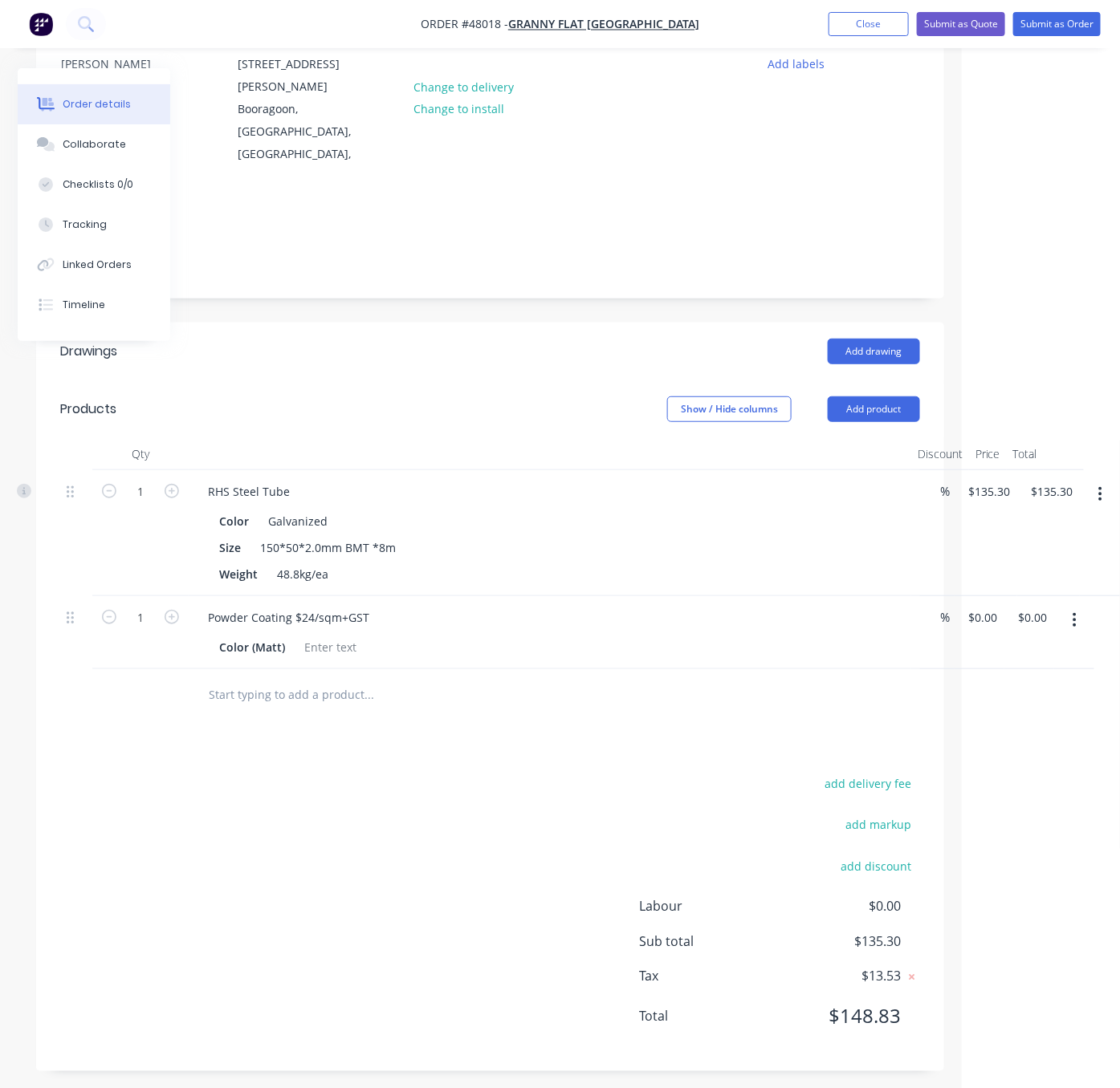
scroll to position [187, 161]
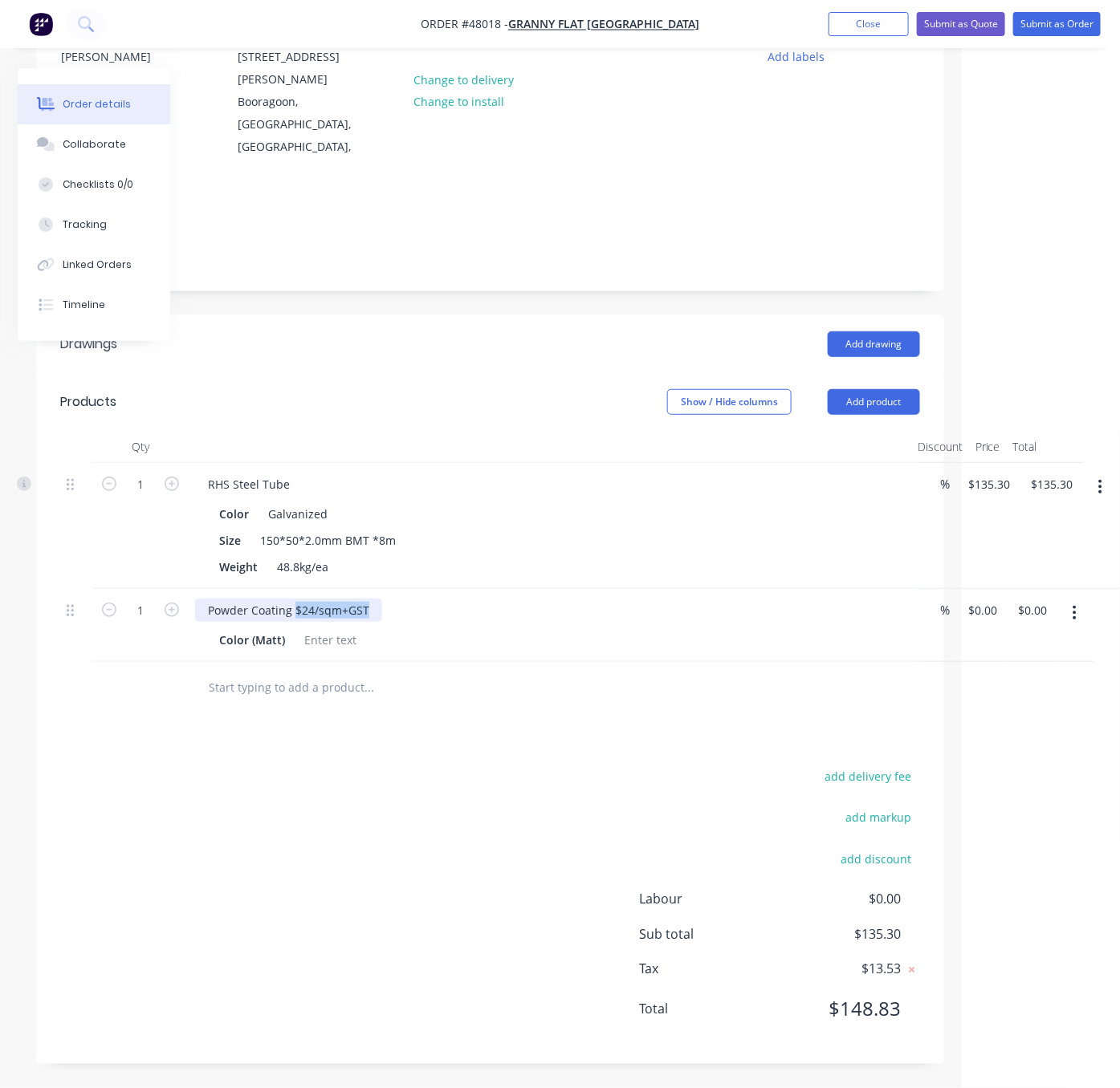
drag, startPoint x: 301, startPoint y: 597, endPoint x: 521, endPoint y: 618, distance: 221.0
click at [508, 616] on div "Powder Coating $24/sqm+GST Color (Matt)" at bounding box center [550, 625] width 722 height 73
click at [323, 783] on div "add delivery fee add markup add discount Labour $0.00 Sub total $135.30 Tax $13…" at bounding box center [490, 902] width 860 height 274
click at [981, 599] on input "0" at bounding box center [985, 610] width 37 height 24
type input "$270.00"
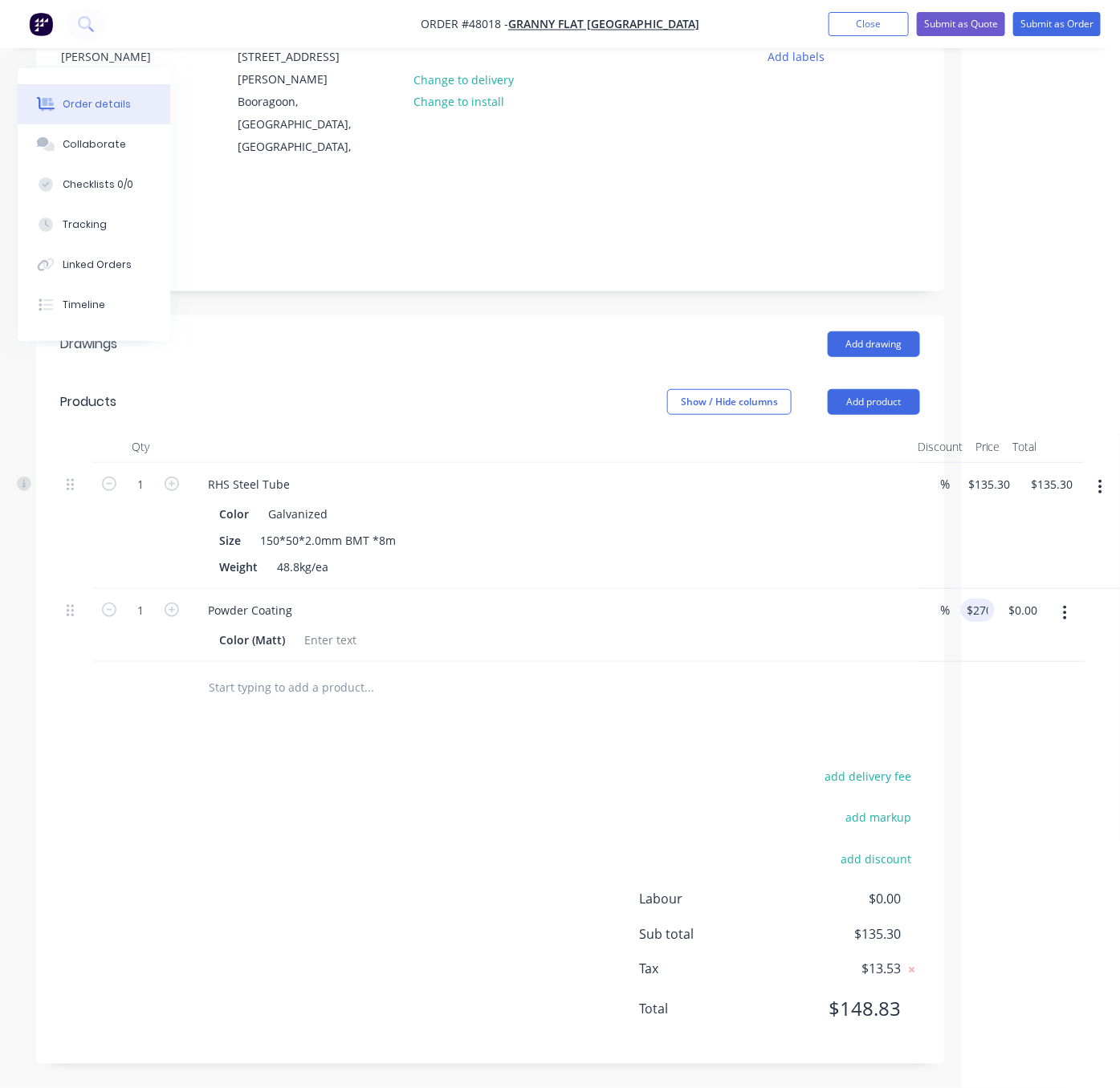
type input "$270.00"
drag, startPoint x: 388, startPoint y: 782, endPoint x: 336, endPoint y: 662, distance: 130.8
click at [388, 781] on div "add delivery fee add markup add discount Labour $0.00 Sub total $405.30 Tax $40…" at bounding box center [490, 902] width 860 height 274
click at [318, 631] on div at bounding box center [330, 640] width 65 height 24
click at [302, 599] on div "Powder Coating" at bounding box center [250, 610] width 110 height 24
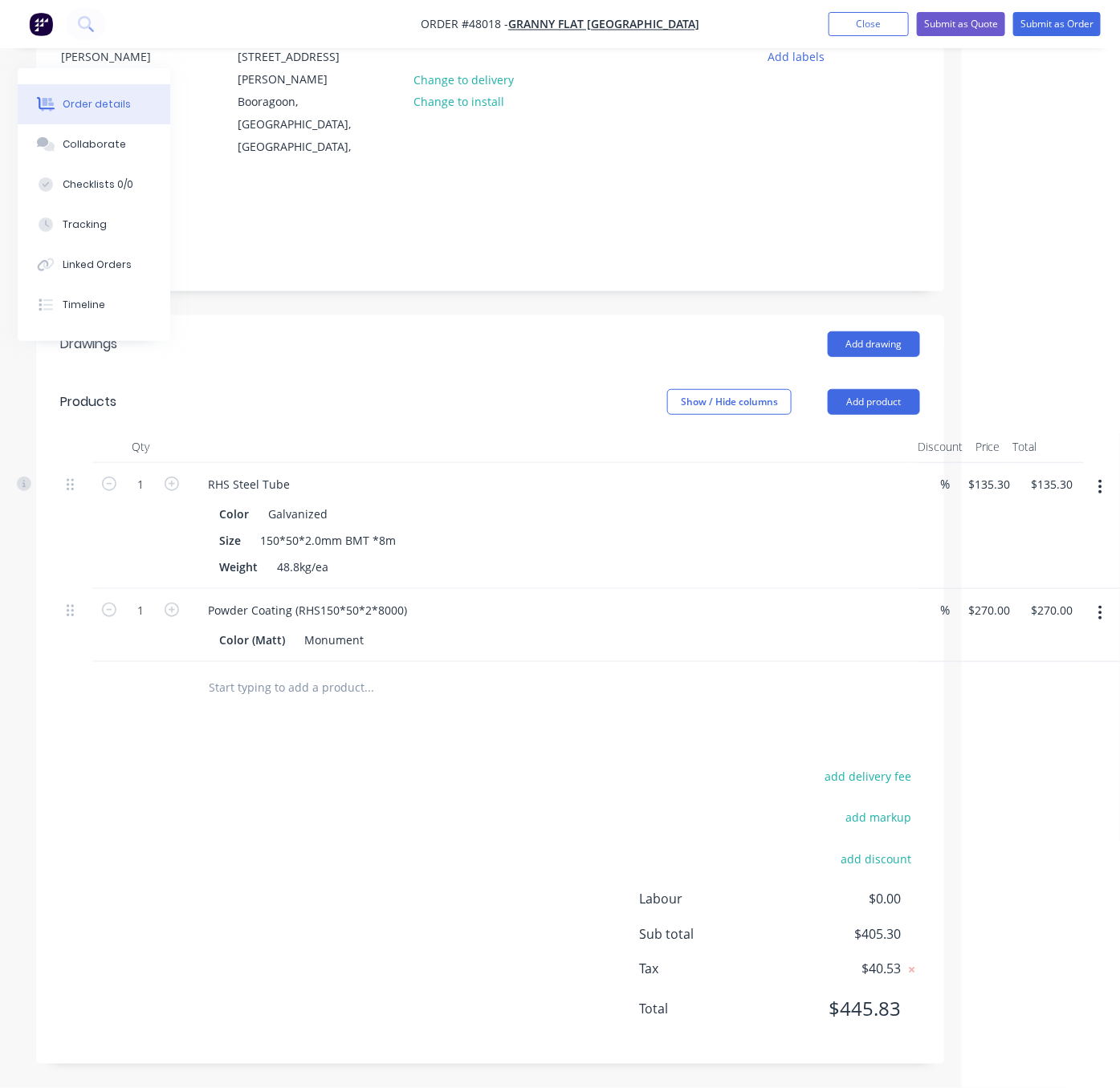
click at [384, 780] on div "add delivery fee add markup add discount Labour $0.00 Sub total $405.30 Tax $40…" at bounding box center [490, 902] width 860 height 274
drag, startPoint x: 425, startPoint y: 364, endPoint x: 518, endPoint y: 344, distance: 95.1
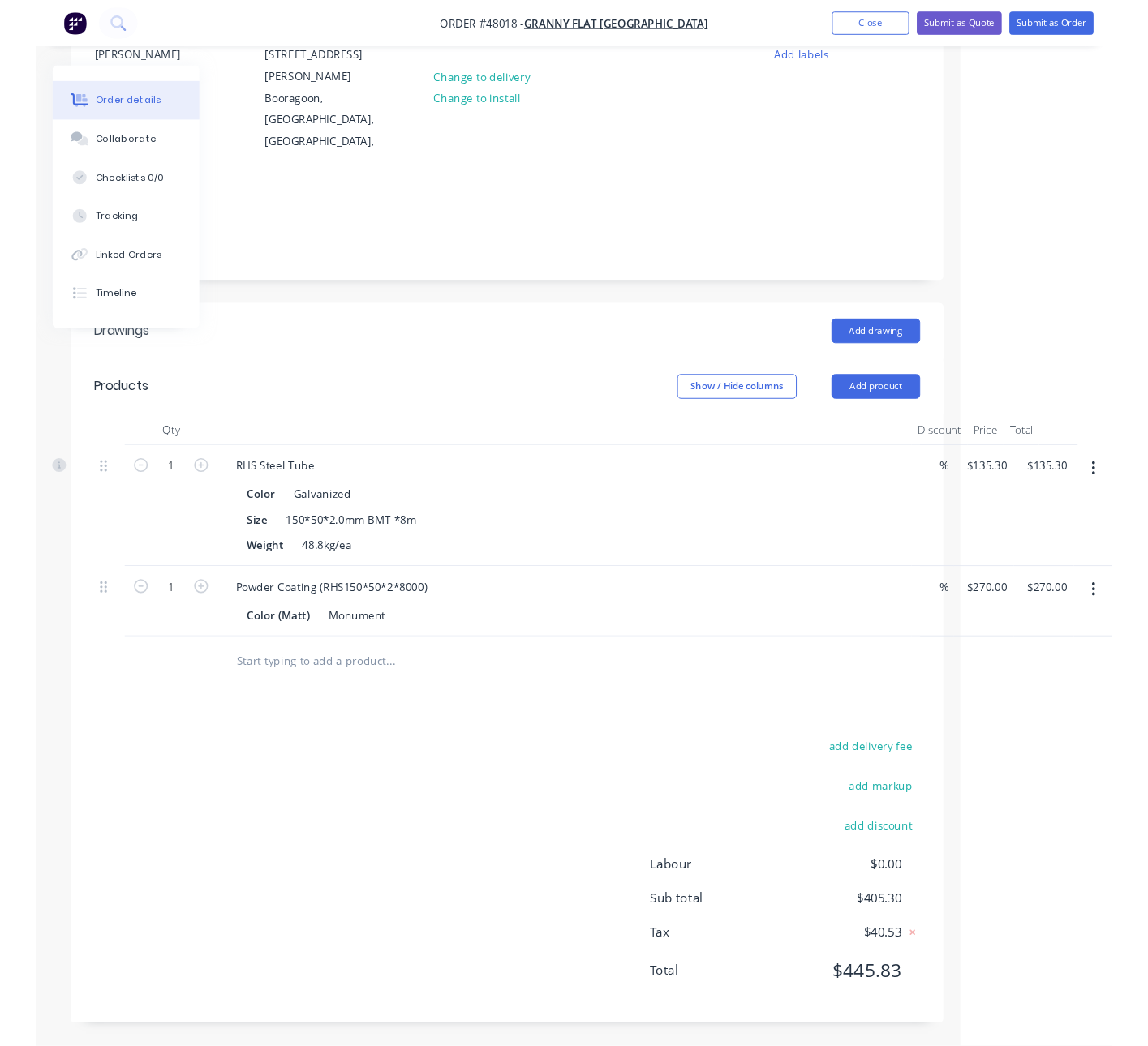
scroll to position [189, 156]
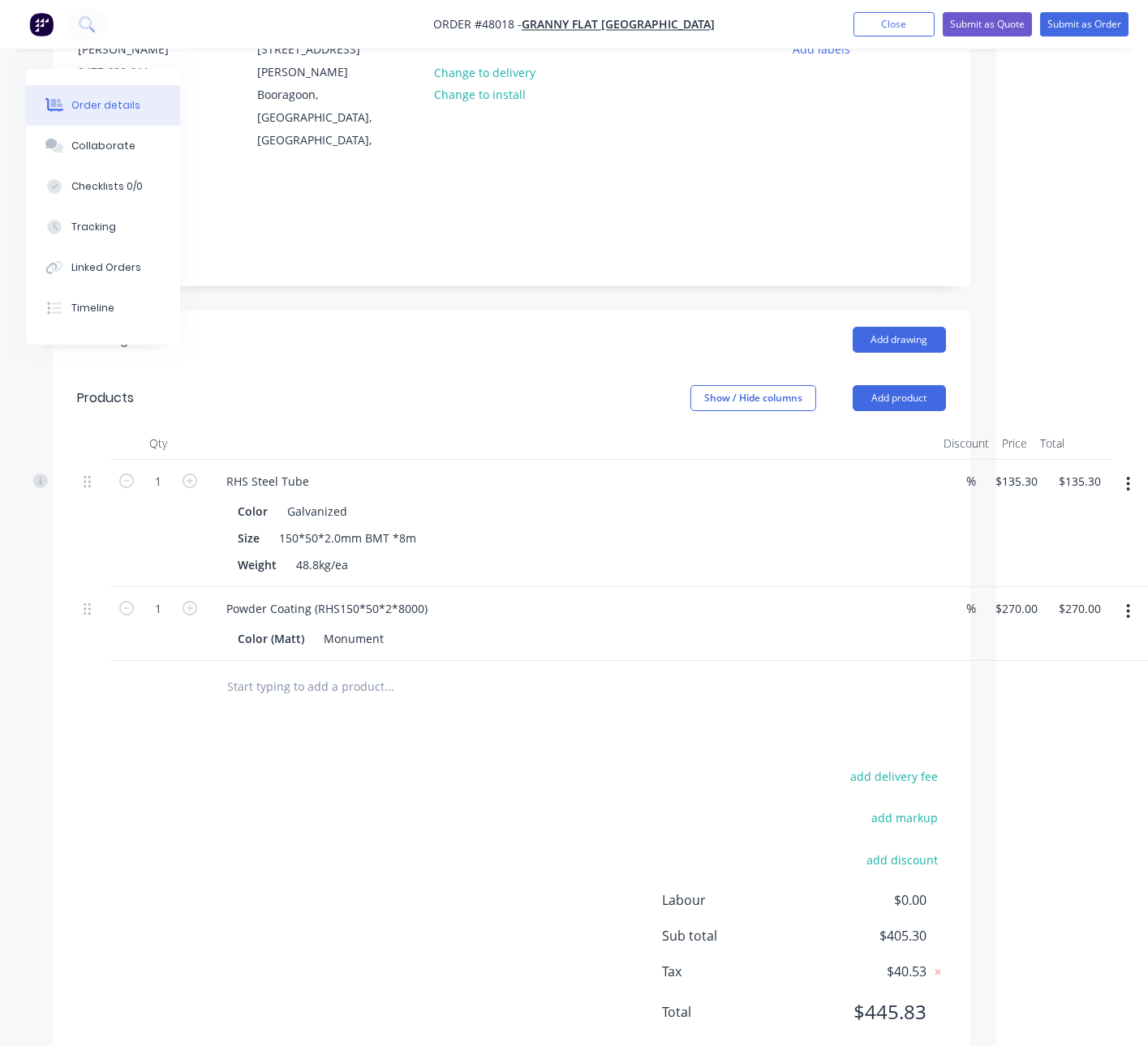
drag, startPoint x: 688, startPoint y: 313, endPoint x: 695, endPoint y: 329, distance: 17.5
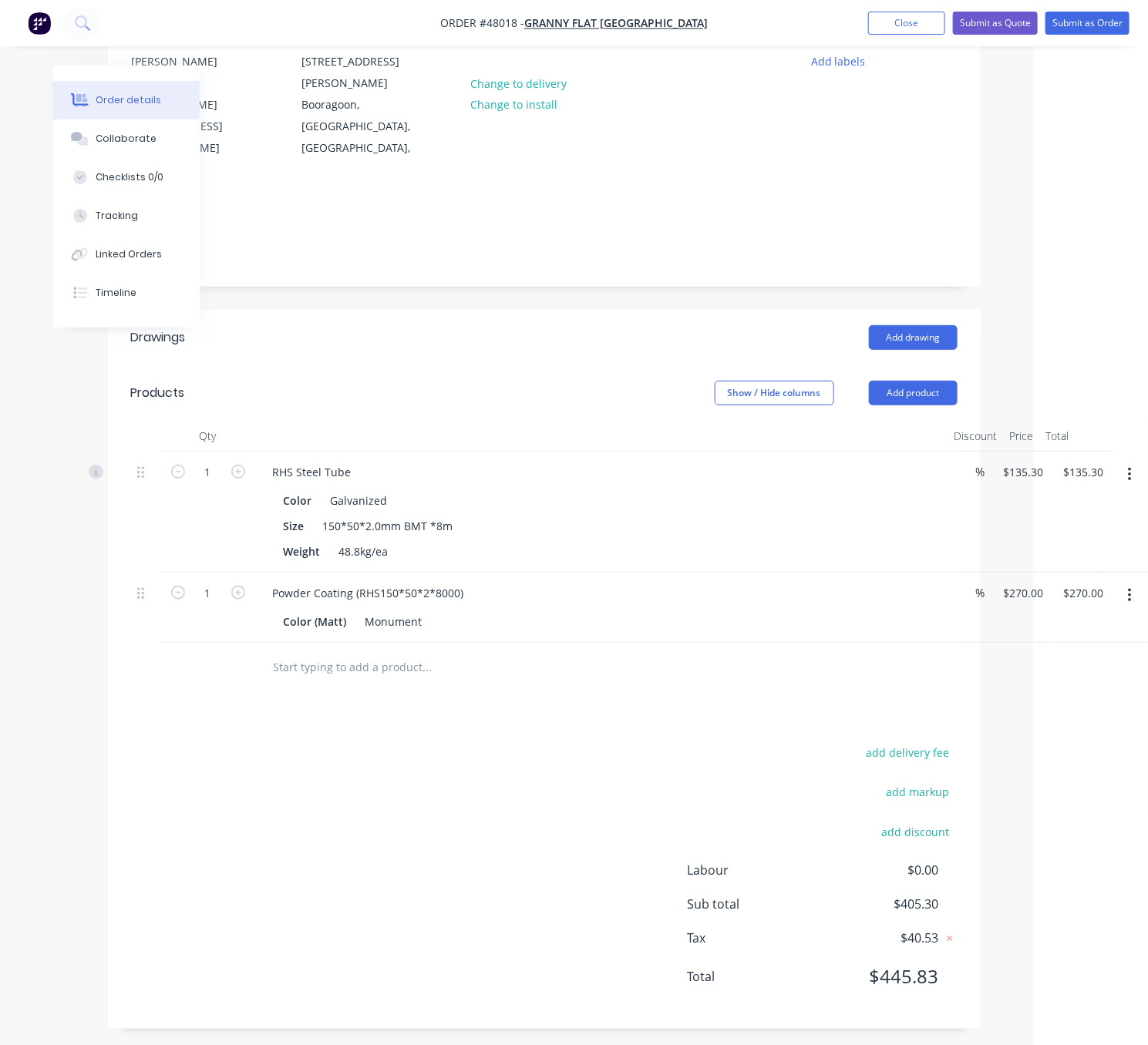
scroll to position [179, 120]
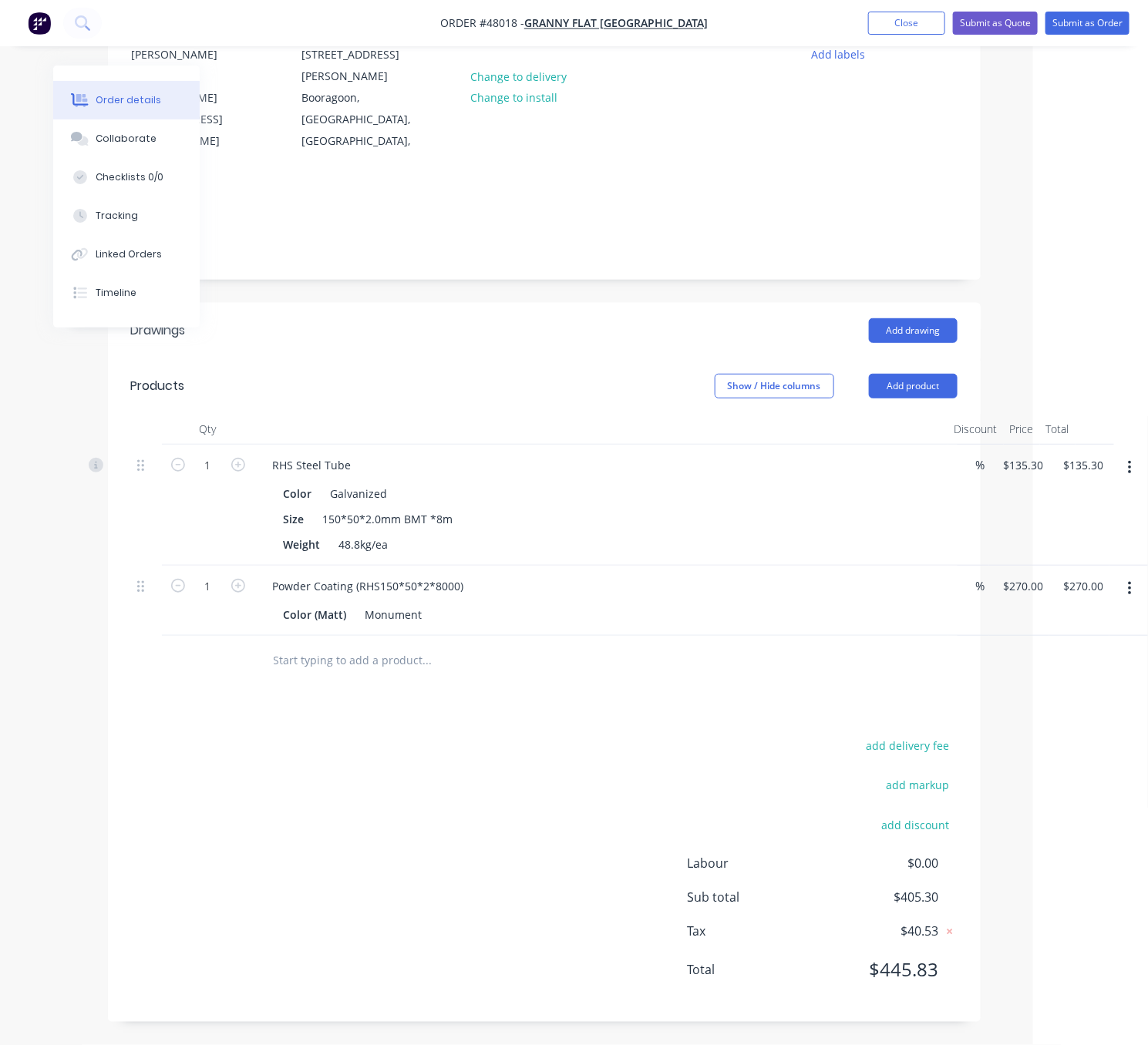
click at [436, 692] on div "Drawings Add drawing Products Show / Hide columns Add product Qty Discount Pric…" at bounding box center [544, 663] width 873 height 719
click at [486, 374] on div "Show / Hide columns Add product" at bounding box center [631, 386] width 651 height 24
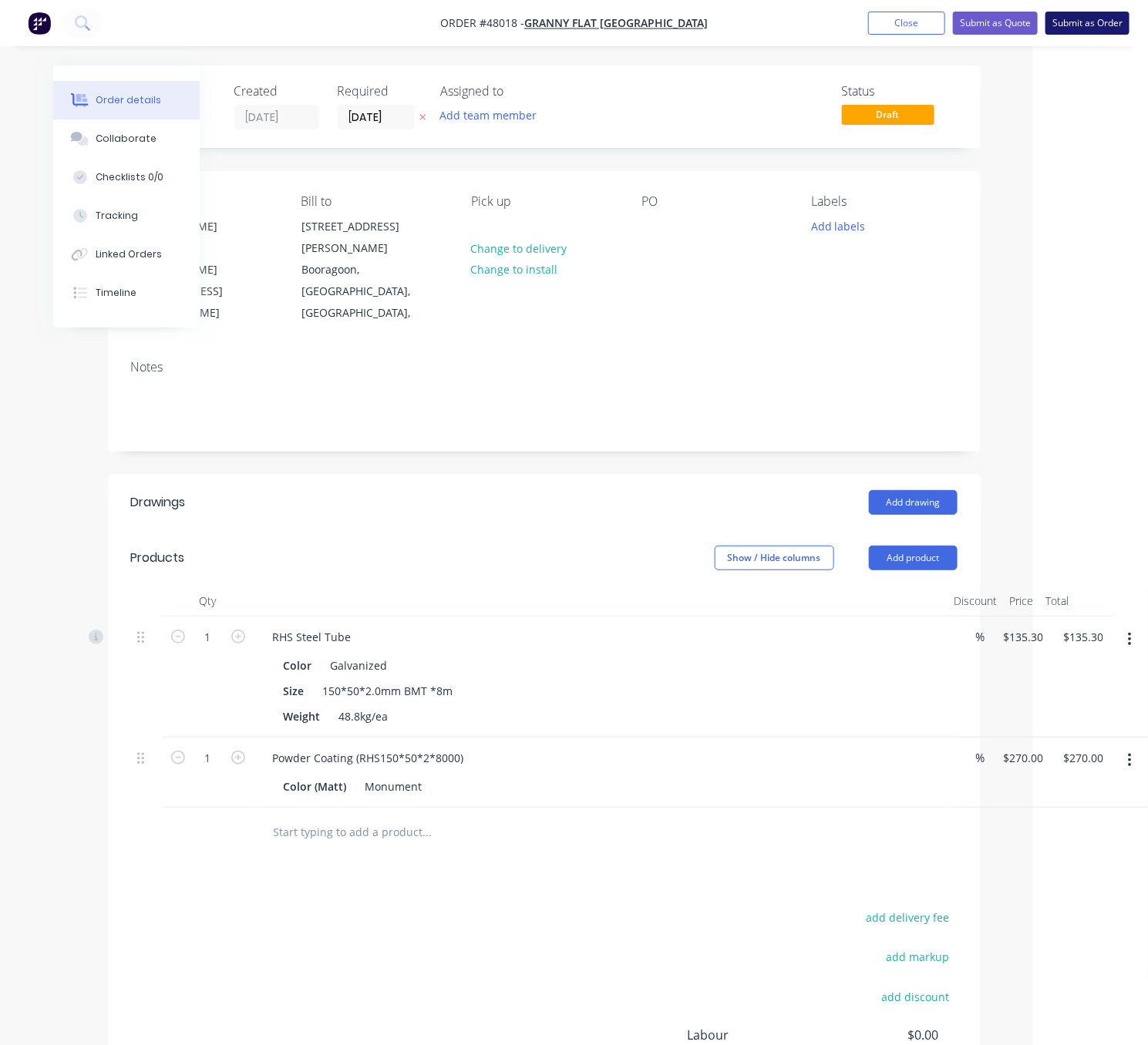
click at [1070, 23] on button "Submit as Order" at bounding box center [1086, 24] width 84 height 24
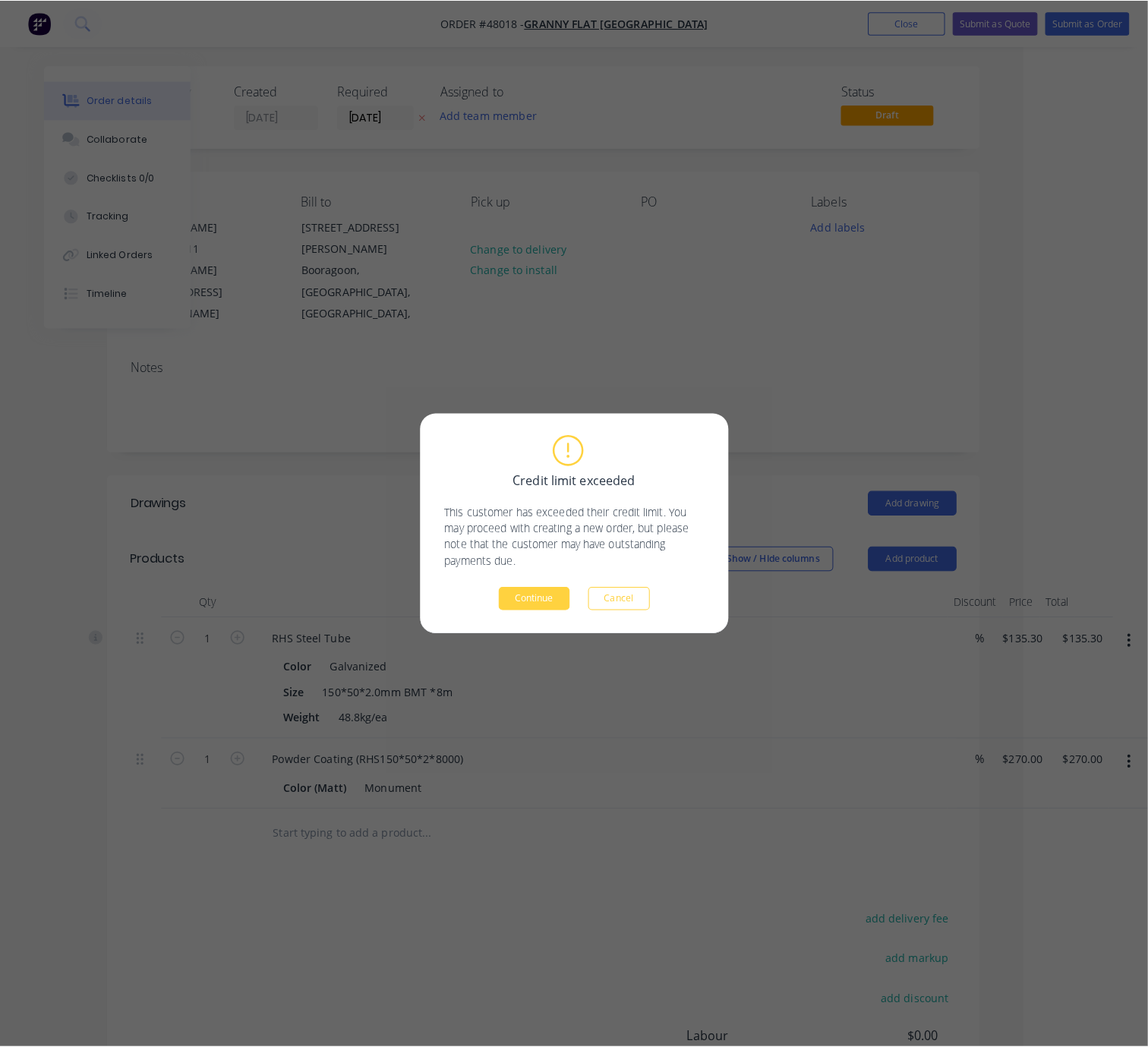
scroll to position [0, 101]
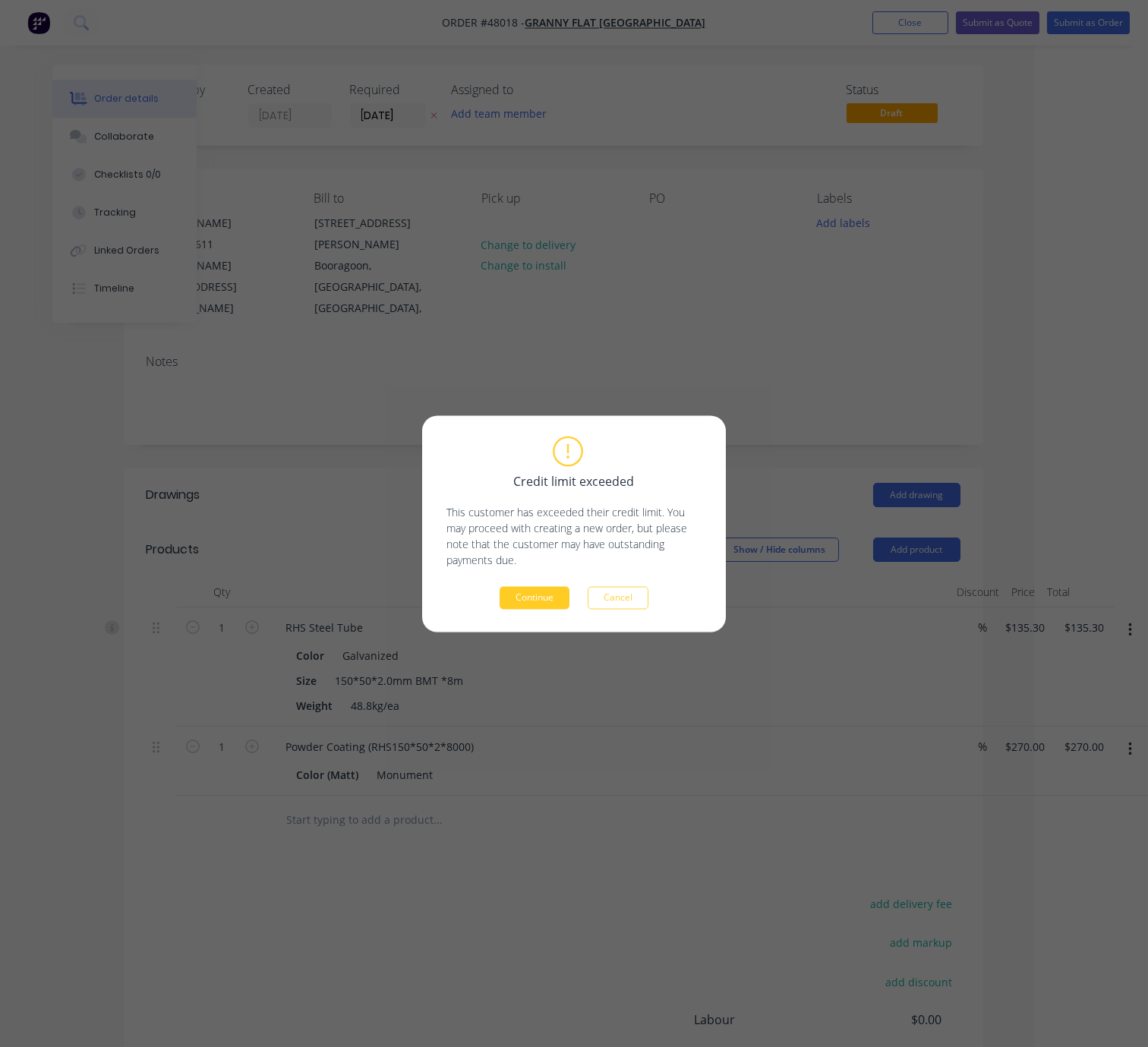
click at [557, 595] on button "Continue" at bounding box center [534, 598] width 70 height 23
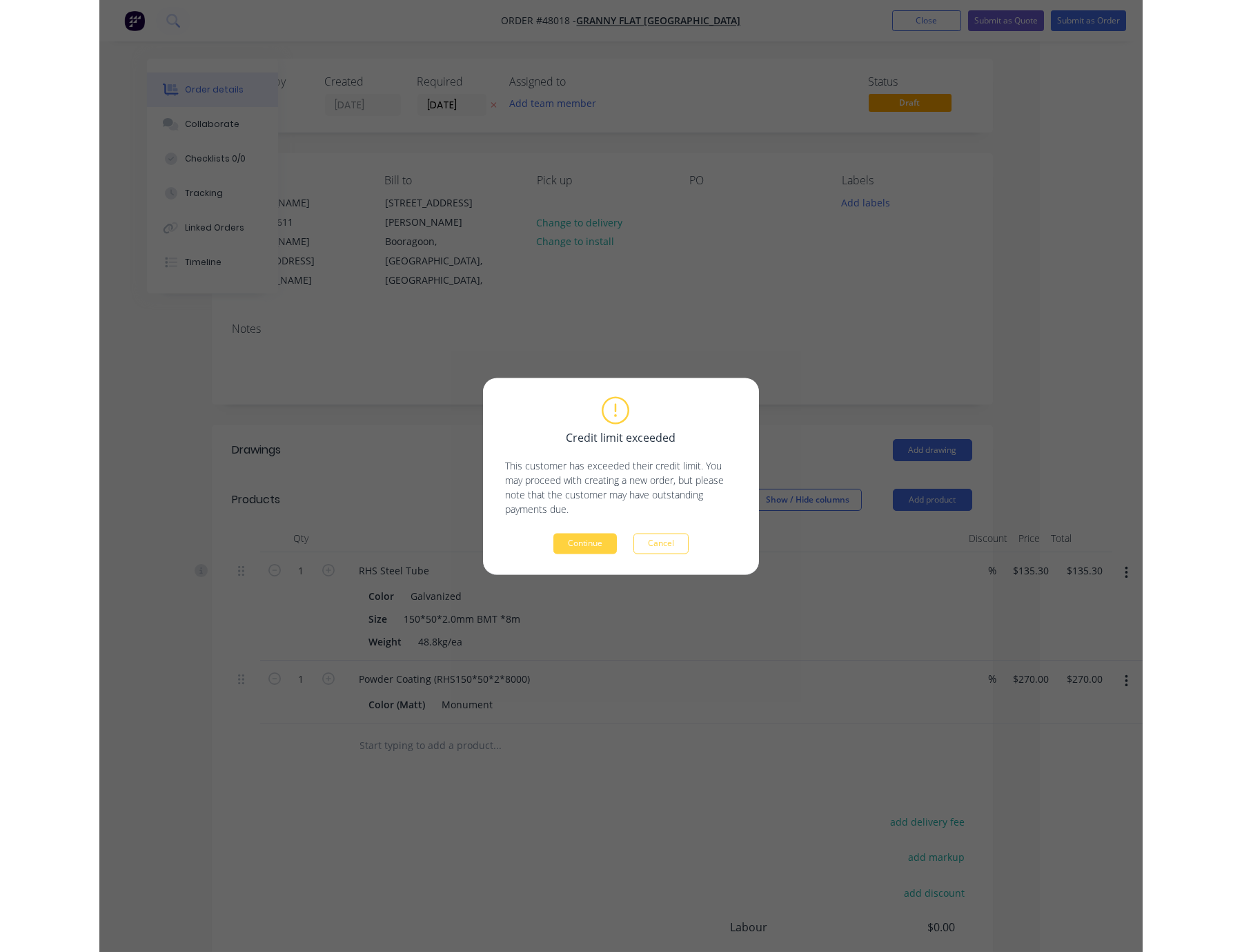
scroll to position [0, 0]
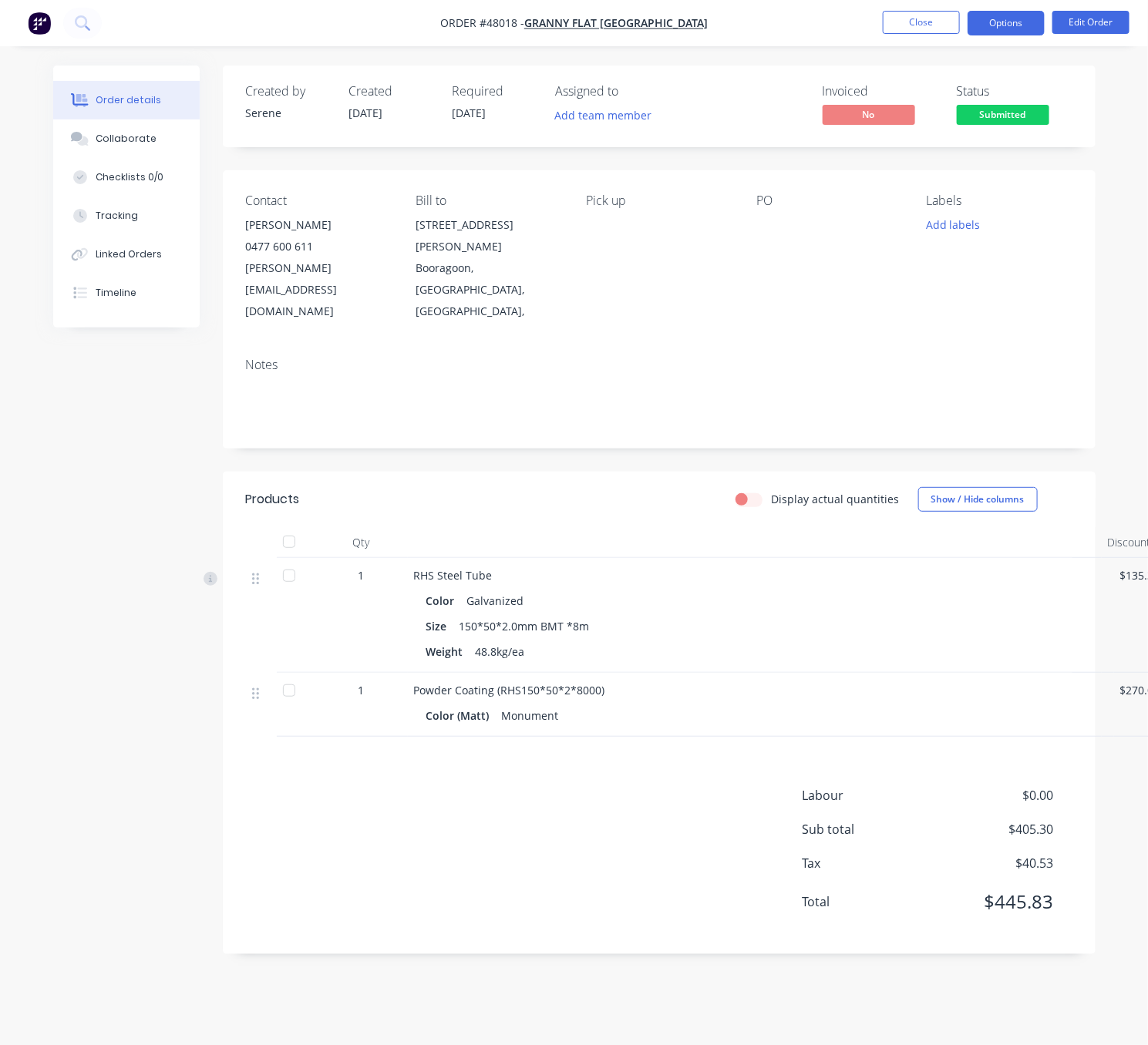
click at [992, 20] on button "Options" at bounding box center [1005, 23] width 77 height 24
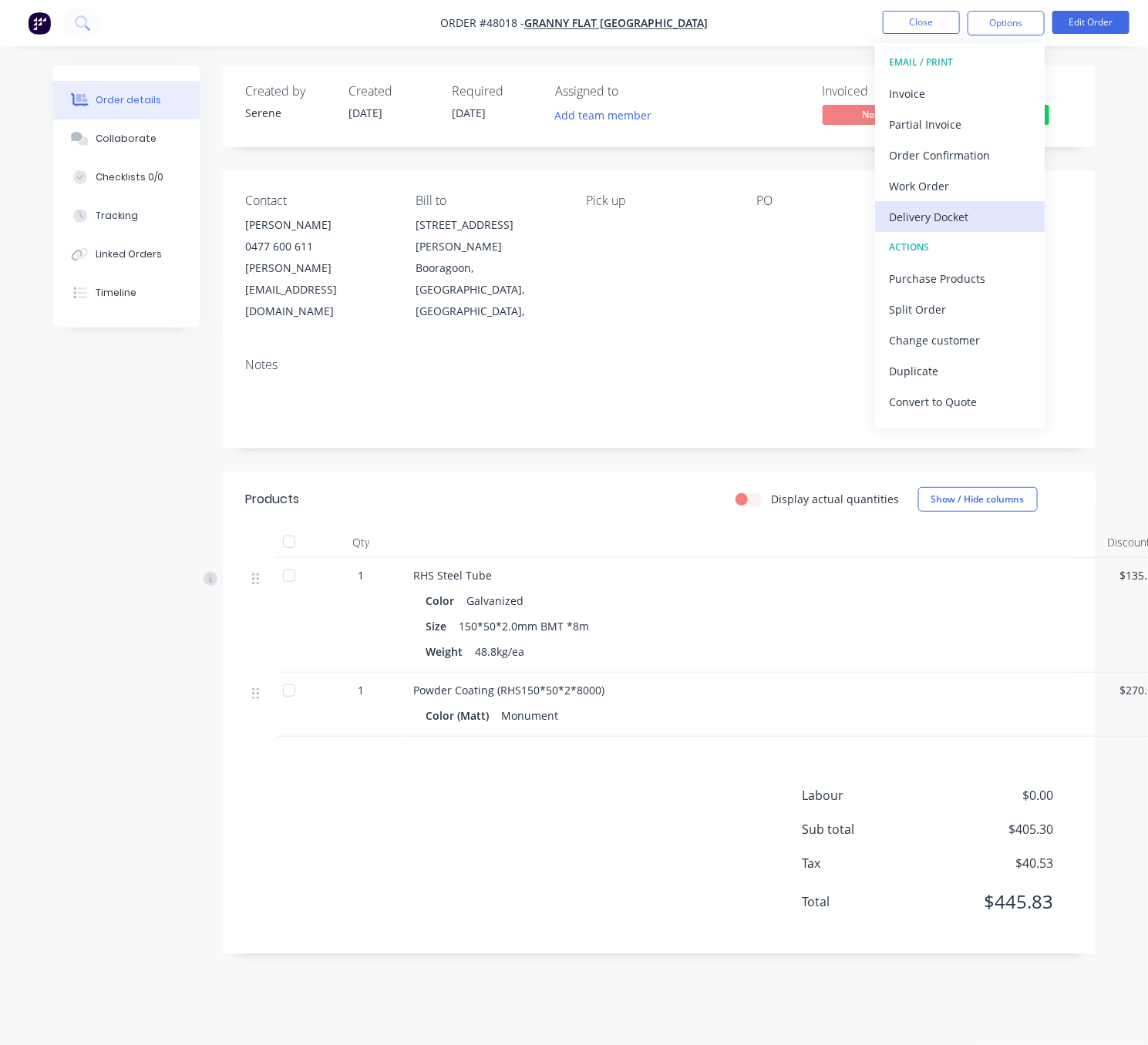
click at [957, 216] on div "Delivery Docket" at bounding box center [960, 216] width 142 height 23
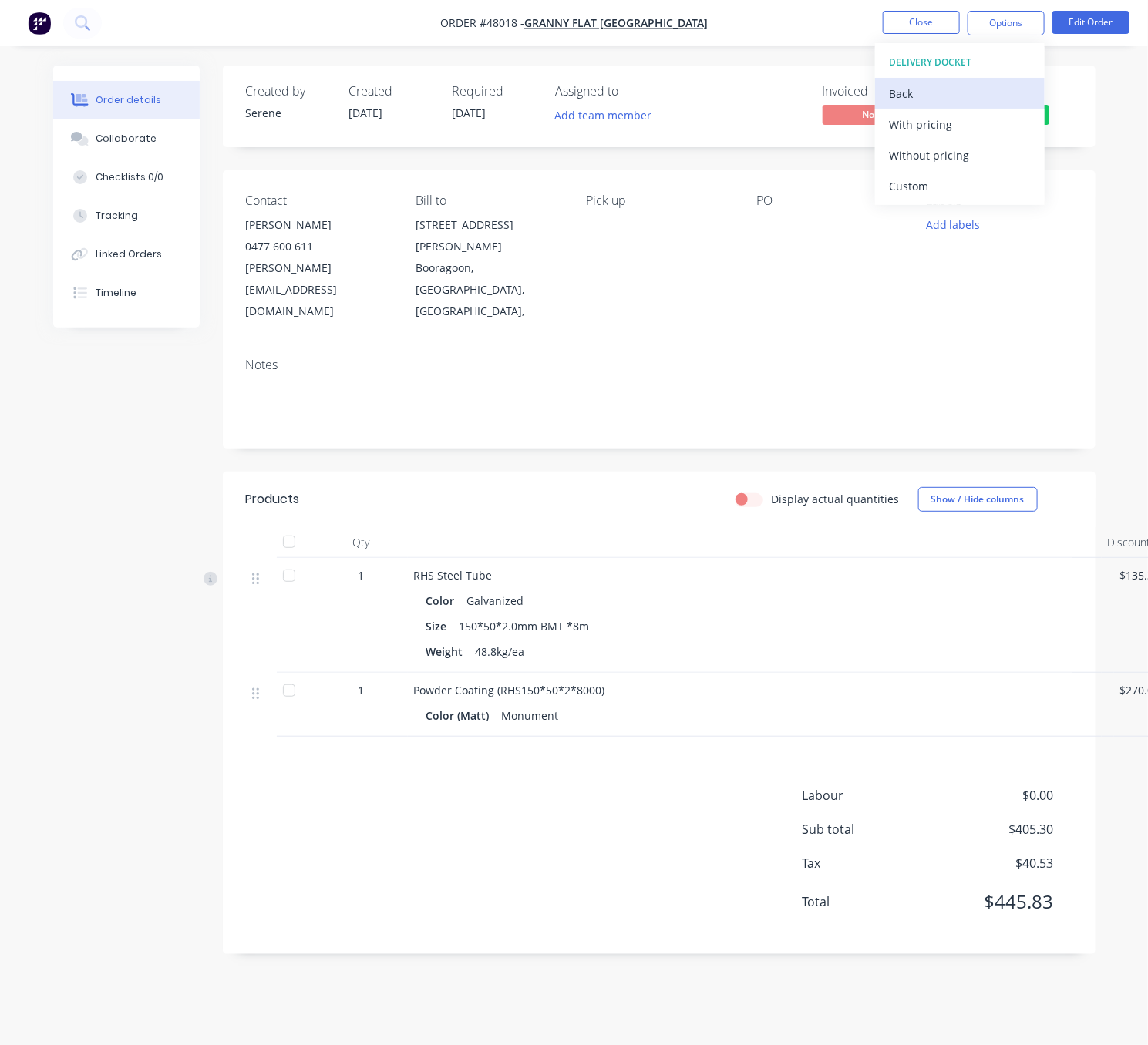
click at [900, 82] on div "Back" at bounding box center [960, 93] width 142 height 23
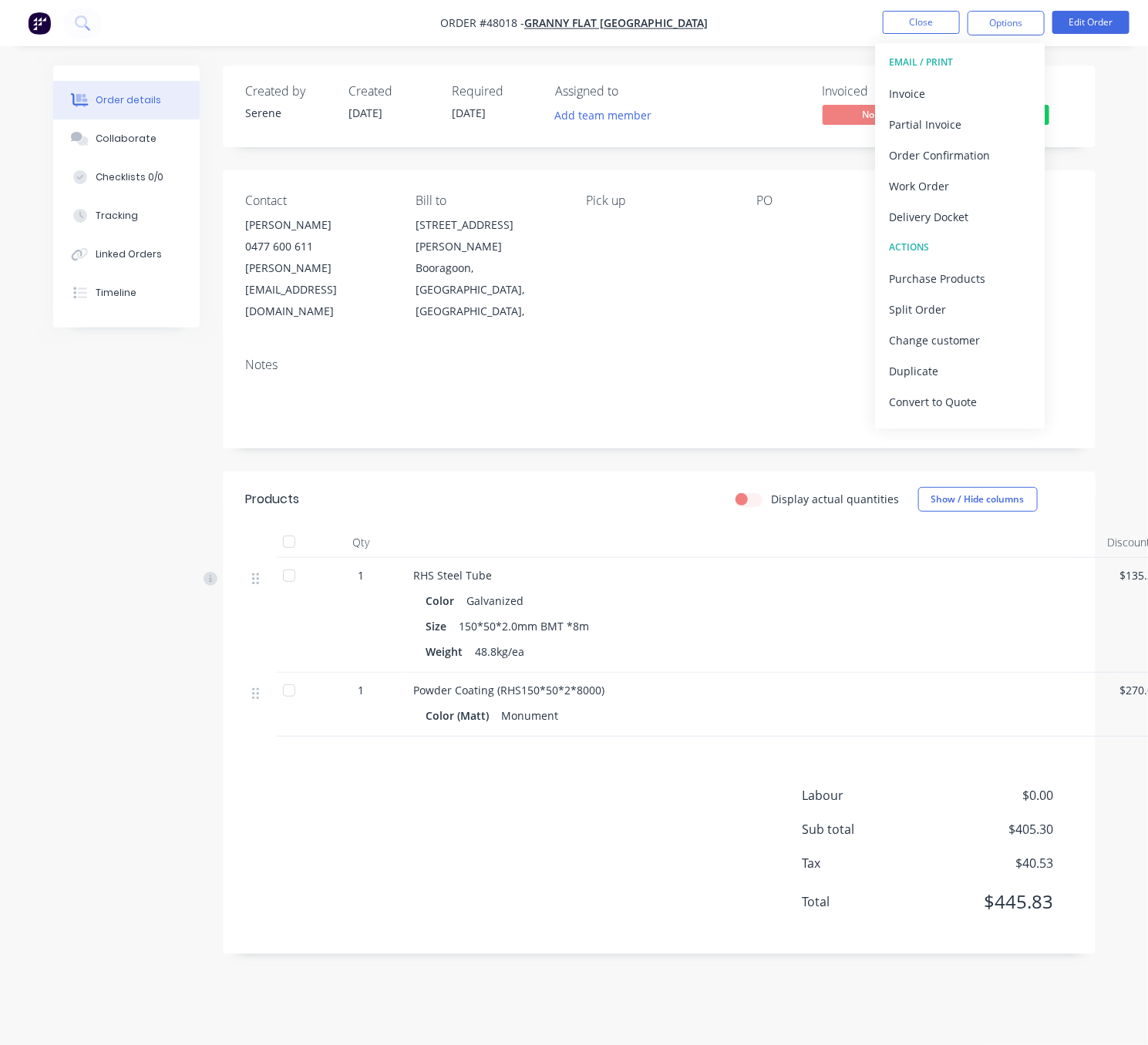
click at [614, 705] on div "Color (Matt) Monument" at bounding box center [754, 715] width 656 height 23
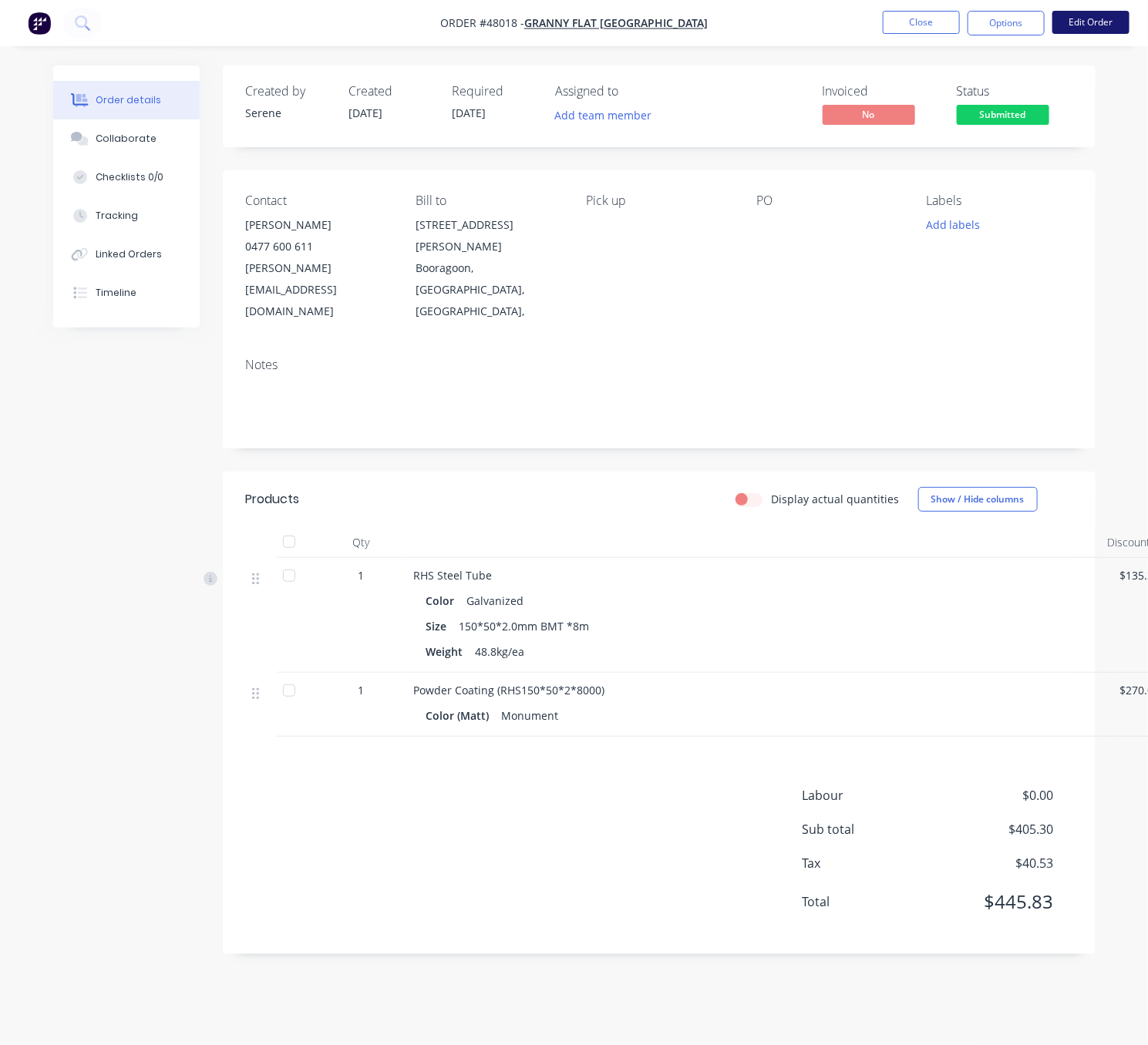
click at [1070, 22] on button "Edit Order" at bounding box center [1090, 23] width 77 height 24
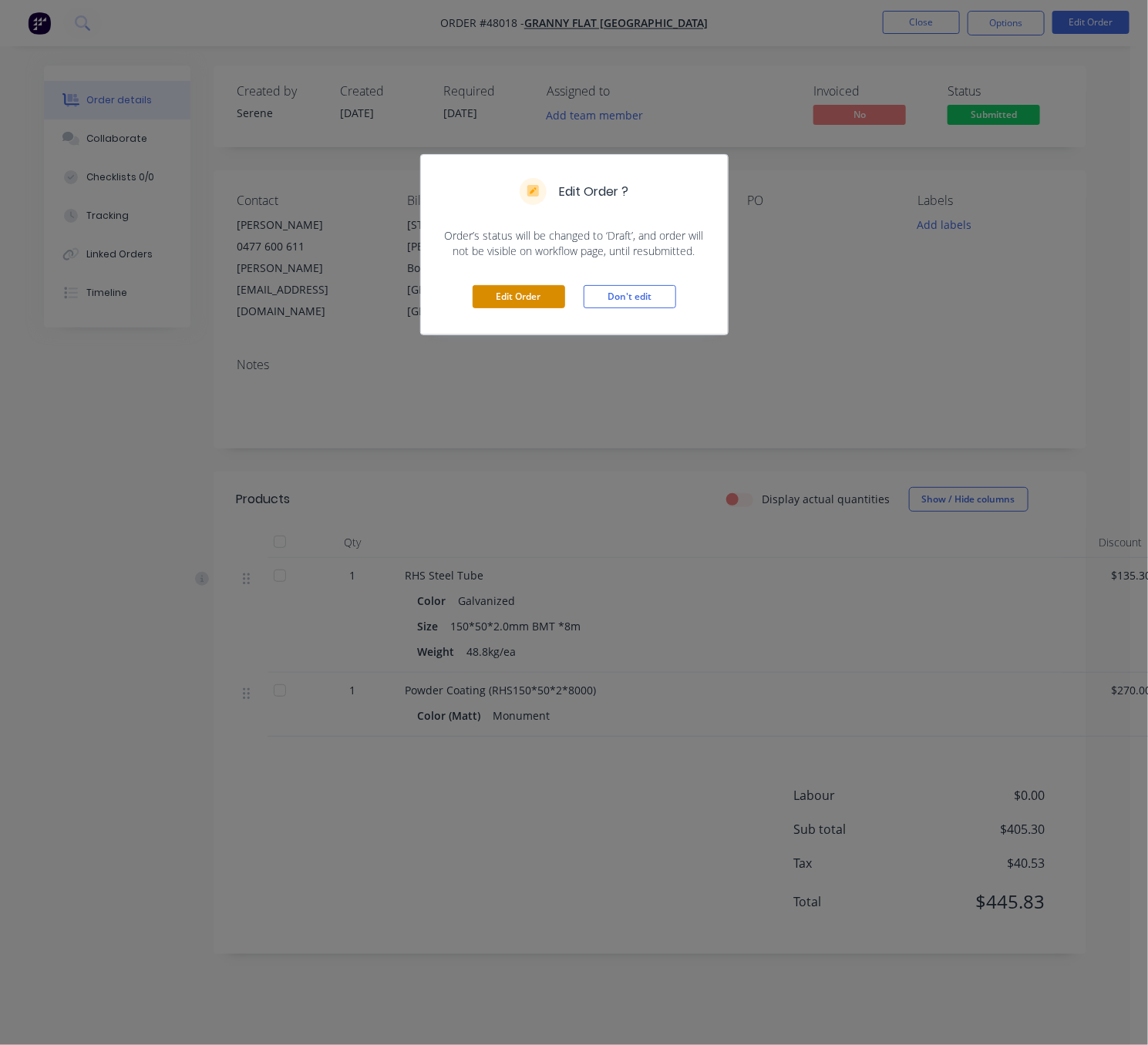
click at [540, 309] on button "Edit Order" at bounding box center [519, 297] width 92 height 24
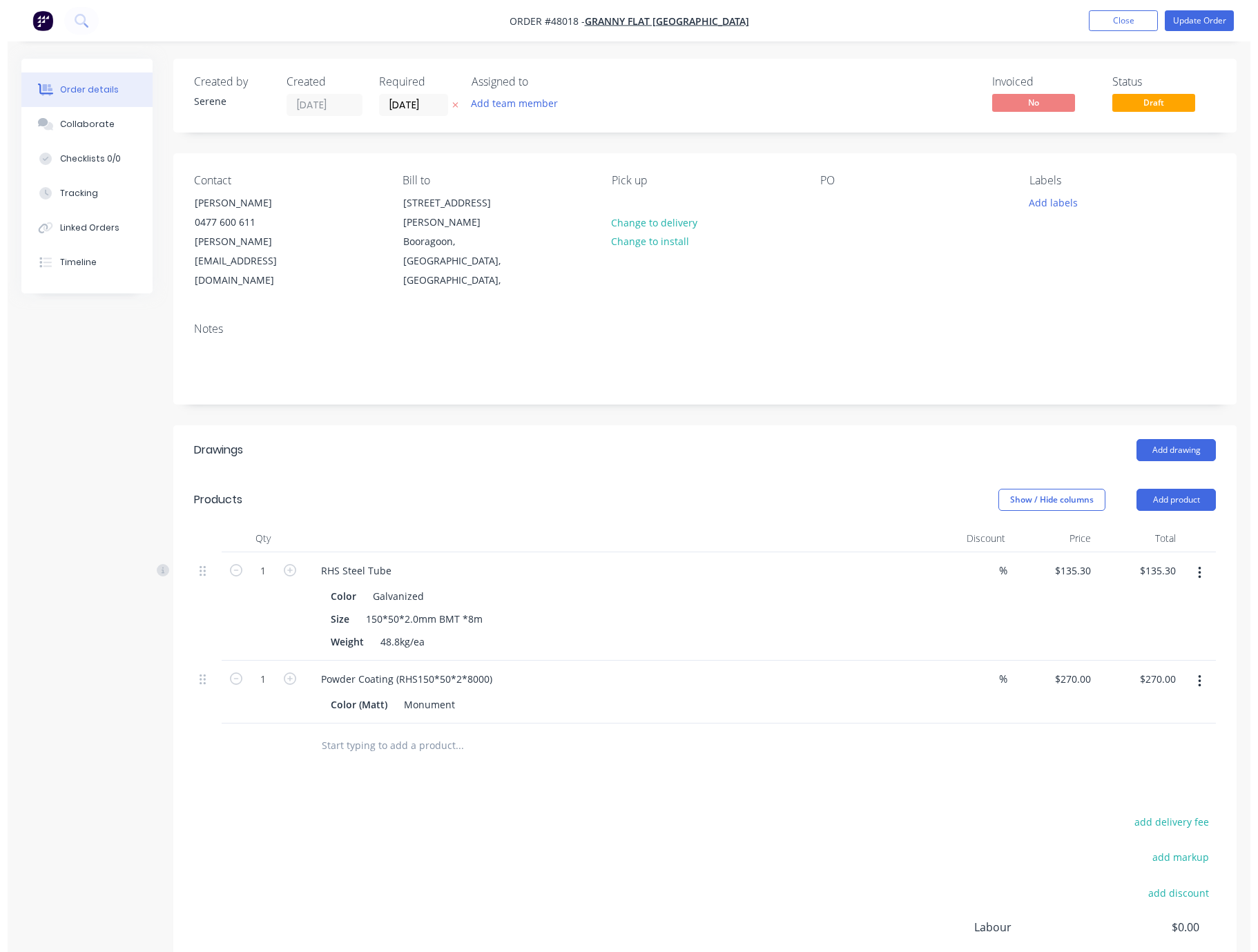
scroll to position [146, 0]
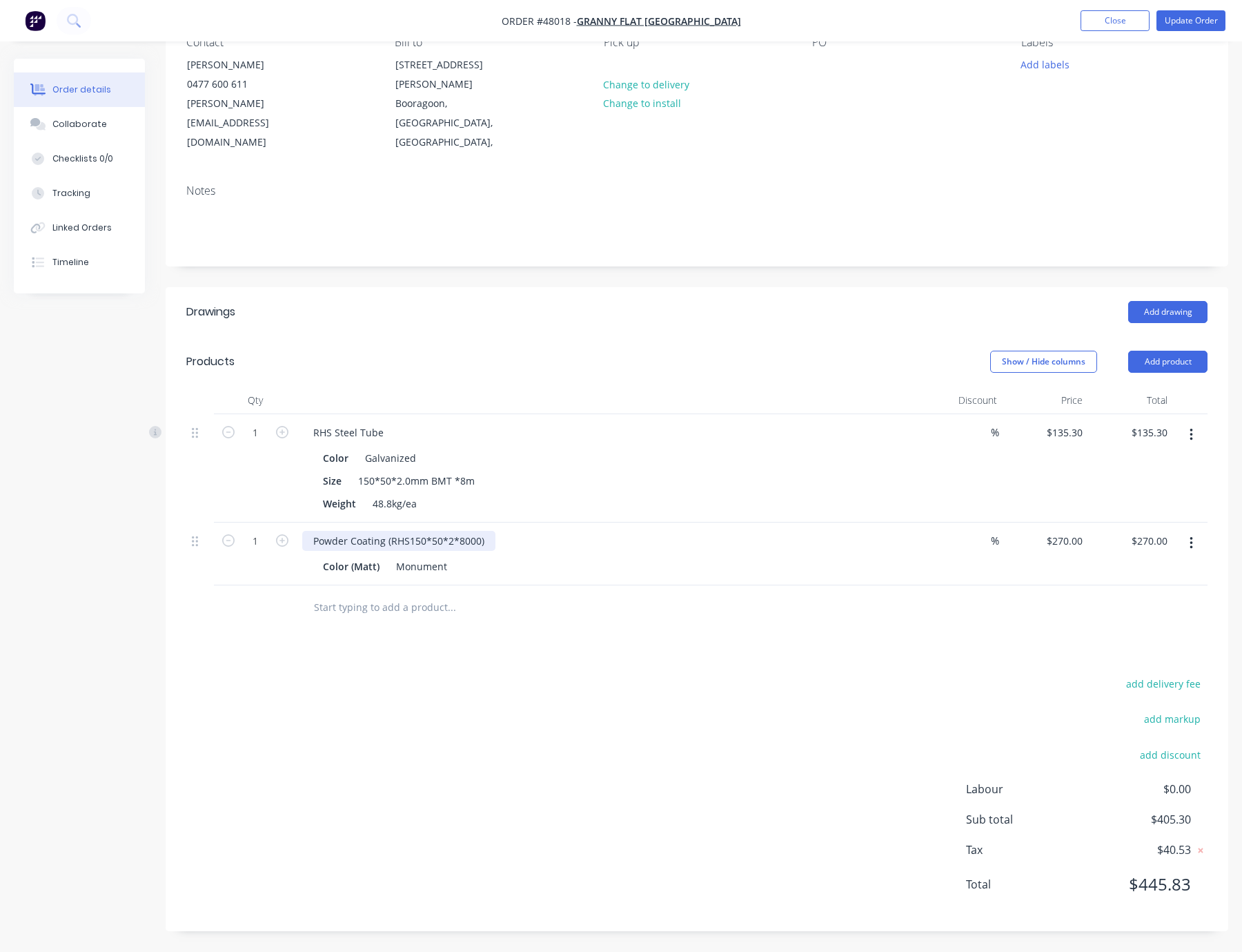
click at [495, 531] on div "Powder Coating (RHS150*50*2*8000)" at bounding box center [399, 541] width 193 height 20
click at [452, 556] on div "Monument" at bounding box center [422, 566] width 62 height 20
click at [790, 700] on div "add delivery fee add markup add discount Labour $0.00 Sub total $405.30 Tax $40…" at bounding box center [697, 792] width 1021 height 236
click at [958, 531] on input "270" at bounding box center [1067, 541] width 43 height 20
type input "$315.00"
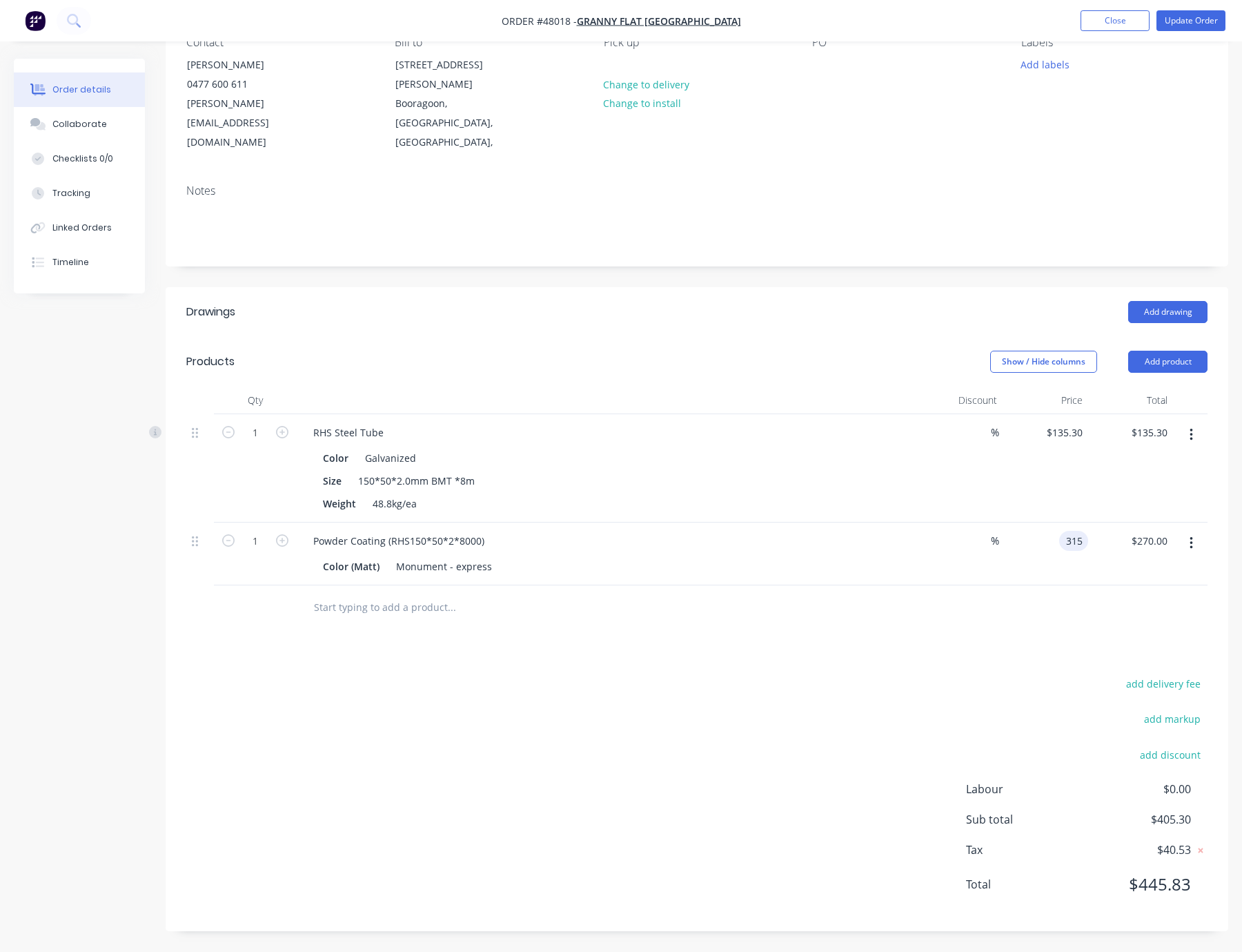
type input "$315.00"
click at [803, 611] on div at bounding box center [697, 607] width 1021 height 45
click at [958, 16] on button "Update Order" at bounding box center [1191, 21] width 69 height 21
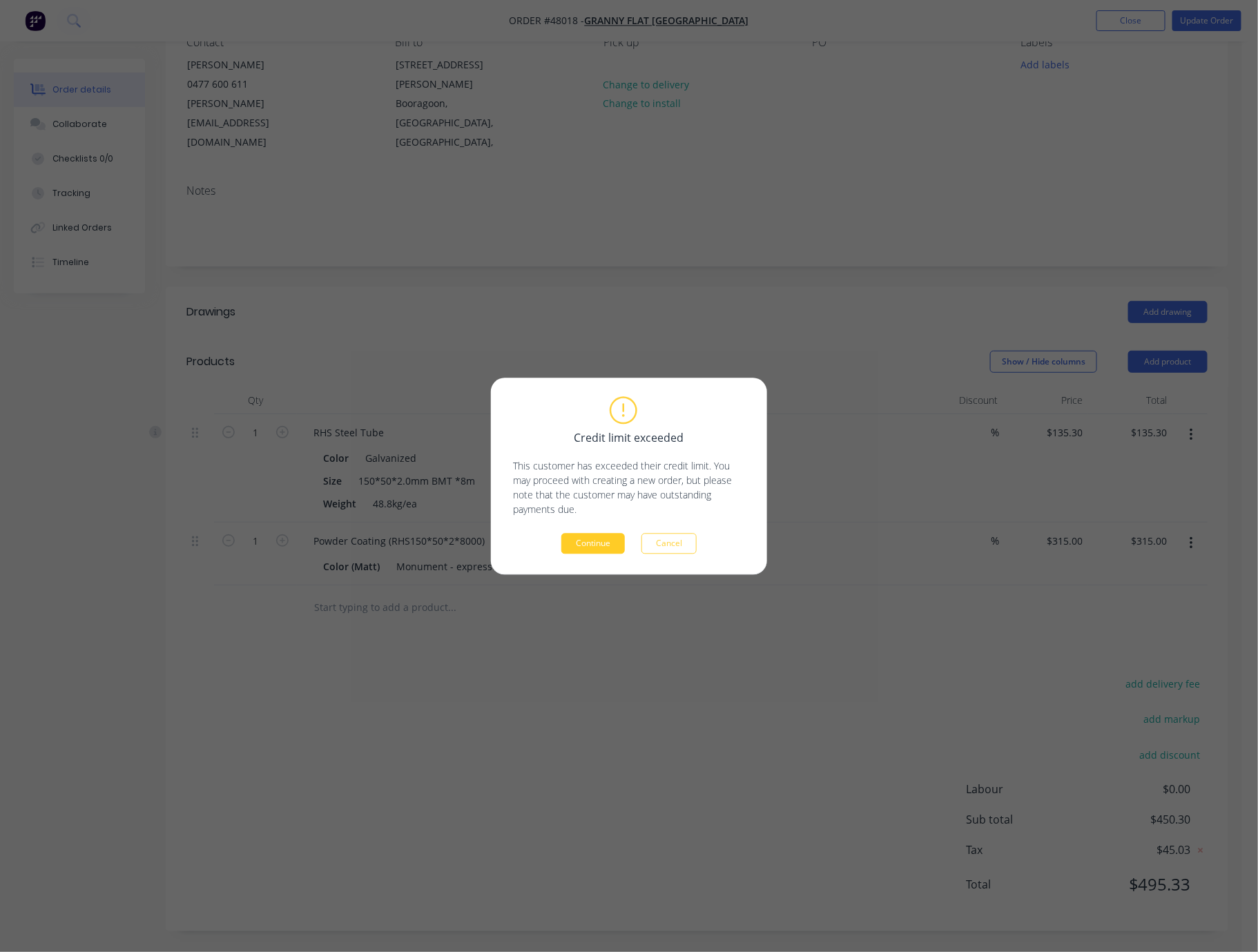
click at [592, 546] on button "Continue" at bounding box center [593, 543] width 63 height 21
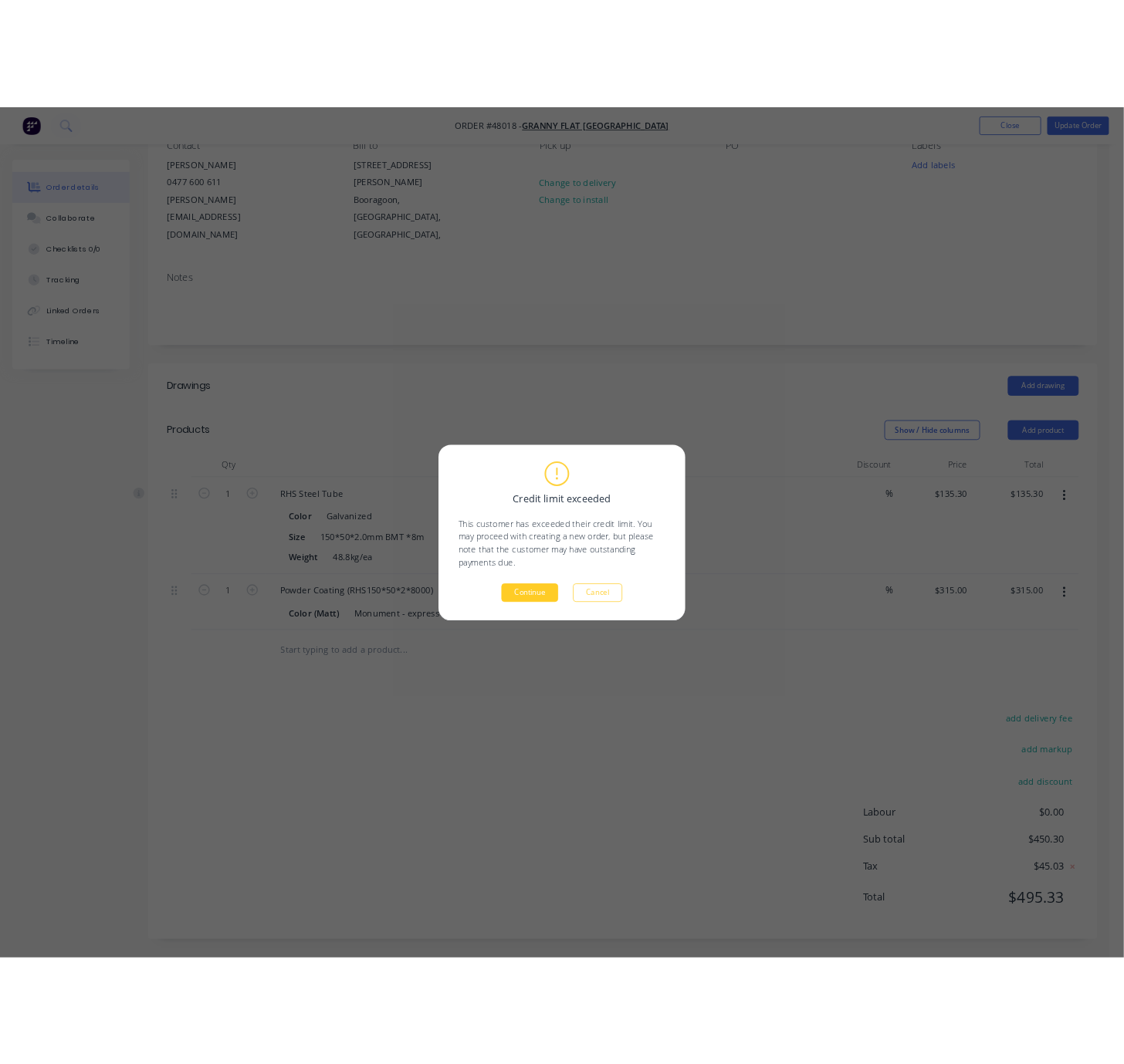
scroll to position [0, 0]
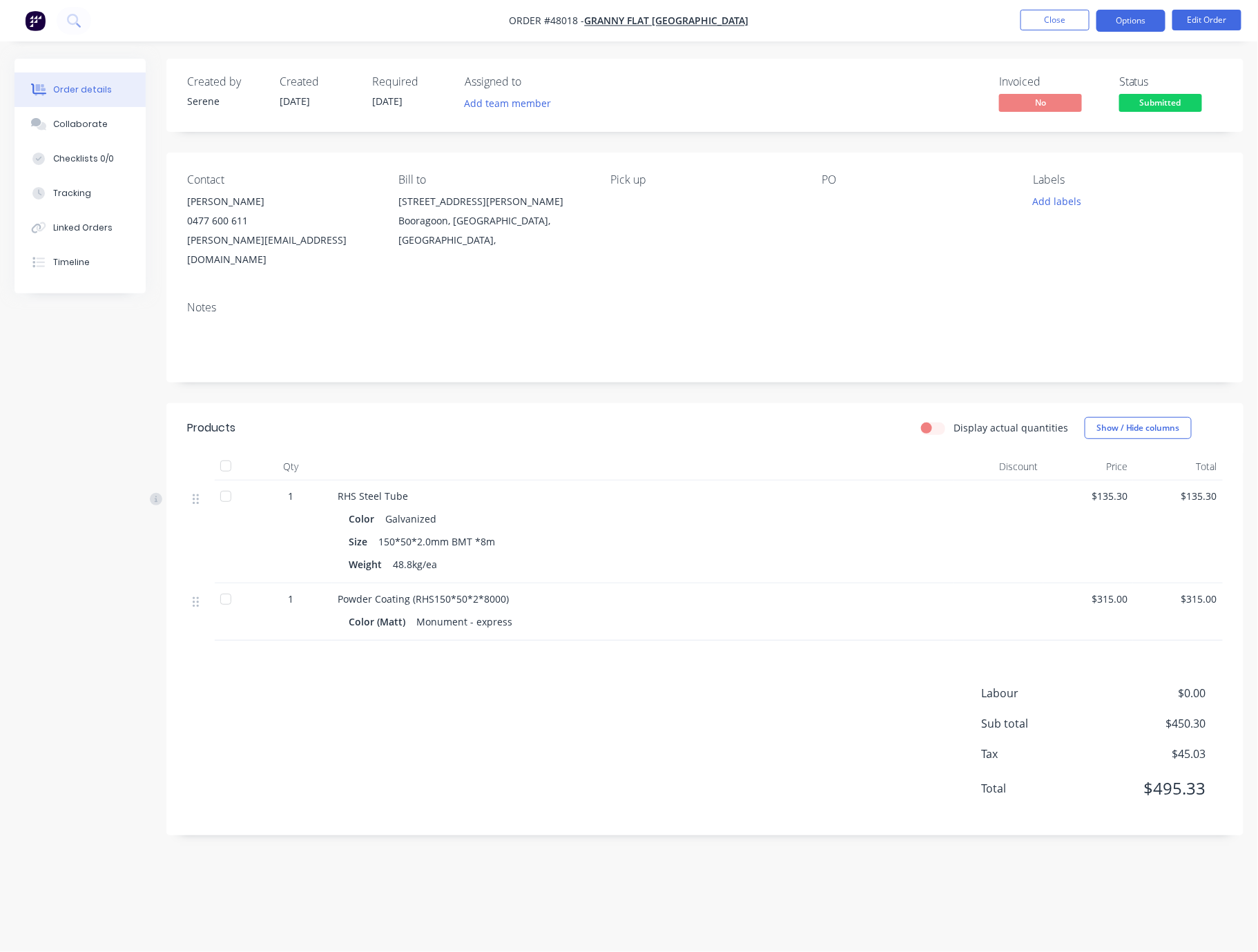
click at [959, 25] on button "Options" at bounding box center [1131, 20] width 69 height 22
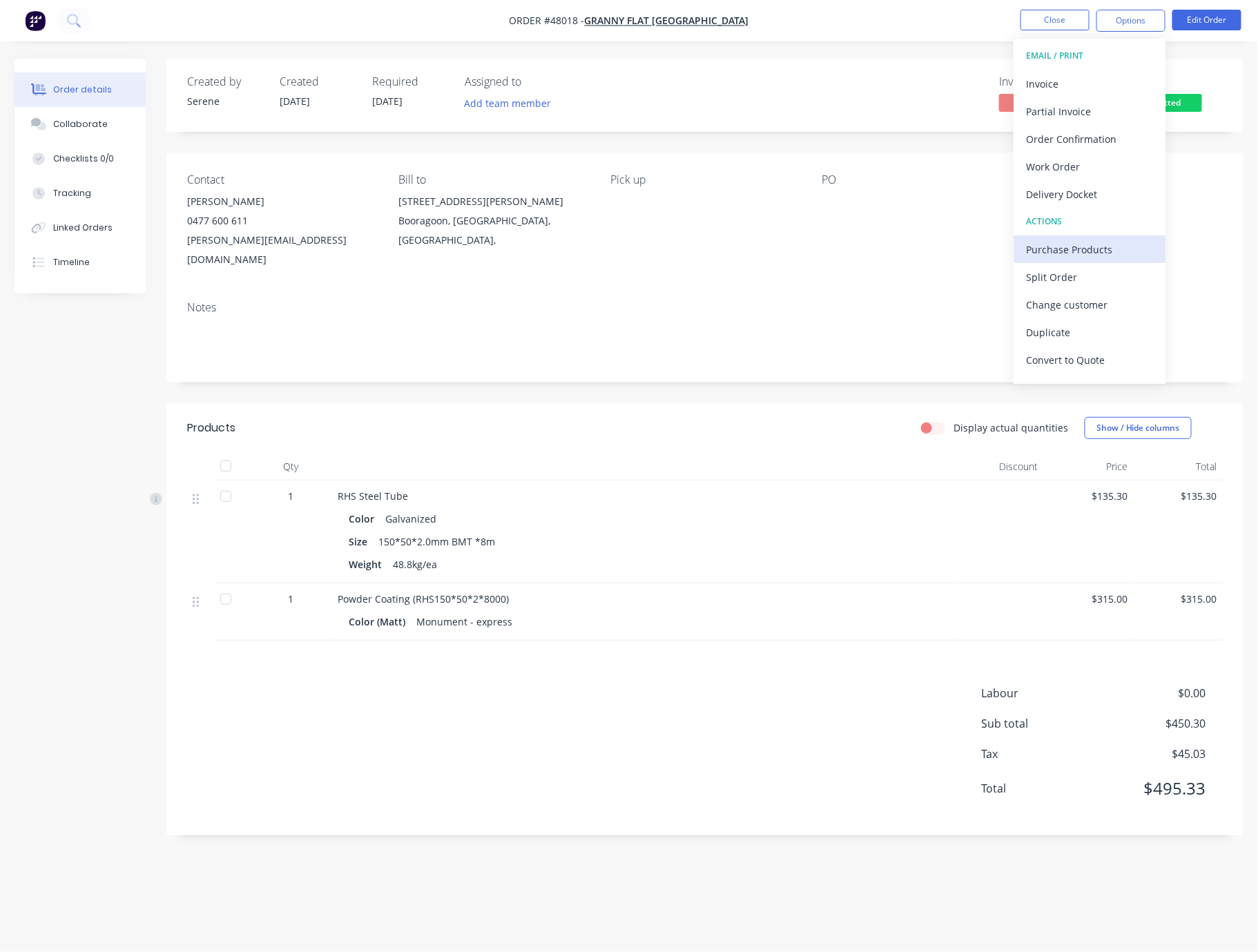
click at [959, 246] on div "Purchase Products" at bounding box center [1089, 249] width 127 height 20
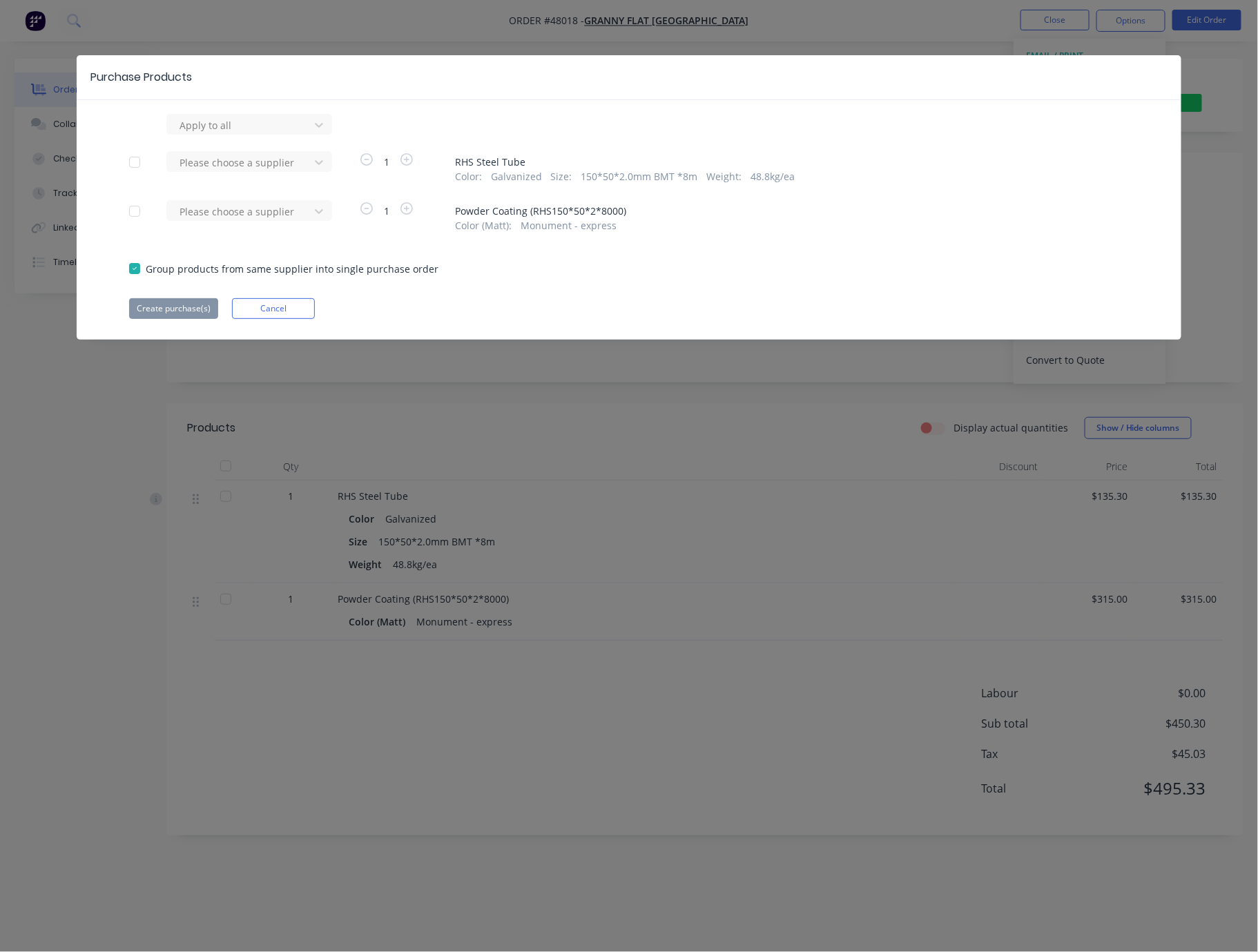
click at [143, 218] on div at bounding box center [135, 211] width 28 height 28
click at [215, 134] on div at bounding box center [240, 125] width 124 height 17
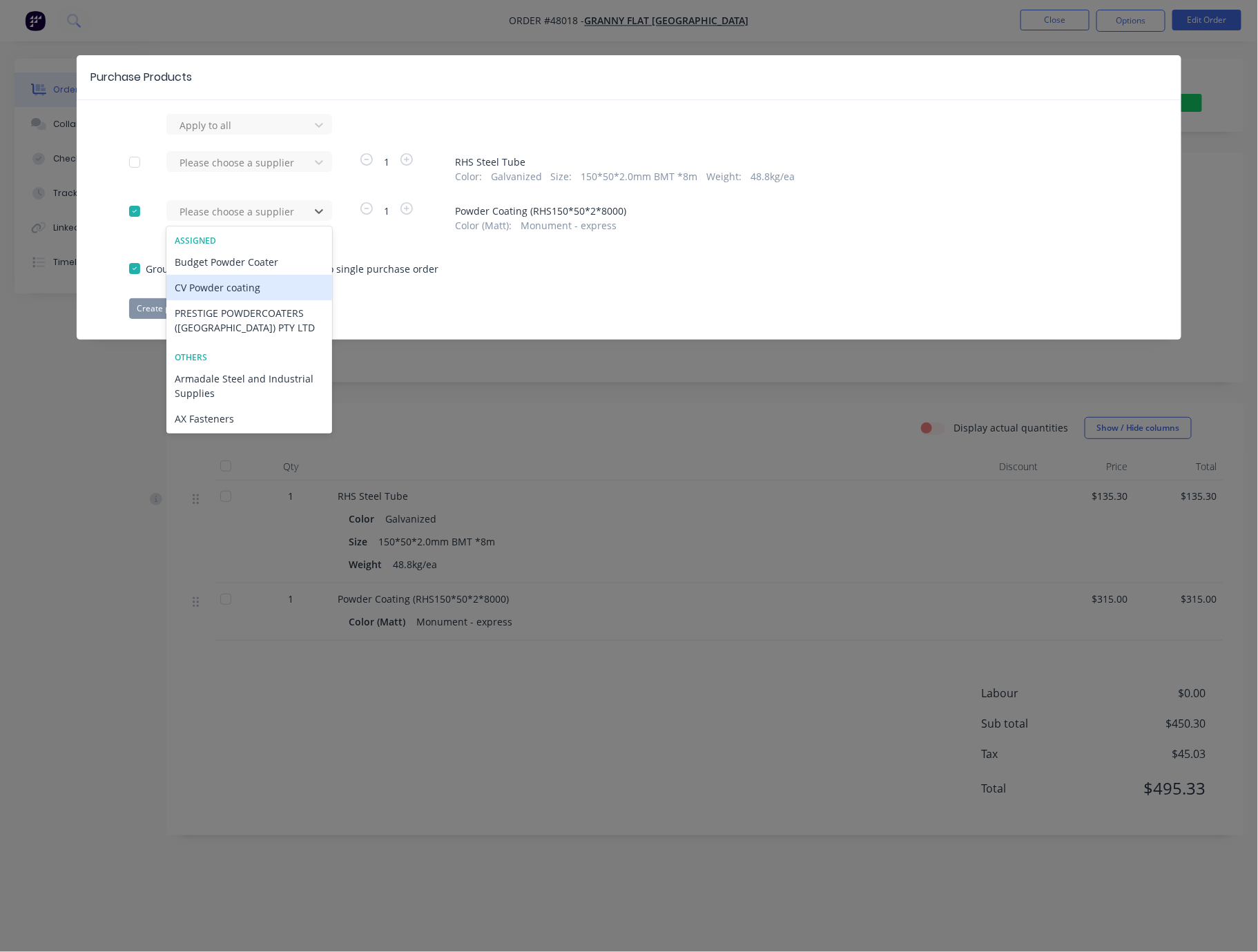
click at [217, 300] on div "CV Powder coating" at bounding box center [249, 287] width 165 height 25
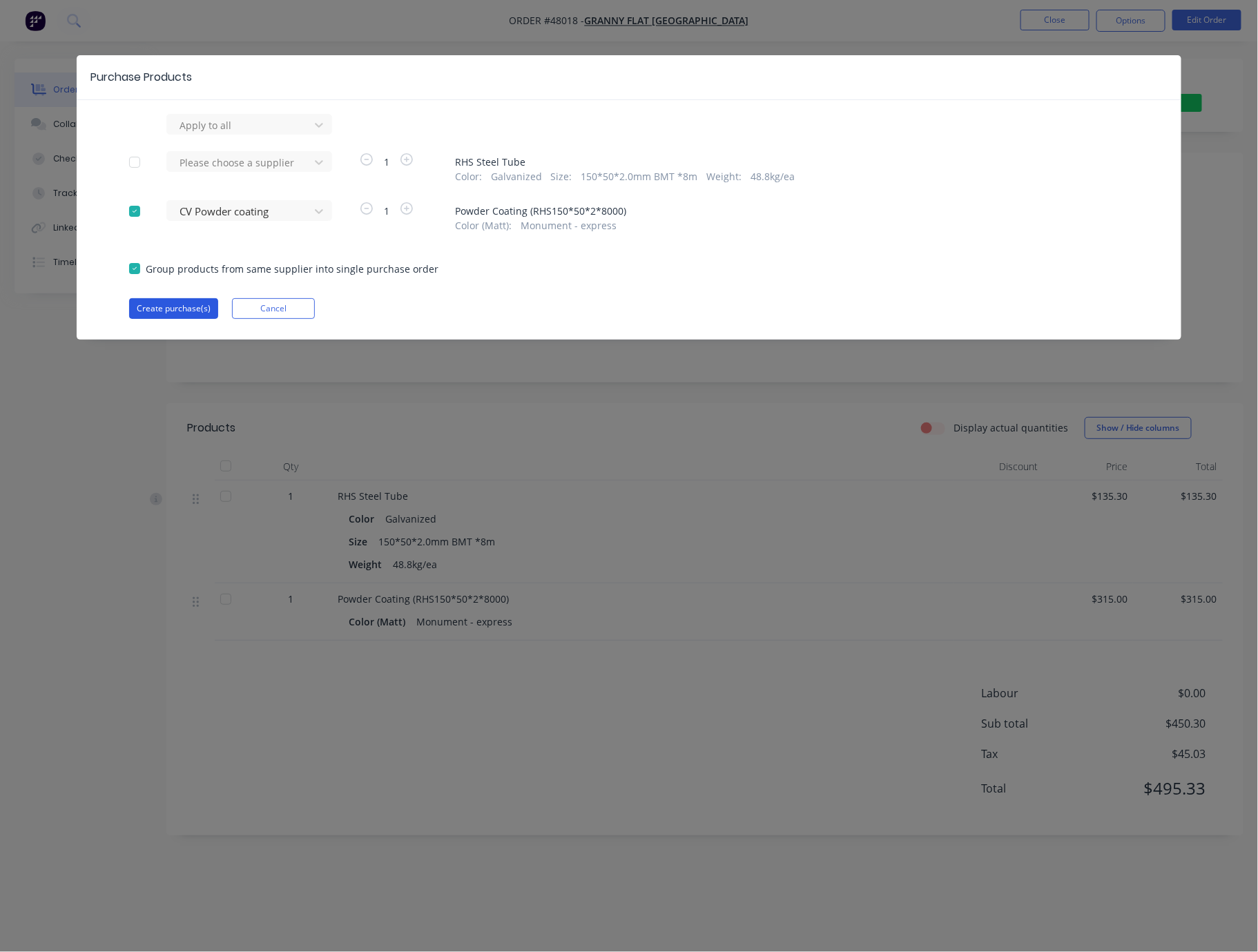
click at [169, 319] on button "Create purchase(s)" at bounding box center [174, 309] width 89 height 21
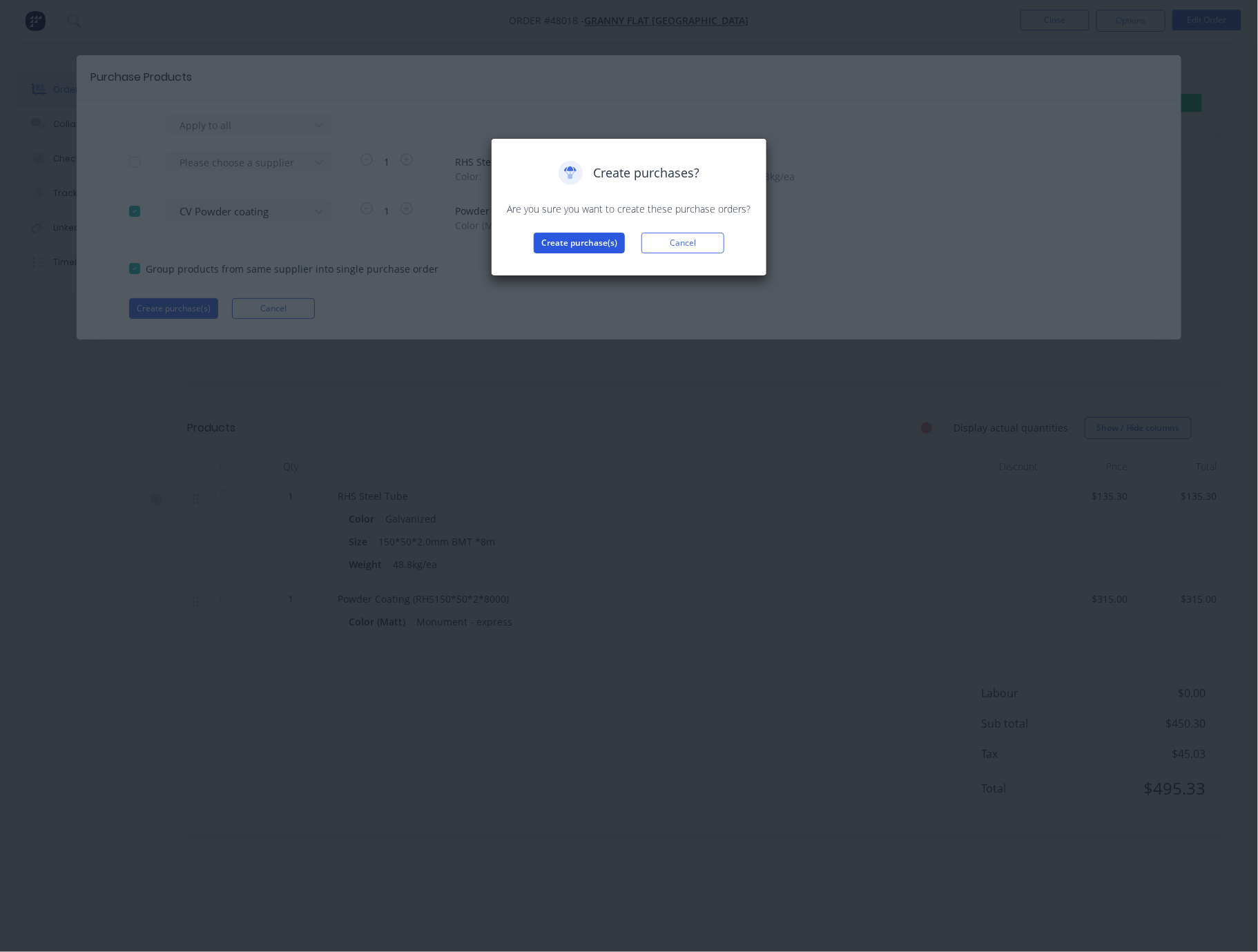
click at [571, 253] on button "Create purchase(s)" at bounding box center [579, 243] width 91 height 21
click at [555, 276] on button "View purchase(s)" at bounding box center [579, 265] width 83 height 21
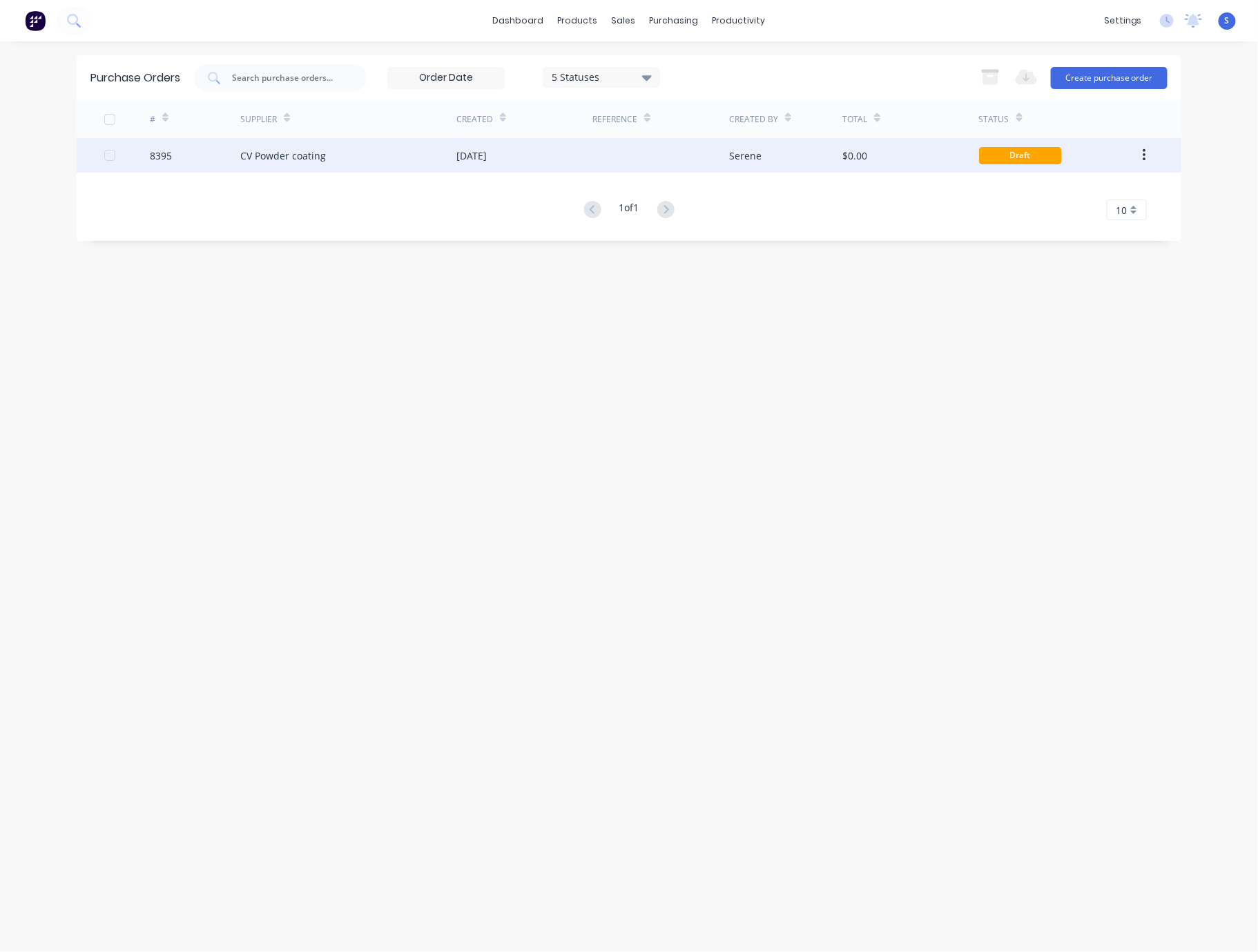
click at [429, 161] on div "CV Powder coating" at bounding box center [348, 155] width 216 height 35
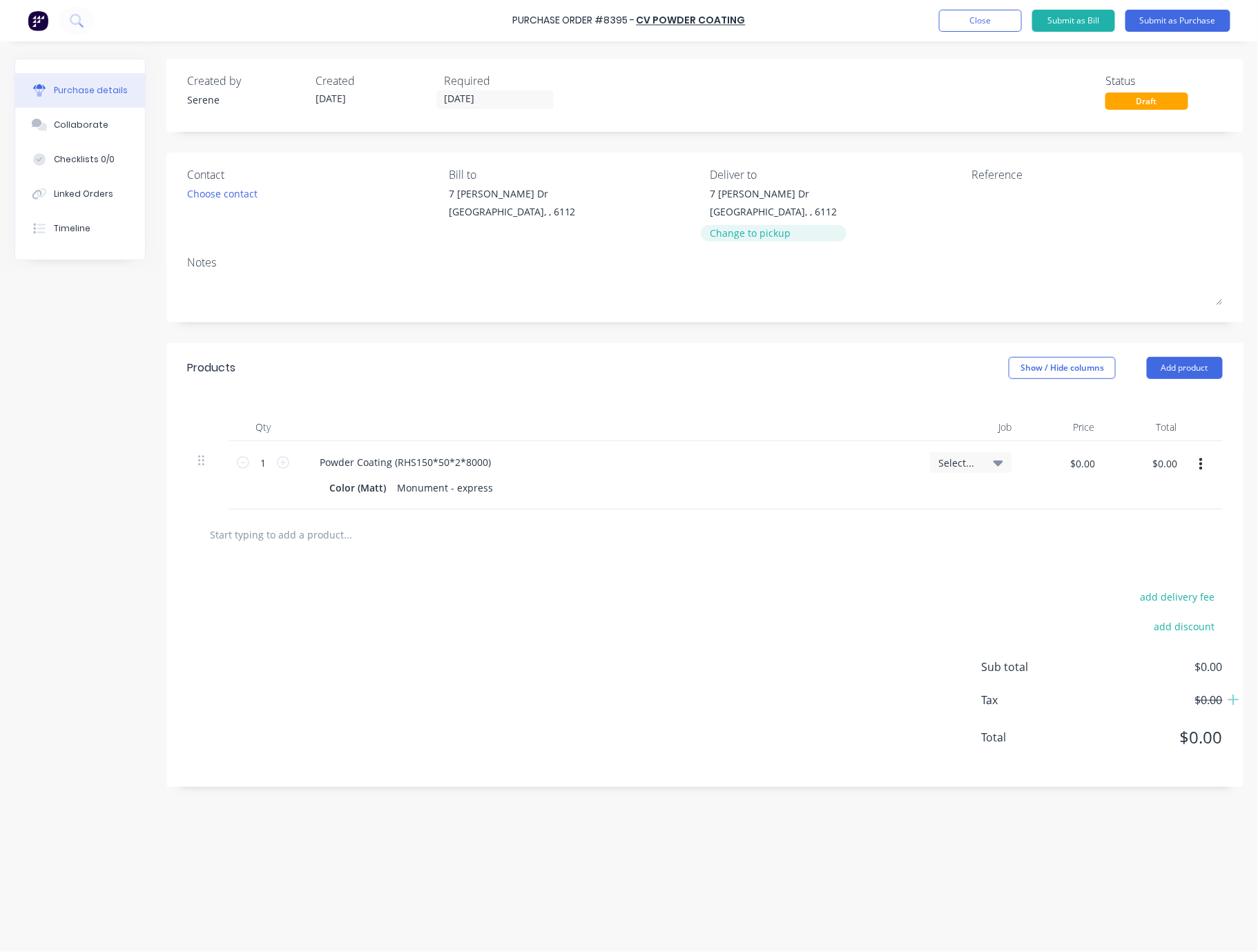
click at [768, 234] on div "Change to pickup" at bounding box center [774, 233] width 127 height 15
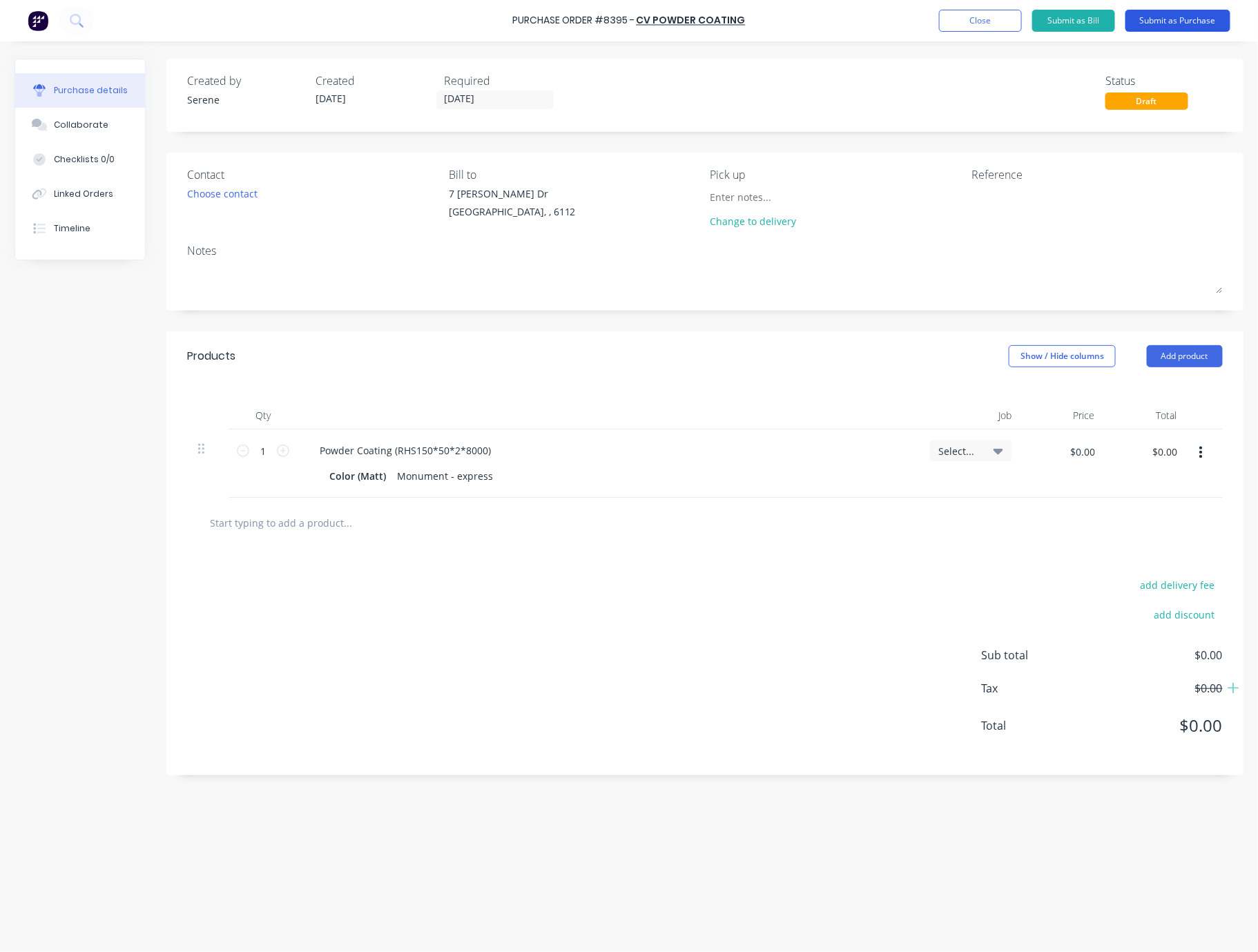
click at [959, 22] on button "Submit as Purchase" at bounding box center [1178, 20] width 105 height 22
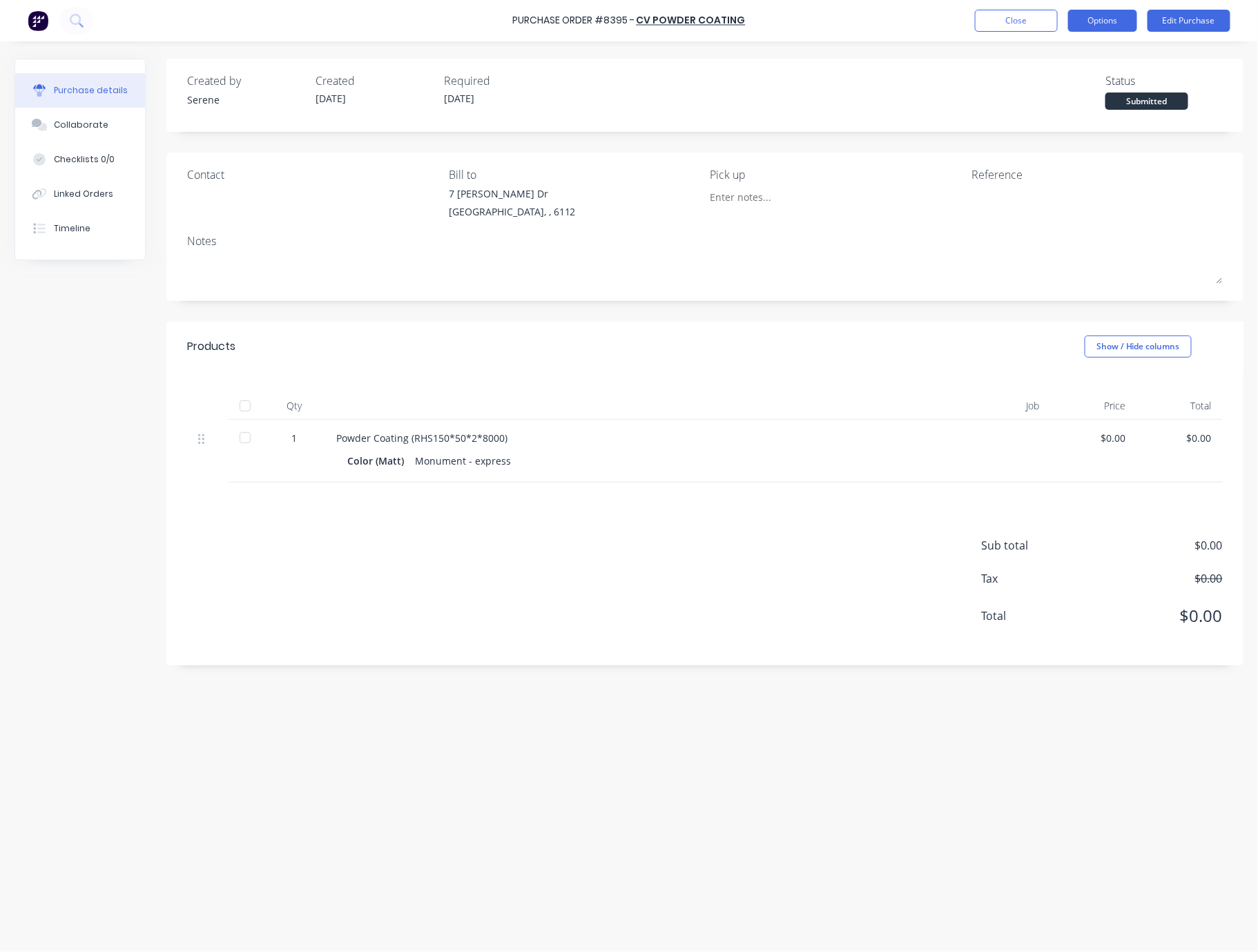
click at [959, 24] on button "Options" at bounding box center [1102, 20] width 69 height 22
click at [959, 59] on div "Print / Email" at bounding box center [1071, 56] width 106 height 20
click at [959, 120] on div "Without pricing" at bounding box center [1071, 111] width 106 height 20
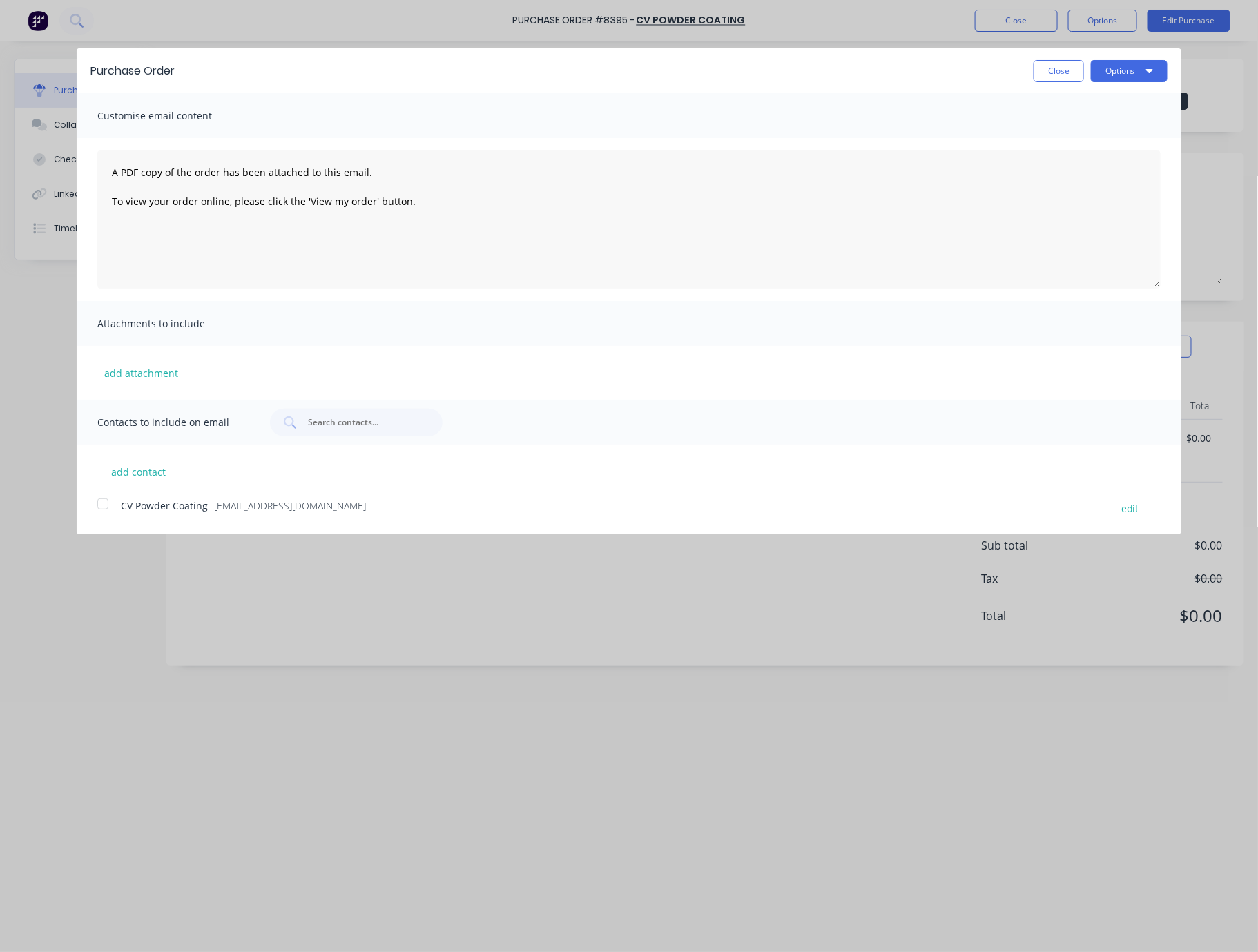
click at [103, 508] on div at bounding box center [103, 504] width 28 height 28
click at [959, 69] on button "Options" at bounding box center [1129, 71] width 76 height 22
click at [959, 141] on div "Email" at bounding box center [1101, 133] width 106 height 20
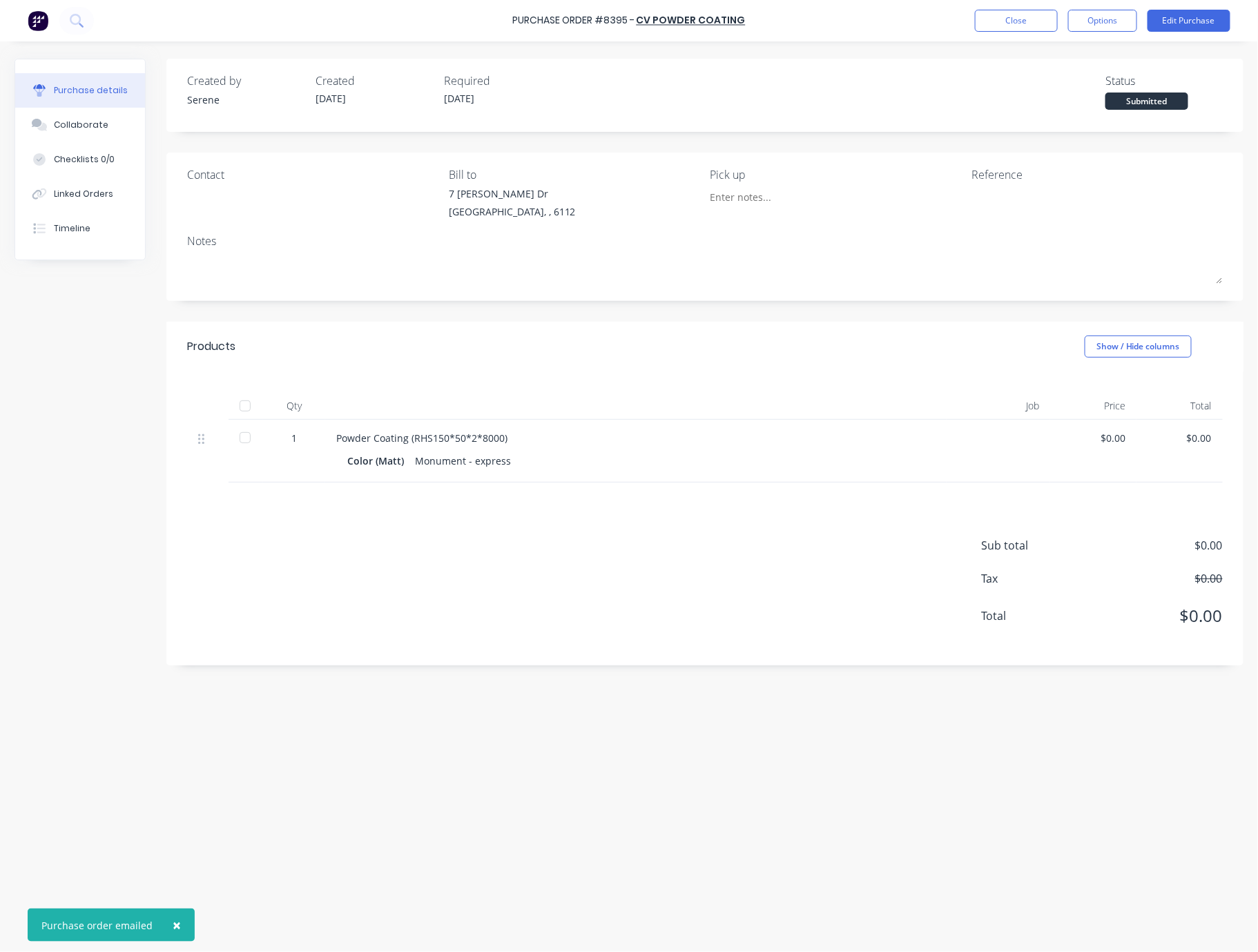
click at [710, 385] on div "Qty Job Price Total 1 Powder Coating (RHS150*50*2*8000) Color (Matt) Monument -…" at bounding box center [705, 427] width 1077 height 111
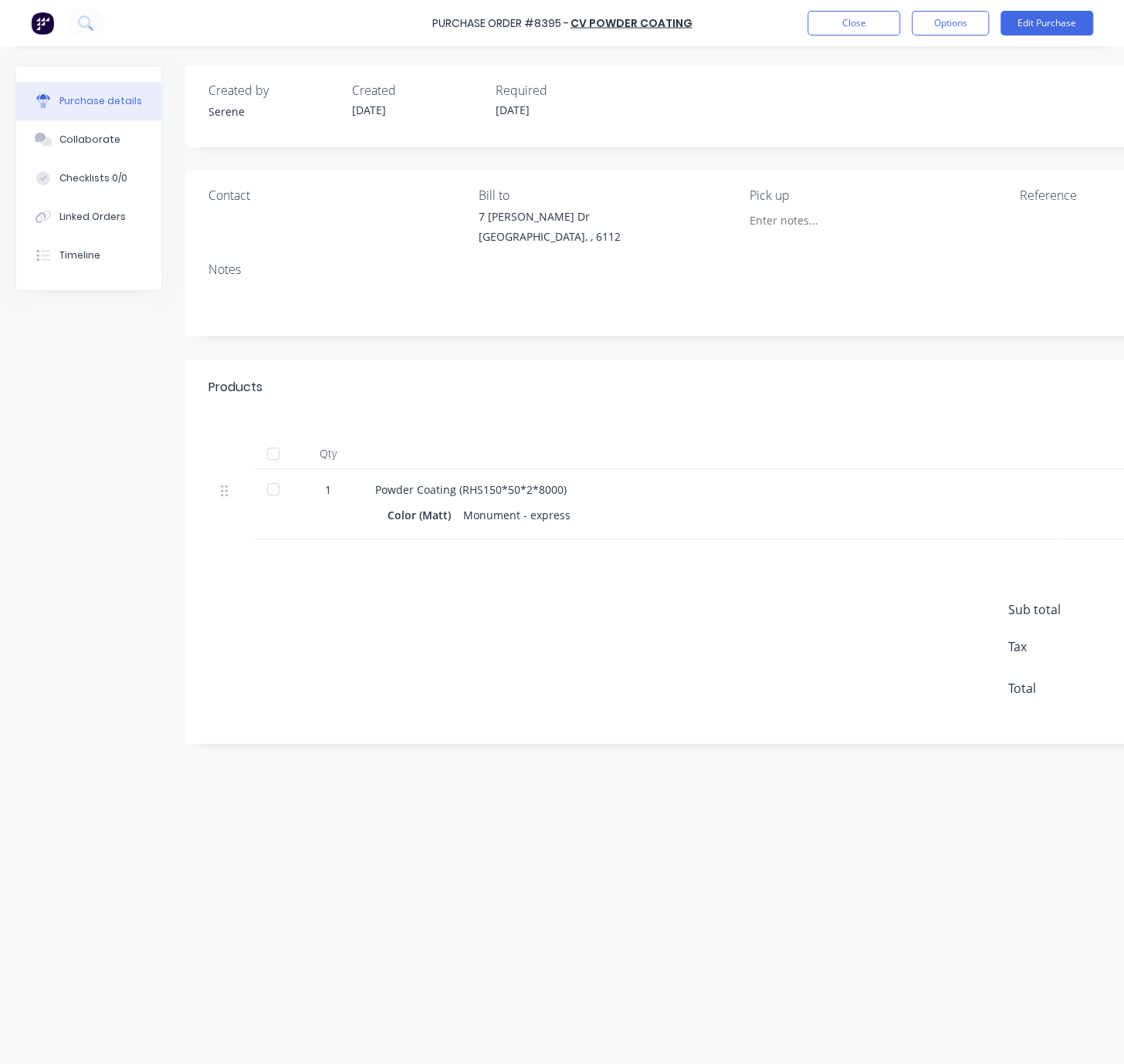
click at [430, 400] on div "Products Show / Hide columns" at bounding box center [742, 387] width 1116 height 55
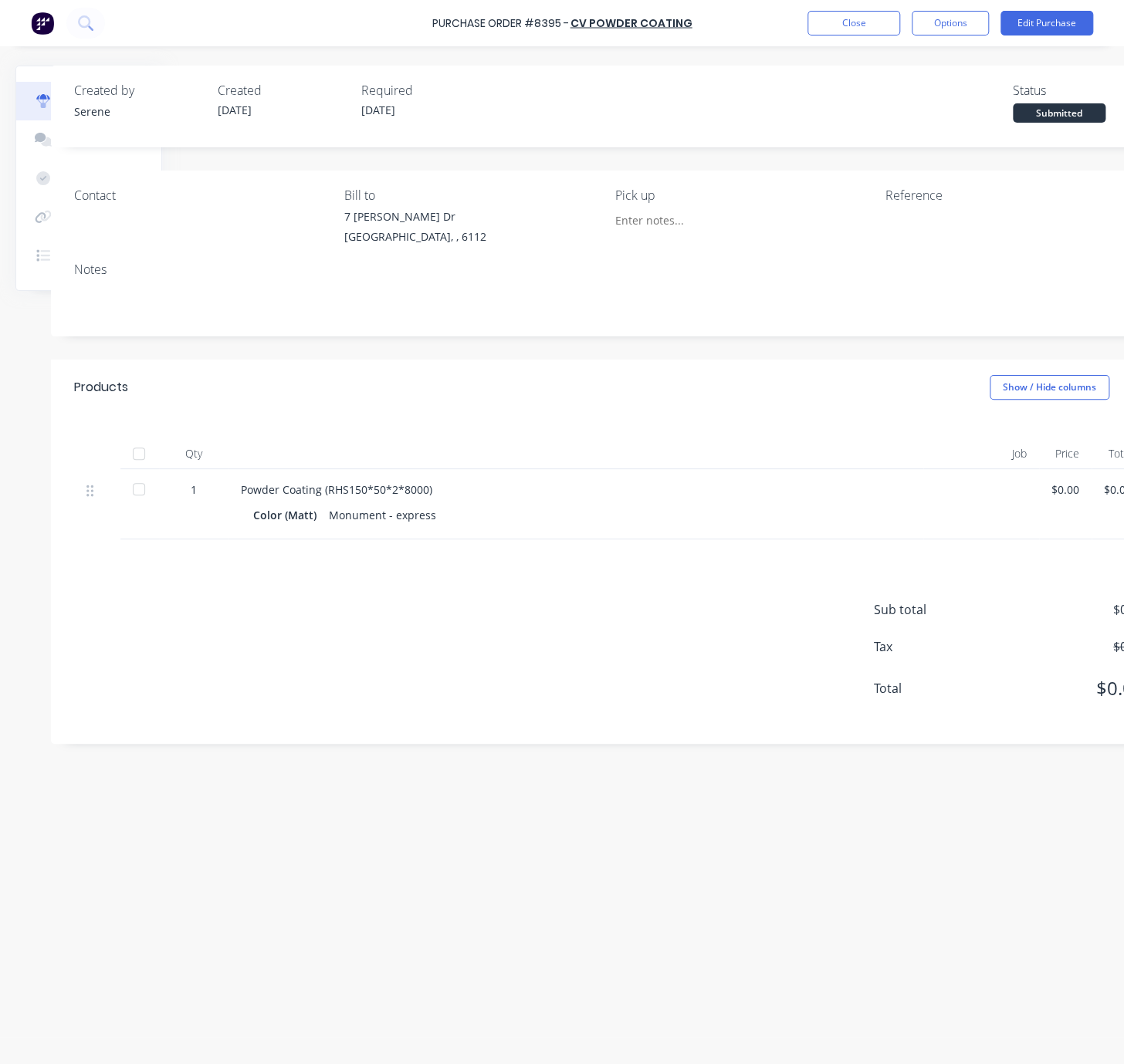
drag, startPoint x: 477, startPoint y: 393, endPoint x: 627, endPoint y: 391, distance: 150.0
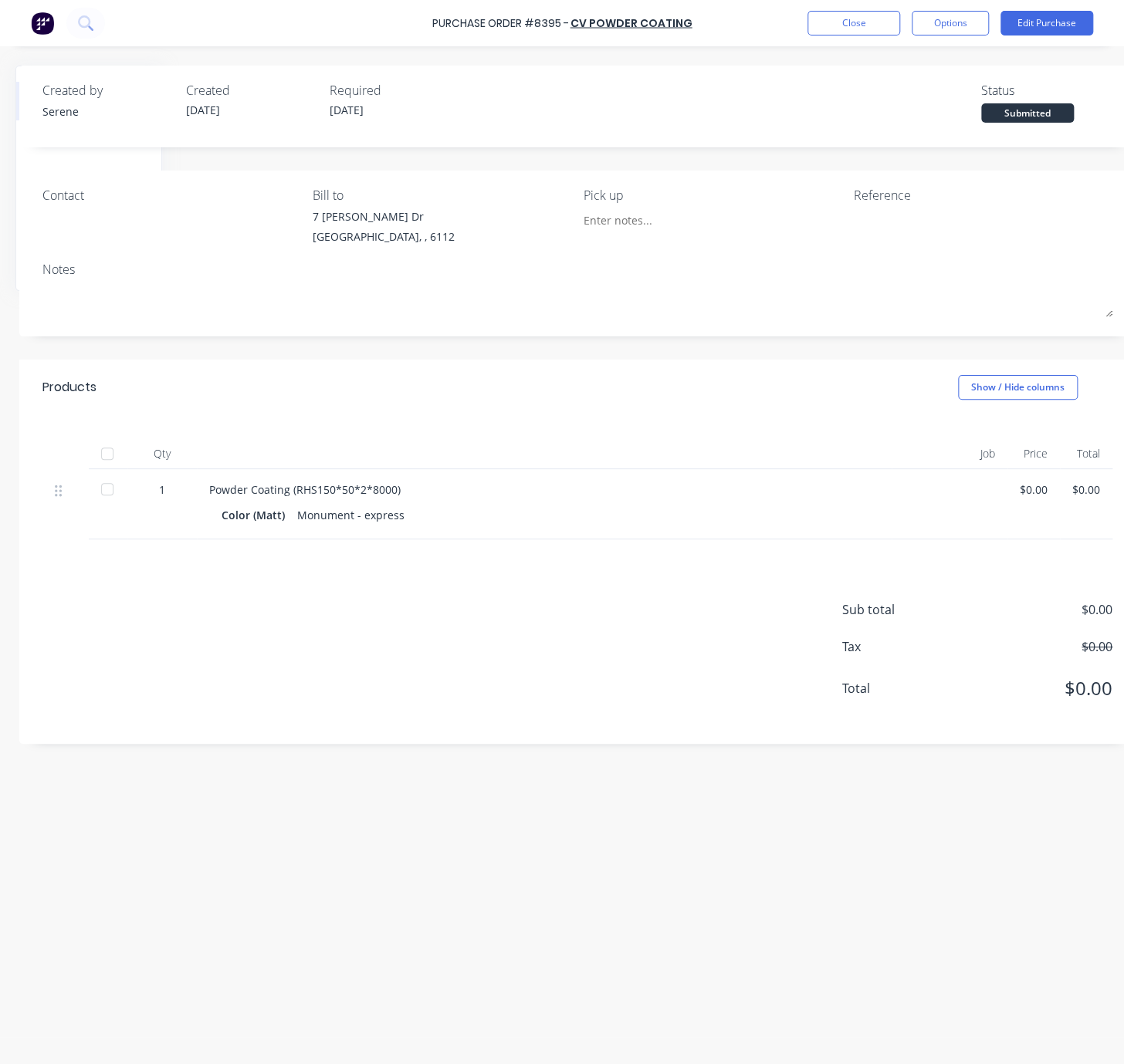
click at [627, 391] on div "Products Show / Hide columns" at bounding box center [577, 387] width 1116 height 55
click at [954, 16] on button "Options" at bounding box center [949, 23] width 77 height 24
click at [910, 64] on div "Print / Email" at bounding box center [915, 63] width 119 height 23
click at [915, 129] on div "Without pricing" at bounding box center [915, 124] width 119 height 23
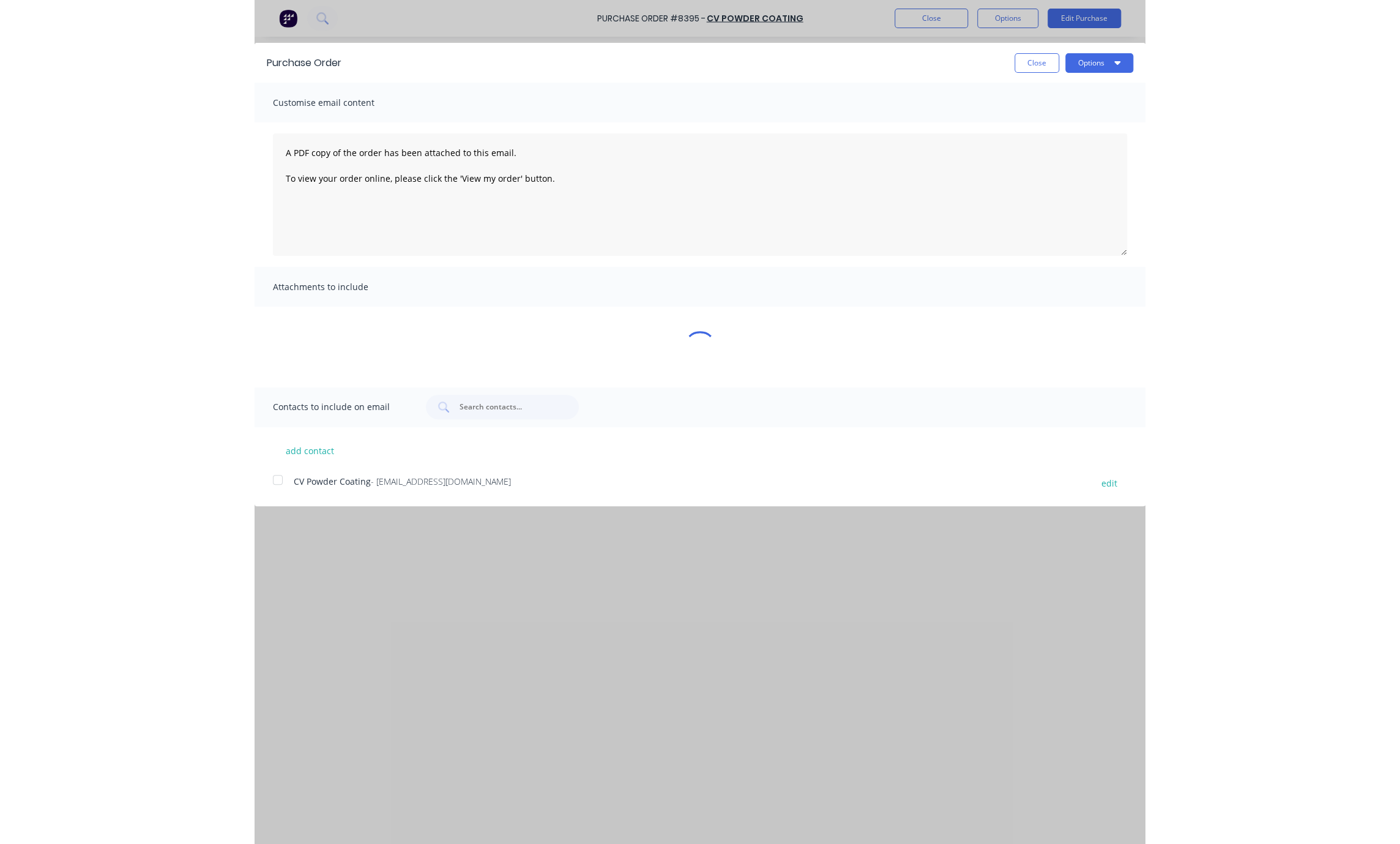
scroll to position [0, 0]
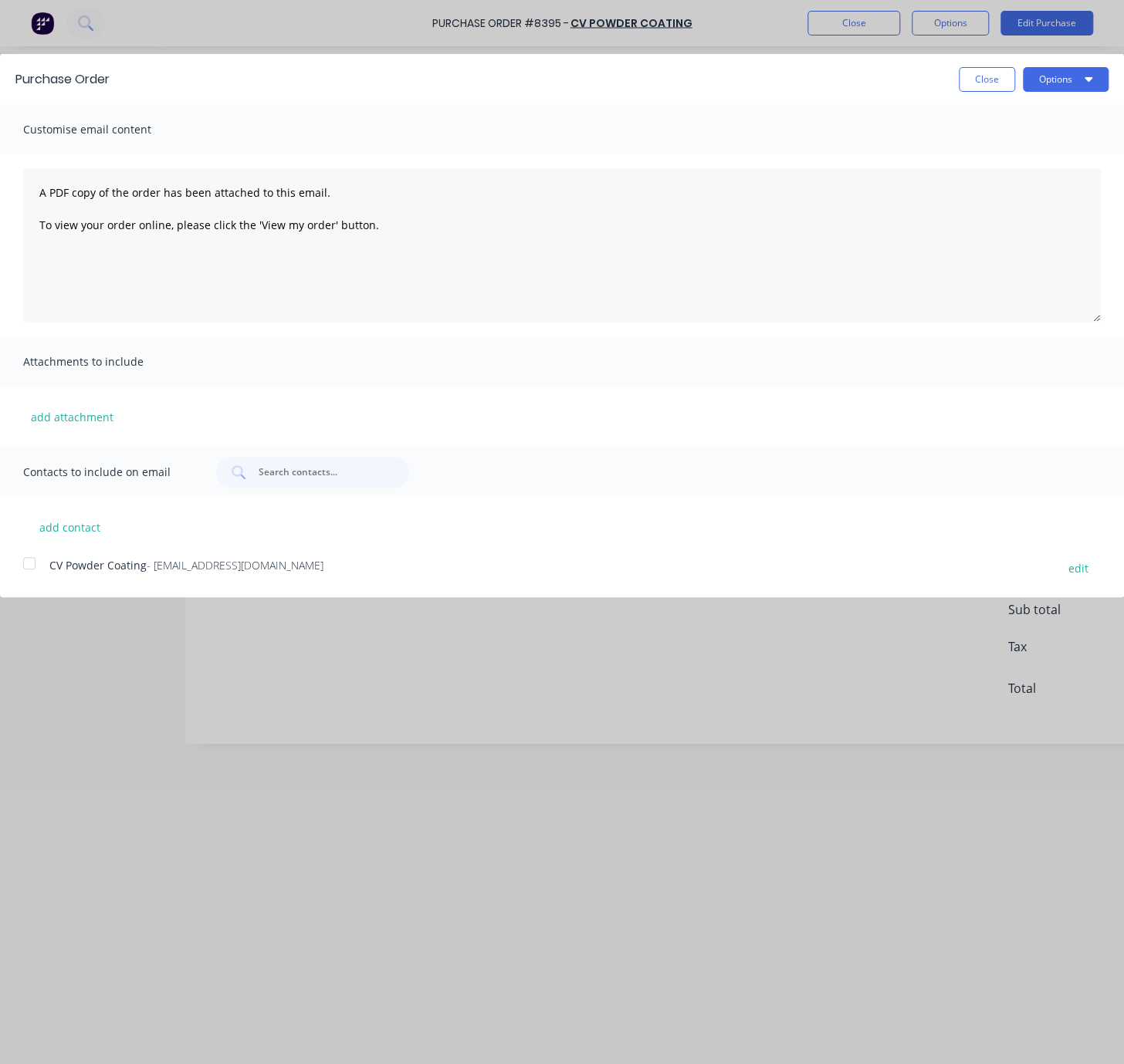
click at [34, 578] on div at bounding box center [29, 563] width 31 height 31
click at [1067, 87] on button "Options" at bounding box center [1065, 79] width 85 height 24
click at [1029, 152] on div "Email" at bounding box center [1034, 149] width 119 height 23
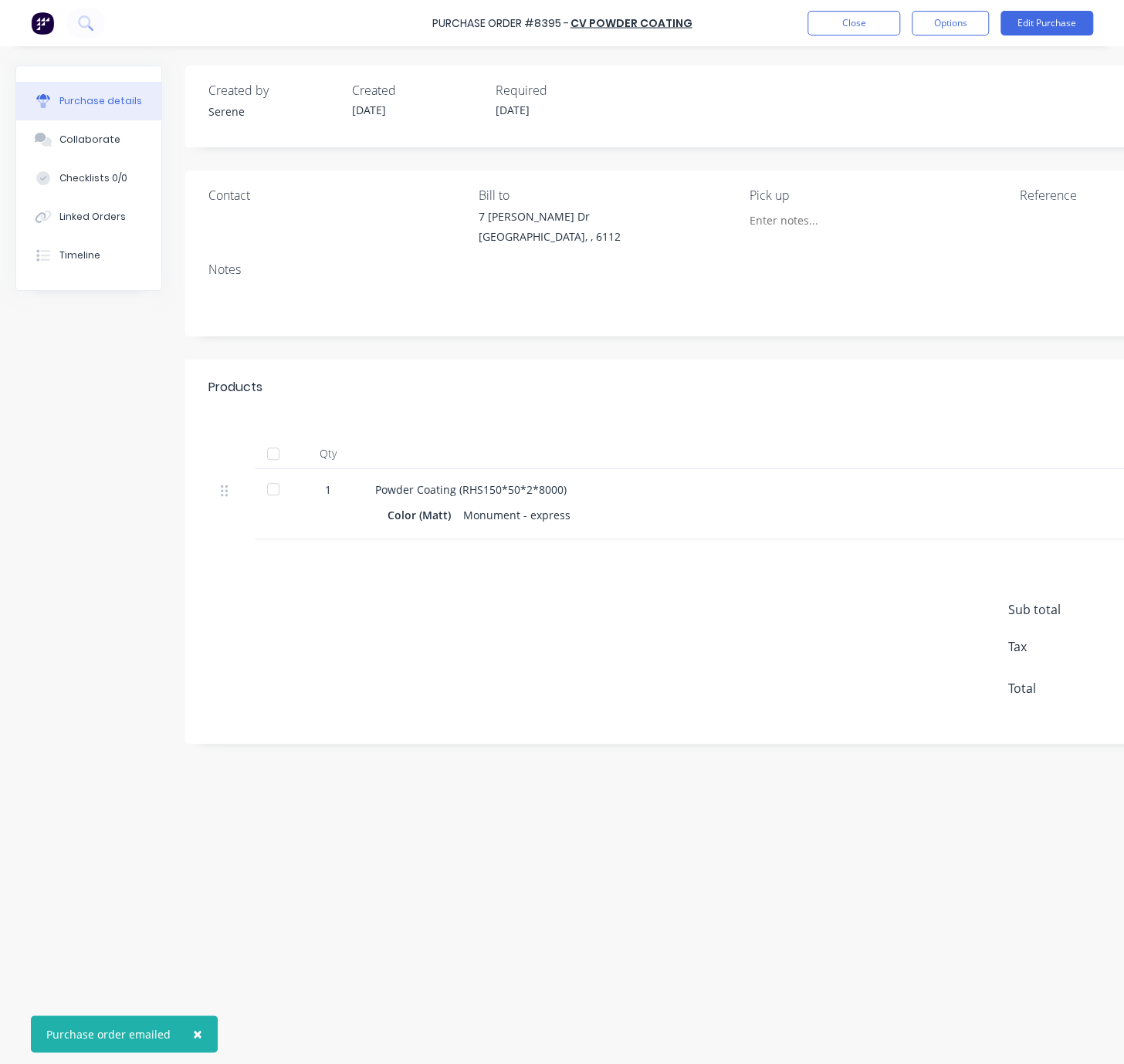
click at [745, 421] on div "Qty Job Price Total 1 Powder Coating (RHS150*50*2*8000) Color (Matt) Monument -…" at bounding box center [742, 477] width 1116 height 124
click at [962, 26] on button "Options" at bounding box center [949, 23] width 77 height 24
click at [914, 55] on div "Print / Email" at bounding box center [915, 63] width 119 height 23
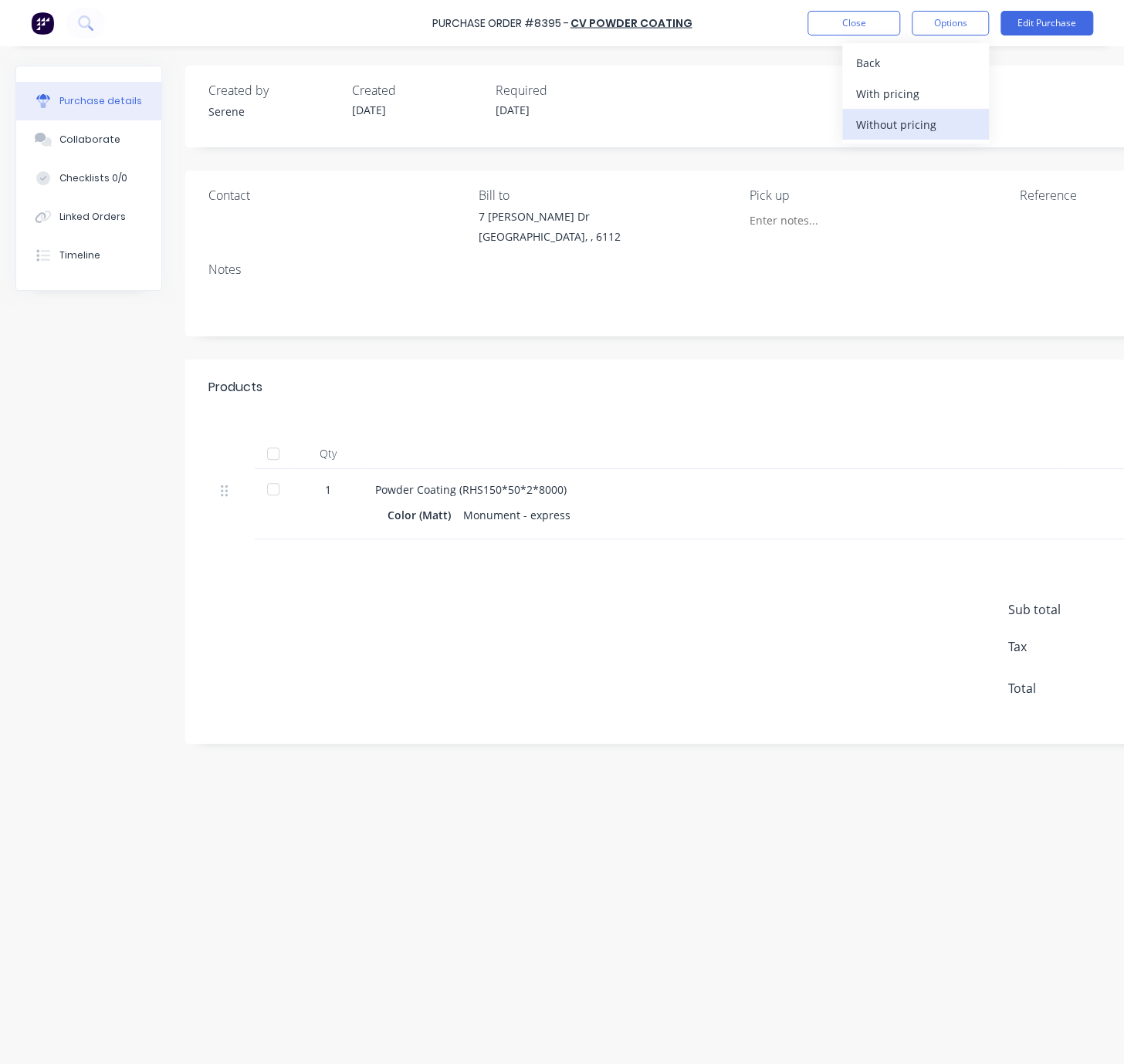
click at [916, 132] on div "Without pricing" at bounding box center [915, 124] width 119 height 23
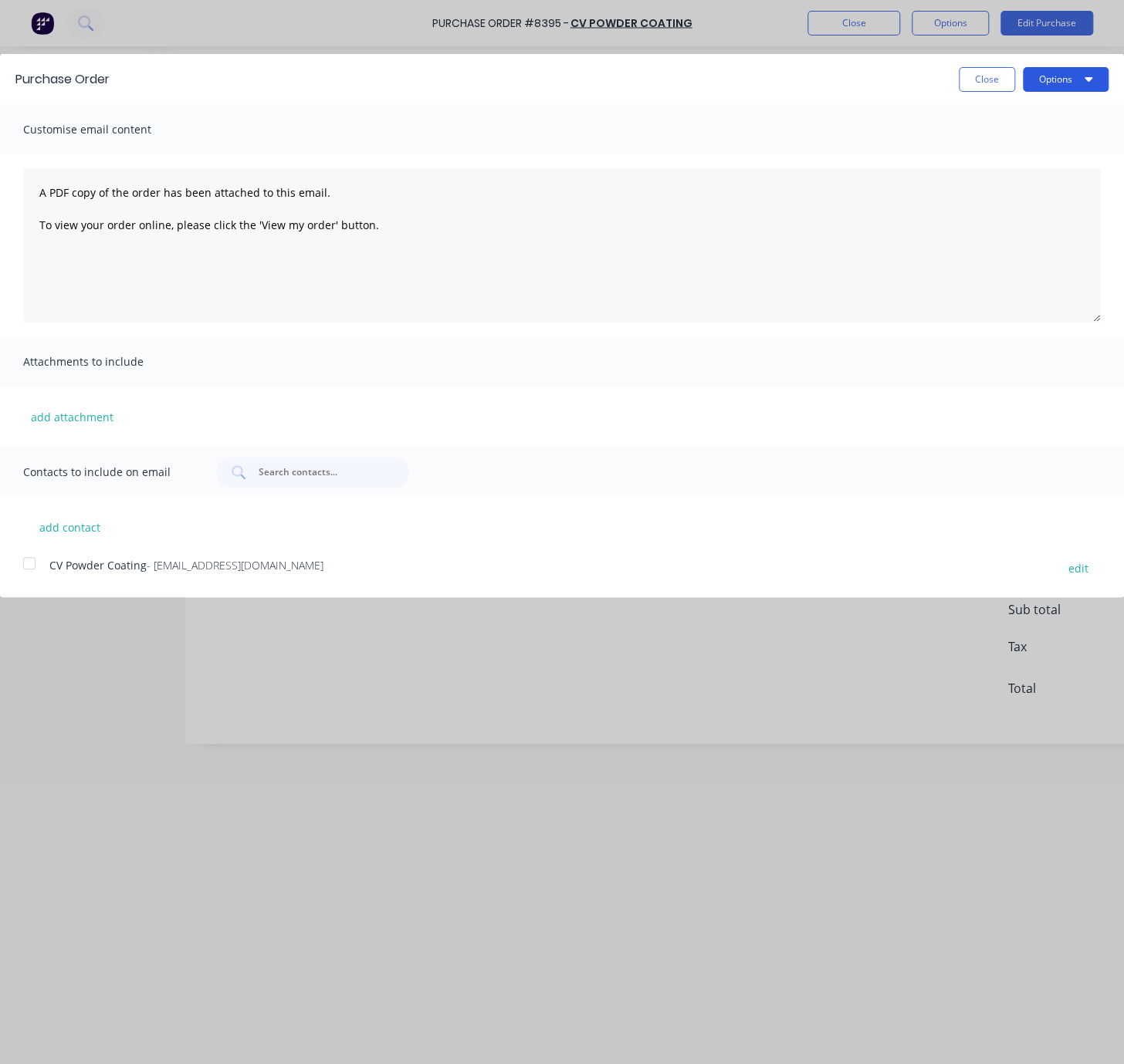
click at [1031, 82] on button "Options" at bounding box center [1065, 79] width 85 height 24
click at [1027, 141] on div "Email" at bounding box center [1034, 149] width 119 height 23
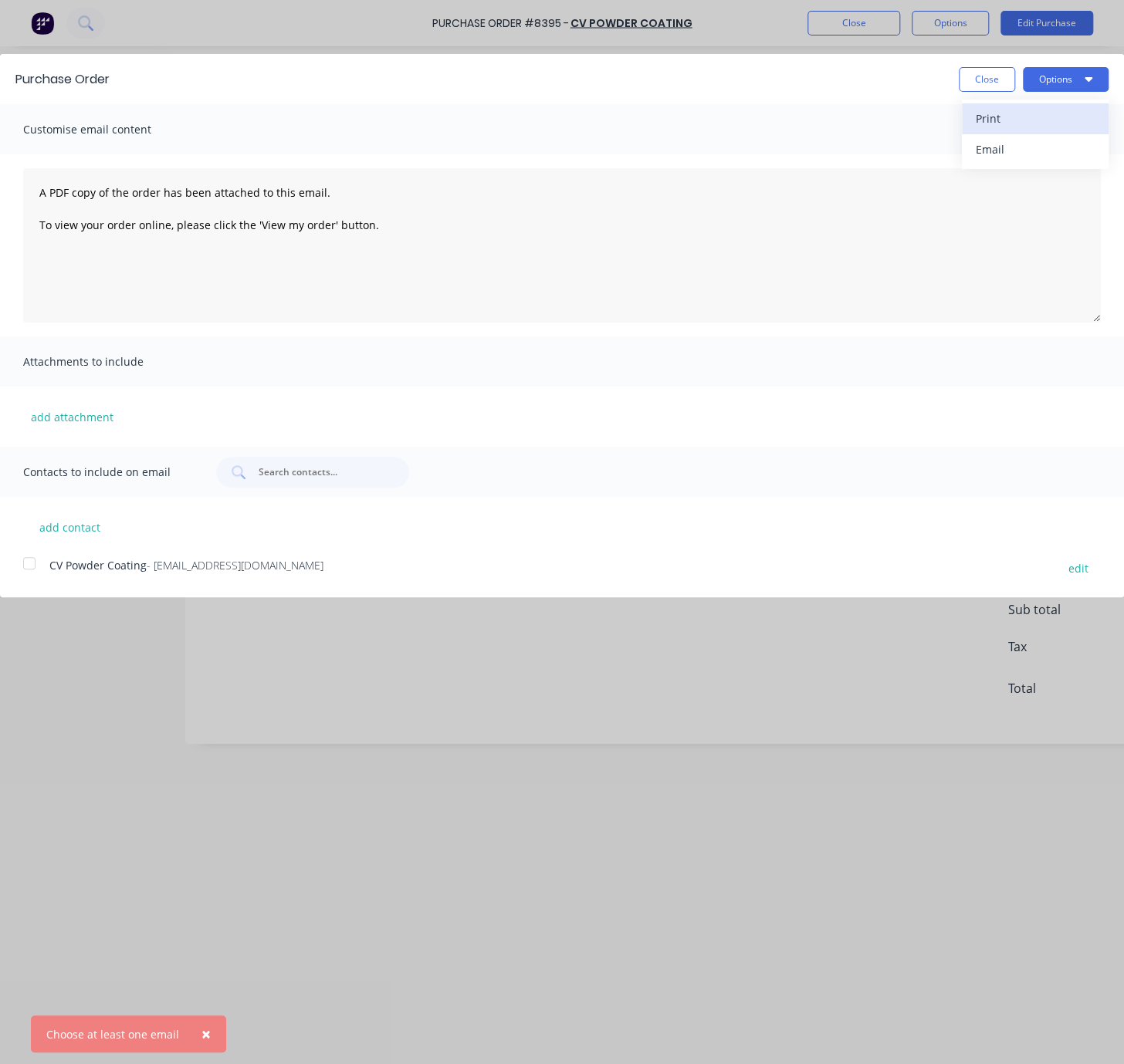
click at [1022, 118] on div "Print" at bounding box center [1034, 118] width 119 height 23
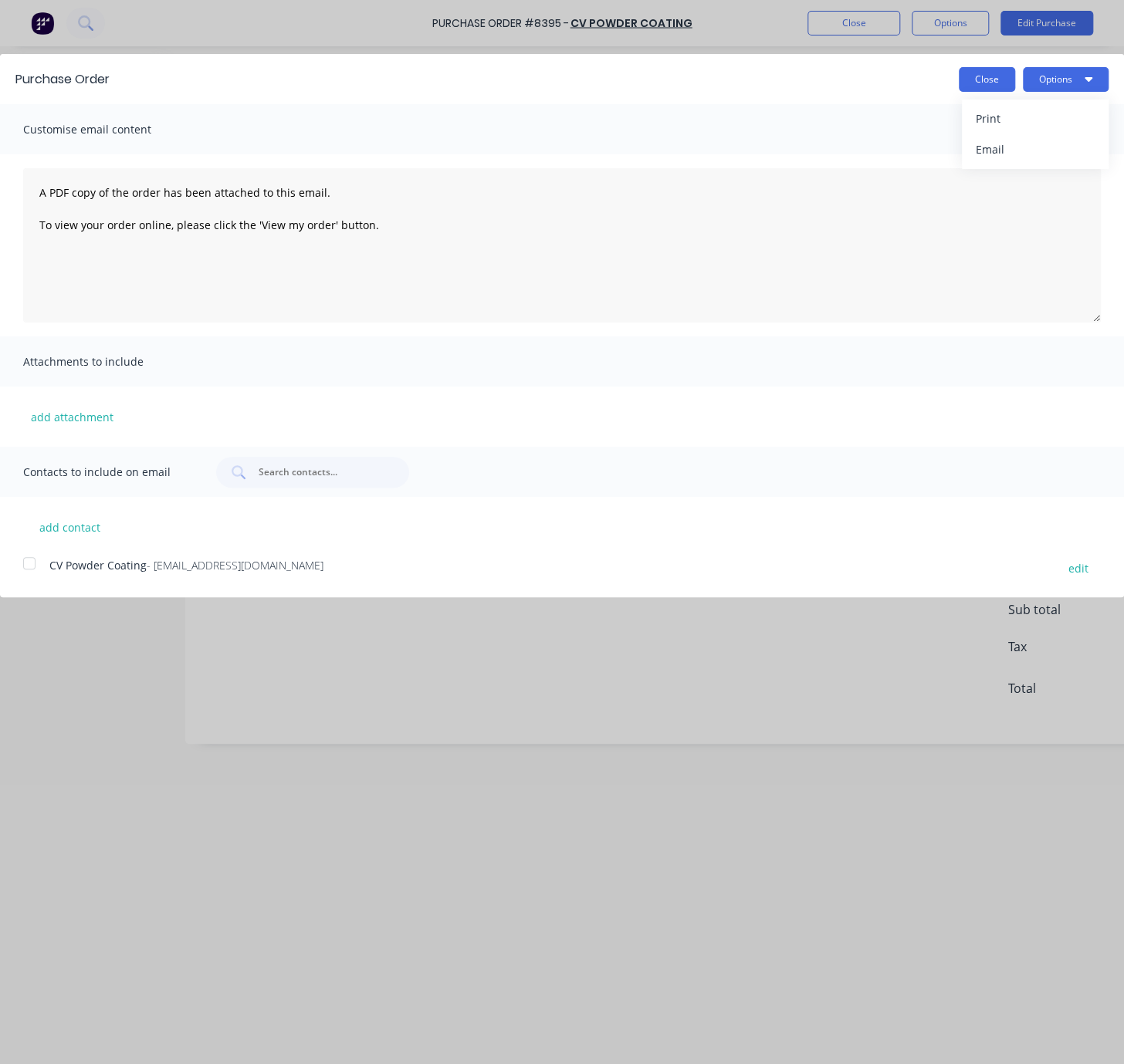
click at [973, 87] on button "Close" at bounding box center [986, 79] width 56 height 24
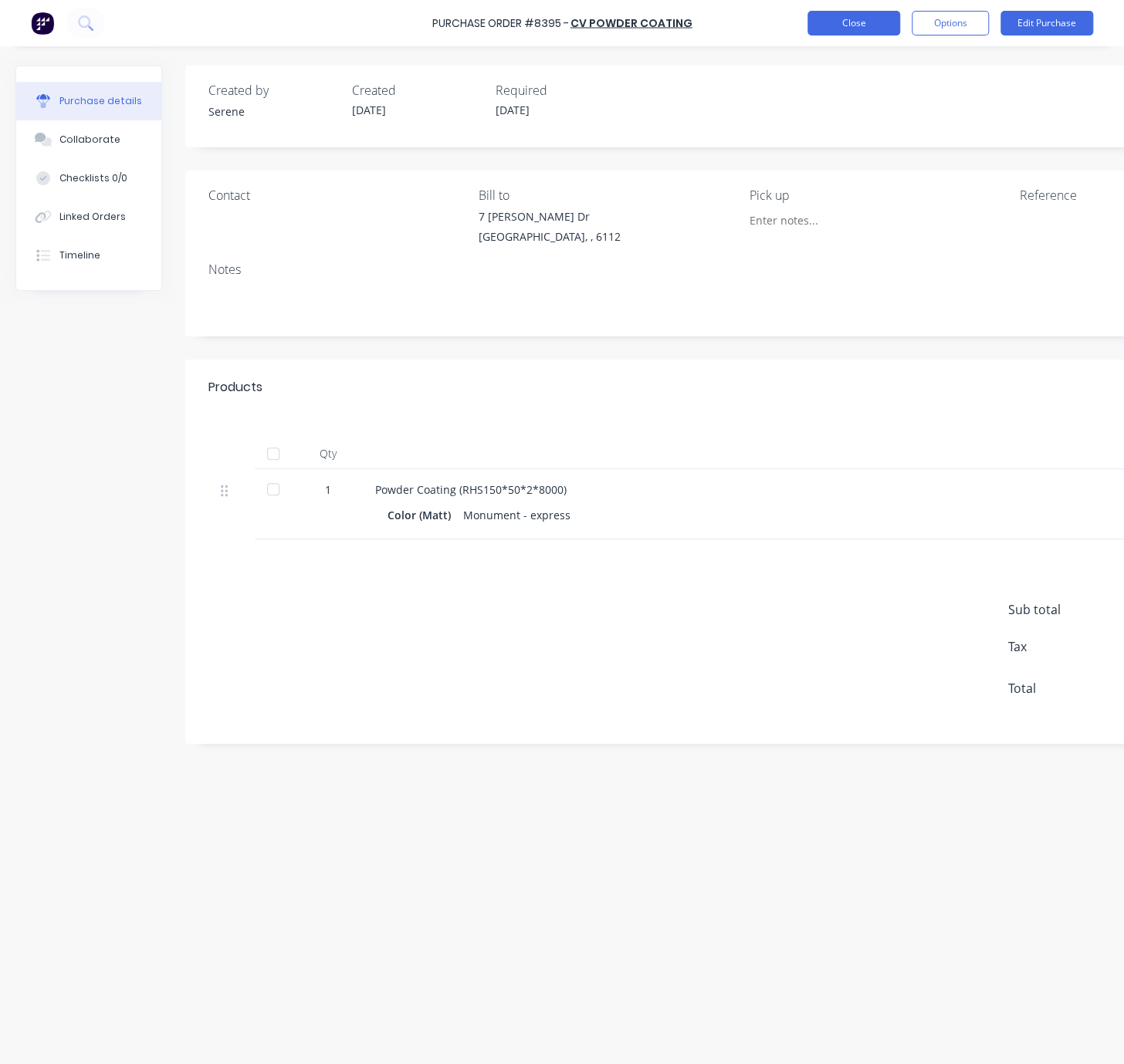
click at [860, 24] on button "Close" at bounding box center [853, 23] width 92 height 24
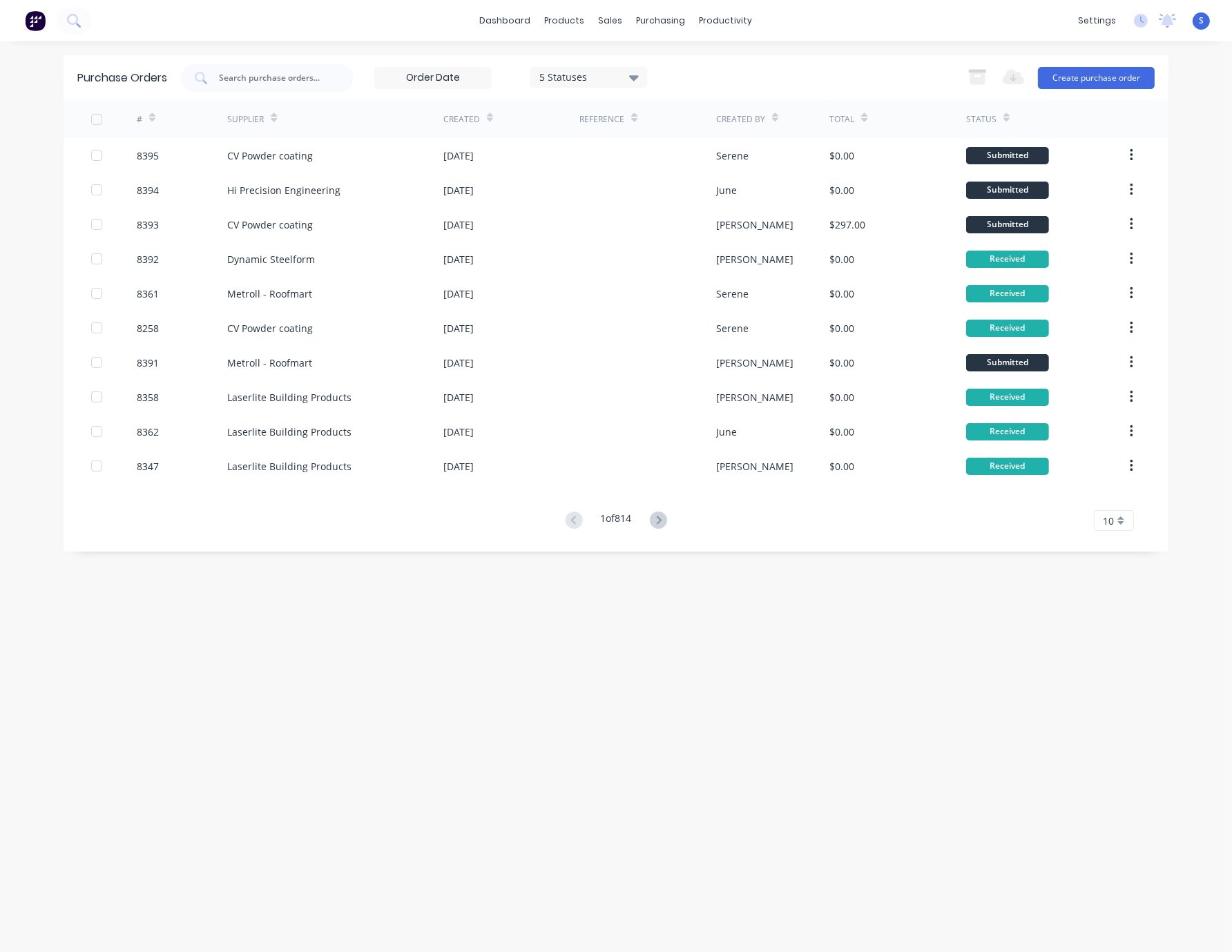
click at [513, 614] on div "Purchase Orders 5 Statuses 5 Statuses Export to Excel (XLSX) Create purchase or…" at bounding box center [616, 496] width 1105 height 883
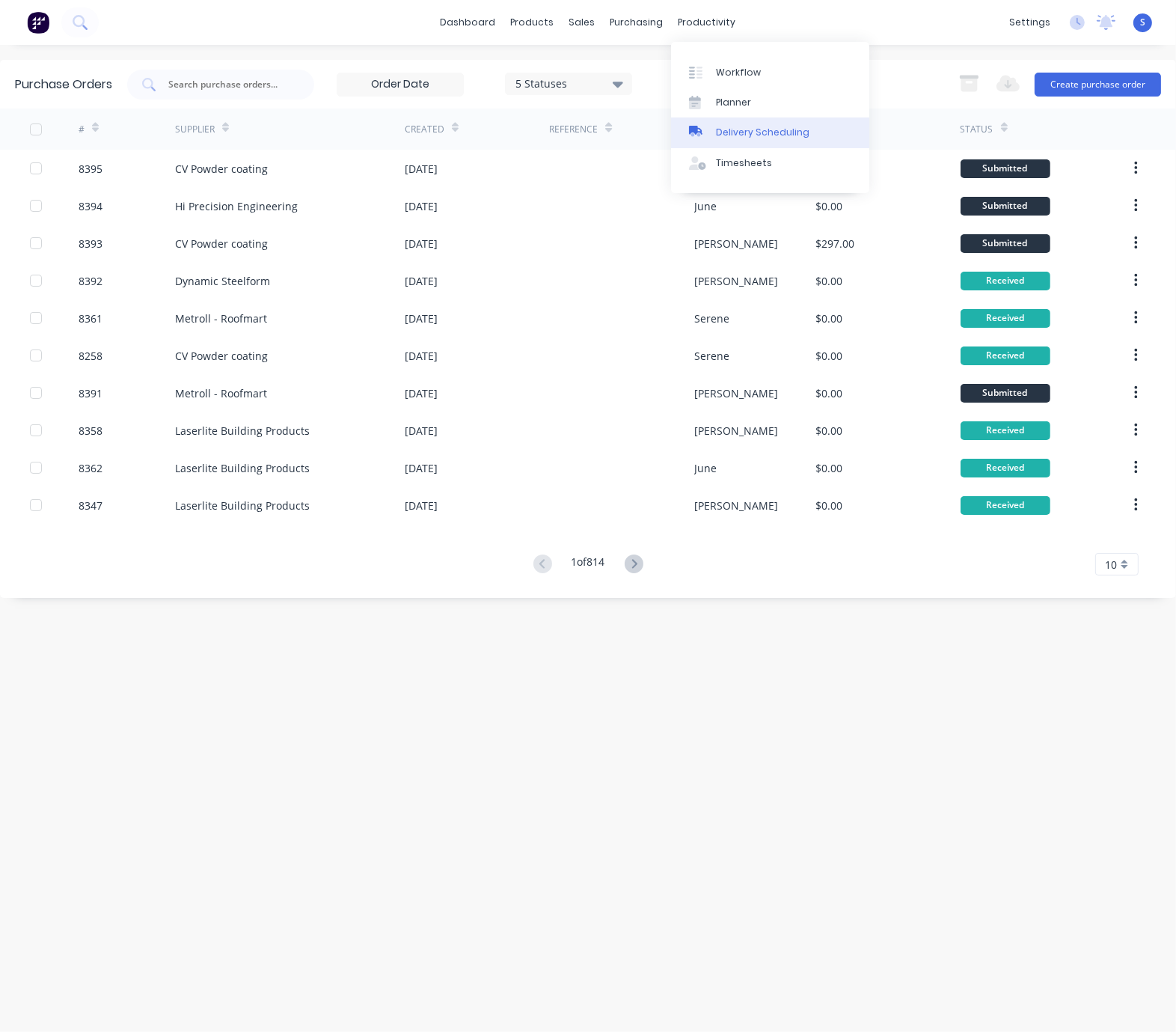
click at [743, 133] on div "Delivery Scheduling" at bounding box center [763, 132] width 93 height 13
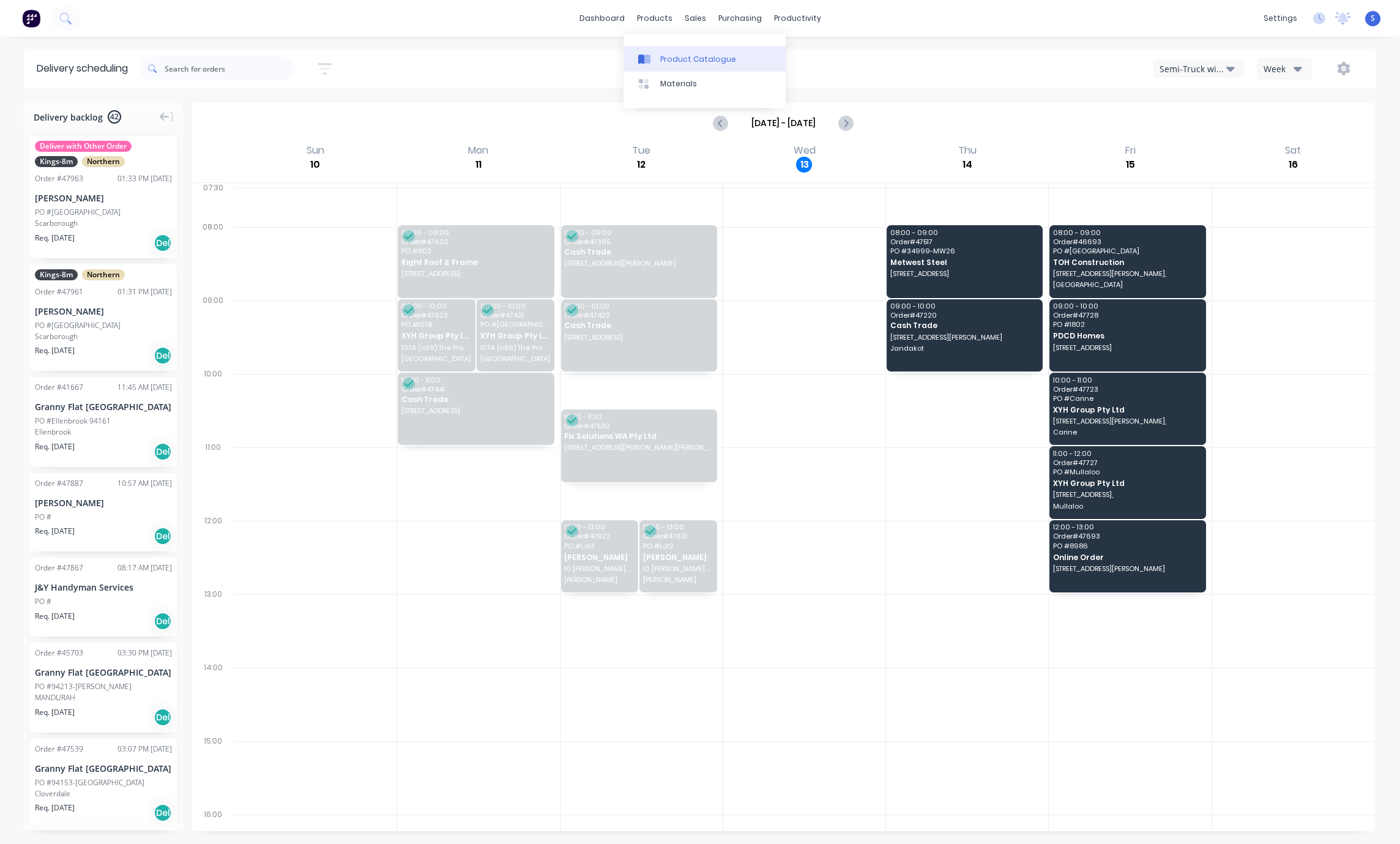
click at [673, 52] on link "Product Catalogue" at bounding box center [705, 59] width 162 height 24
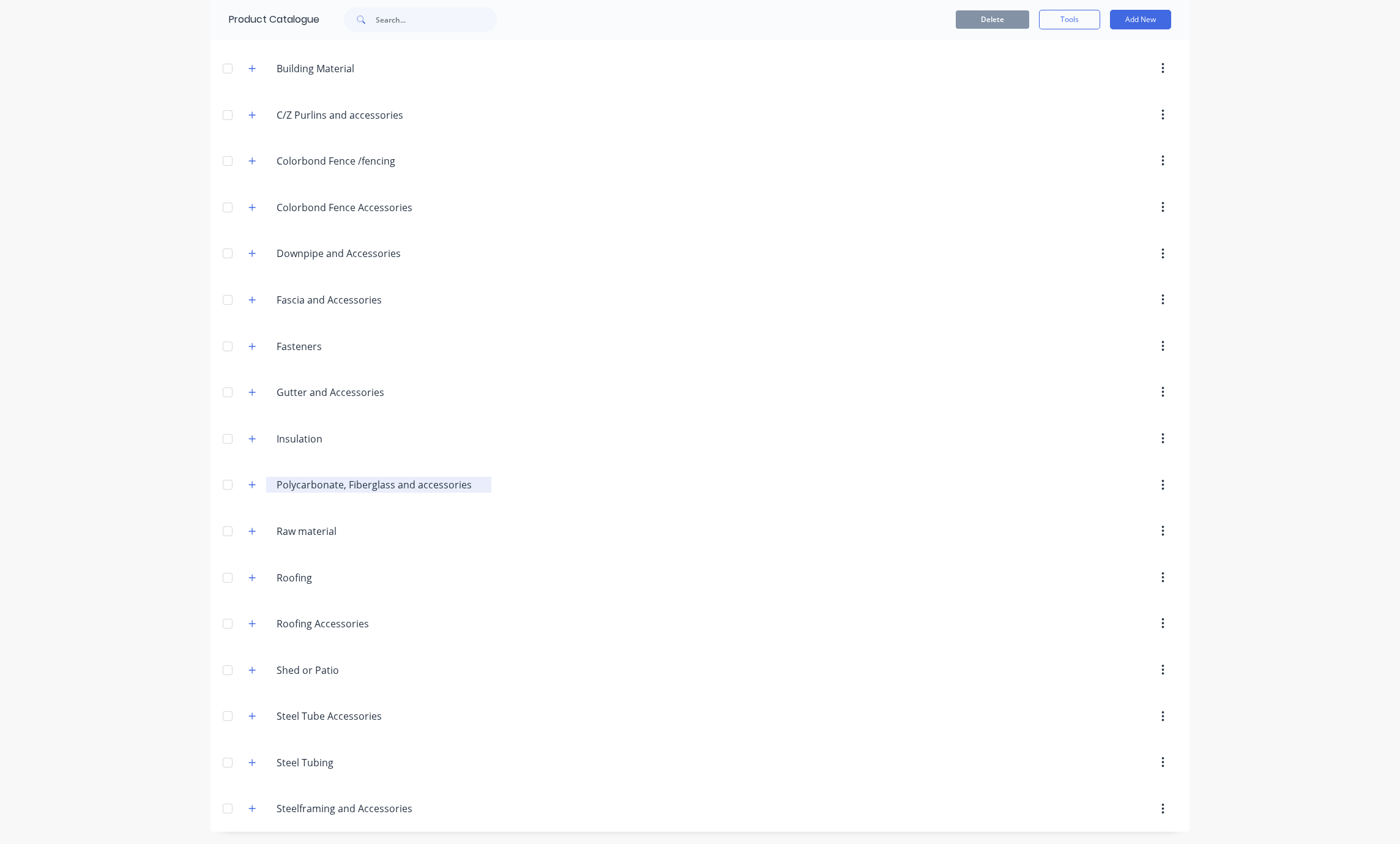
scroll to position [270, 0]
click at [249, 249] on icon "button" at bounding box center [252, 253] width 7 height 9
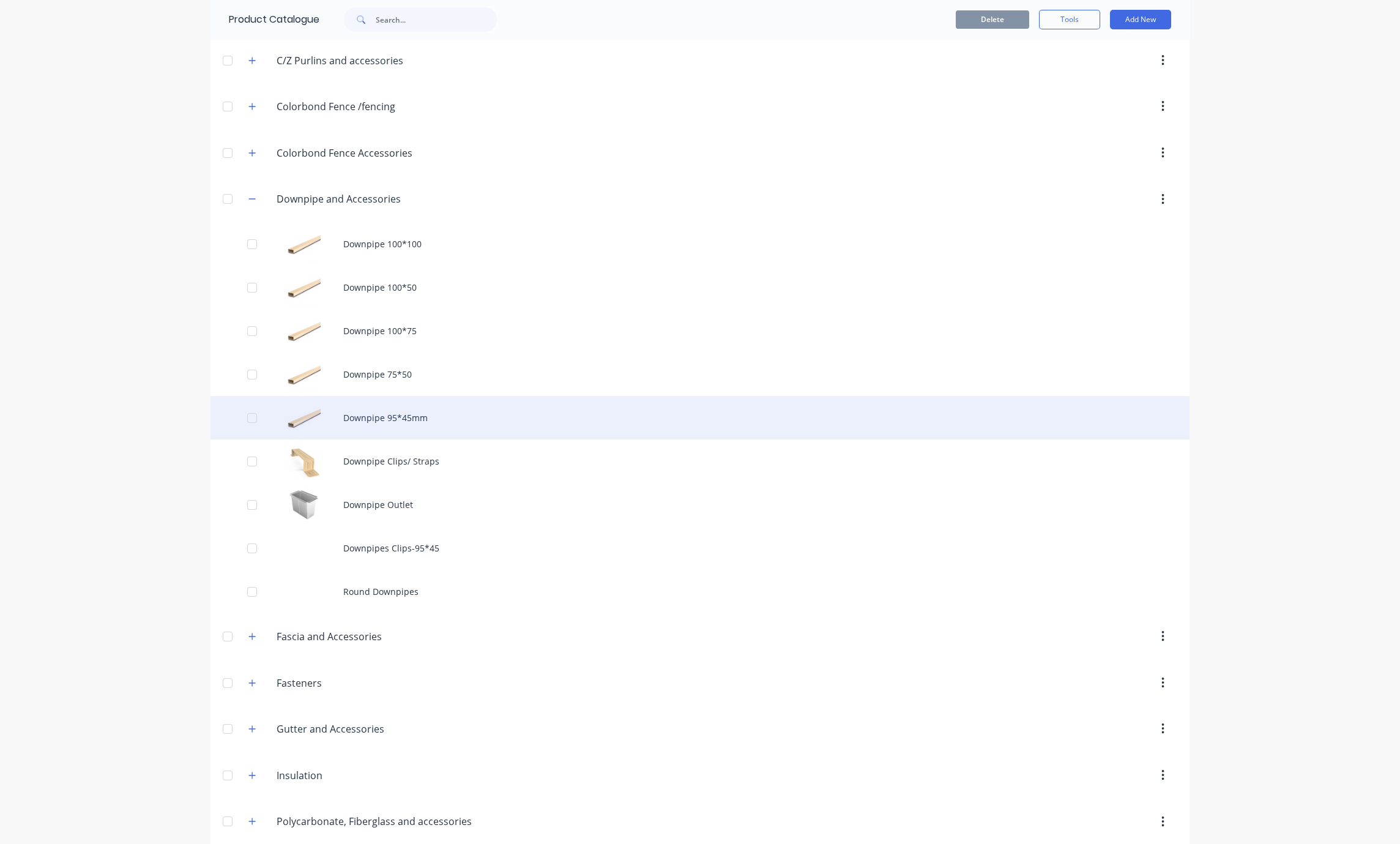
click at [447, 439] on div "Downpipe 95*45mm" at bounding box center [700, 418] width 979 height 43
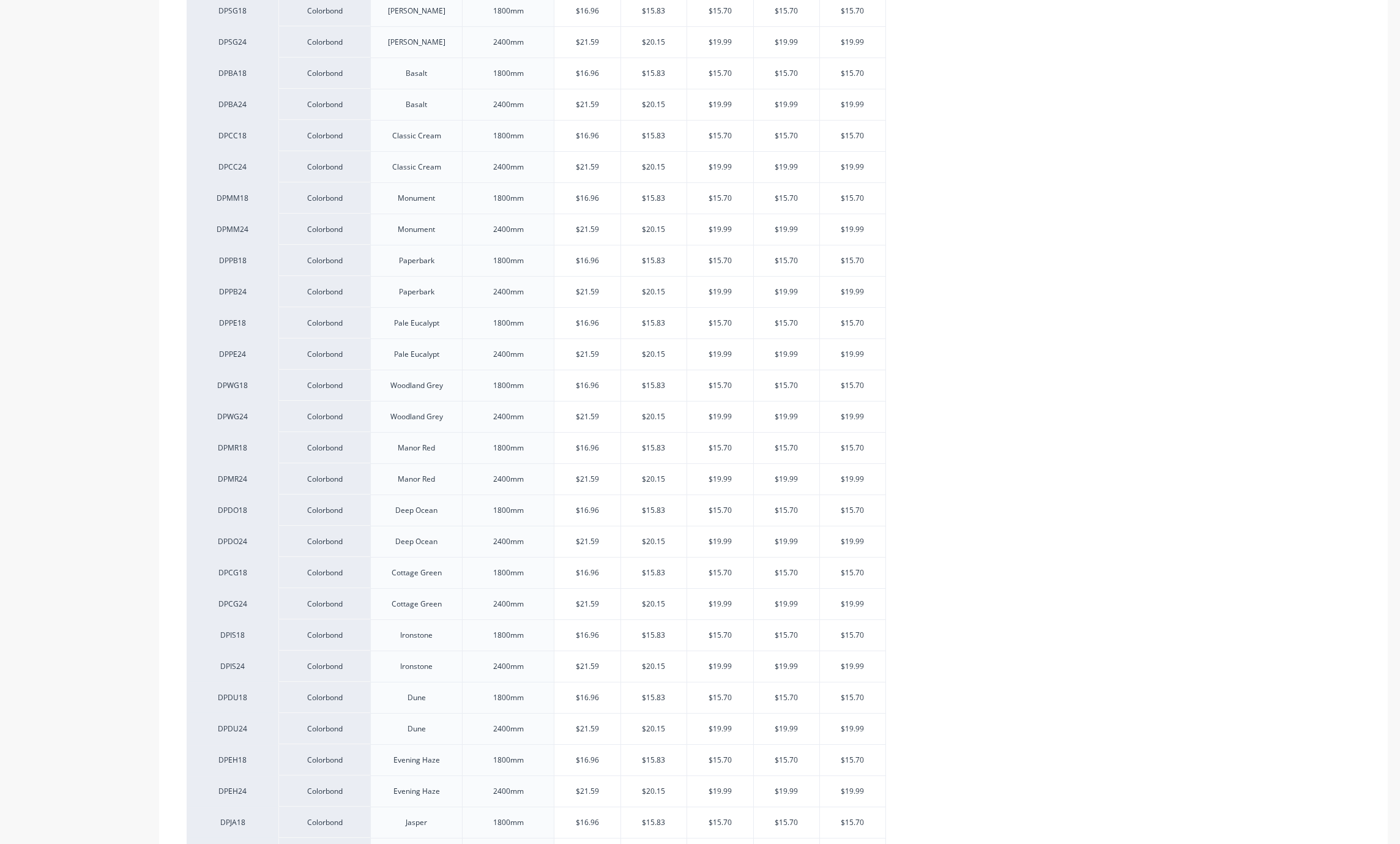
type textarea "x"
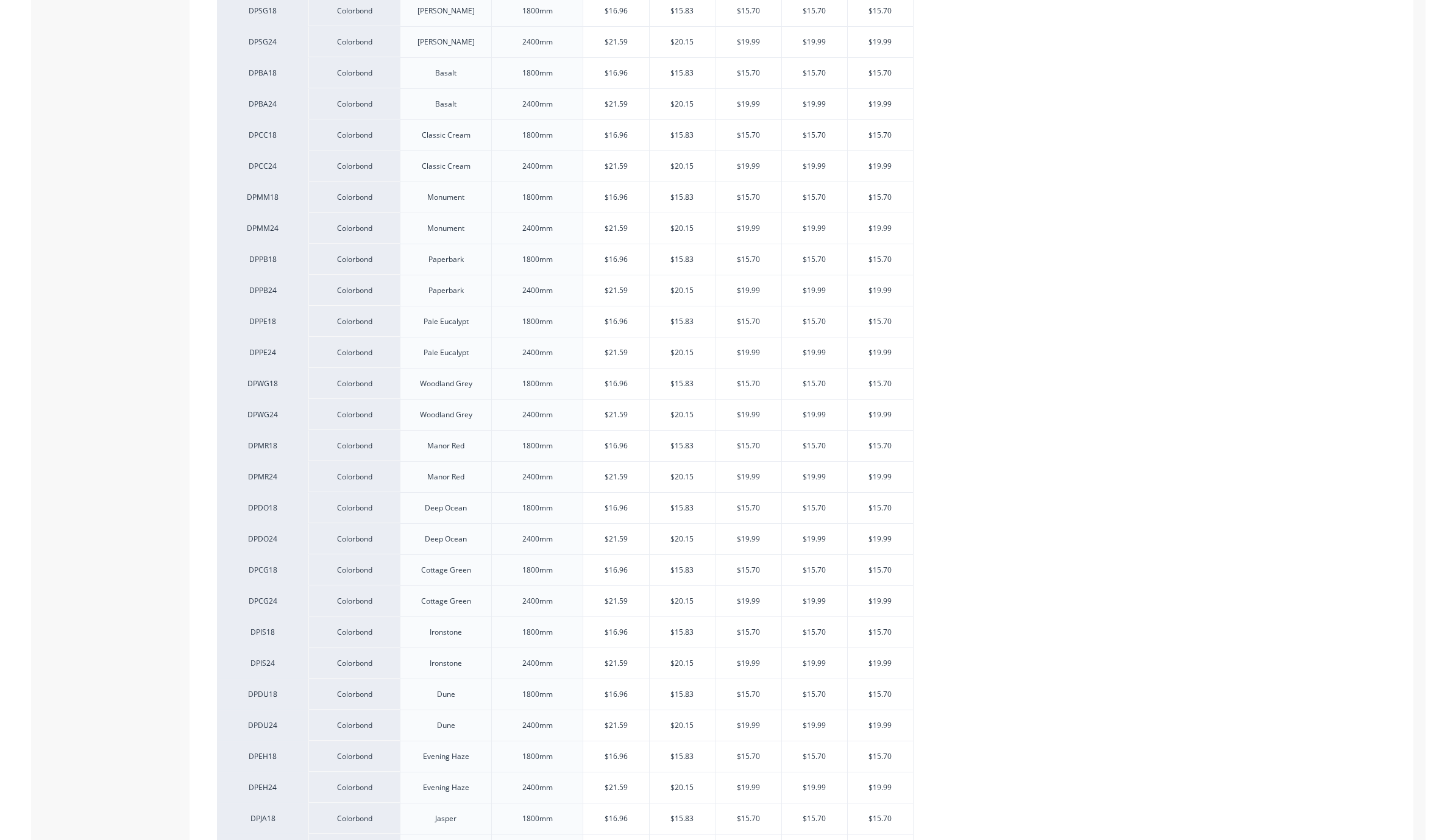
scroll to position [213, 0]
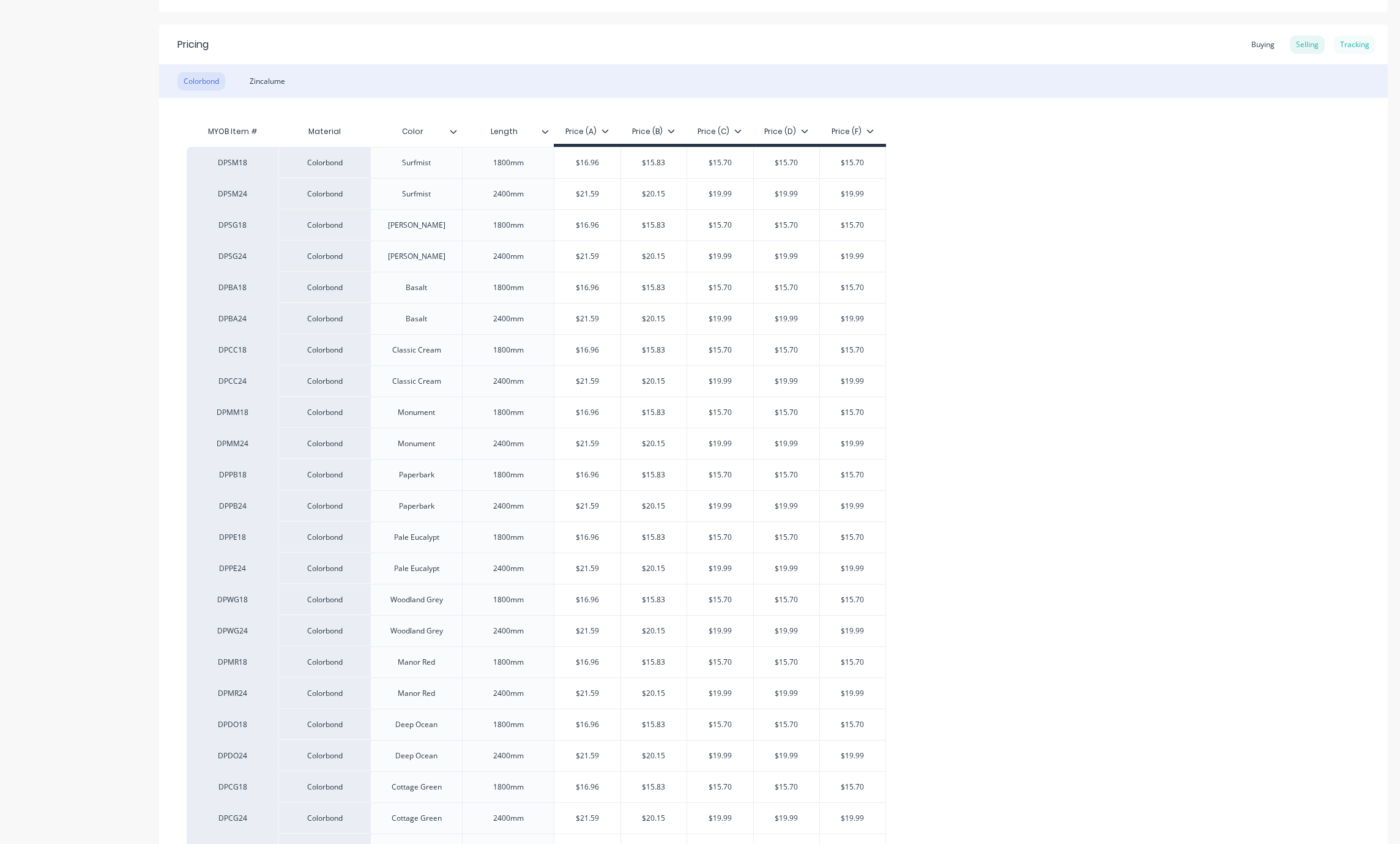
click at [849, 48] on div "Tracking" at bounding box center [1355, 45] width 42 height 19
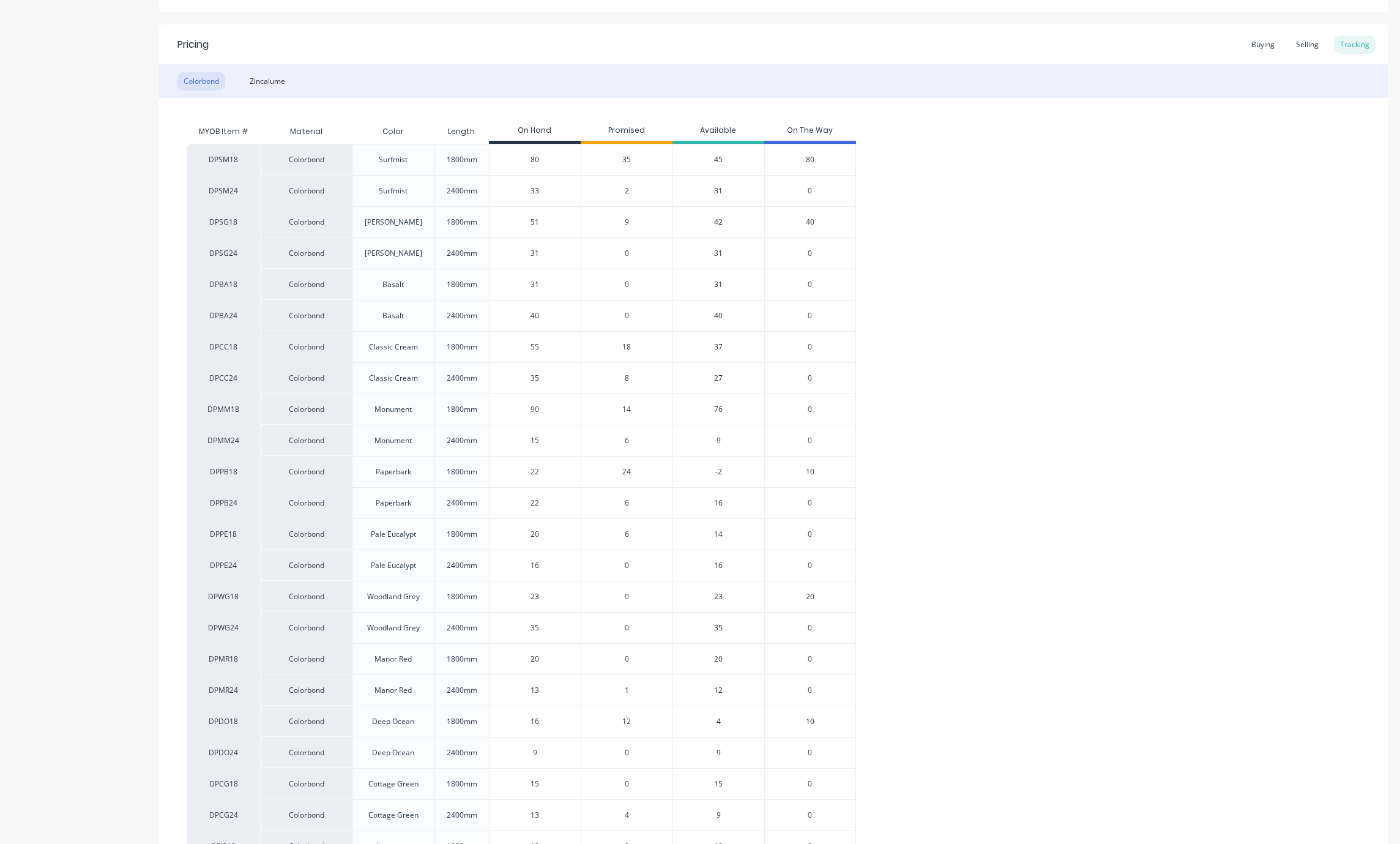
click at [849, 283] on div "DPSM18 Colorbond Surfmist 1800mm 80 35 45 80 DPSM24 Colorbond Surfmist 2400mm 3…" at bounding box center [773, 799] width 1174 height 1311
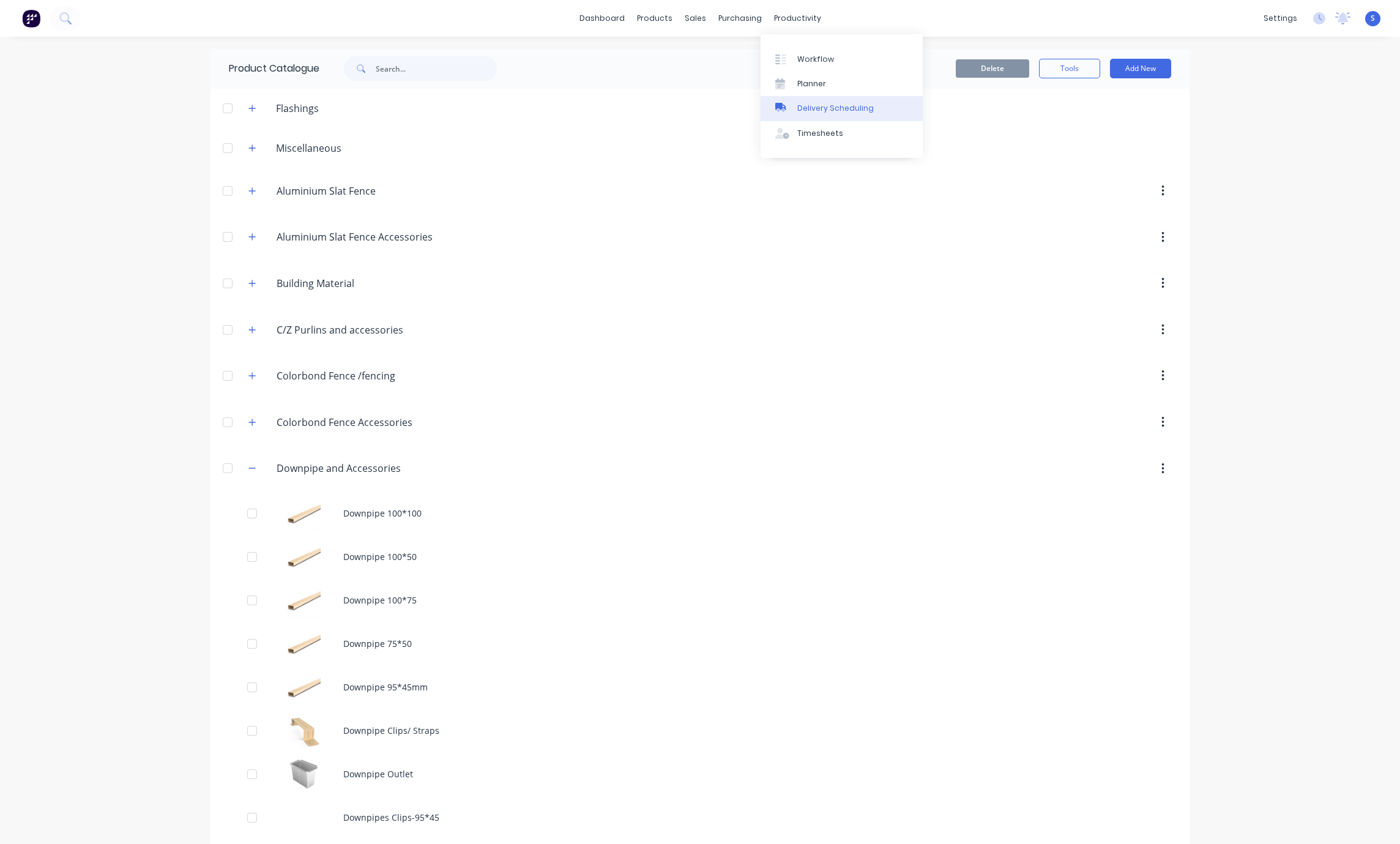
click at [835, 111] on div "Delivery Scheduling" at bounding box center [835, 108] width 76 height 11
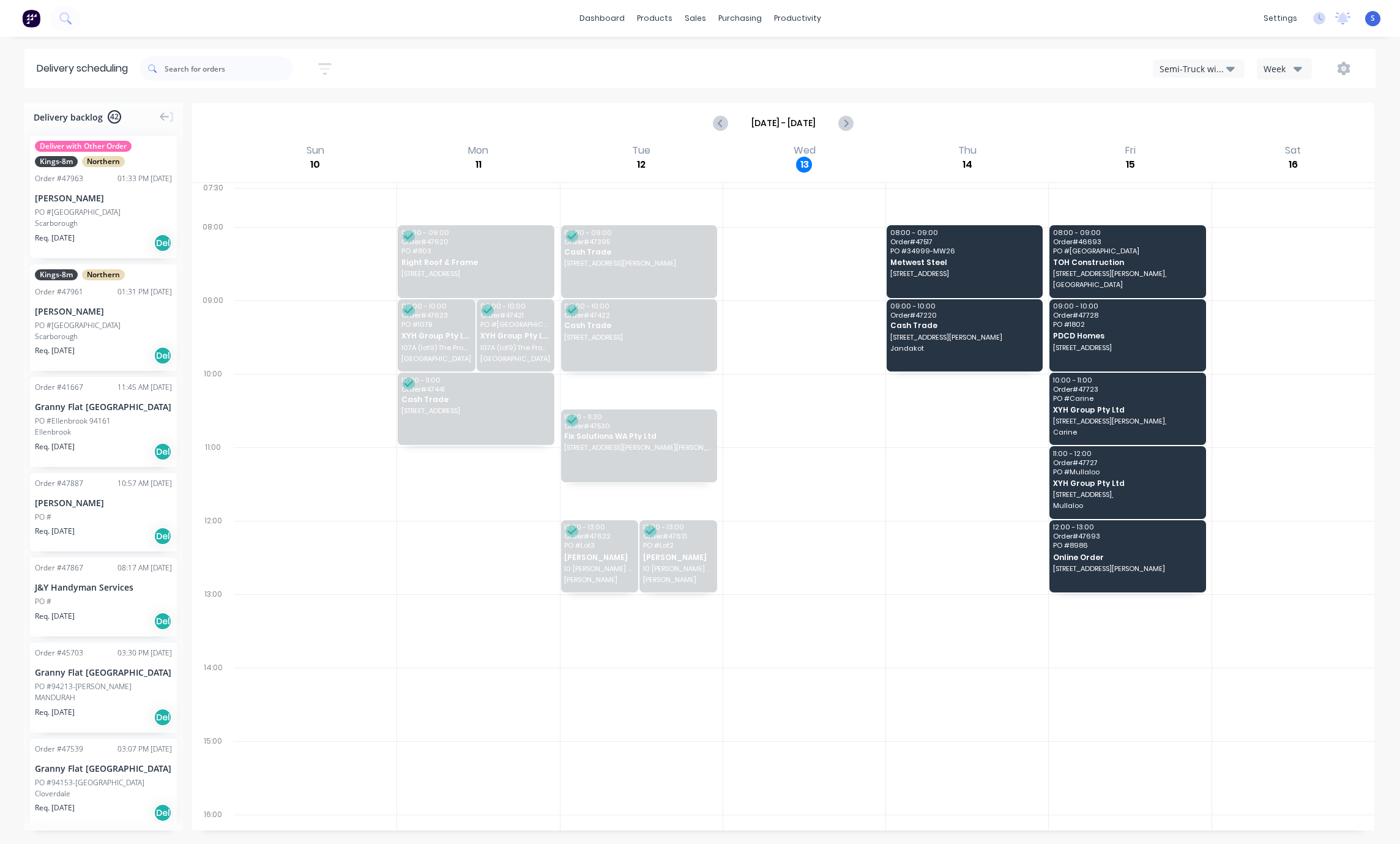
click at [849, 447] on div at bounding box center [967, 410] width 162 height 73
click at [721, 85] on div "Customers" at bounding box center [729, 83] width 44 height 11
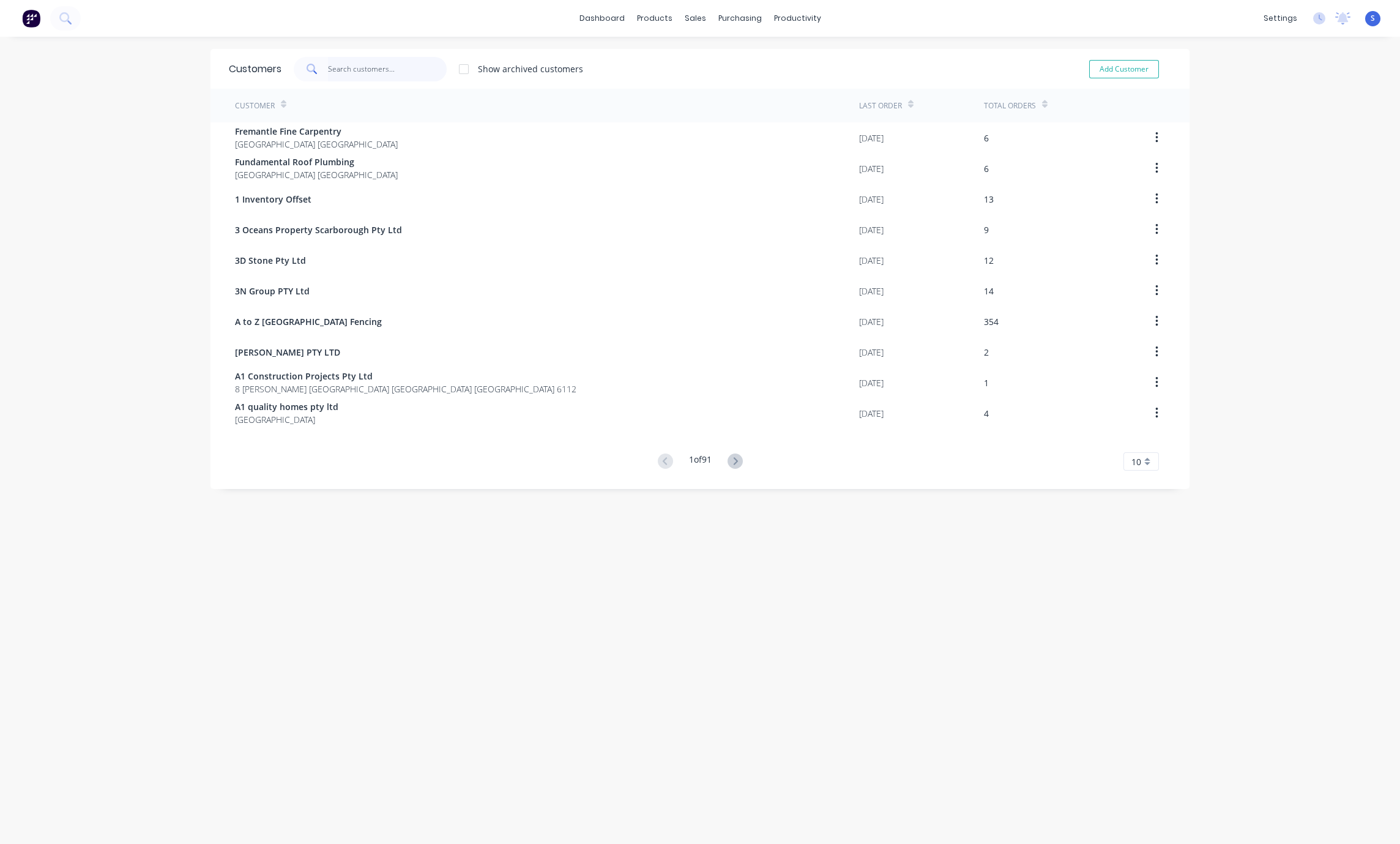
click at [354, 73] on input "text" at bounding box center [387, 69] width 119 height 24
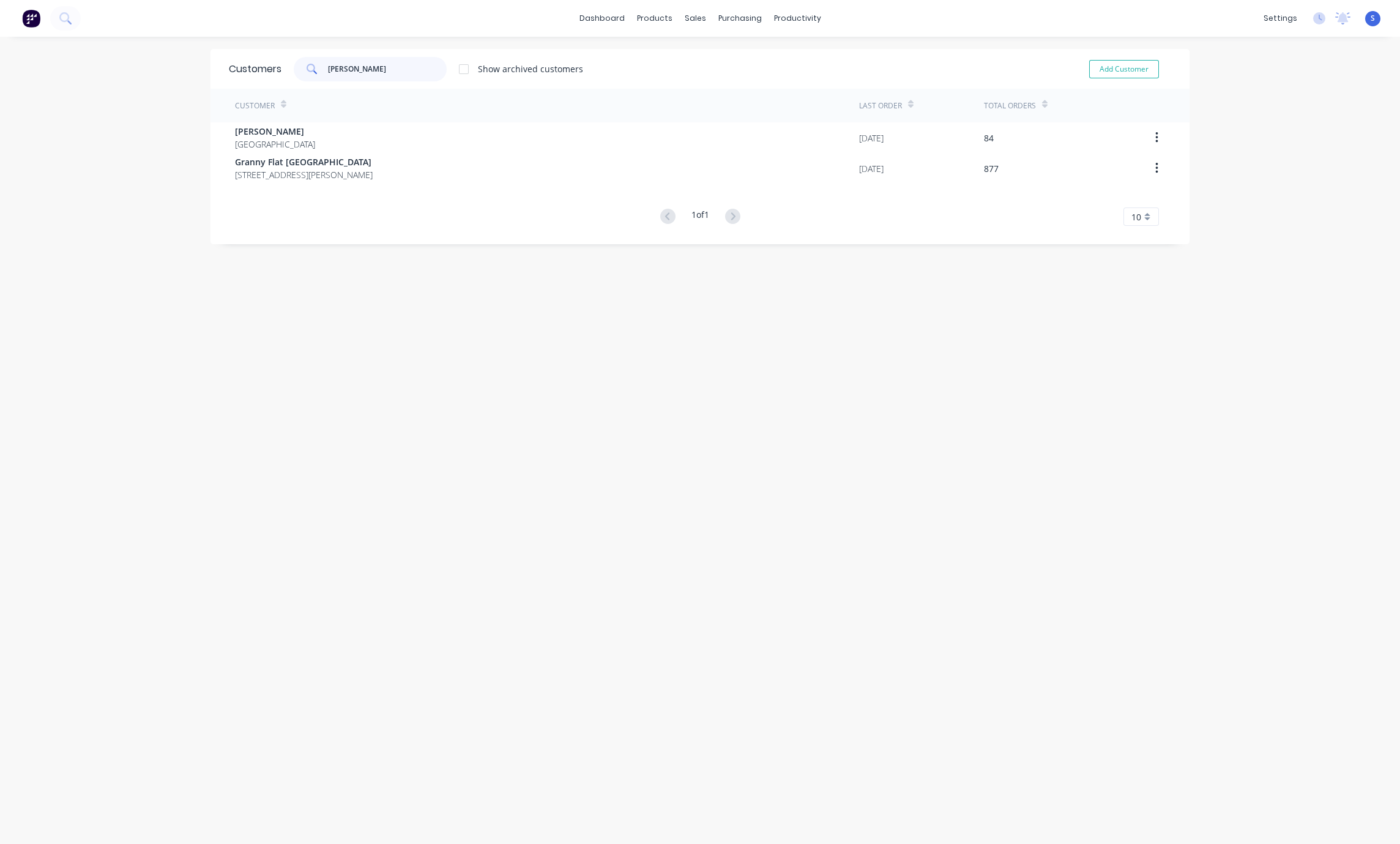
type input "[PERSON_NAME]"
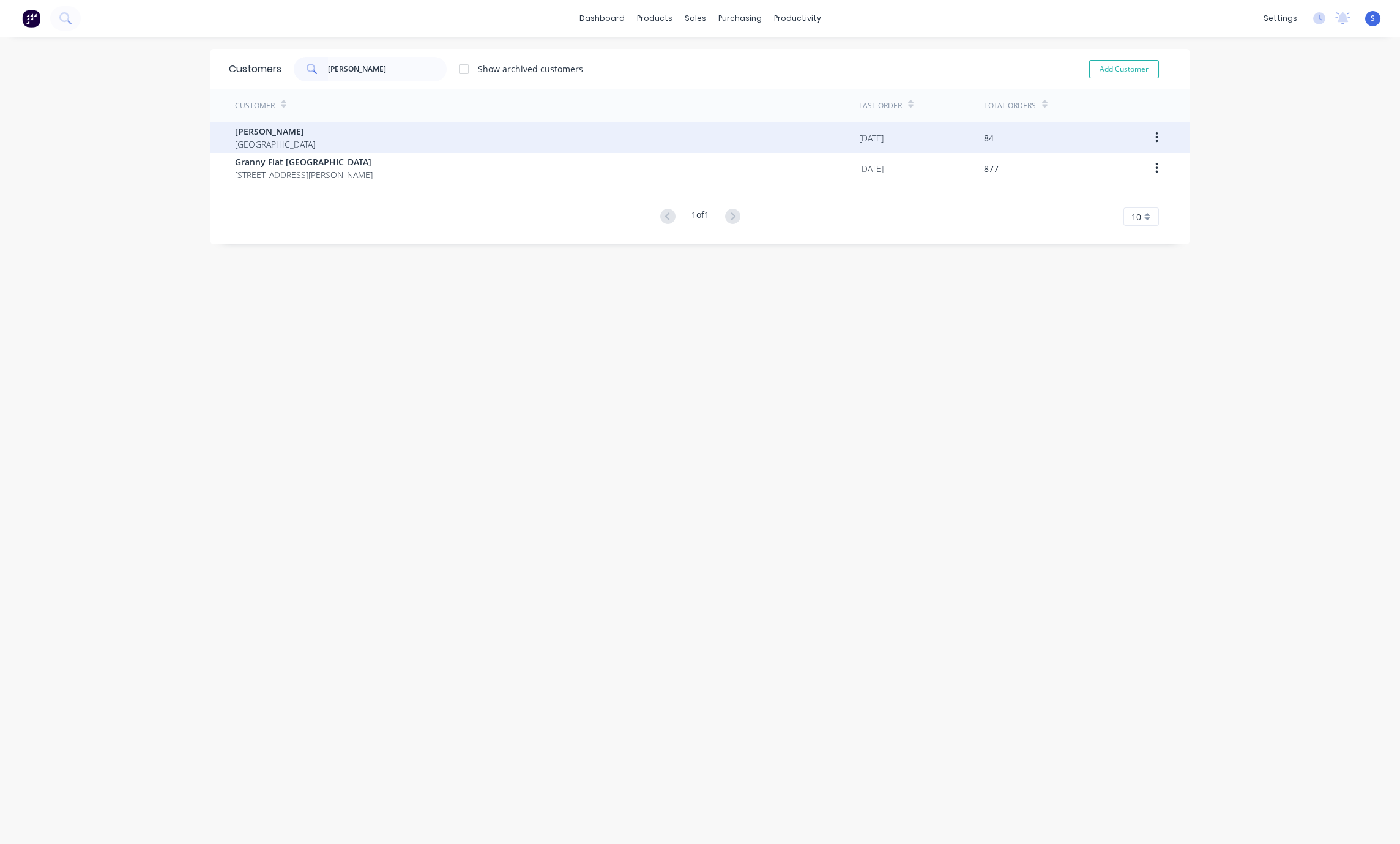
click at [330, 135] on div "[PERSON_NAME] [GEOGRAPHIC_DATA]" at bounding box center [547, 137] width 624 height 31
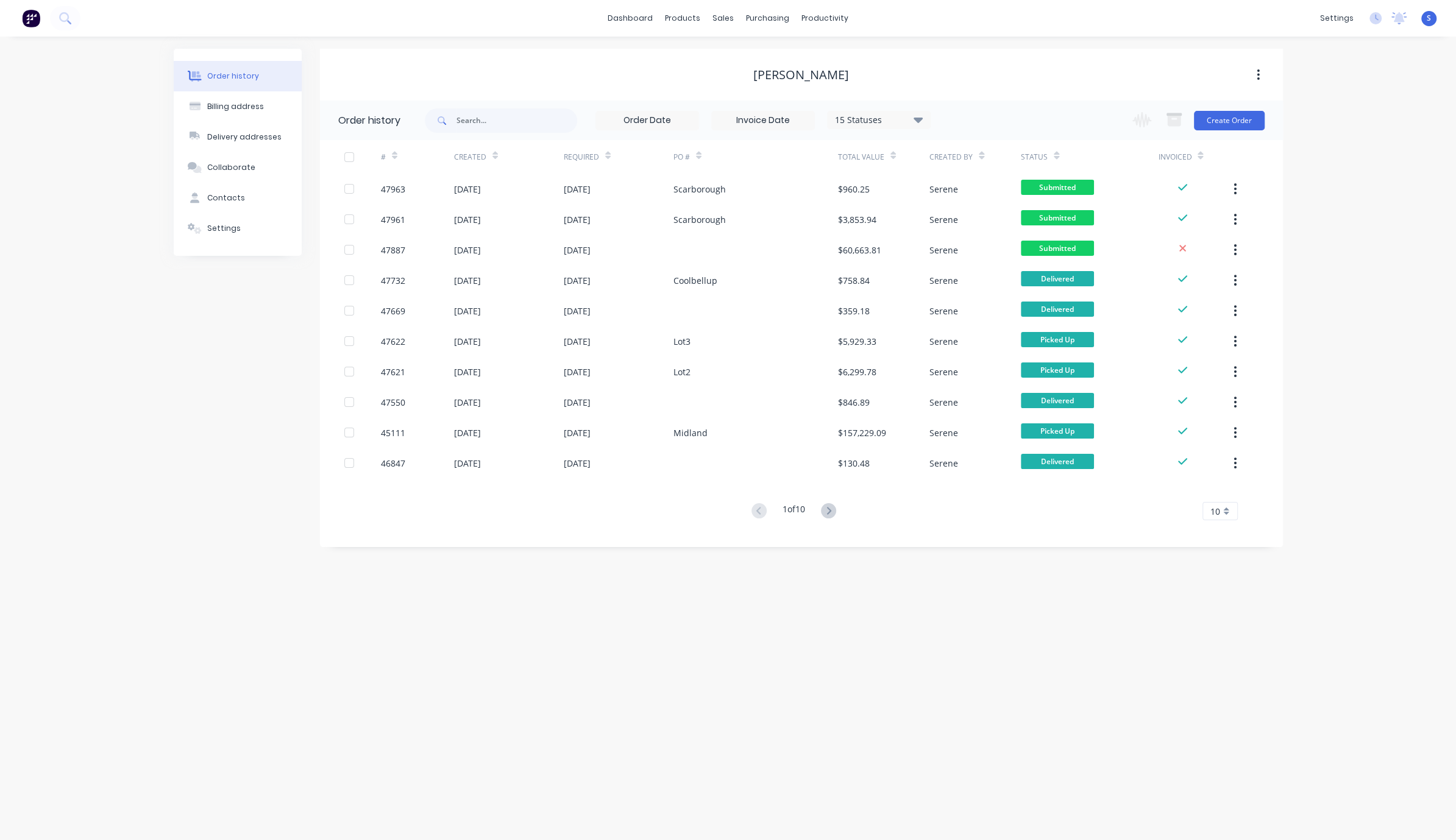
drag, startPoint x: 594, startPoint y: 60, endPoint x: 712, endPoint y: 62, distance: 118.0
click at [846, 117] on button "Create Order" at bounding box center [1229, 120] width 71 height 19
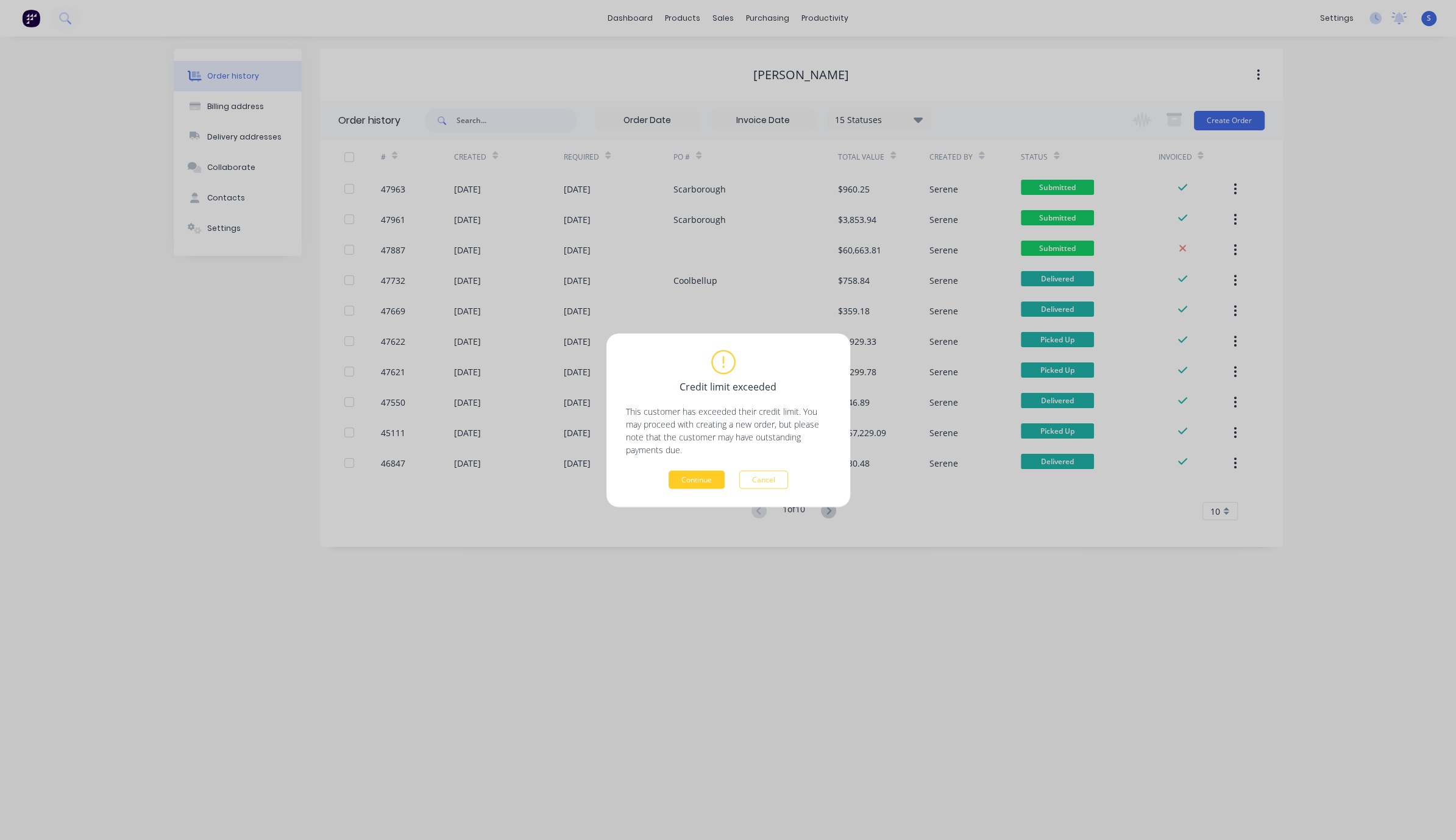
click at [699, 473] on button "Continue" at bounding box center [697, 479] width 56 height 19
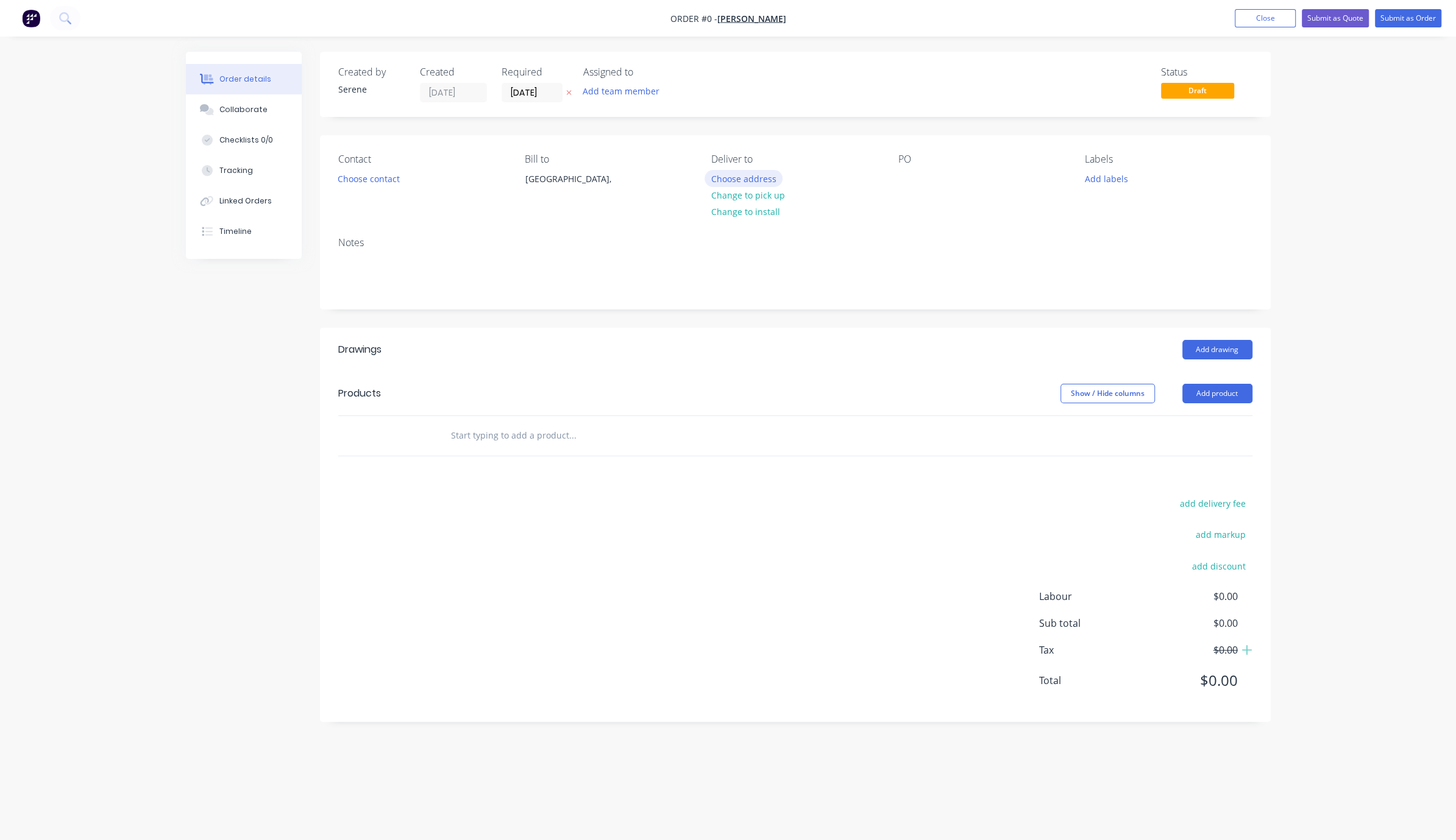
click at [757, 187] on button "Choose address" at bounding box center [743, 178] width 78 height 16
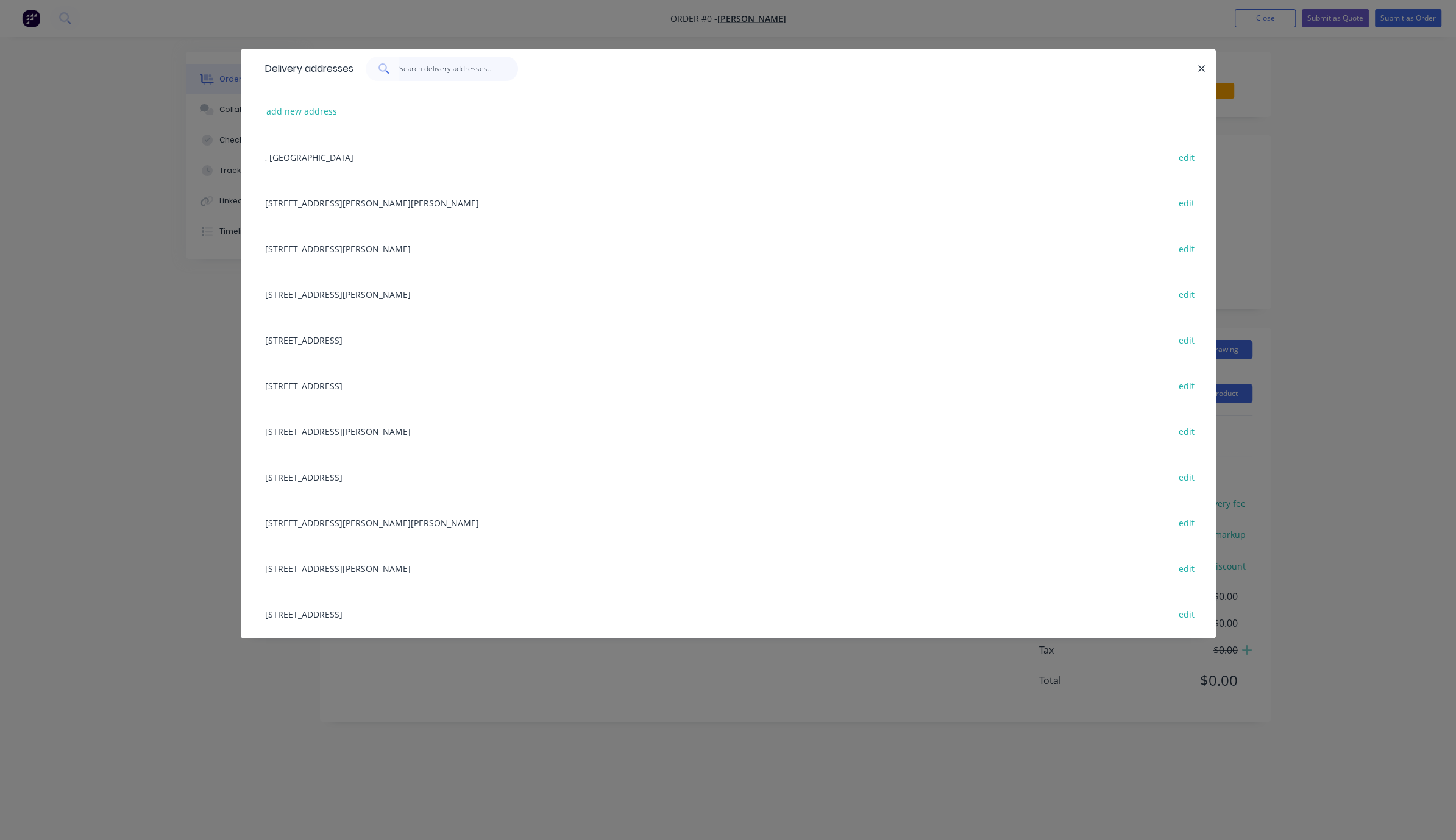
click at [452, 75] on input "text" at bounding box center [459, 69] width 119 height 24
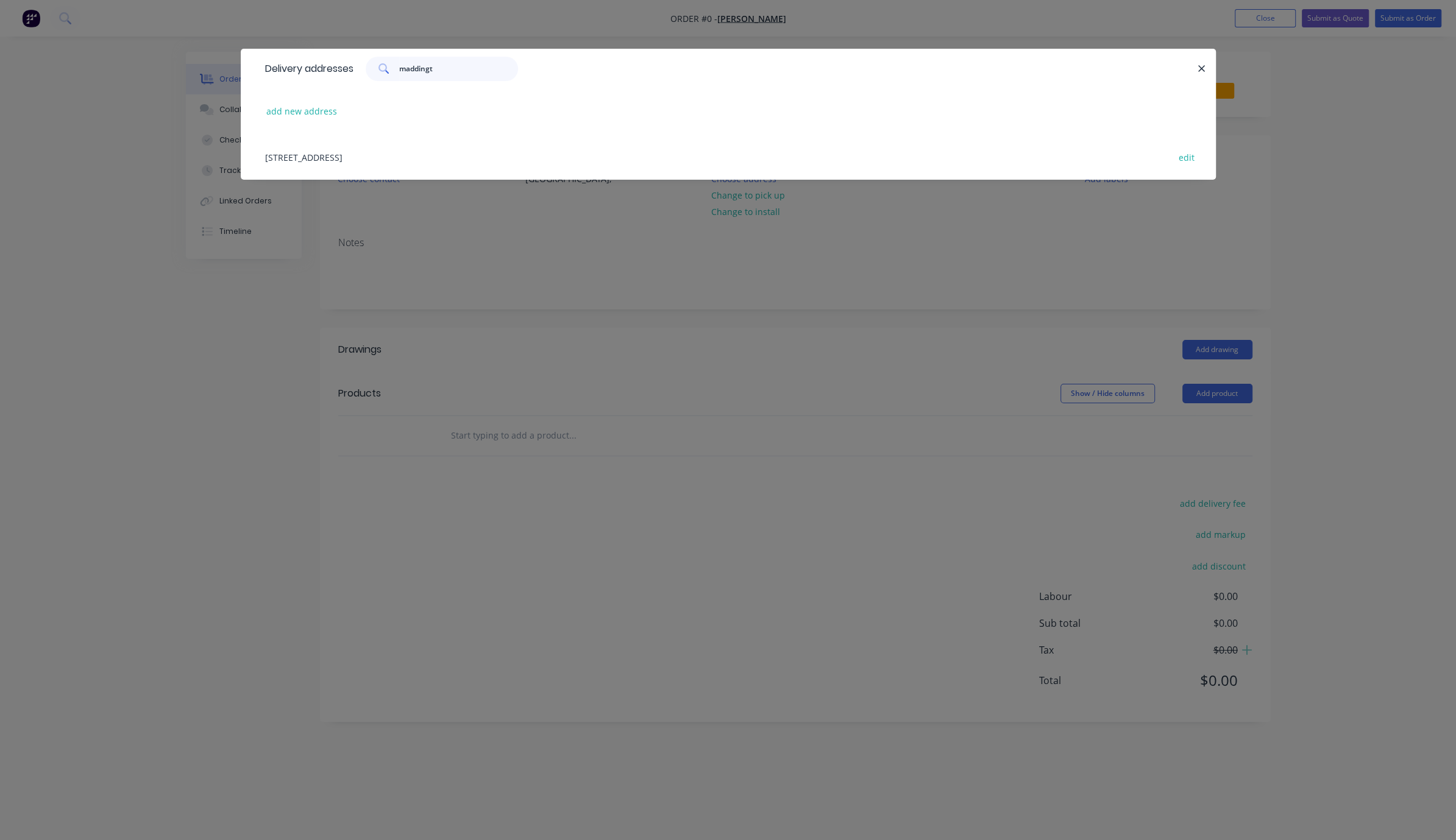
type input "maddingt"
click at [490, 162] on div "[STREET_ADDRESS] edit" at bounding box center [728, 157] width 938 height 46
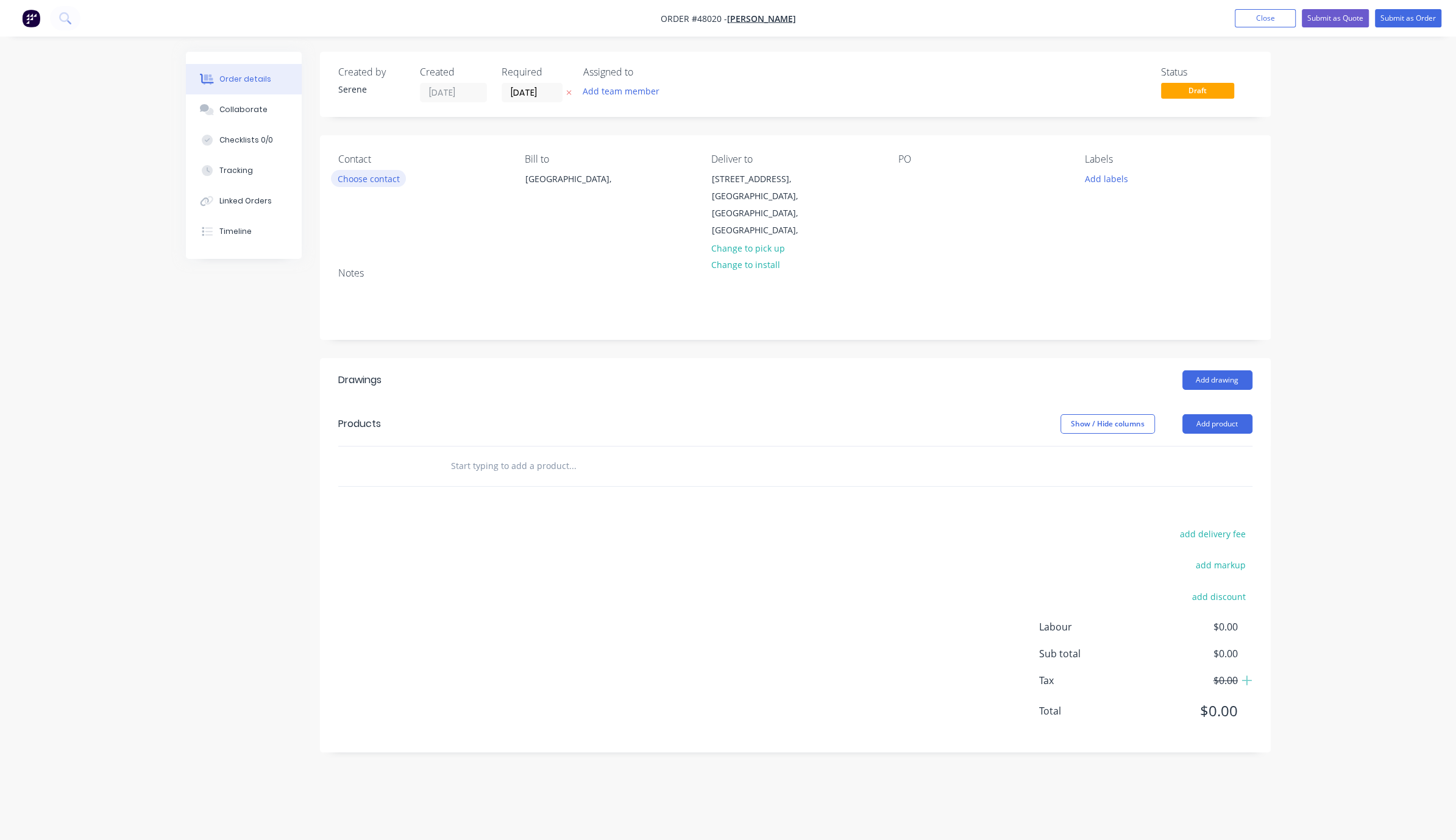
click at [362, 187] on button "Choose contact" at bounding box center [368, 178] width 75 height 16
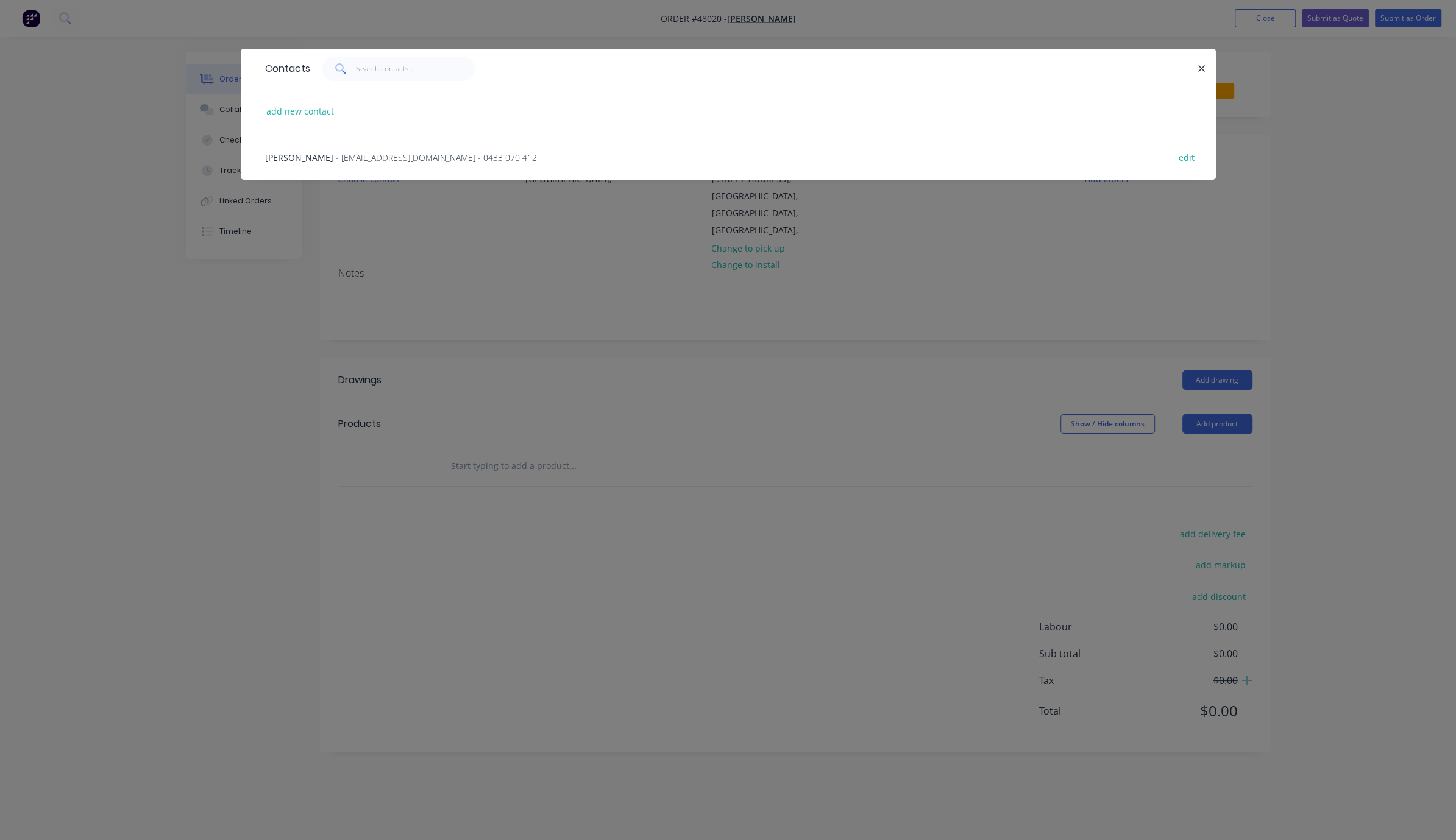
click at [336, 163] on span "- [EMAIL_ADDRESS][DOMAIN_NAME] - 0433 070 412" at bounding box center [436, 157] width 201 height 11
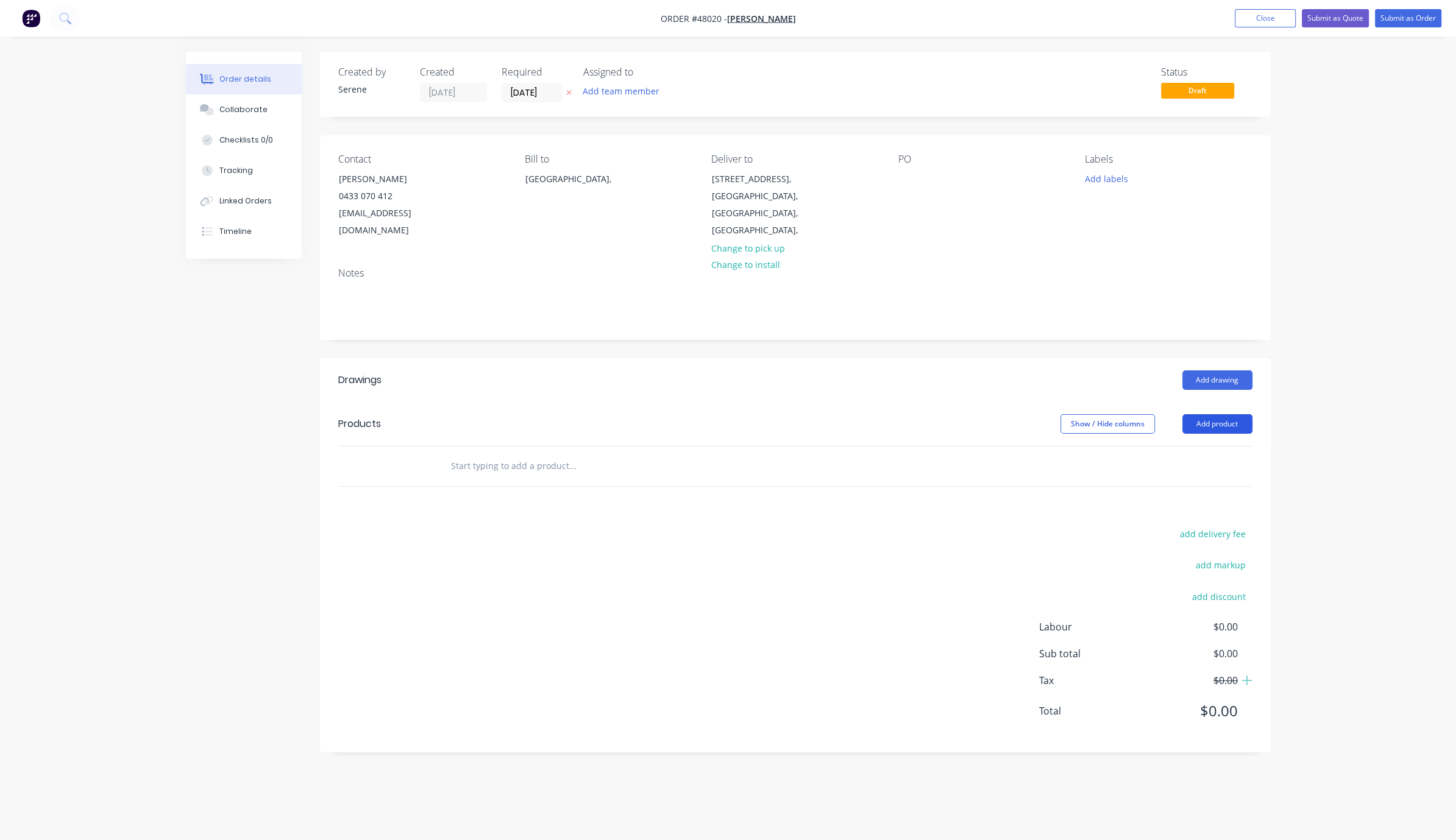
click at [846, 425] on button "Add product" at bounding box center [1218, 424] width 70 height 19
click at [846, 449] on div "Product catalogue" at bounding box center [1194, 454] width 94 height 18
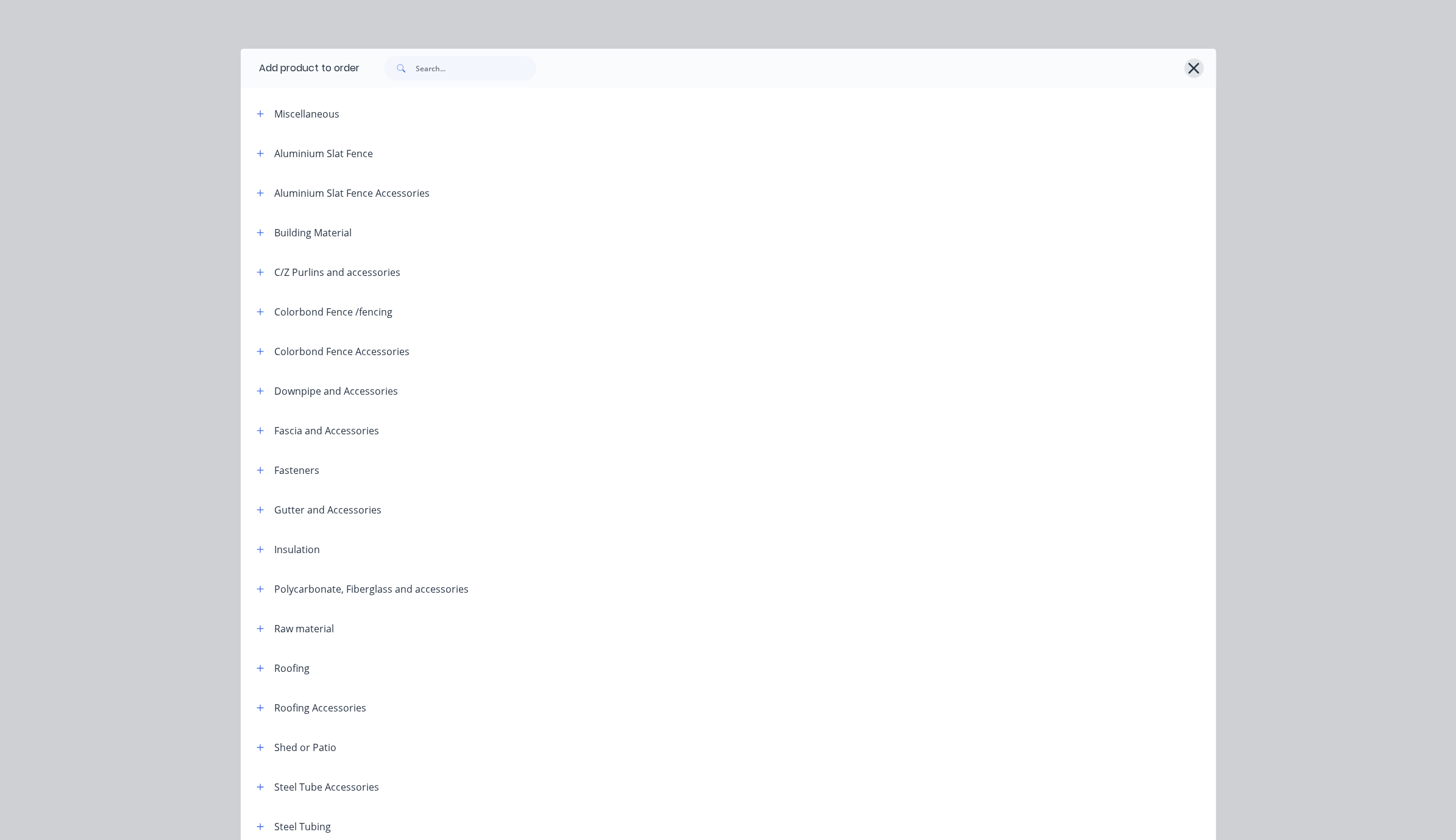
click at [846, 74] on icon "button" at bounding box center [1193, 68] width 13 height 17
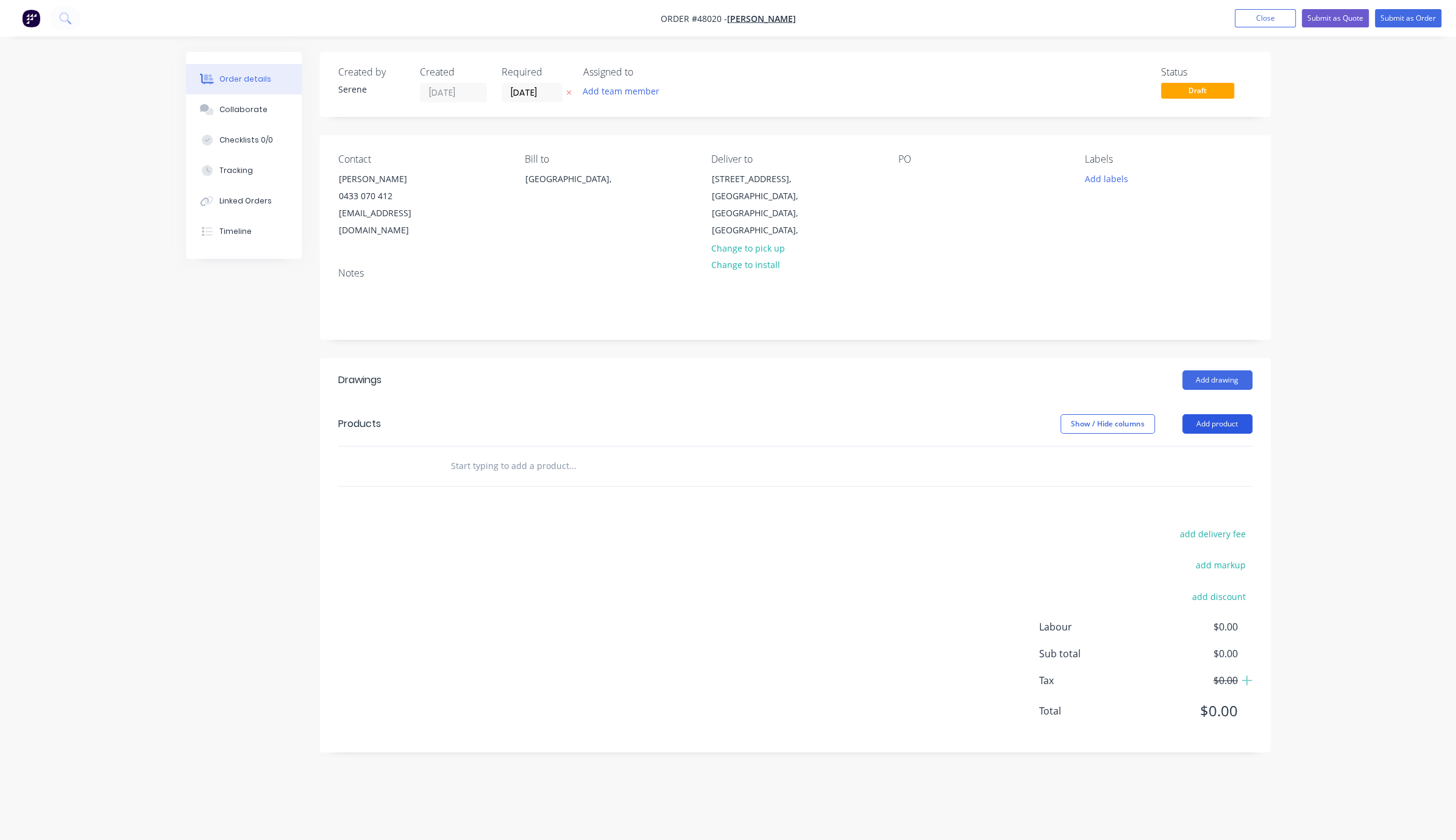
click at [846, 426] on button "Add product" at bounding box center [1218, 424] width 70 height 19
click at [846, 451] on div "Product catalogue" at bounding box center [1194, 454] width 94 height 18
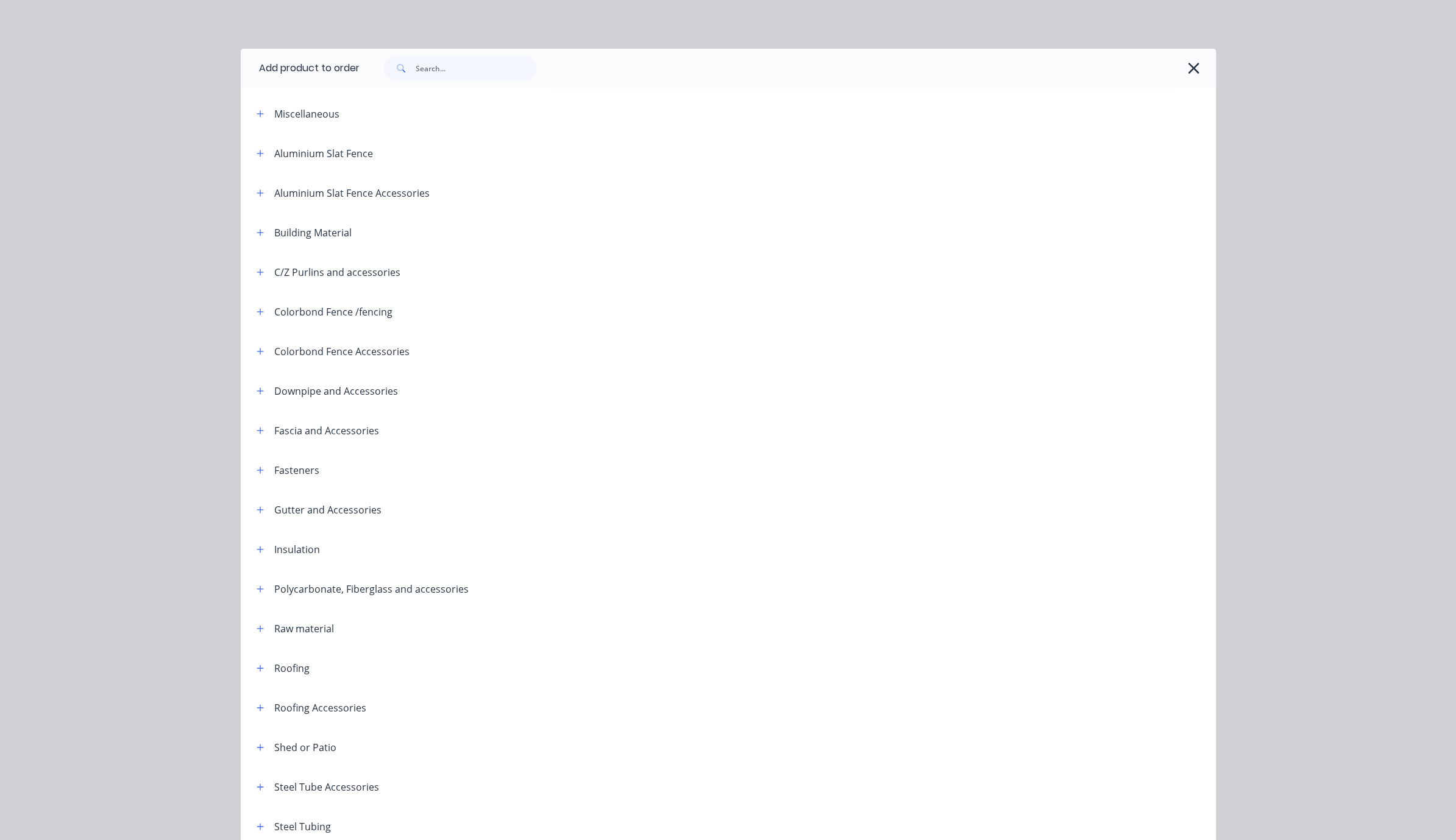
click at [846, 72] on icon "button" at bounding box center [1193, 68] width 11 height 11
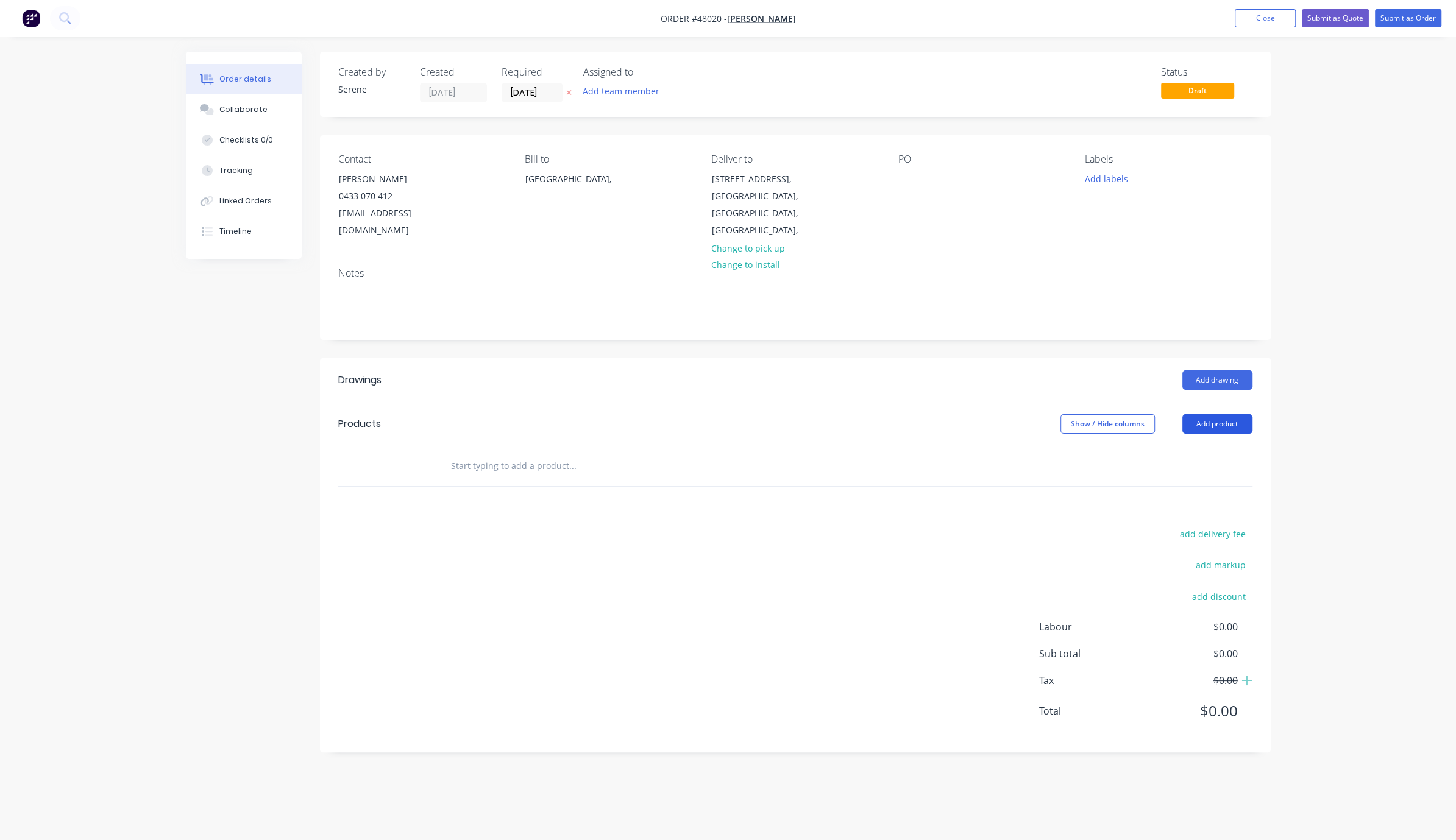
click at [846, 431] on button "Add product" at bounding box center [1218, 424] width 70 height 19
click at [846, 447] on div "Product catalogue" at bounding box center [1194, 454] width 94 height 18
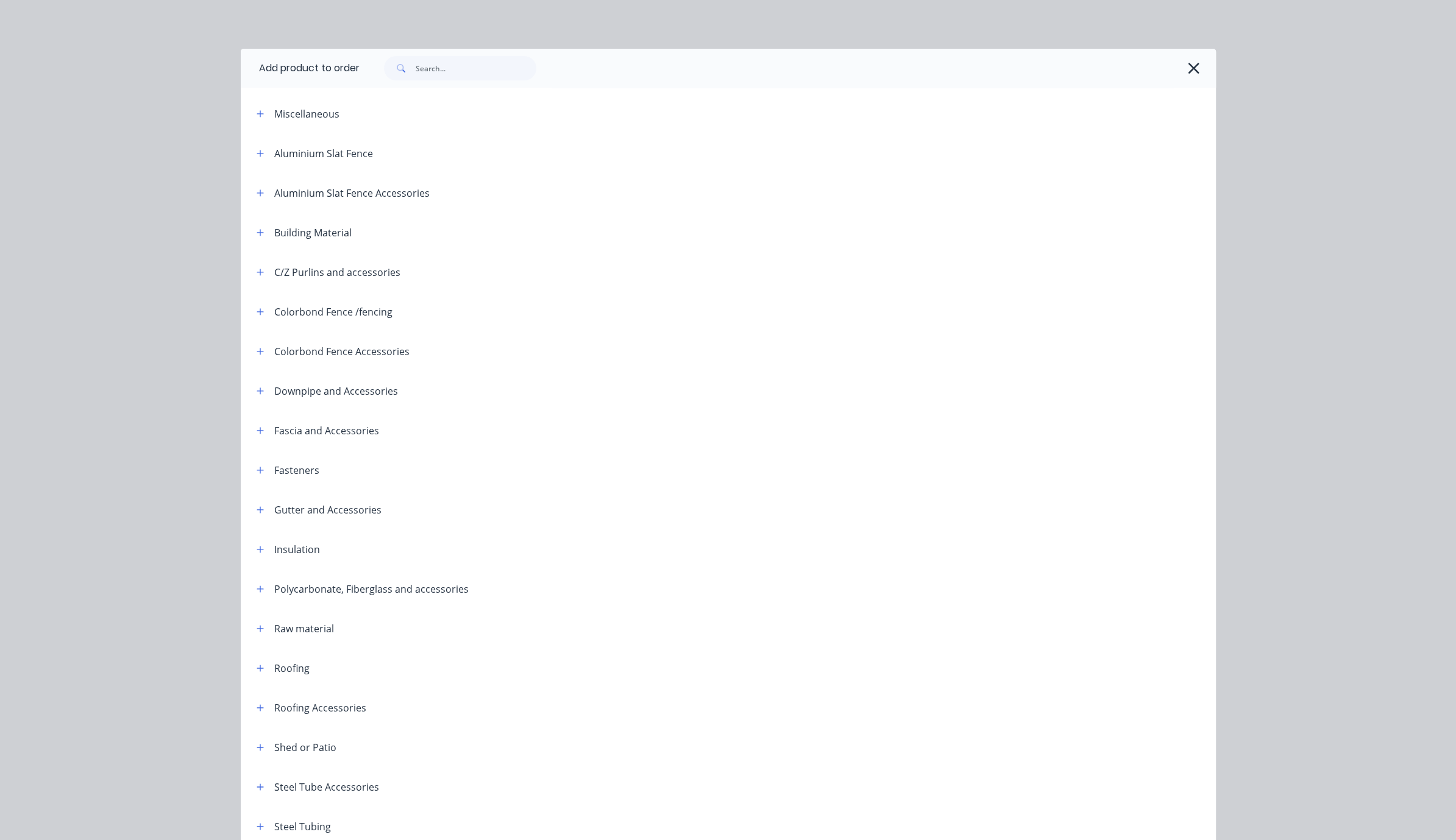
scroll to position [157, 0]
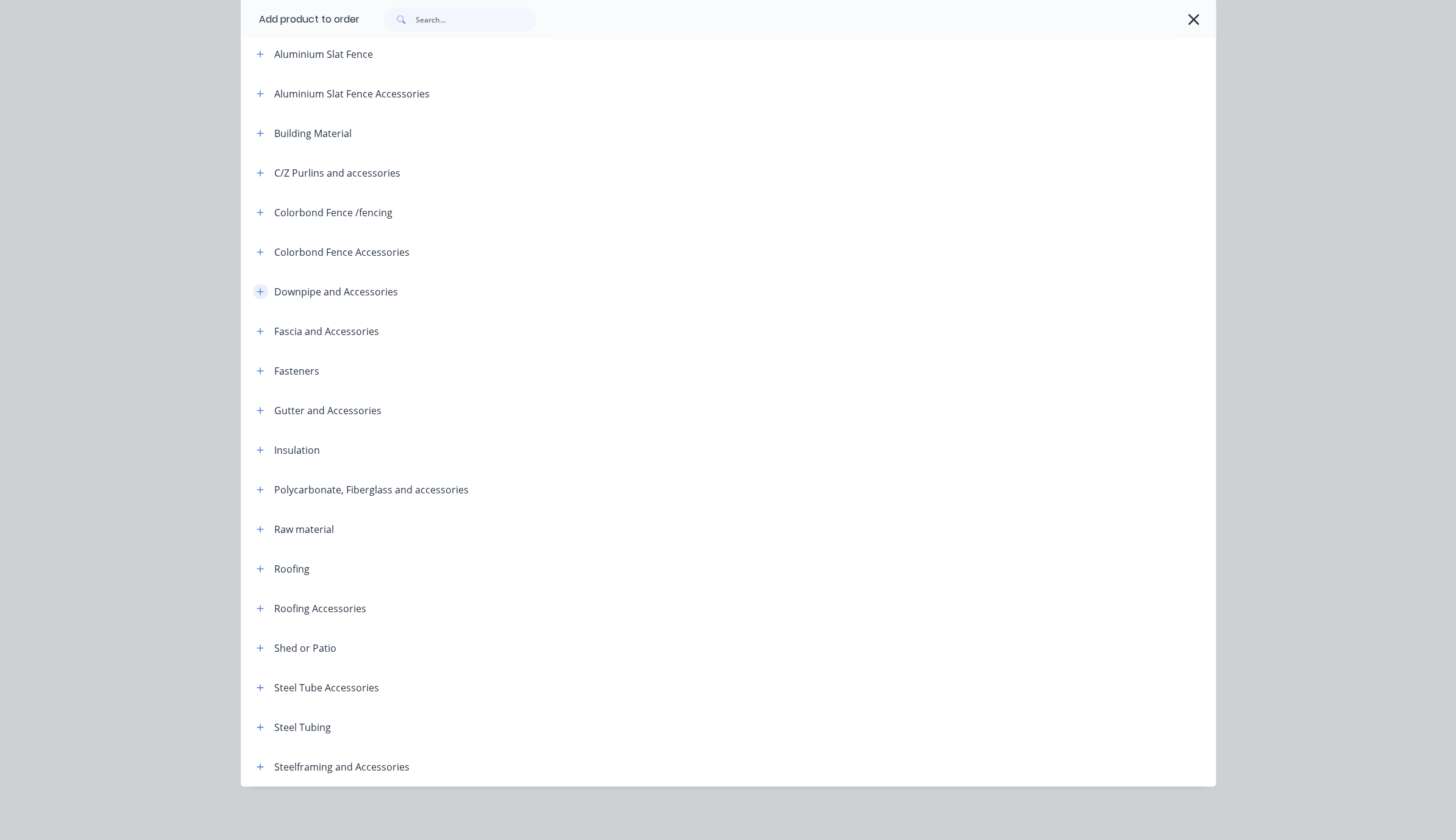
click at [256, 288] on icon "button" at bounding box center [260, 292] width 7 height 9
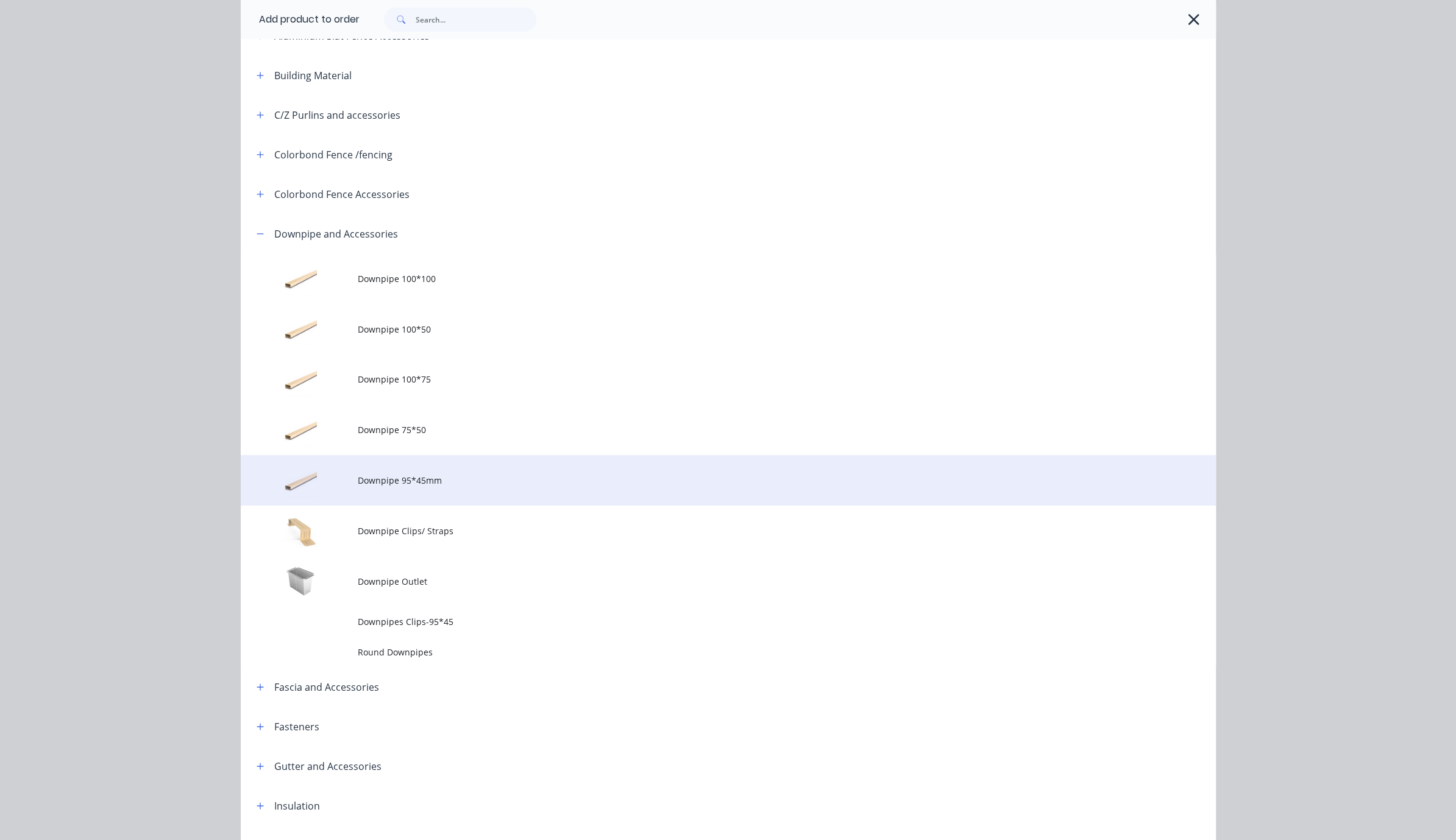
click at [447, 502] on td "Downpipe 95*45mm" at bounding box center [787, 480] width 858 height 51
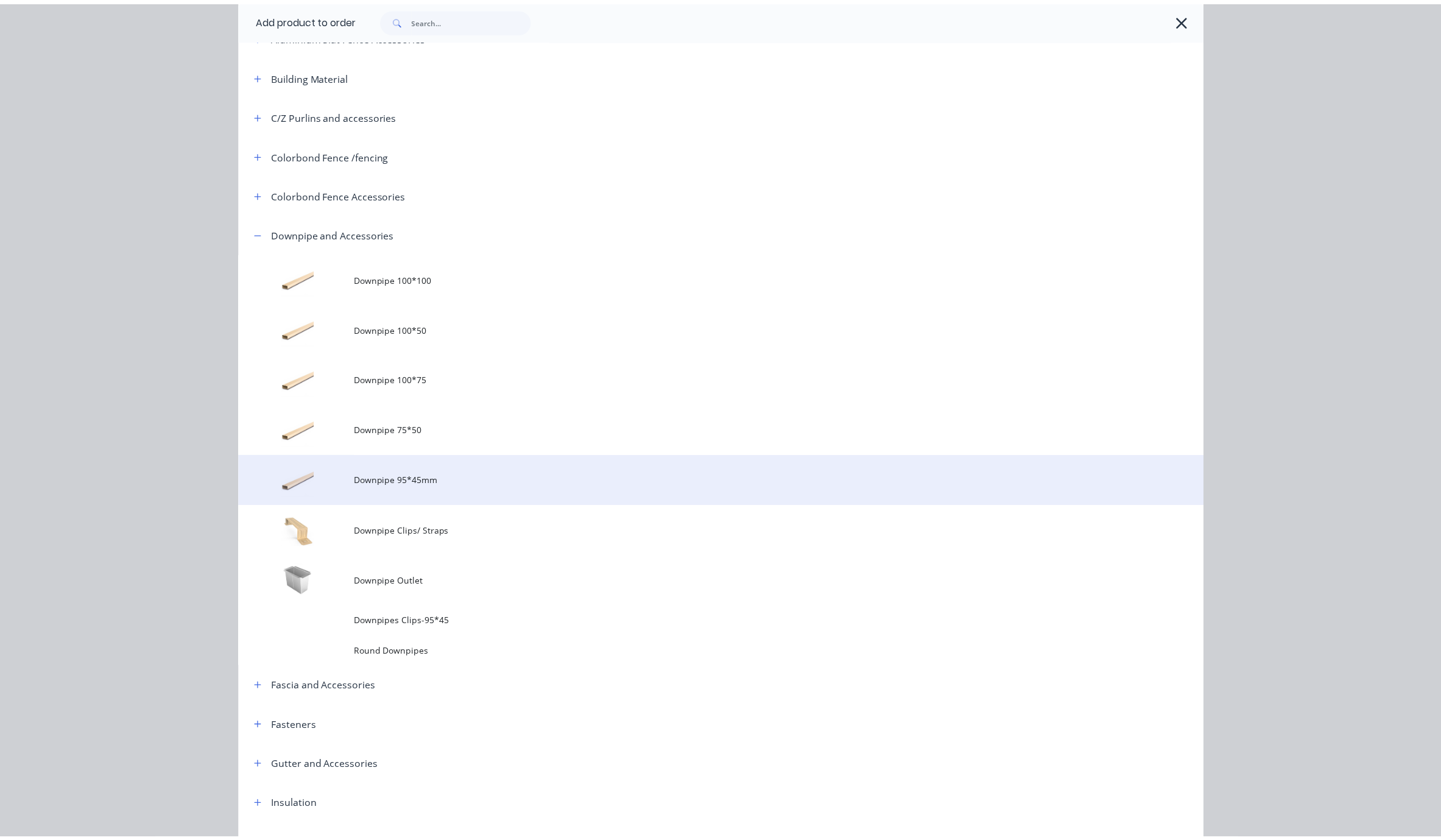
scroll to position [0, 0]
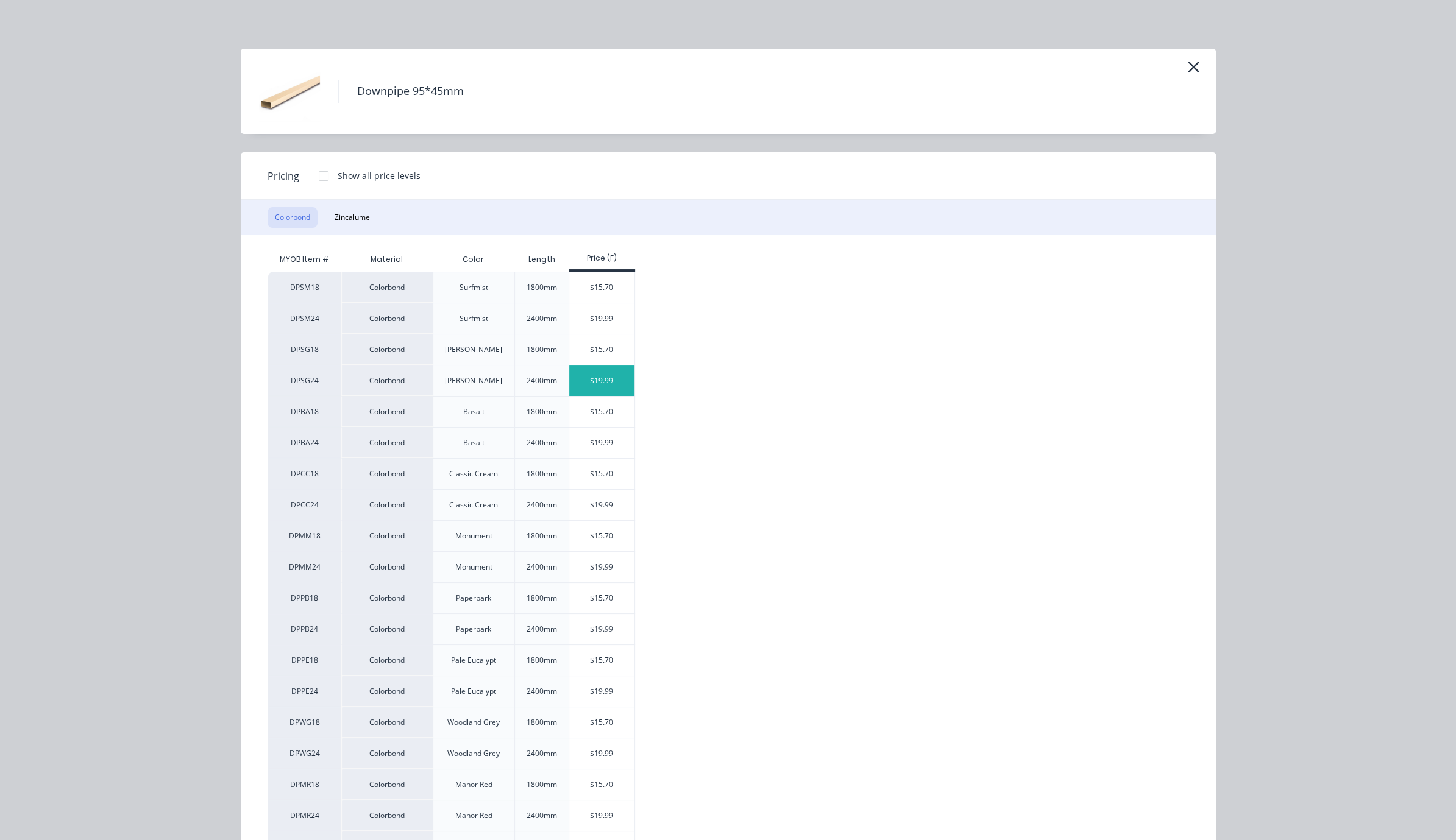
click at [608, 390] on div "$19.99" at bounding box center [601, 381] width 65 height 31
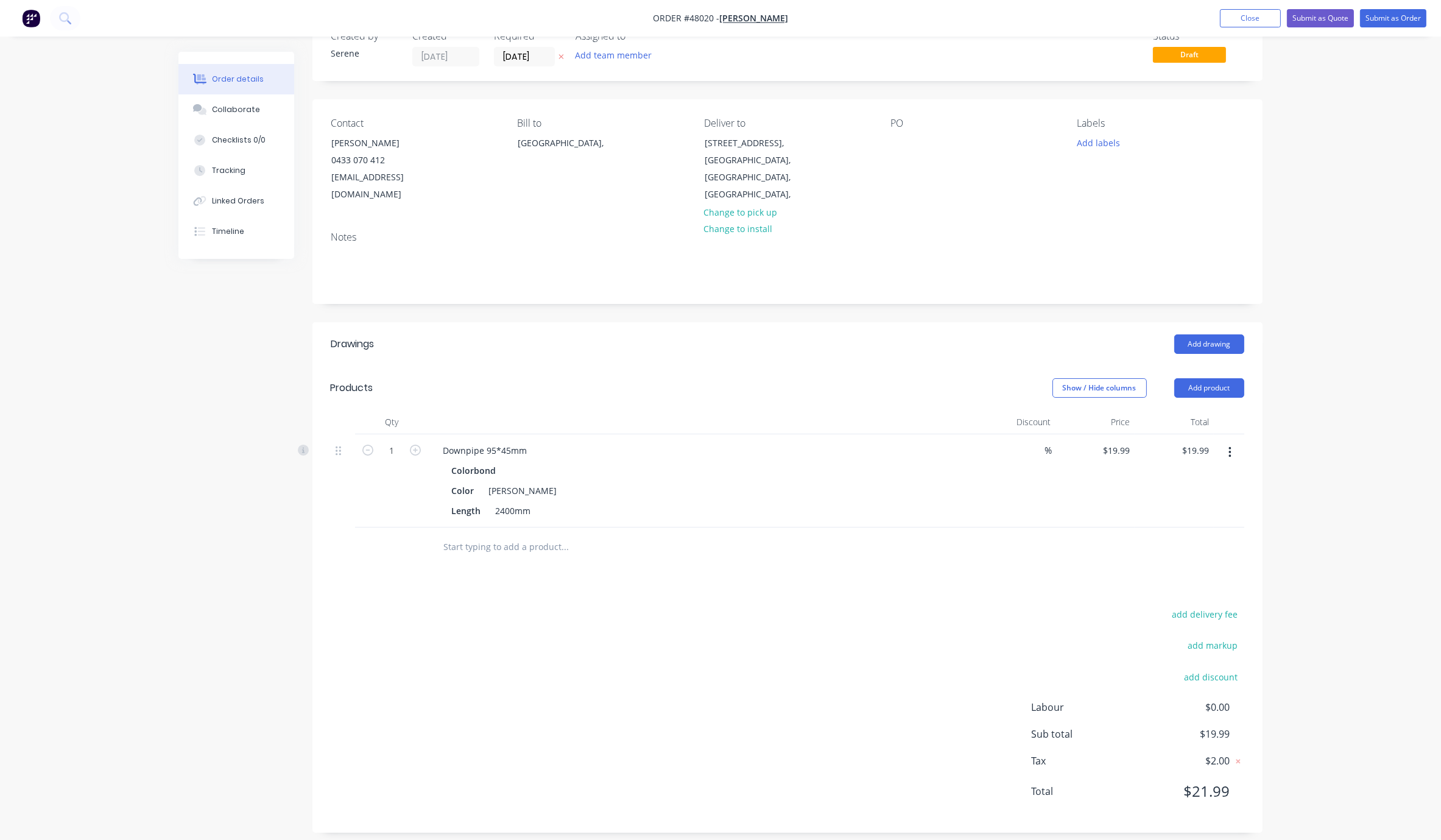
scroll to position [67, 0]
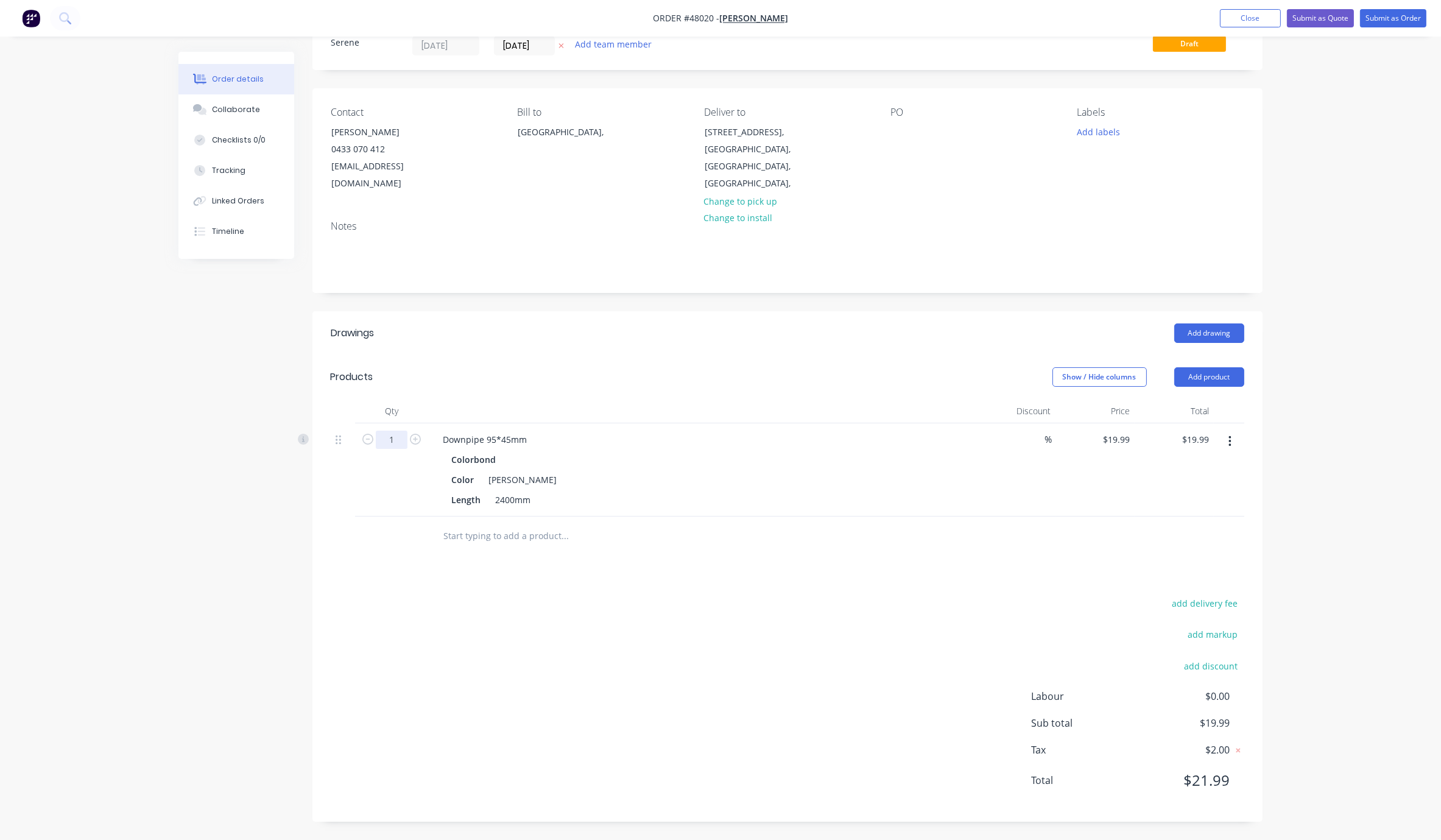
click at [389, 431] on input "1" at bounding box center [391, 440] width 31 height 19
type input "25"
type input "$499.75"
drag, startPoint x: 739, startPoint y: 328, endPoint x: 978, endPoint y: 350, distance: 240.0
click at [739, 328] on header "Drawings Add drawing" at bounding box center [788, 333] width 950 height 44
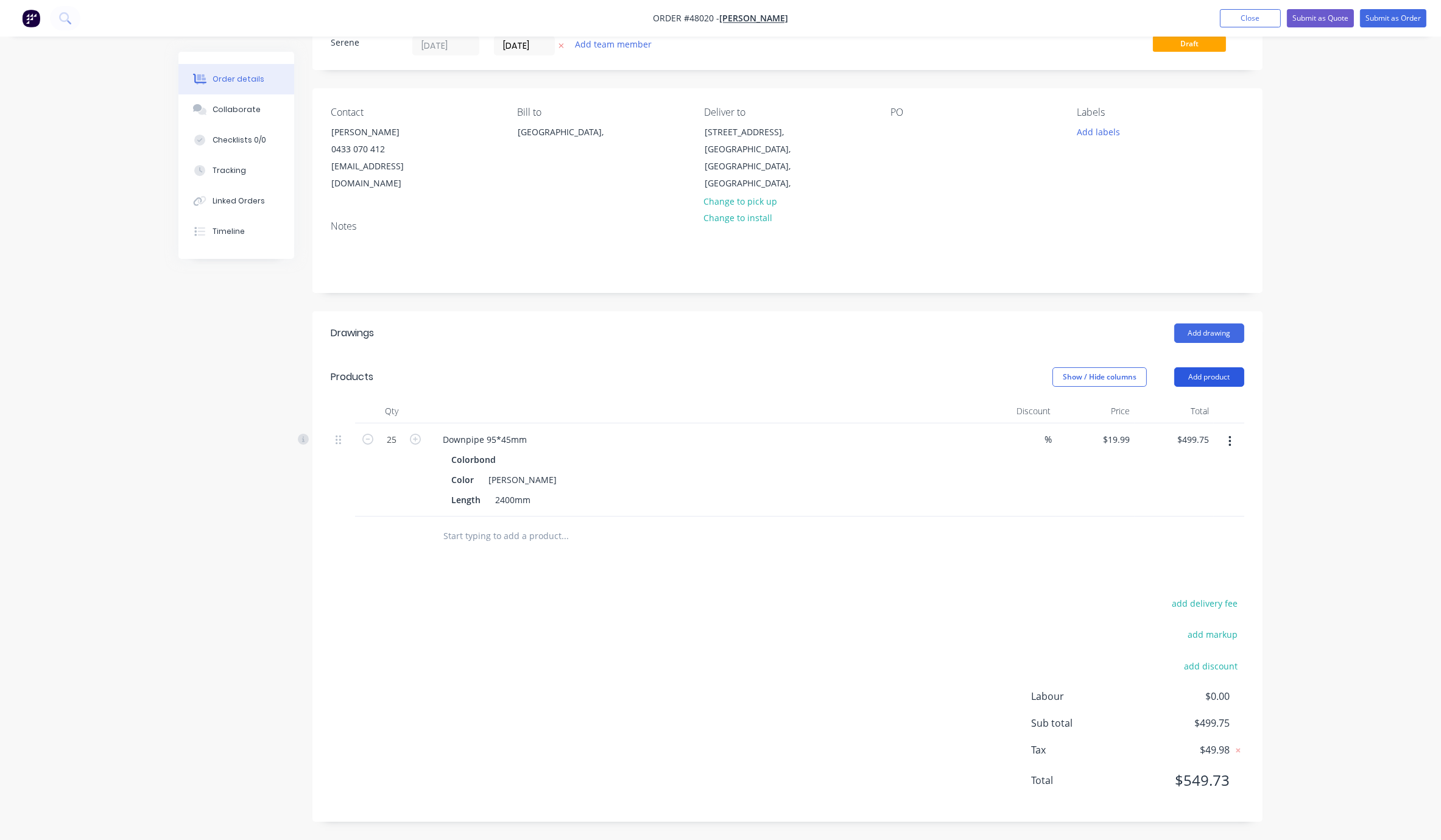
click at [846, 367] on button "Add product" at bounding box center [1209, 376] width 70 height 19
click at [846, 399] on div "Product catalogue" at bounding box center [1186, 408] width 94 height 18
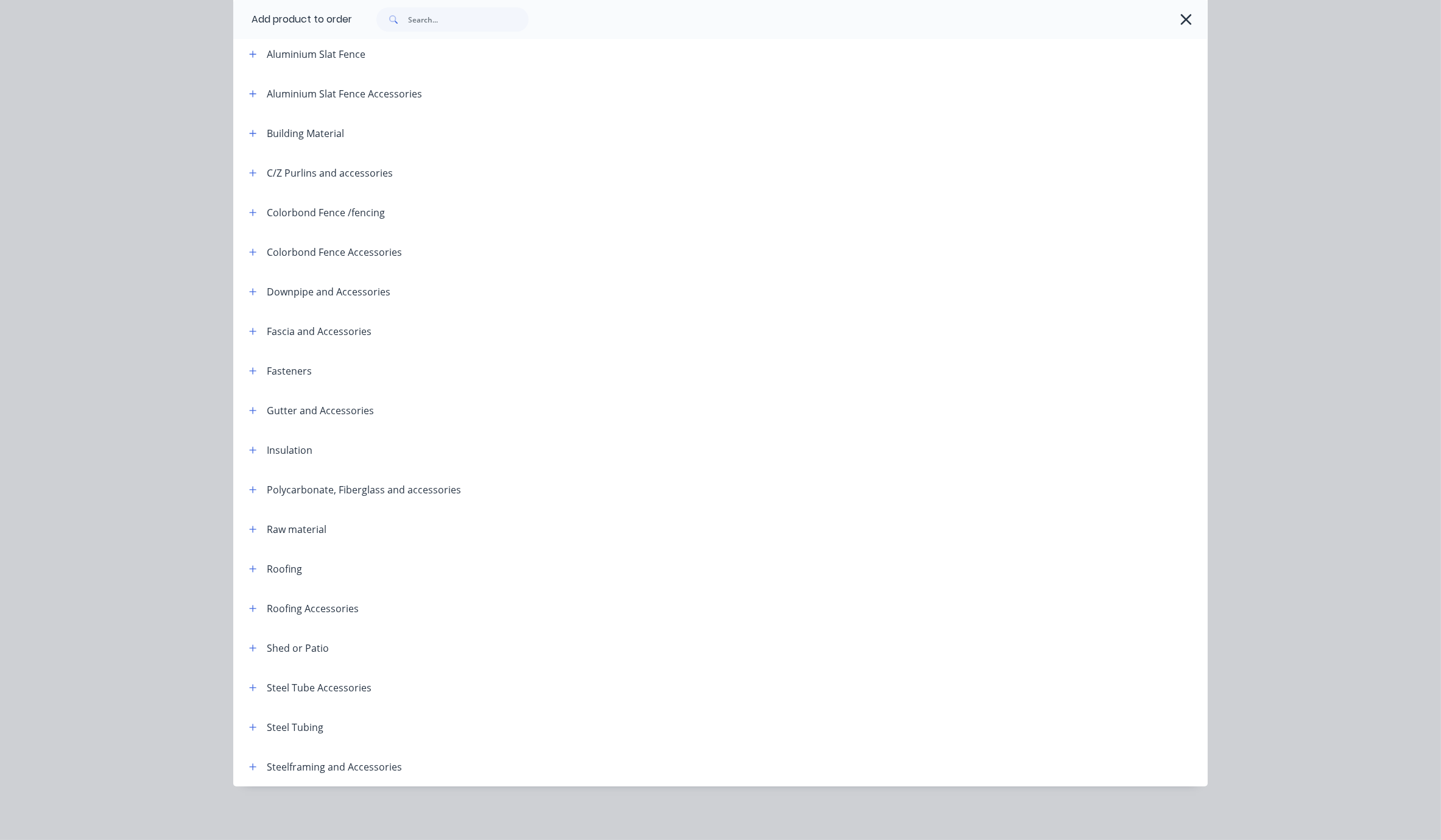
scroll to position [157, 0]
click at [252, 284] on button "button" at bounding box center [253, 291] width 15 height 15
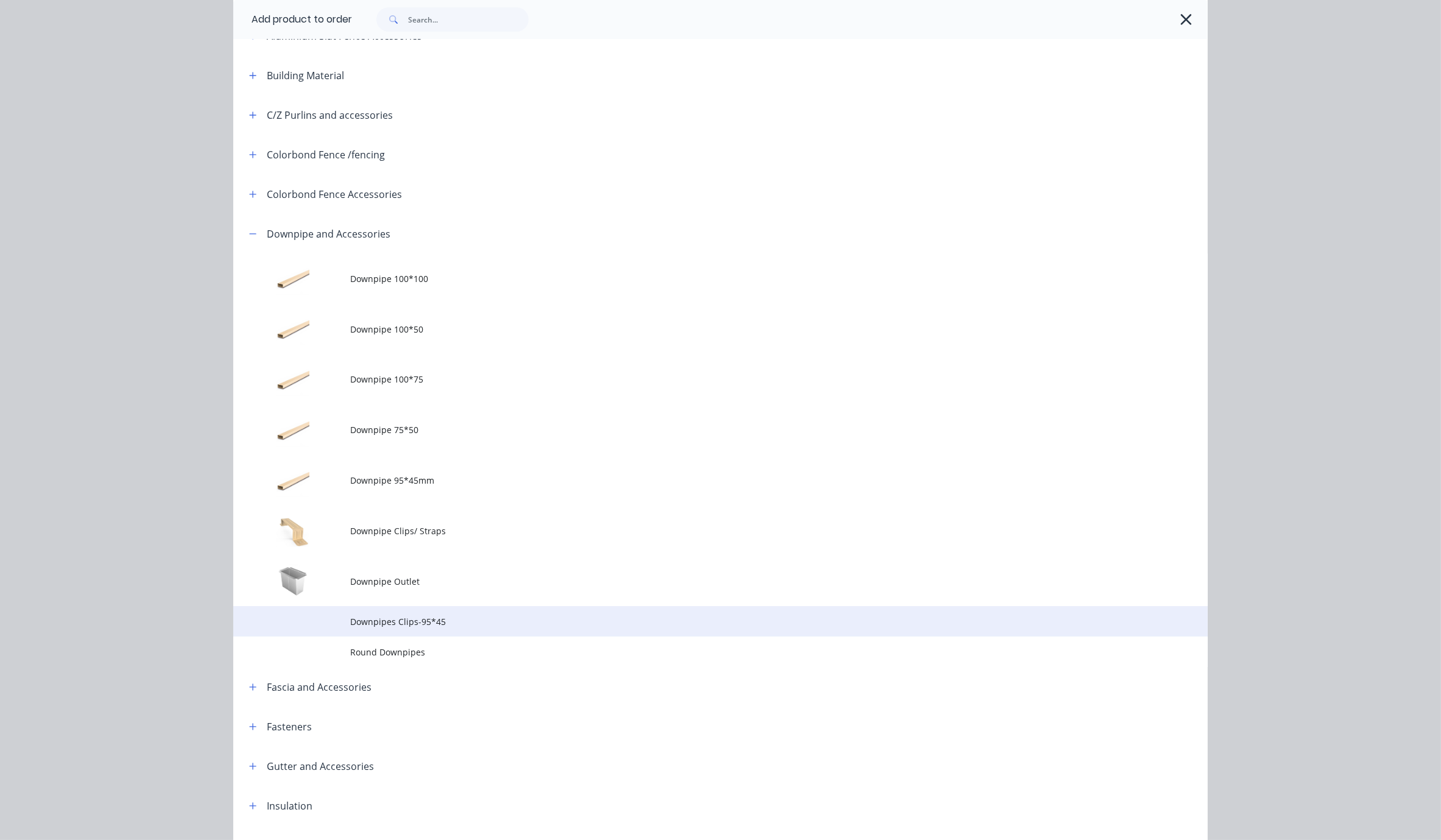
click at [454, 637] on td "Downpipes Clips-95*45" at bounding box center [779, 621] width 858 height 31
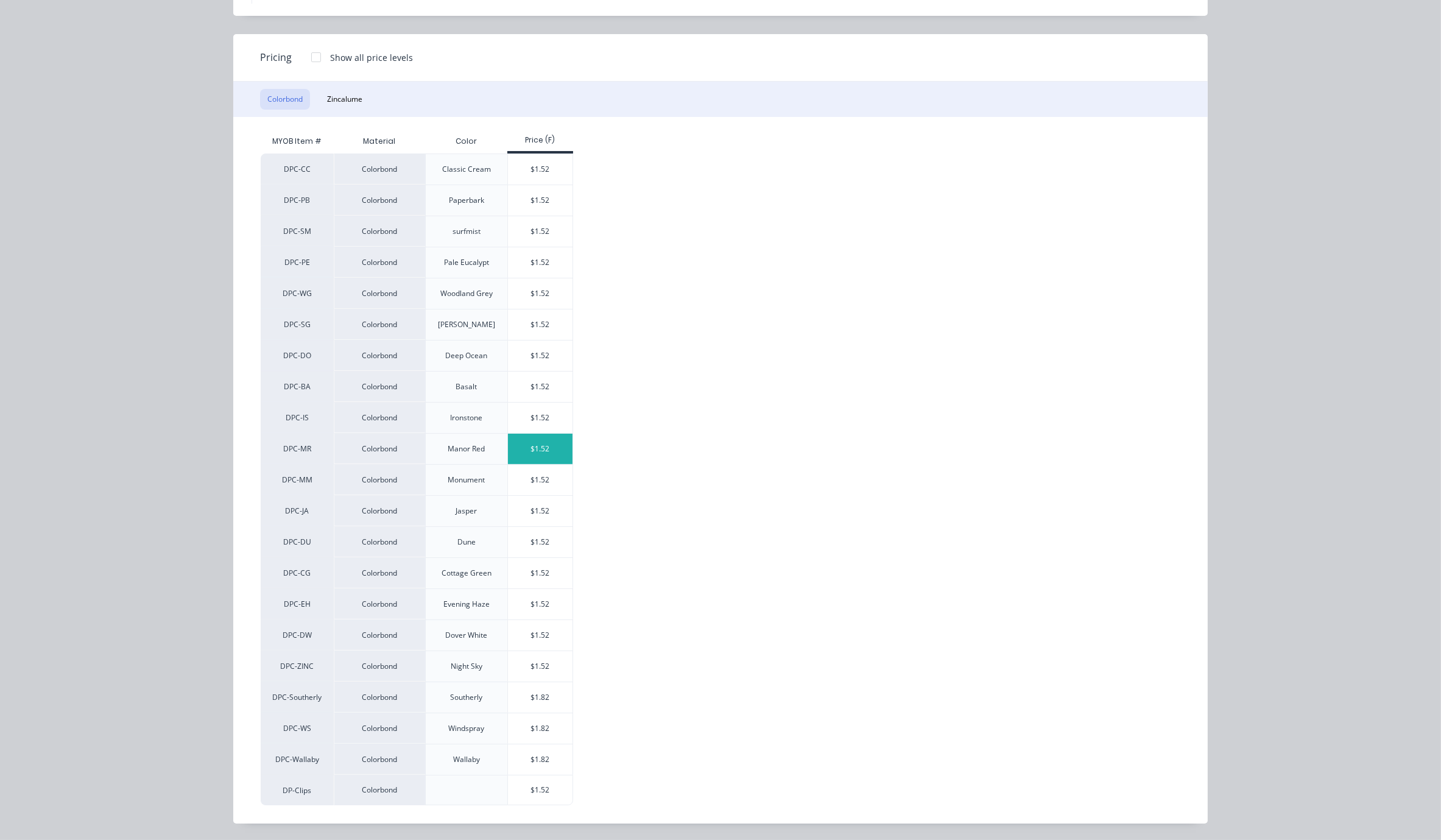
scroll to position [114, 0]
click at [552, 309] on div "$1.52" at bounding box center [540, 324] width 65 height 31
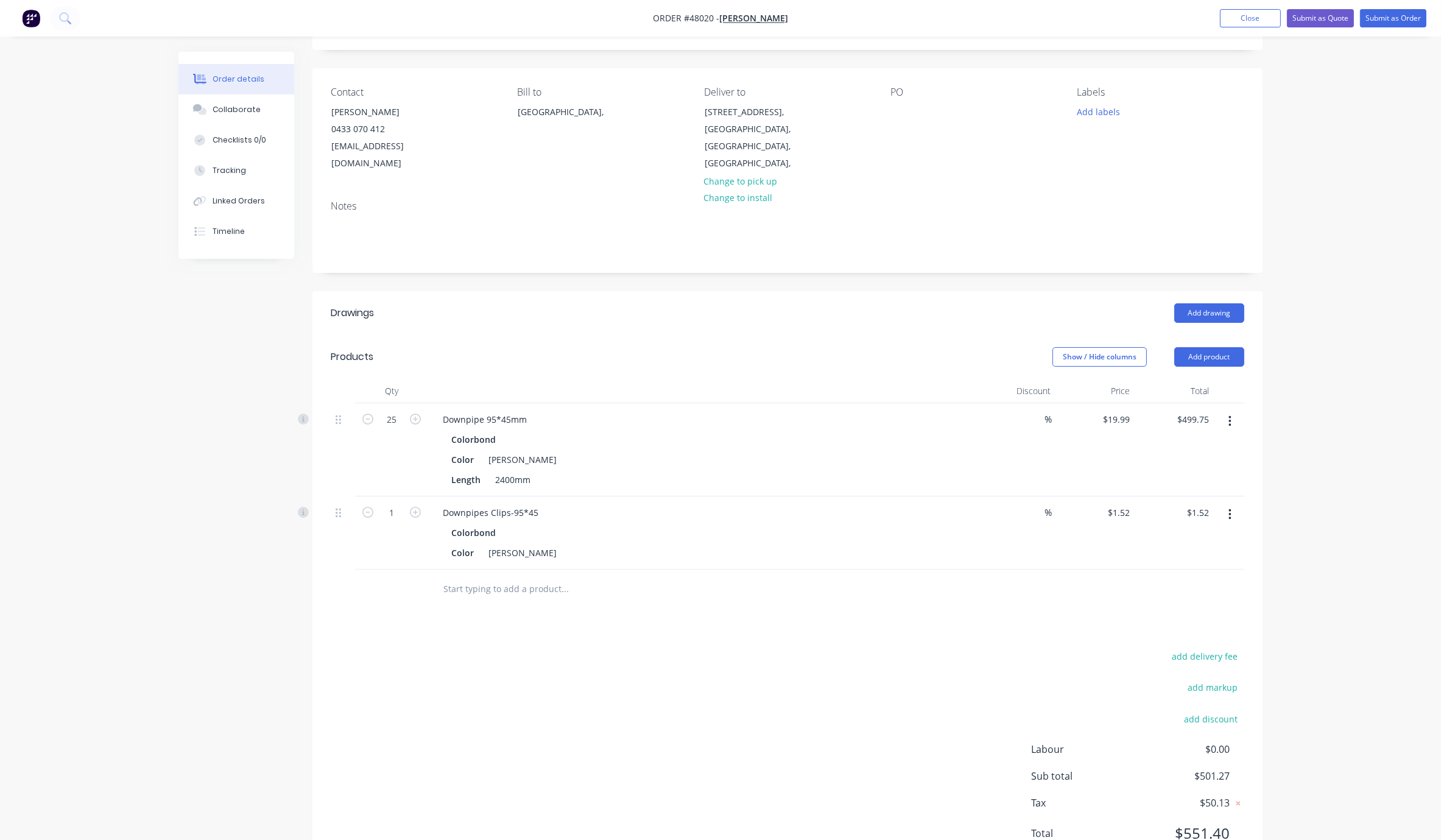
click at [396, 534] on div "1" at bounding box center [391, 533] width 73 height 73
click at [397, 429] on input "1" at bounding box center [391, 420] width 31 height 19
type input "50"
type input "$76.00"
click at [692, 328] on header "Drawings Add drawing" at bounding box center [788, 313] width 950 height 44
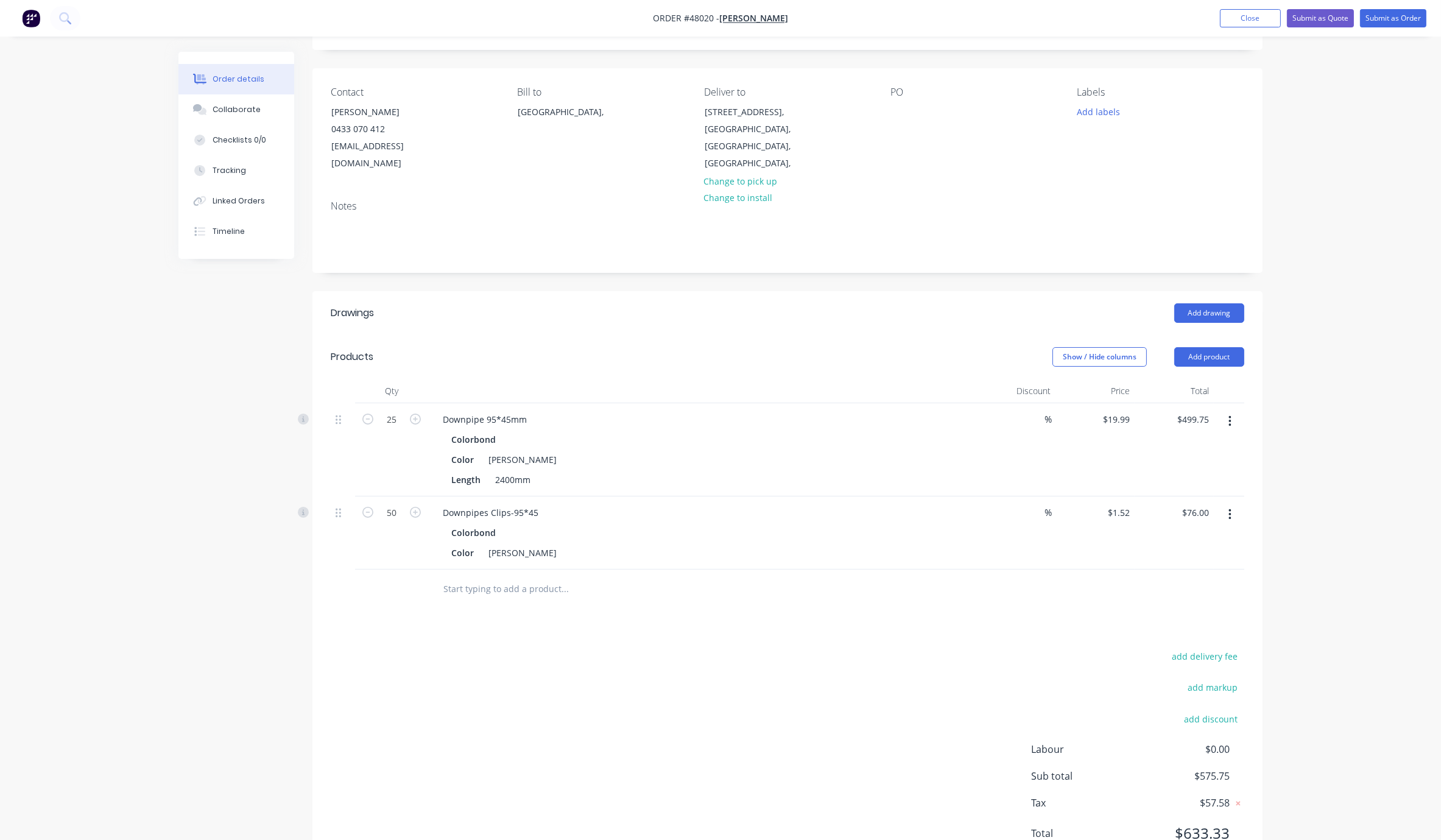
click at [692, 328] on header "Drawings Add drawing" at bounding box center [788, 313] width 950 height 44
drag, startPoint x: 610, startPoint y: 336, endPoint x: 703, endPoint y: 350, distance: 94.0
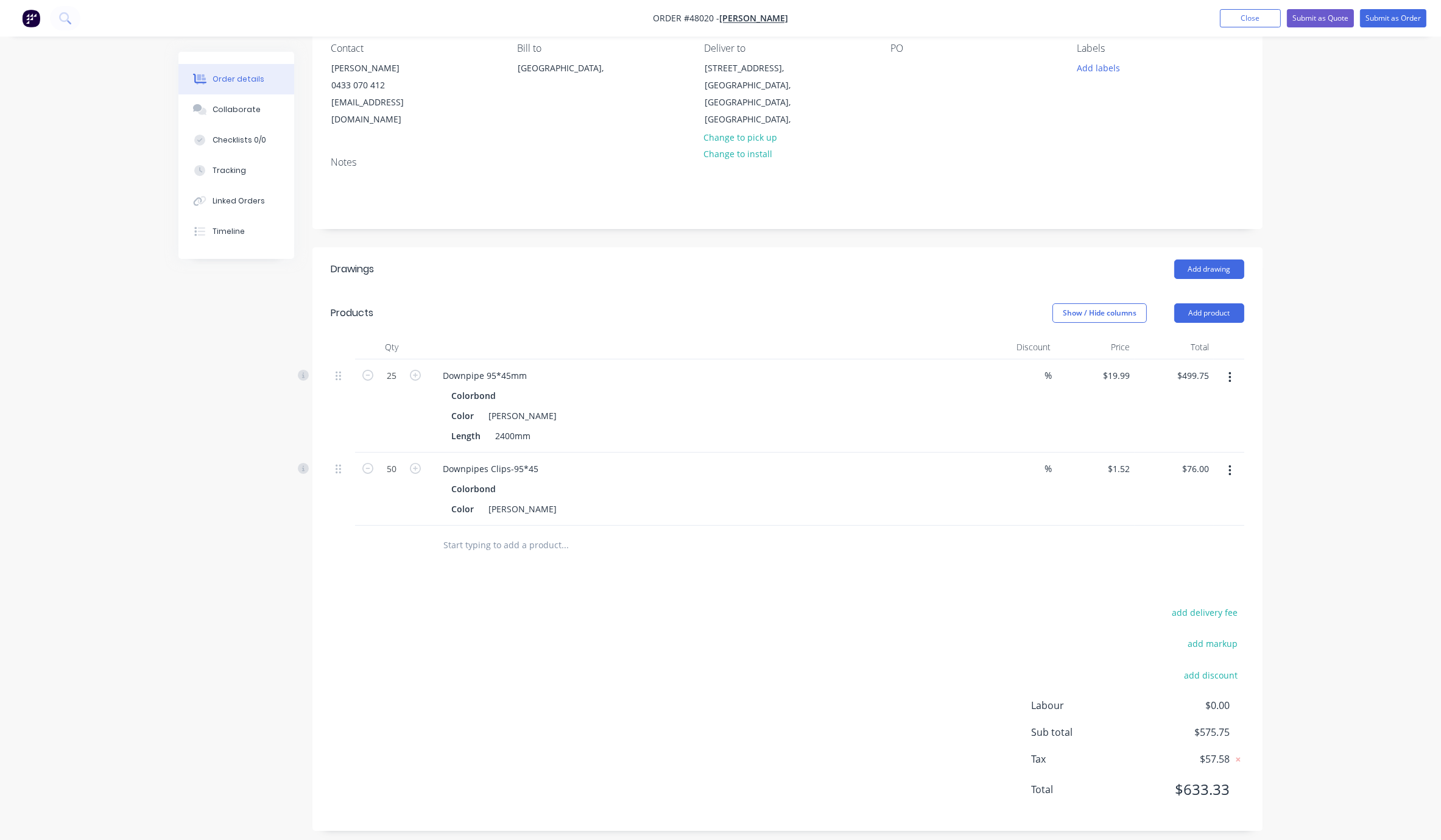
scroll to position [145, 0]
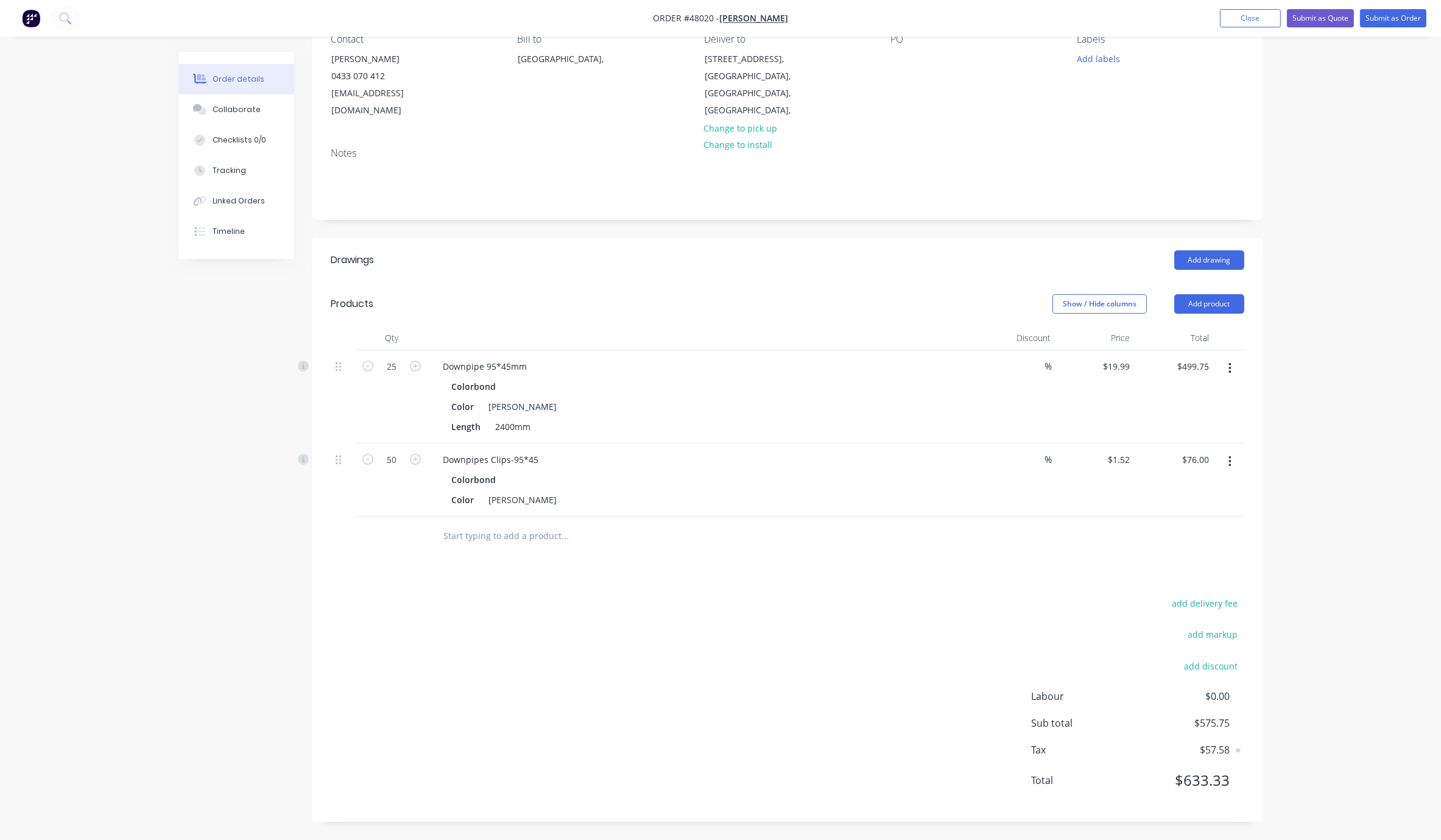
click at [743, 595] on div "add delivery fee add markup add discount Labour $0.00 Sub total $575.75 Tax $57…" at bounding box center [787, 699] width 914 height 208
click at [717, 595] on div "add delivery fee add markup add discount Labour $0.00 Sub total $575.75 Tax $57…" at bounding box center [787, 699] width 914 height 208
click at [777, 635] on div "add delivery fee add markup add discount Labour $0.00 Sub total $575.75 Tax $57…" at bounding box center [787, 699] width 914 height 208
drag, startPoint x: 658, startPoint y: 592, endPoint x: 748, endPoint y: 588, distance: 90.1
click at [846, 595] on button "add delivery fee" at bounding box center [1205, 603] width 79 height 16
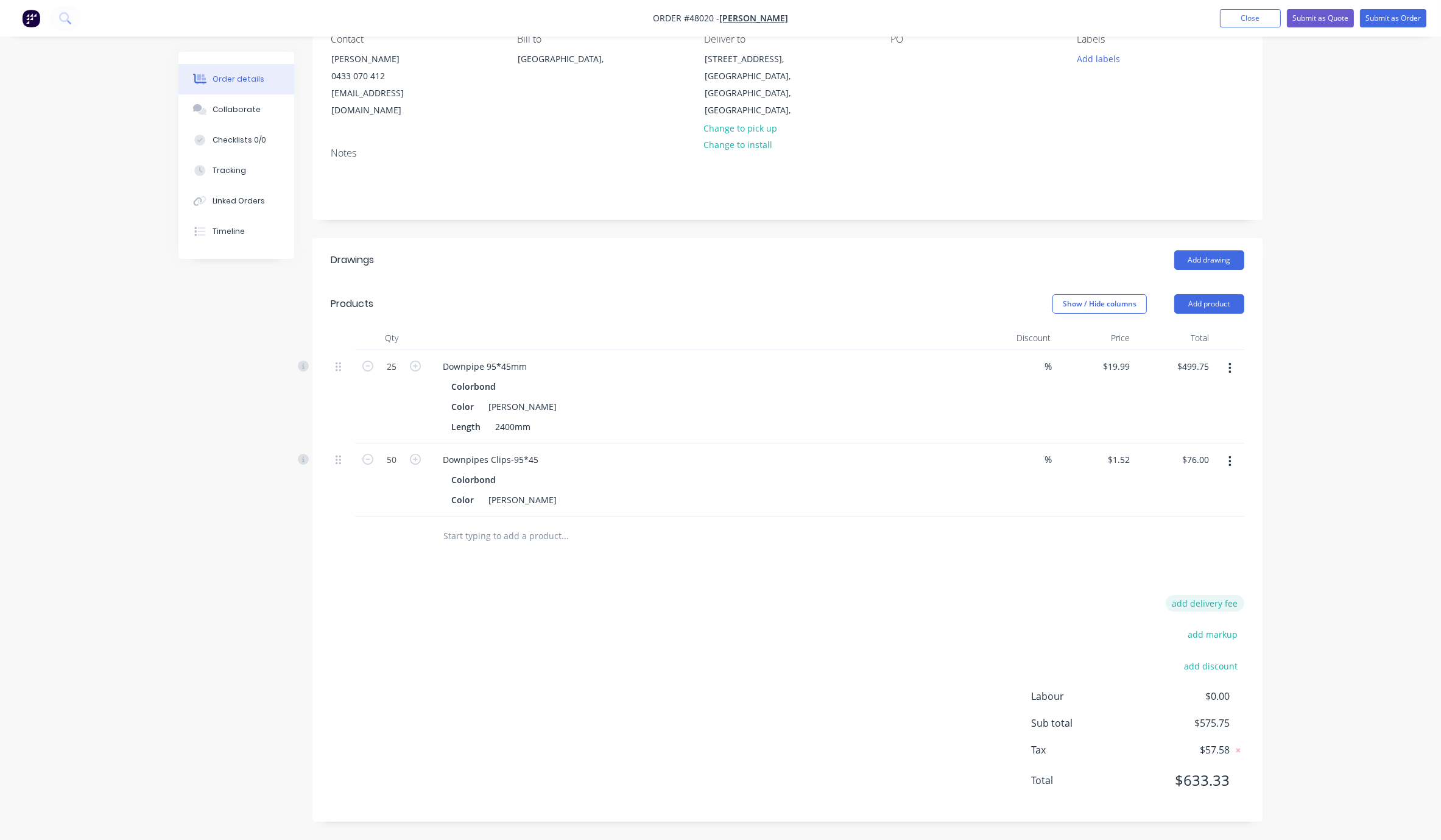
scroll to position [141, 0]
type input "65"
click input "submit" at bounding box center [0, 0] width 0 height 0
click at [846, 533] on div "Order details Collaborate Checklists 0/0 Tracking Linked Orders Timeline Order …" at bounding box center [720, 363] width 1441 height 954
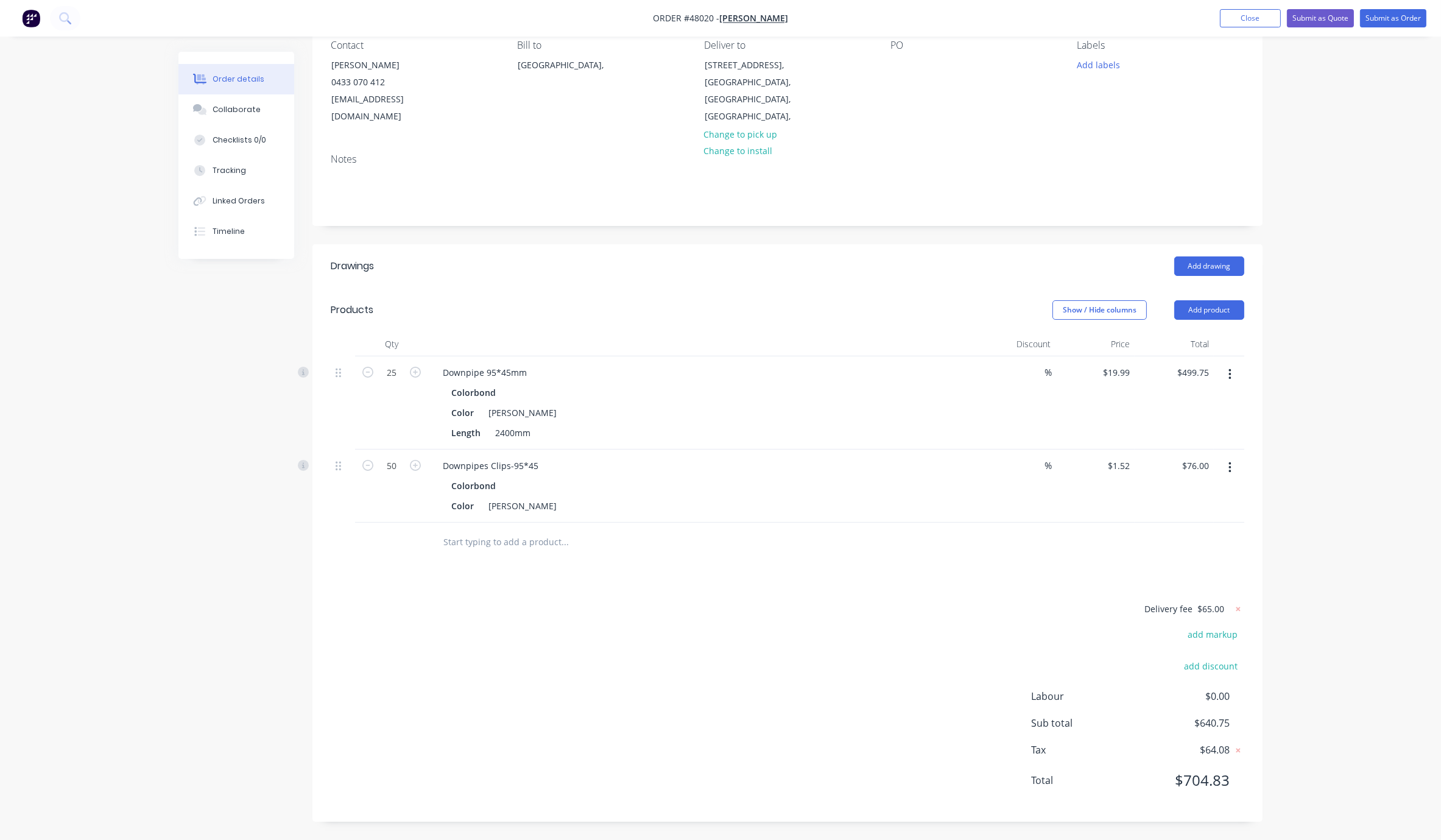
scroll to position [0, 0]
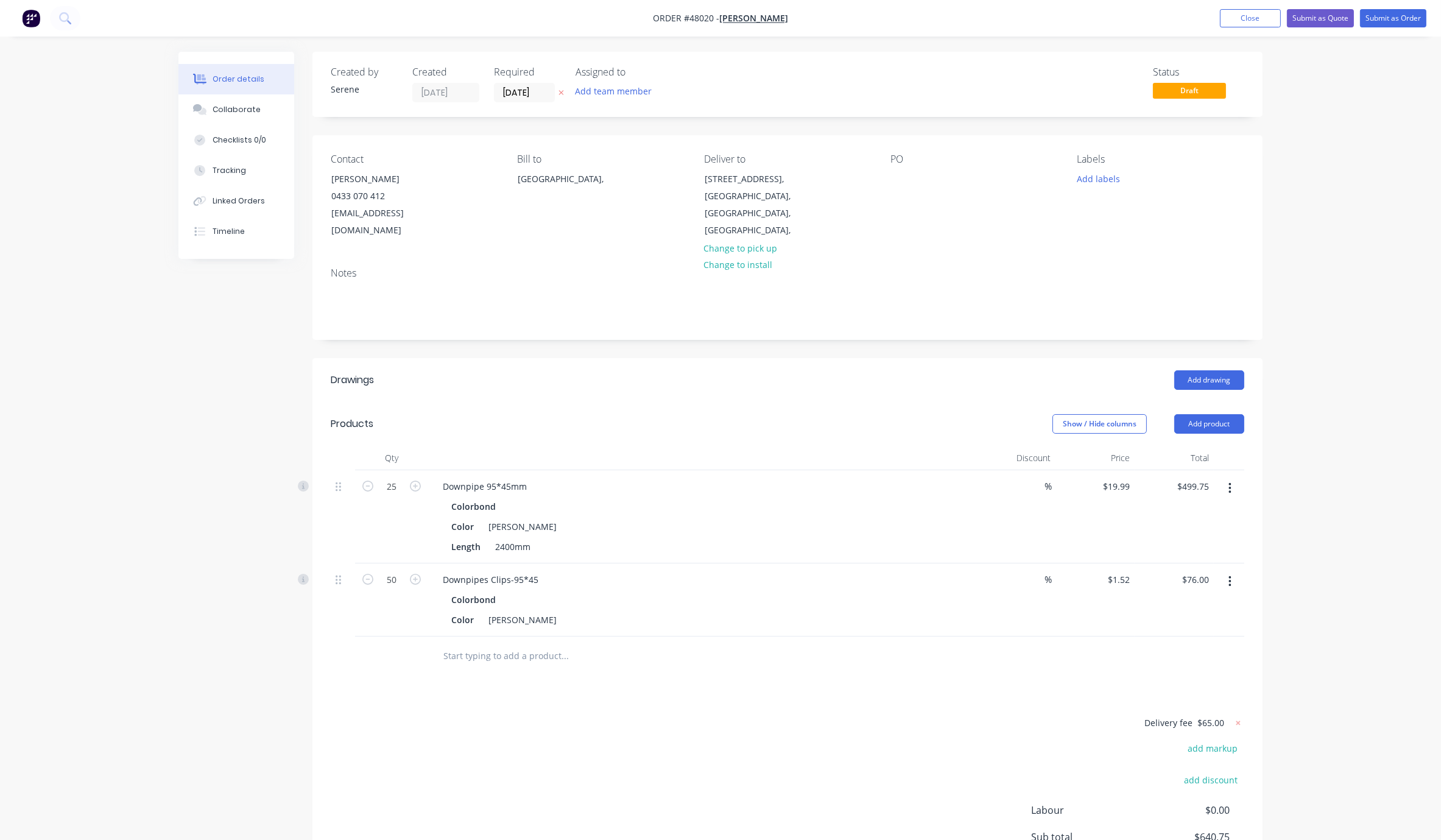
click at [752, 385] on div "Add drawing" at bounding box center [884, 380] width 719 height 19
click at [846, 412] on header "Products Show / Hide columns Add product" at bounding box center [788, 424] width 950 height 44
click at [846, 400] on header "Drawings Add drawing" at bounding box center [788, 380] width 950 height 44
drag, startPoint x: 748, startPoint y: 383, endPoint x: 947, endPoint y: 371, distance: 199.4
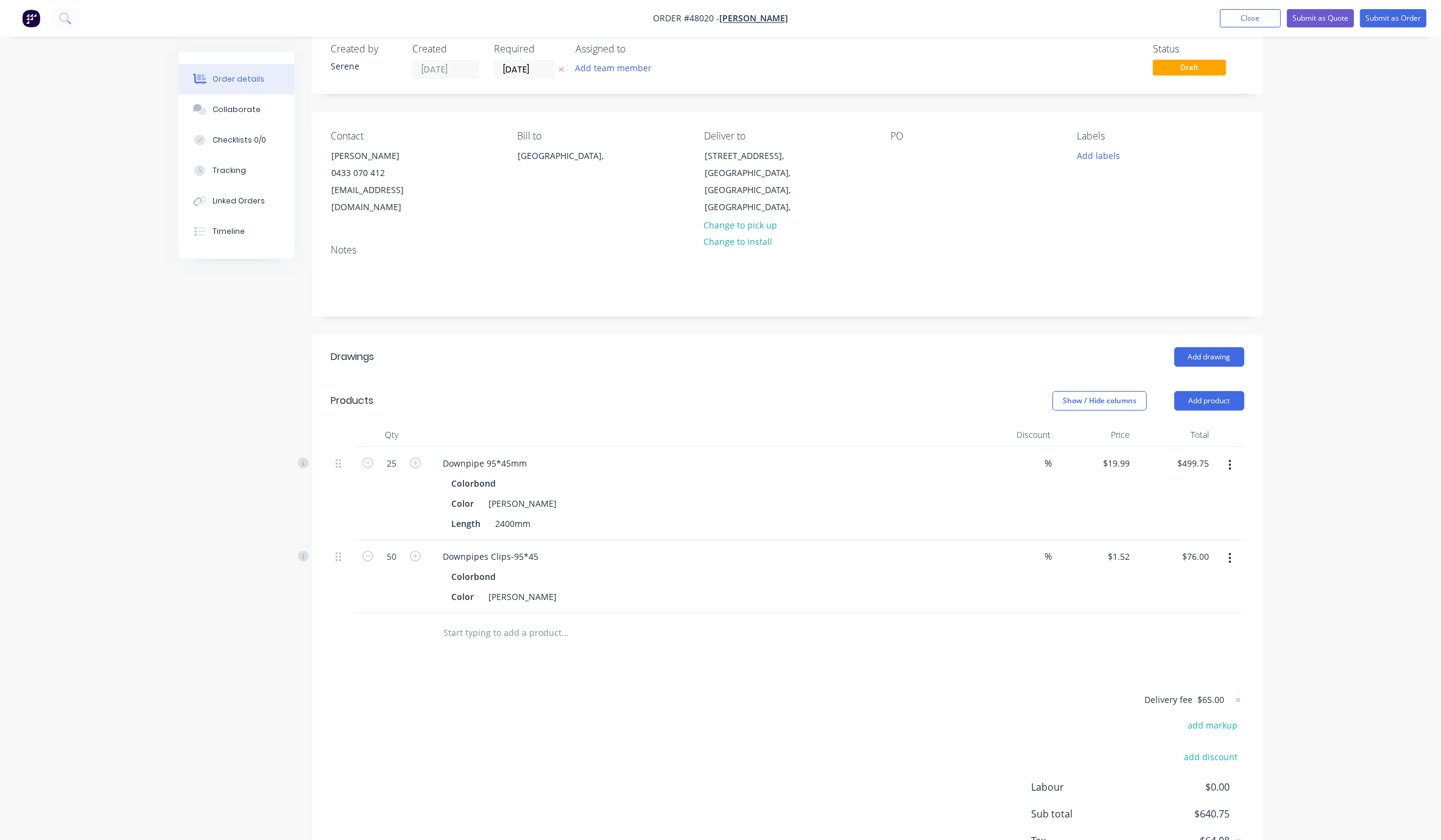
scroll to position [10, 0]
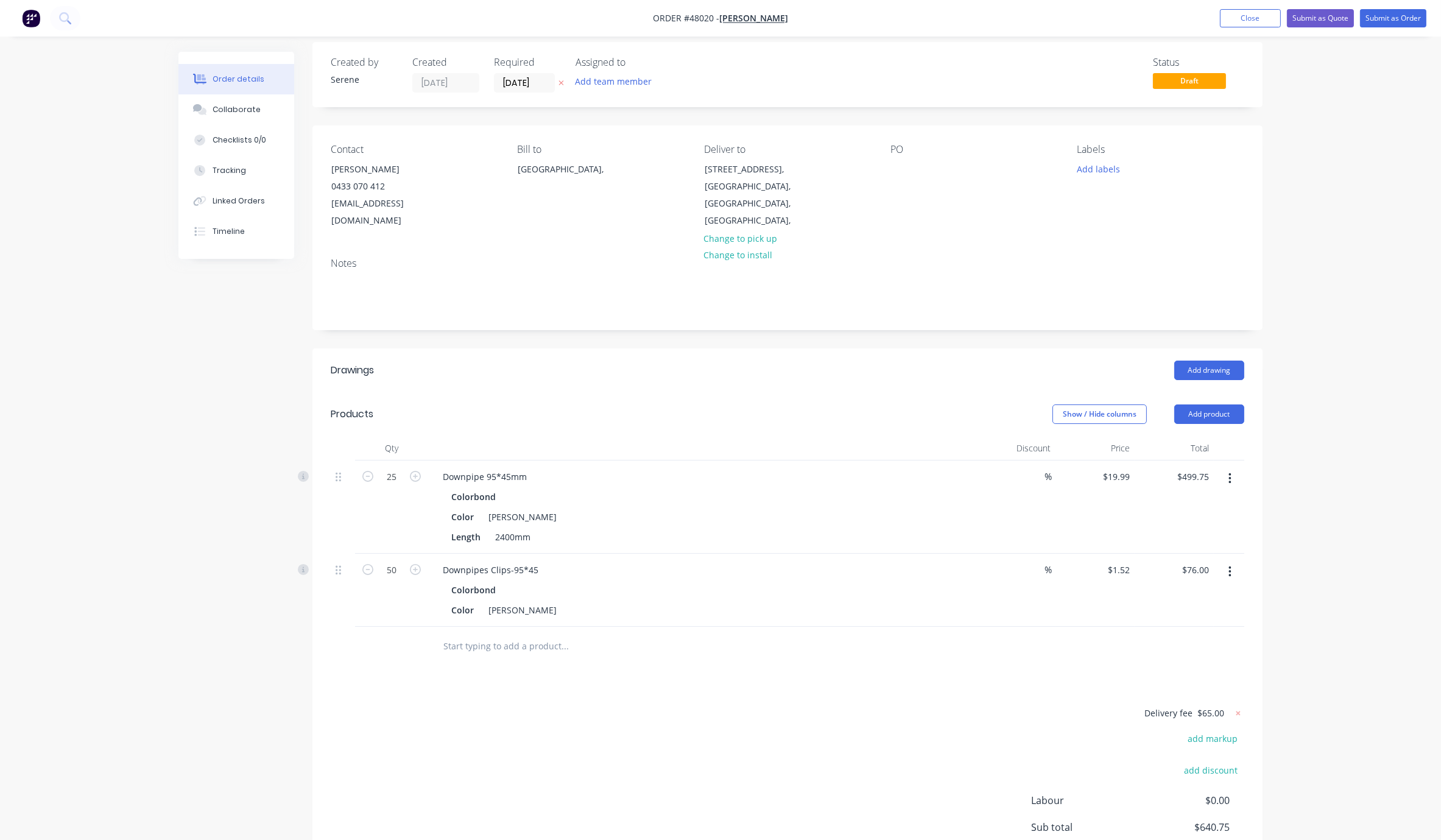
click at [846, 317] on div "Order details Collaborate Checklists 0/0 Tracking Linked Orders Timeline Order …" at bounding box center [720, 467] width 1441 height 954
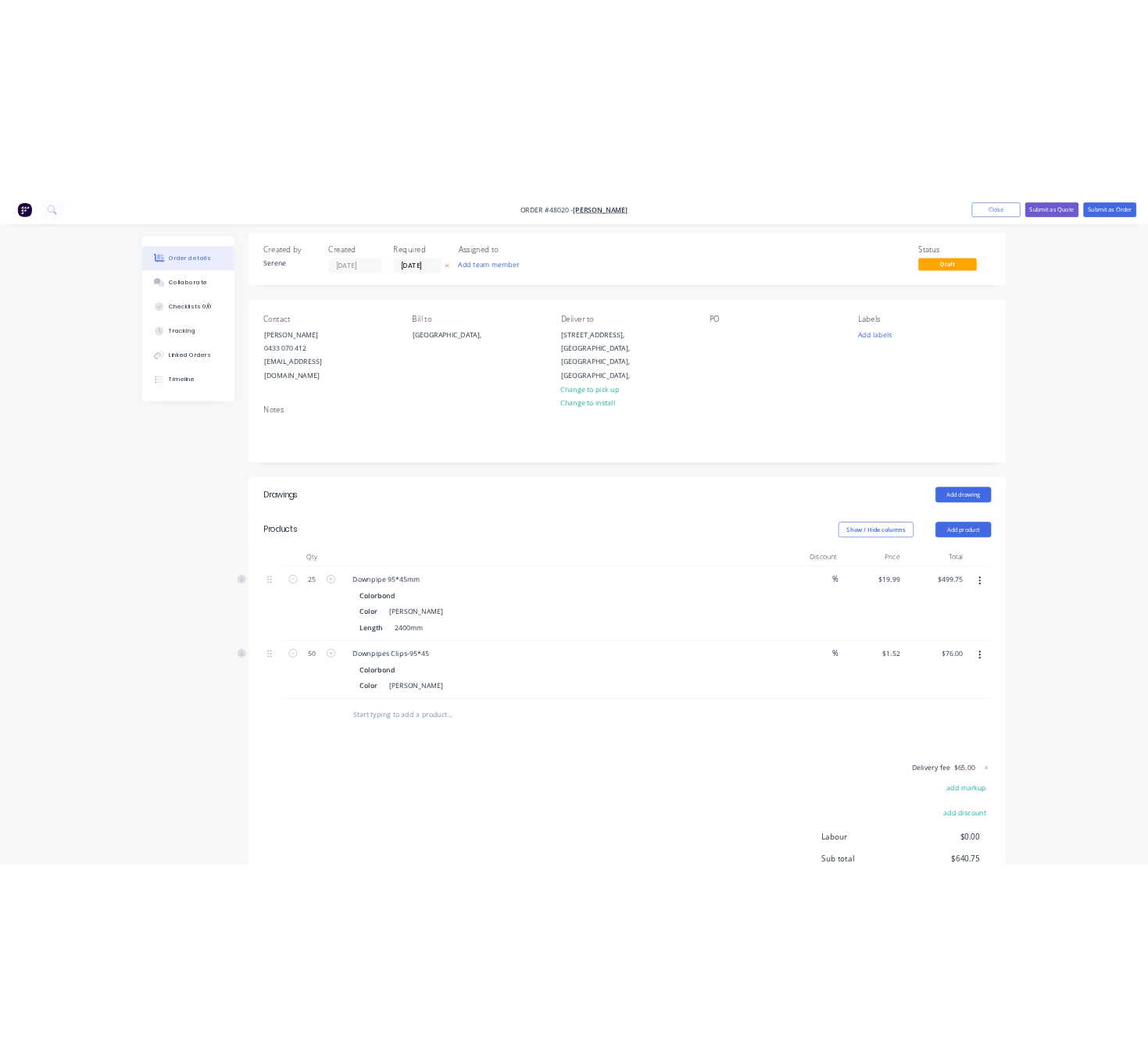
scroll to position [0, 0]
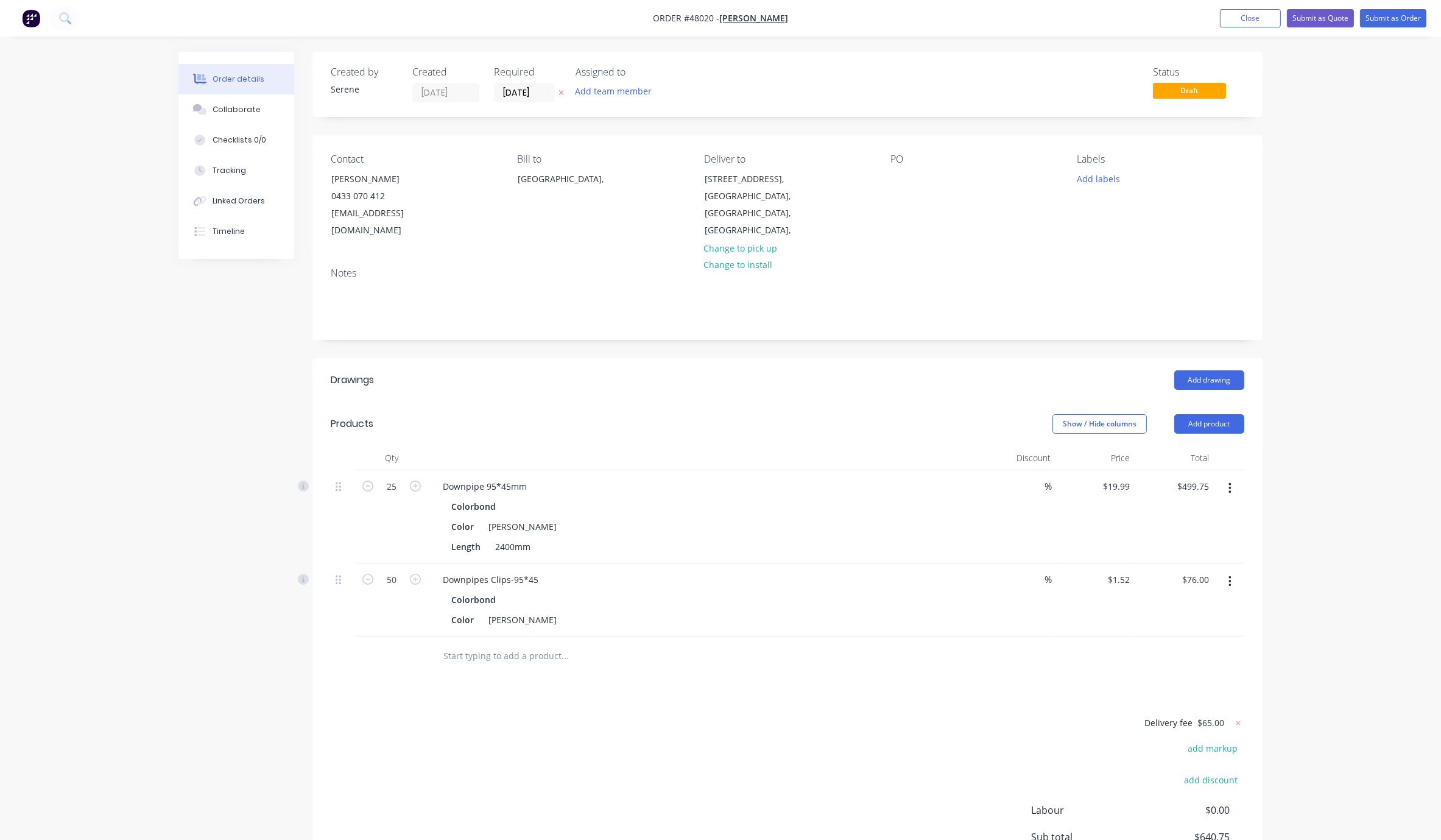
click at [781, 414] on div "Show / Hide columns Add product" at bounding box center [884, 424] width 719 height 19
click at [715, 415] on div "Show / Hide columns Add product" at bounding box center [884, 424] width 719 height 19
click at [528, 94] on input "[DATE]" at bounding box center [524, 93] width 59 height 19
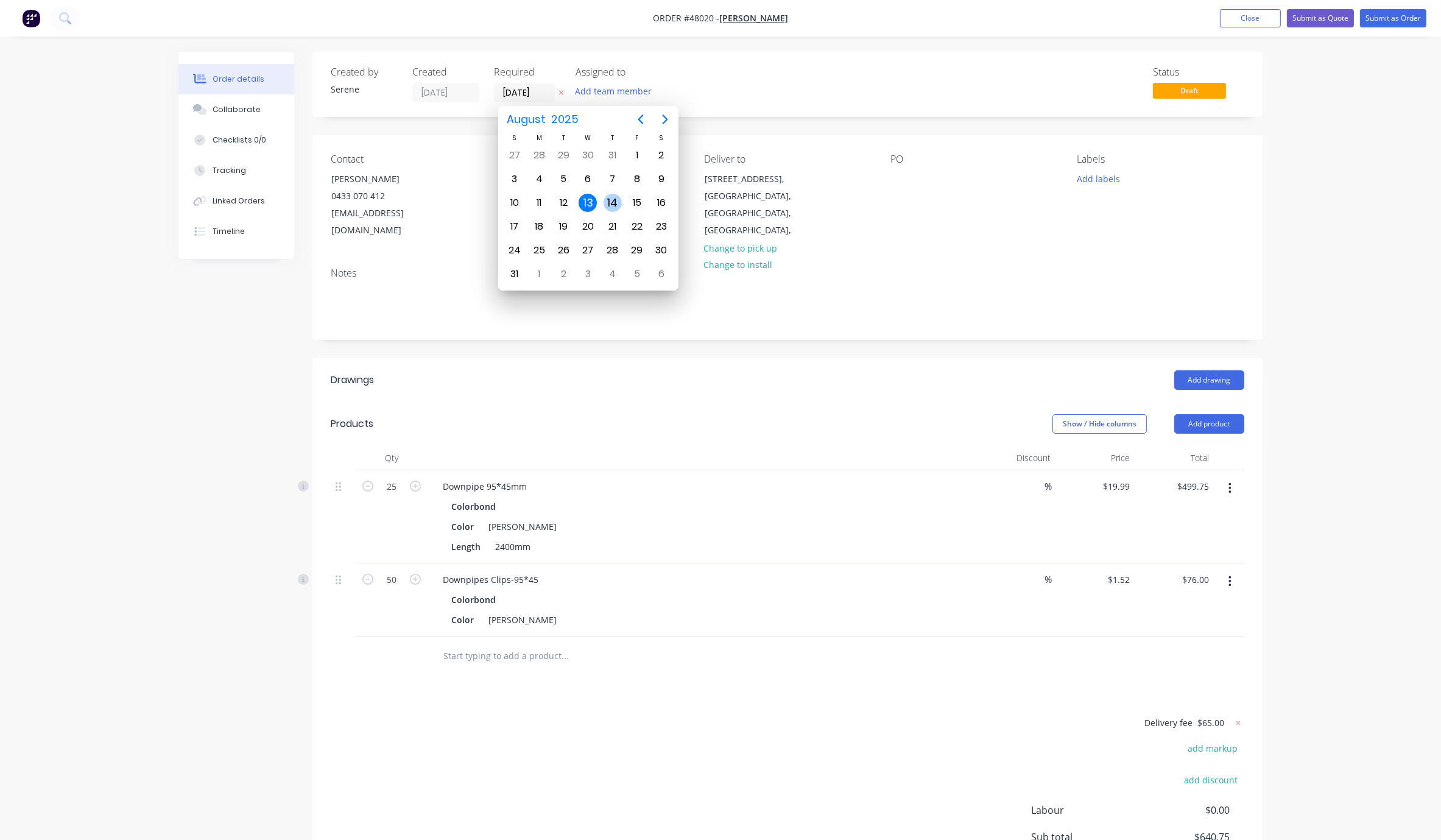
click at [605, 202] on div "14" at bounding box center [613, 203] width 19 height 19
type input "[DATE]"
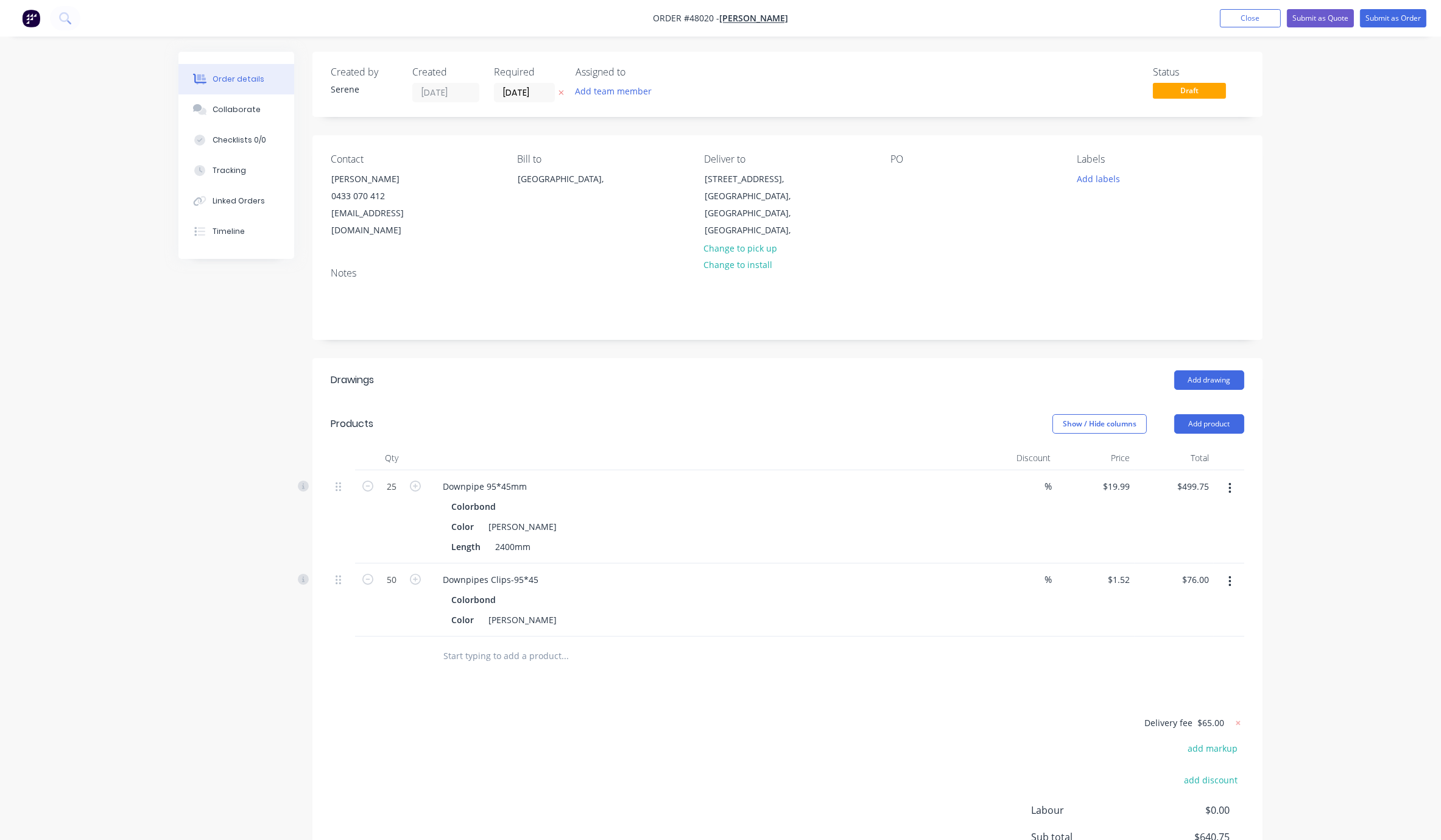
click at [777, 434] on header "Products Show / Hide columns Add product" at bounding box center [788, 424] width 950 height 44
click at [846, 500] on div "Order details Collaborate Checklists 0/0 Tracking Linked Orders Timeline Order …" at bounding box center [720, 477] width 1441 height 954
click at [740, 435] on header "Products Show / Hide columns Add product" at bounding box center [788, 424] width 950 height 44
click at [846, 389] on header "Drawings Add drawing" at bounding box center [788, 380] width 950 height 44
click at [846, 388] on div "Add drawing" at bounding box center [884, 380] width 719 height 19
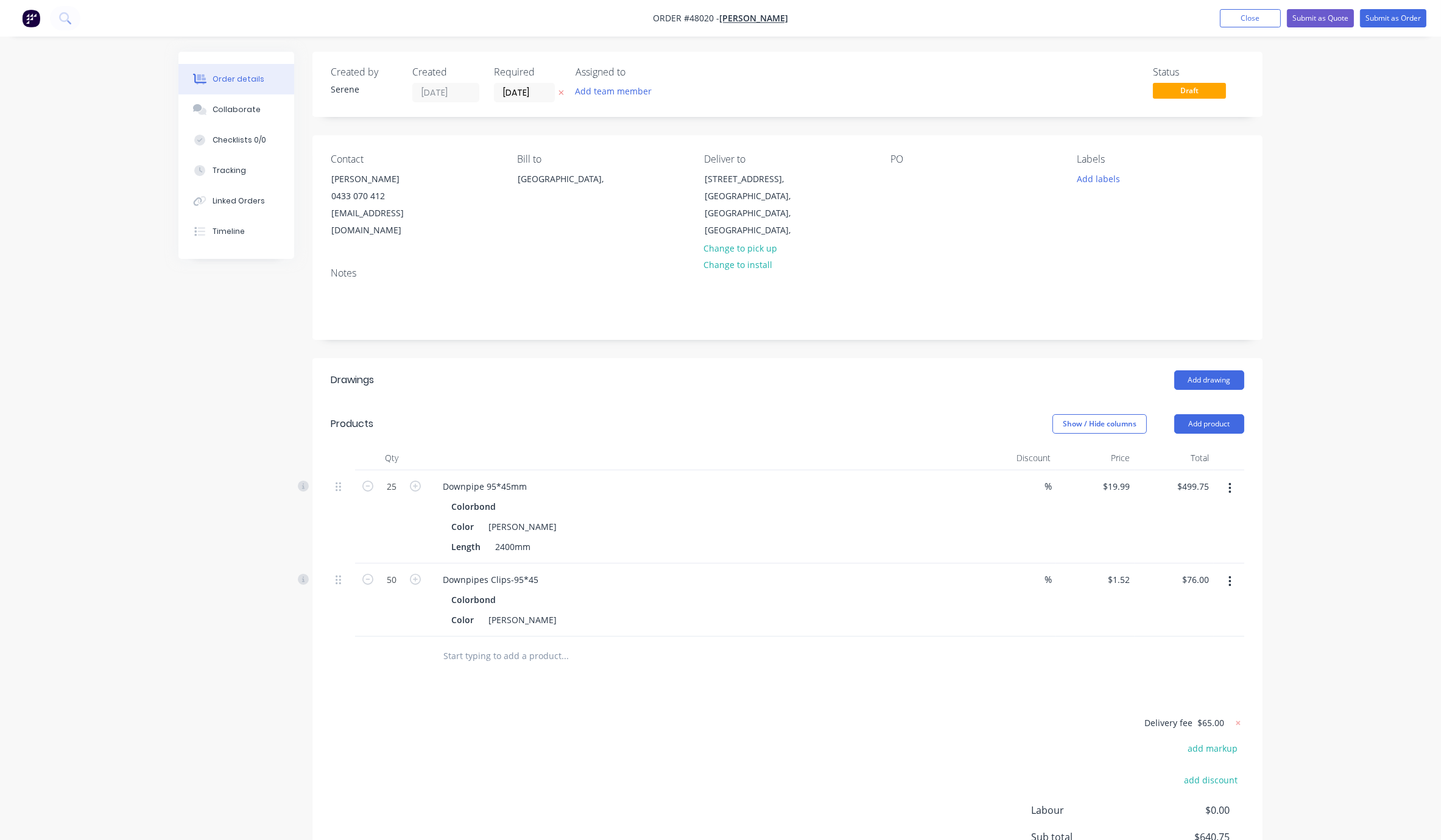
click at [846, 388] on div "Add drawing" at bounding box center [884, 380] width 719 height 19
click at [555, 385] on div "Add drawing" at bounding box center [884, 380] width 719 height 19
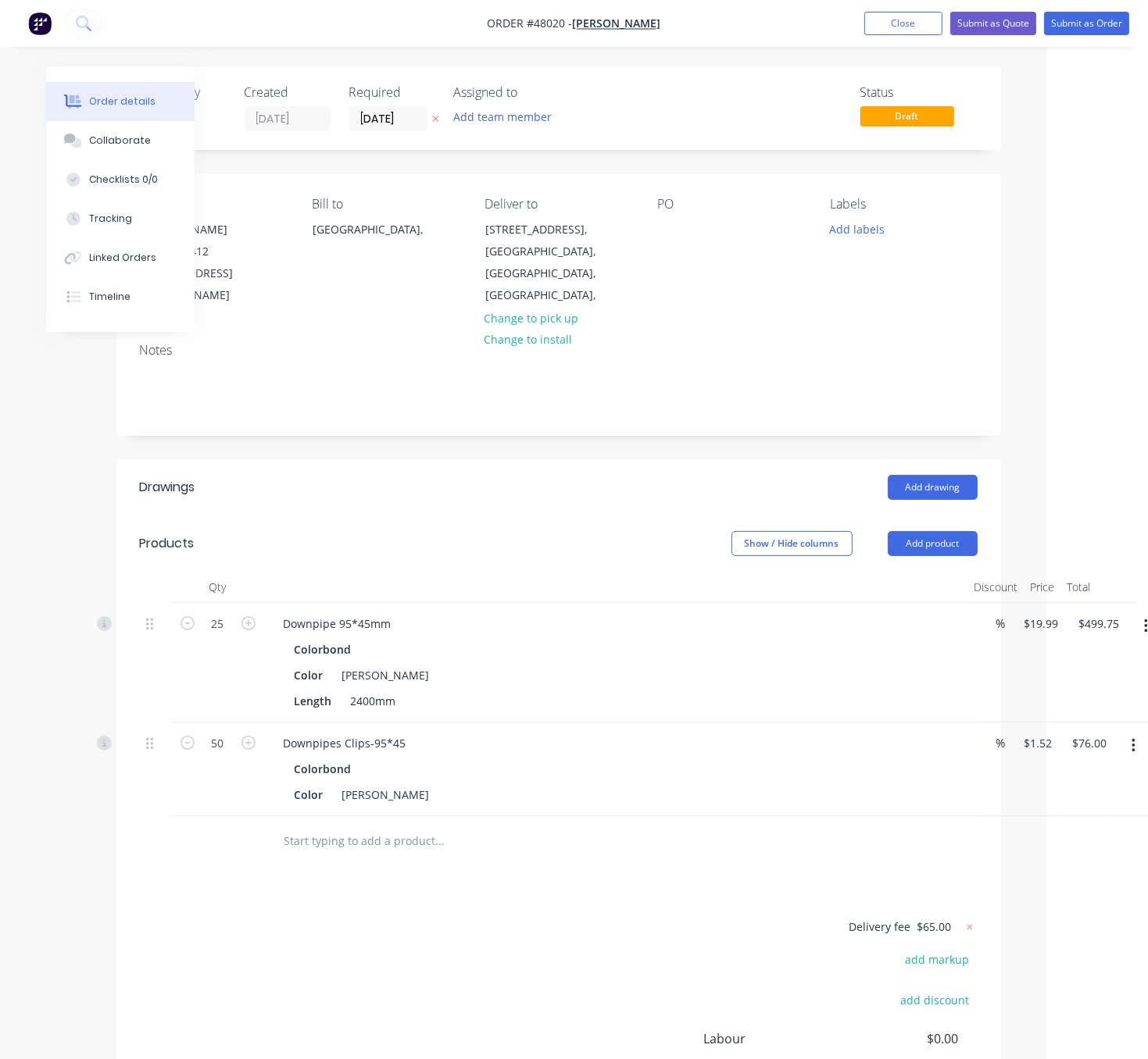
drag, startPoint x: 563, startPoint y: 522, endPoint x: 783, endPoint y: 525, distance: 220.0
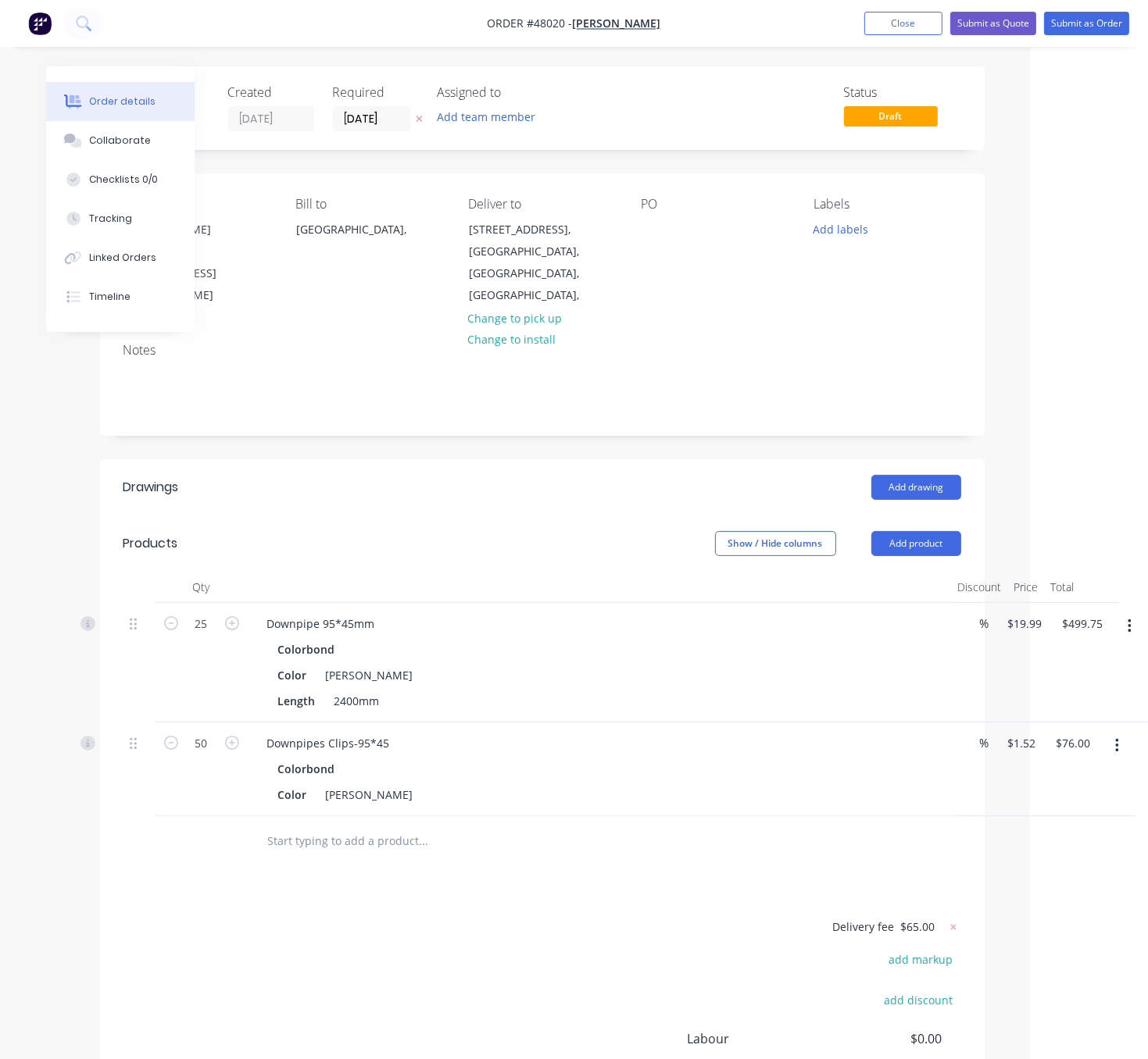
click at [433, 527] on header "Products Show / Hide columns Add product" at bounding box center [542, 543] width 885 height 56
